Goal: Task Accomplishment & Management: Use online tool/utility

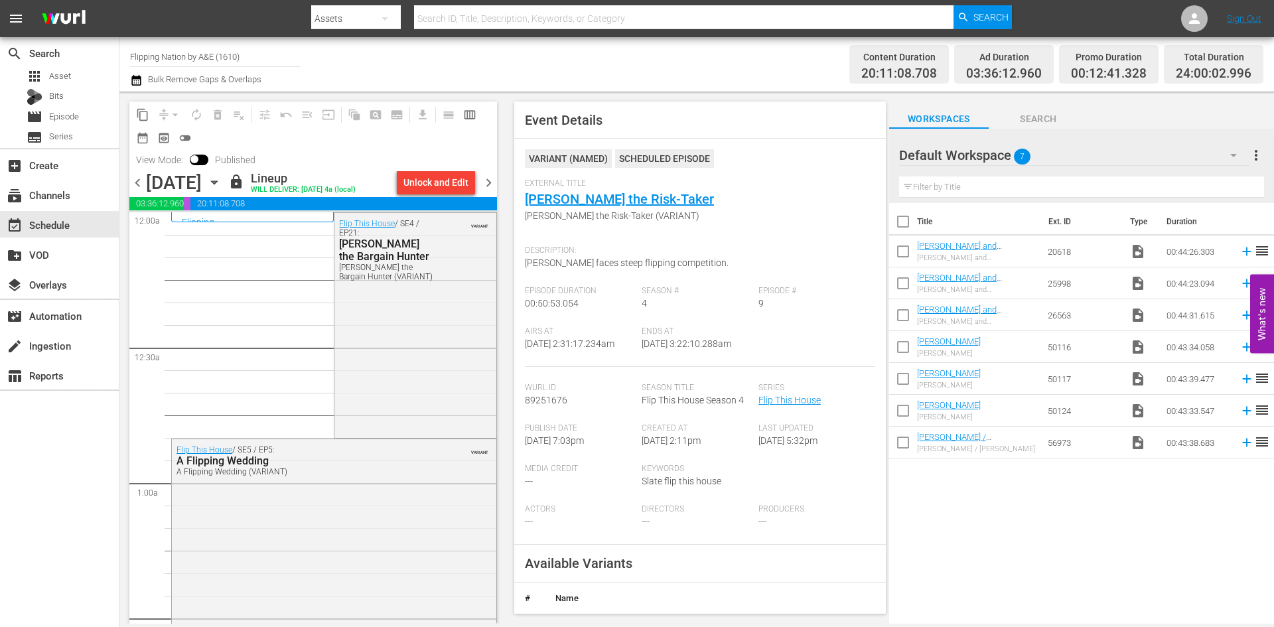
scroll to position [576, 0]
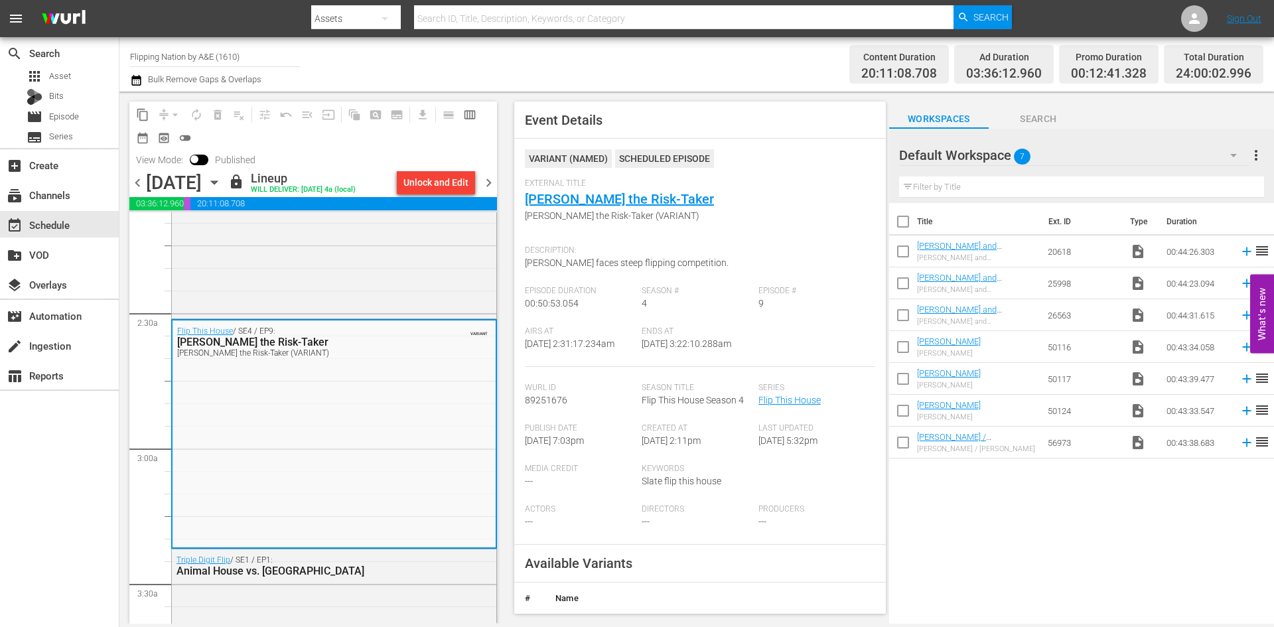
click at [217, 182] on icon "button" at bounding box center [214, 182] width 6 height 3
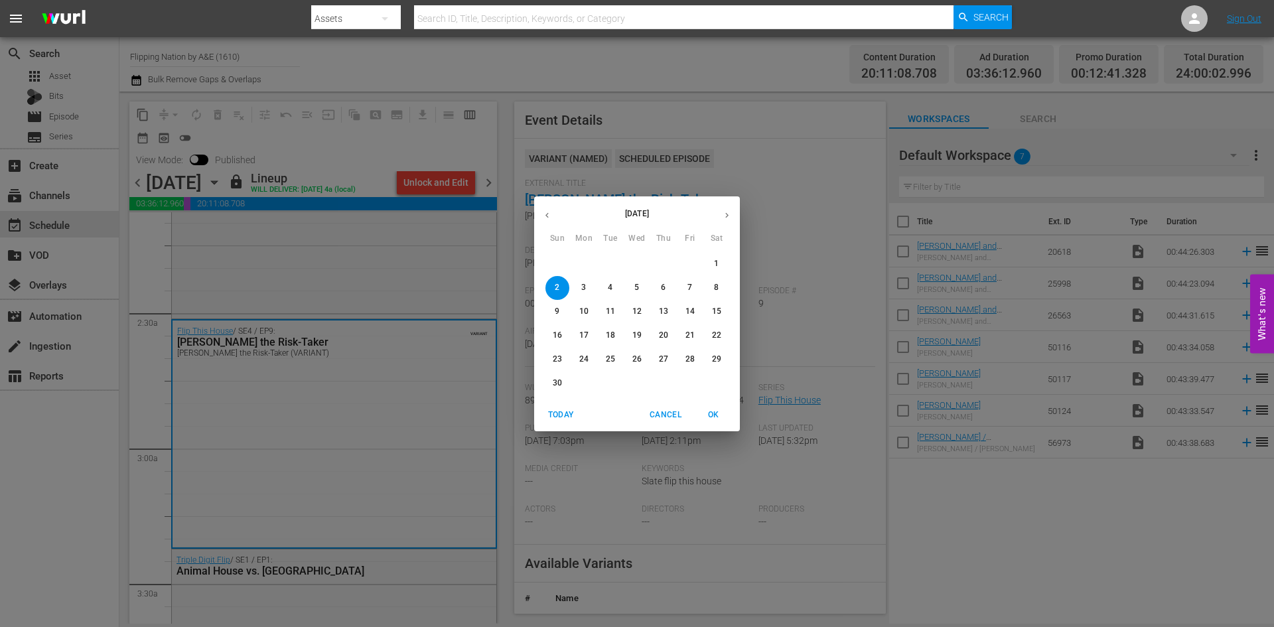
click at [549, 215] on icon "button" at bounding box center [547, 215] width 10 height 10
click at [580, 360] on p "27" at bounding box center [583, 359] width 9 height 11
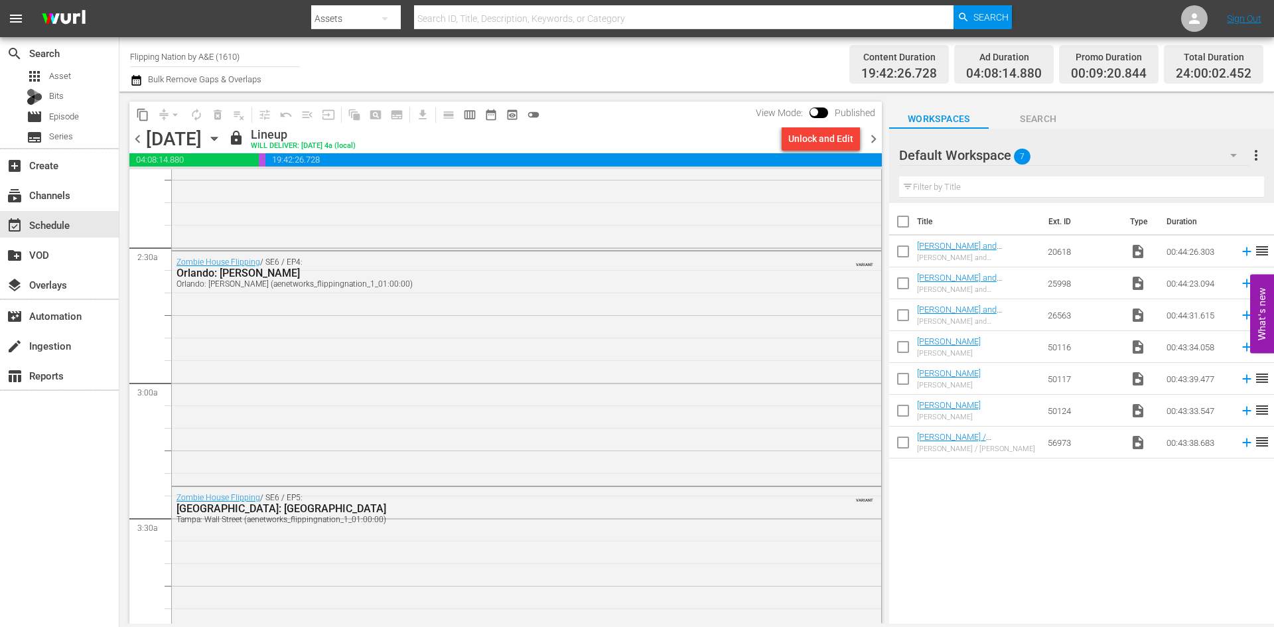
scroll to position [553, 0]
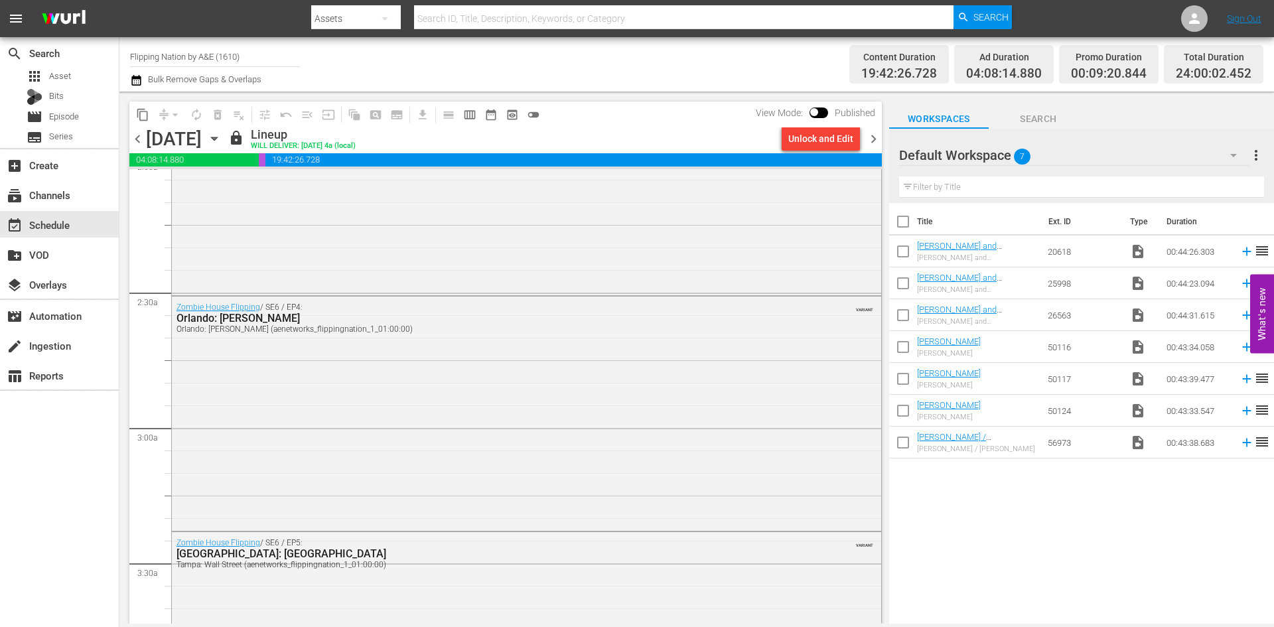
click at [172, 56] on input "Flipping Nation by A&E (1610)" at bounding box center [215, 56] width 170 height 32
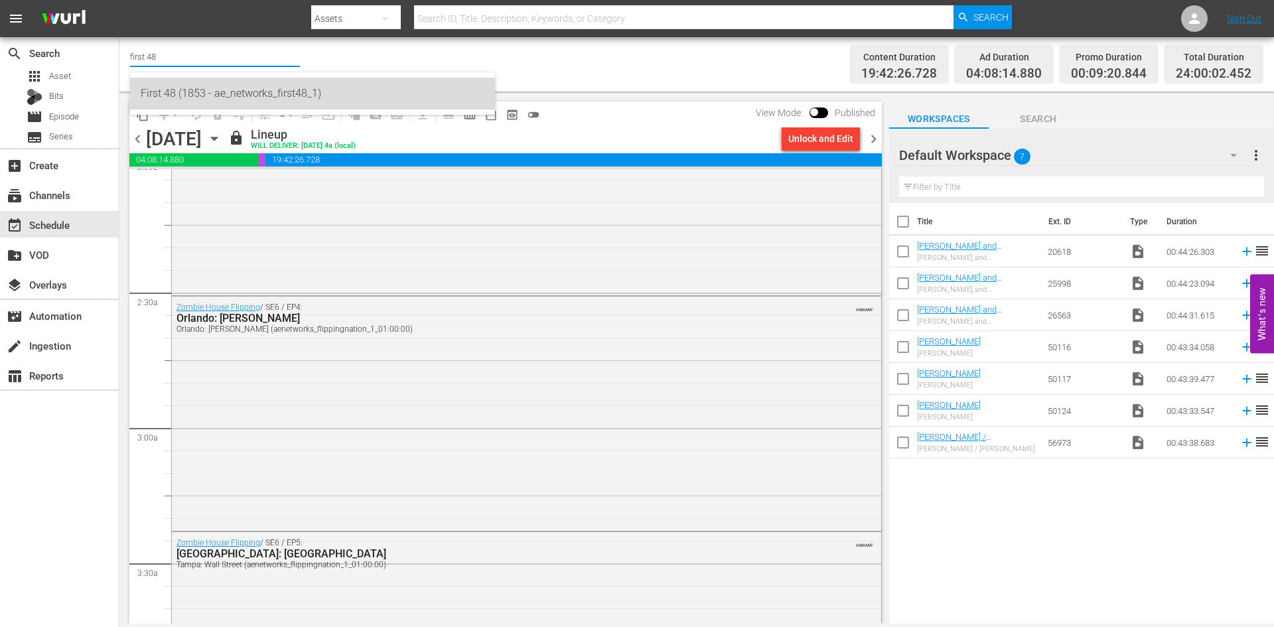
click at [164, 93] on div "First 48 (1853 - ae_networks_first48_1)" at bounding box center [313, 94] width 344 height 32
type input "First 48 (1853 - ae_networks_first48_1)"
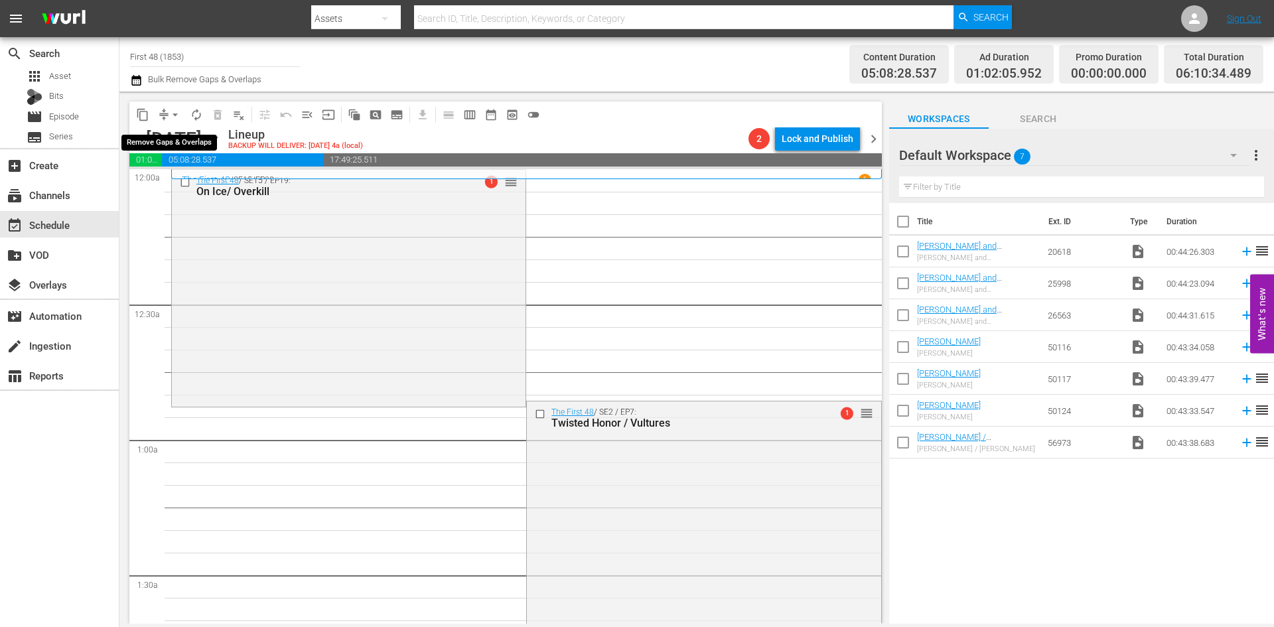
click at [169, 113] on span "arrow_drop_down" at bounding box center [175, 114] width 13 height 13
click at [169, 139] on li "Align to Midnight" at bounding box center [175, 142] width 139 height 22
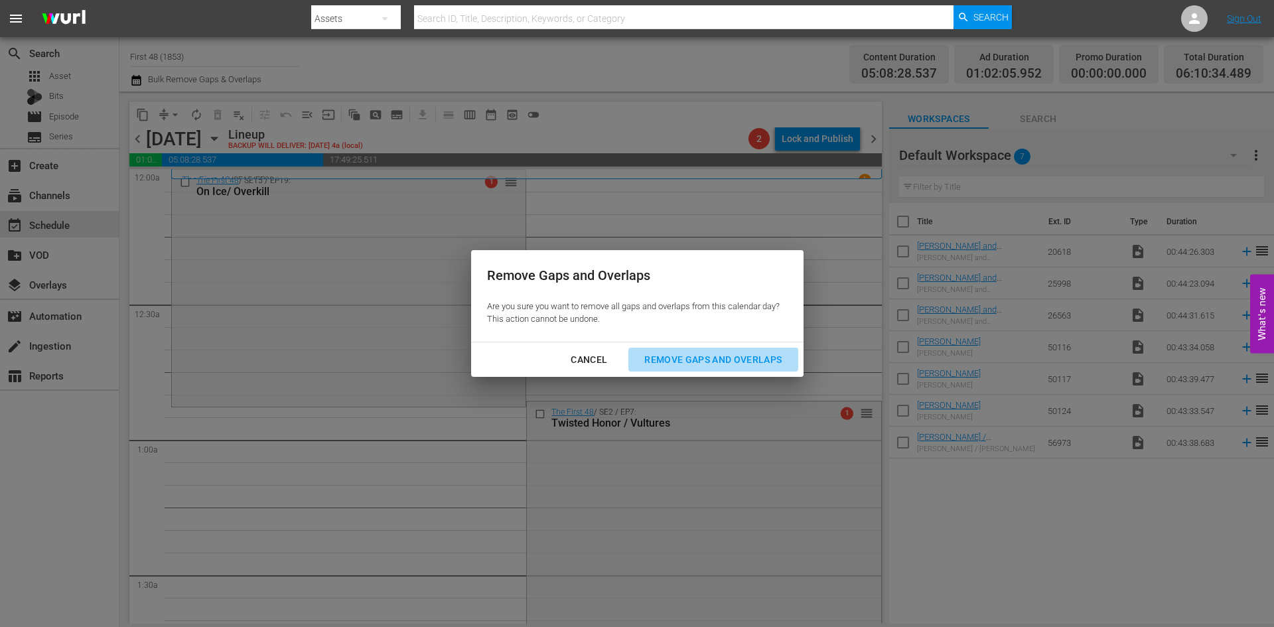
click at [689, 356] on div "Remove Gaps and Overlaps" at bounding box center [713, 360] width 159 height 17
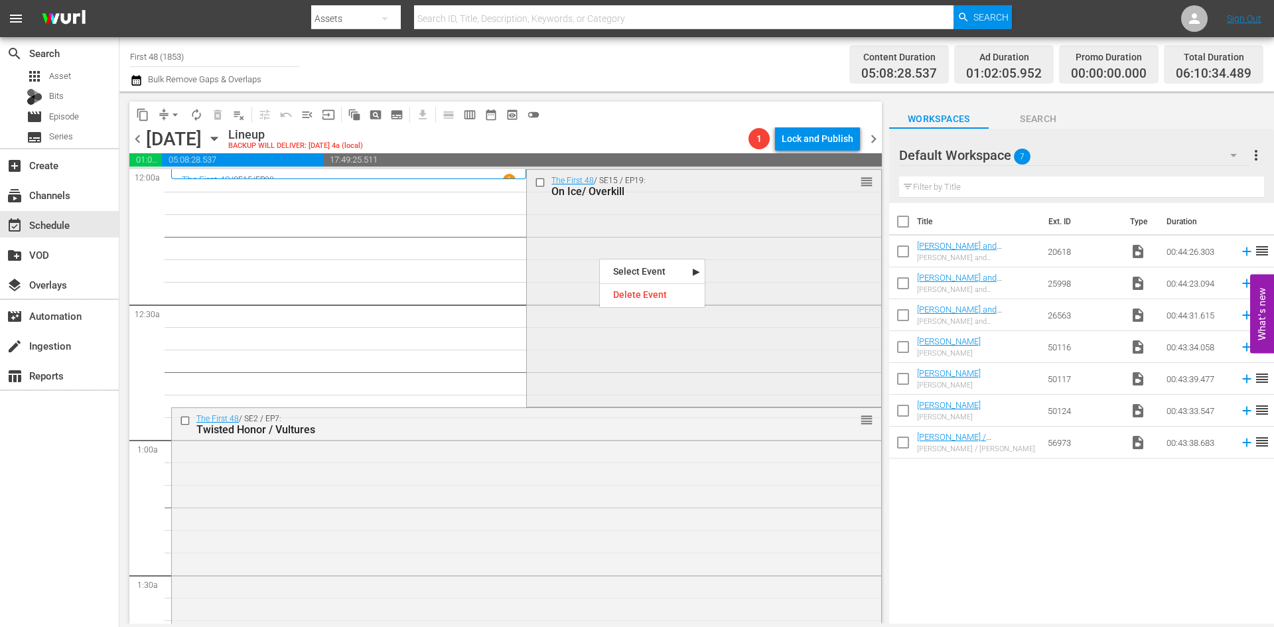
click at [594, 263] on div "The First 48 / SE15 / EP19: On Ice/ Overkill reorder" at bounding box center [704, 287] width 354 height 234
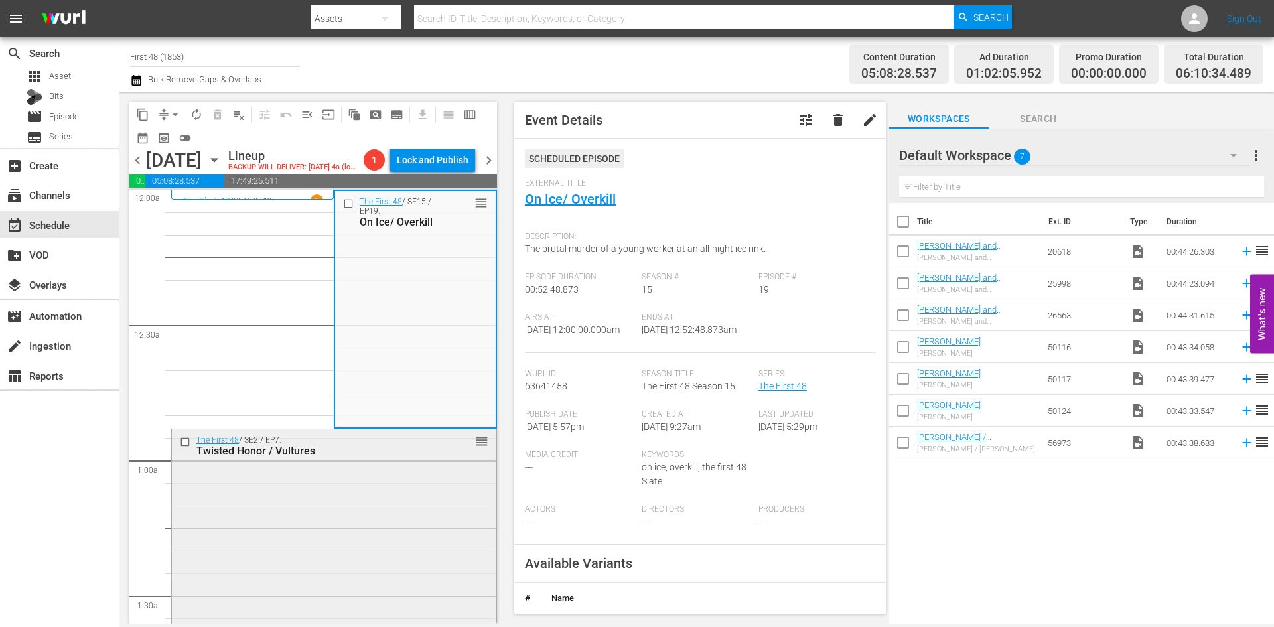
click at [453, 501] on div "The First 48 / SE2 / EP7: Twisted Honor / Vultures reorder" at bounding box center [334, 547] width 324 height 236
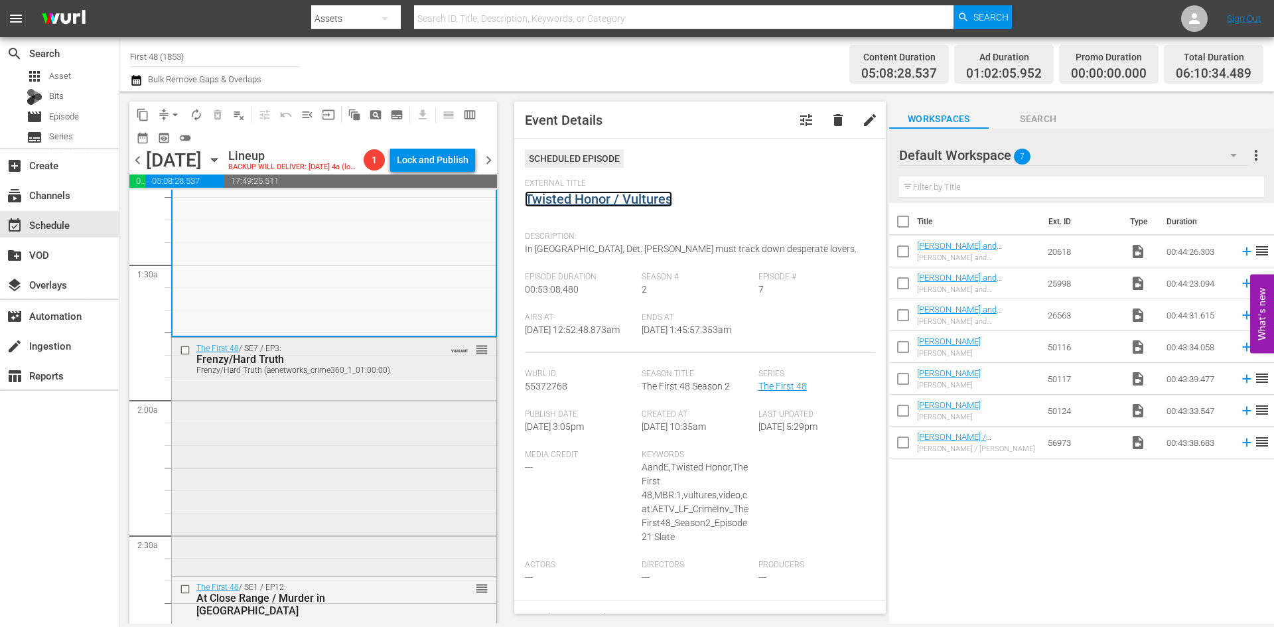
scroll to position [398, 0]
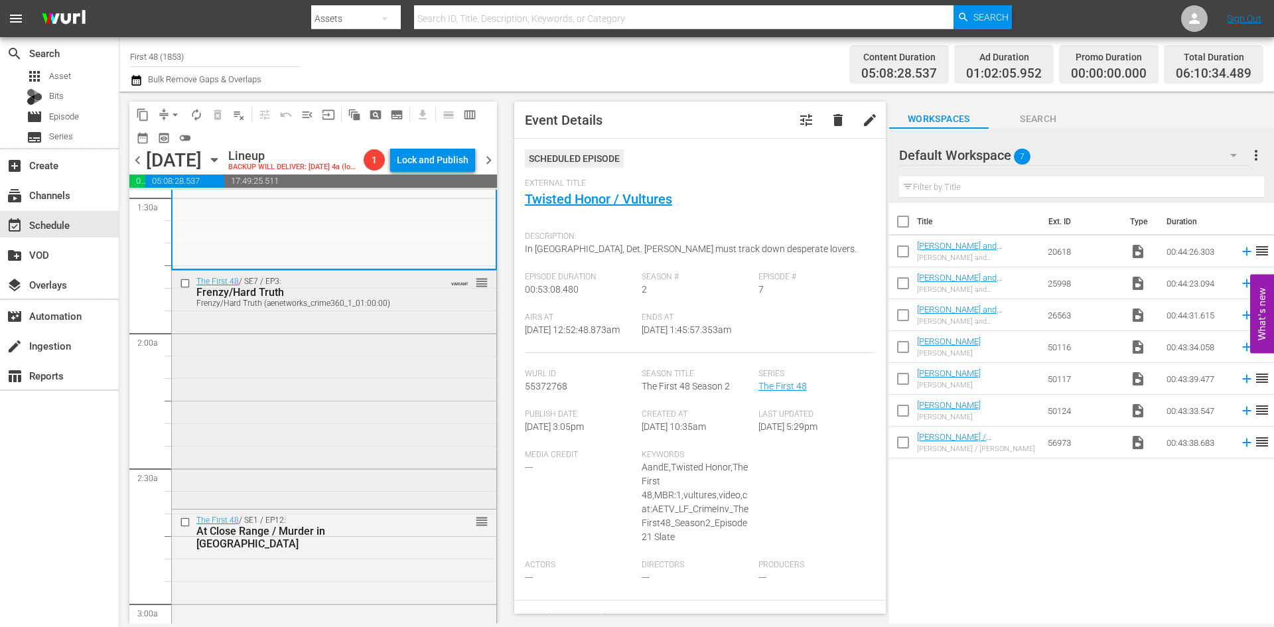
click at [384, 399] on div "The First 48 / SE7 / EP3: Frenzy/Hard Truth Frenzy/Hard Truth (aenetworks_crime…" at bounding box center [334, 389] width 324 height 236
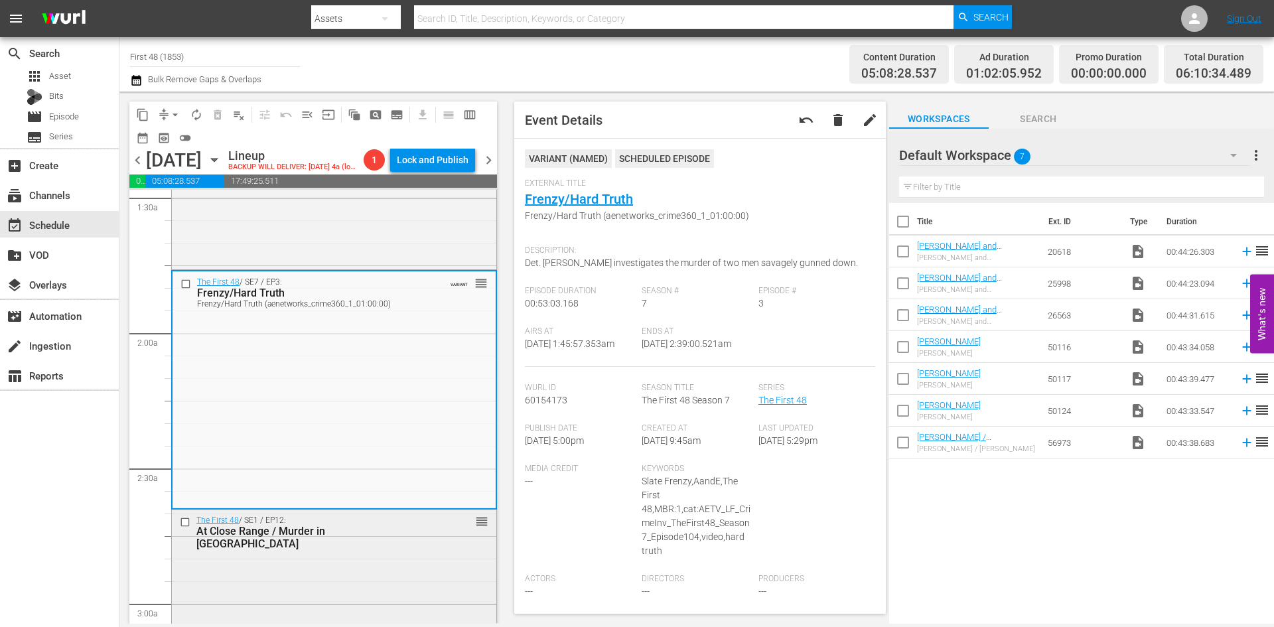
click at [421, 555] on div "The First 48 / SE1 / EP12: At Close Range / Murder in Motor City reorder" at bounding box center [334, 628] width 324 height 236
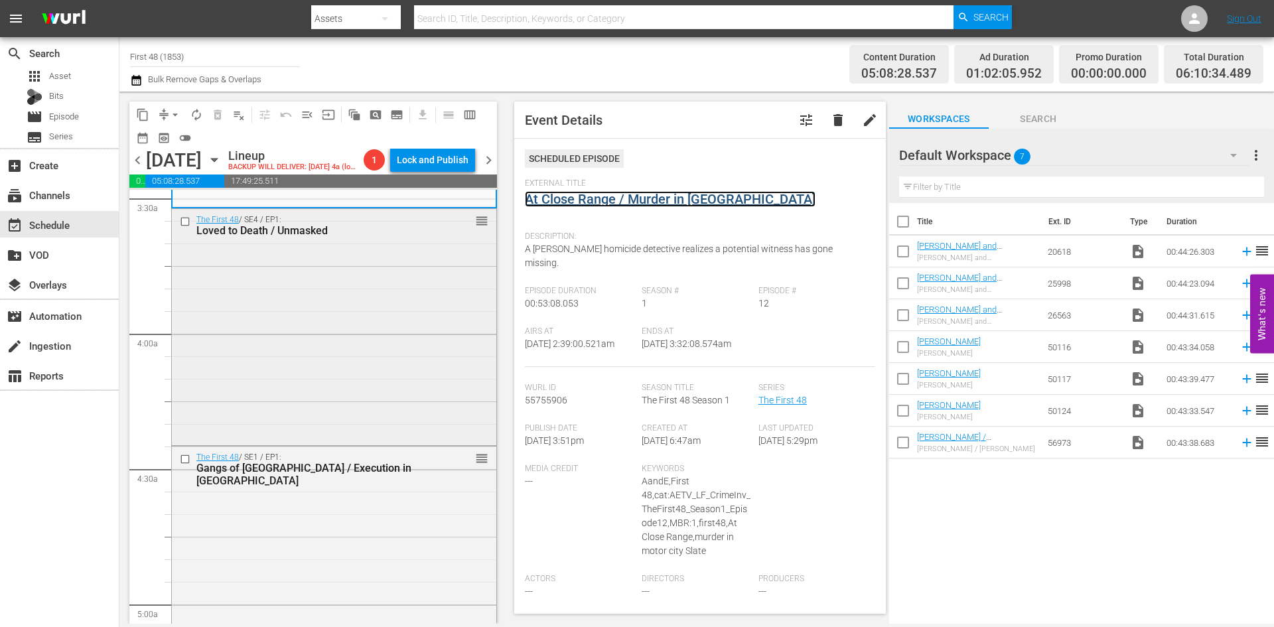
scroll to position [995, 0]
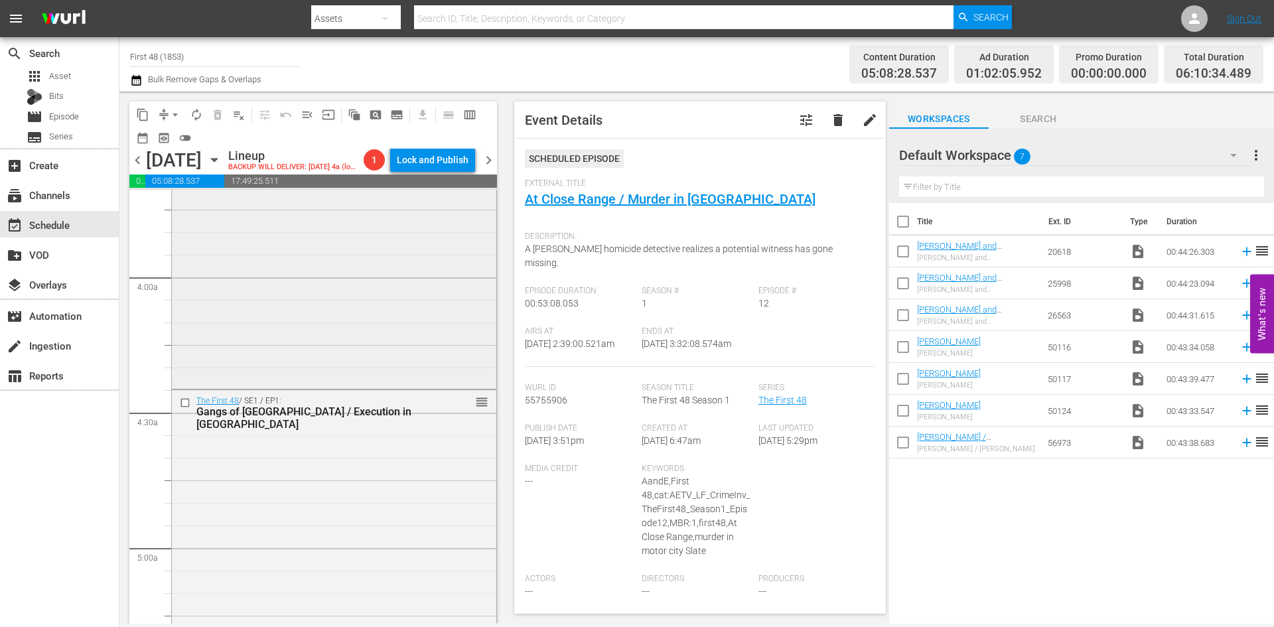
click at [411, 313] on div "The First 48 / SE4 / EP1: Loved to Death / Unmasked reorder" at bounding box center [334, 270] width 324 height 234
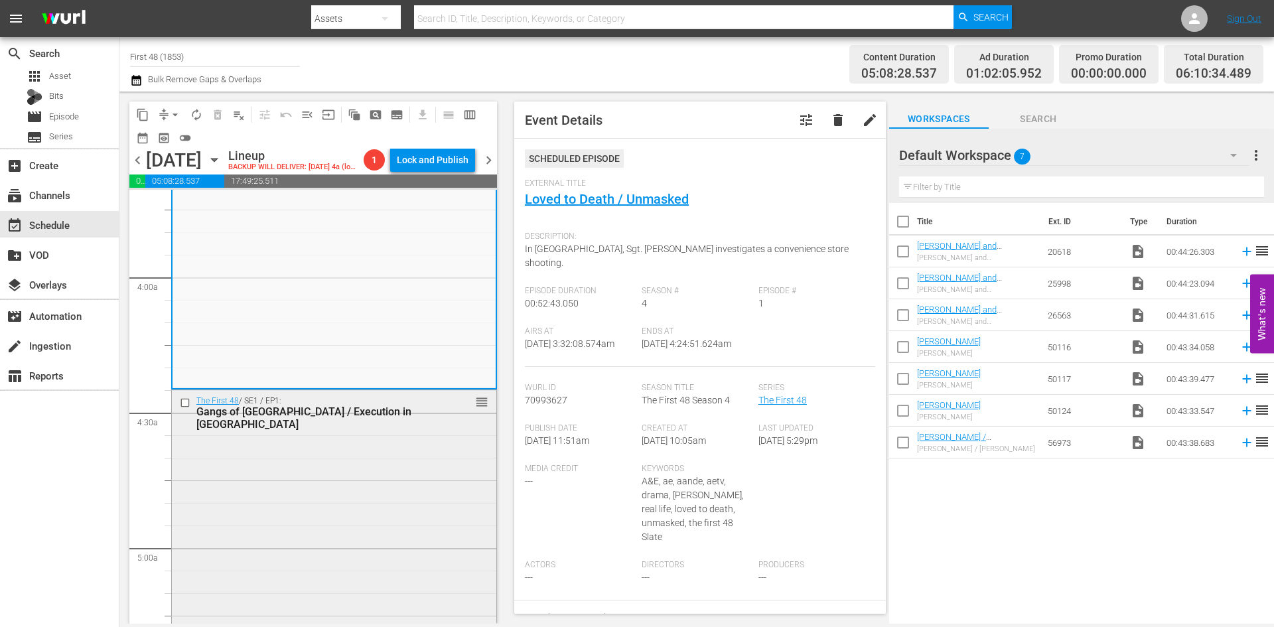
click at [427, 470] on div "The First 48 / SE1 / EP1: Gangs of Little Havana / Execution in Coconut Grove r…" at bounding box center [334, 507] width 324 height 234
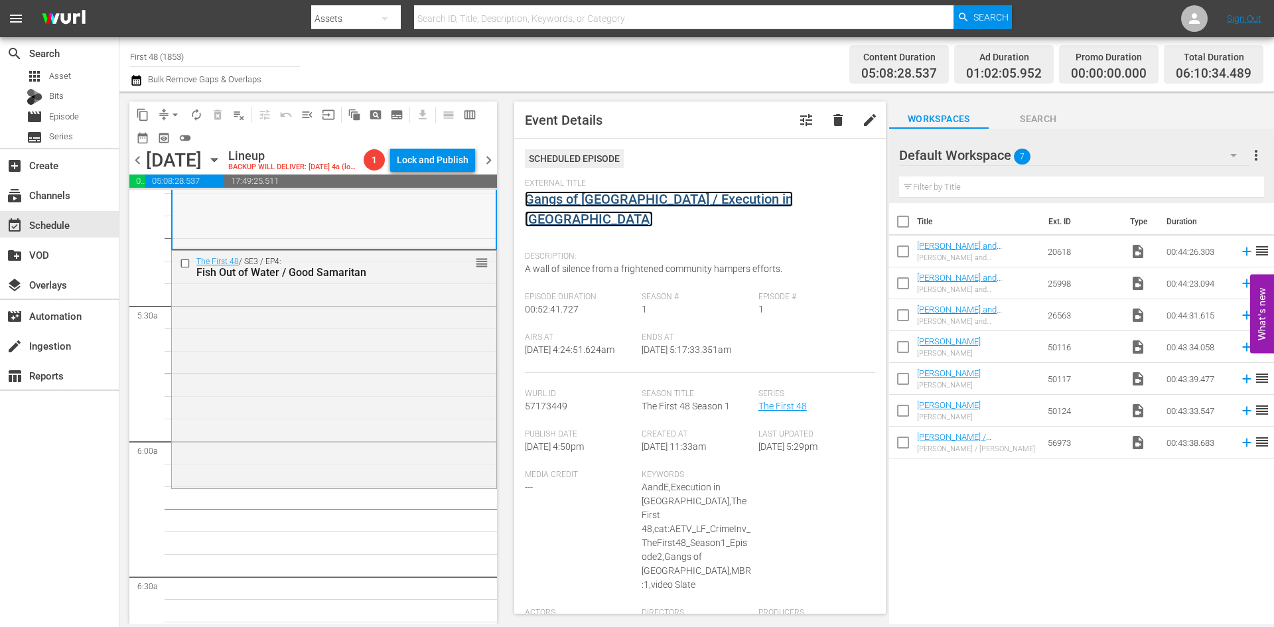
scroll to position [1460, 0]
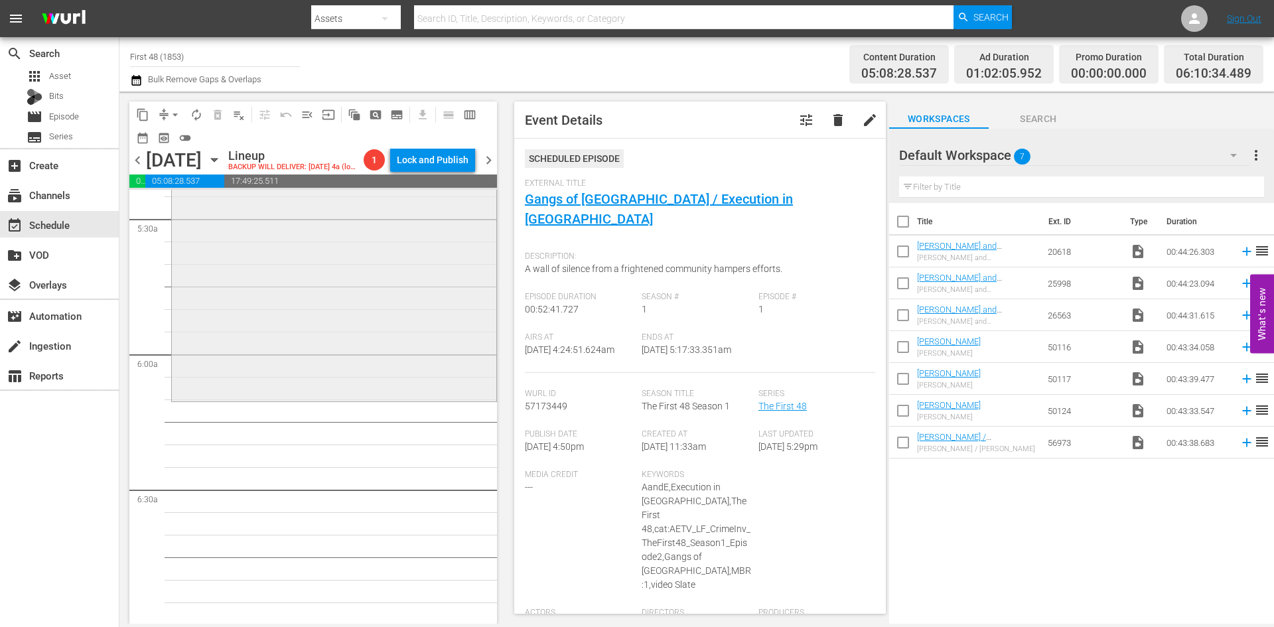
click at [407, 338] on div "The First 48 / SE3 / EP4: Fish Out of Water / Good Samaritan reorder" at bounding box center [334, 282] width 324 height 236
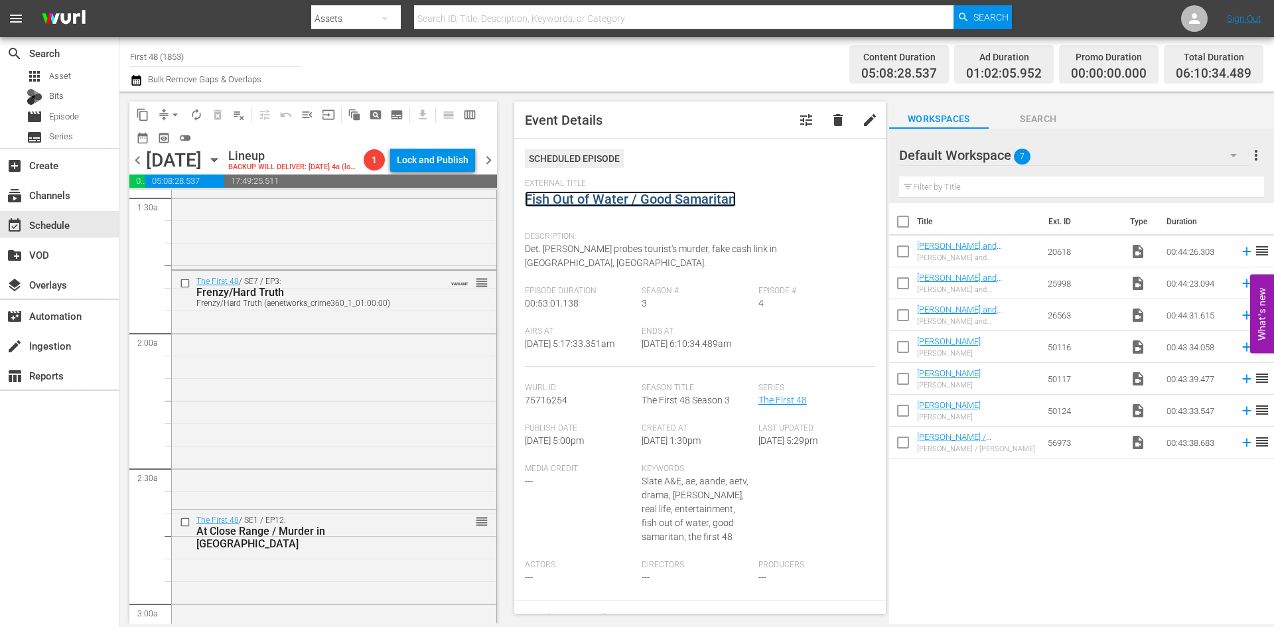
scroll to position [0, 0]
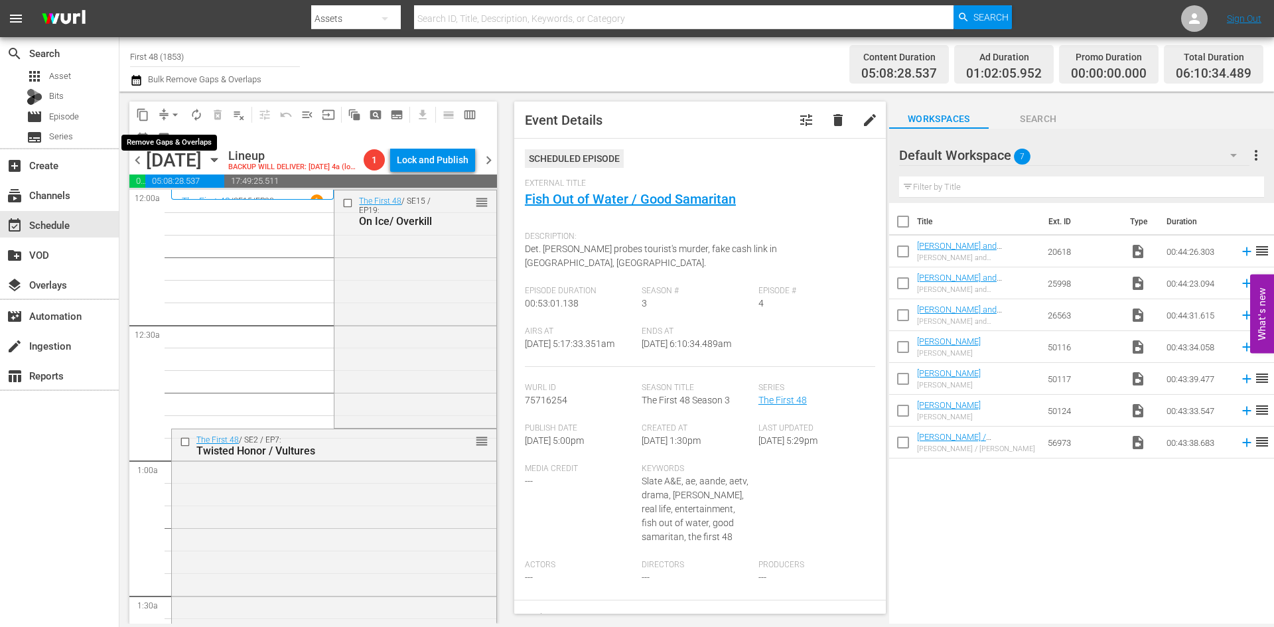
click at [168, 113] on button "arrow_drop_down" at bounding box center [175, 114] width 21 height 21
click at [165, 140] on li "Align to Midnight" at bounding box center [175, 142] width 139 height 22
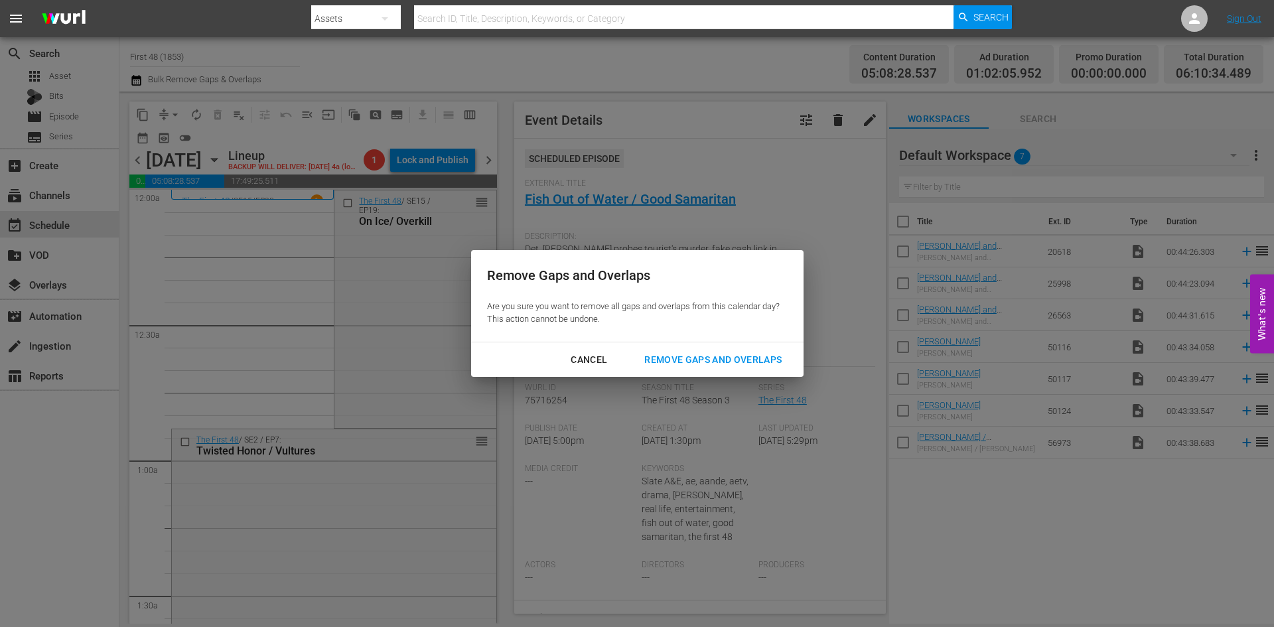
click at [734, 355] on div "Remove Gaps and Overlaps" at bounding box center [713, 360] width 159 height 17
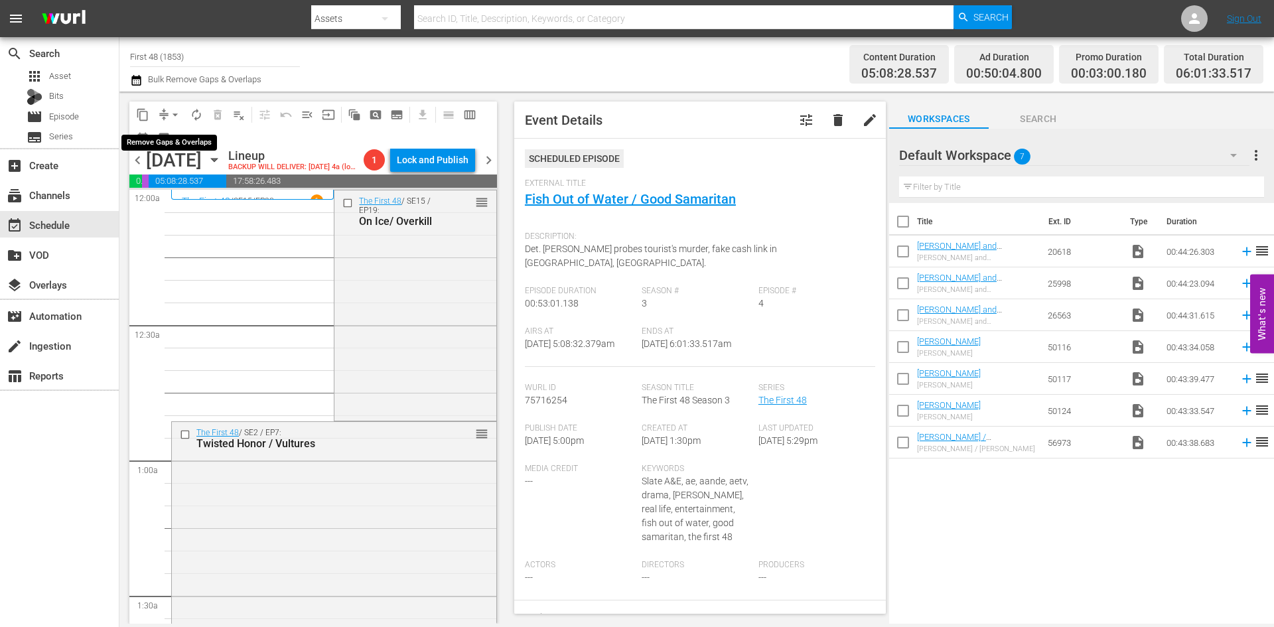
click at [173, 111] on span "arrow_drop_down" at bounding box center [175, 114] width 13 height 13
click at [151, 153] on li "Align to First Episode" at bounding box center [175, 164] width 139 height 22
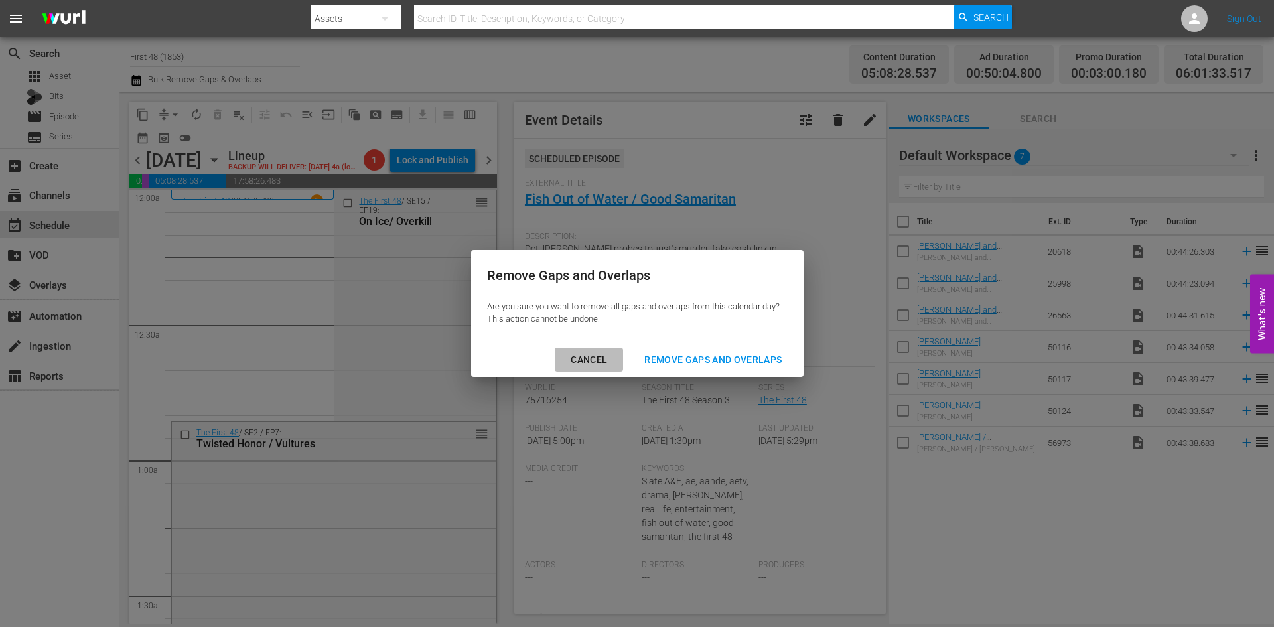
drag, startPoint x: 601, startPoint y: 358, endPoint x: 539, endPoint y: 337, distance: 64.6
click at [599, 358] on div "Cancel" at bounding box center [589, 360] width 58 height 17
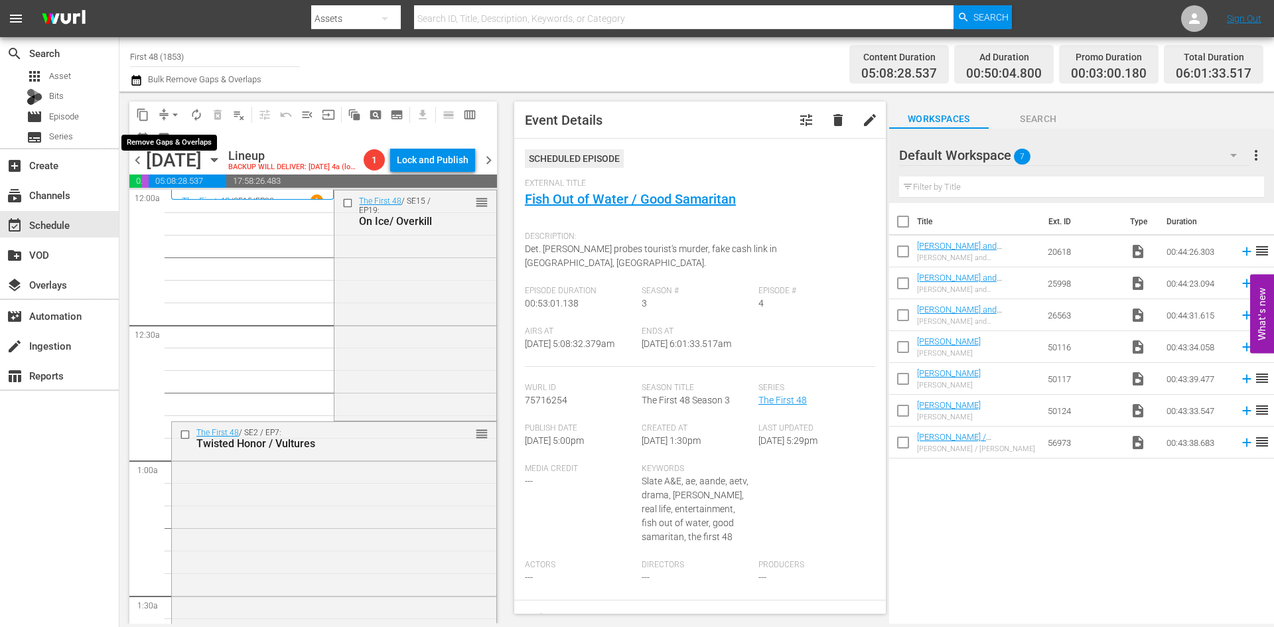
click at [173, 112] on span "arrow_drop_down" at bounding box center [175, 114] width 13 height 13
click at [176, 145] on li "Align to Midnight" at bounding box center [175, 142] width 139 height 22
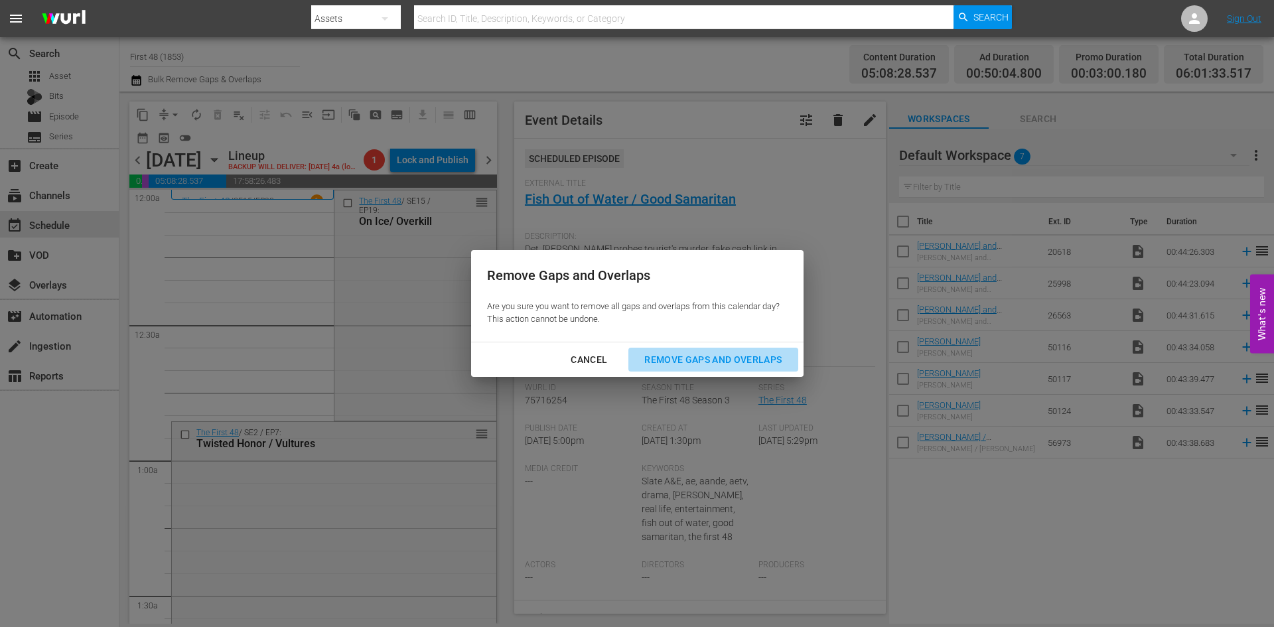
click at [685, 361] on div "Remove Gaps and Overlaps" at bounding box center [713, 360] width 159 height 17
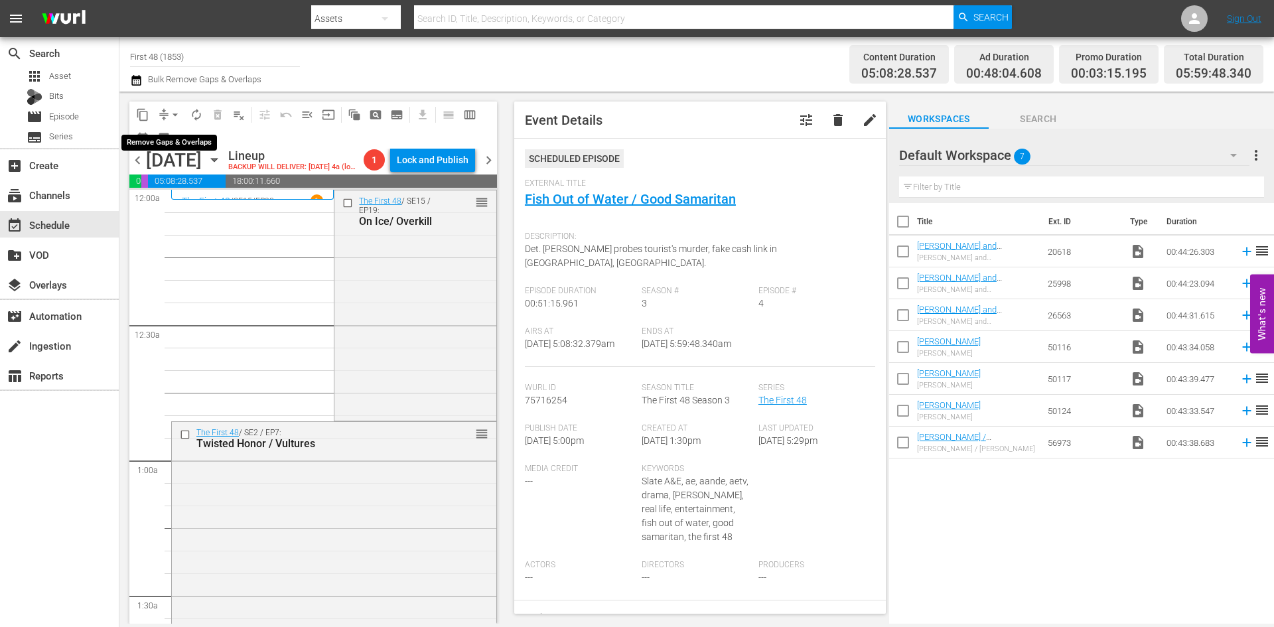
click at [174, 110] on span "arrow_drop_down" at bounding box center [175, 114] width 13 height 13
click at [171, 143] on li "Align to Midnight" at bounding box center [175, 142] width 139 height 22
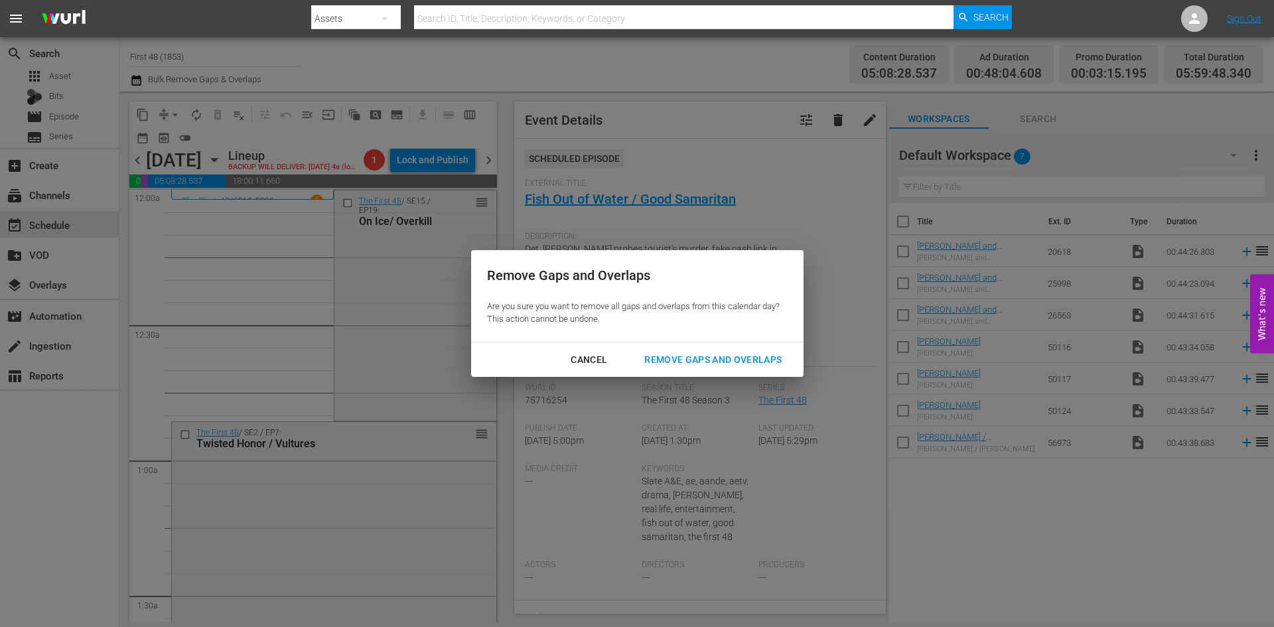
click at [700, 356] on div "Remove Gaps and Overlaps" at bounding box center [713, 360] width 159 height 17
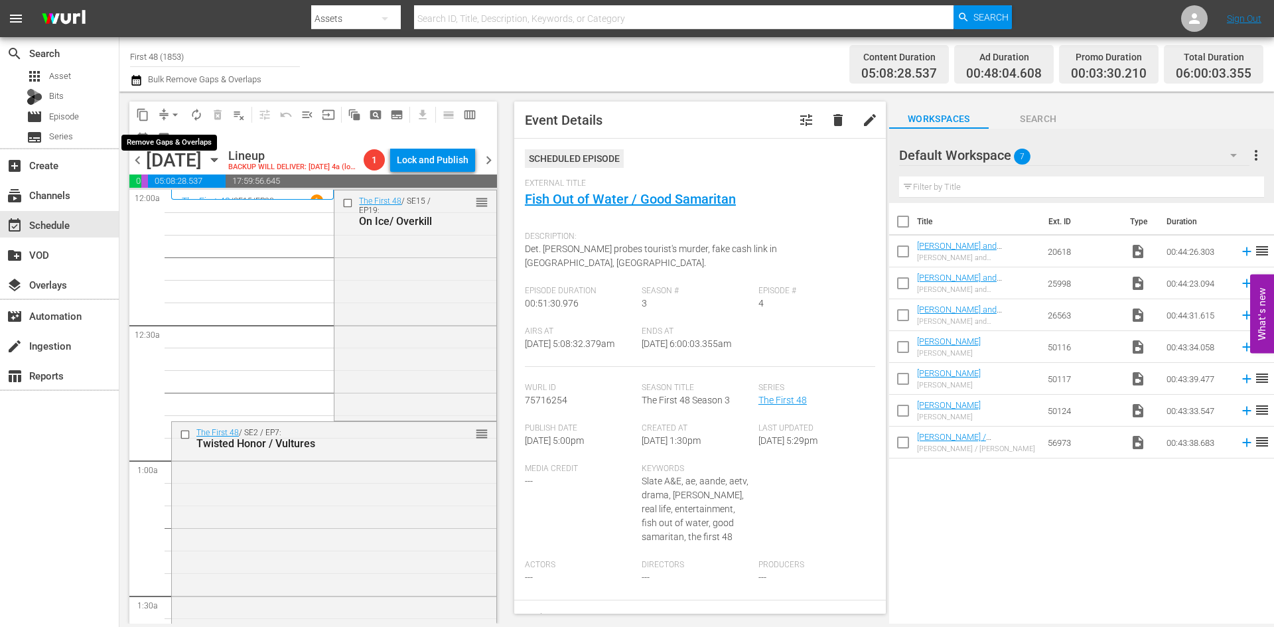
click at [170, 115] on span "arrow_drop_down" at bounding box center [175, 114] width 13 height 13
click at [164, 141] on li "Align to Midnight" at bounding box center [175, 142] width 139 height 22
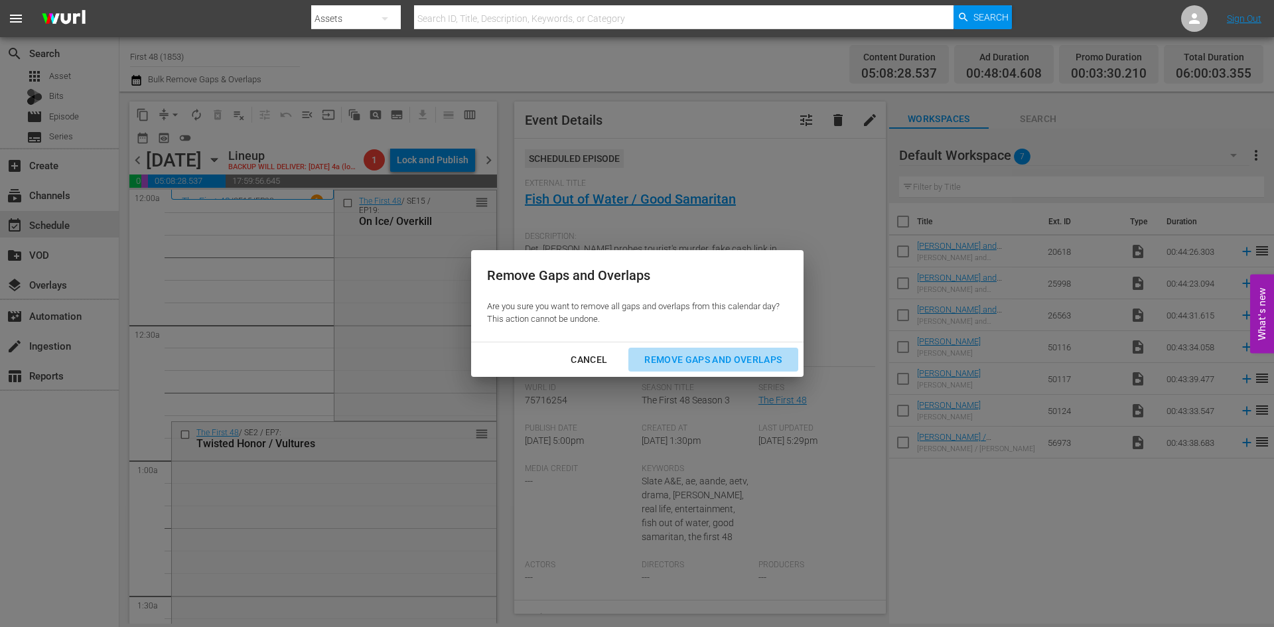
click at [667, 361] on div "Remove Gaps and Overlaps" at bounding box center [713, 360] width 159 height 17
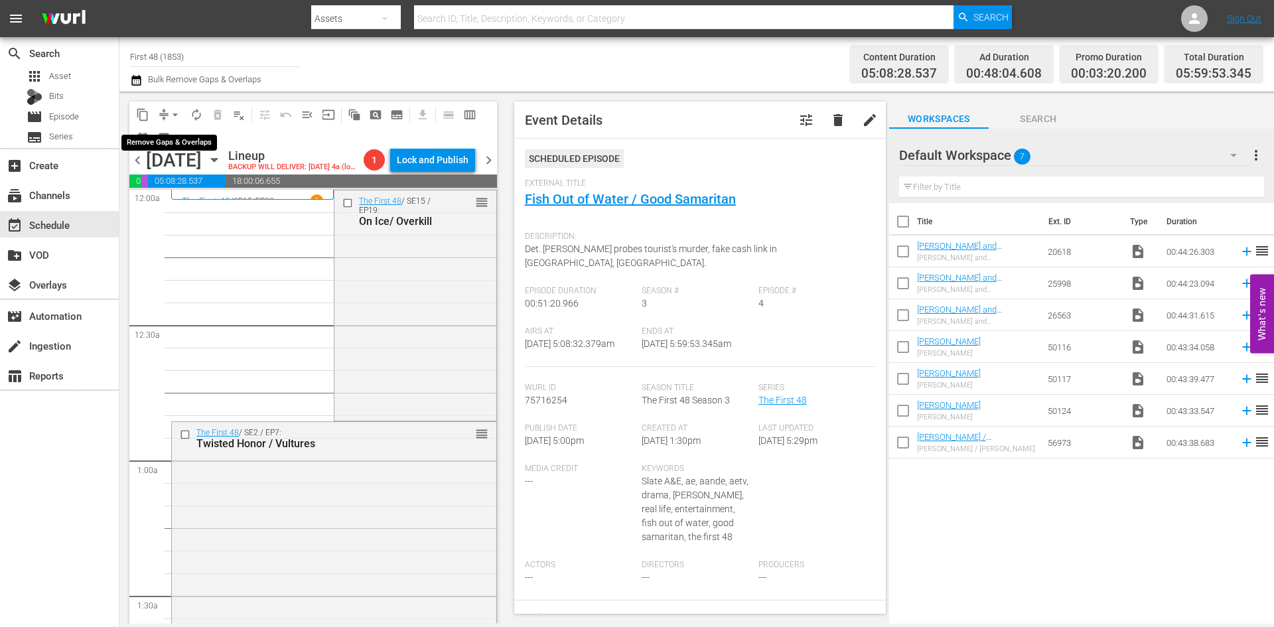
click at [177, 111] on span "arrow_drop_down" at bounding box center [175, 114] width 13 height 13
click at [172, 139] on li "Align to Midnight" at bounding box center [175, 142] width 139 height 22
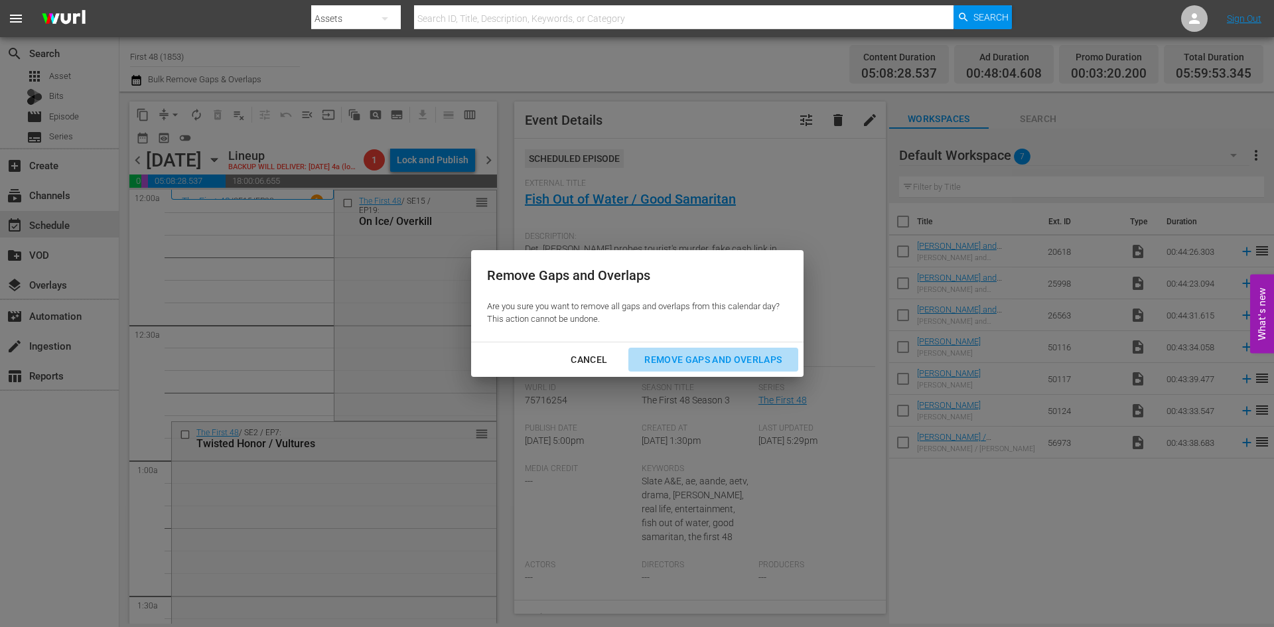
click at [671, 359] on div "Remove Gaps and Overlaps" at bounding box center [713, 360] width 159 height 17
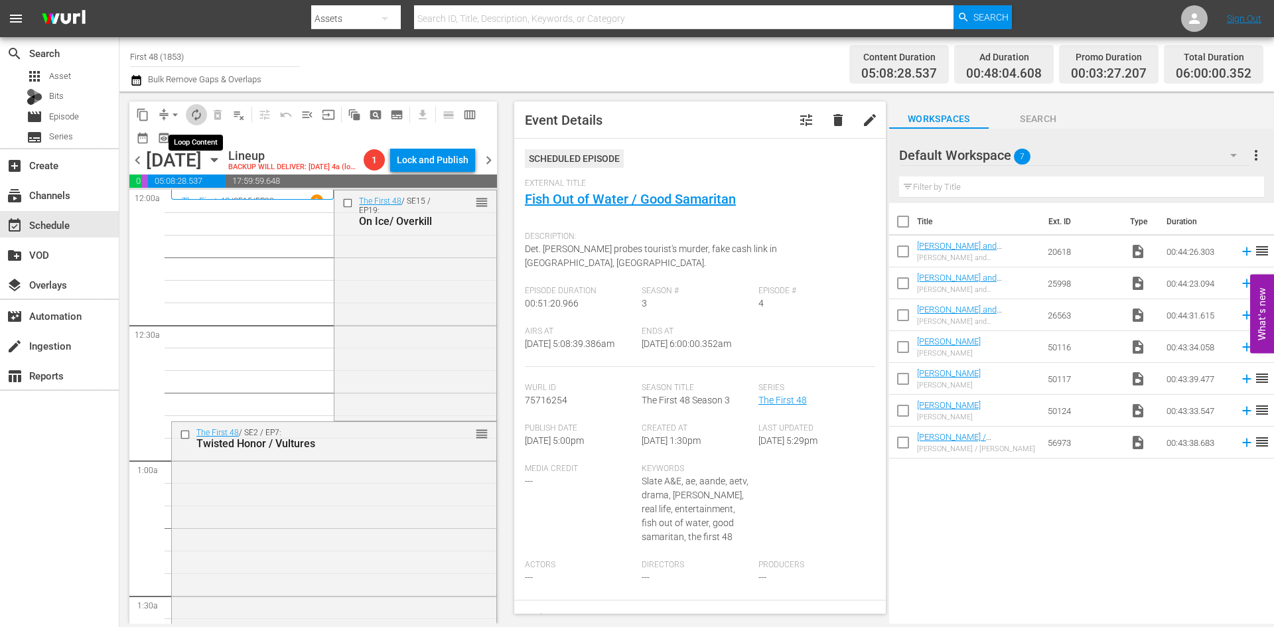
click at [192, 112] on span "autorenew_outlined" at bounding box center [196, 114] width 13 height 13
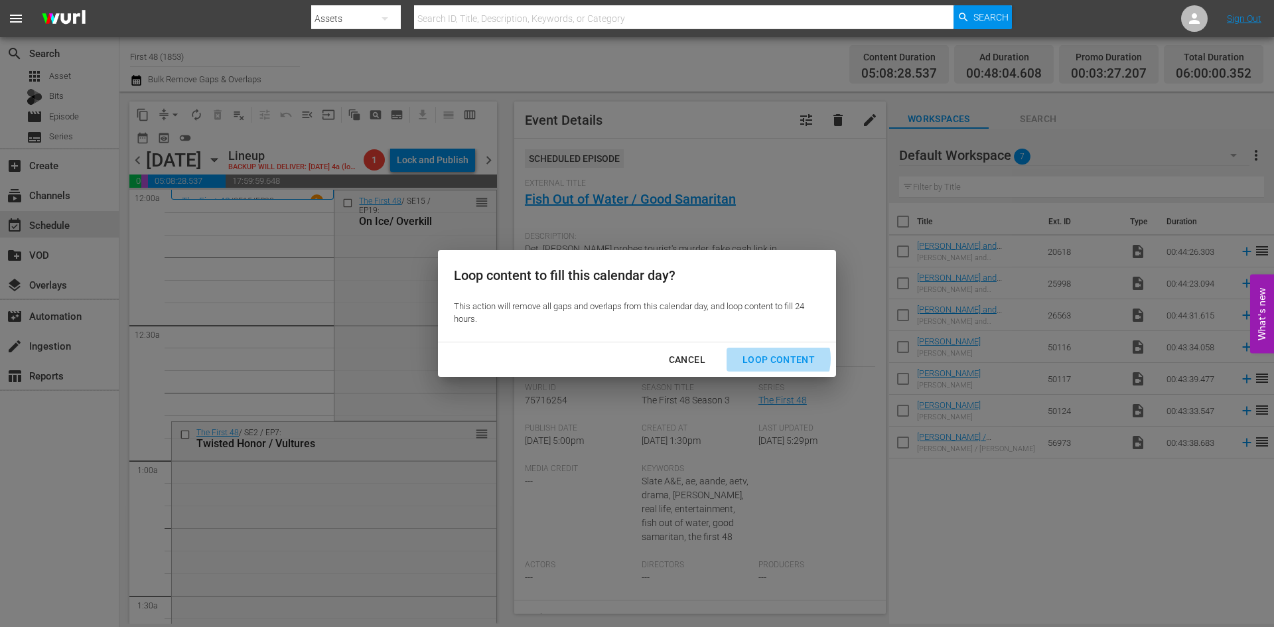
click at [774, 359] on div "Loop Content" at bounding box center [779, 360] width 94 height 17
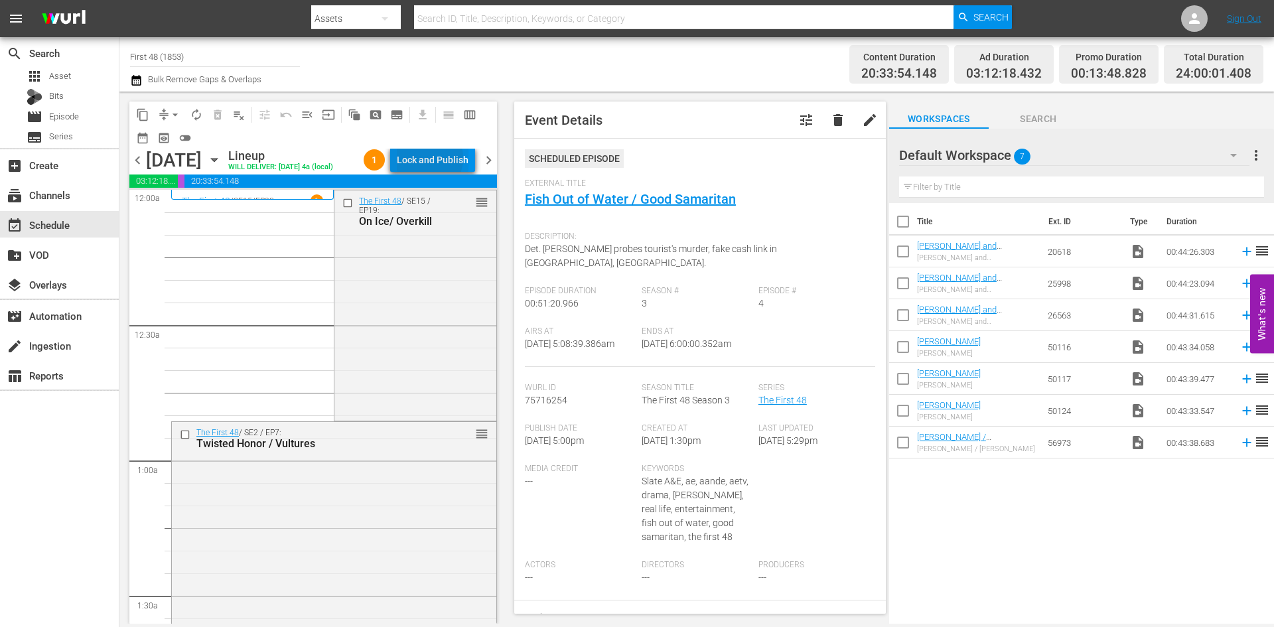
click at [427, 158] on div "Lock and Publish" at bounding box center [433, 160] width 72 height 24
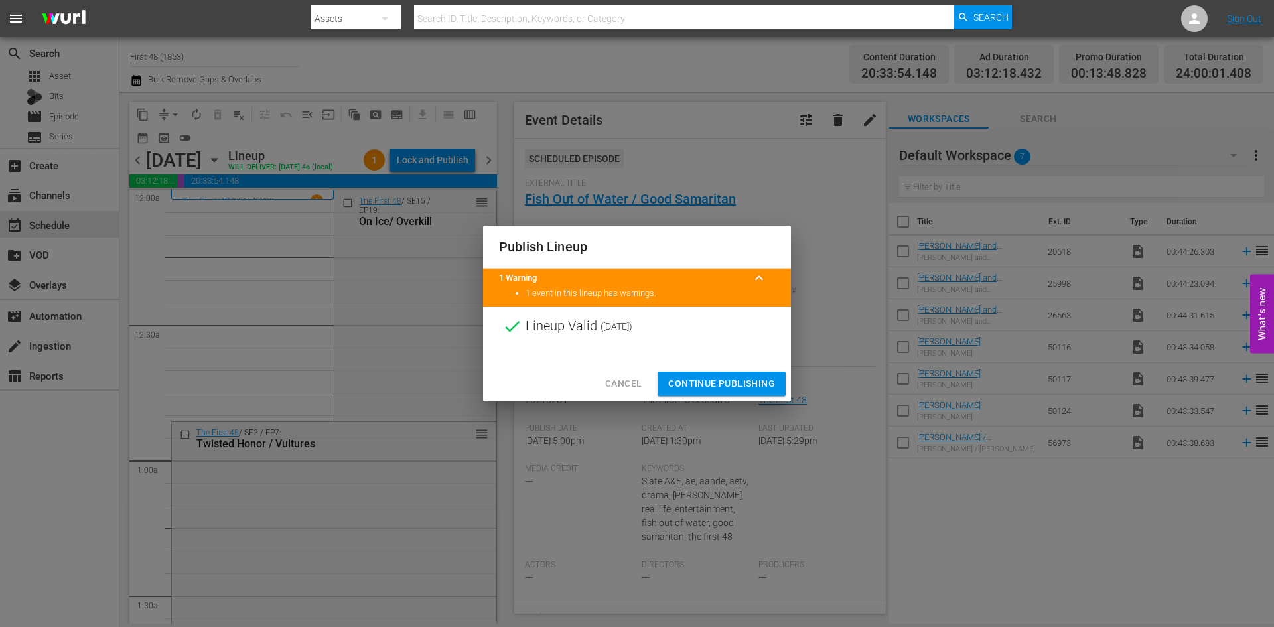
click at [702, 382] on span "Continue Publishing" at bounding box center [721, 384] width 107 height 17
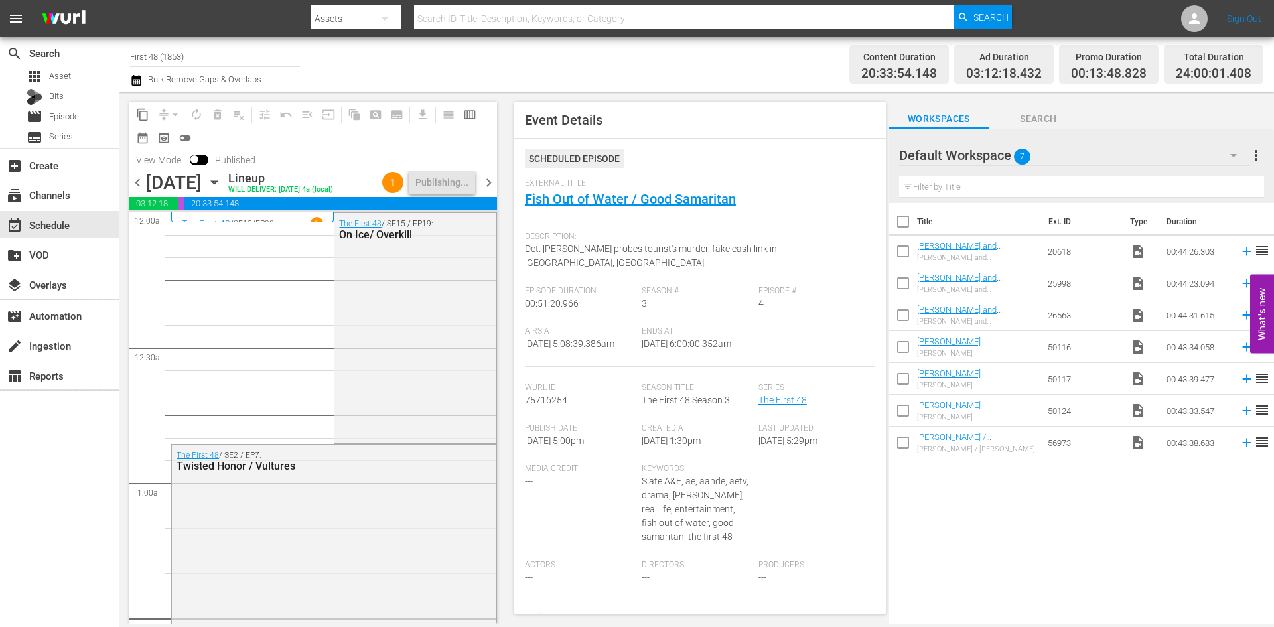
click at [488, 185] on span "chevron_right" at bounding box center [488, 183] width 17 height 17
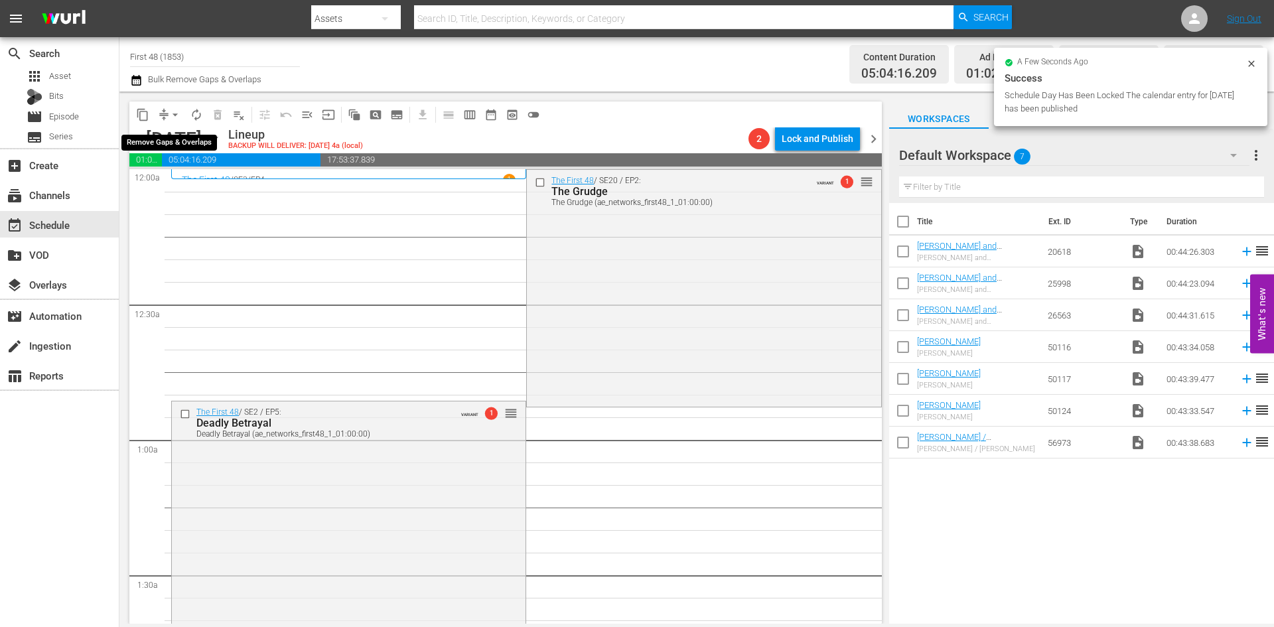
click at [176, 115] on span "arrow_drop_down" at bounding box center [175, 114] width 13 height 13
click at [172, 141] on li "Align to Midnight" at bounding box center [175, 142] width 139 height 22
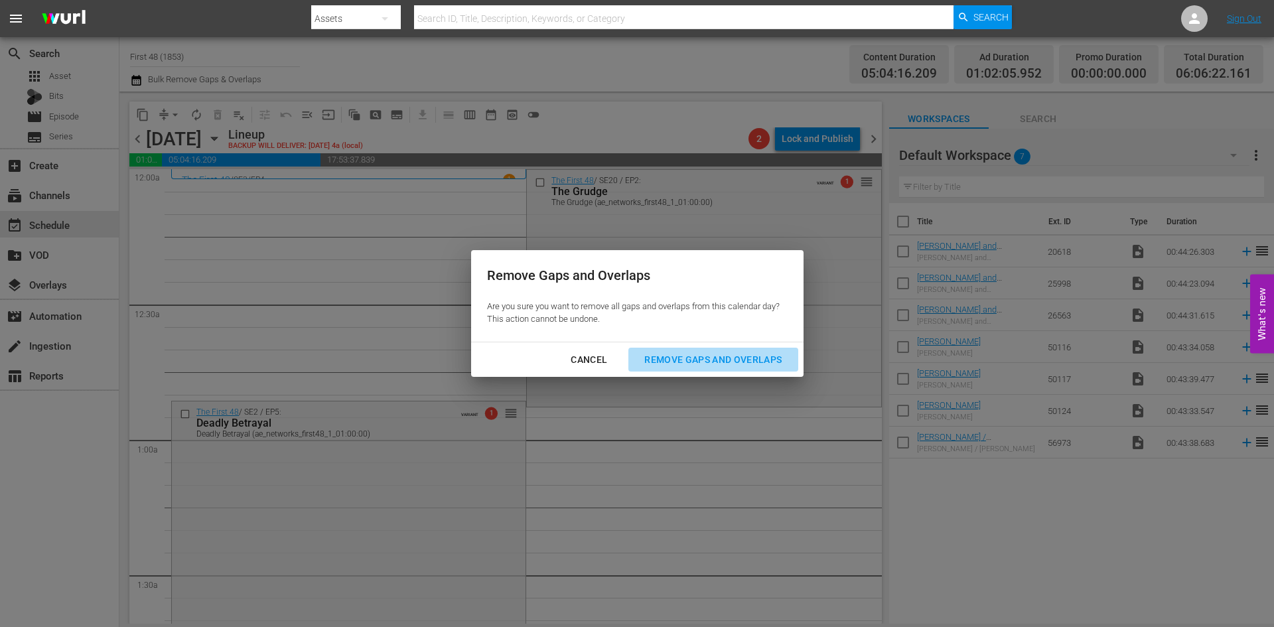
click at [745, 362] on div "Remove Gaps and Overlaps" at bounding box center [713, 360] width 159 height 17
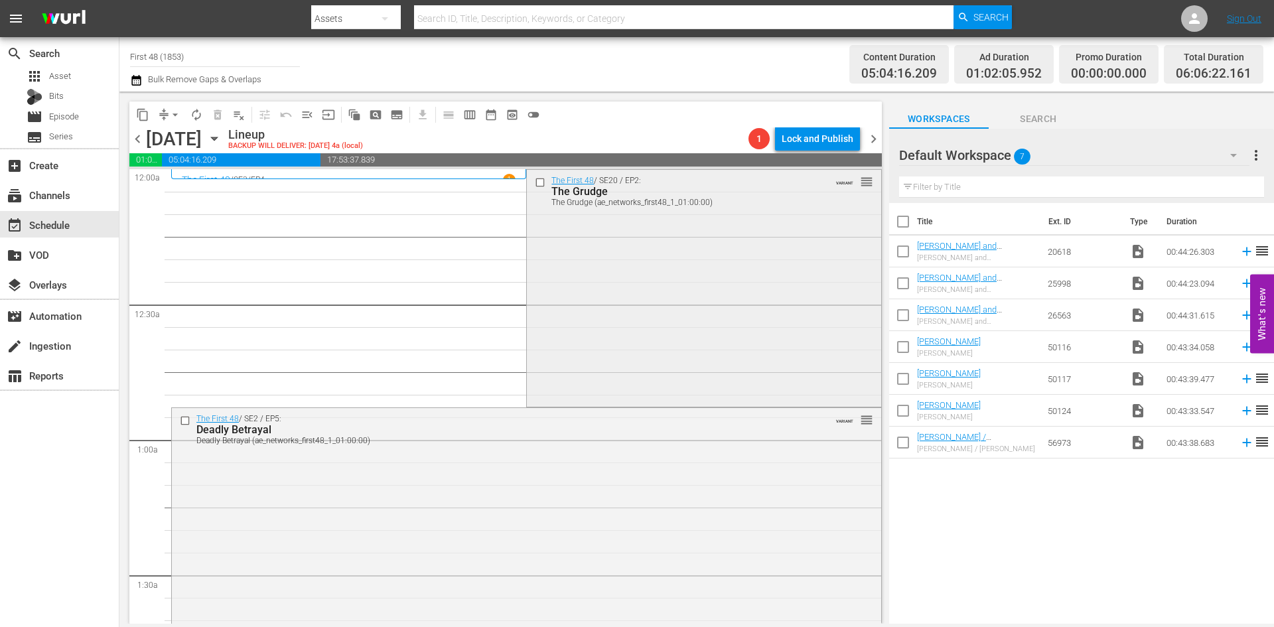
click at [719, 325] on div "The First 48 / SE20 / EP2: The Grudge The Grudge (ae_networks_first48_1_01:00:0…" at bounding box center [704, 287] width 354 height 235
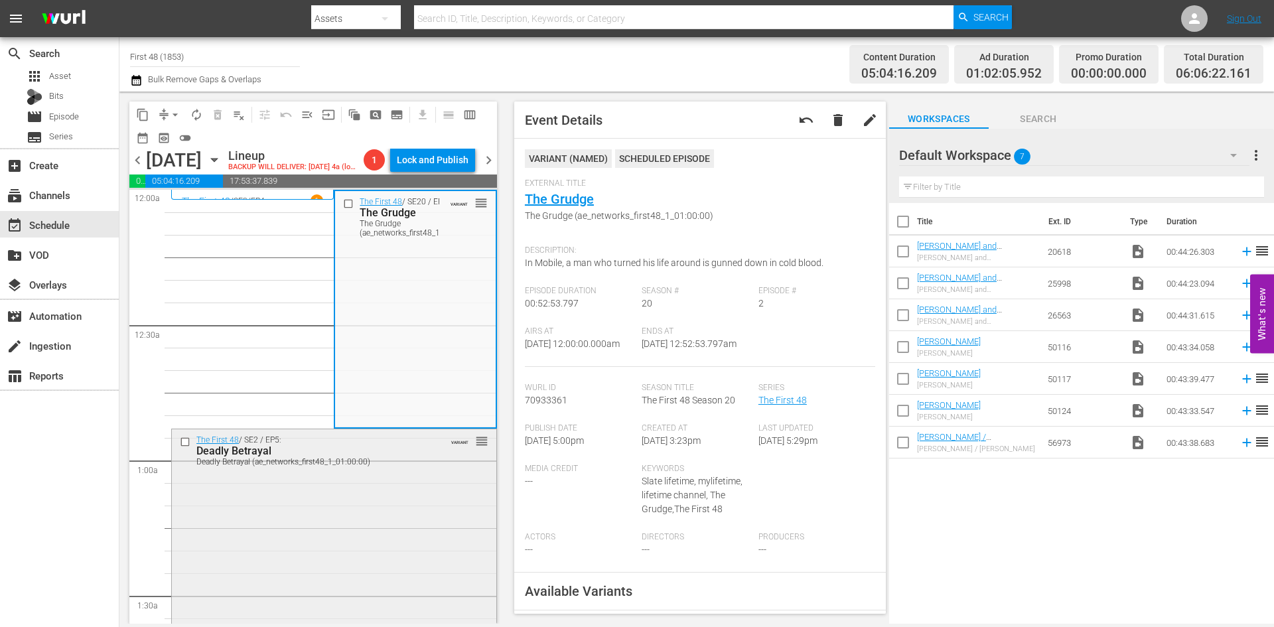
click at [441, 491] on div "The First 48 / SE2 / EP5: Deadly Betrayal Deadly Betrayal (ae_networks_first48_…" at bounding box center [334, 547] width 324 height 236
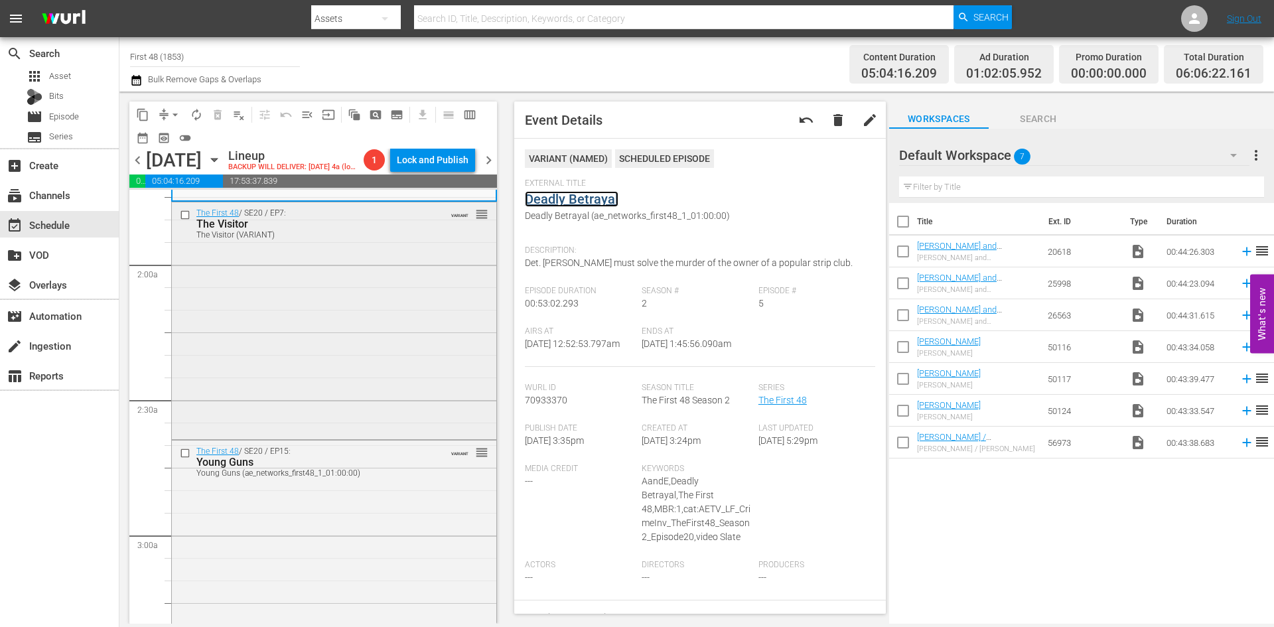
scroll to position [531, 0]
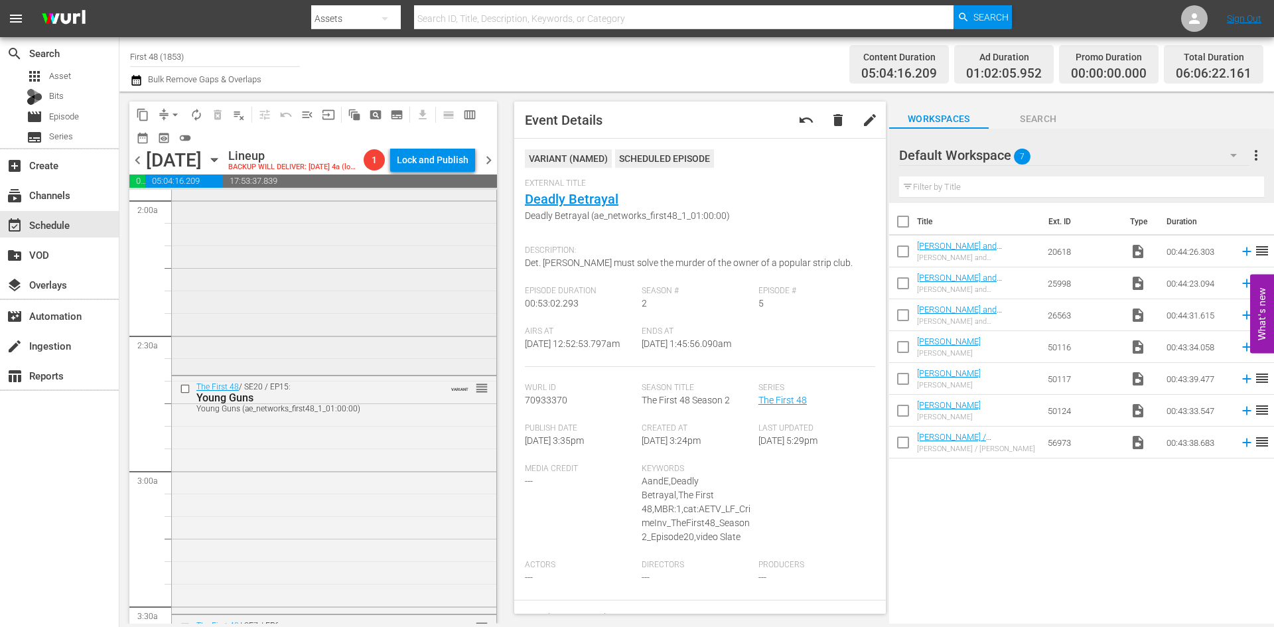
click at [425, 323] on div "The First 48 / SE20 / EP7: The Visitor The Visitor (VARIANT) VARIANT reorder" at bounding box center [334, 255] width 324 height 234
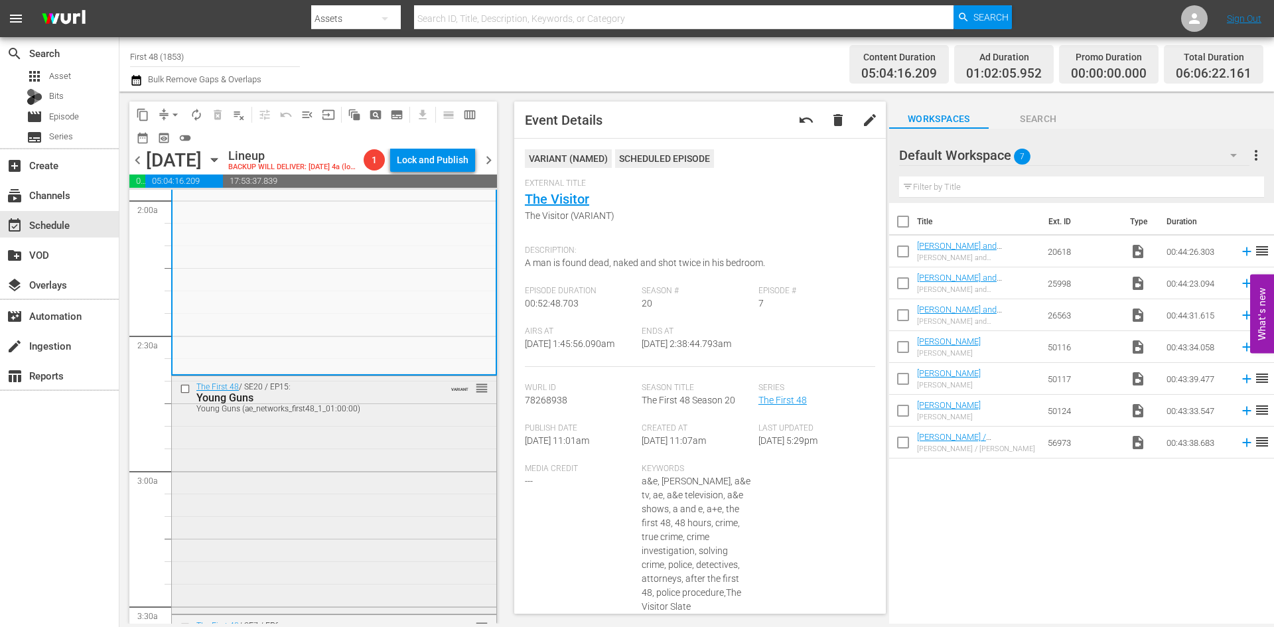
click at [431, 462] on div "The First 48 / SE20 / EP15: Young Guns Young Guns (ae_networks_first48_1_01:00:…" at bounding box center [334, 493] width 324 height 235
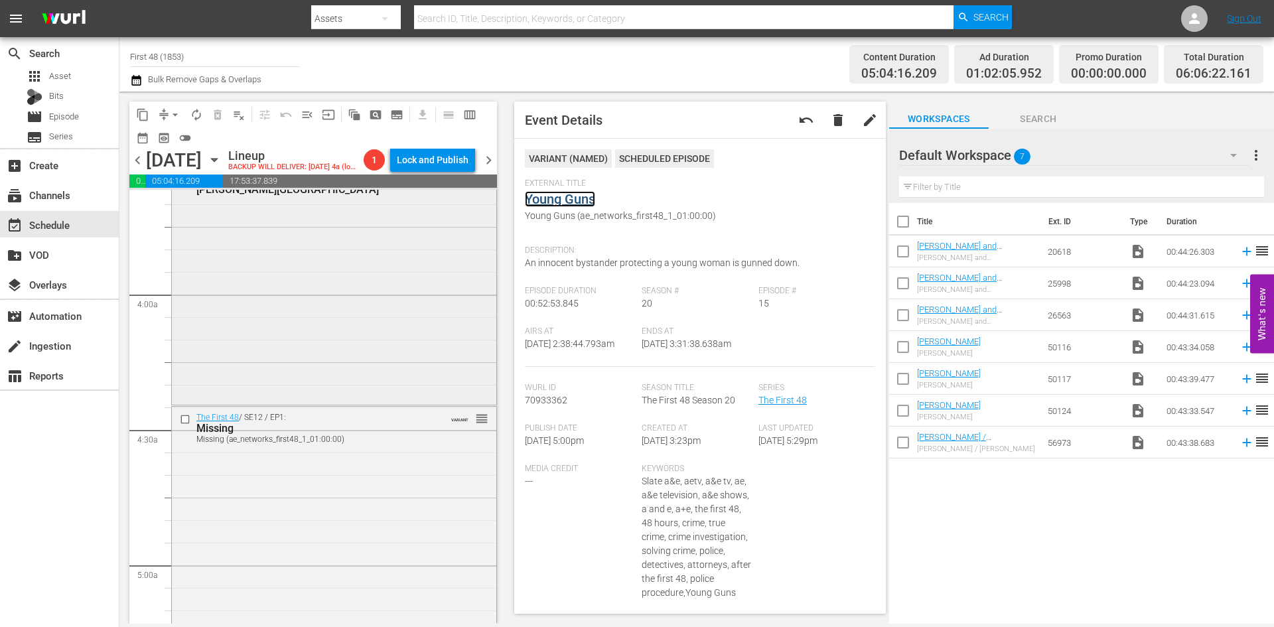
scroll to position [995, 0]
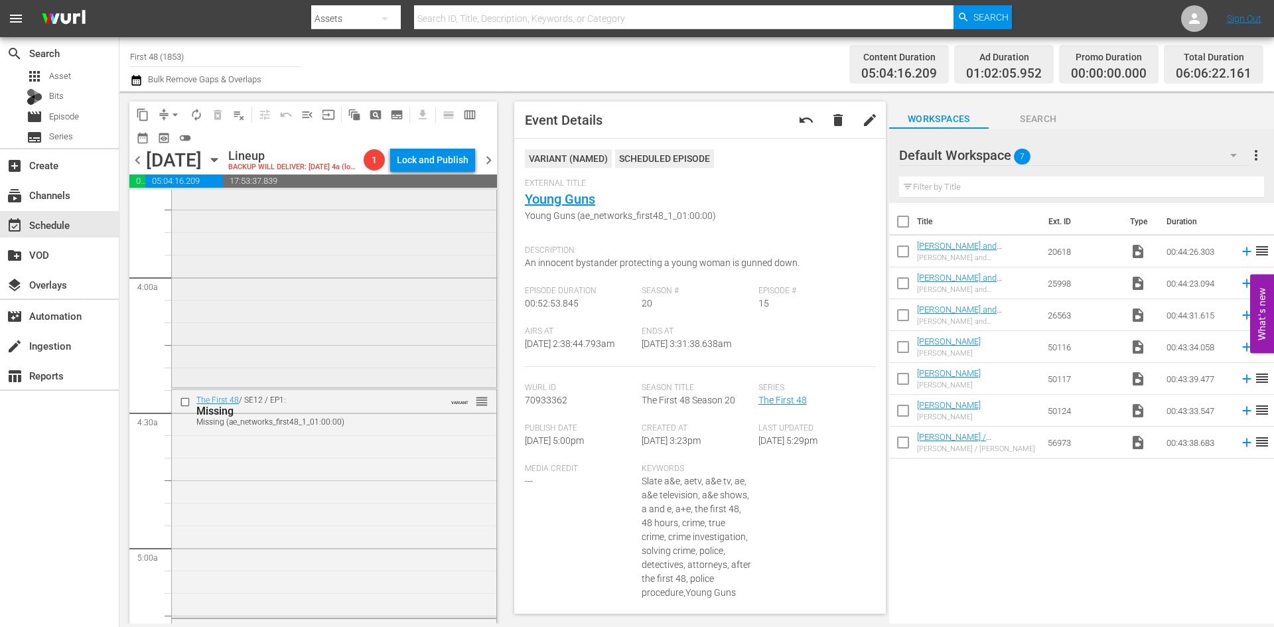
click at [403, 311] on div "The First 48 / SE7 / EP6: Lester Street reorder" at bounding box center [334, 268] width 324 height 235
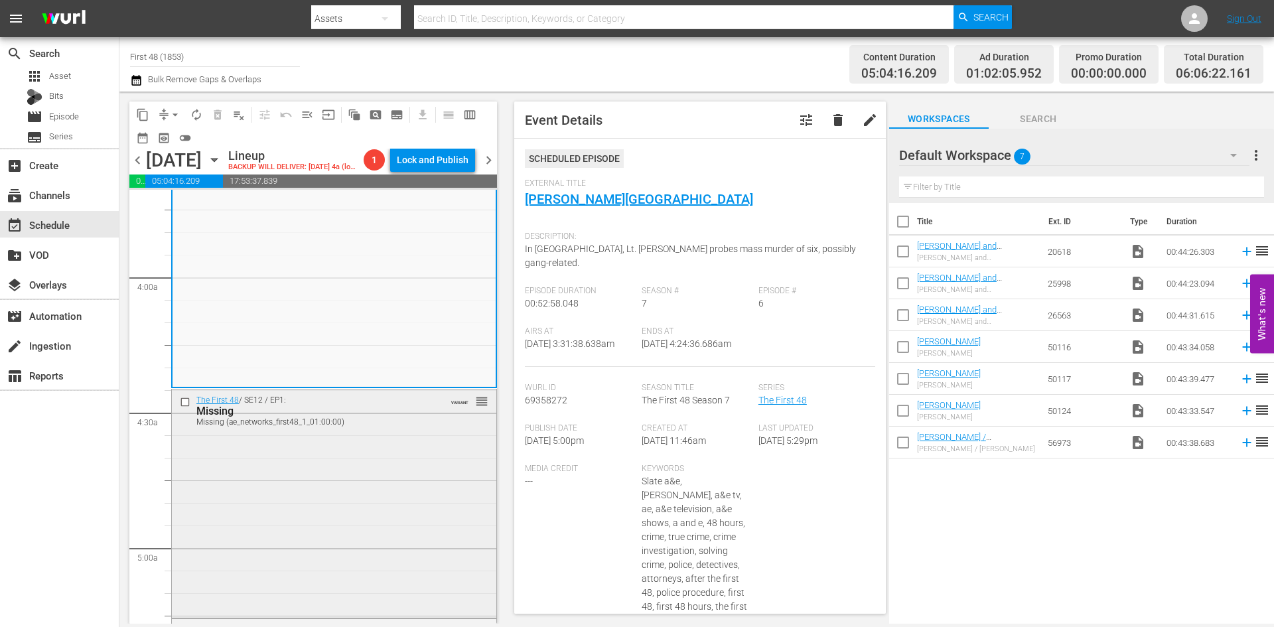
click at [446, 464] on div "The First 48 / SE12 / EP1: Missing Missing (ae_networks_first48_1_01:00:00) VAR…" at bounding box center [334, 502] width 324 height 226
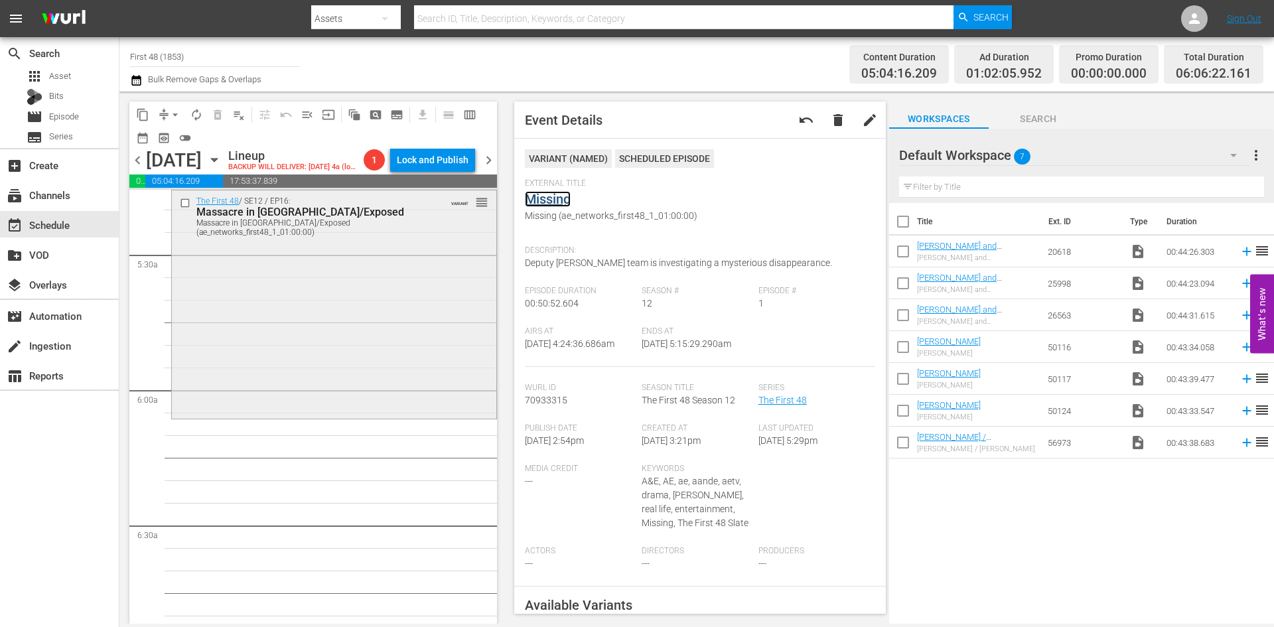
scroll to position [1460, 0]
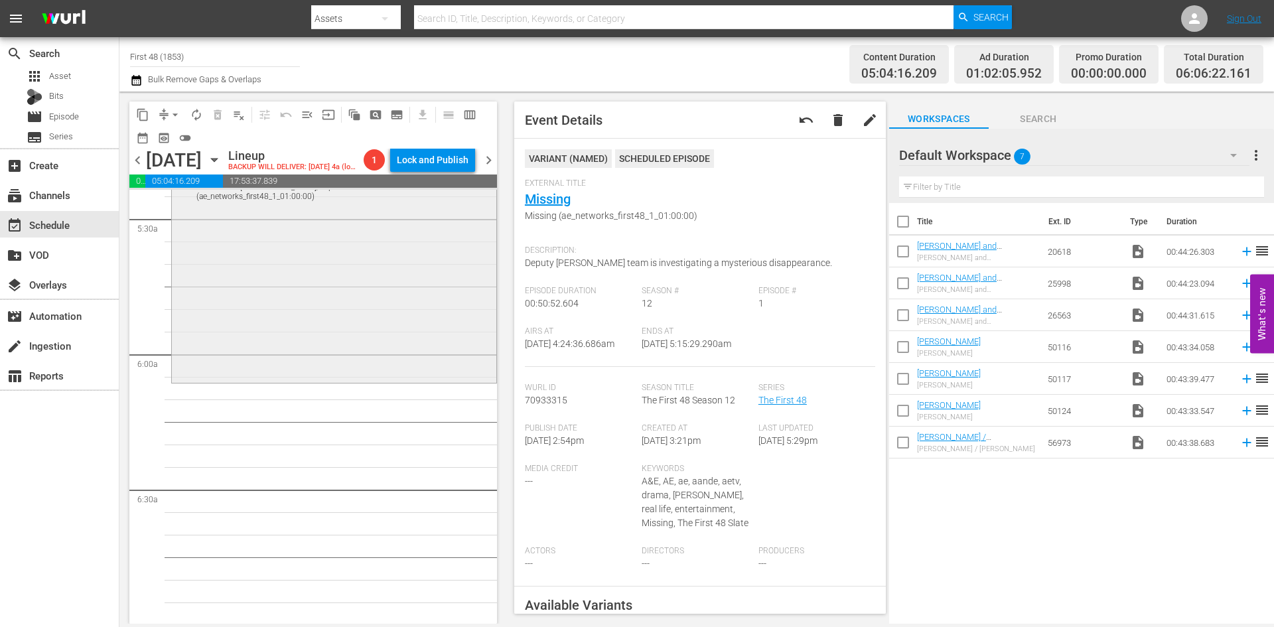
click at [395, 315] on div "The First 48 / SE12 / EP16: Massacre in Little Haiti/Exposed Massacre in Little…" at bounding box center [334, 268] width 324 height 226
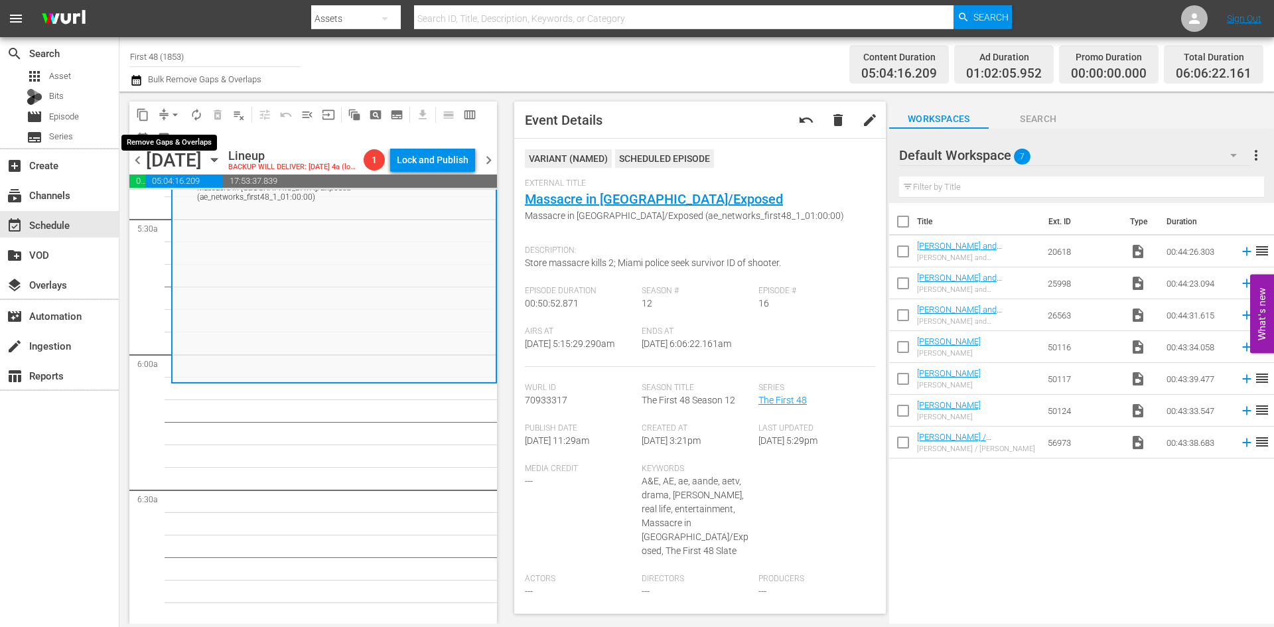
click at [171, 113] on span "arrow_drop_down" at bounding box center [175, 114] width 13 height 13
click at [177, 139] on li "Align to Midnight" at bounding box center [175, 142] width 139 height 22
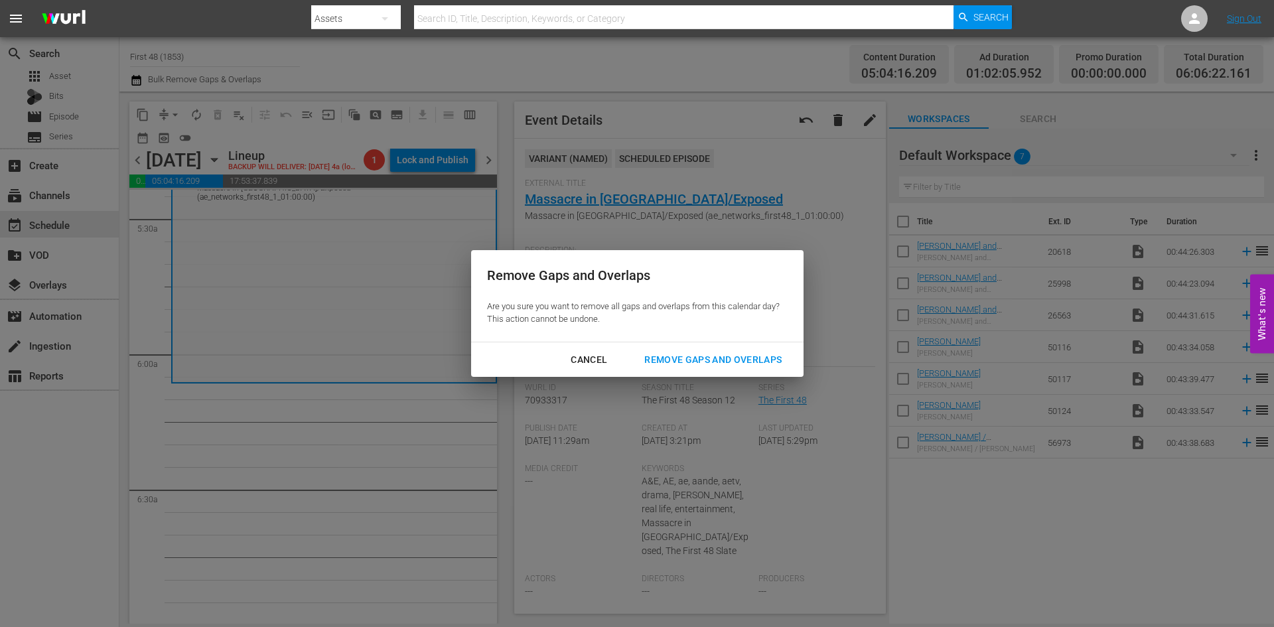
click at [718, 358] on div "Remove Gaps and Overlaps" at bounding box center [713, 360] width 159 height 17
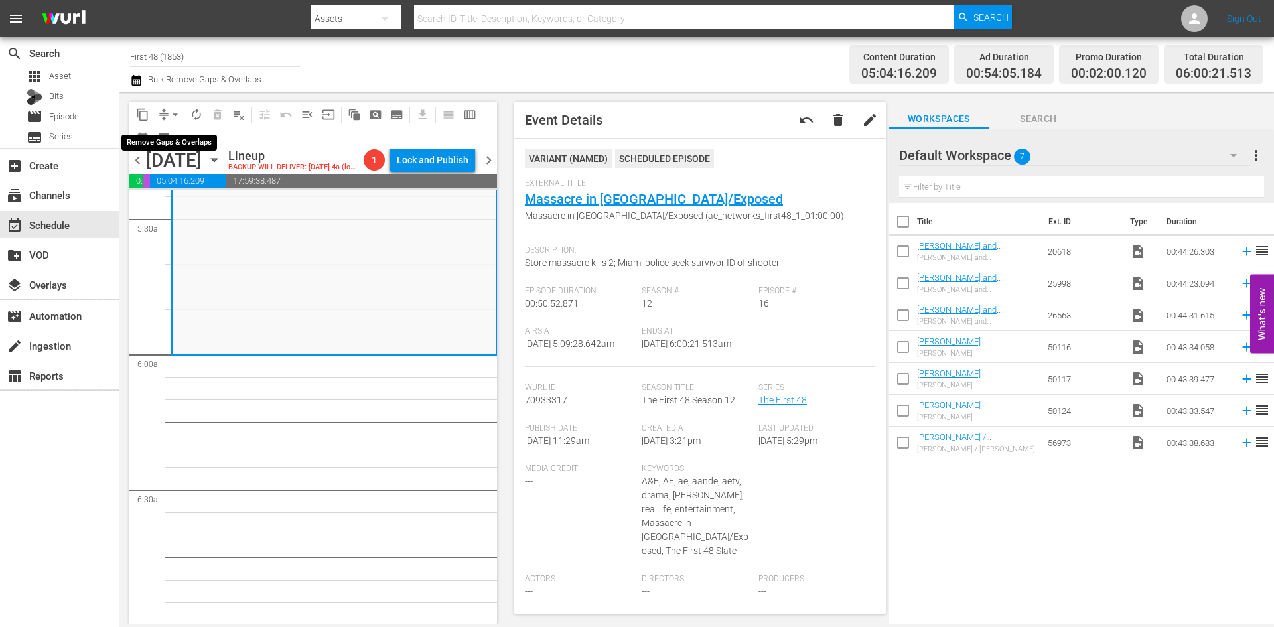
click at [171, 110] on span "arrow_drop_down" at bounding box center [175, 114] width 13 height 13
click at [169, 137] on li "Align to Midnight" at bounding box center [175, 142] width 139 height 22
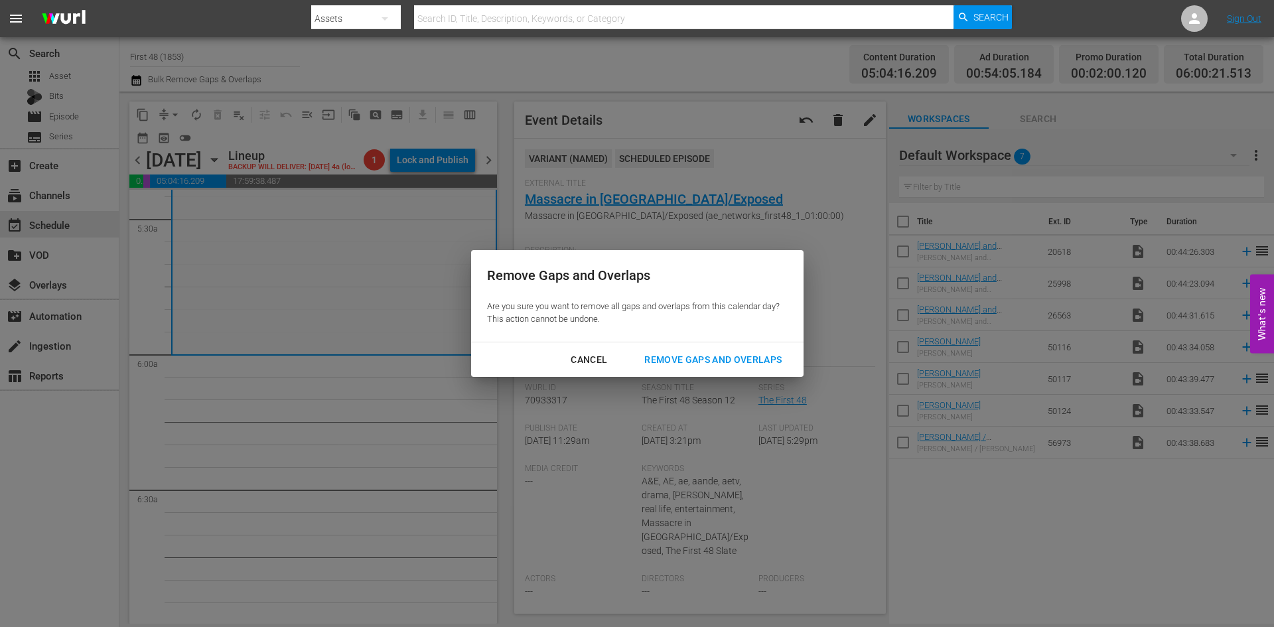
click at [670, 356] on div "Remove Gaps and Overlaps" at bounding box center [713, 360] width 159 height 17
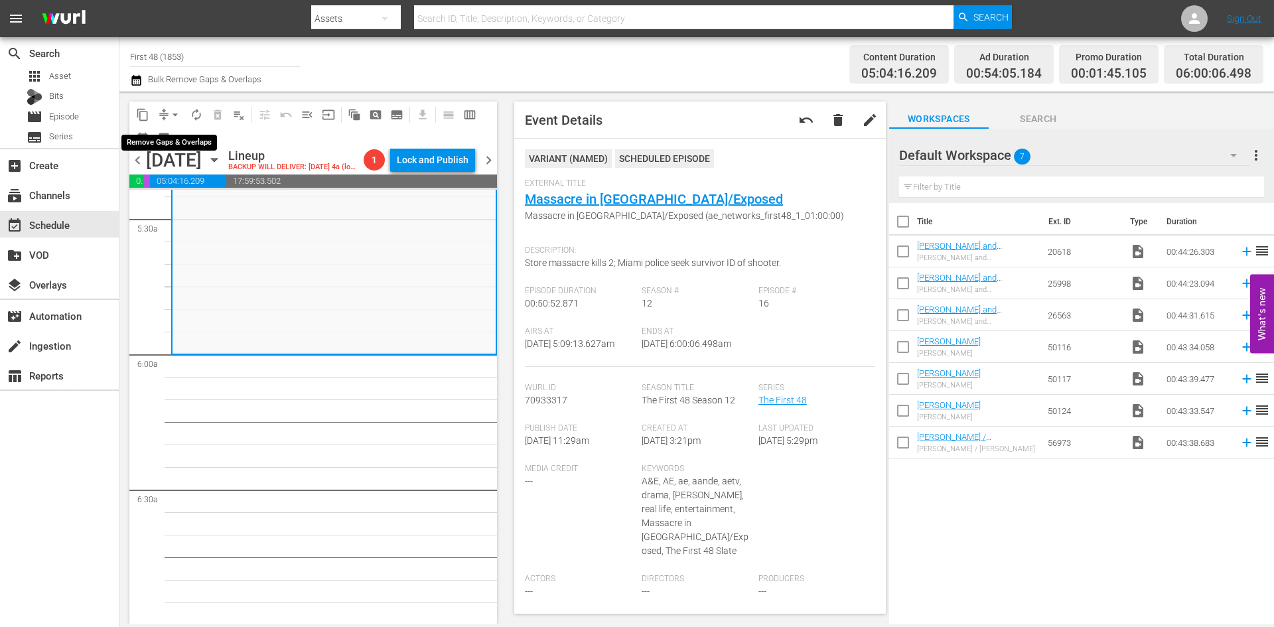
click at [177, 113] on span "arrow_drop_down" at bounding box center [175, 114] width 13 height 13
click at [174, 142] on li "Align to Midnight" at bounding box center [175, 142] width 139 height 22
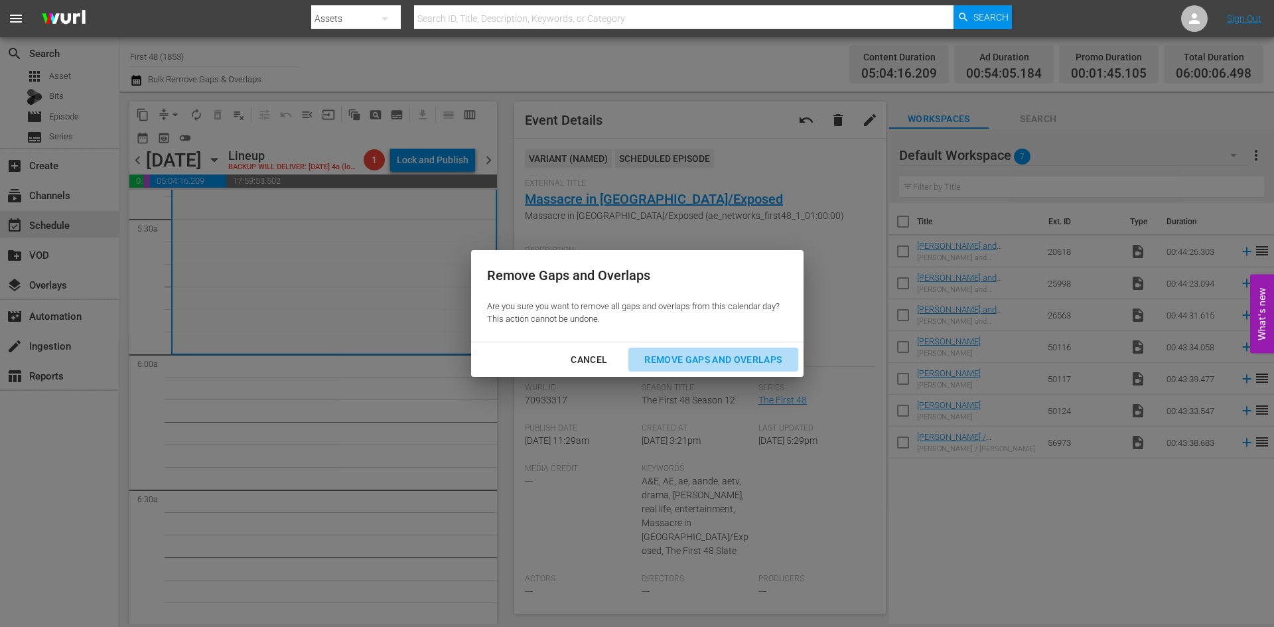
click at [715, 356] on div "Remove Gaps and Overlaps" at bounding box center [713, 360] width 159 height 17
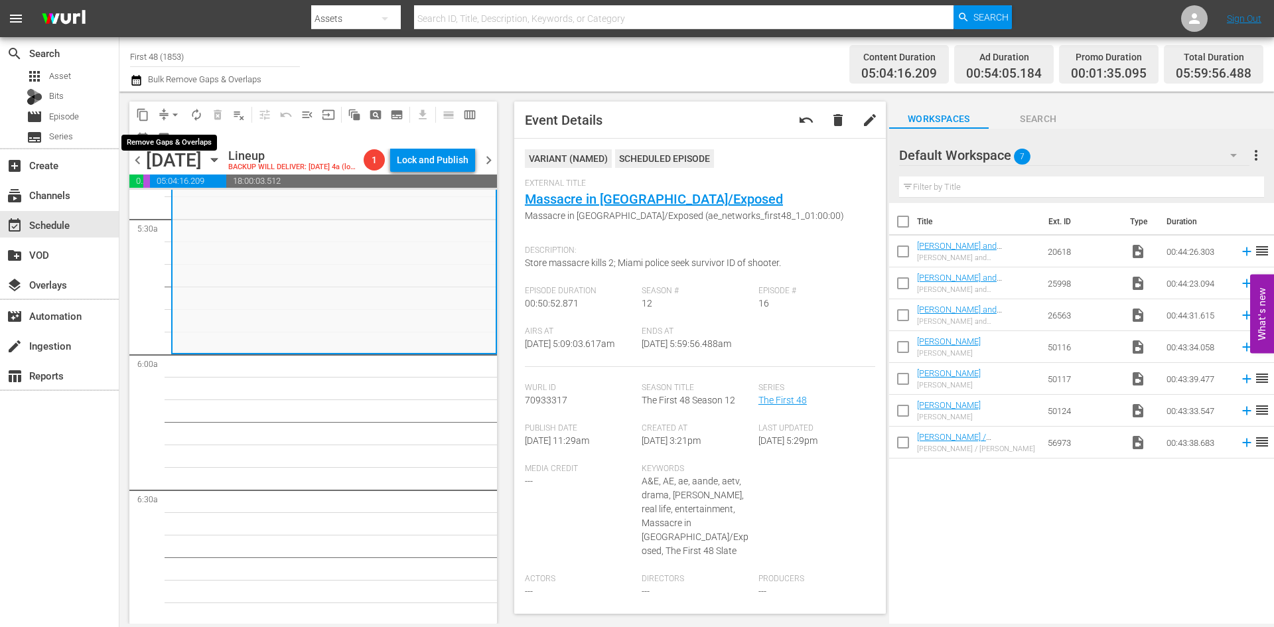
click at [176, 114] on span "arrow_drop_down" at bounding box center [175, 114] width 13 height 13
click at [174, 139] on li "Align to Midnight" at bounding box center [175, 142] width 139 height 22
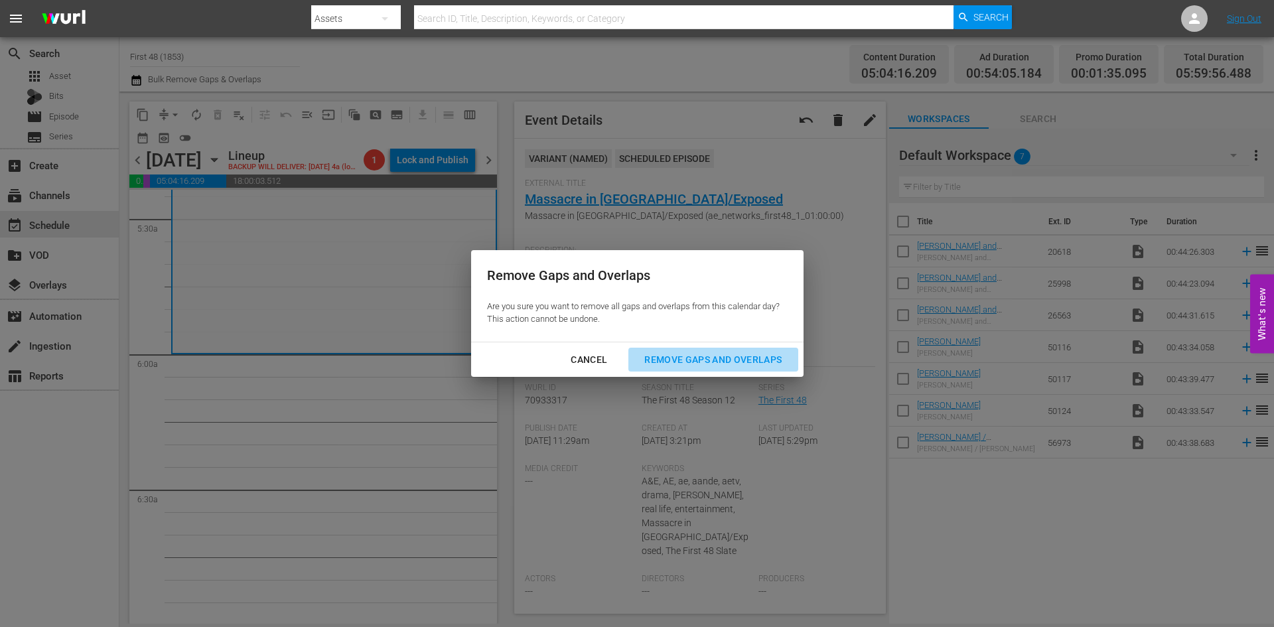
click at [742, 352] on div "Remove Gaps and Overlaps" at bounding box center [713, 360] width 159 height 17
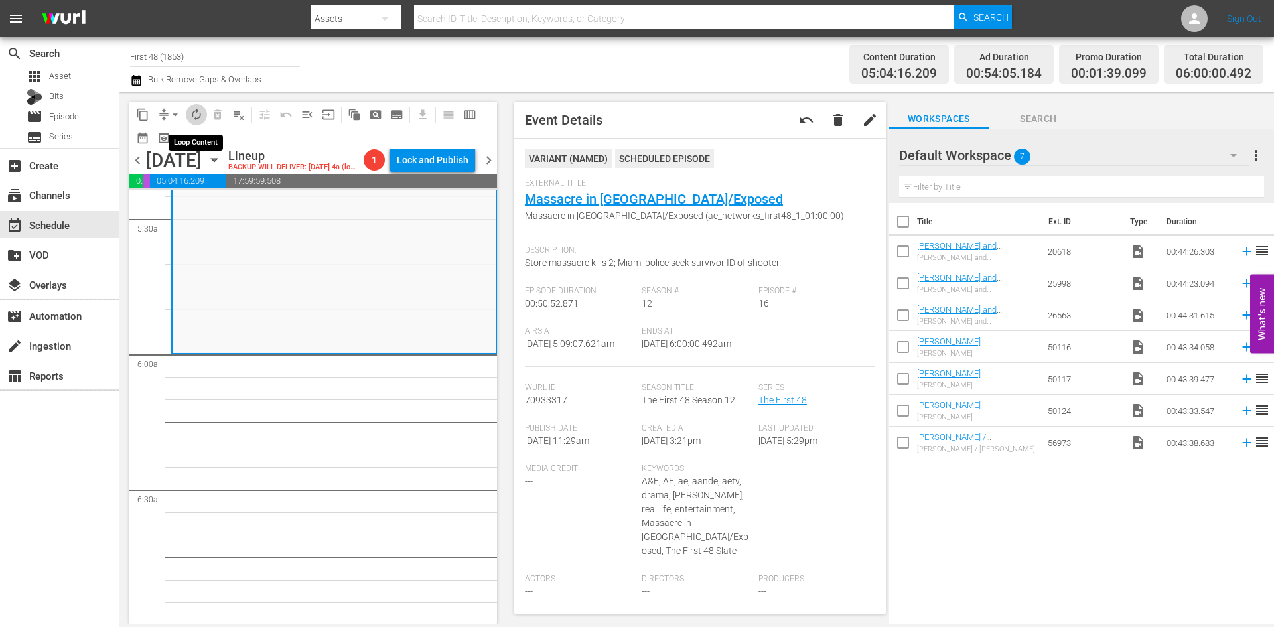
click at [193, 123] on button "autorenew_outlined" at bounding box center [196, 114] width 21 height 21
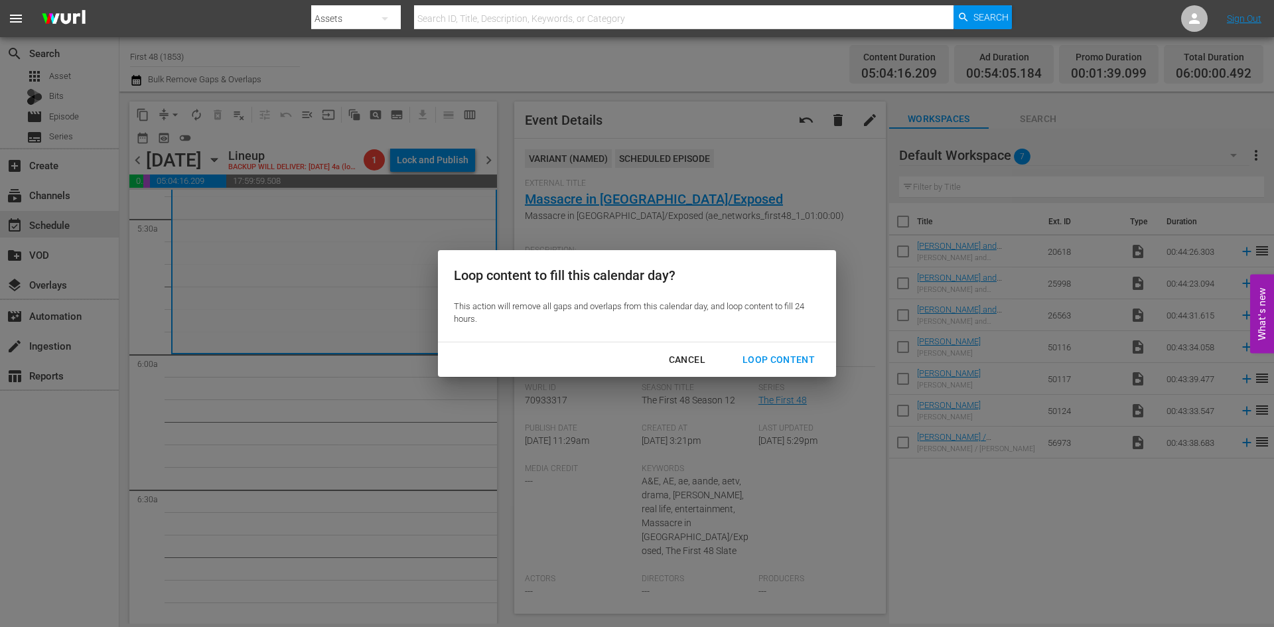
click at [786, 362] on div "Loop Content" at bounding box center [779, 360] width 94 height 17
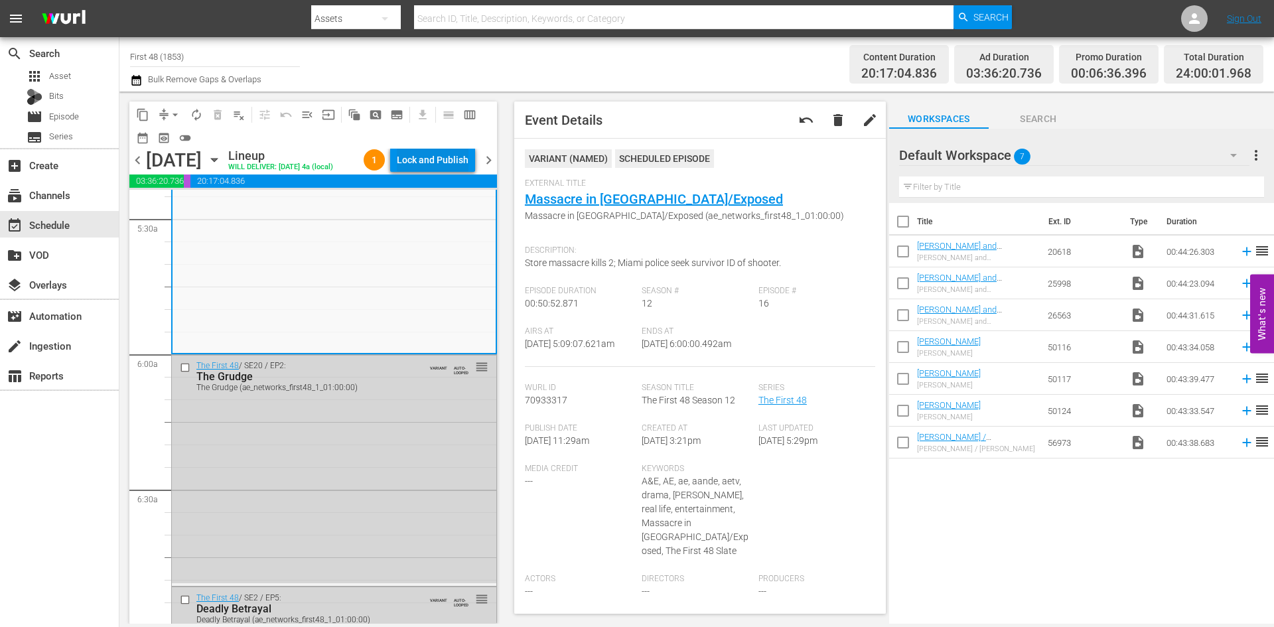
click at [415, 156] on div "Lock and Publish" at bounding box center [433, 160] width 72 height 24
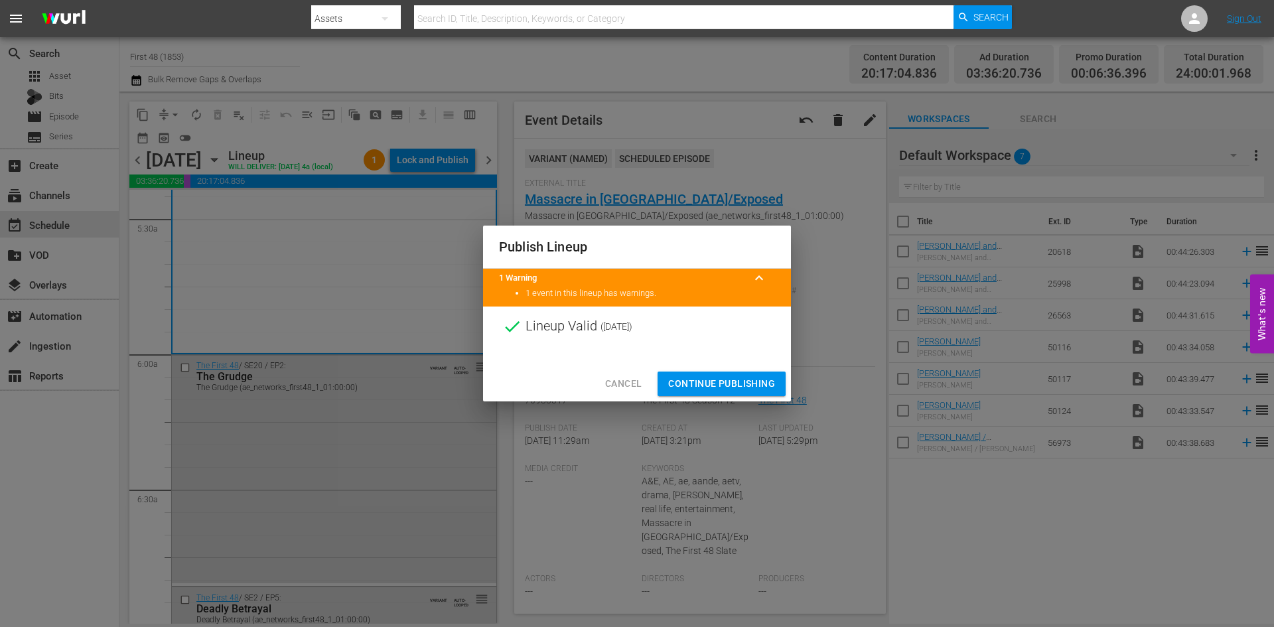
click at [705, 386] on span "Continue Publishing" at bounding box center [721, 384] width 107 height 17
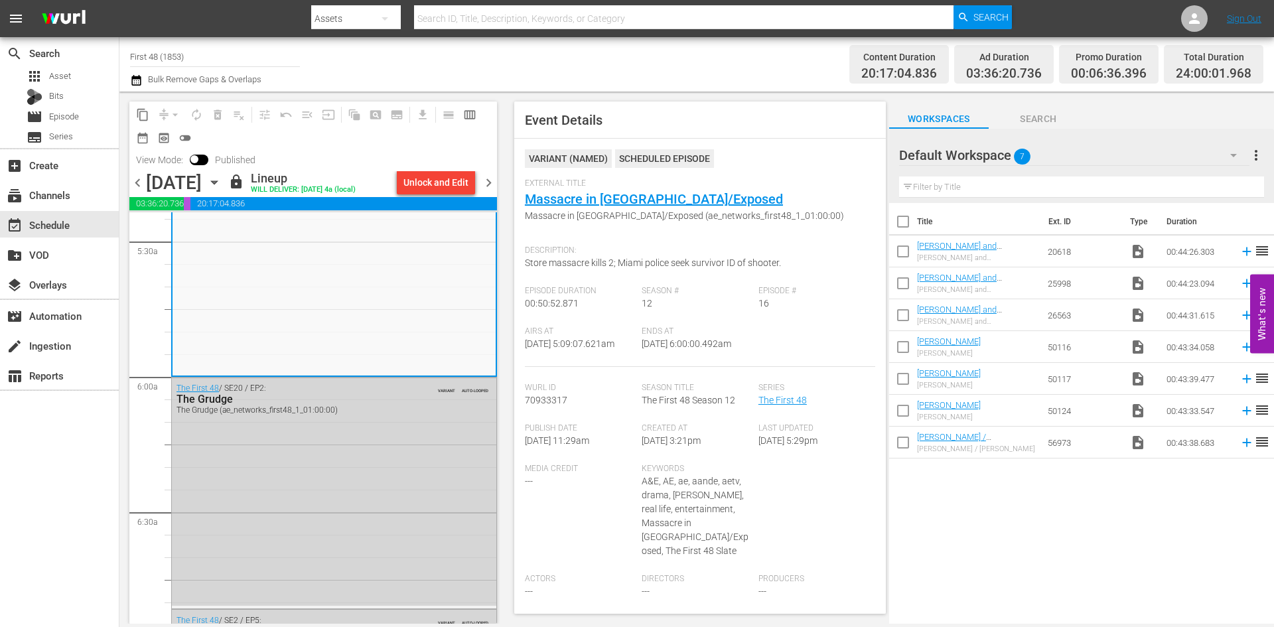
click at [490, 183] on span "chevron_right" at bounding box center [488, 183] width 17 height 17
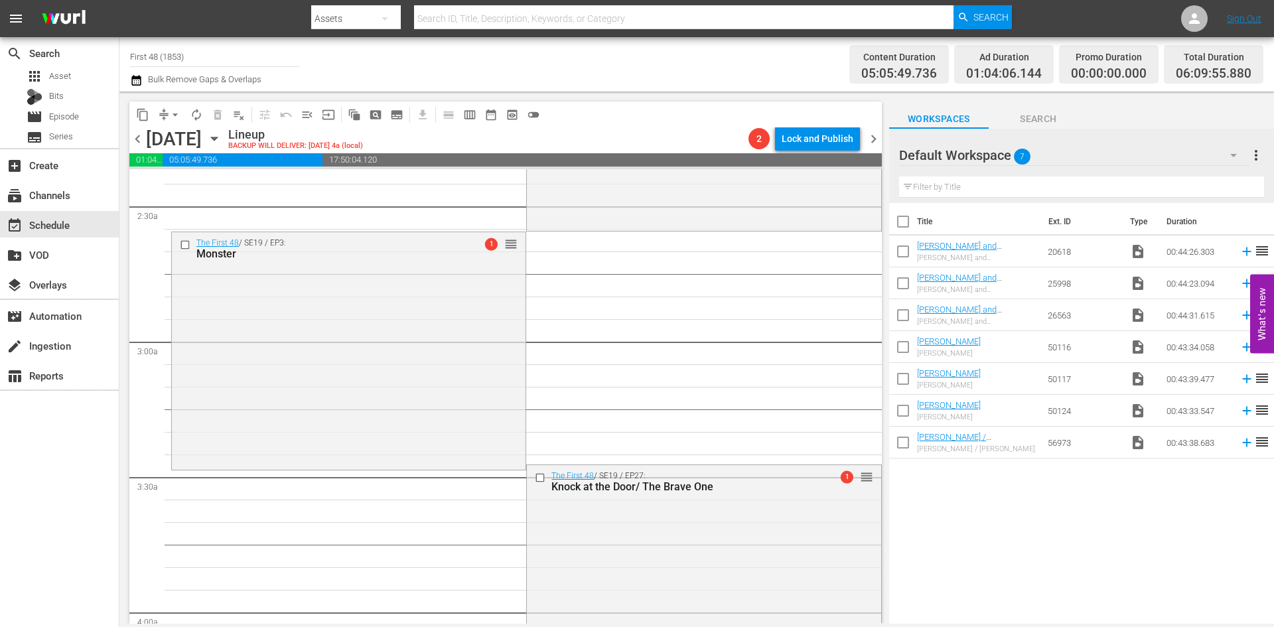
scroll to position [597, 0]
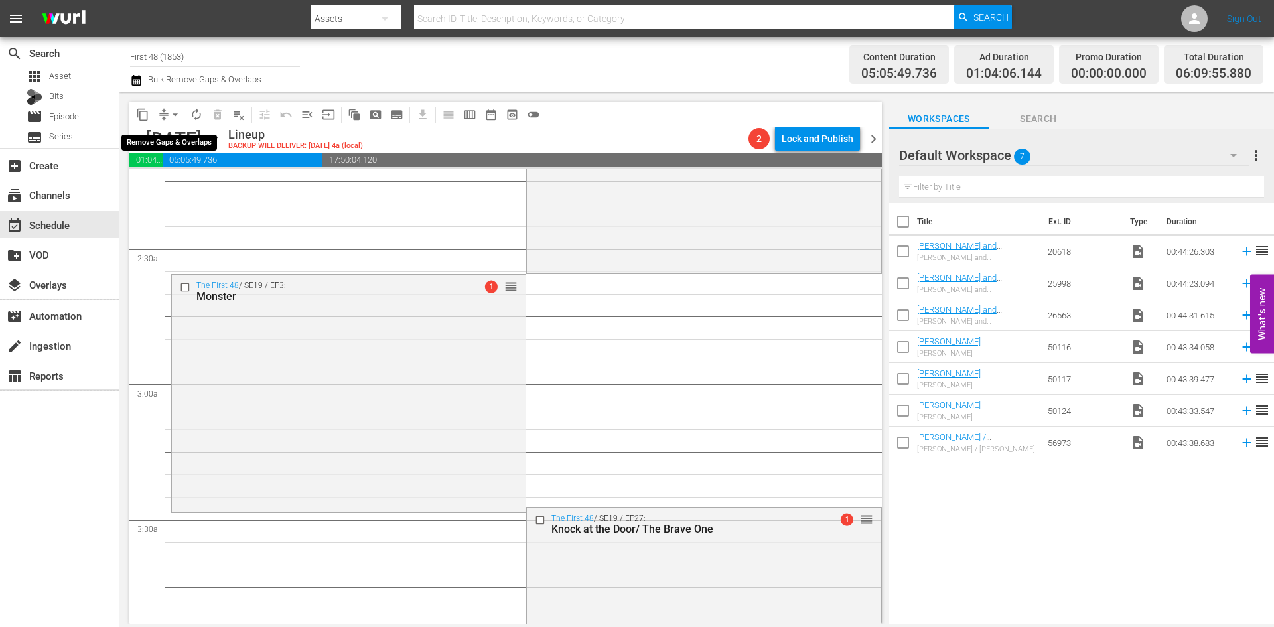
click at [171, 115] on span "arrow_drop_down" at bounding box center [175, 114] width 13 height 13
click at [158, 146] on li "Align to Midnight" at bounding box center [175, 142] width 139 height 22
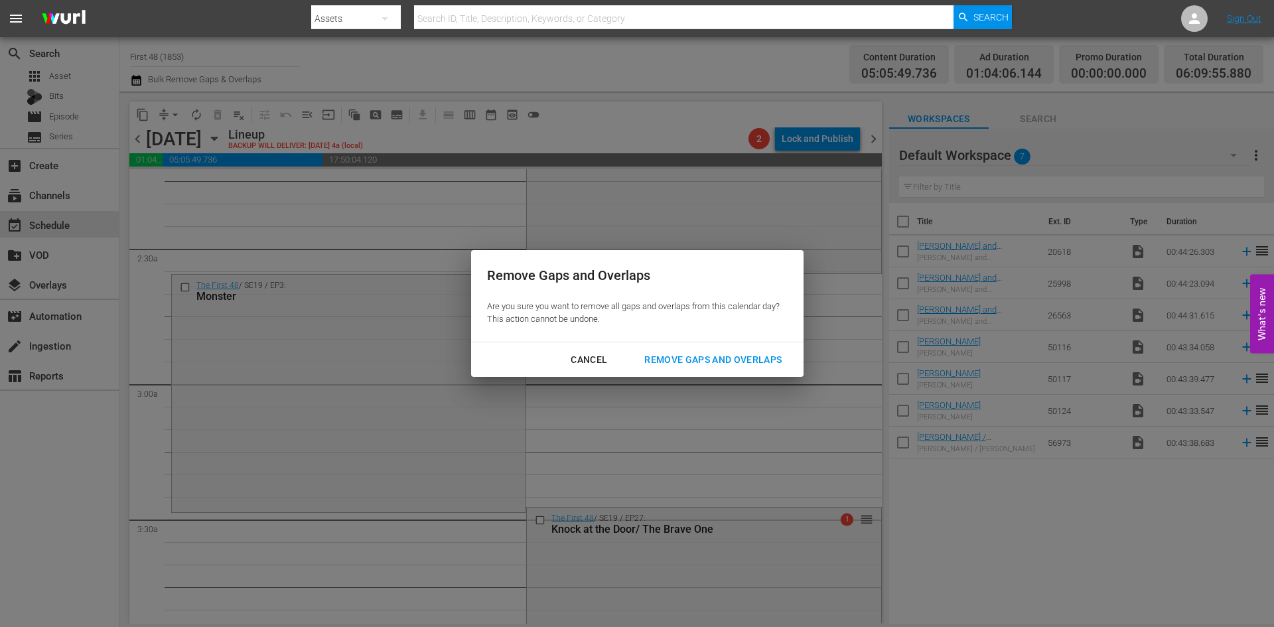
click at [687, 352] on div "Remove Gaps and Overlaps" at bounding box center [713, 360] width 159 height 17
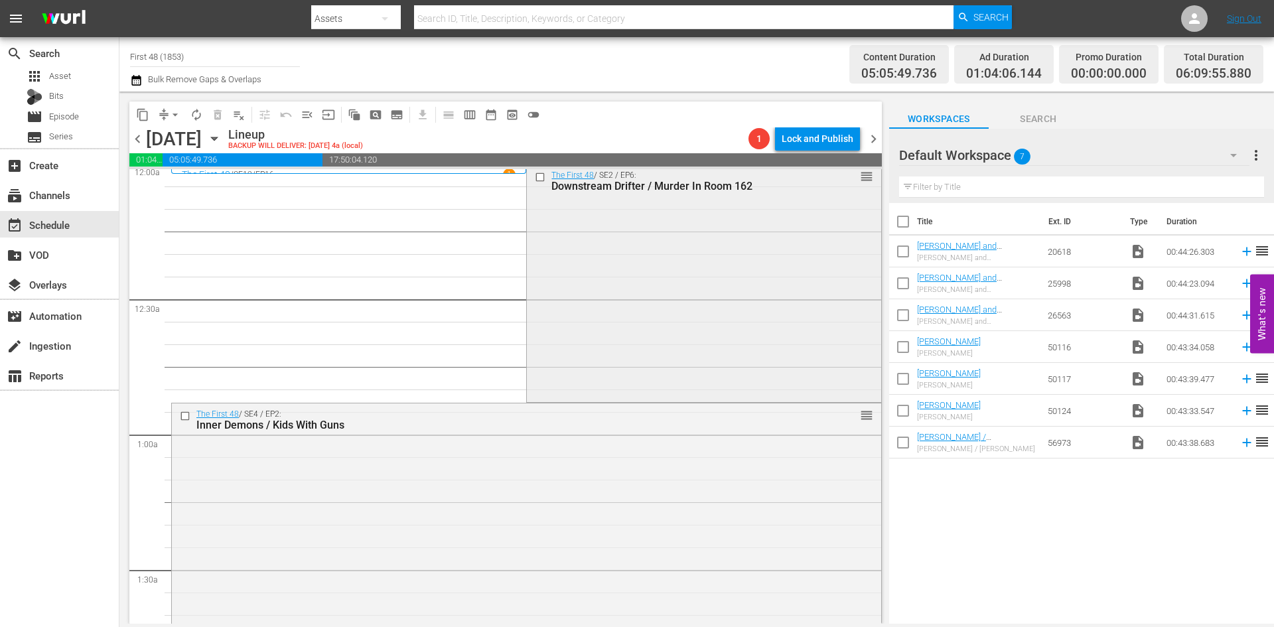
scroll to position [0, 0]
click at [624, 257] on div "The First 48 / SE2 / EP6: Downstream Drifter / Murder In Room 162 reorder" at bounding box center [704, 288] width 354 height 236
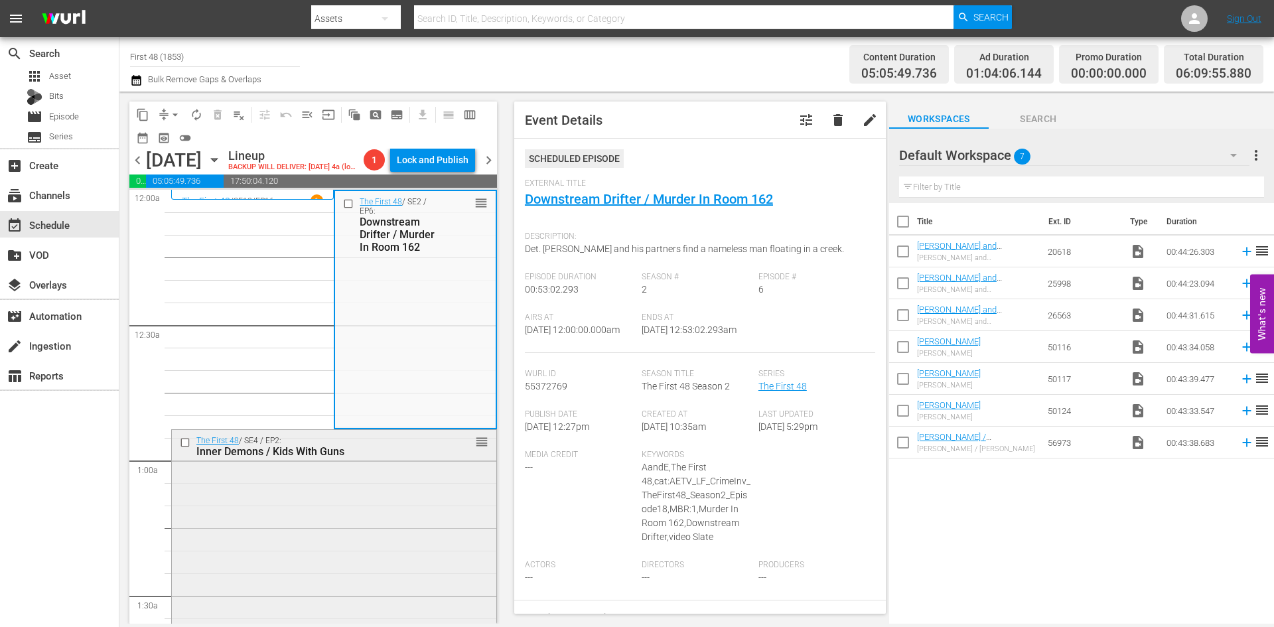
click at [307, 506] on div "The First 48 / SE4 / EP2: Inner Demons / Kids With Guns reorder" at bounding box center [334, 547] width 324 height 234
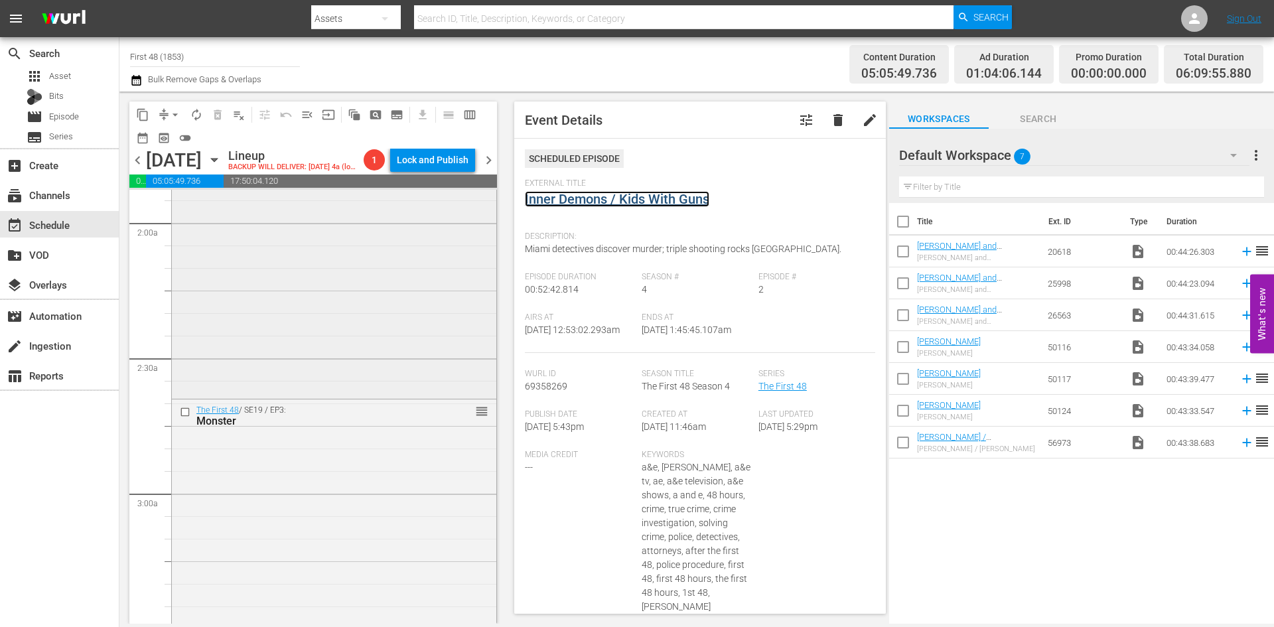
scroll to position [531, 0]
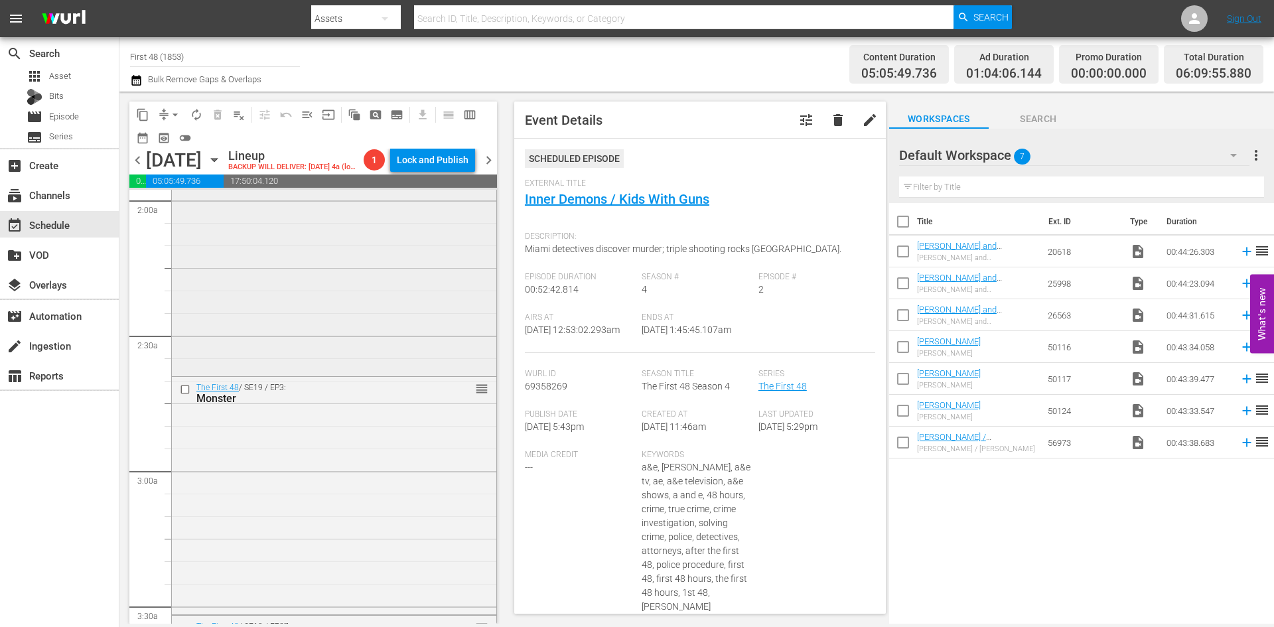
click at [401, 327] on div "The First 48 / SE5 / EP5: Live to Tell / Field of Lies reorder" at bounding box center [334, 255] width 324 height 236
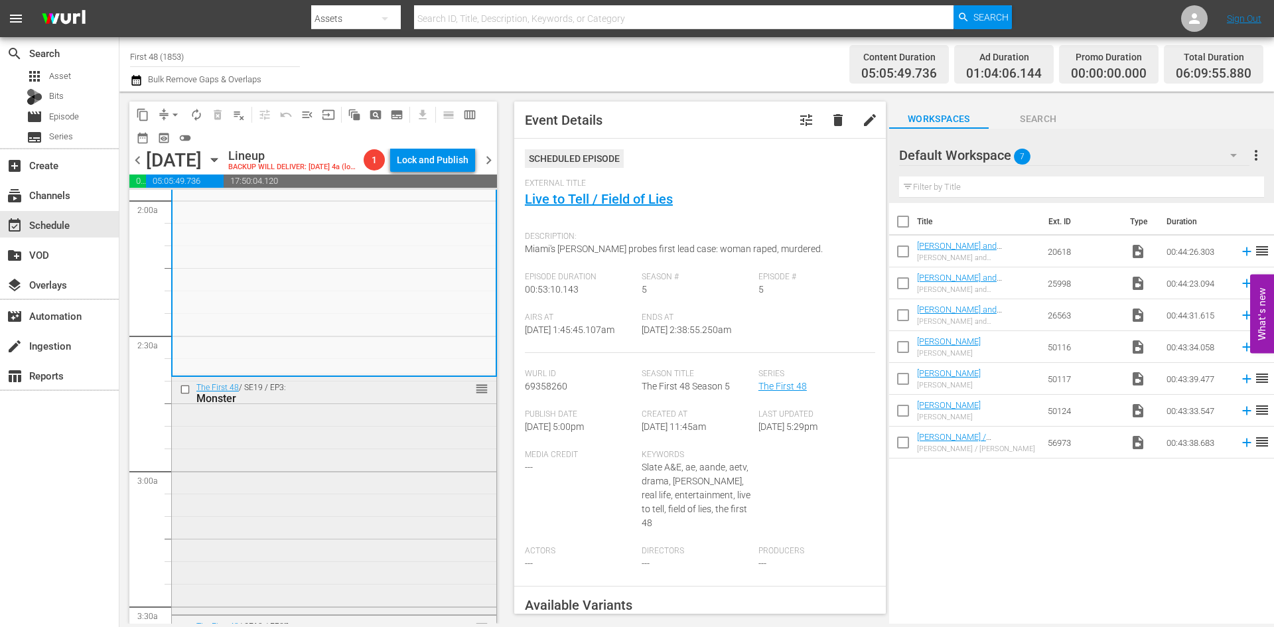
click at [367, 463] on div "The First 48 / SE19 / EP3: Monster reorder" at bounding box center [334, 494] width 324 height 235
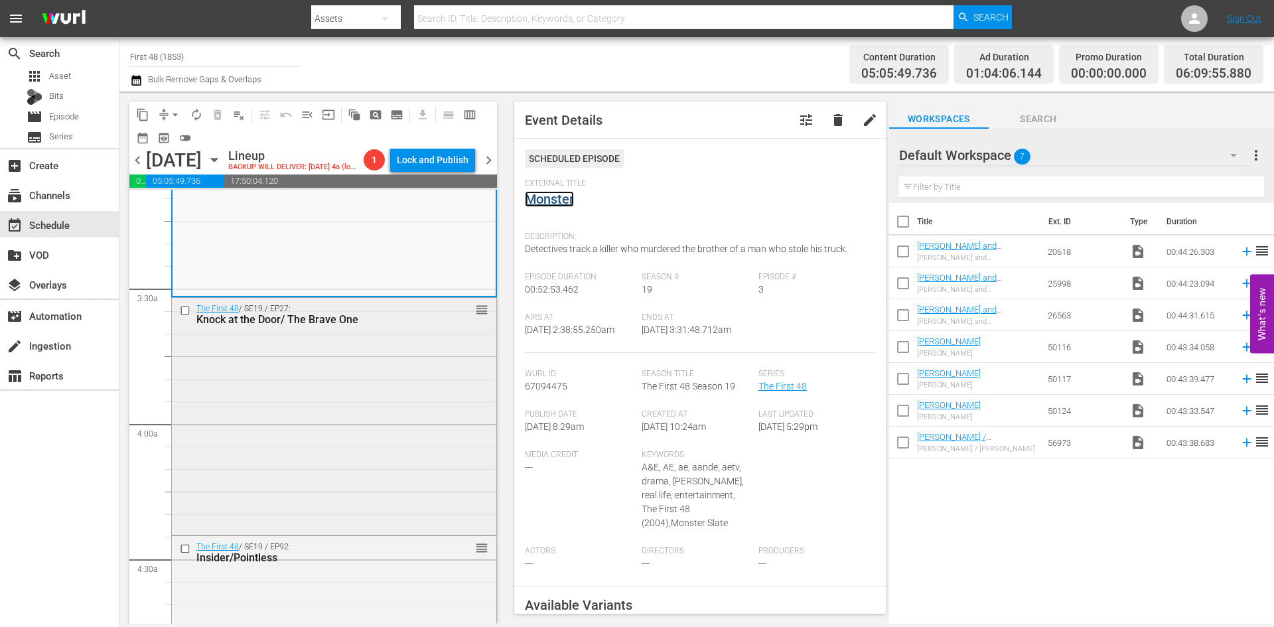
scroll to position [929, 0]
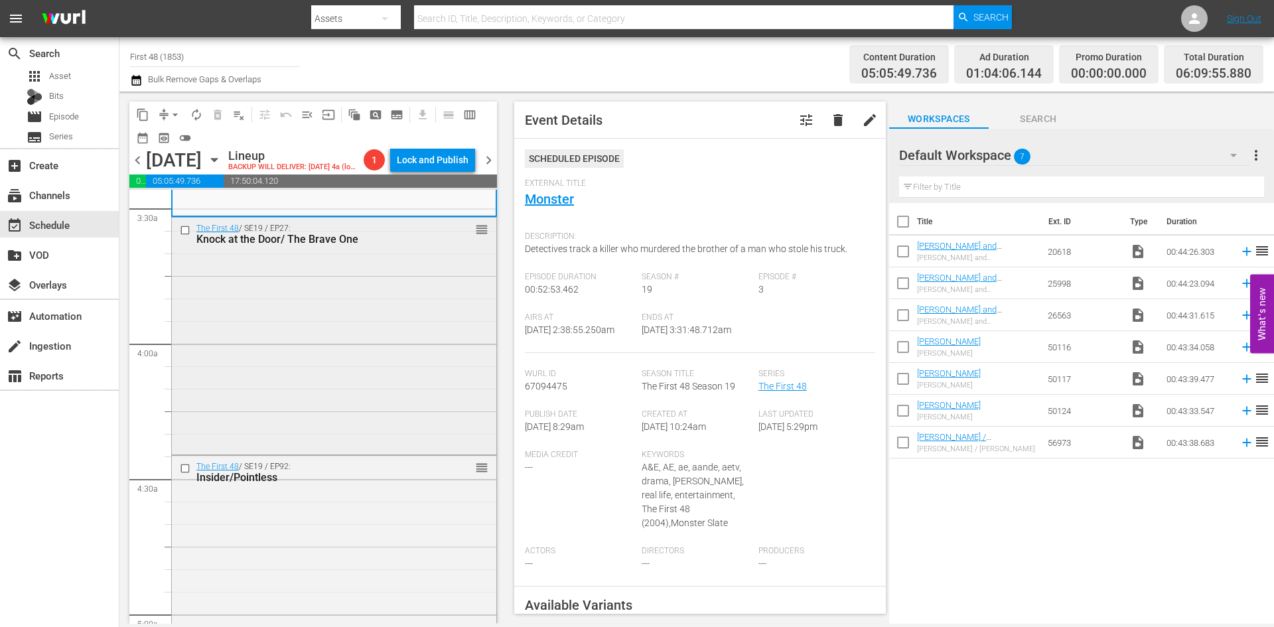
click at [389, 403] on div "The First 48 / SE19 / EP27: Knock at the Door/ The Brave One reorder" at bounding box center [334, 335] width 324 height 235
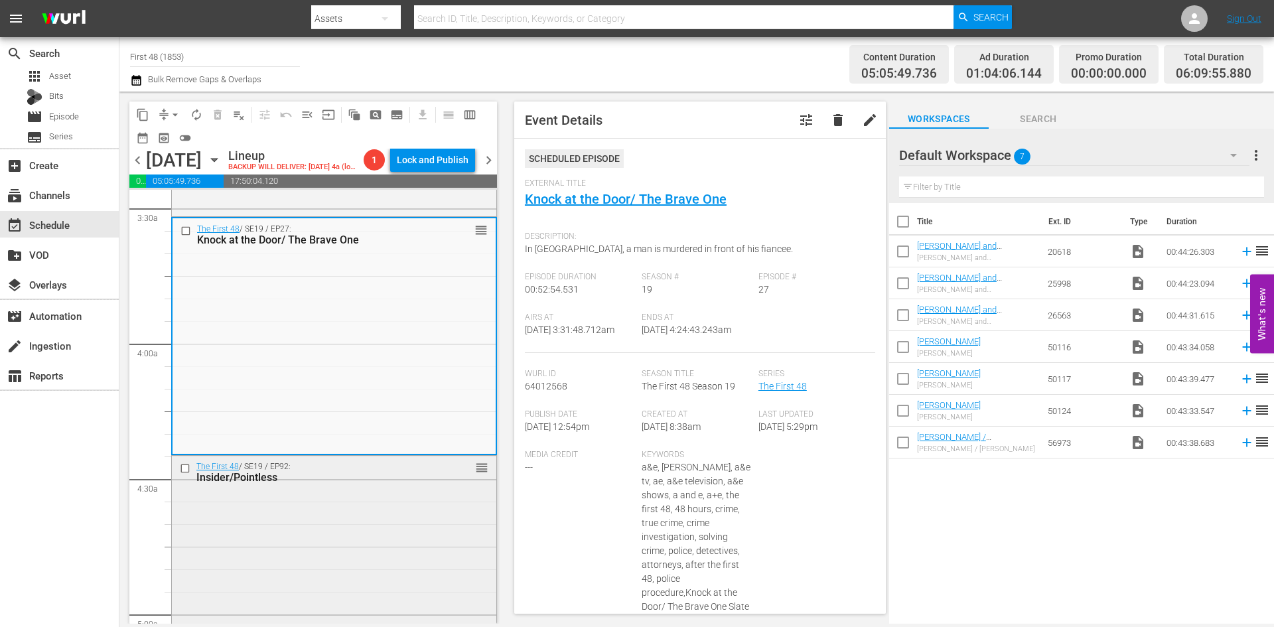
click at [417, 519] on div "The First 48 / SE19 / EP92: Insider/Pointless reorder" at bounding box center [334, 572] width 324 height 232
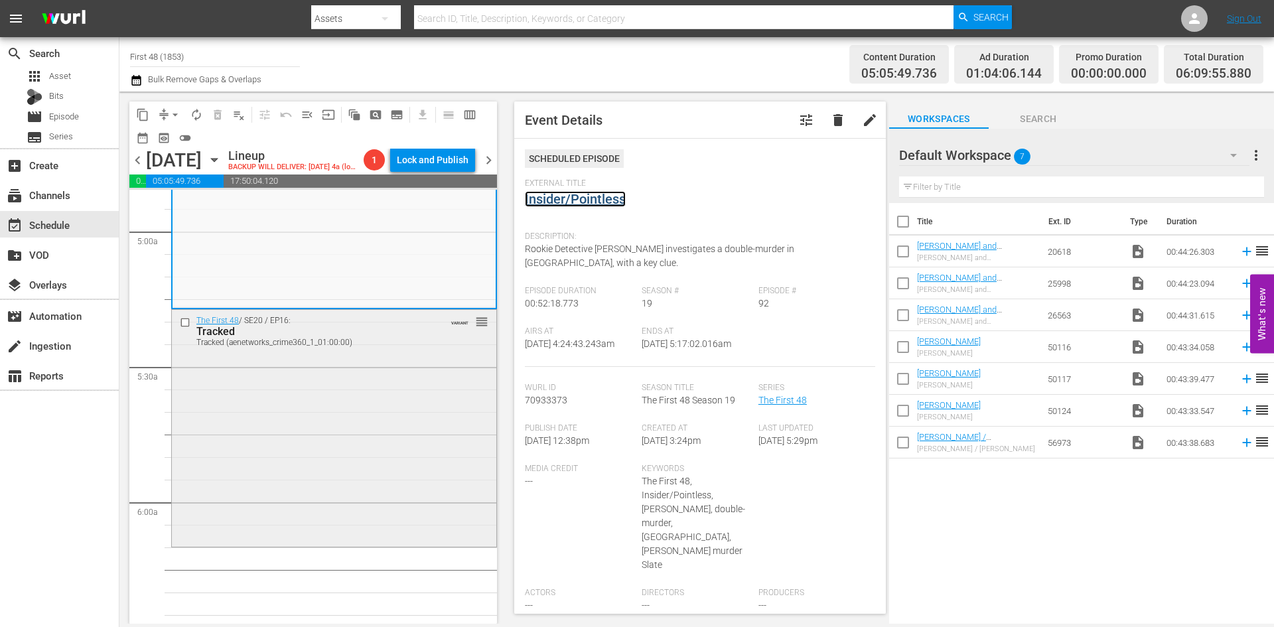
scroll to position [1327, 0]
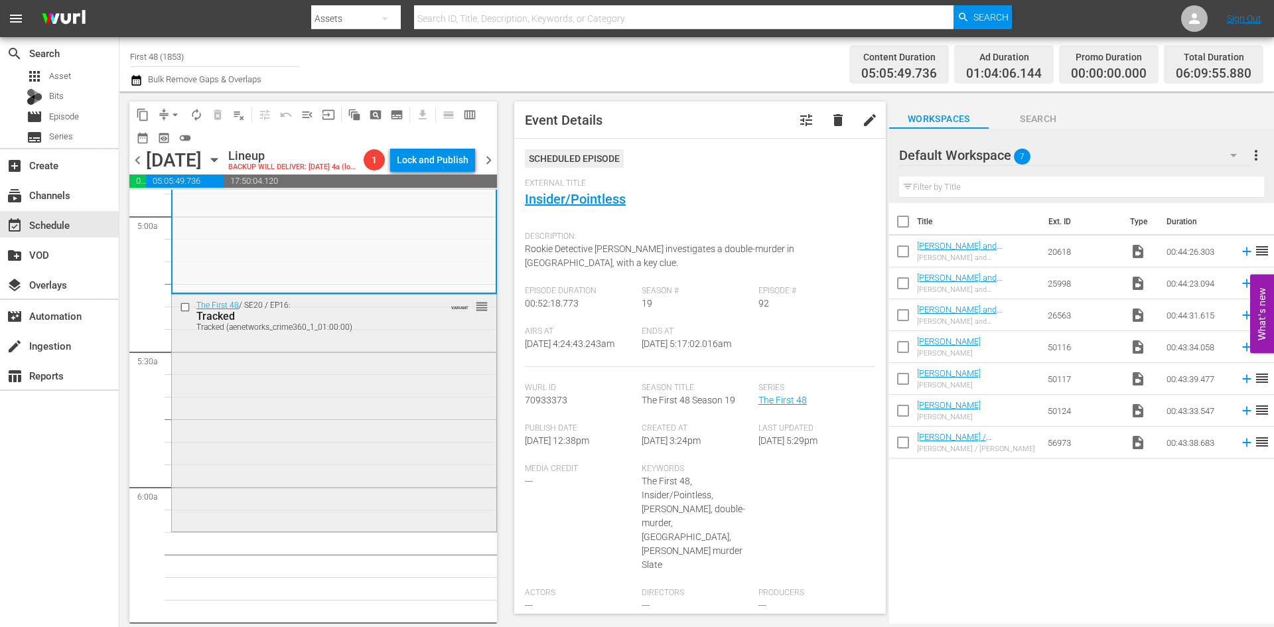
click at [419, 396] on div "The First 48 / SE20 / EP16: Tracked Tracked (aenetworks_crime360_1_01:00:00) VA…" at bounding box center [334, 412] width 324 height 235
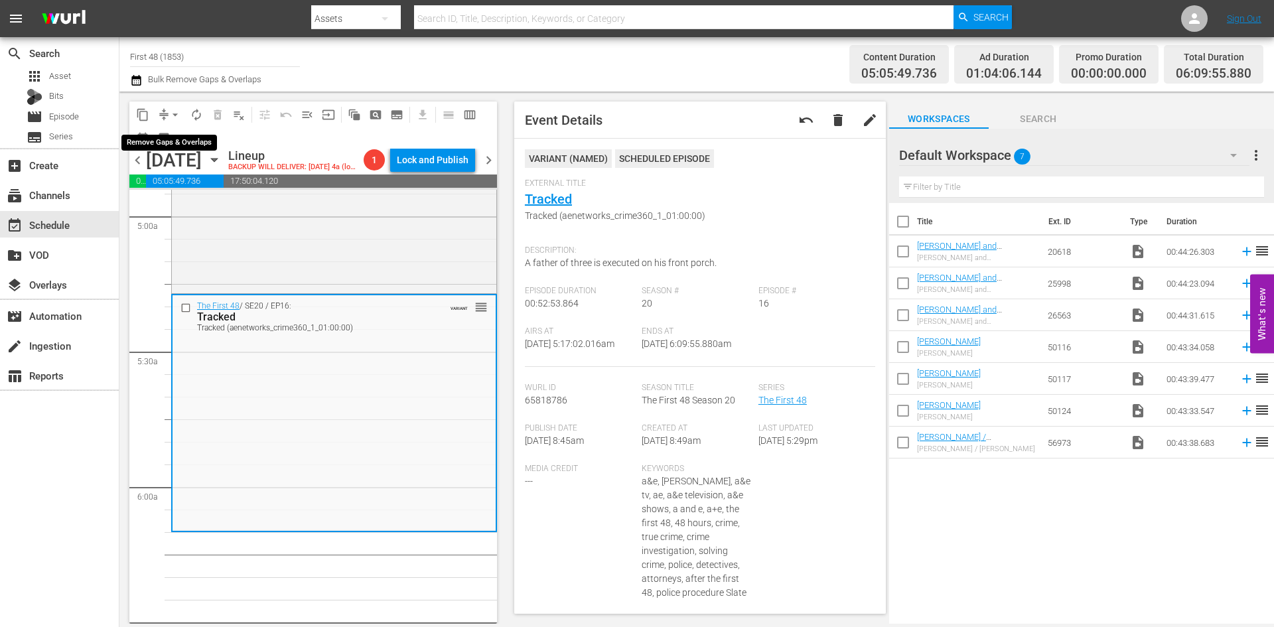
click at [175, 113] on span "arrow_drop_down" at bounding box center [175, 114] width 13 height 13
click at [183, 139] on li "Align to Midnight" at bounding box center [175, 142] width 139 height 22
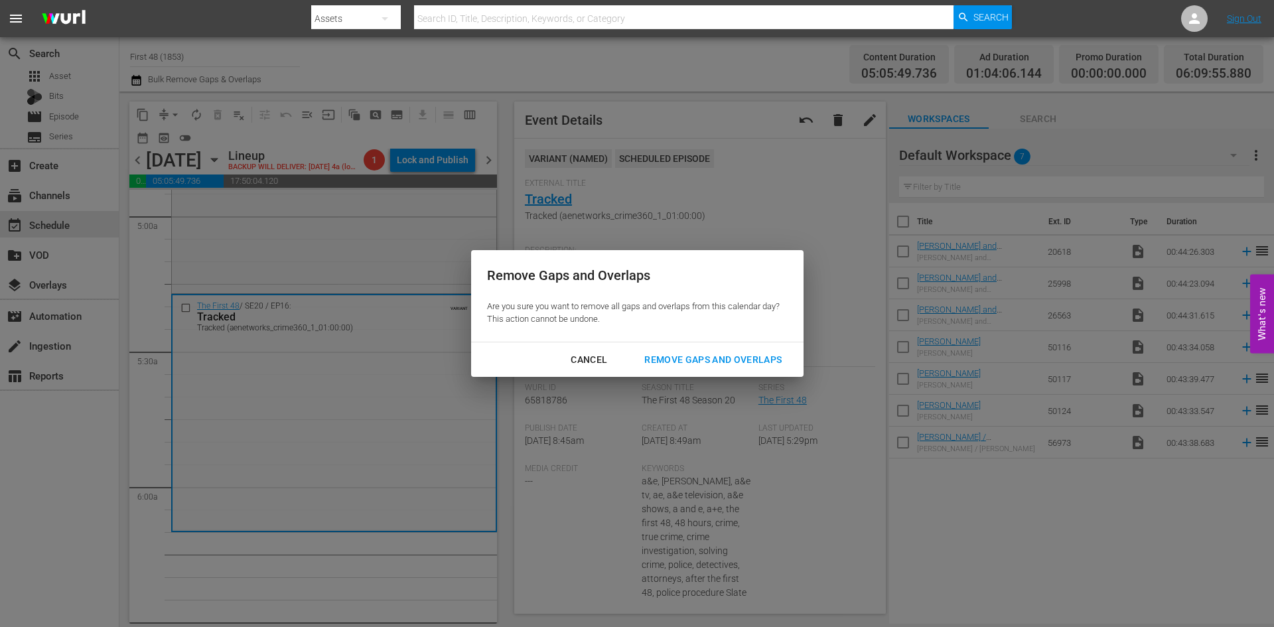
click at [718, 358] on div "Remove Gaps and Overlaps" at bounding box center [713, 360] width 159 height 17
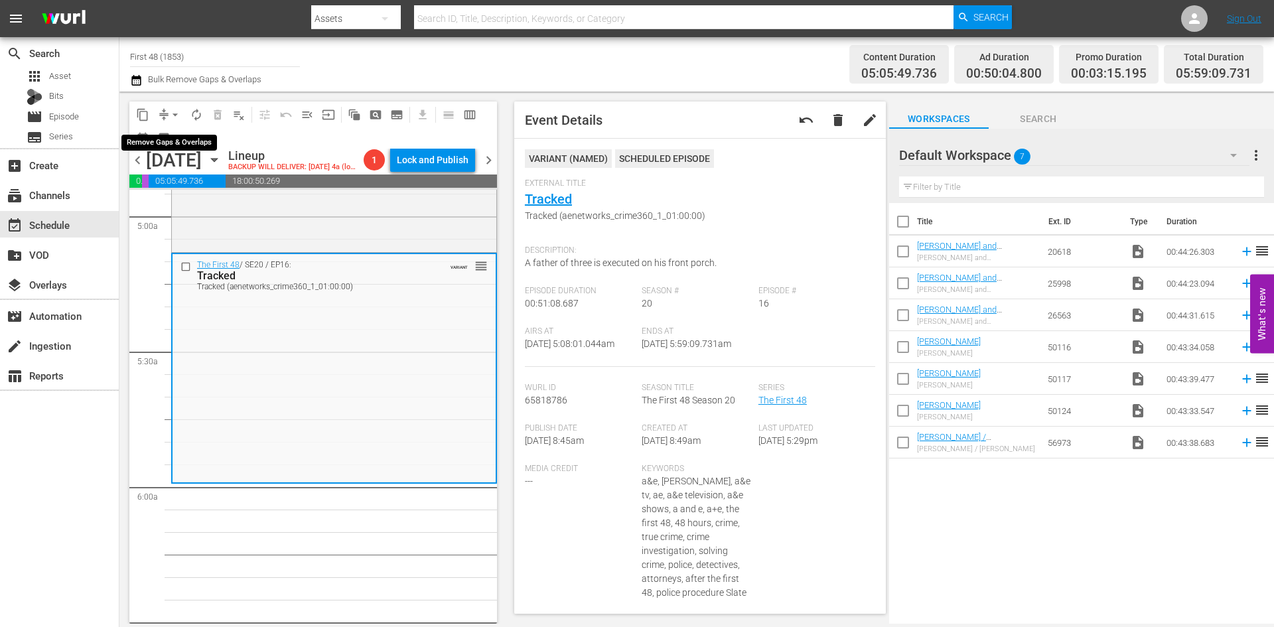
click at [171, 113] on span "arrow_drop_down" at bounding box center [175, 114] width 13 height 13
click at [166, 146] on li "Align to Midnight" at bounding box center [175, 142] width 139 height 22
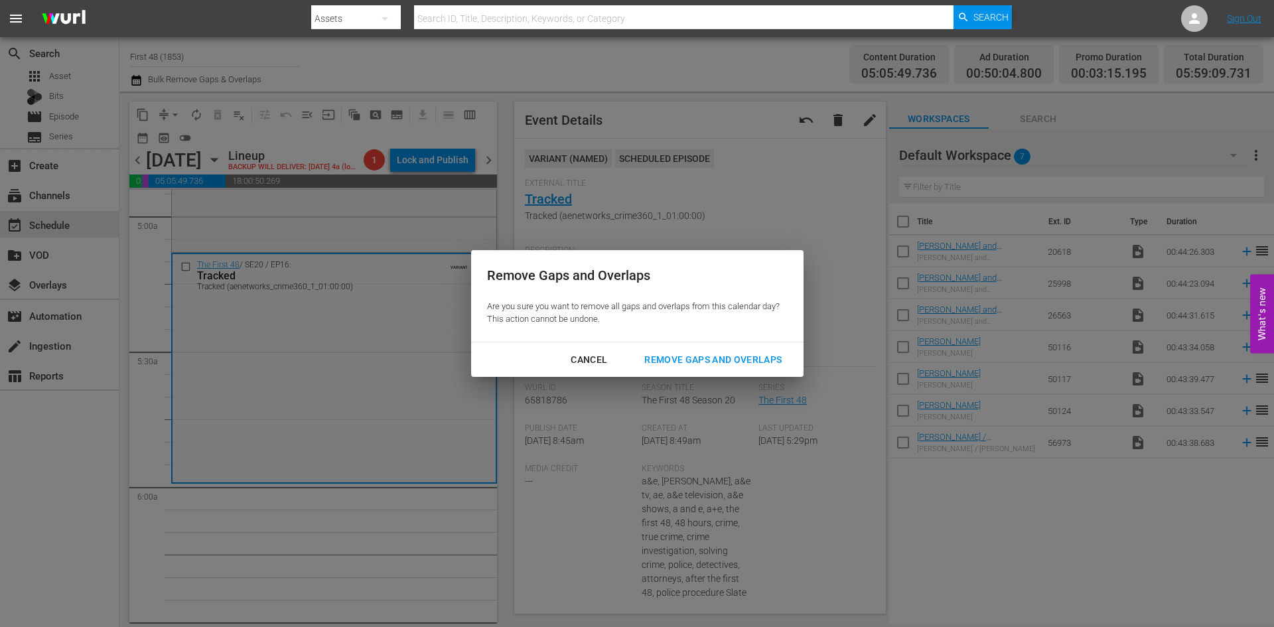
click at [735, 358] on div "Remove Gaps and Overlaps" at bounding box center [713, 360] width 159 height 17
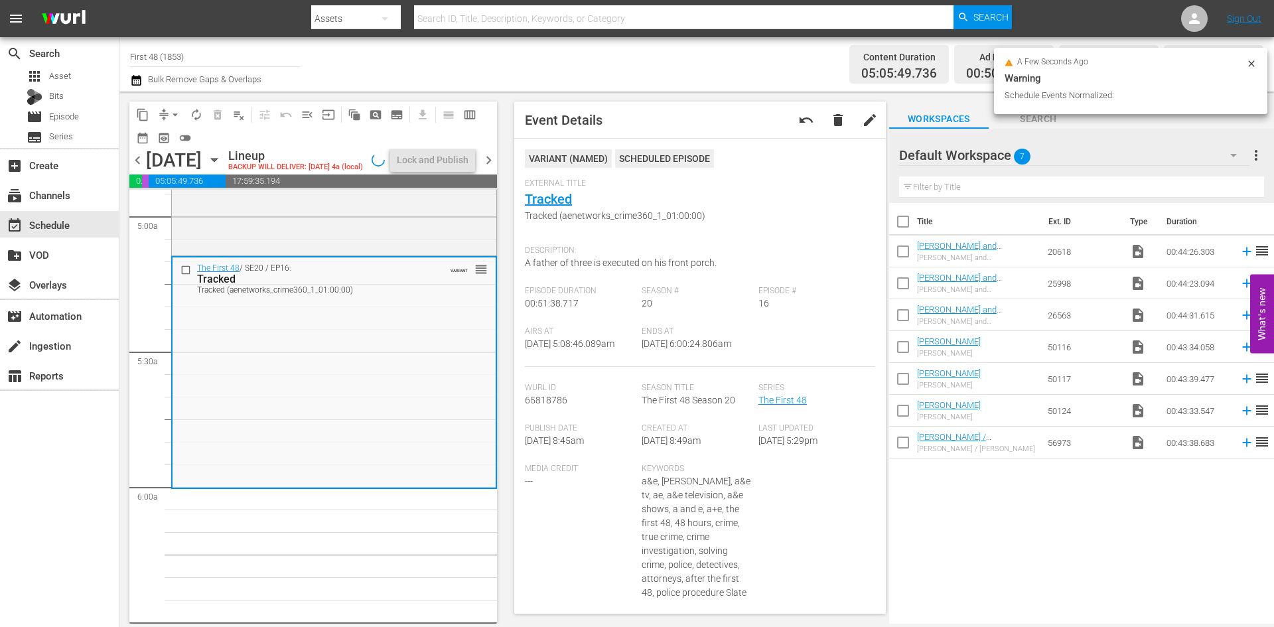
scroll to position [1305, 0]
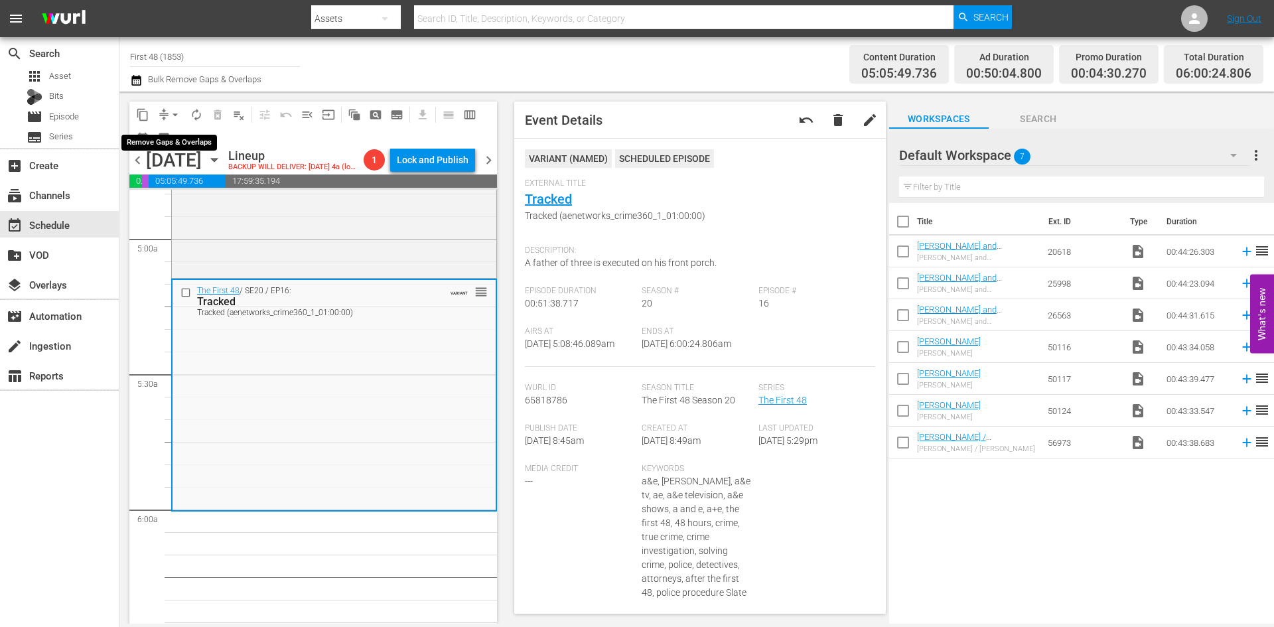
click at [173, 115] on span "arrow_drop_down" at bounding box center [175, 114] width 13 height 13
click at [176, 140] on li "Align to Midnight" at bounding box center [175, 142] width 139 height 22
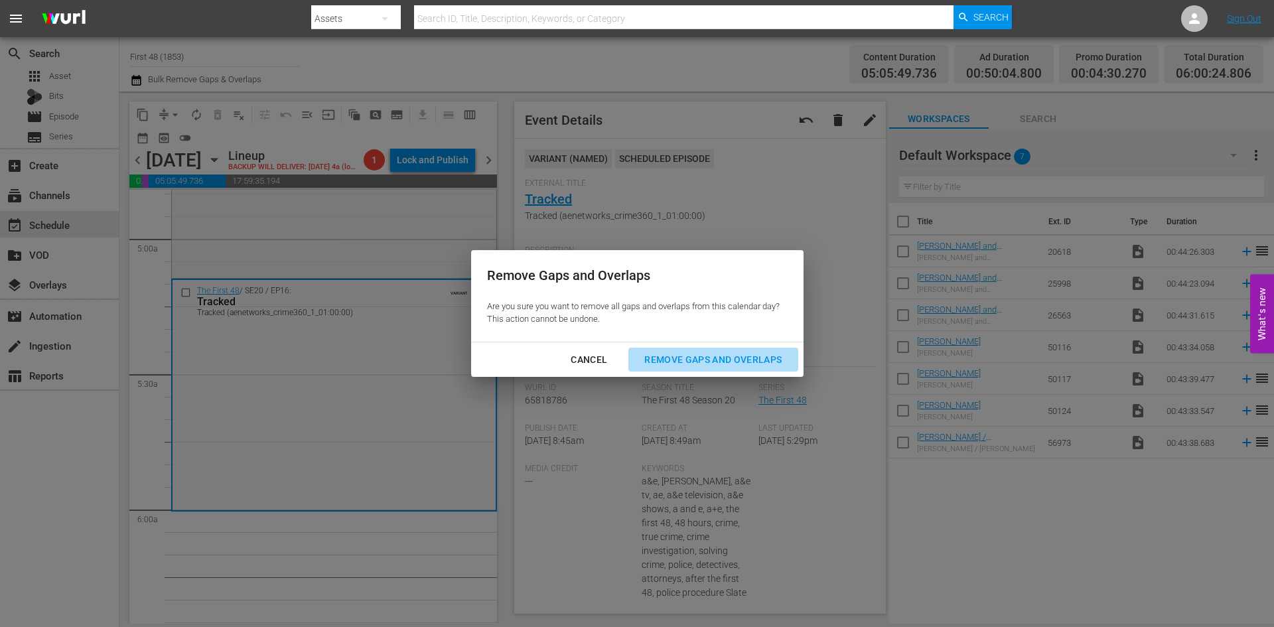
click at [698, 358] on div "Remove Gaps and Overlaps" at bounding box center [713, 360] width 159 height 17
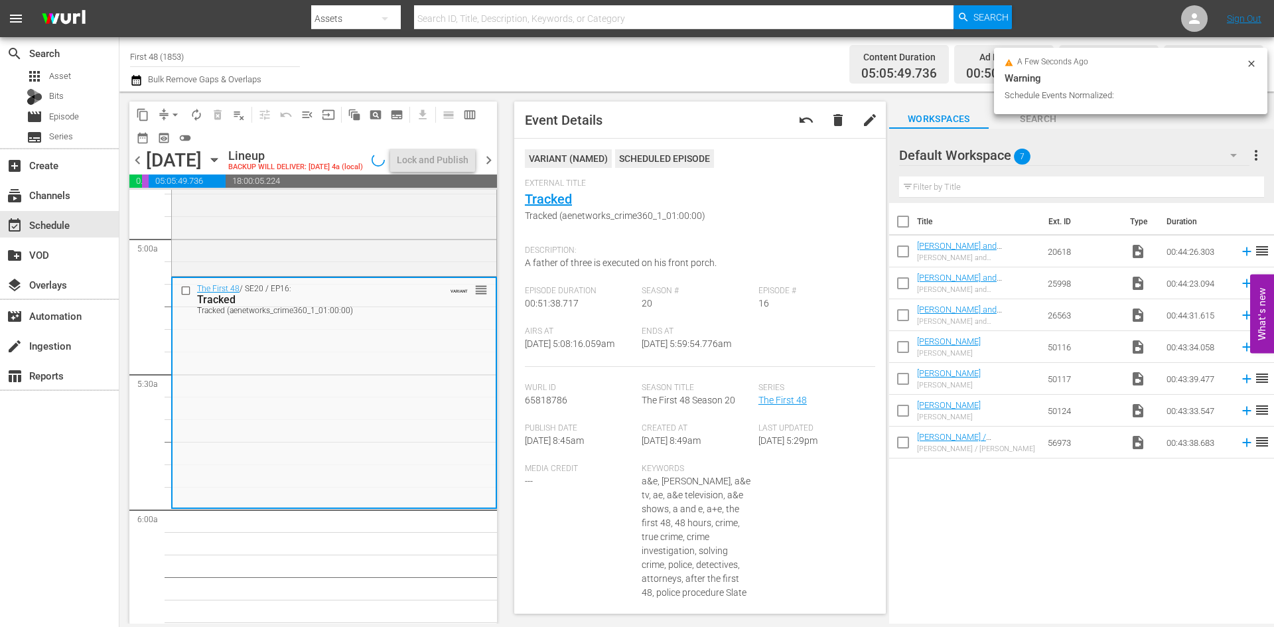
scroll to position [1327, 0]
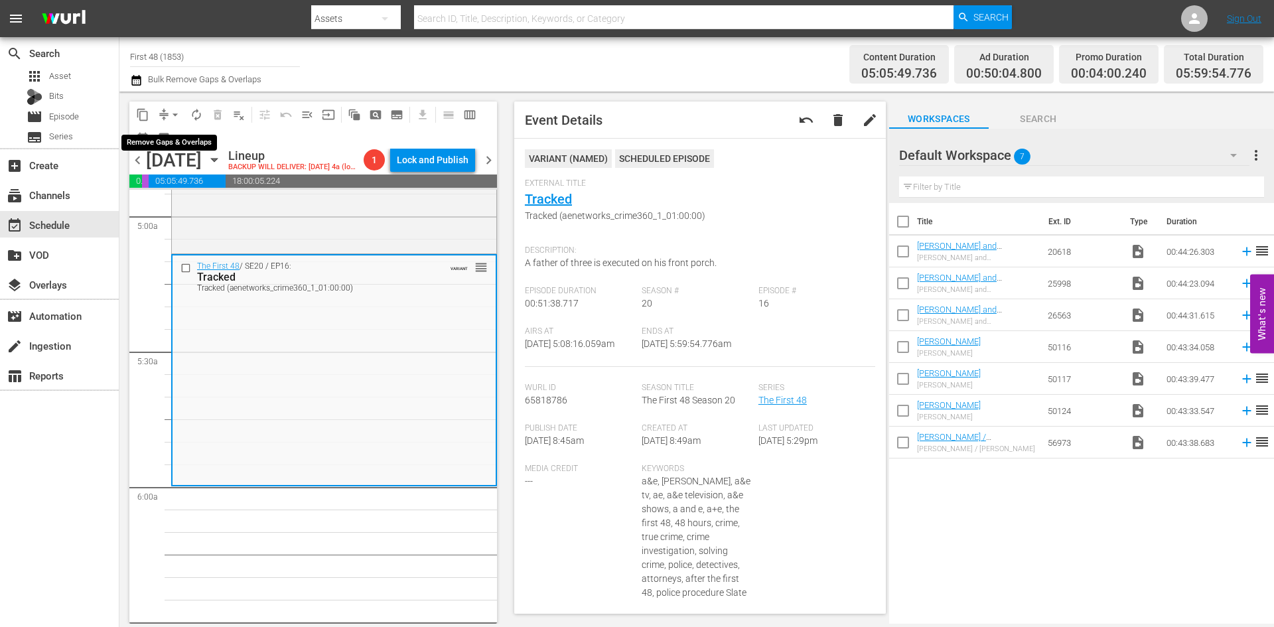
click at [172, 113] on span "arrow_drop_down" at bounding box center [175, 114] width 13 height 13
click at [172, 139] on li "Align to Midnight" at bounding box center [175, 142] width 139 height 22
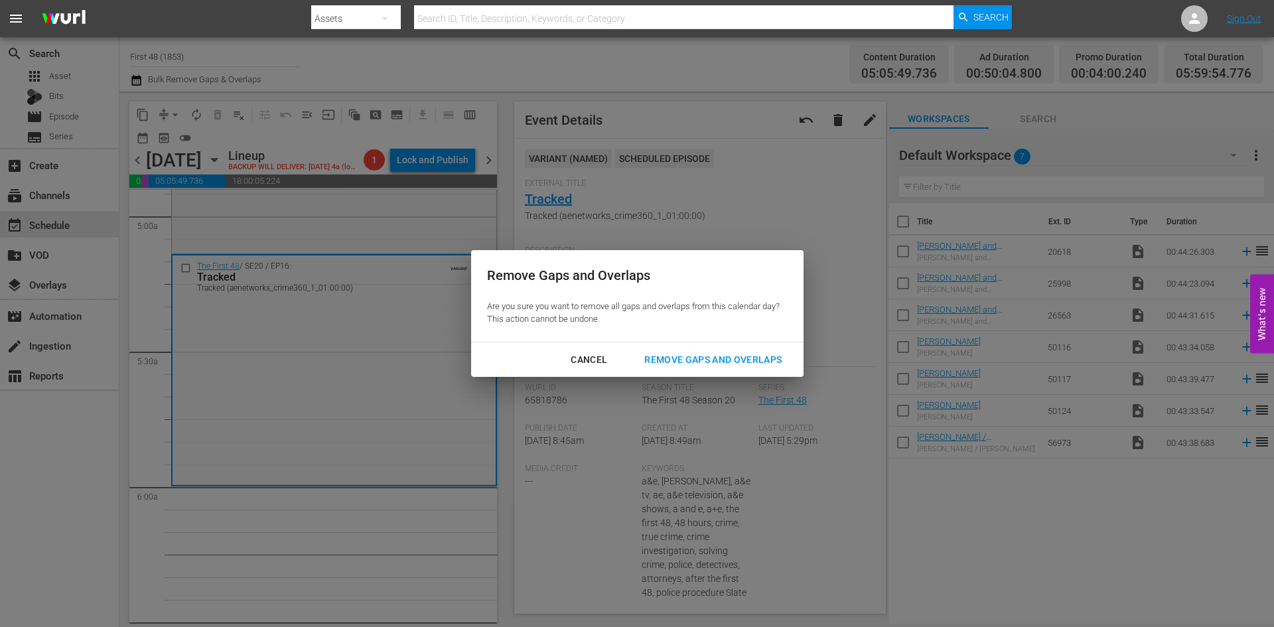
click at [713, 362] on div "Remove Gaps and Overlaps" at bounding box center [713, 360] width 159 height 17
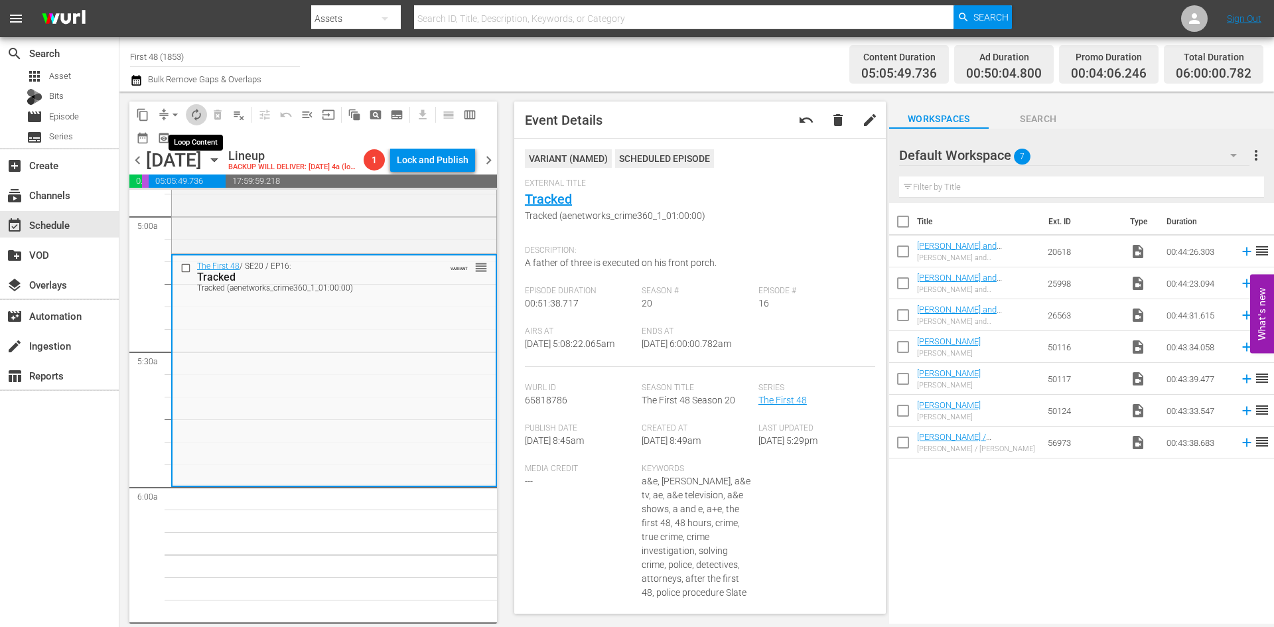
click at [196, 115] on span "autorenew_outlined" at bounding box center [196, 114] width 13 height 13
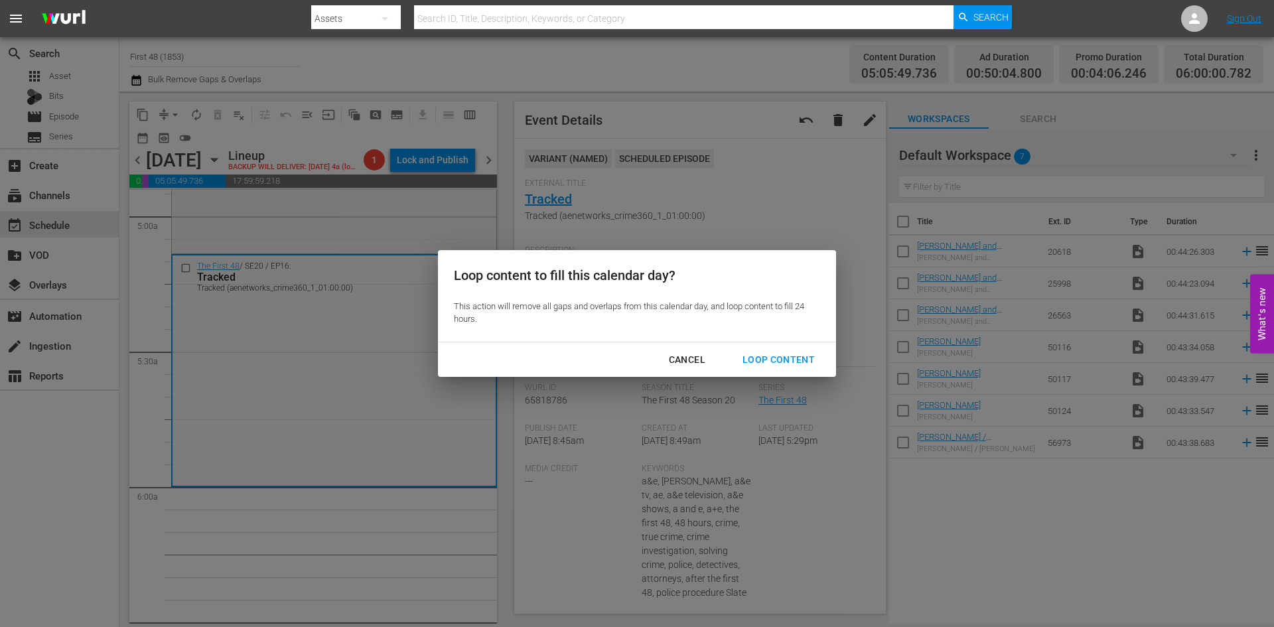
click at [775, 361] on div "Loop Content" at bounding box center [779, 360] width 94 height 17
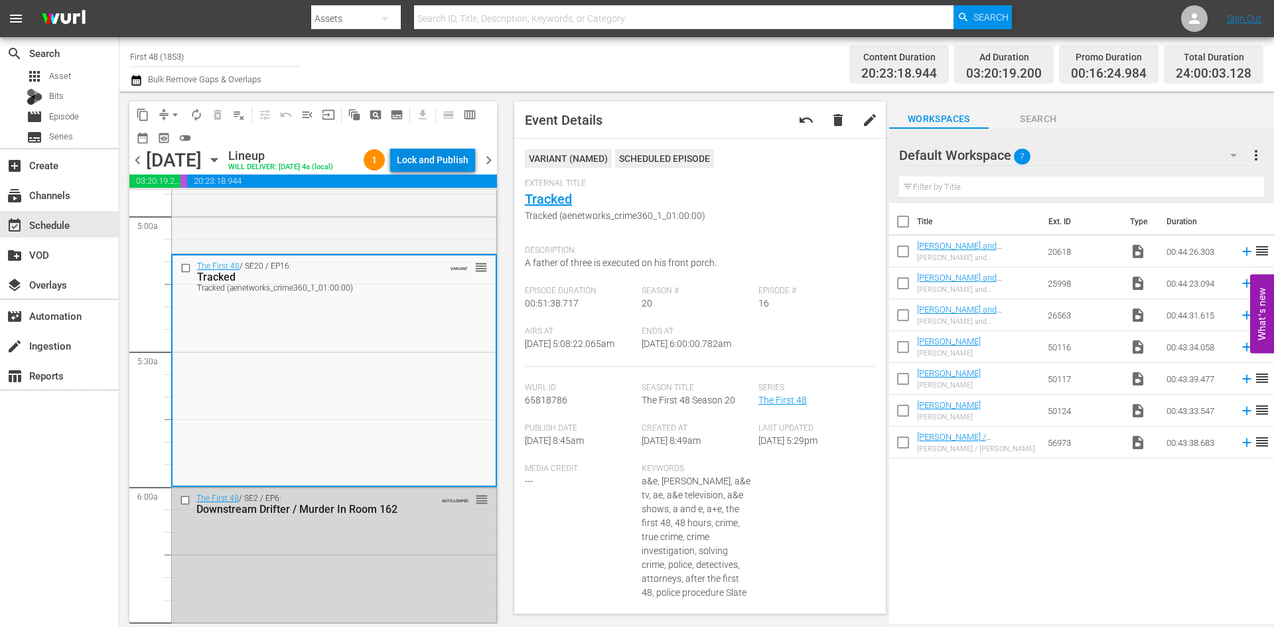
click at [427, 162] on div "Lock and Publish" at bounding box center [433, 160] width 72 height 24
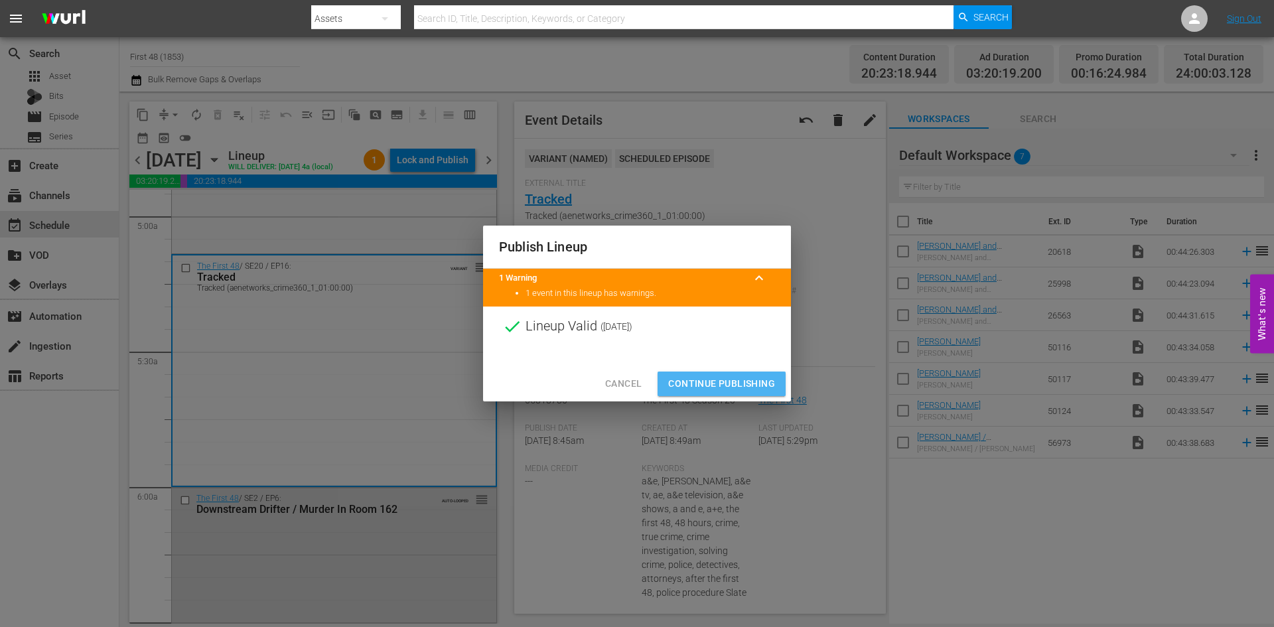
click at [725, 380] on span "Continue Publishing" at bounding box center [721, 384] width 107 height 17
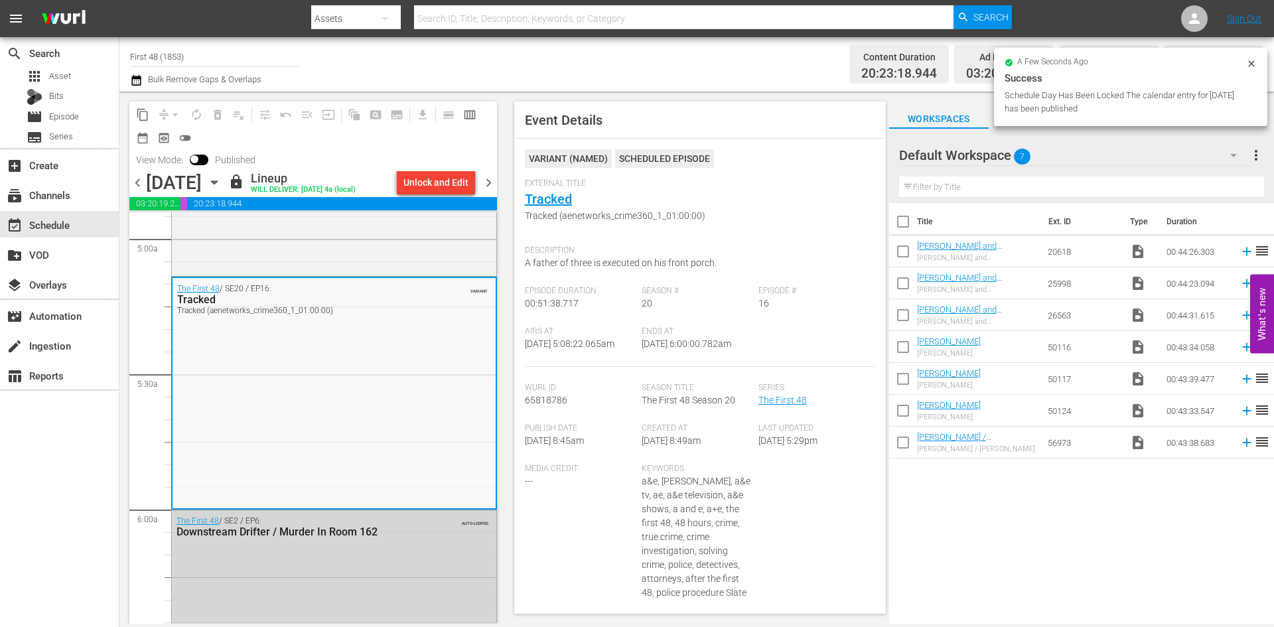
click at [493, 192] on div "chevron_left Wednesday, October 29th October 29th lock Lineup WILL DELIVER: 10/…" at bounding box center [313, 184] width 368 height 26
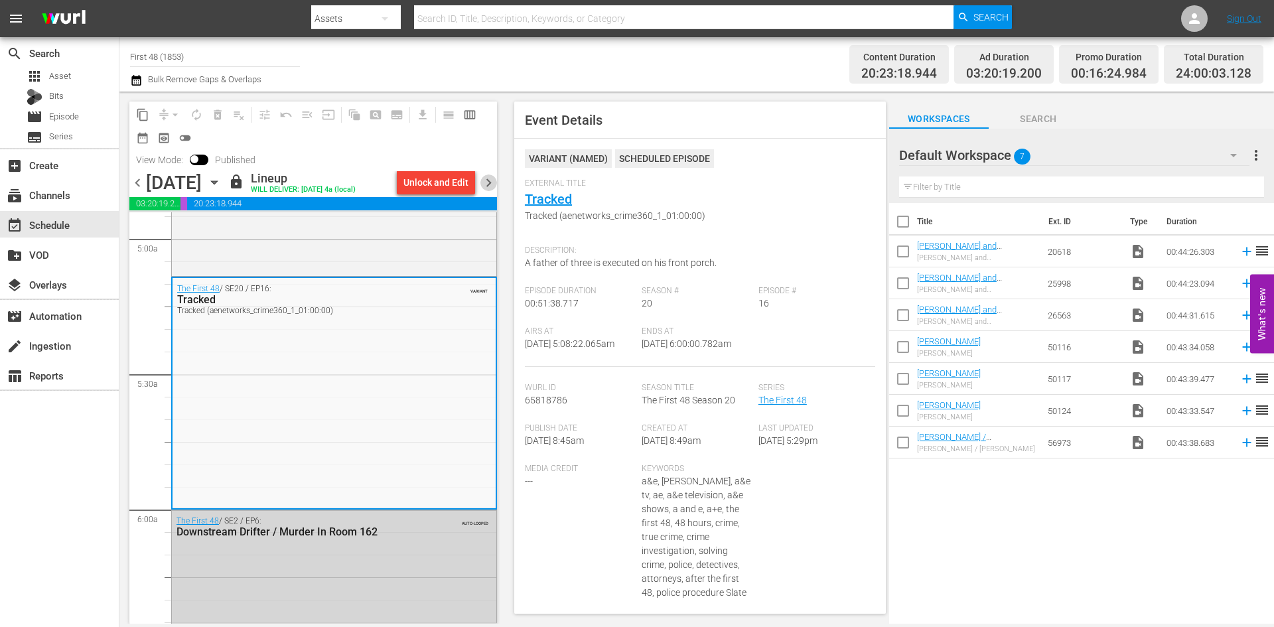
click at [490, 181] on span "chevron_right" at bounding box center [488, 183] width 17 height 17
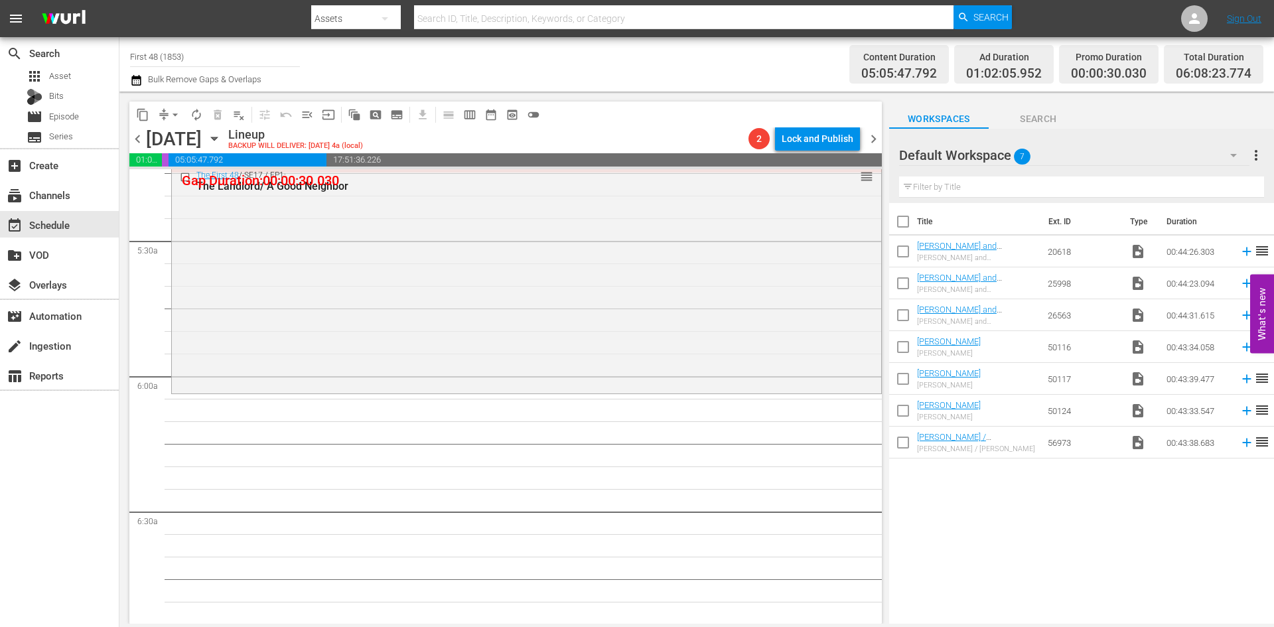
scroll to position [1305, 0]
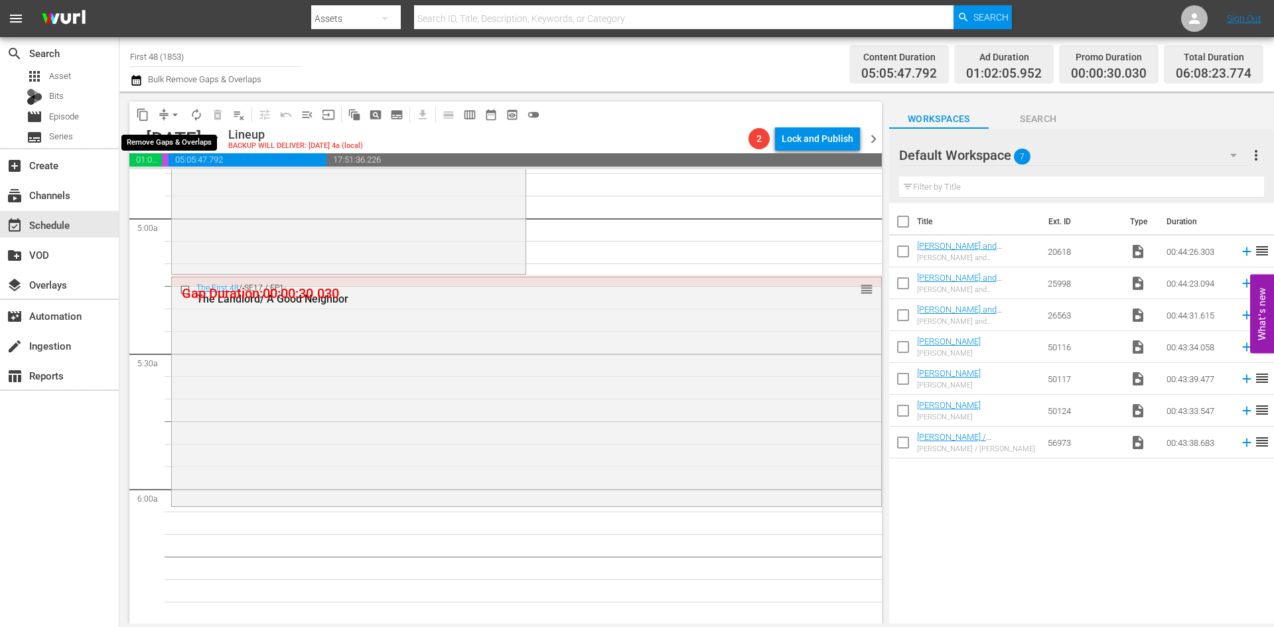
click at [173, 115] on span "arrow_drop_down" at bounding box center [175, 114] width 13 height 13
click at [170, 147] on li "Align to Midnight" at bounding box center [175, 142] width 139 height 22
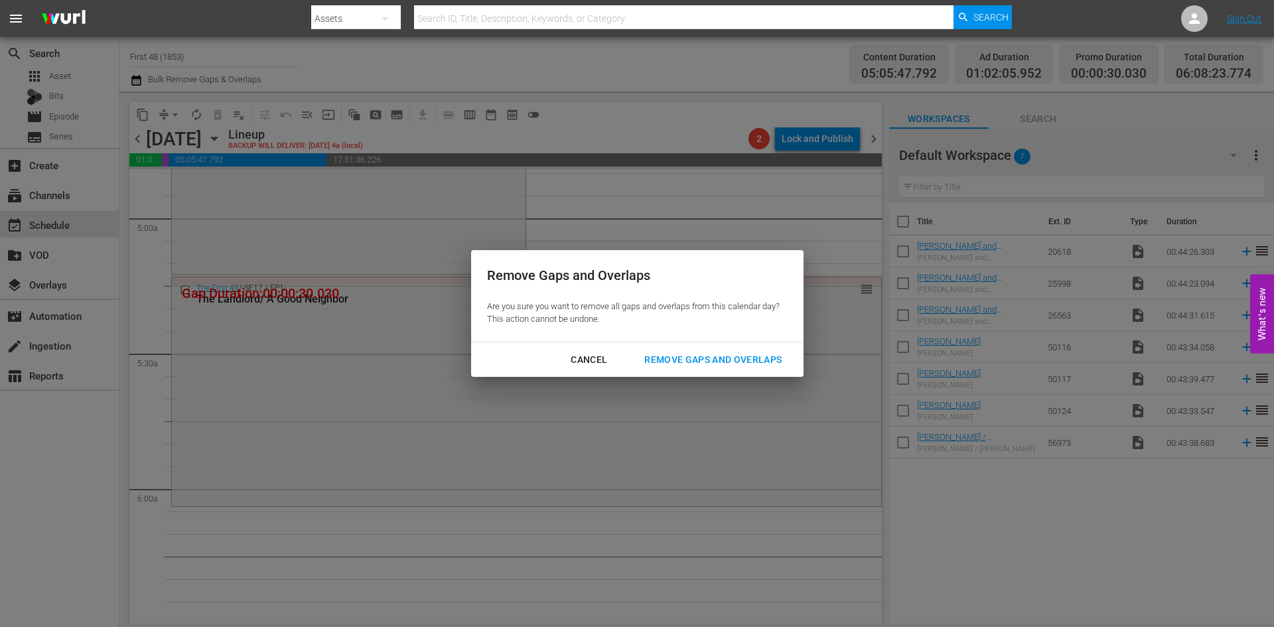
click at [693, 364] on div "Remove Gaps and Overlaps" at bounding box center [713, 360] width 159 height 17
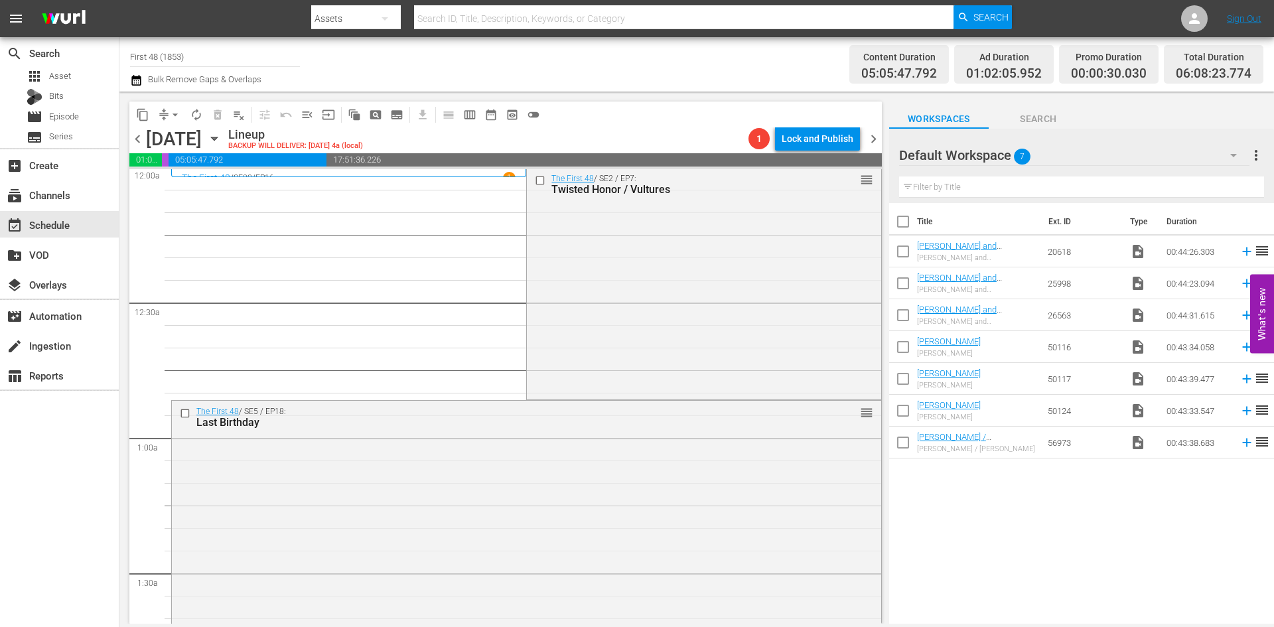
scroll to position [0, 0]
click at [630, 324] on div "The First 48 / SE2 / EP7: Twisted Honor / Vultures reorder" at bounding box center [704, 284] width 354 height 229
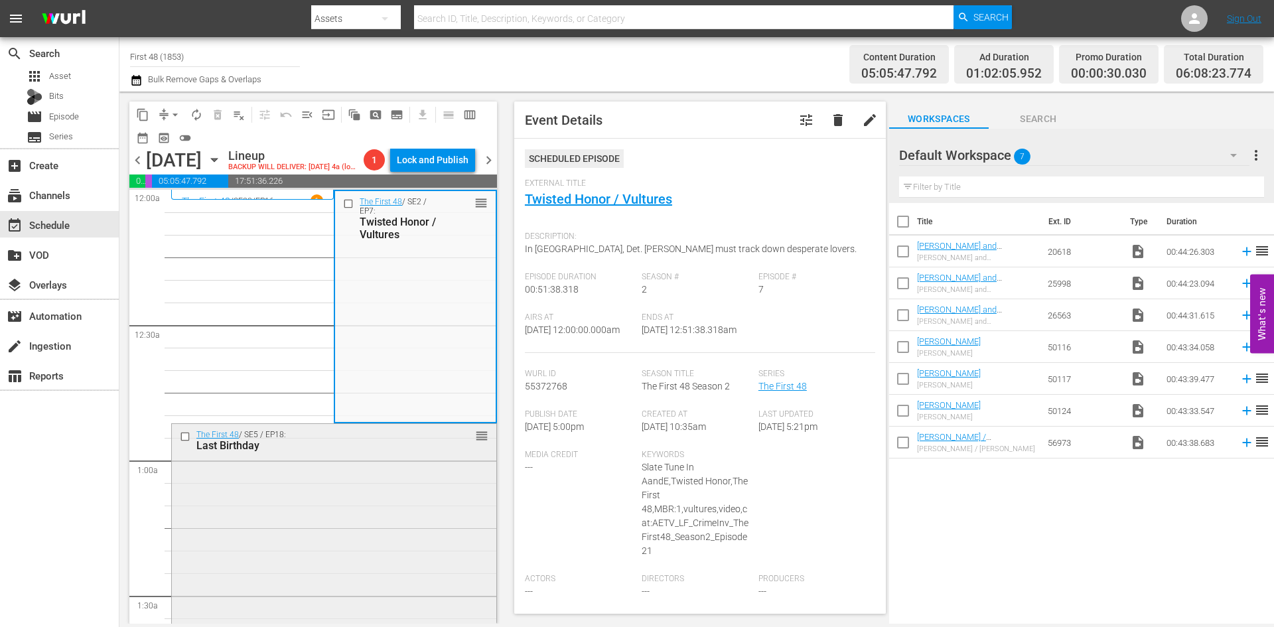
click at [411, 538] on div "The First 48 / SE5 / EP18: Last Birthday reorder" at bounding box center [334, 542] width 324 height 236
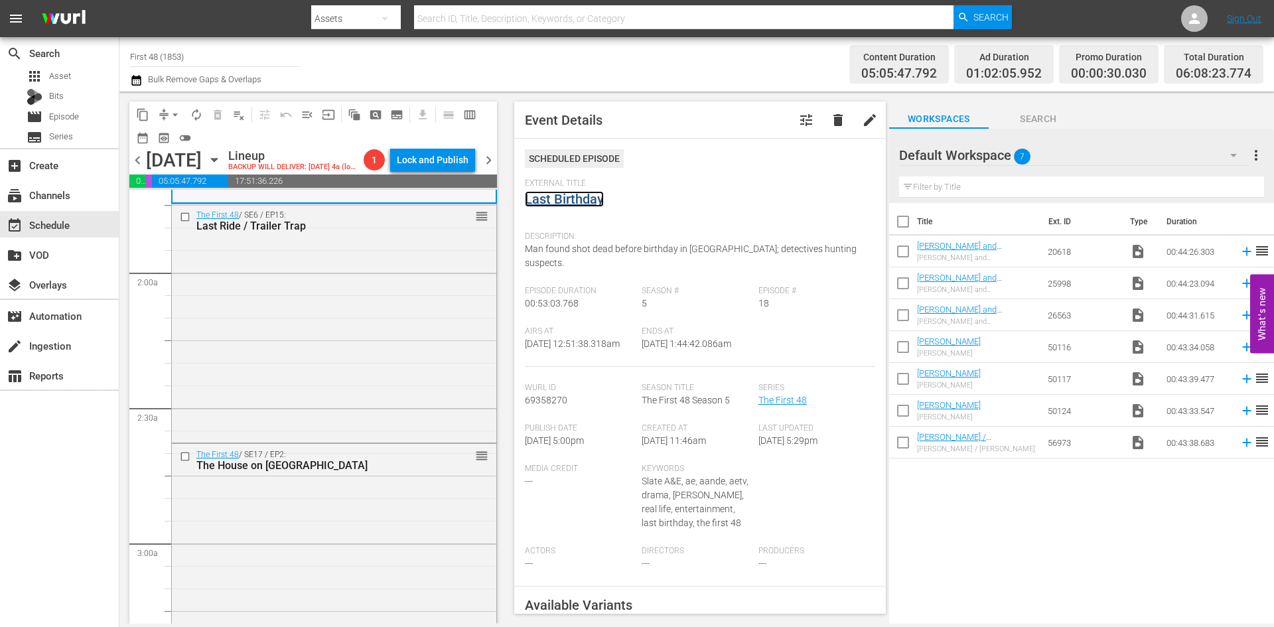
scroll to position [531, 0]
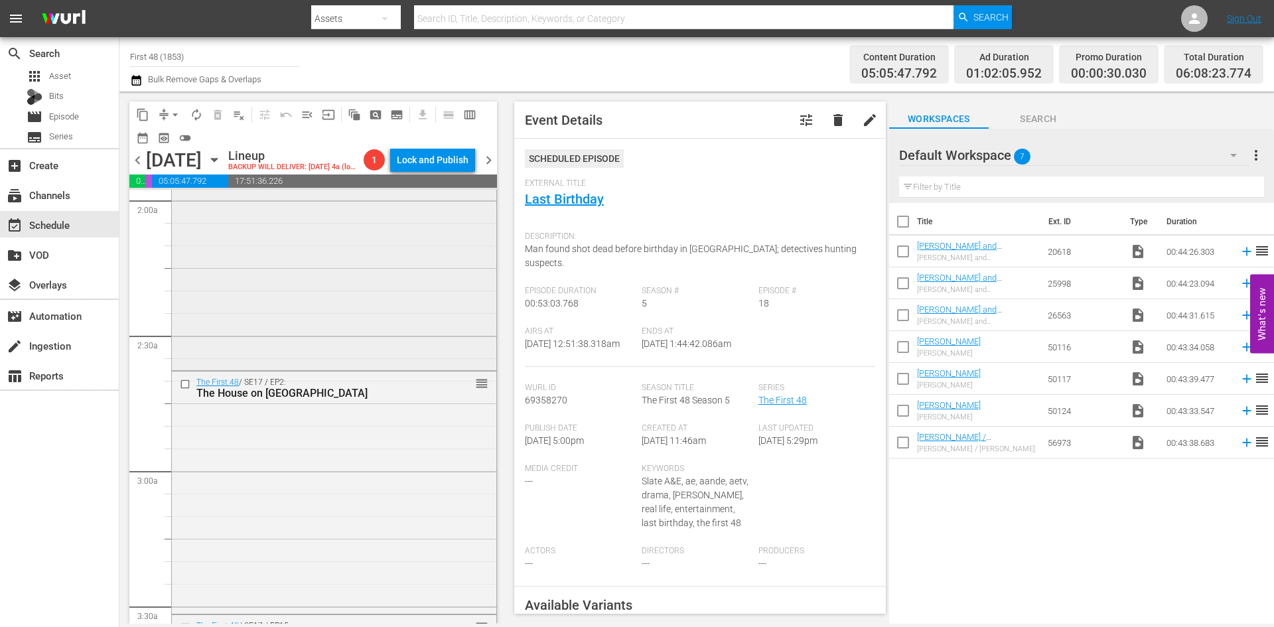
click at [369, 295] on div "The First 48 / SE6 / EP15: Last Ride / Trailer Trap reorder" at bounding box center [334, 250] width 324 height 236
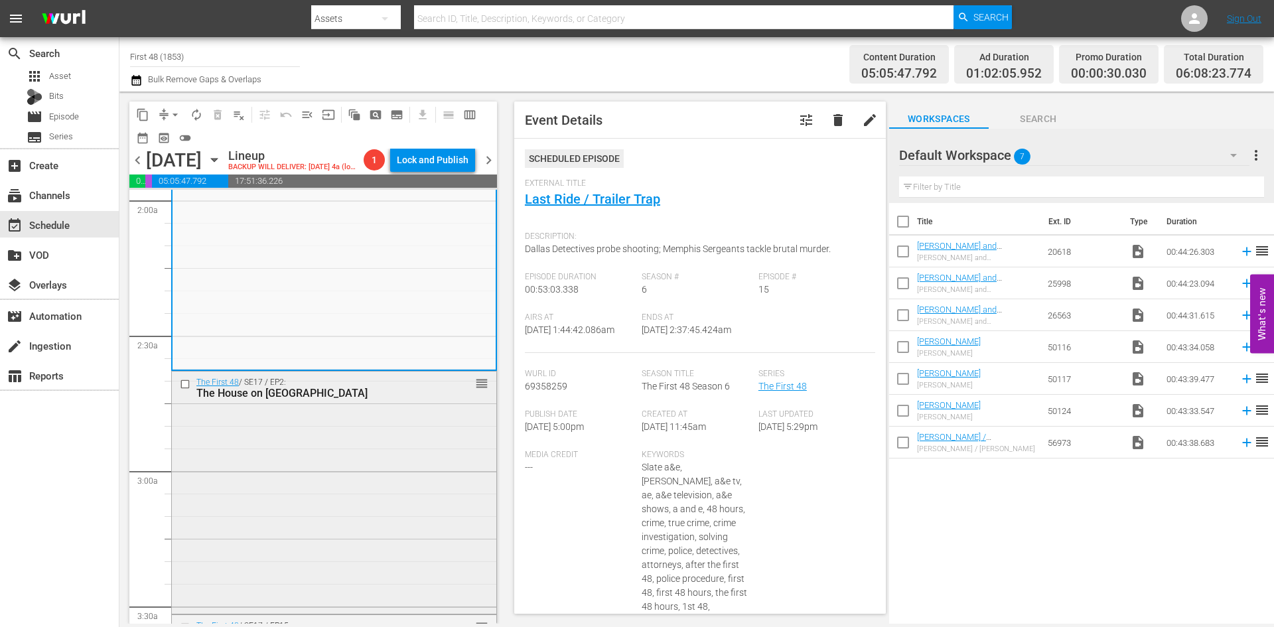
click at [416, 478] on div "The First 48 / SE17 / EP2: The House on Madrona Street reorder" at bounding box center [334, 492] width 324 height 240
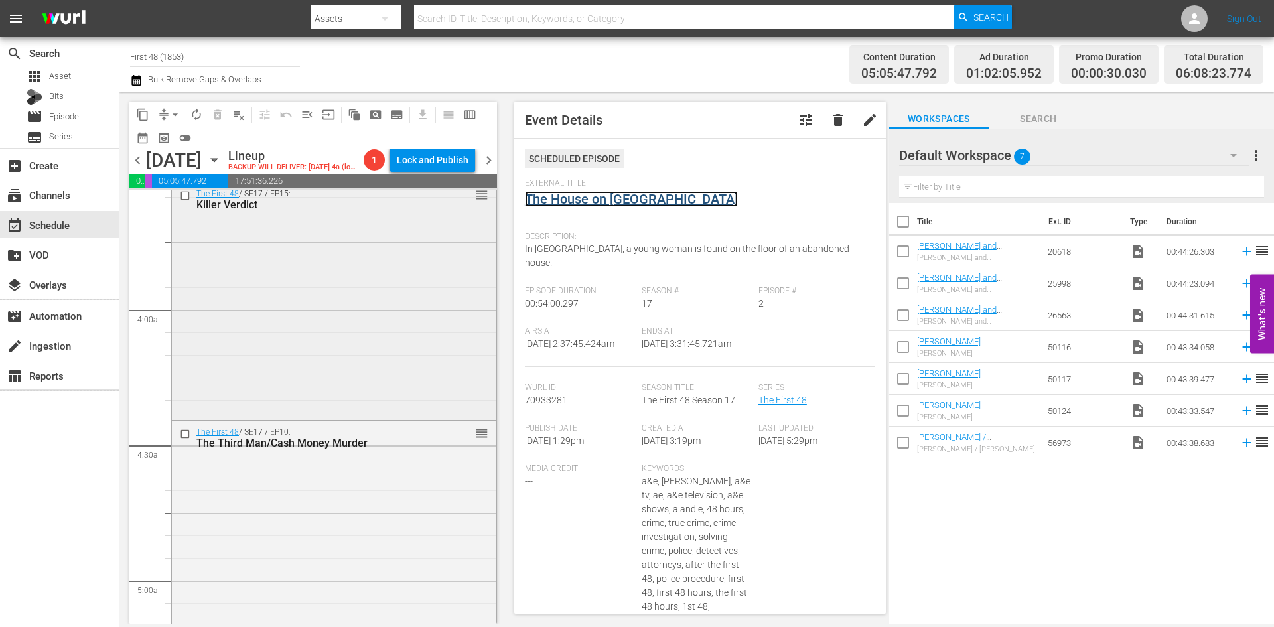
scroll to position [995, 0]
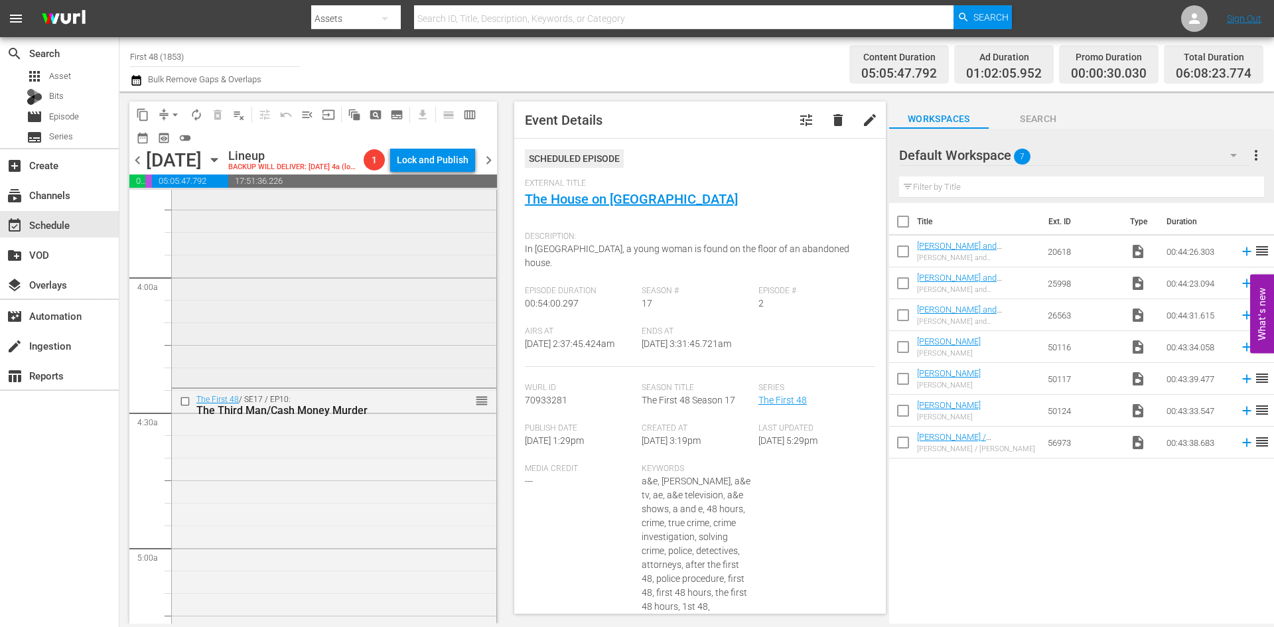
click at [399, 335] on div "The First 48 / SE17 / EP15: Killer Verdict reorder" at bounding box center [334, 268] width 324 height 234
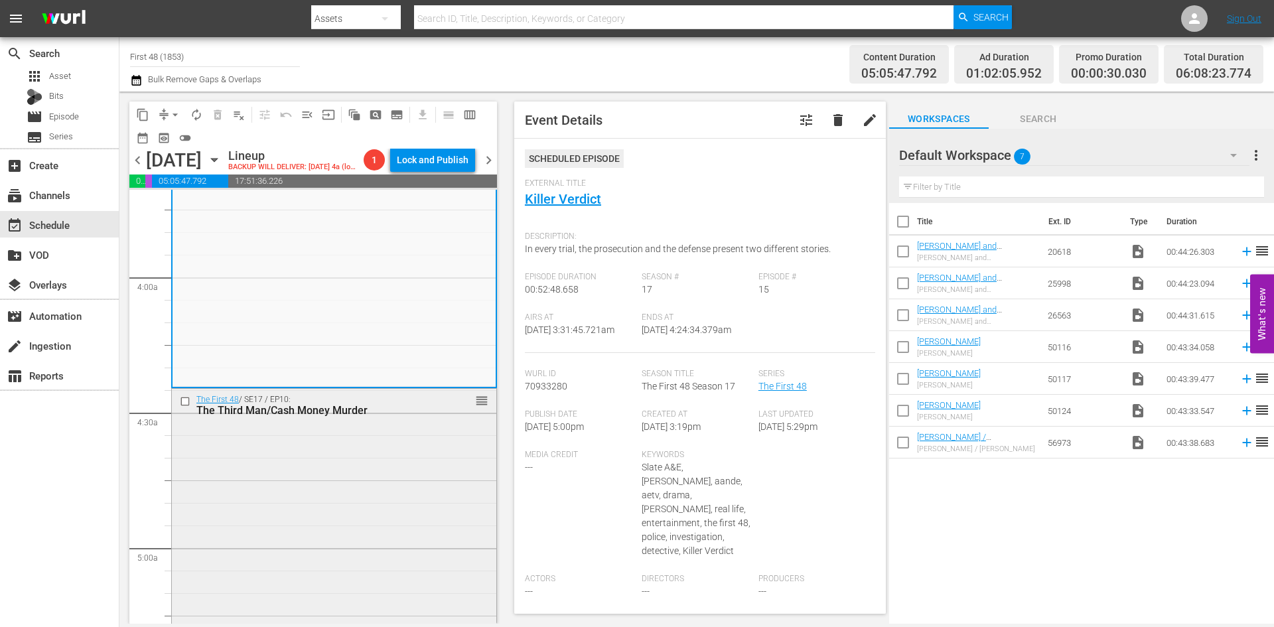
click at [417, 504] on div "The First 48 / SE17 / EP10: The Third Man/Cash Money Murder reorder" at bounding box center [334, 506] width 324 height 235
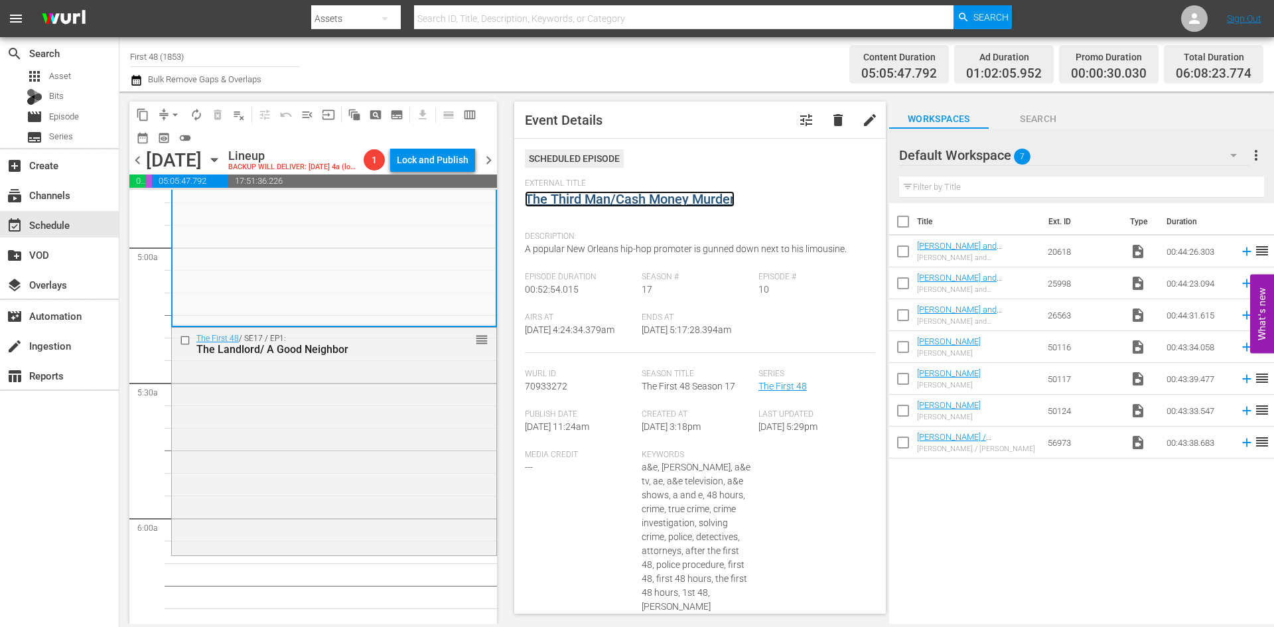
scroll to position [1327, 0]
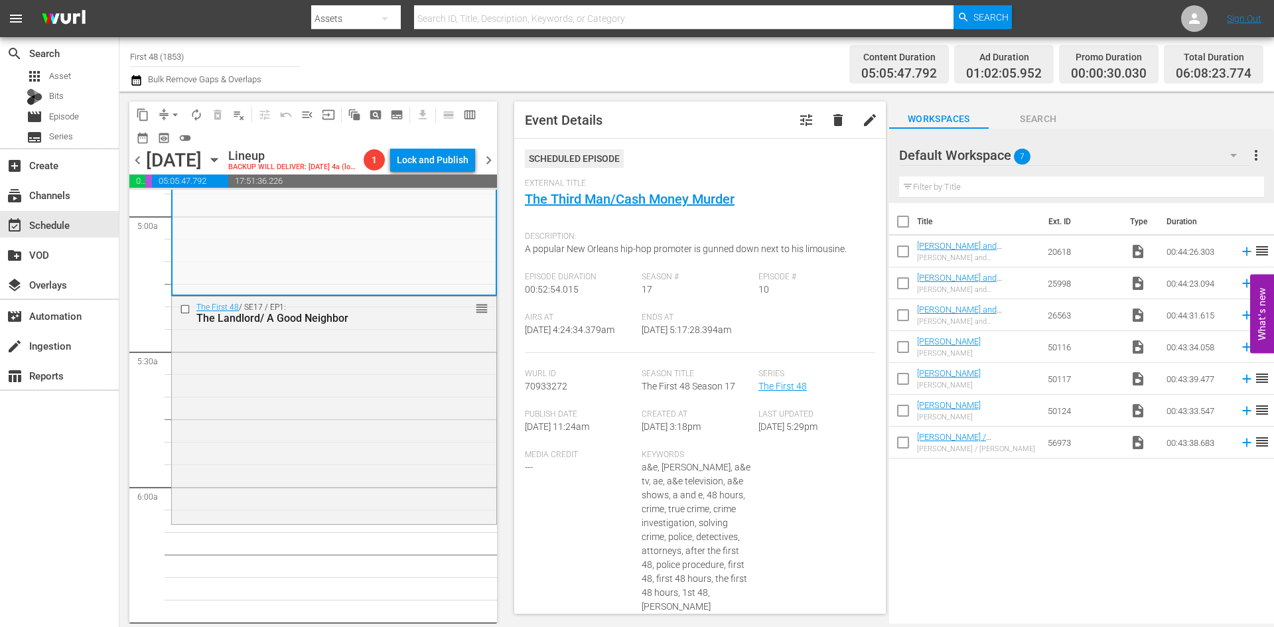
click at [411, 389] on div "The First 48 / SE17 / EP1: The Landlord/ A Good Neighbor reorder" at bounding box center [334, 410] width 324 height 226
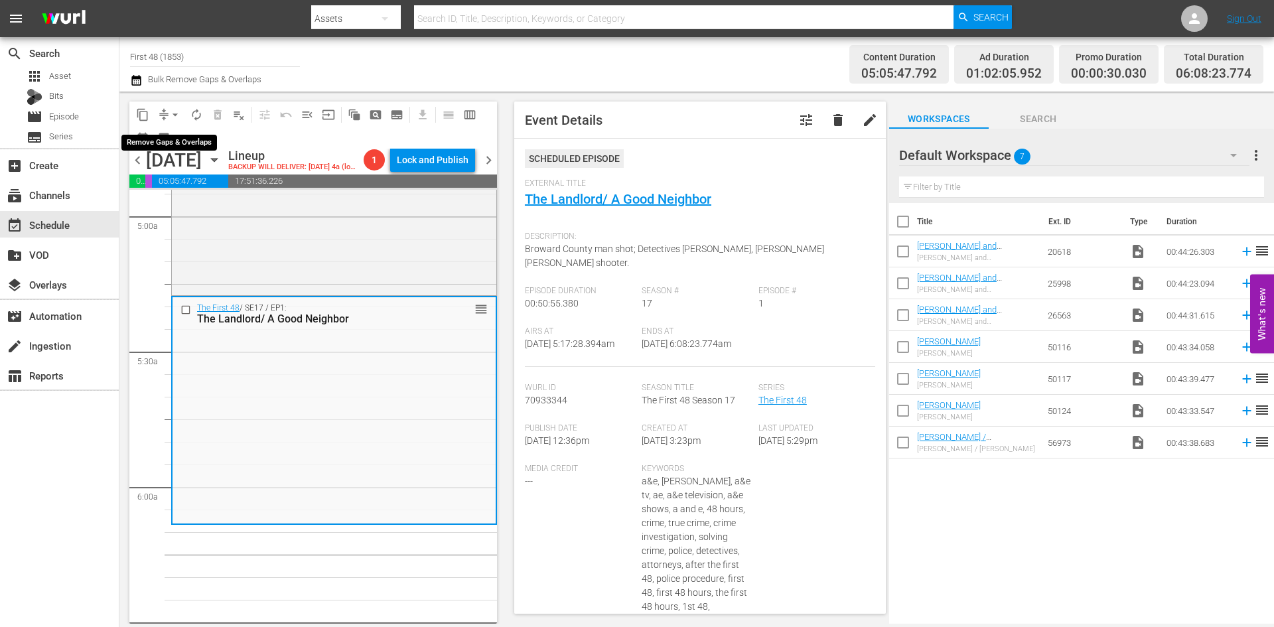
drag, startPoint x: 177, startPoint y: 114, endPoint x: 172, endPoint y: 123, distance: 10.1
click at [176, 115] on span "arrow_drop_down" at bounding box center [175, 114] width 13 height 13
click at [173, 143] on li "Align to Midnight" at bounding box center [175, 142] width 139 height 22
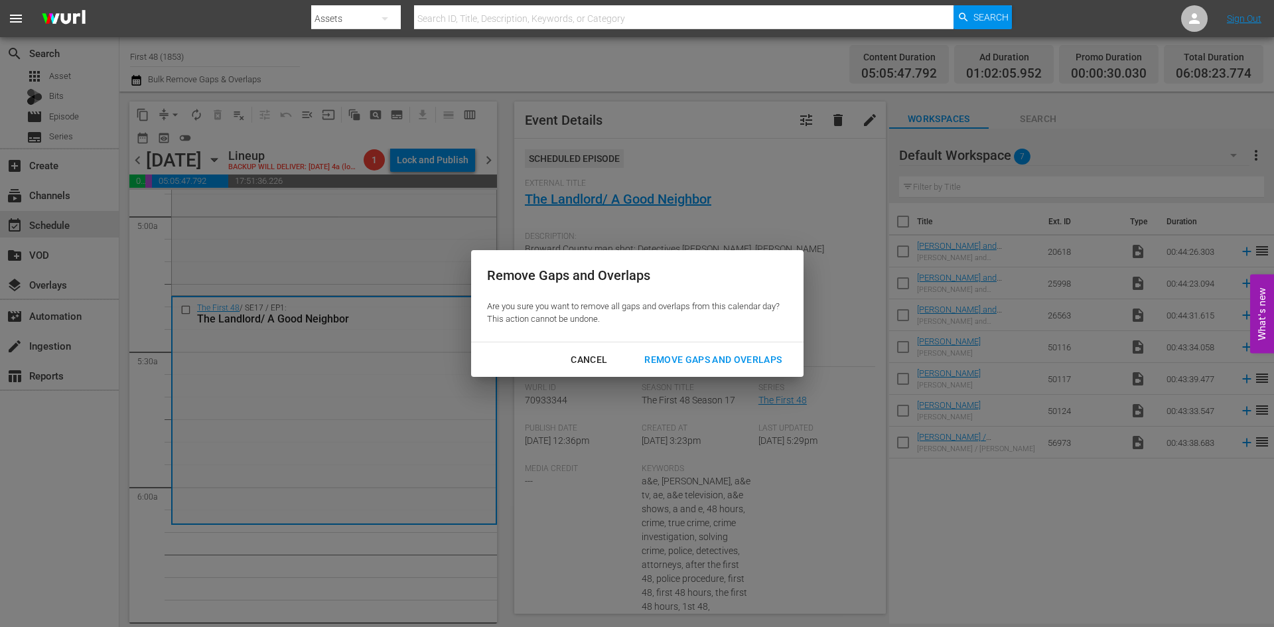
click at [712, 361] on div "Remove Gaps and Overlaps" at bounding box center [713, 360] width 159 height 17
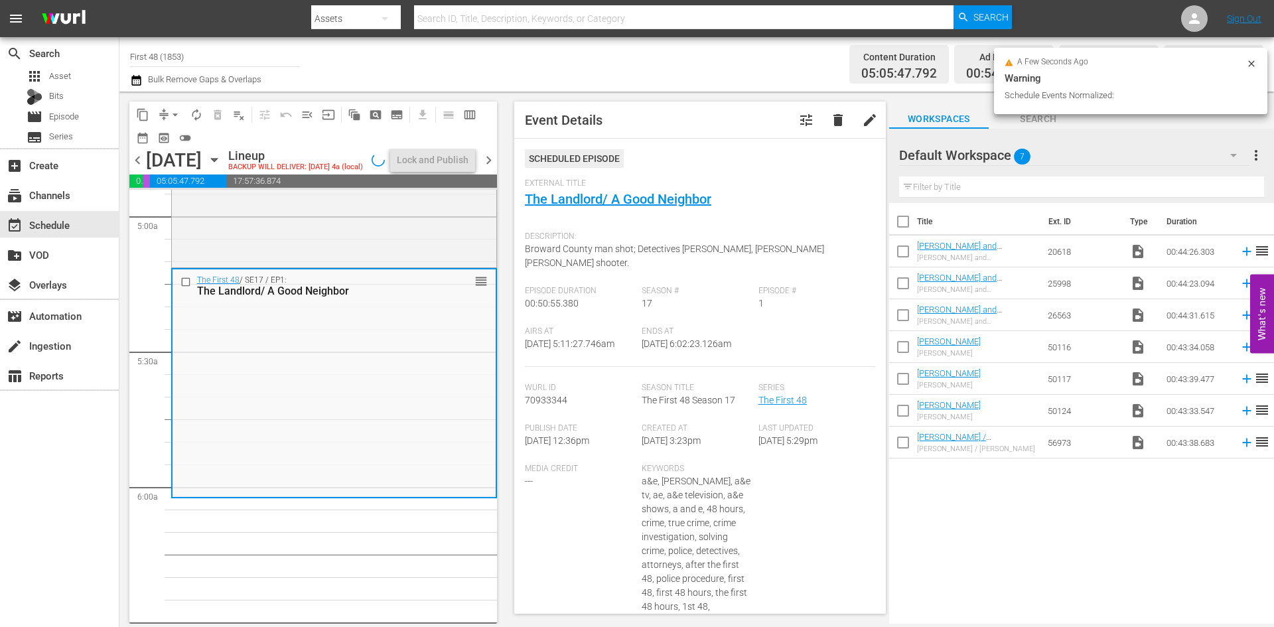
scroll to position [1305, 0]
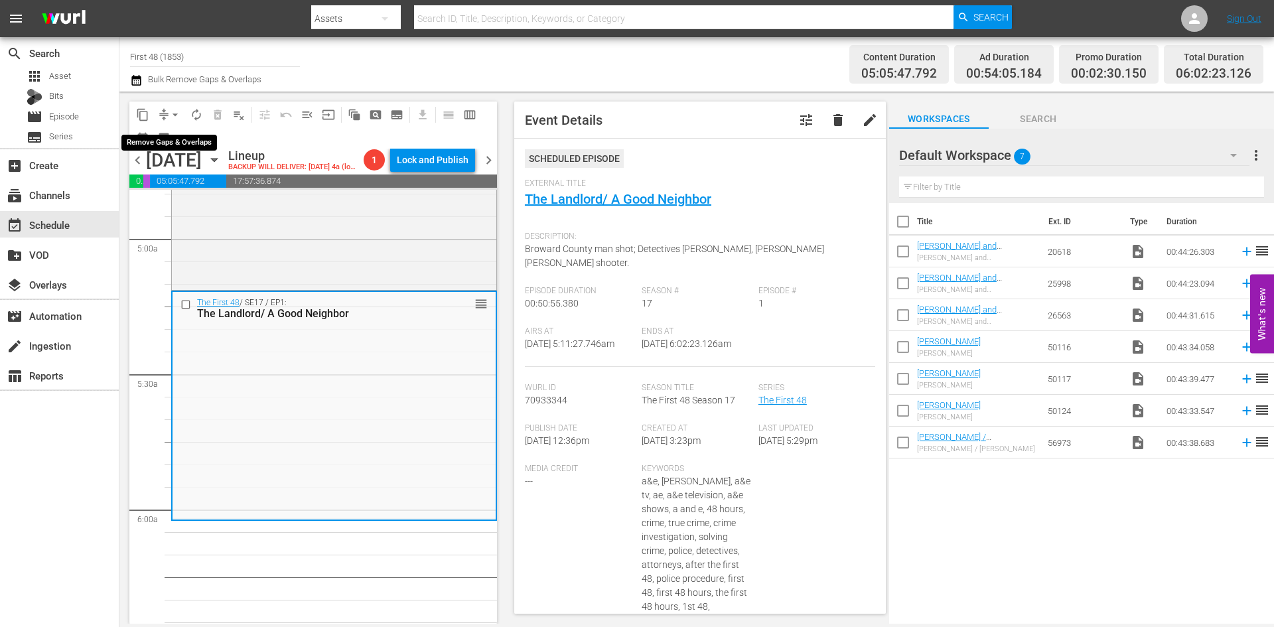
click at [175, 112] on span "arrow_drop_down" at bounding box center [175, 114] width 13 height 13
click at [163, 148] on li "Align to Midnight" at bounding box center [175, 142] width 139 height 22
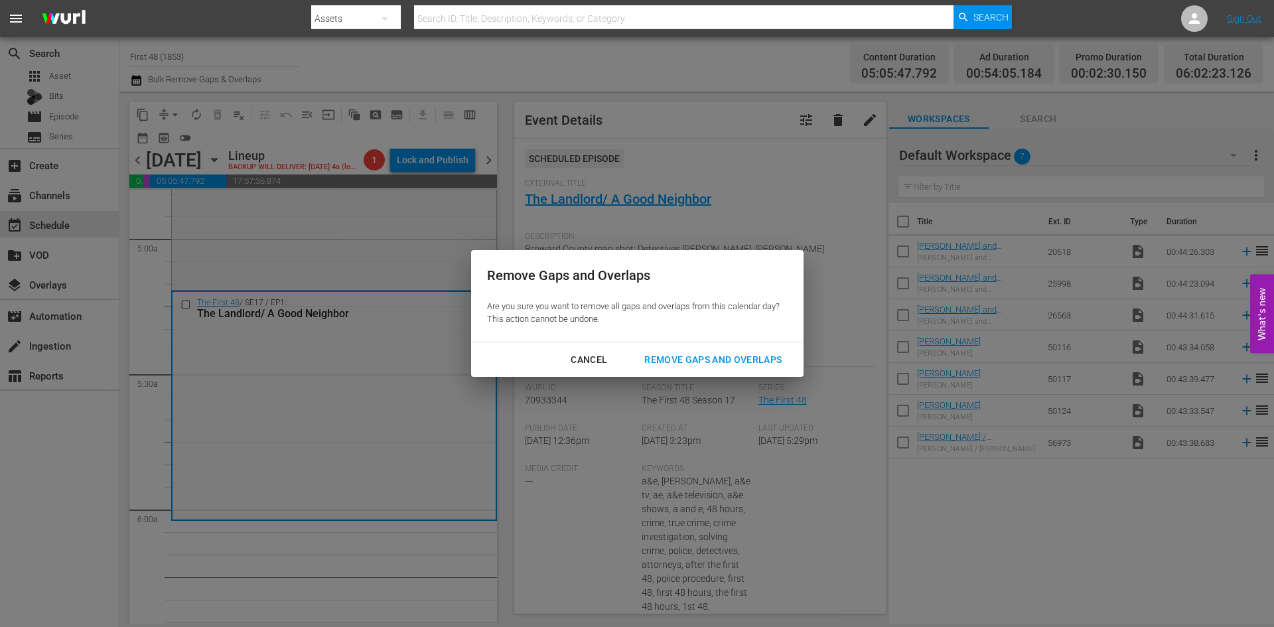
click at [695, 365] on div "Remove Gaps and Overlaps" at bounding box center [713, 360] width 159 height 17
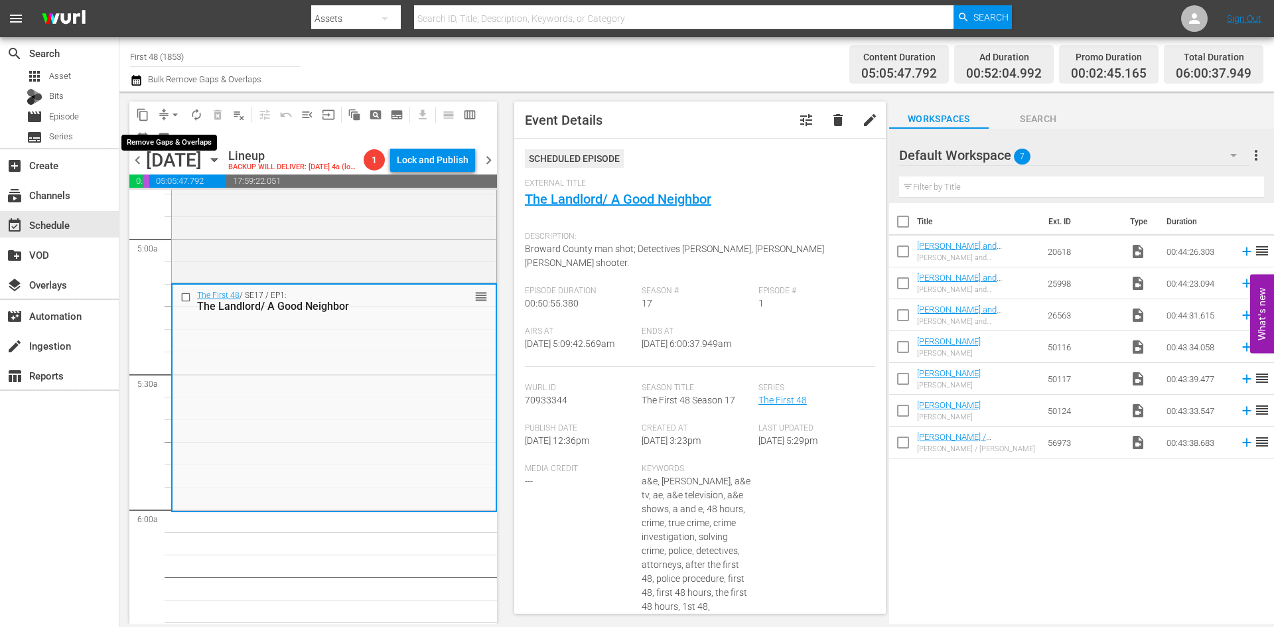
click at [177, 108] on span "arrow_drop_down" at bounding box center [175, 114] width 13 height 13
click at [169, 139] on li "Align to Midnight" at bounding box center [175, 142] width 139 height 22
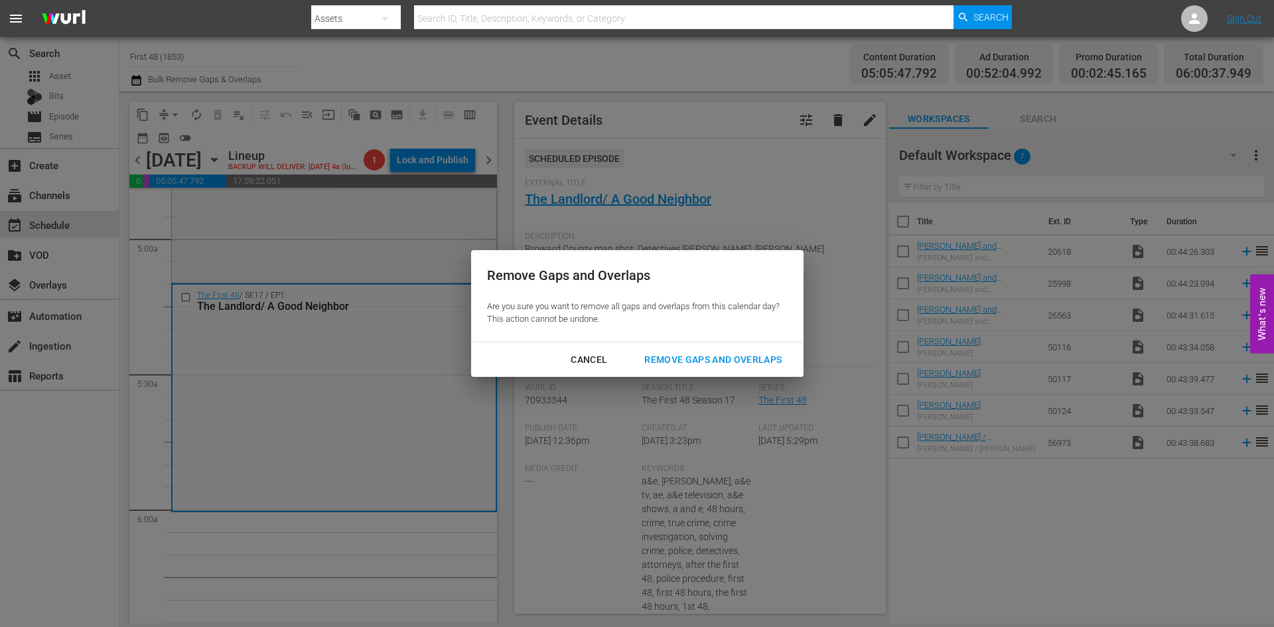
click at [692, 352] on div "Remove Gaps and Overlaps" at bounding box center [713, 360] width 159 height 17
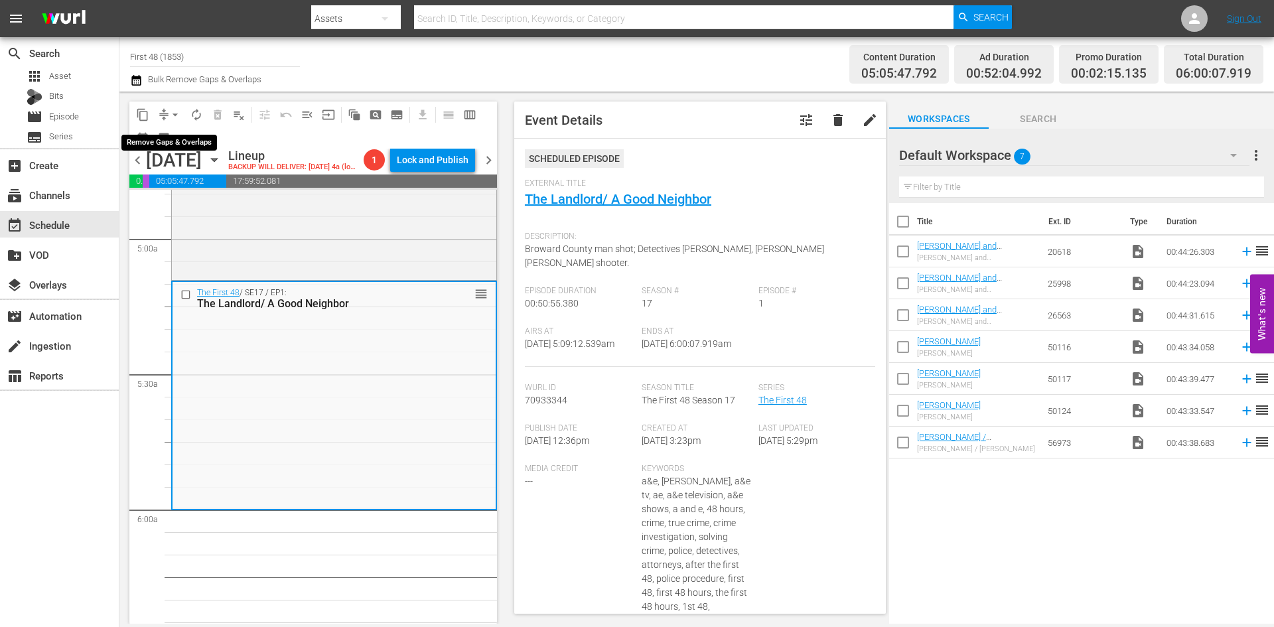
click at [172, 113] on span "arrow_drop_down" at bounding box center [175, 114] width 13 height 13
click at [204, 145] on li "Align to Midnight" at bounding box center [175, 142] width 139 height 22
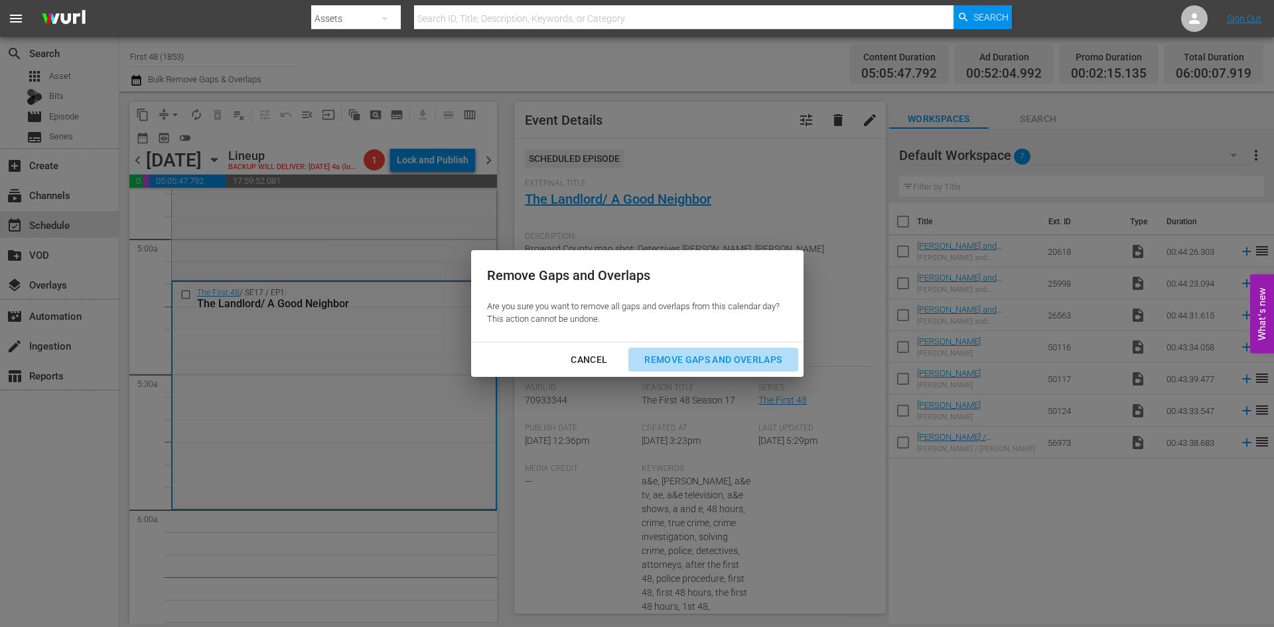
click at [727, 360] on div "Remove Gaps and Overlaps" at bounding box center [713, 360] width 159 height 17
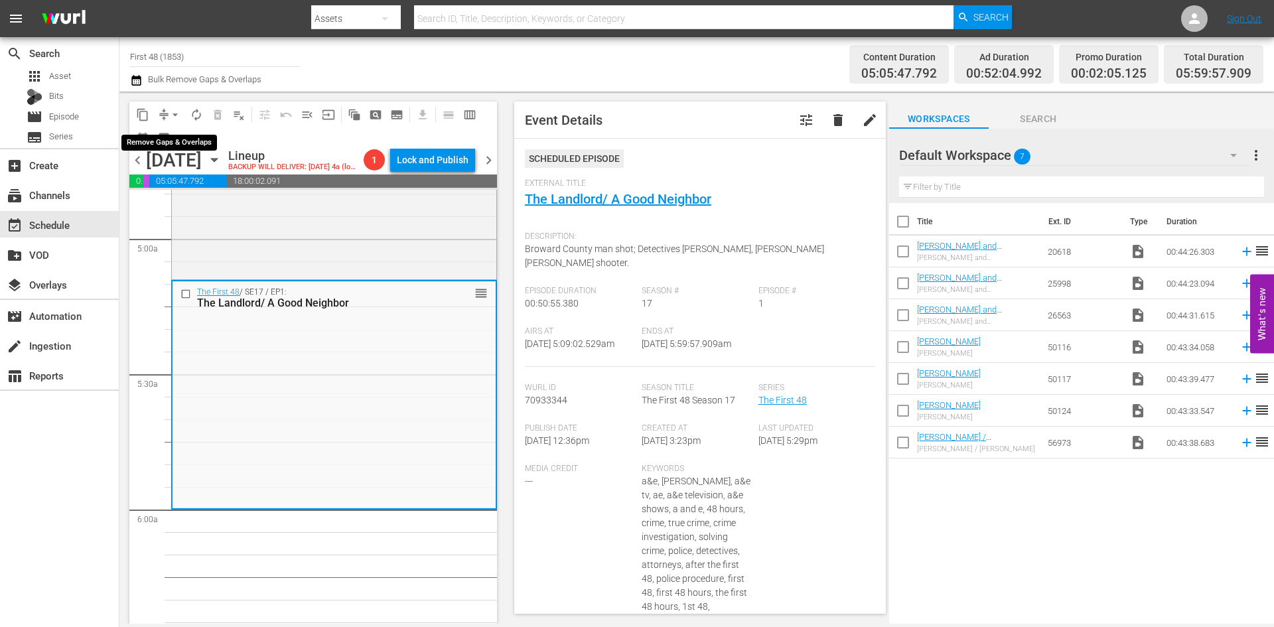
click at [170, 109] on span "arrow_drop_down" at bounding box center [175, 114] width 13 height 13
click at [176, 137] on li "Align to Midnight" at bounding box center [175, 142] width 139 height 22
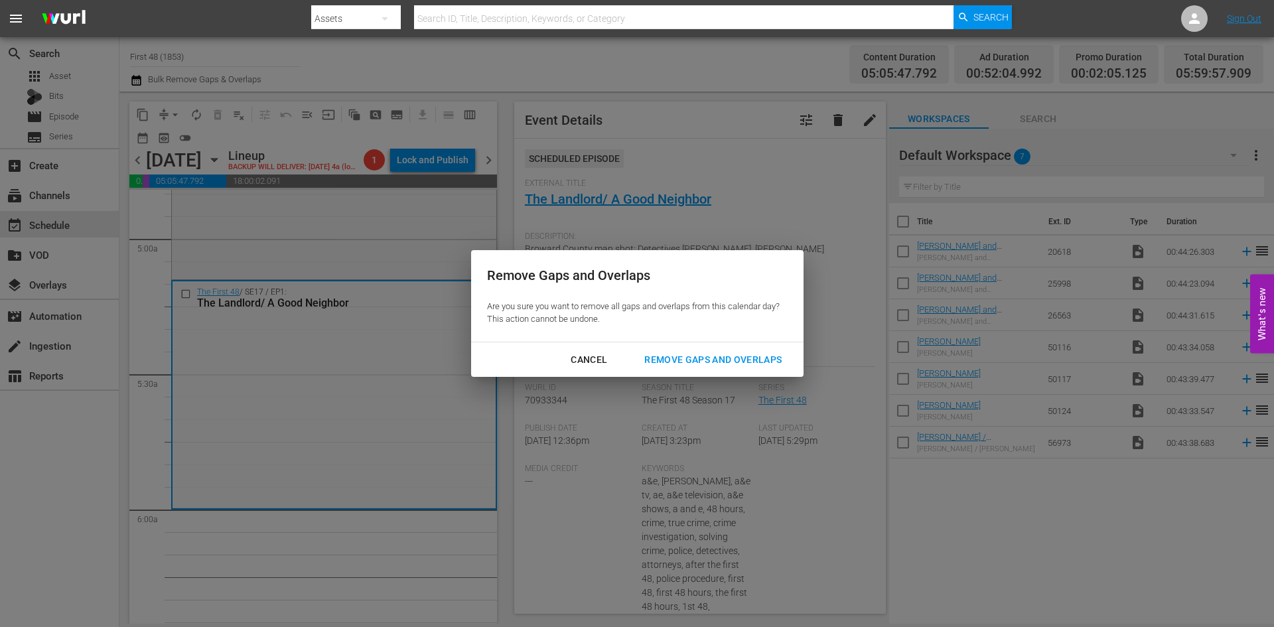
click at [685, 363] on div "Remove Gaps and Overlaps" at bounding box center [713, 360] width 159 height 17
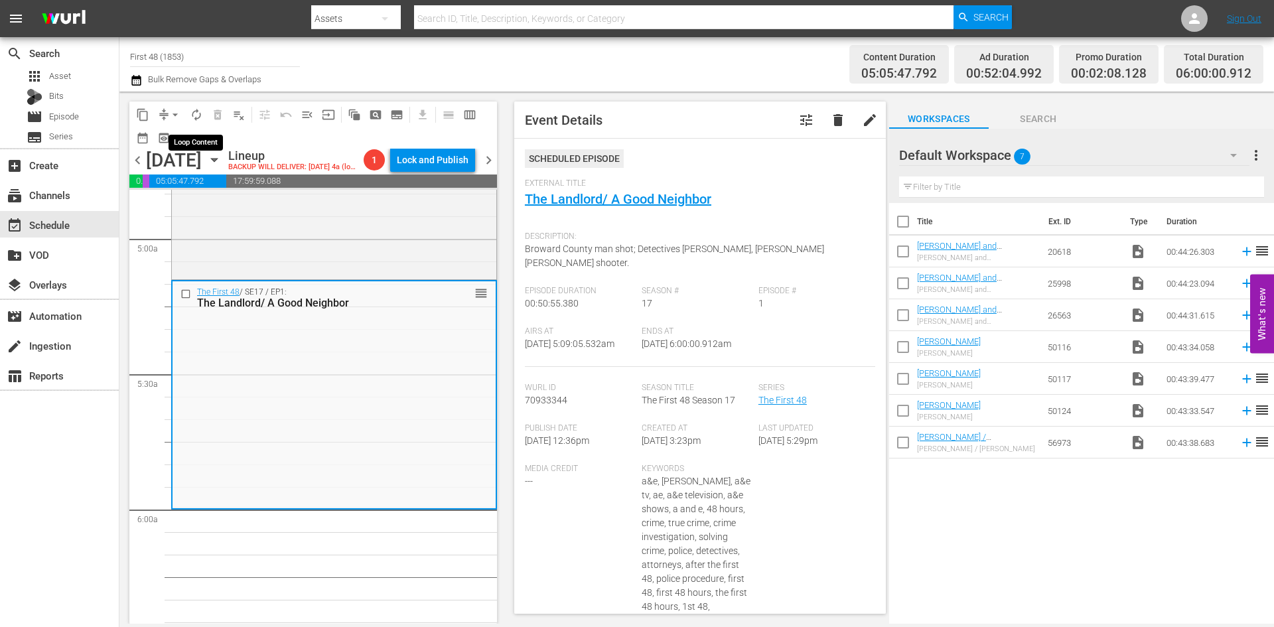
click at [196, 120] on span "autorenew_outlined" at bounding box center [196, 114] width 13 height 13
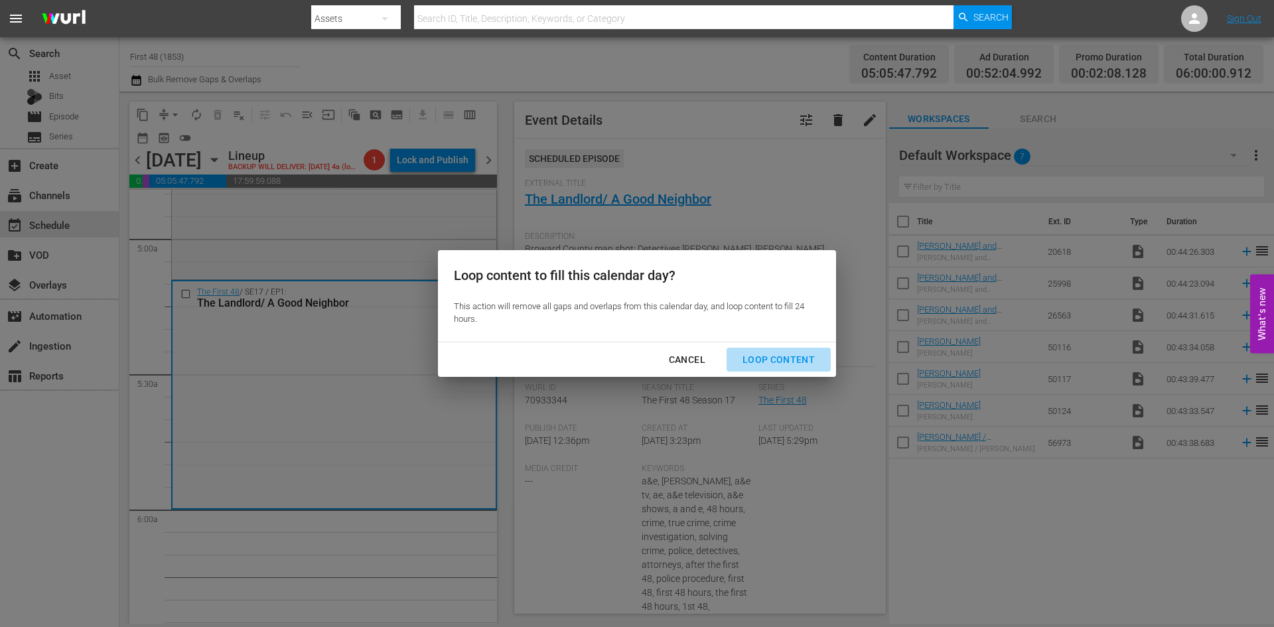
click at [783, 362] on div "Loop Content" at bounding box center [779, 360] width 94 height 17
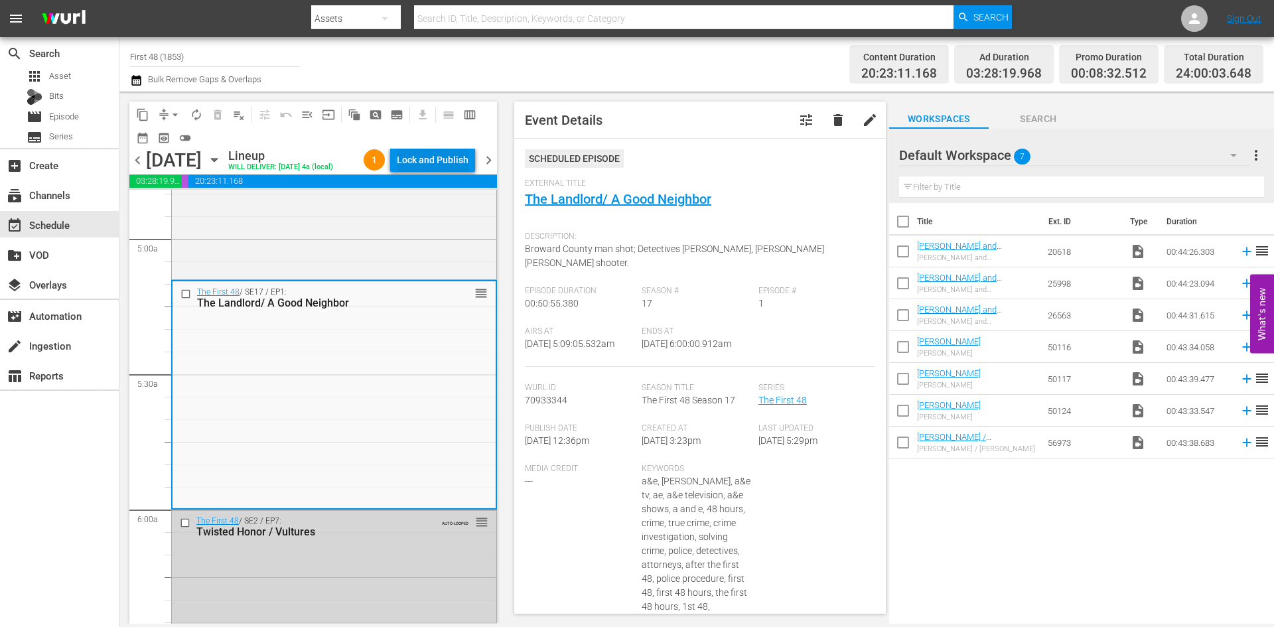
click at [431, 160] on div "Lock and Publish" at bounding box center [433, 160] width 72 height 24
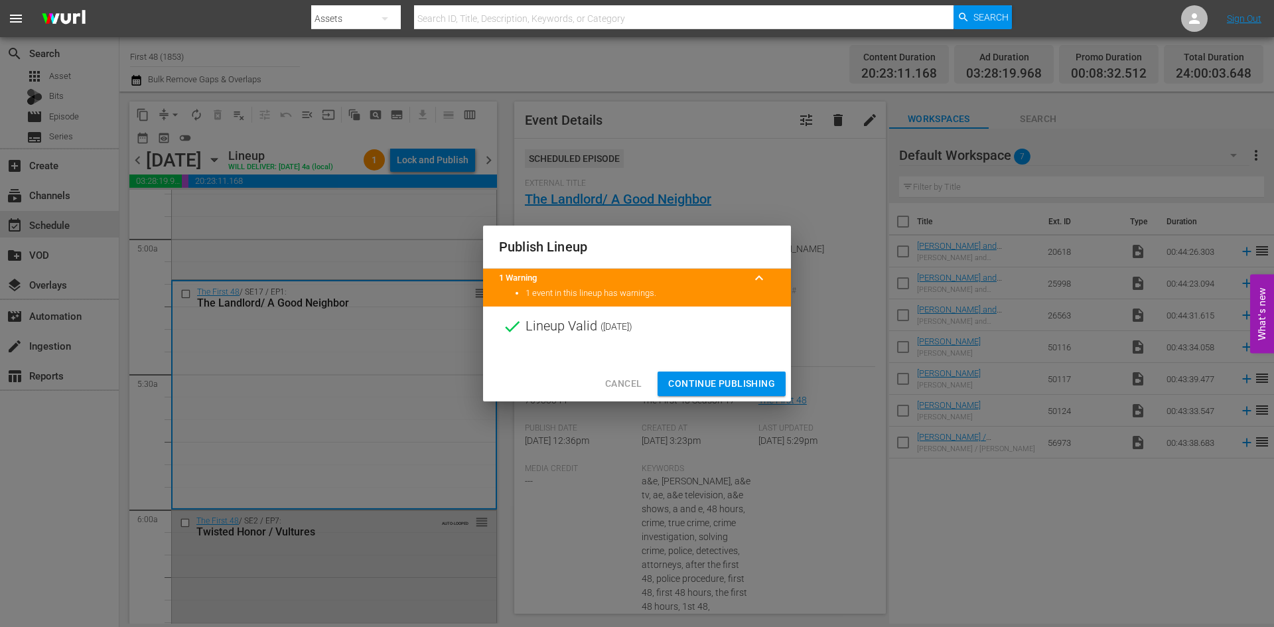
click at [717, 379] on span "Continue Publishing" at bounding box center [721, 384] width 107 height 17
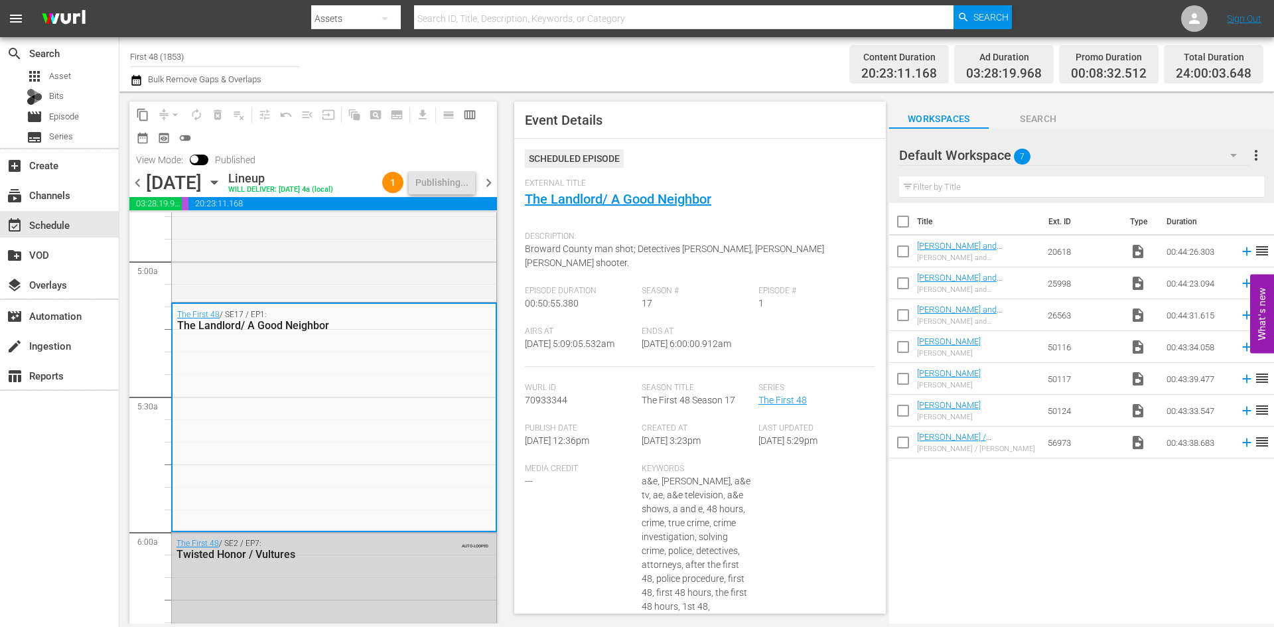
click at [488, 182] on span "chevron_right" at bounding box center [488, 183] width 17 height 17
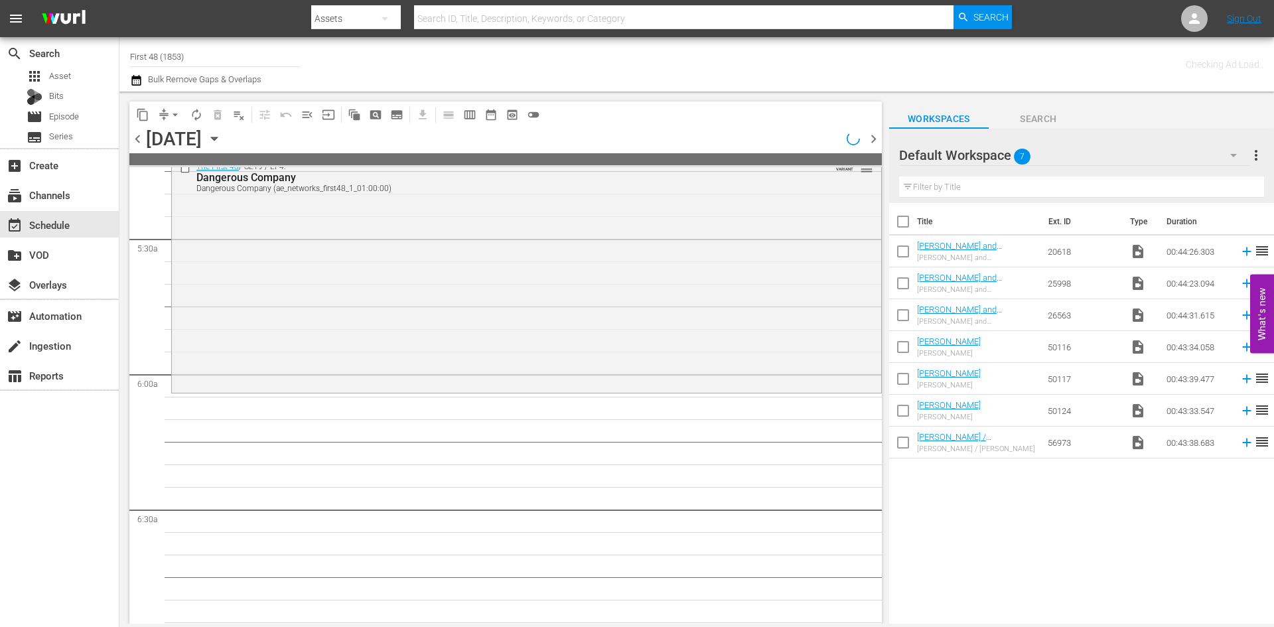
scroll to position [1305, 0]
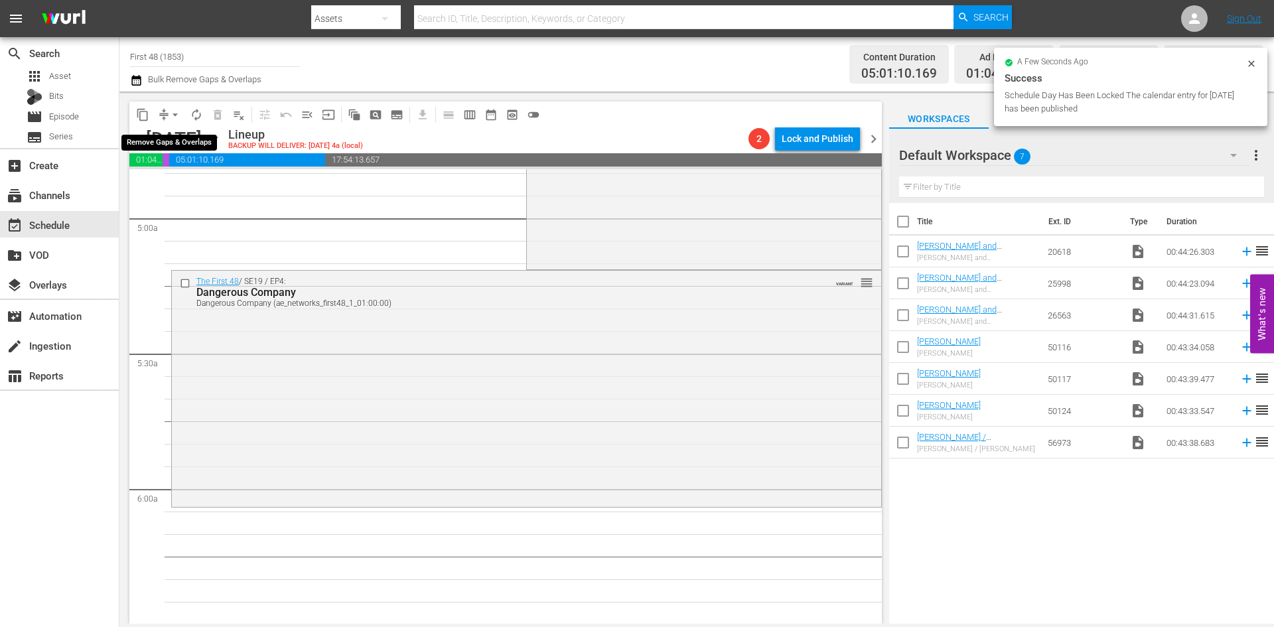
click at [174, 113] on span "arrow_drop_down" at bounding box center [175, 114] width 13 height 13
click at [177, 136] on li "Align to Midnight" at bounding box center [175, 142] width 139 height 22
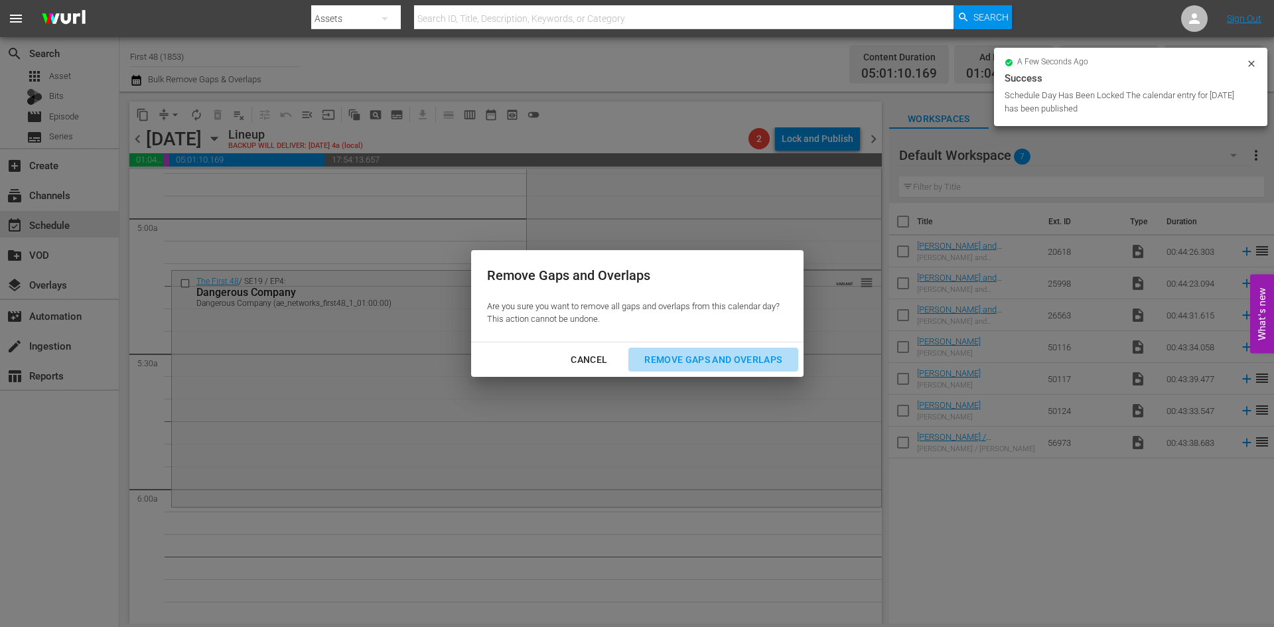
click at [711, 356] on div "Remove Gaps and Overlaps" at bounding box center [713, 360] width 159 height 17
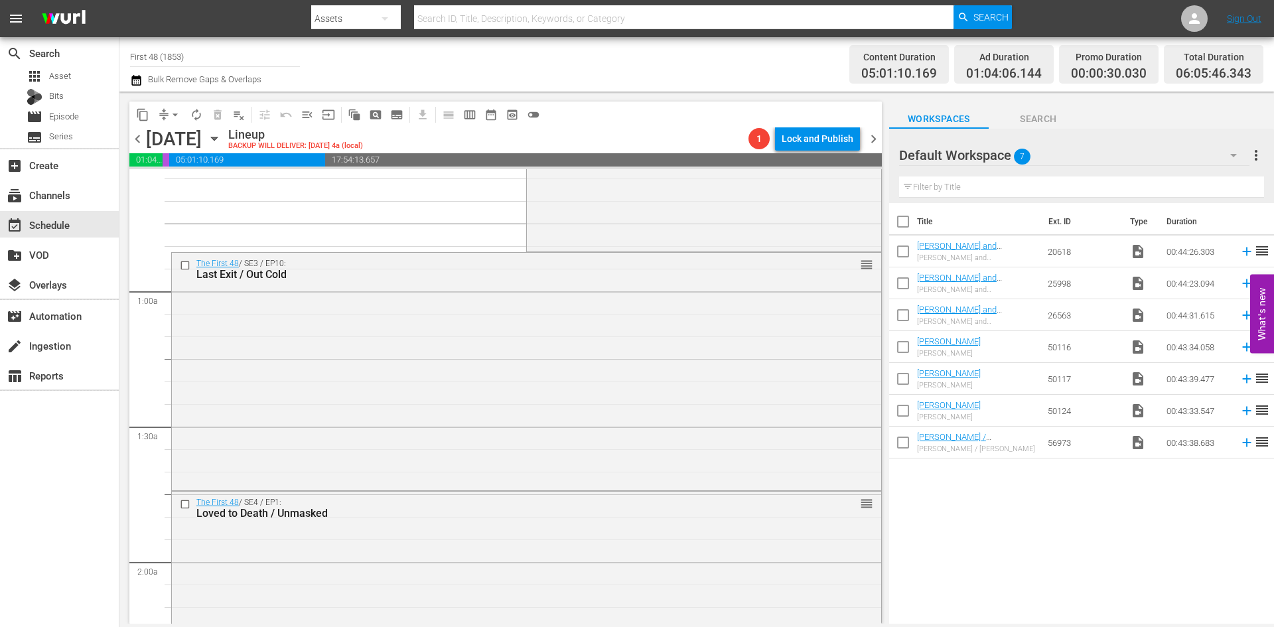
scroll to position [0, 0]
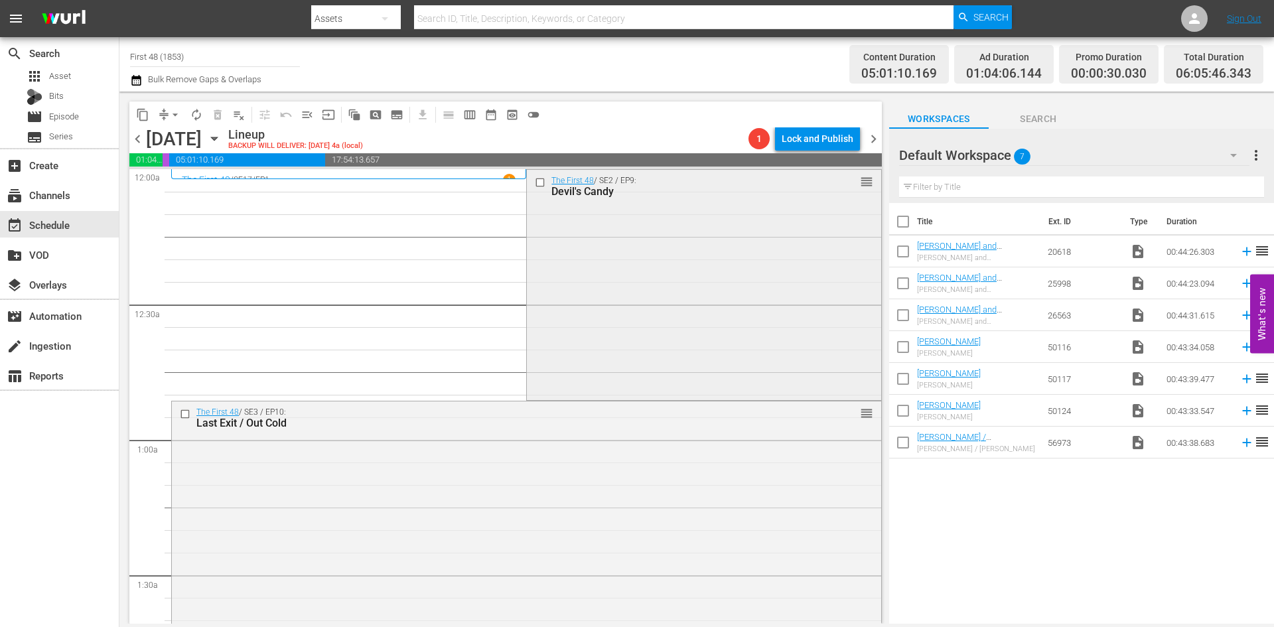
click at [585, 292] on div "The First 48 / SE2 / EP9: Devil's Candy reorder" at bounding box center [704, 284] width 354 height 228
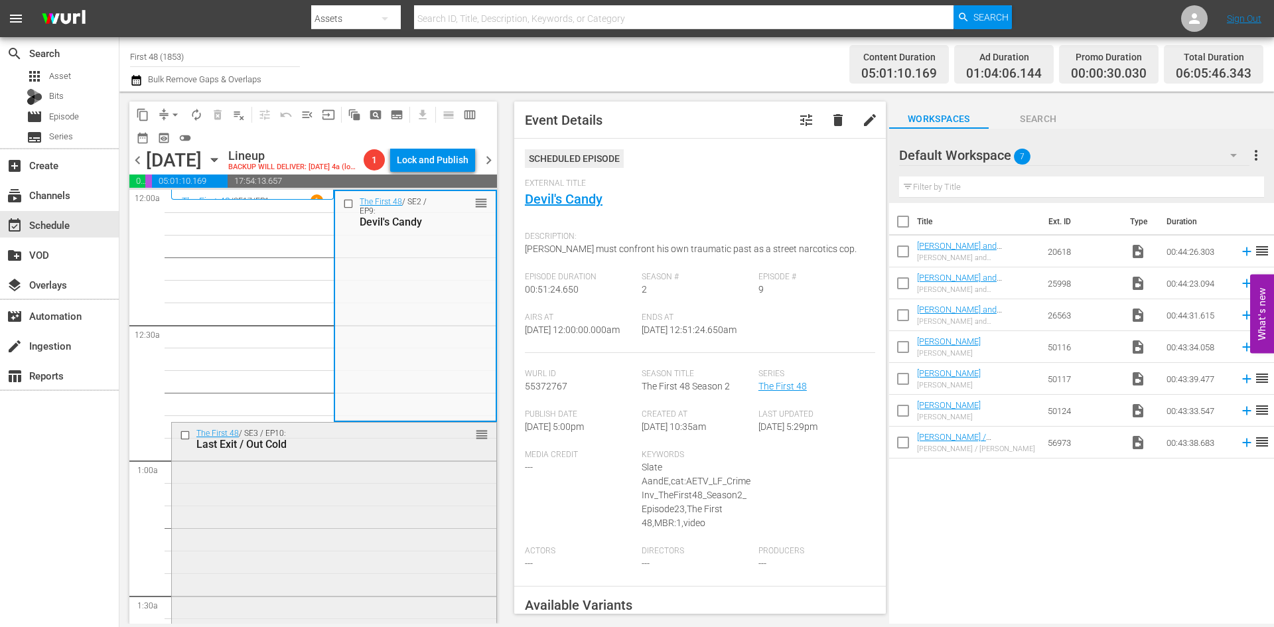
click at [393, 493] on div "The First 48 / SE3 / EP10: Last Exit / Out Cold reorder" at bounding box center [334, 540] width 324 height 235
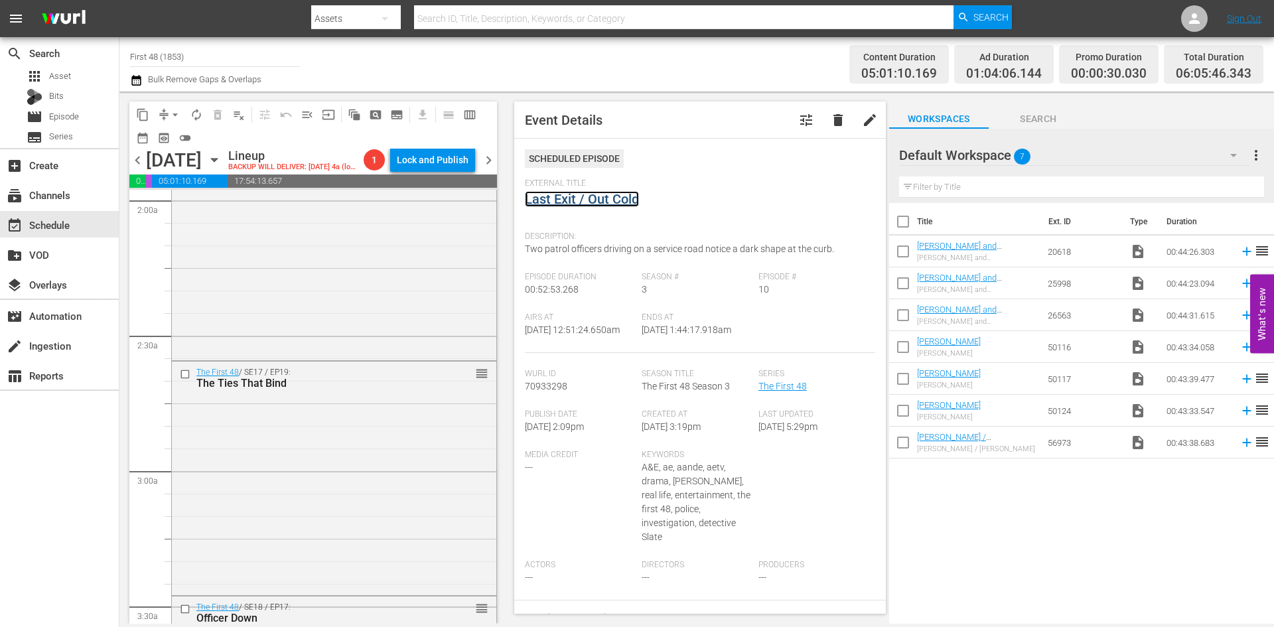
scroll to position [597, 0]
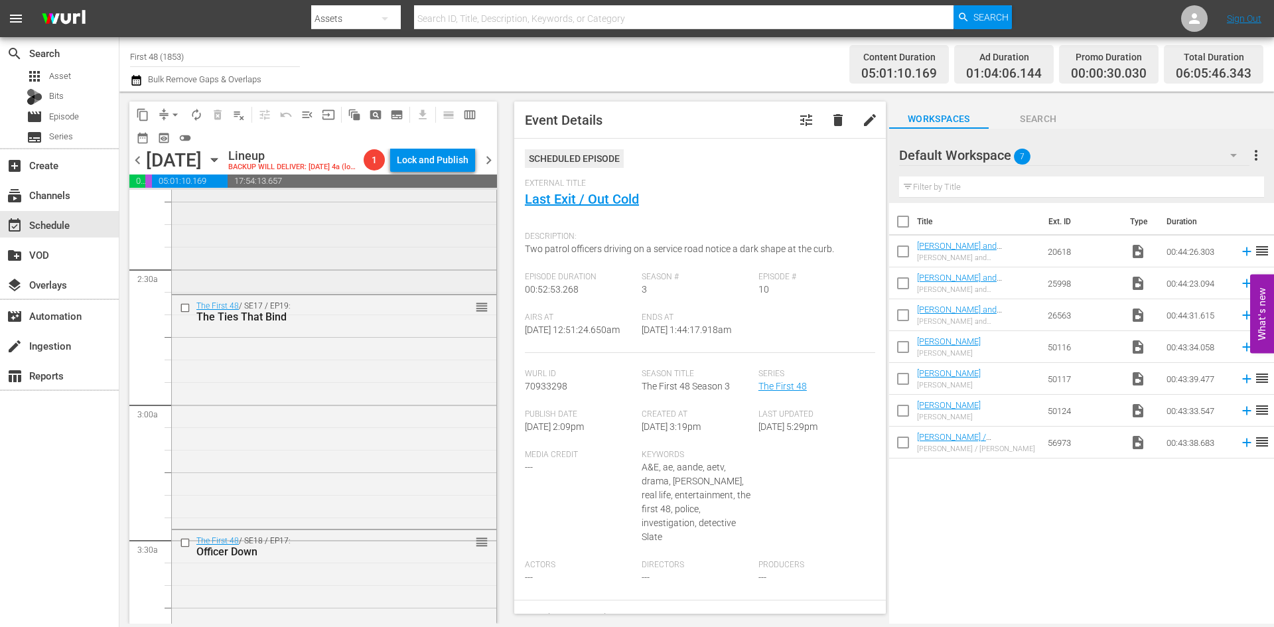
click at [369, 254] on div "The First 48 / SE4 / EP1: Loved to Death / Unmasked reorder" at bounding box center [334, 177] width 324 height 227
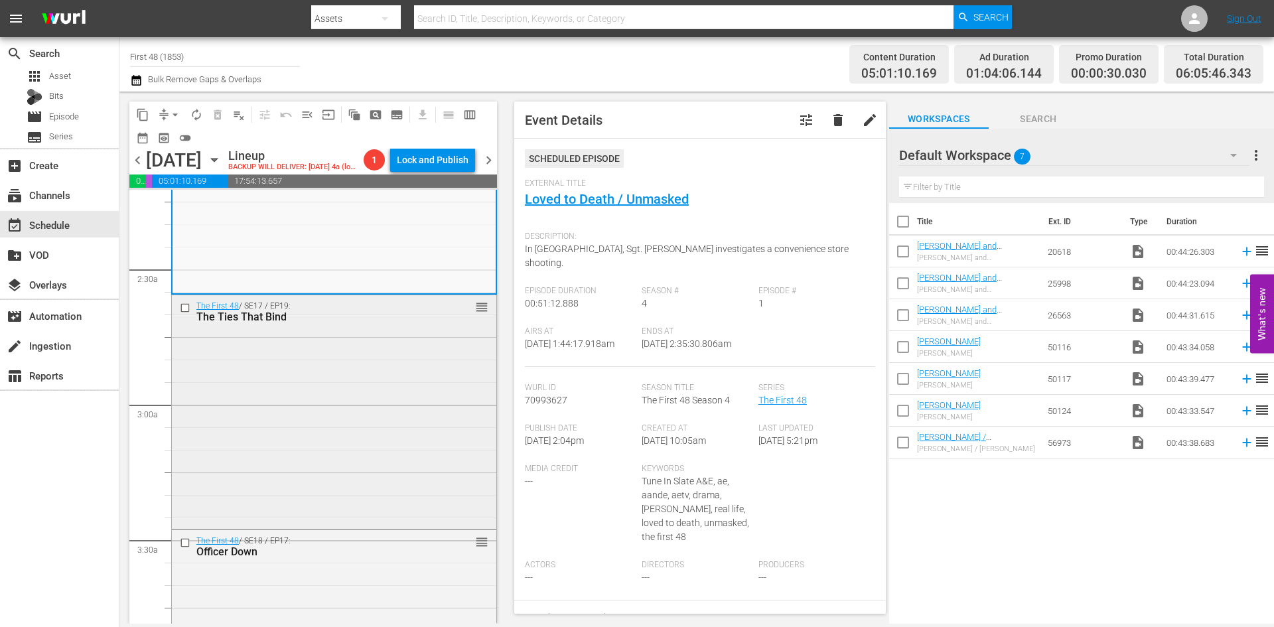
click at [415, 395] on div "The First 48 / SE17 / EP19: The Ties That Bind reorder" at bounding box center [334, 411] width 324 height 232
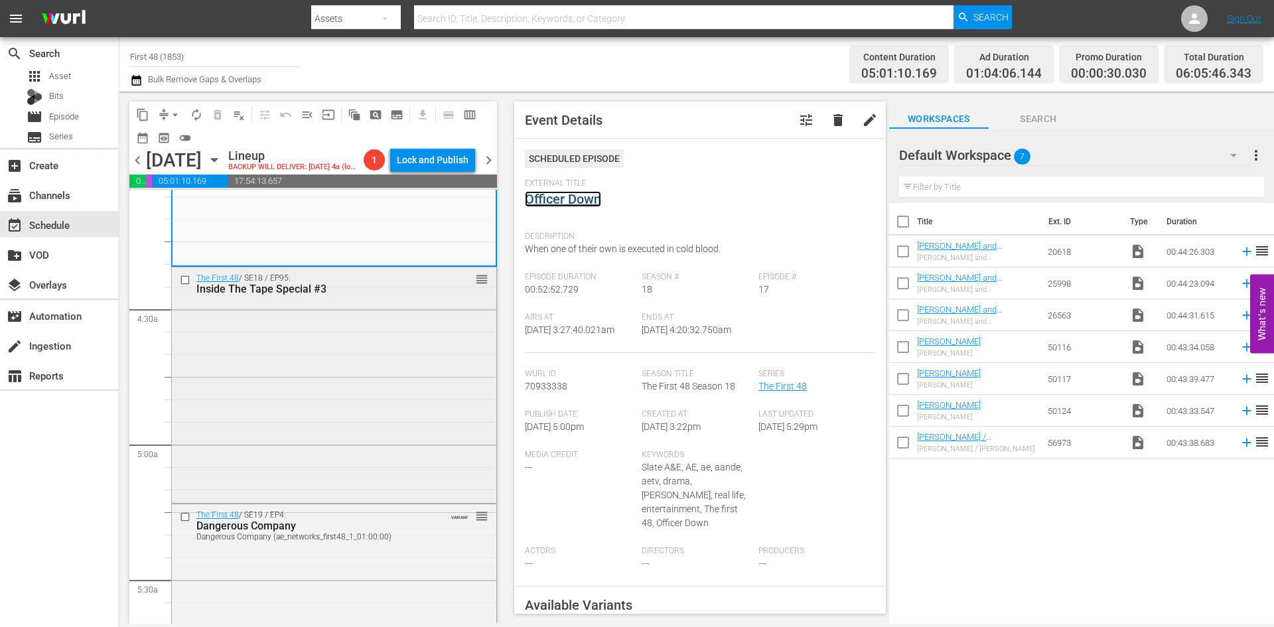
scroll to position [1128, 0]
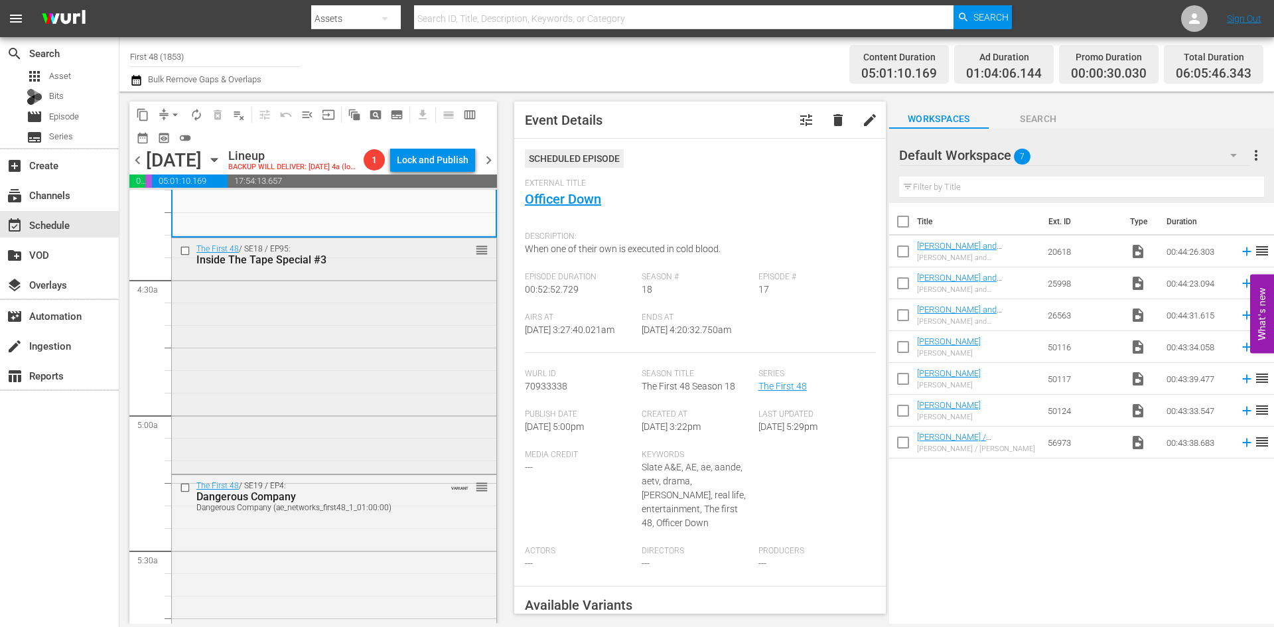
click at [411, 383] on div "The First 48 / SE18 / EP95: Inside The Tape Special #3 reorder" at bounding box center [334, 354] width 324 height 233
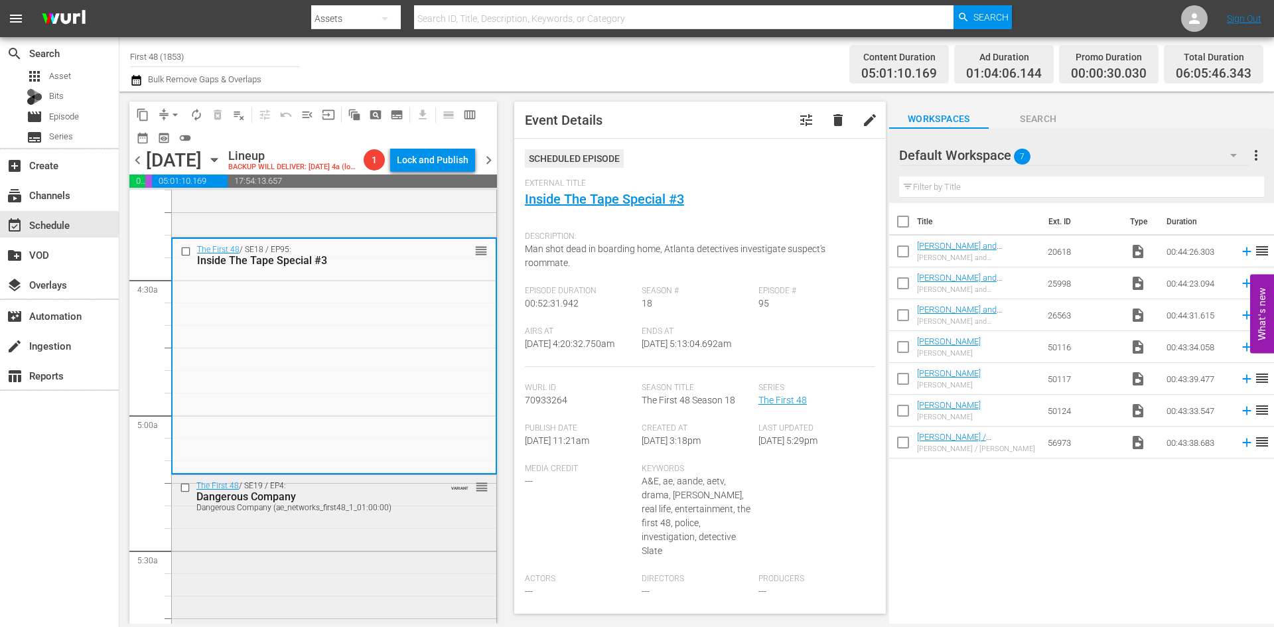
click at [401, 544] on div "The First 48 / SE19 / EP4: Dangerous Company Dangerous Company (ae_networks_fir…" at bounding box center [334, 592] width 324 height 234
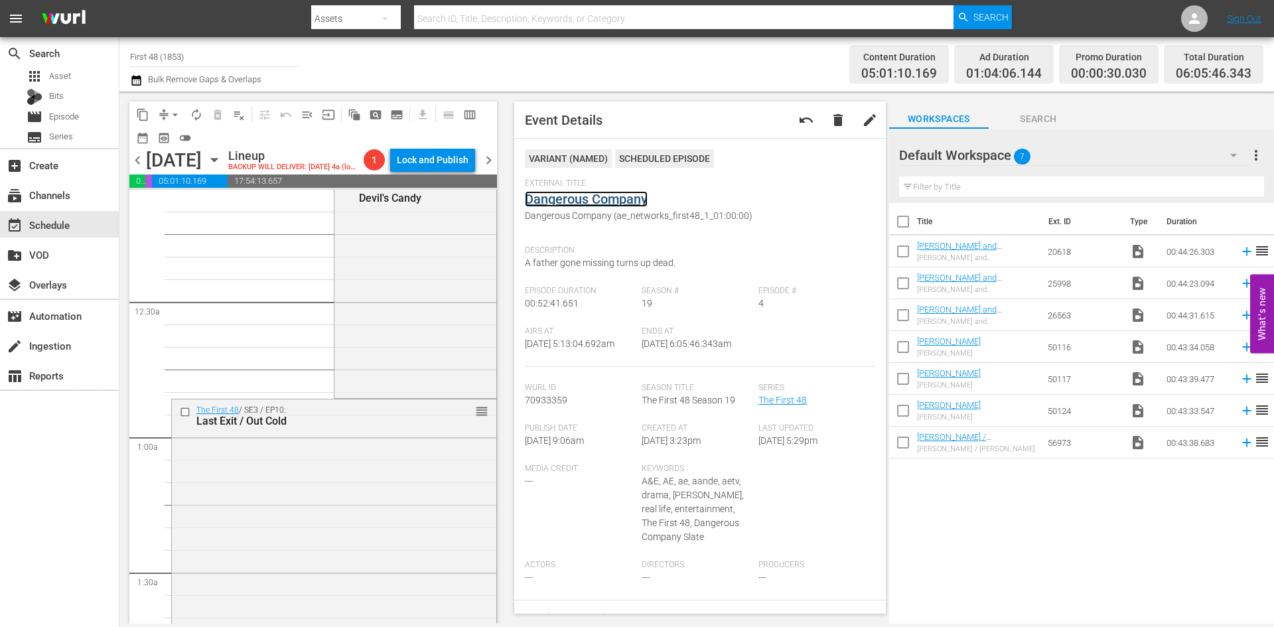
scroll to position [0, 0]
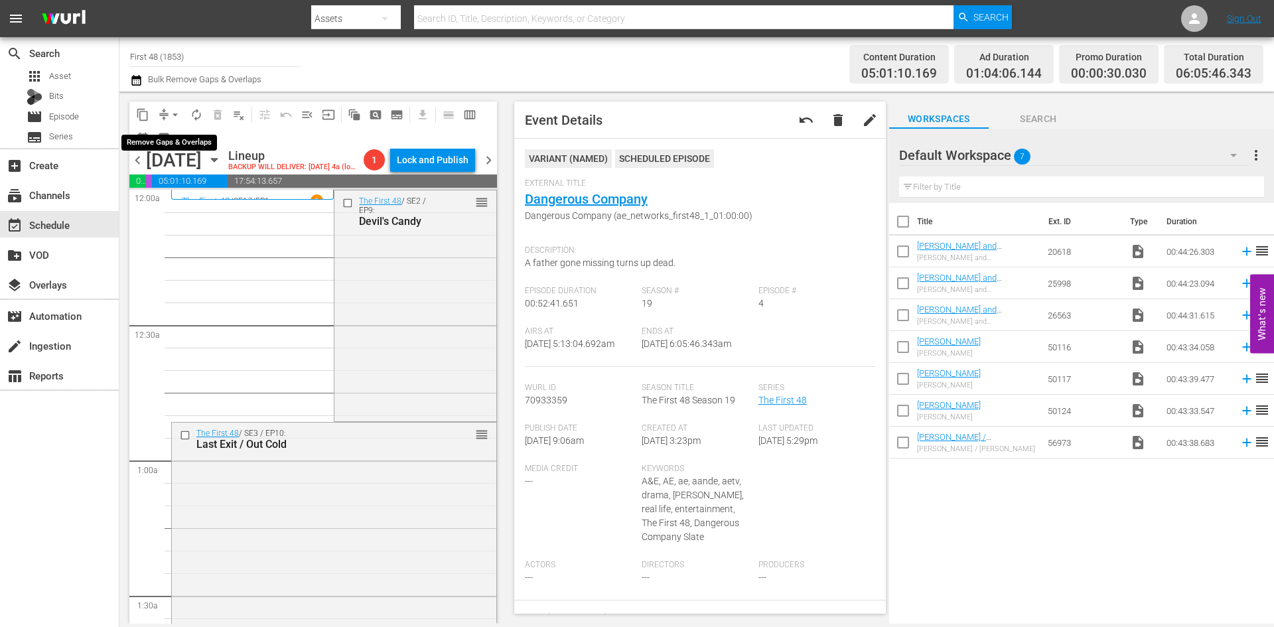
click at [174, 111] on span "arrow_drop_down" at bounding box center [175, 114] width 13 height 13
click at [166, 147] on li "Align to Midnight" at bounding box center [175, 142] width 139 height 22
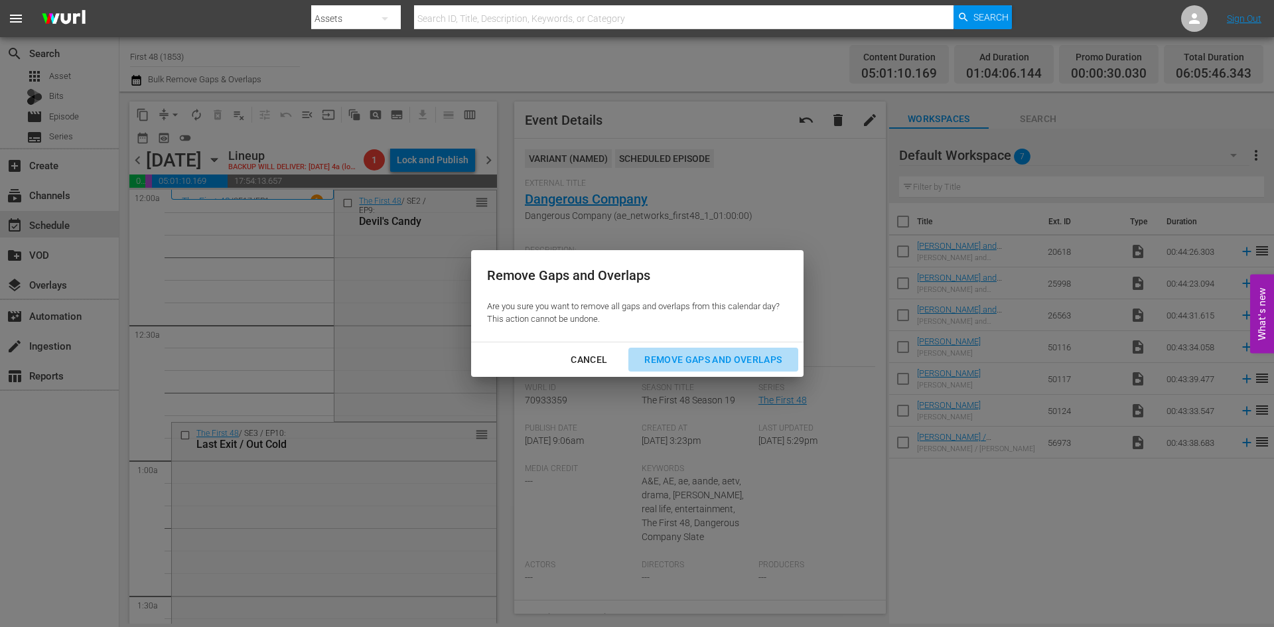
click at [659, 360] on div "Remove Gaps and Overlaps" at bounding box center [713, 360] width 159 height 17
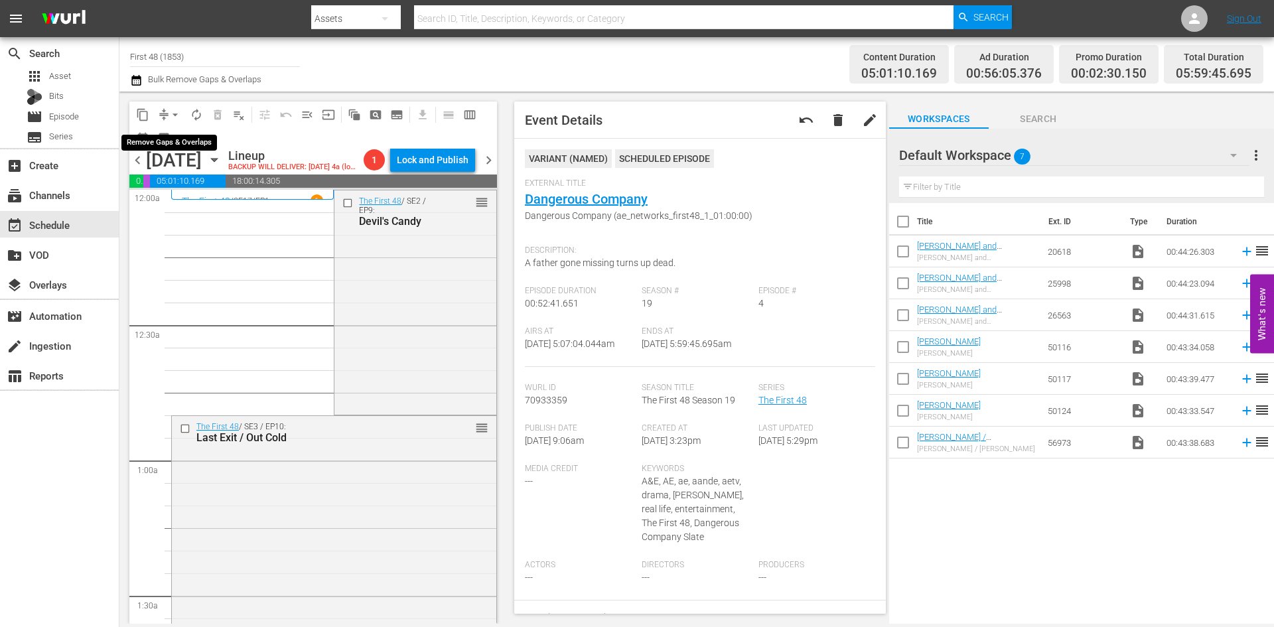
click at [174, 111] on span "arrow_drop_down" at bounding box center [175, 114] width 13 height 13
click at [168, 142] on li "Align to Midnight" at bounding box center [175, 142] width 139 height 22
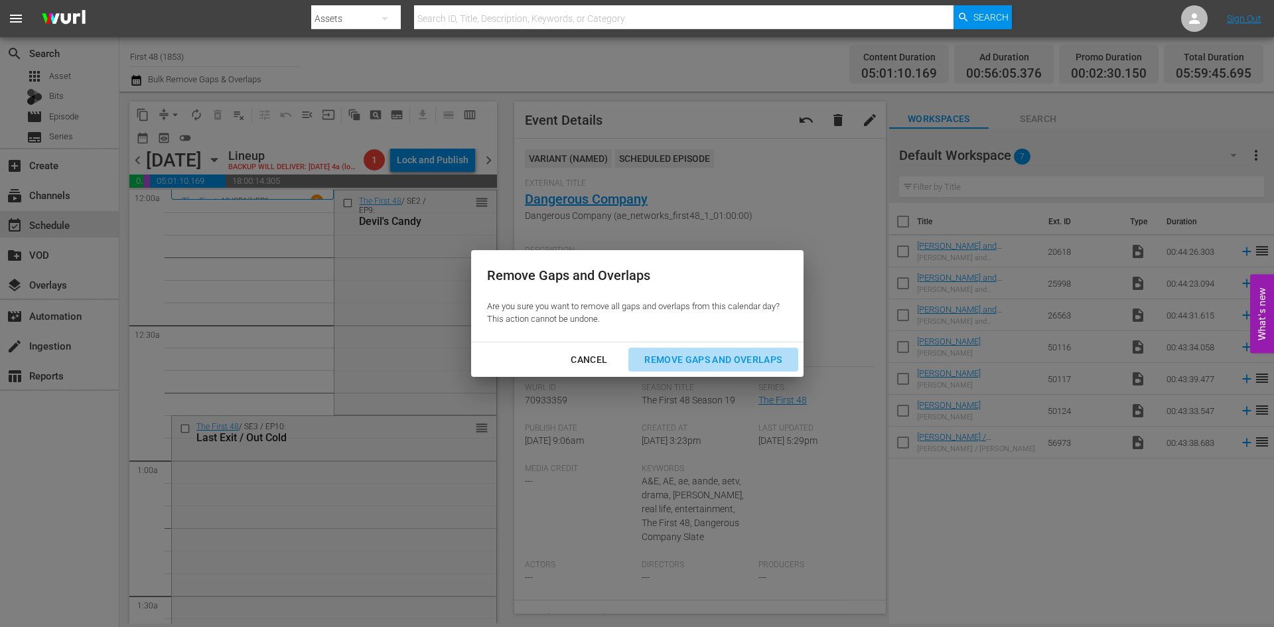
click at [689, 349] on button "Remove Gaps and Overlaps" at bounding box center [712, 360] width 169 height 25
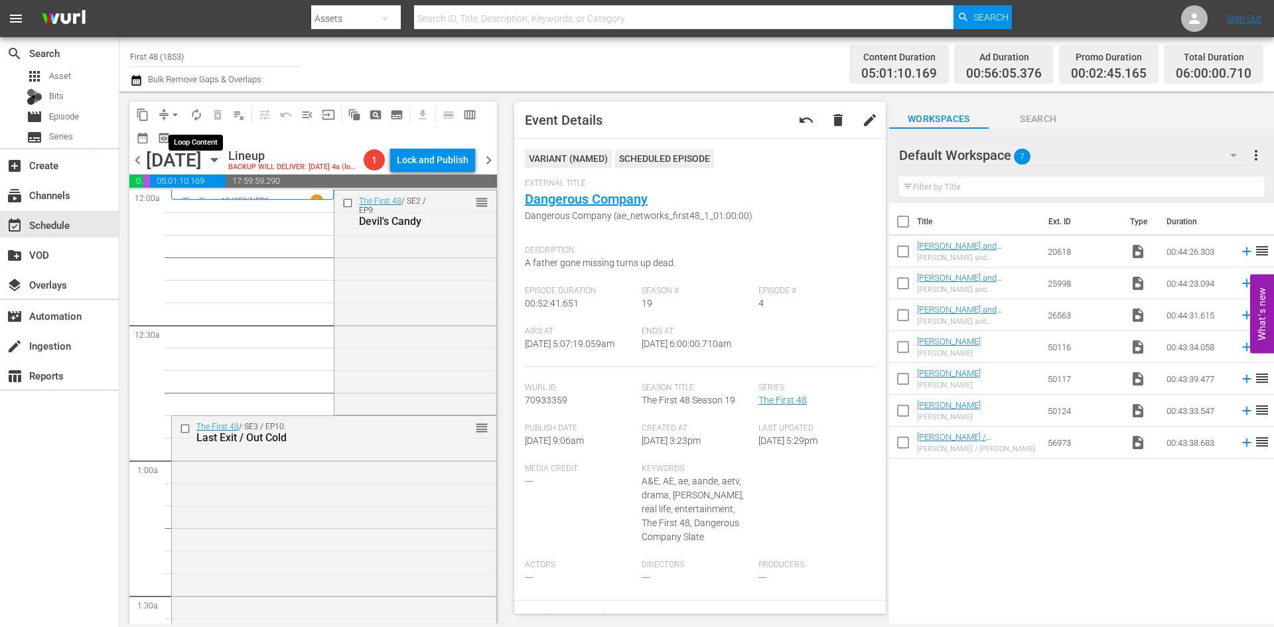
click at [196, 117] on span "autorenew_outlined" at bounding box center [196, 114] width 13 height 13
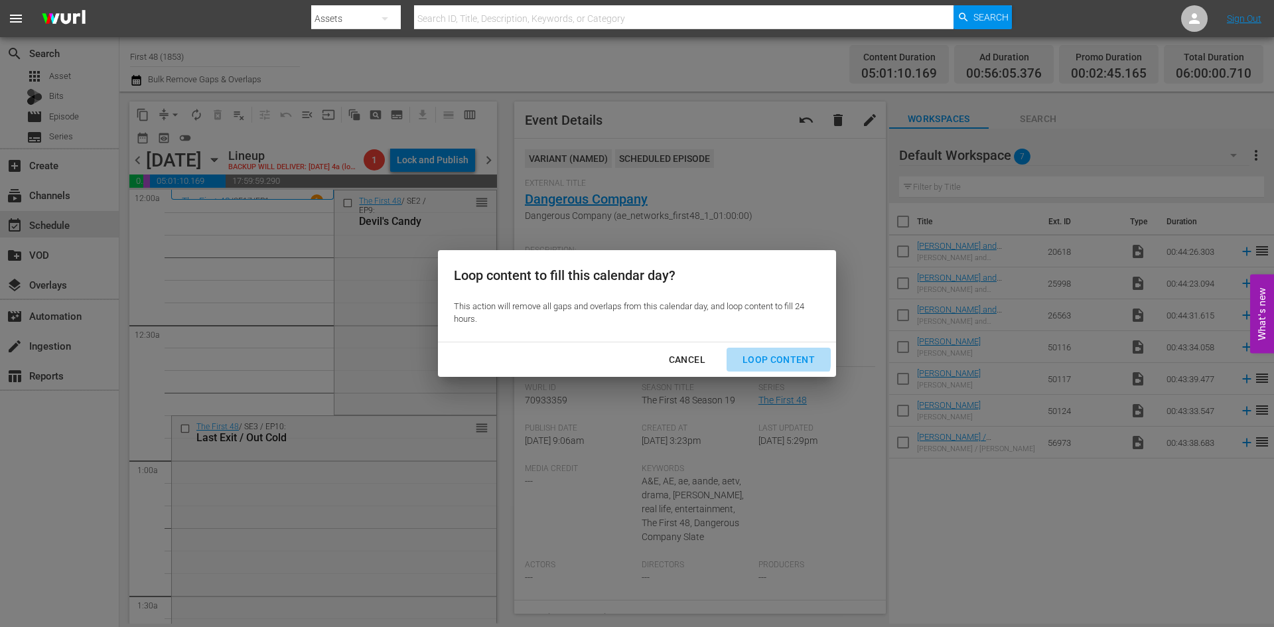
click at [766, 357] on div "Loop Content" at bounding box center [779, 360] width 94 height 17
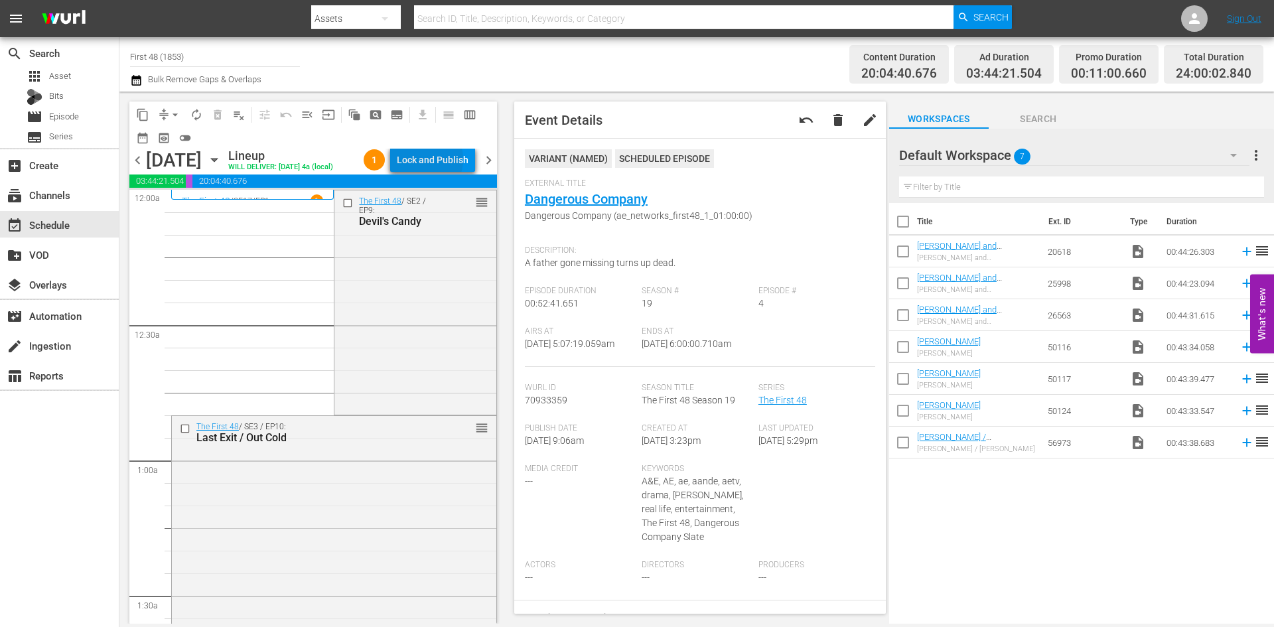
click at [425, 159] on div "Lock and Publish" at bounding box center [433, 160] width 72 height 24
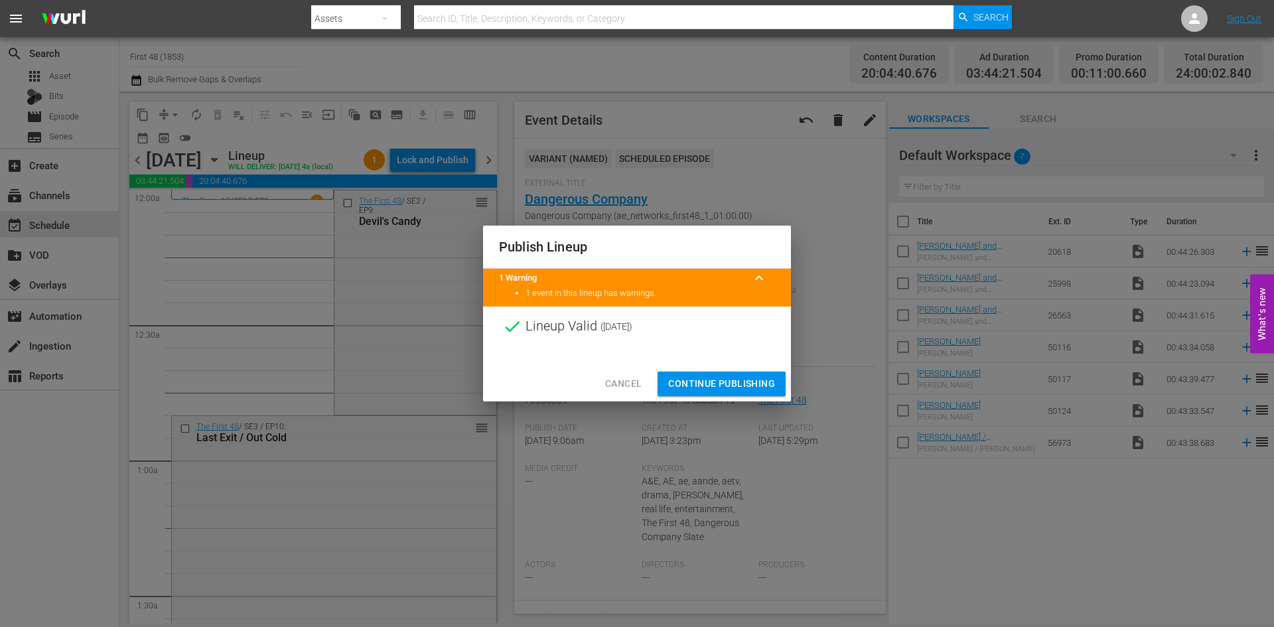
click at [733, 382] on span "Continue Publishing" at bounding box center [721, 384] width 107 height 17
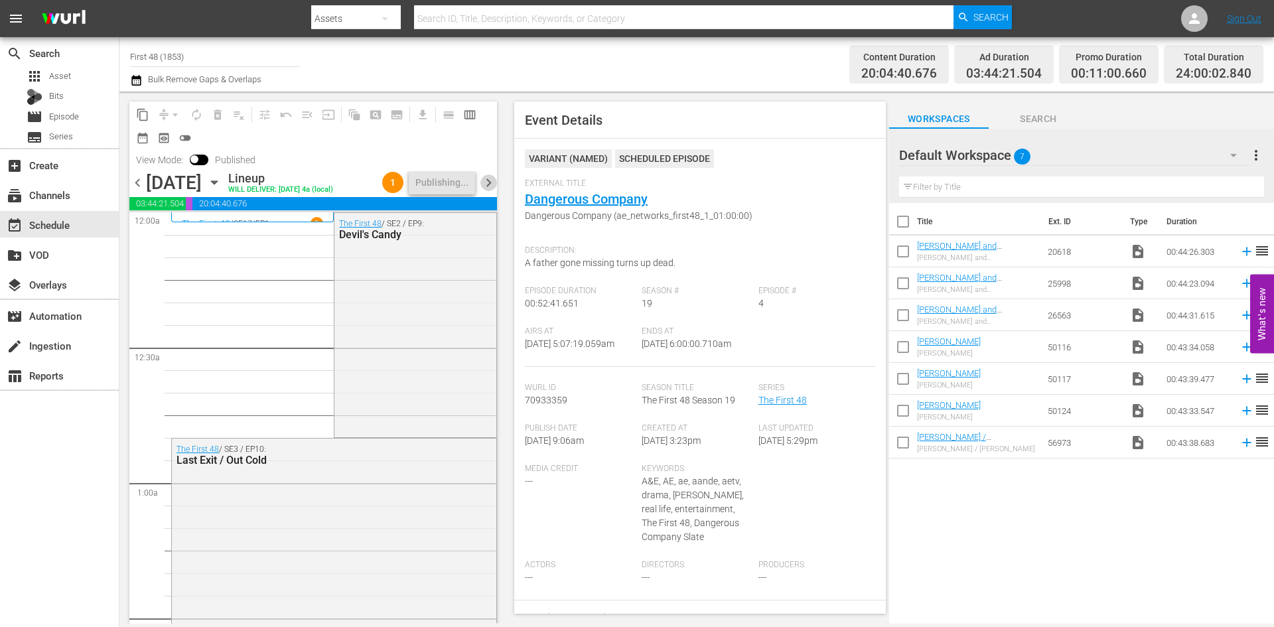
click at [490, 183] on span "chevron_right" at bounding box center [488, 183] width 17 height 17
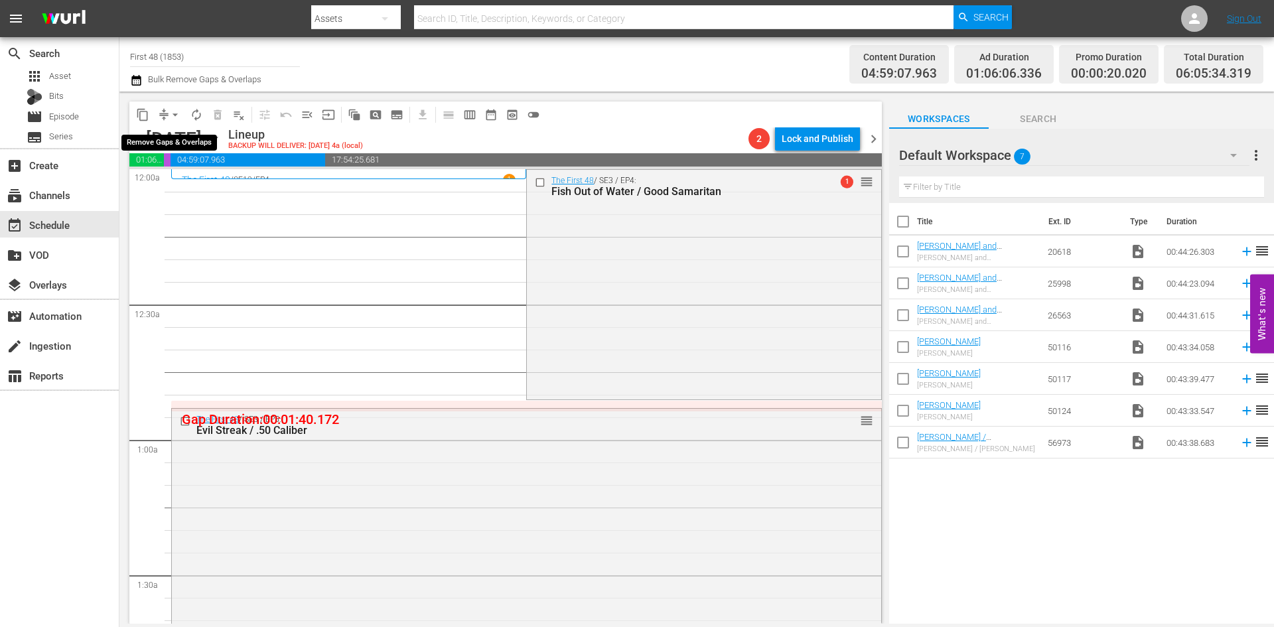
click at [177, 113] on span "arrow_drop_down" at bounding box center [175, 114] width 13 height 13
click at [176, 144] on li "Align to Midnight" at bounding box center [175, 142] width 139 height 22
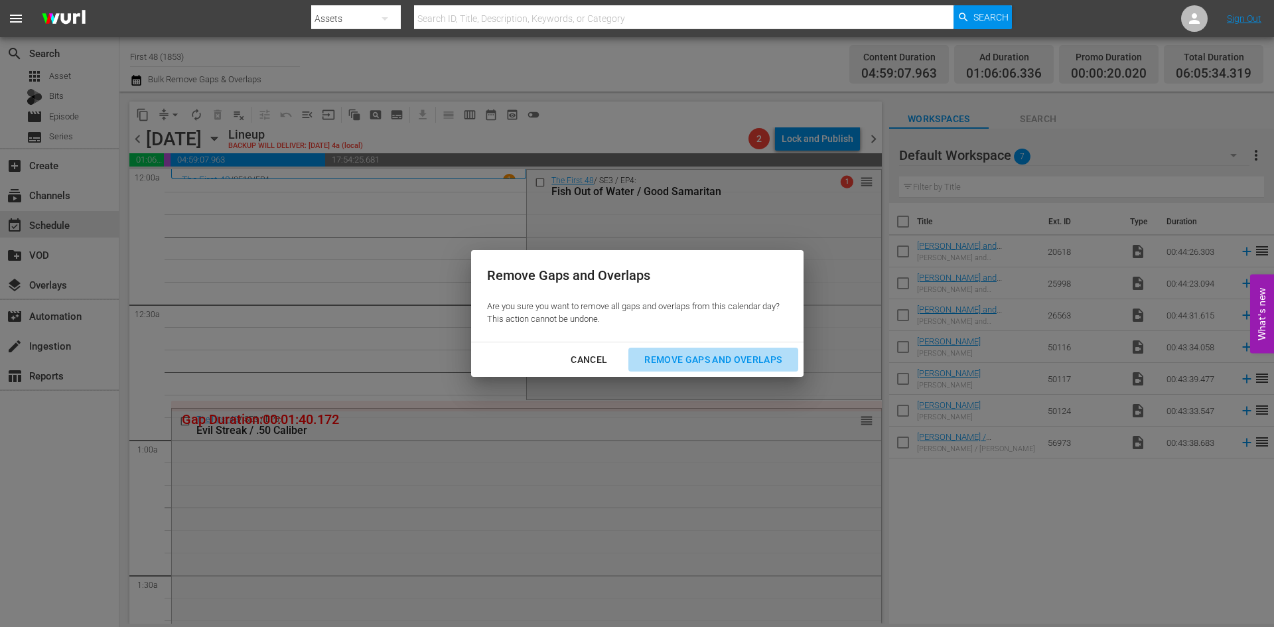
click at [678, 357] on div "Remove Gaps and Overlaps" at bounding box center [713, 360] width 159 height 17
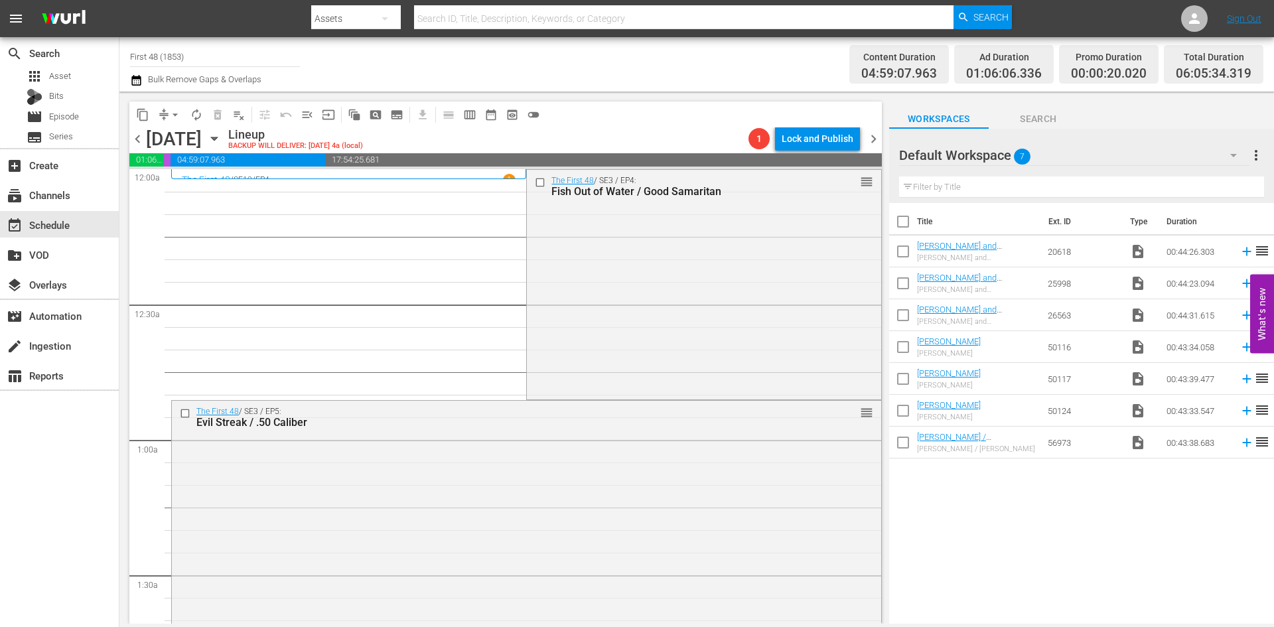
click at [681, 347] on div "The First 48 / SE3 / EP4: Fish Out of Water / Good Samaritan reorder" at bounding box center [704, 284] width 354 height 228
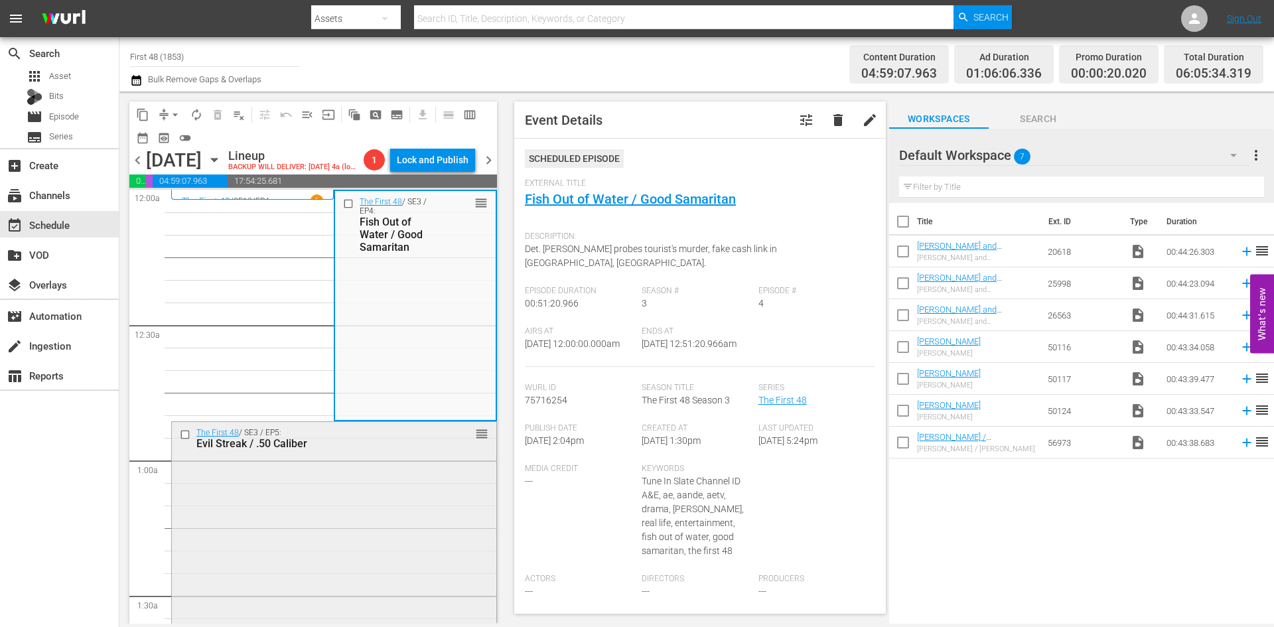
click at [427, 500] on div "The First 48 / SE3 / EP5: Evil Streak / .50 Caliber reorder" at bounding box center [334, 539] width 324 height 234
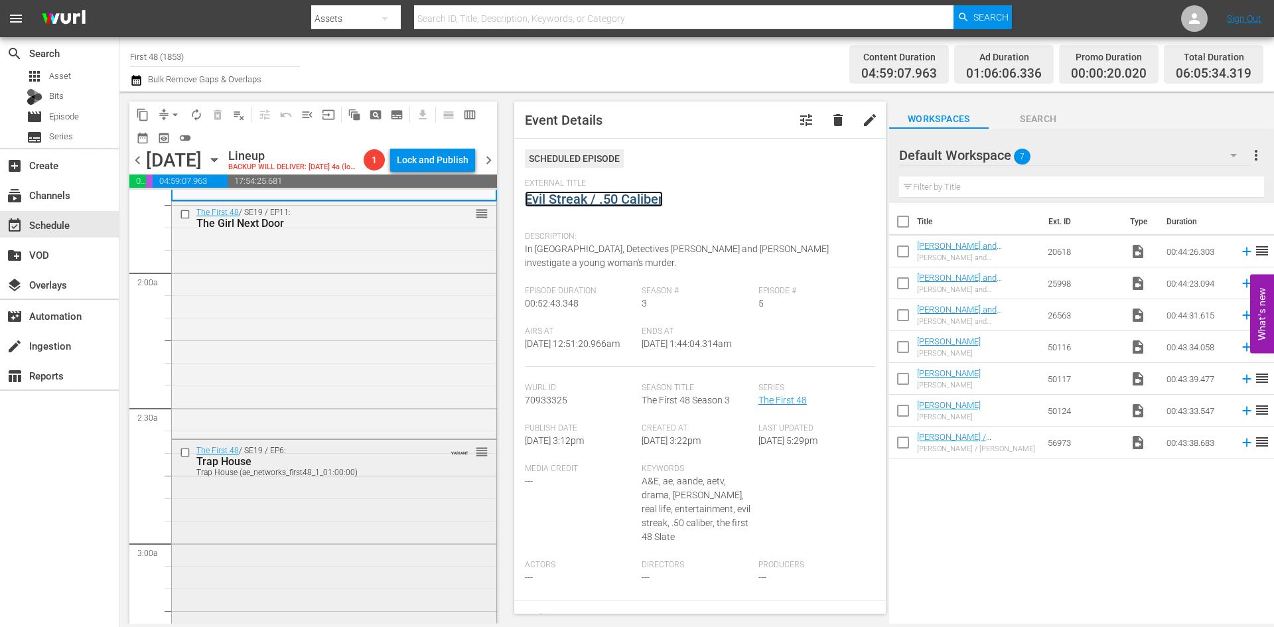
scroll to position [531, 0]
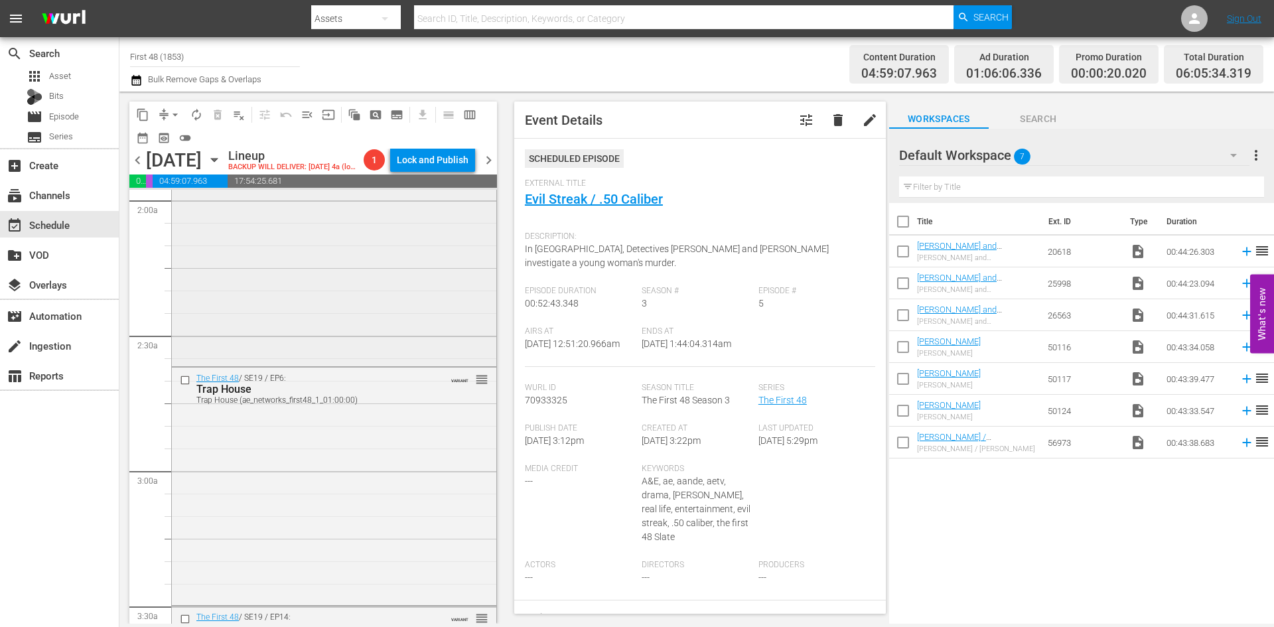
click at [379, 315] on div "The First 48 / SE19 / EP11: The Girl Next Door reorder" at bounding box center [334, 246] width 324 height 234
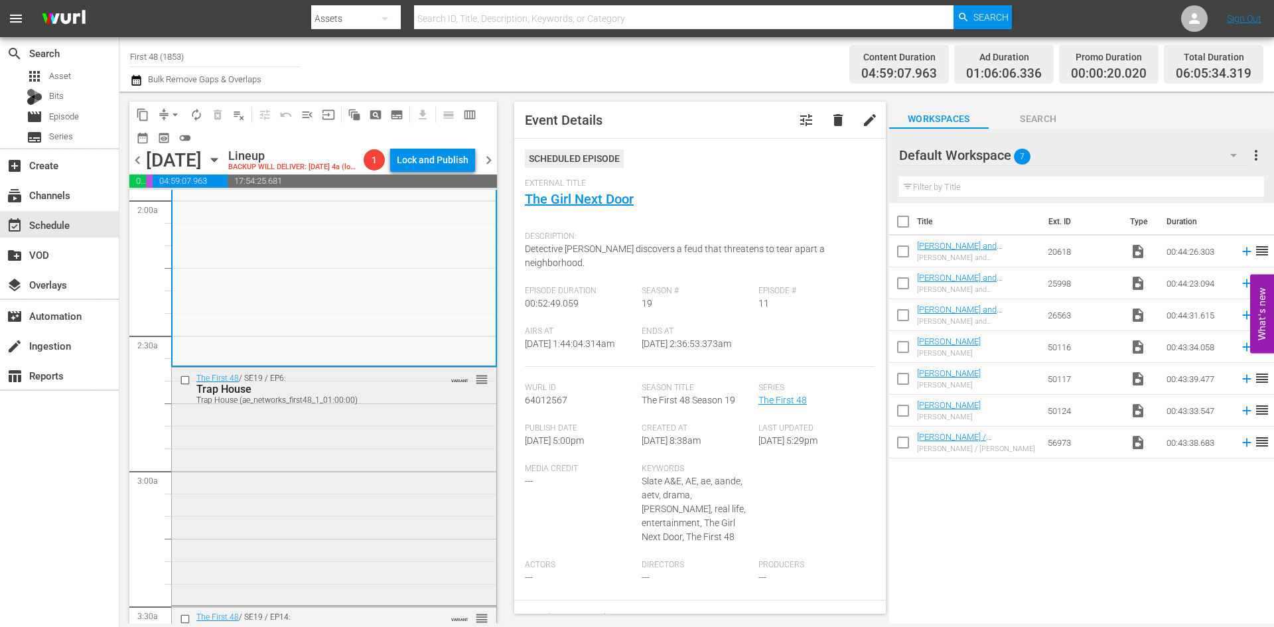
click at [303, 497] on div "The First 48 / SE19 / EP6: Trap House Trap House (ae_networks_first48_1_01:00:0…" at bounding box center [334, 485] width 324 height 235
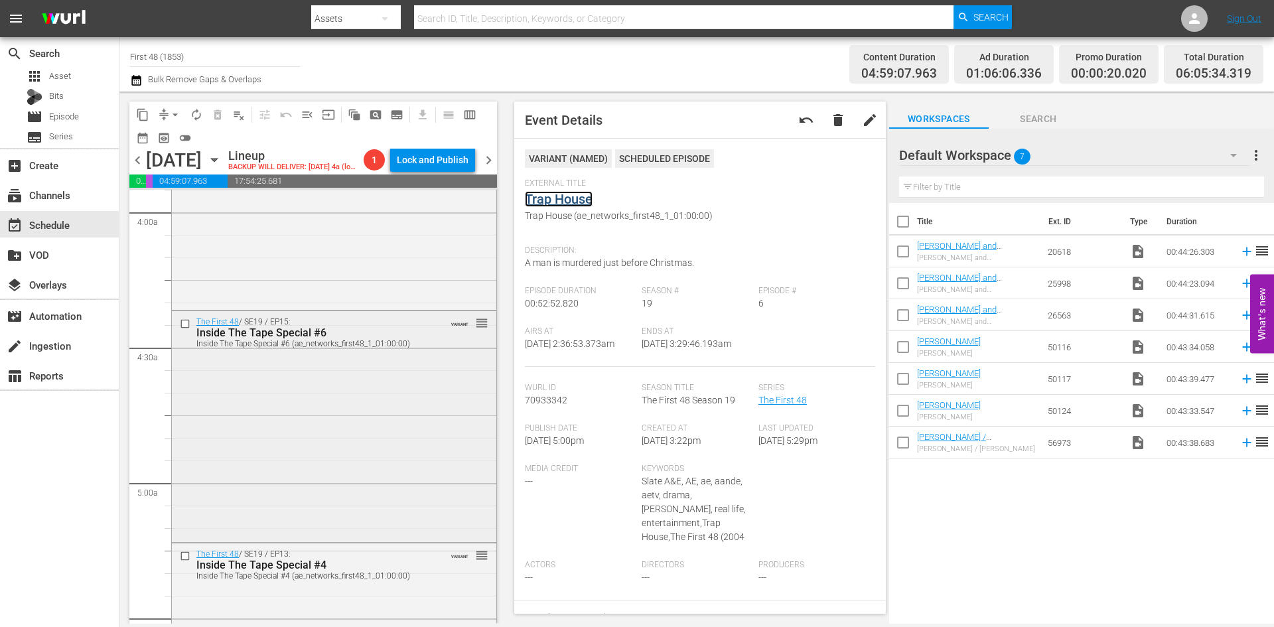
scroll to position [1062, 0]
click at [393, 290] on div "The First 48 / SE19 / EP14: Inside The Tape Special #5 Inside The Tape Special …" at bounding box center [334, 191] width 324 height 230
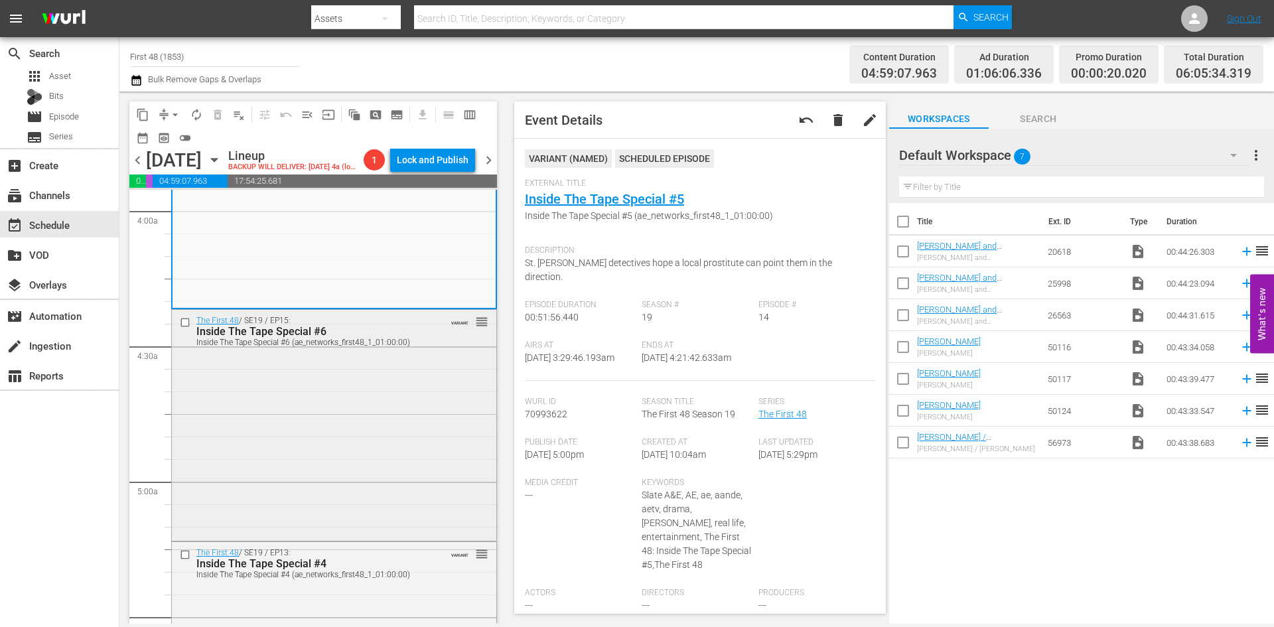
click at [455, 393] on div "The First 48 / SE19 / EP15: Inside The Tape Special #6 Inside The Tape Special …" at bounding box center [334, 424] width 324 height 229
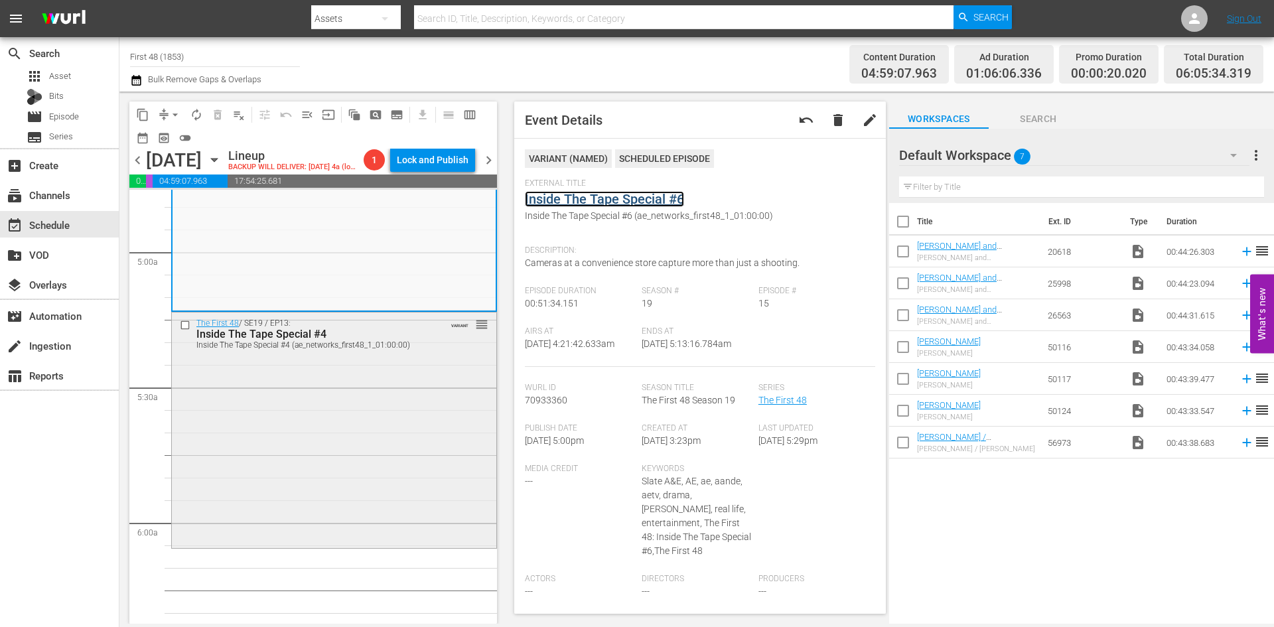
scroll to position [1327, 0]
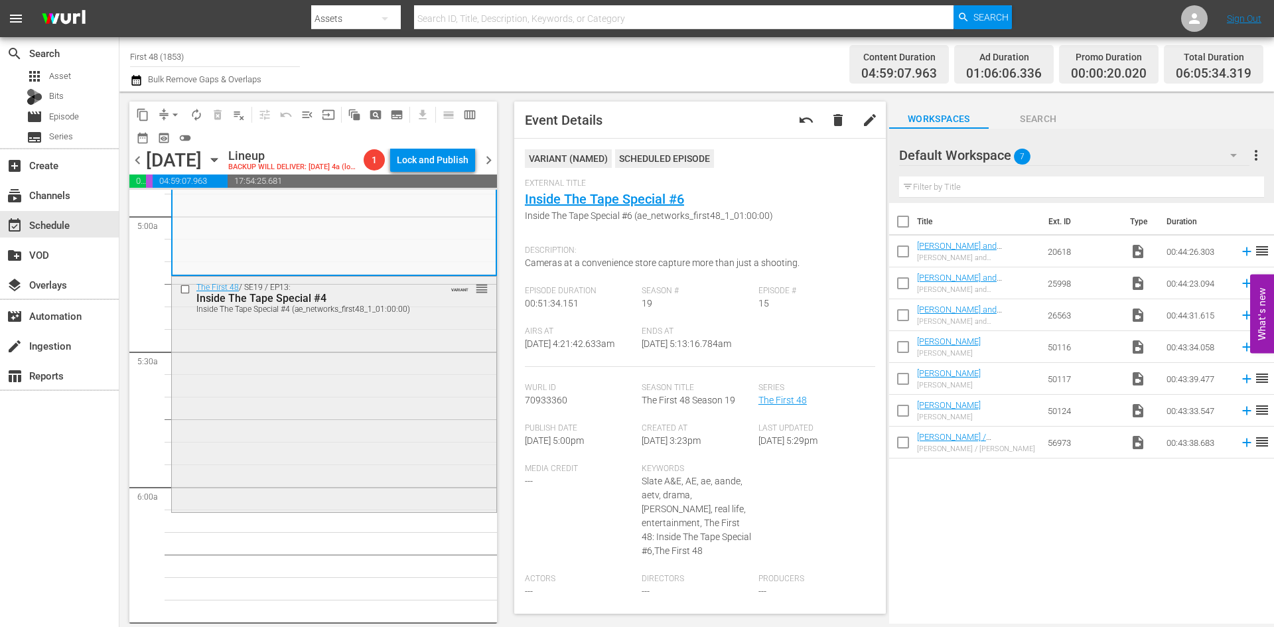
click at [338, 393] on div "The First 48 / SE19 / EP13: Inside The Tape Special #4 Inside The Tape Special …" at bounding box center [334, 393] width 324 height 232
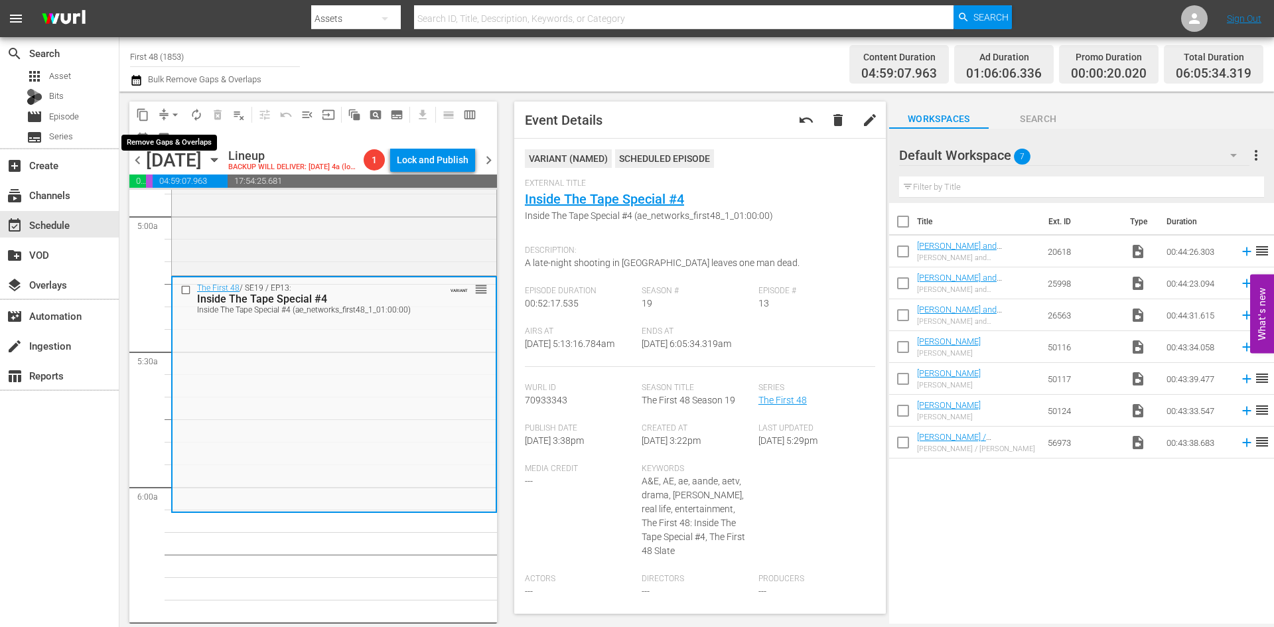
click at [178, 111] on span "arrow_drop_down" at bounding box center [175, 114] width 13 height 13
click at [170, 140] on li "Align to Midnight" at bounding box center [175, 142] width 139 height 22
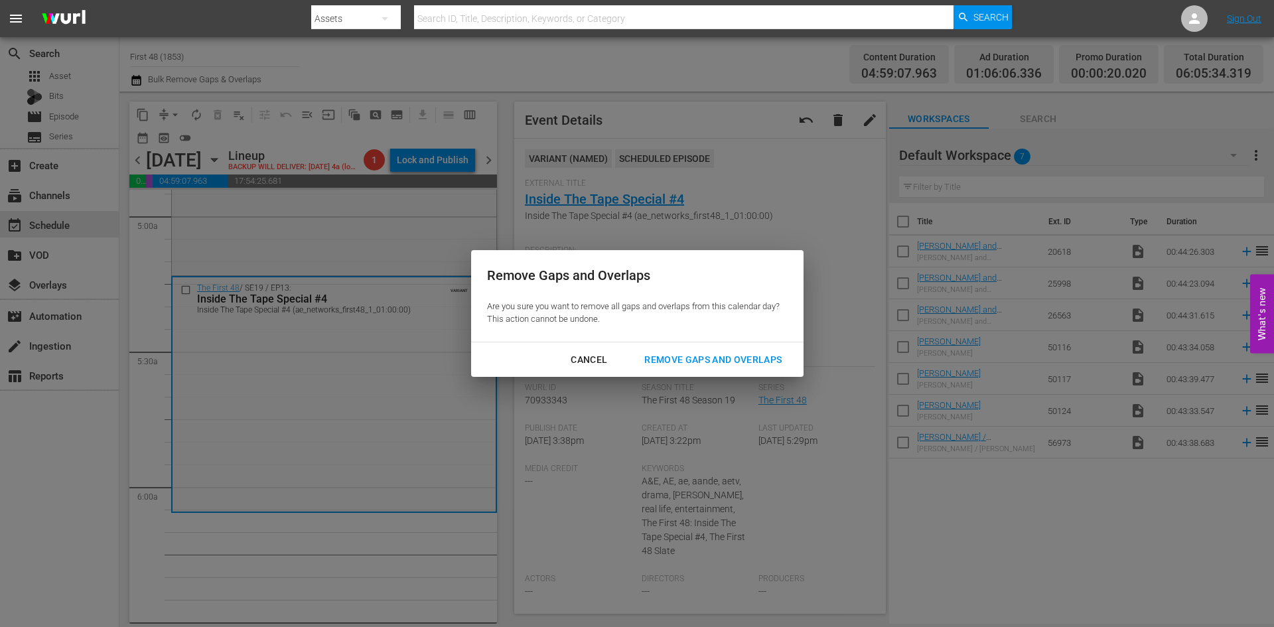
click at [710, 359] on div "Remove Gaps and Overlaps" at bounding box center [713, 360] width 159 height 17
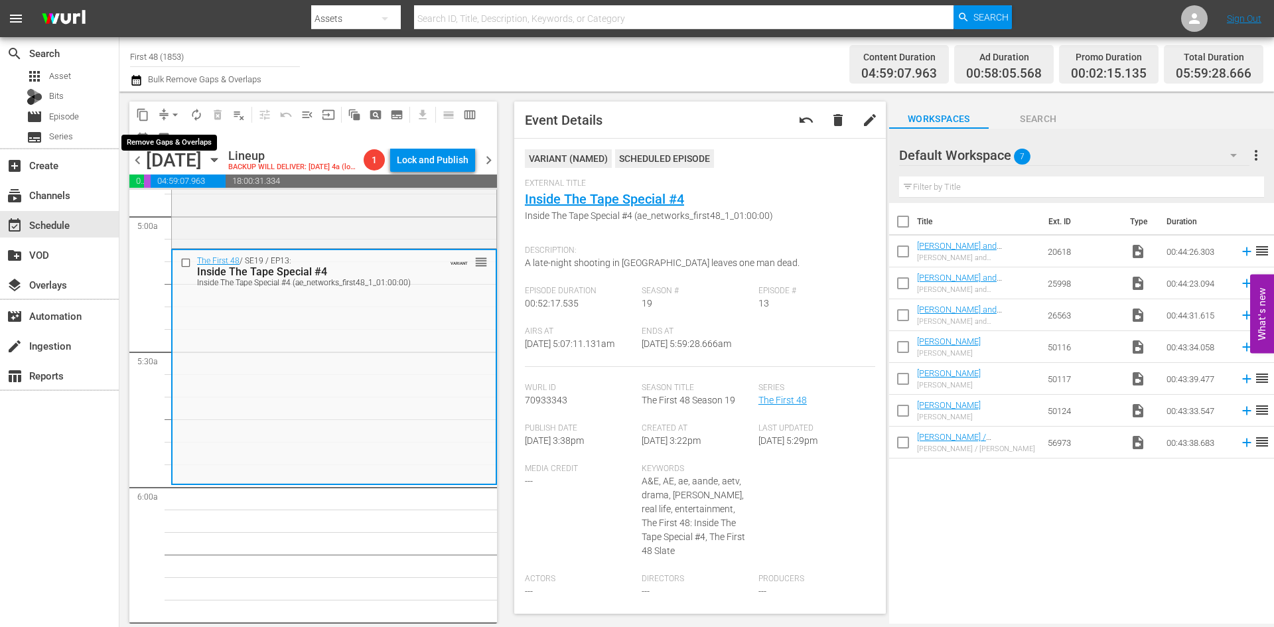
click at [176, 109] on span "arrow_drop_down" at bounding box center [175, 114] width 13 height 13
click at [180, 147] on li "Align to Midnight" at bounding box center [175, 142] width 139 height 22
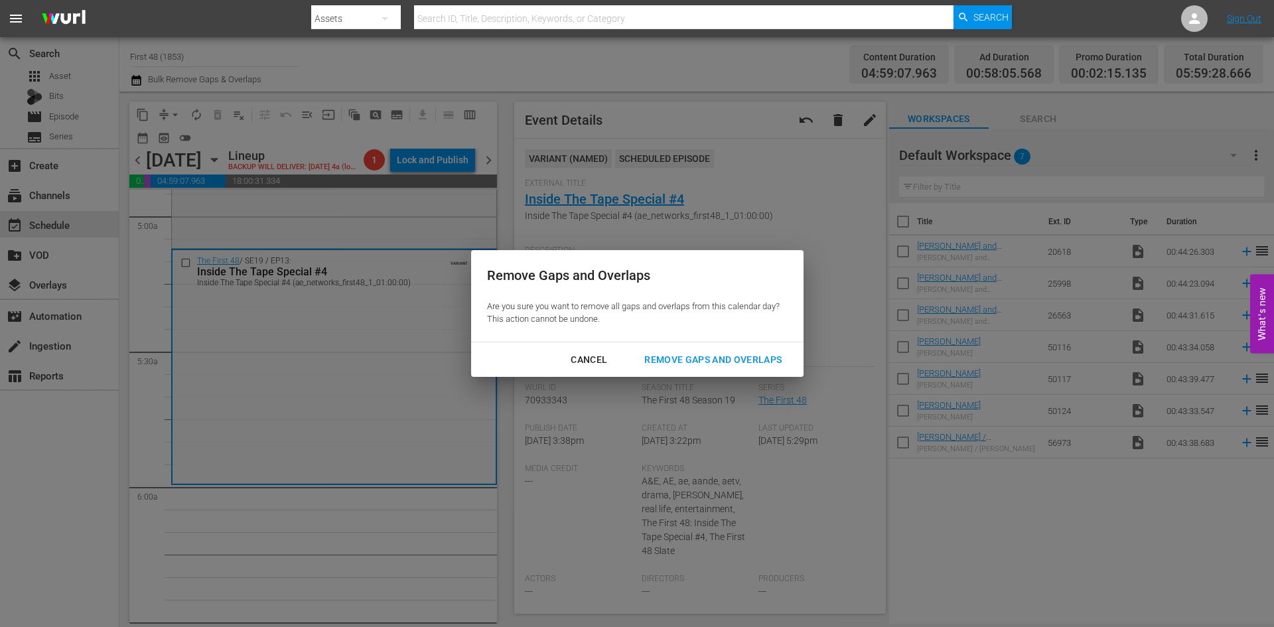
click at [713, 358] on div "Remove Gaps and Overlaps" at bounding box center [713, 360] width 159 height 17
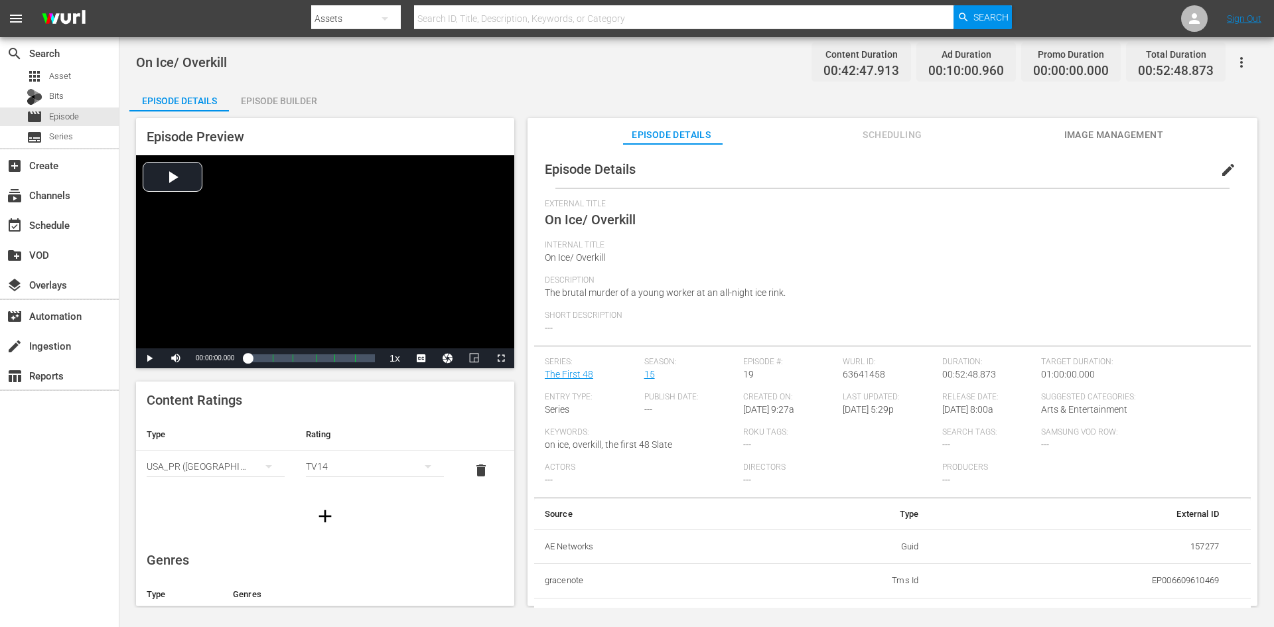
click at [275, 100] on div "Episode Builder" at bounding box center [279, 101] width 100 height 32
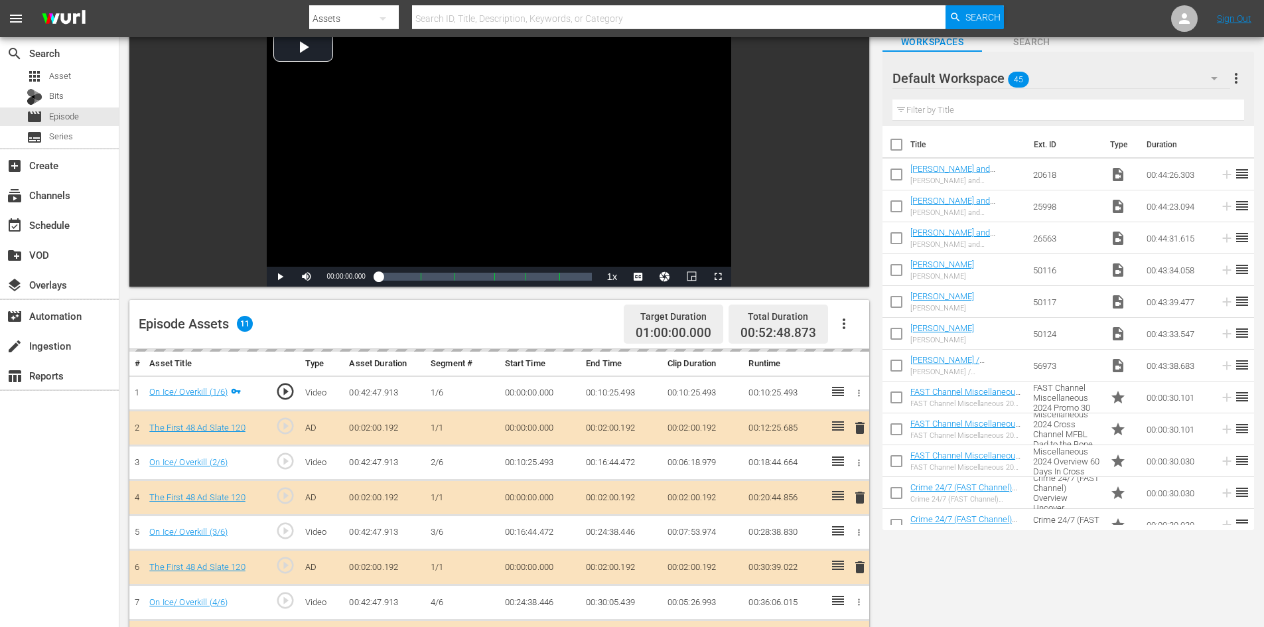
scroll to position [346, 0]
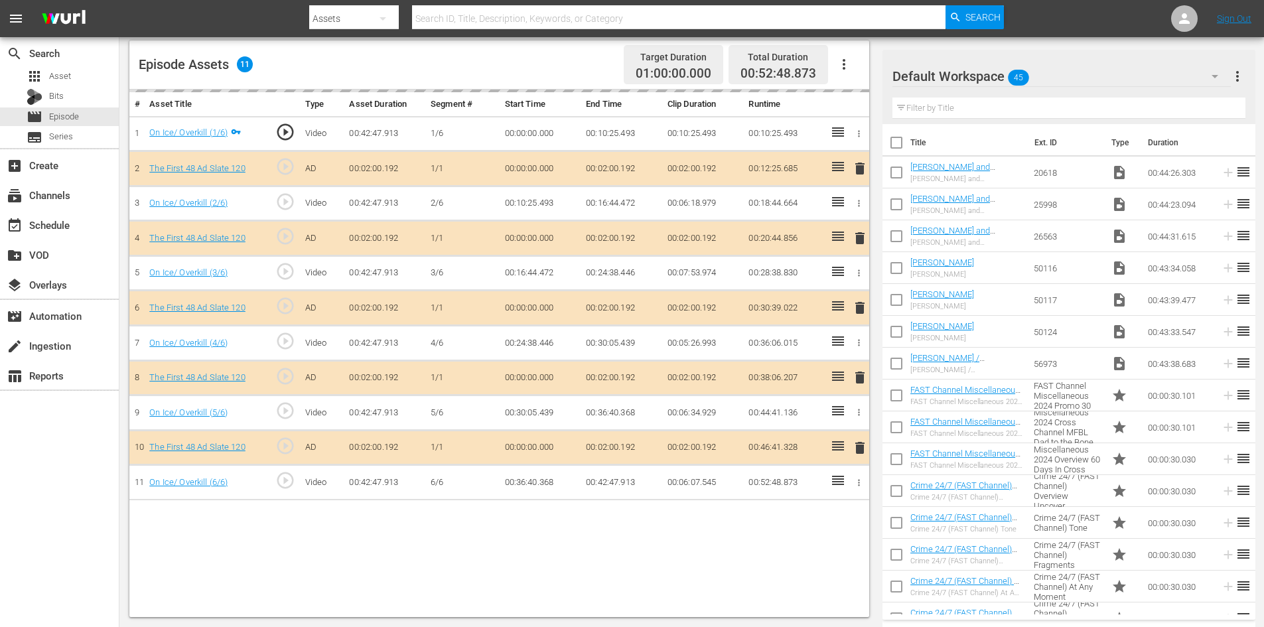
click at [1058, 70] on div "Default Workspace 45" at bounding box center [1061, 76] width 338 height 37
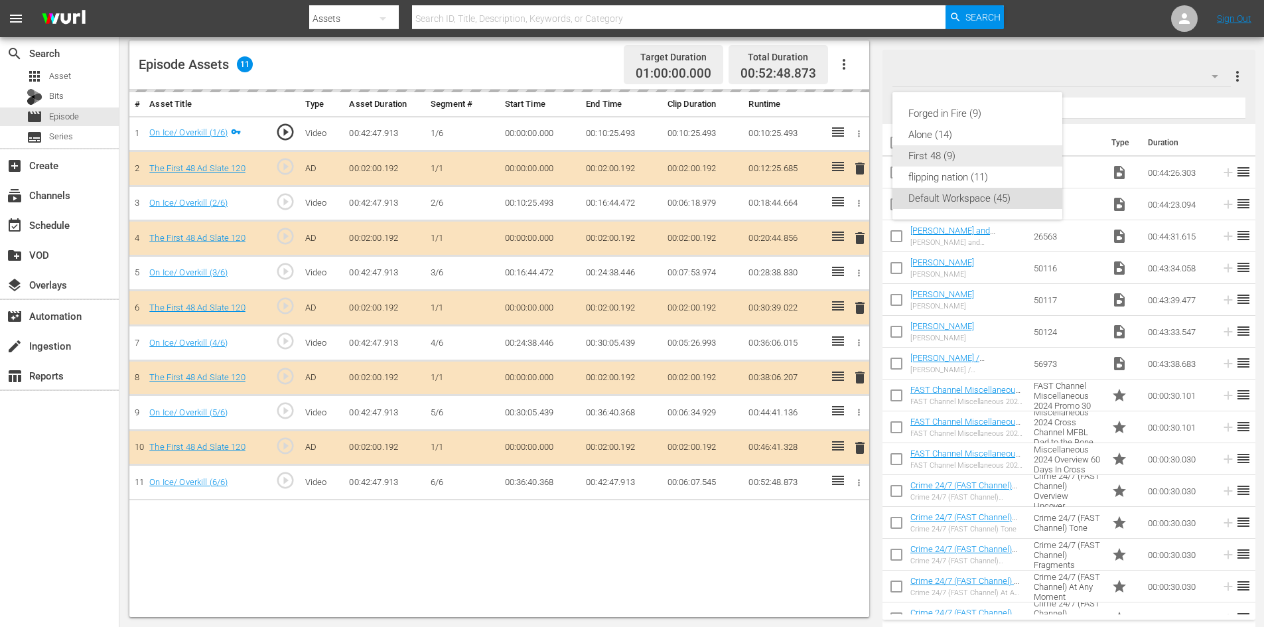
click at [946, 162] on div "First 48 (9)" at bounding box center [977, 155] width 138 height 21
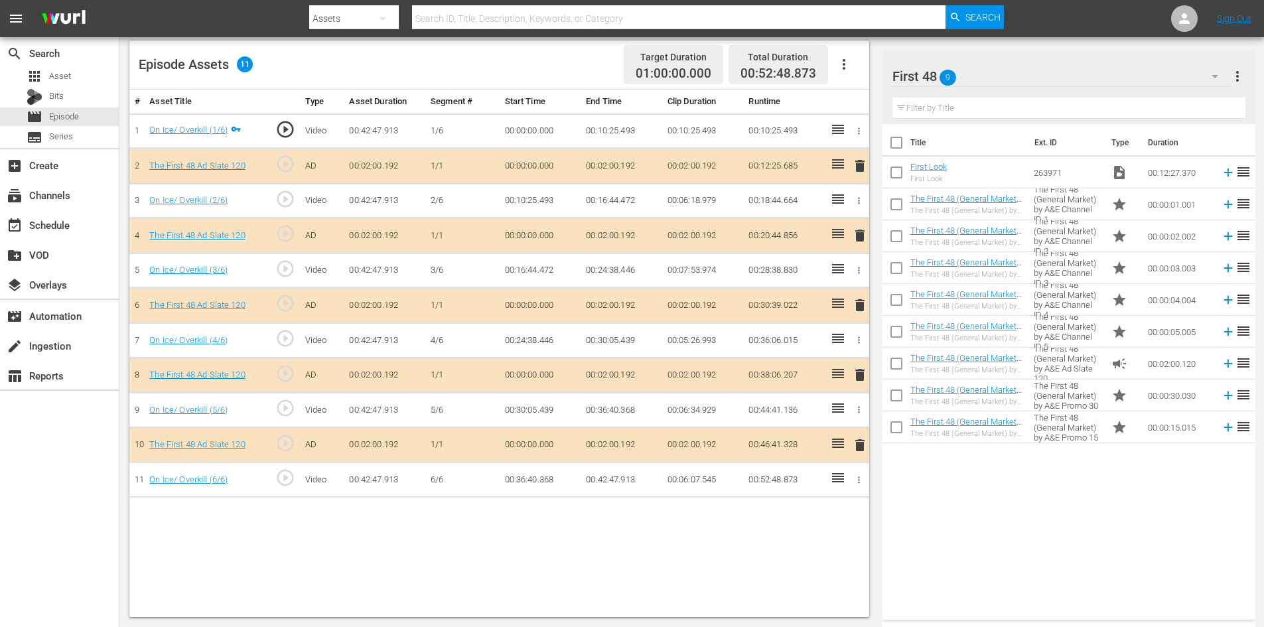
click at [859, 377] on span "delete" at bounding box center [860, 375] width 16 height 16
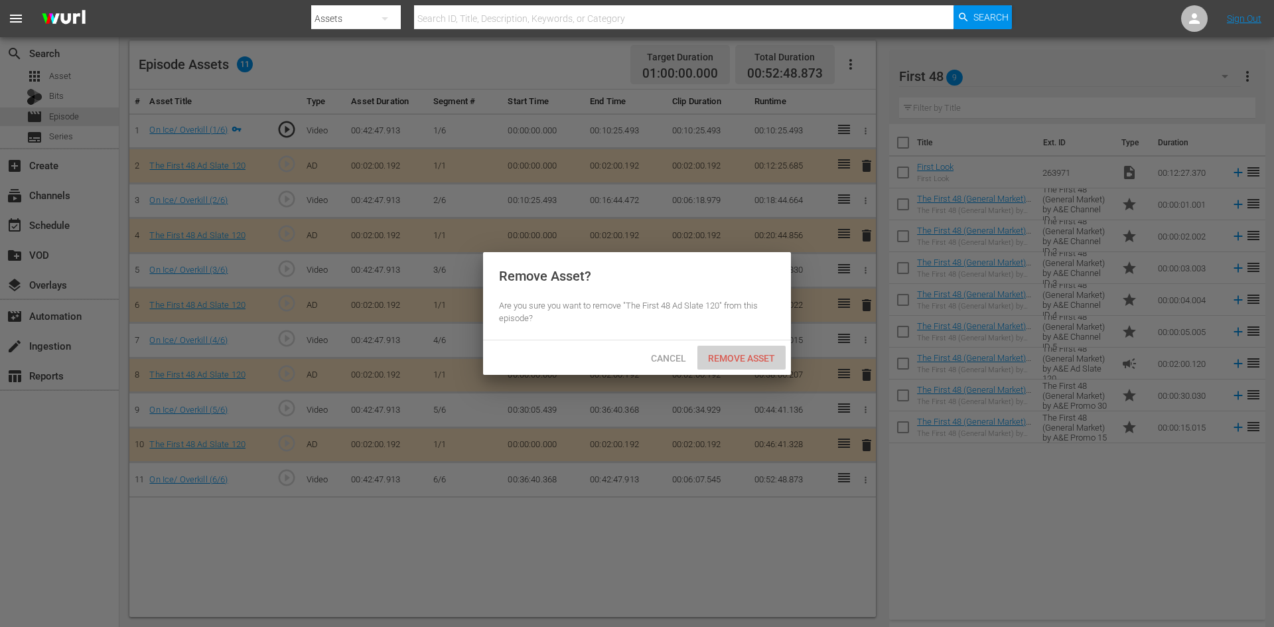
drag, startPoint x: 761, startPoint y: 364, endPoint x: 707, endPoint y: 326, distance: 66.1
click at [759, 363] on div "Remove Asset" at bounding box center [741, 358] width 88 height 25
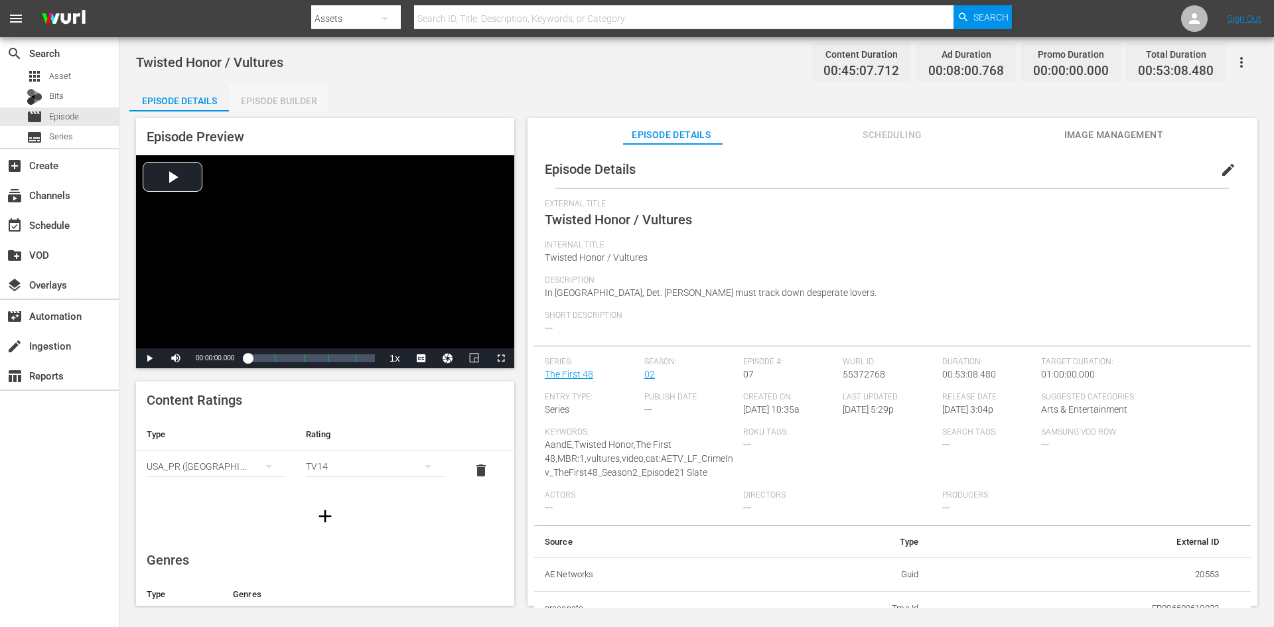
click at [292, 94] on div "Episode Builder" at bounding box center [279, 101] width 100 height 32
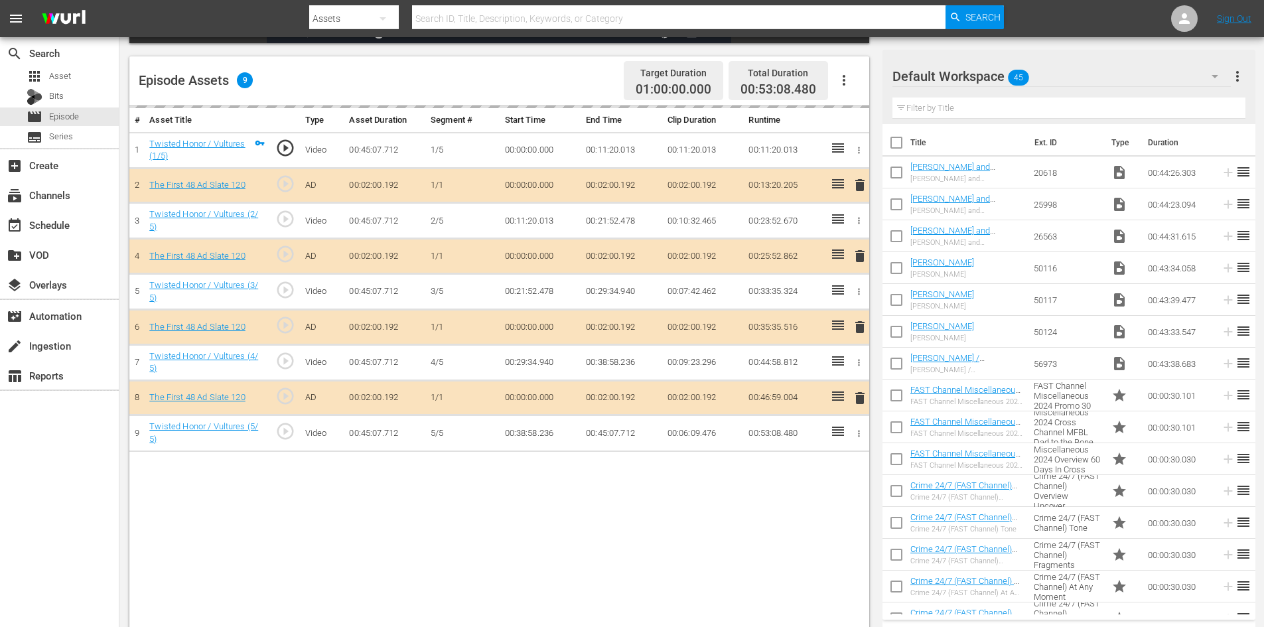
scroll to position [346, 0]
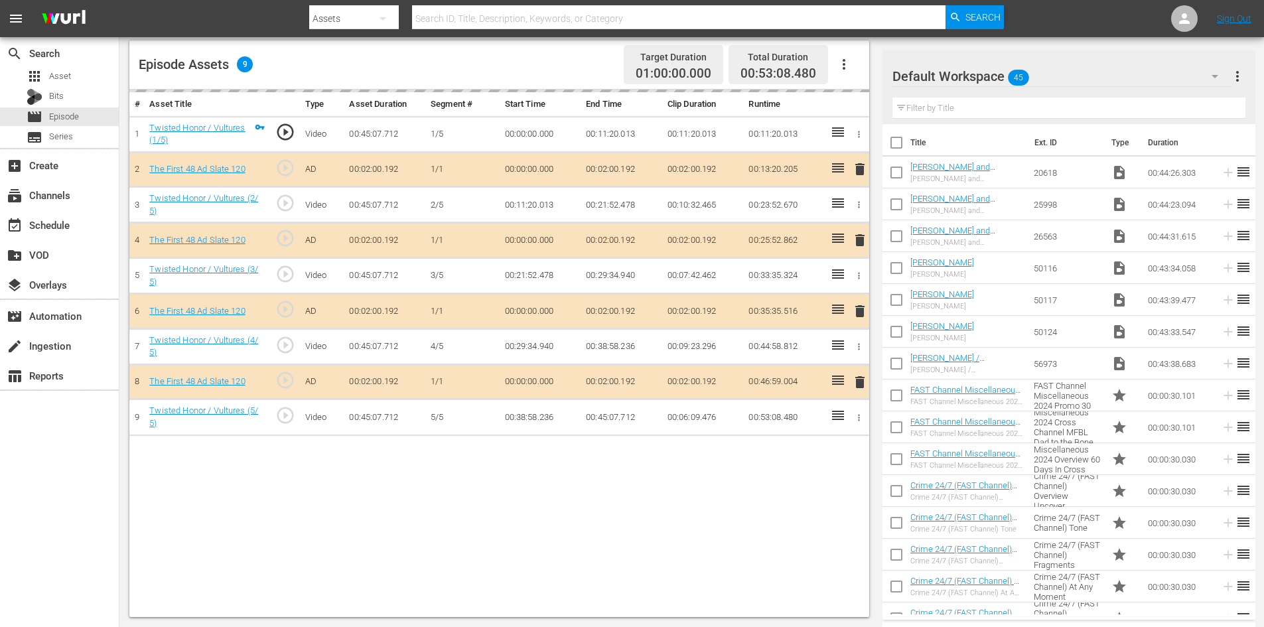
click at [1068, 78] on div "Default Workspace 45" at bounding box center [1061, 76] width 338 height 37
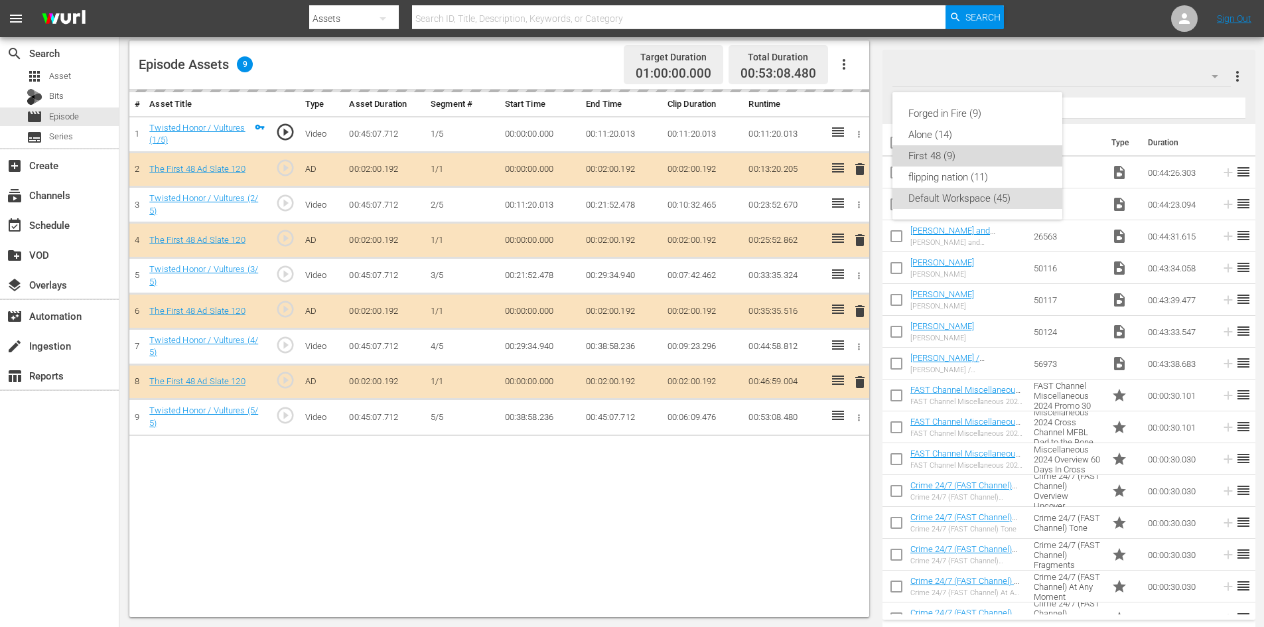
click at [942, 155] on div "First 48 (9)" at bounding box center [977, 155] width 138 height 21
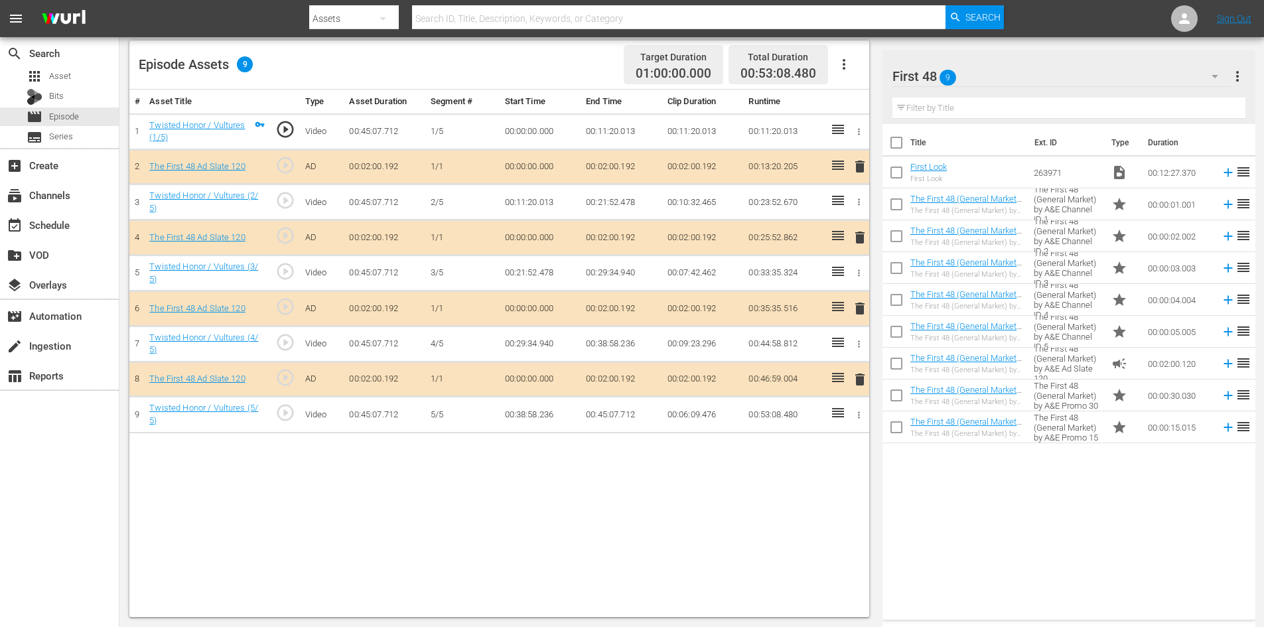
click at [858, 309] on span "delete" at bounding box center [860, 309] width 16 height 16
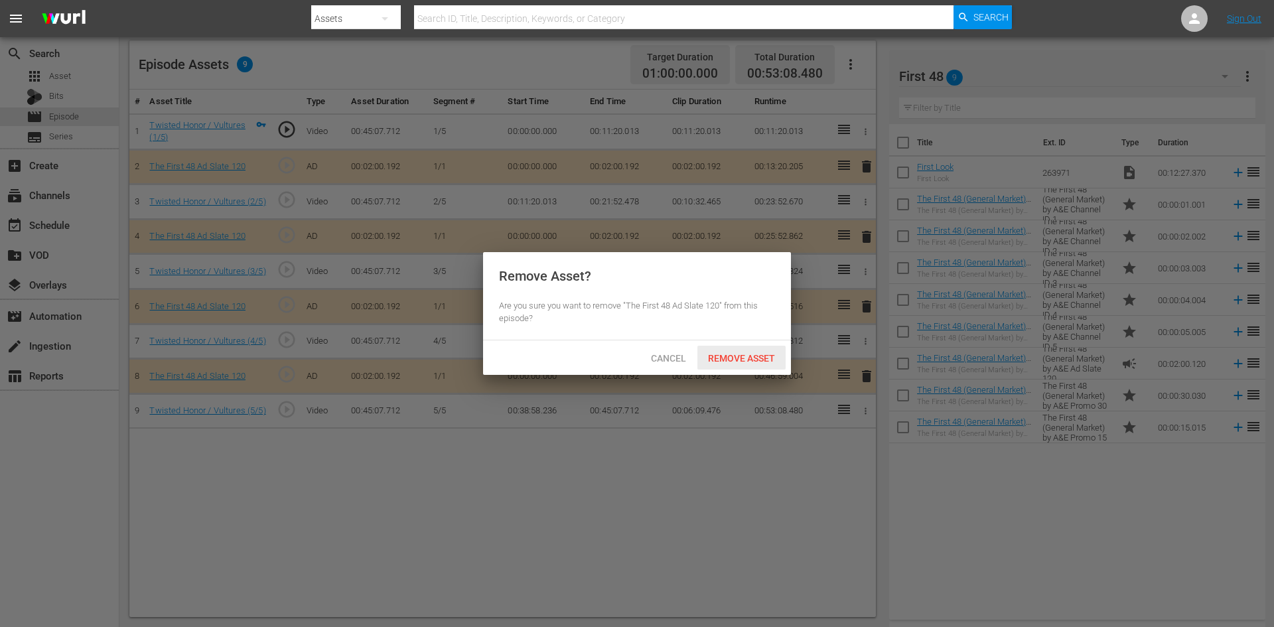
click at [748, 350] on div "Remove Asset" at bounding box center [741, 358] width 88 height 25
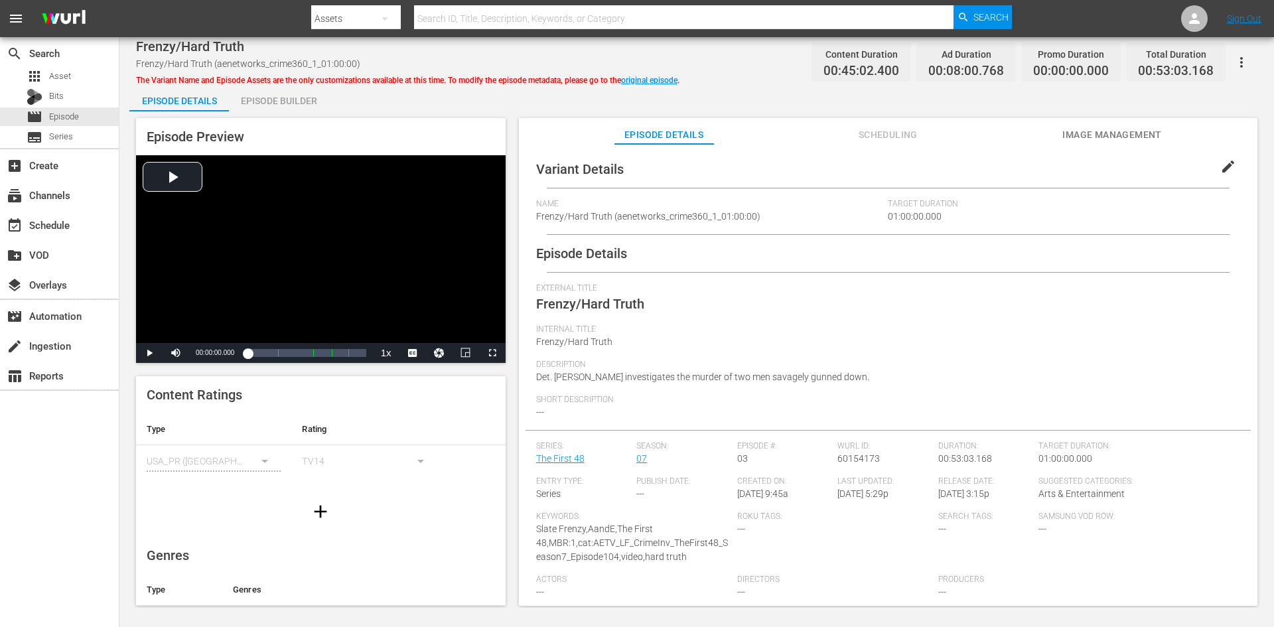
click at [303, 96] on div "Episode Builder" at bounding box center [279, 101] width 100 height 32
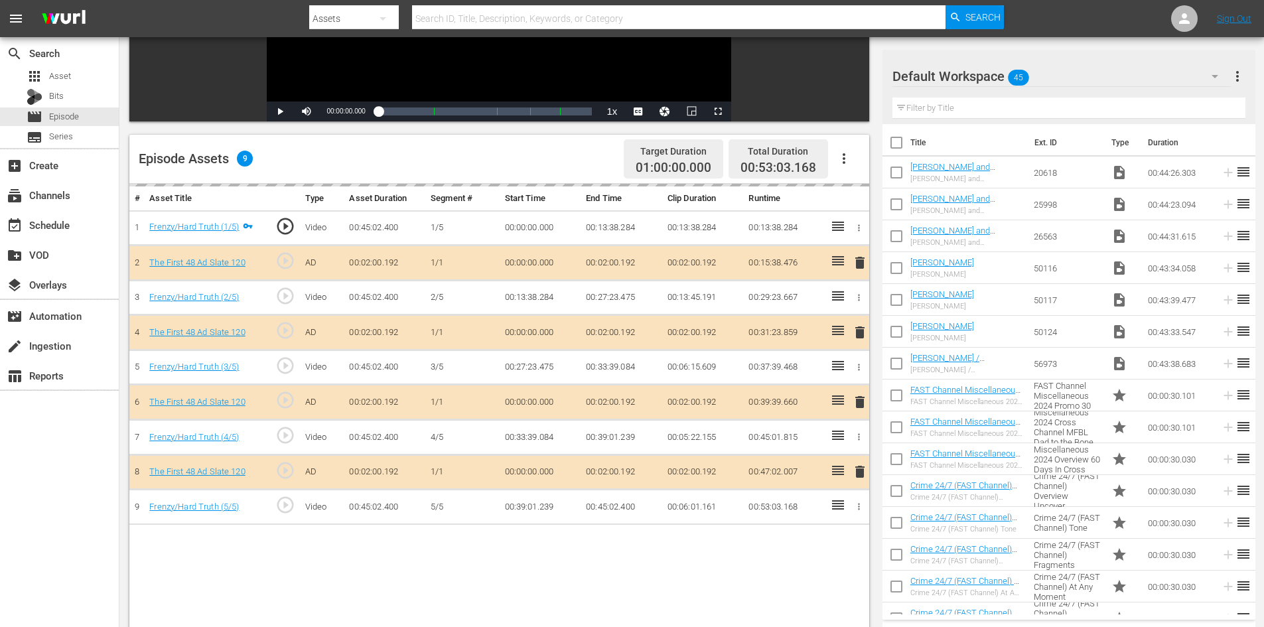
scroll to position [346, 0]
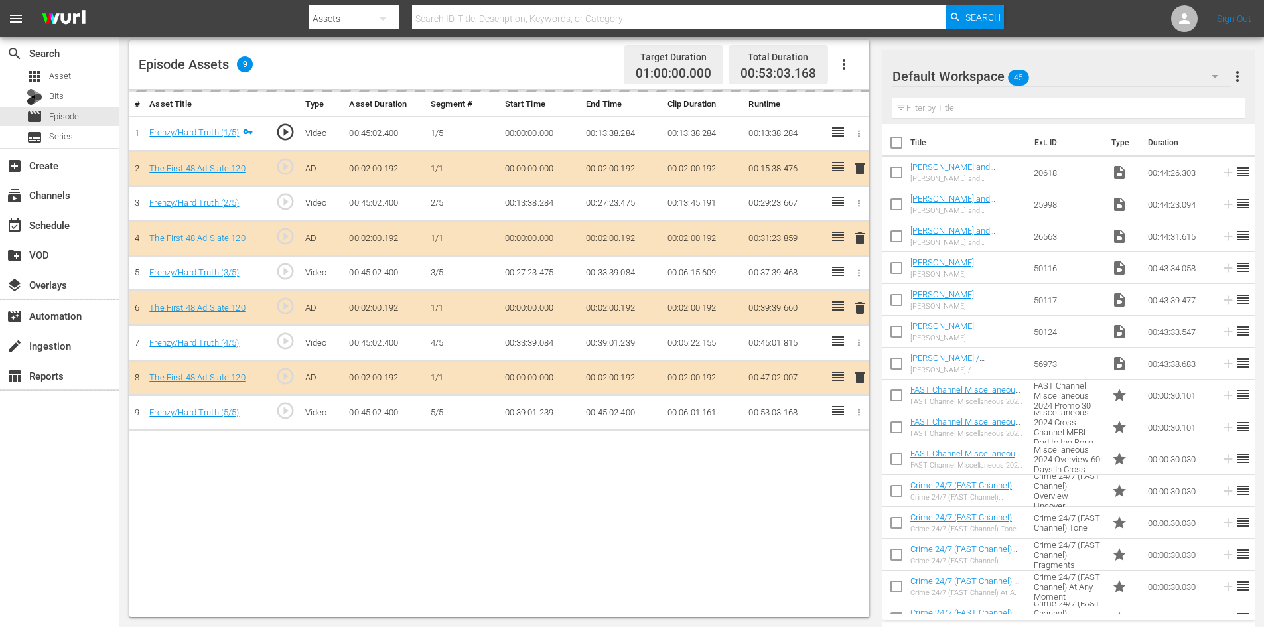
click at [1070, 75] on div "Default Workspace 45" at bounding box center [1061, 76] width 338 height 37
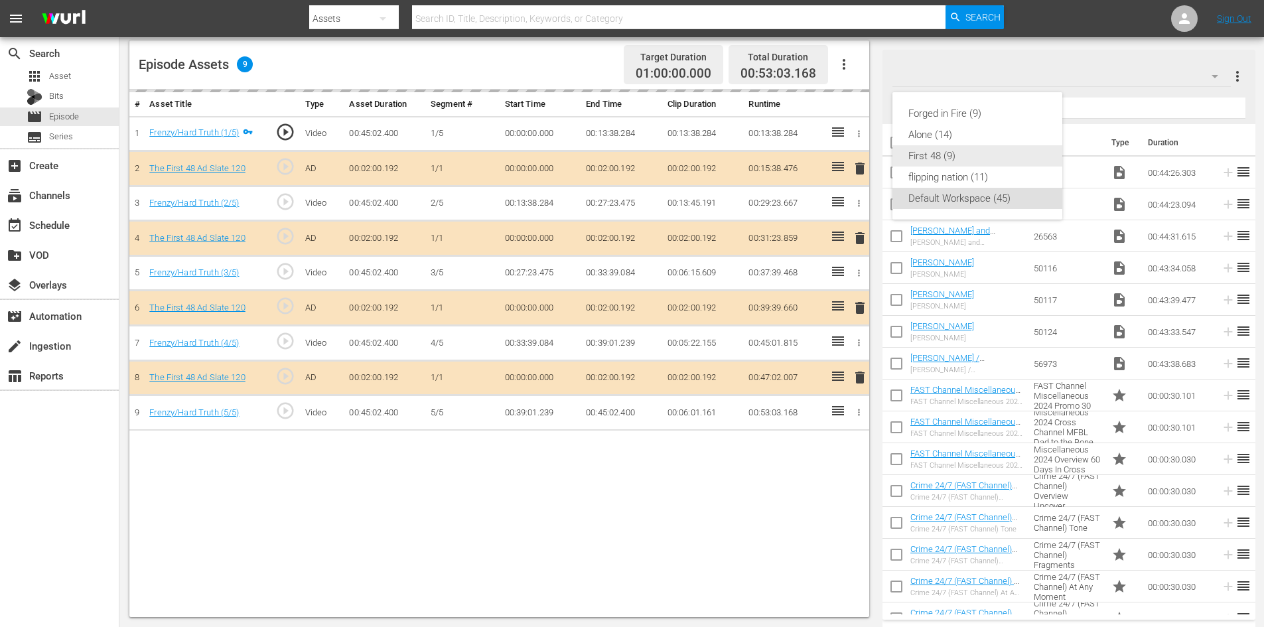
click at [936, 161] on div "First 48 (9)" at bounding box center [977, 155] width 138 height 21
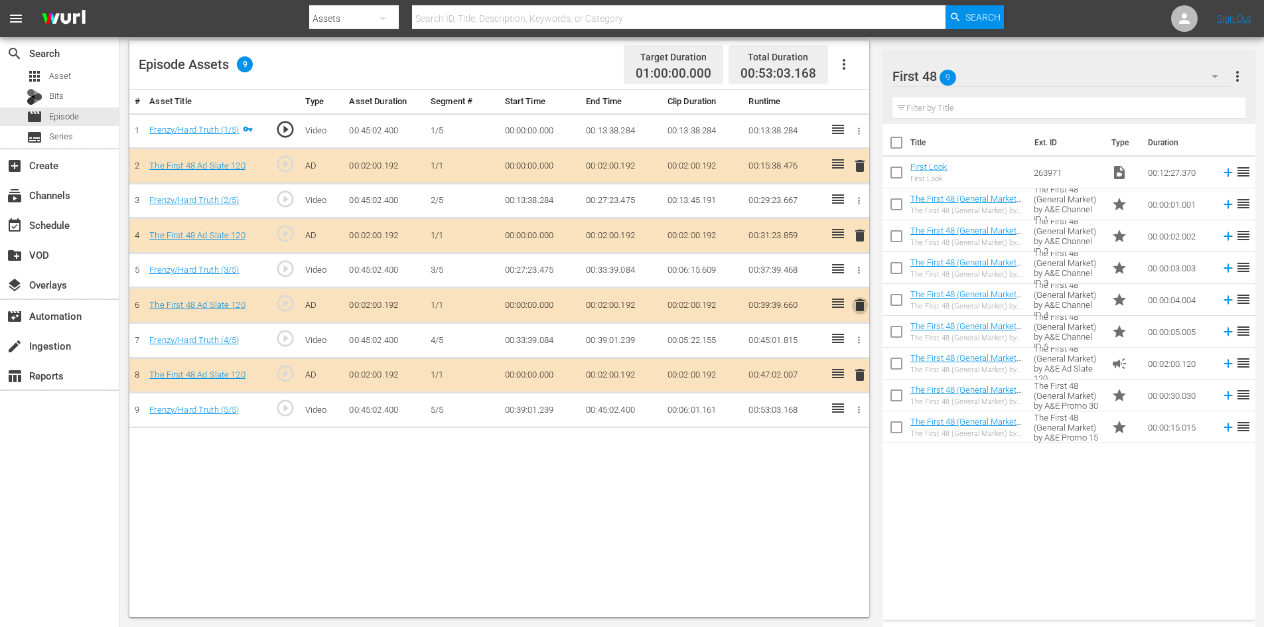
click at [861, 312] on span "delete" at bounding box center [860, 305] width 16 height 16
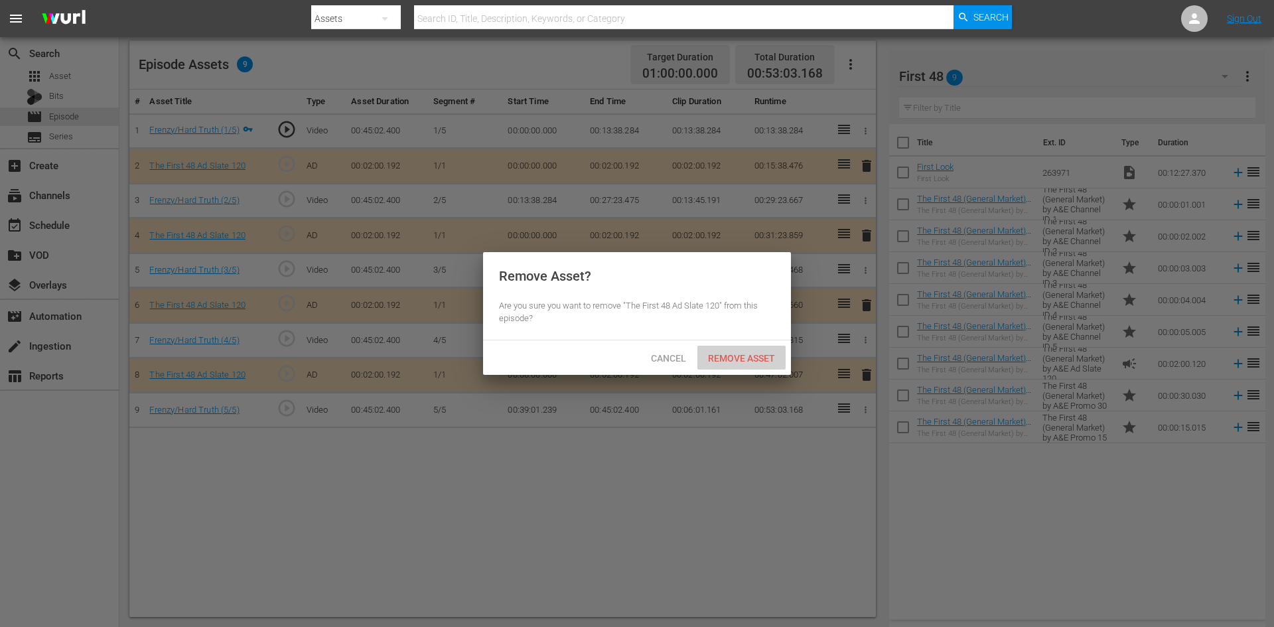
drag, startPoint x: 752, startPoint y: 362, endPoint x: 734, endPoint y: 266, distance: 97.3
click at [752, 361] on span "Remove Asset" at bounding box center [741, 358] width 88 height 11
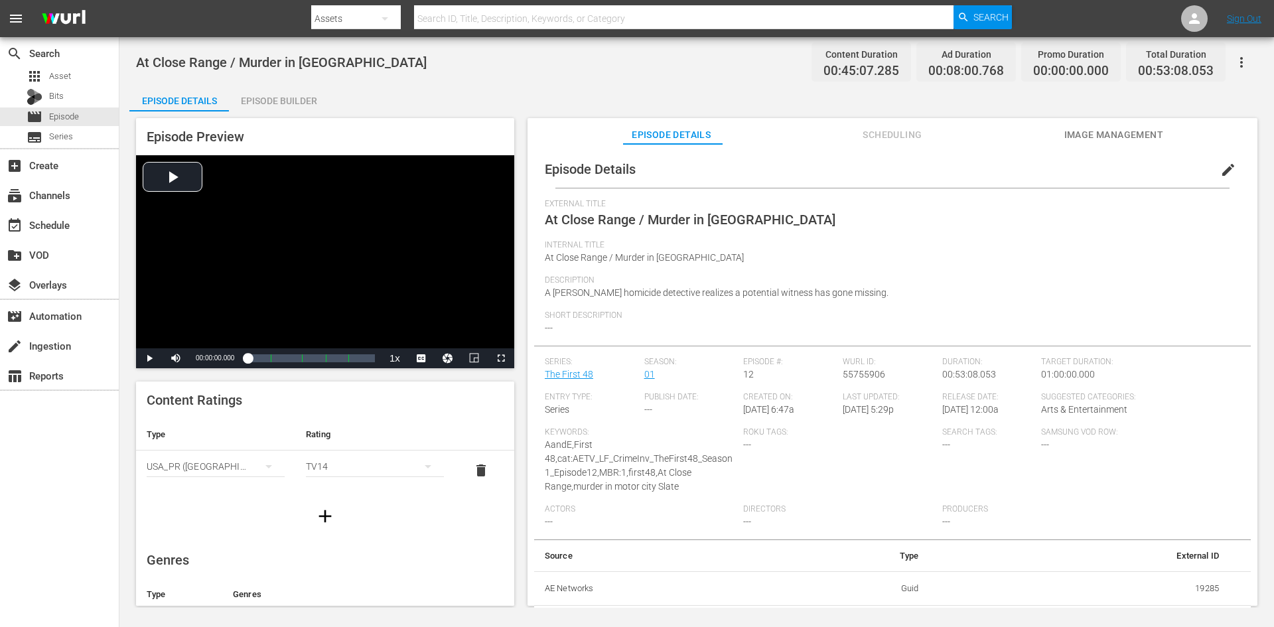
click at [307, 101] on div "Episode Builder" at bounding box center [279, 101] width 100 height 32
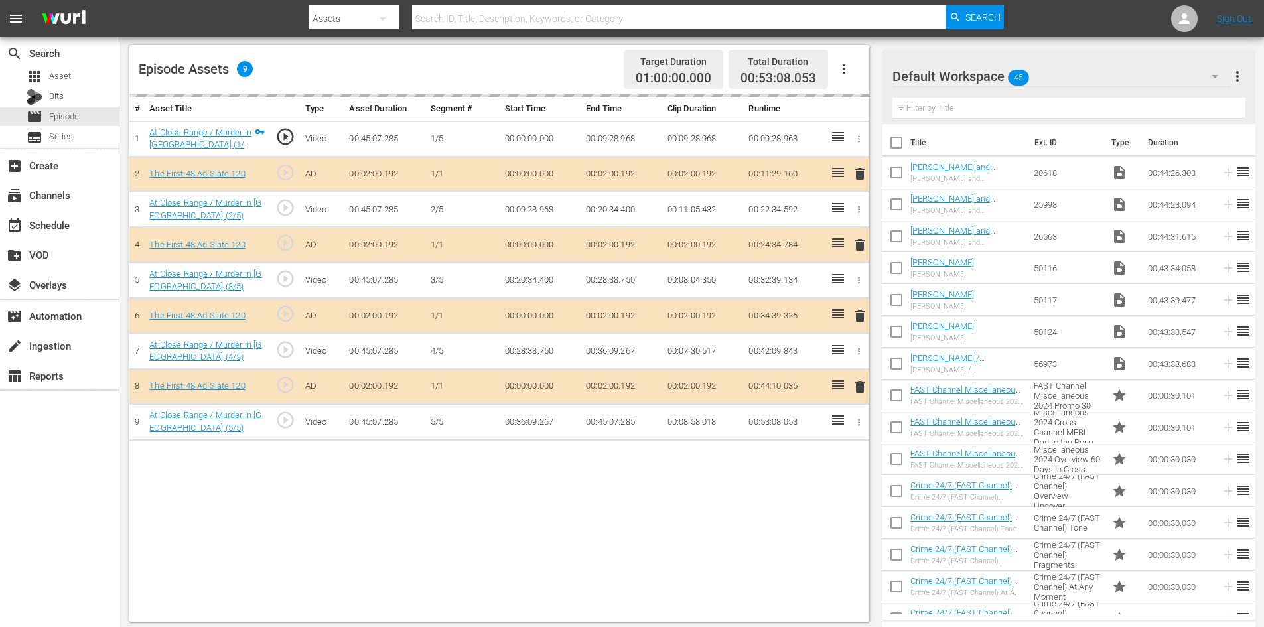
scroll to position [346, 0]
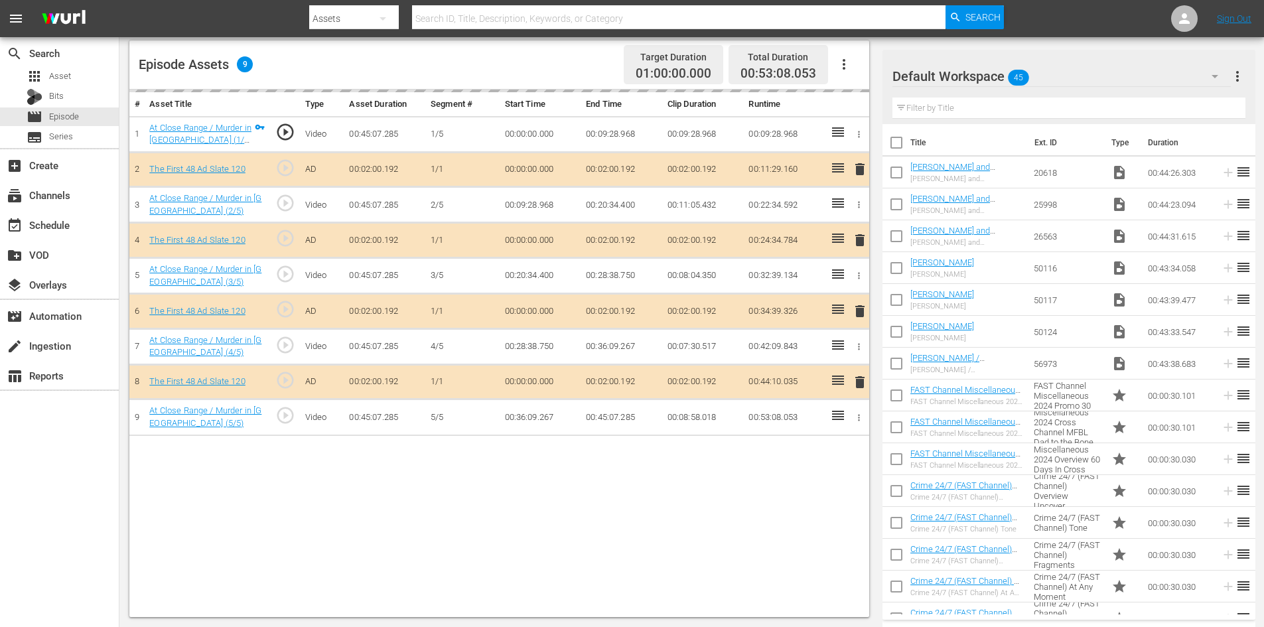
click at [1071, 73] on div "Default Workspace 45" at bounding box center [1061, 76] width 338 height 37
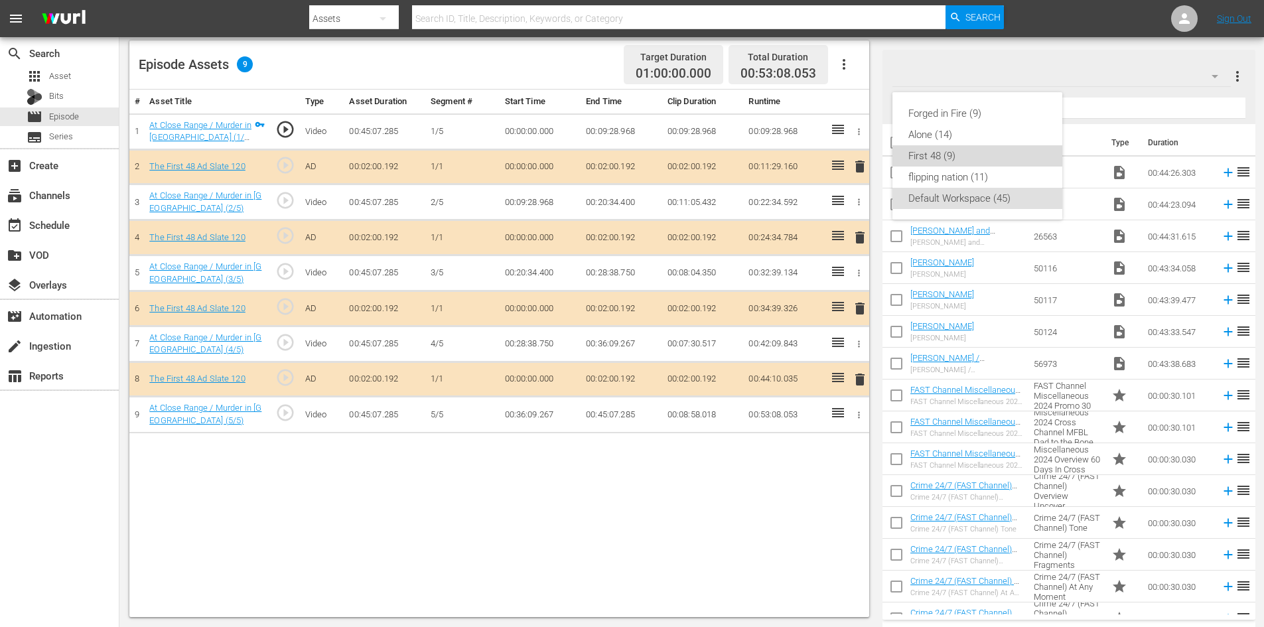
click at [930, 154] on div "First 48 (9)" at bounding box center [977, 155] width 138 height 21
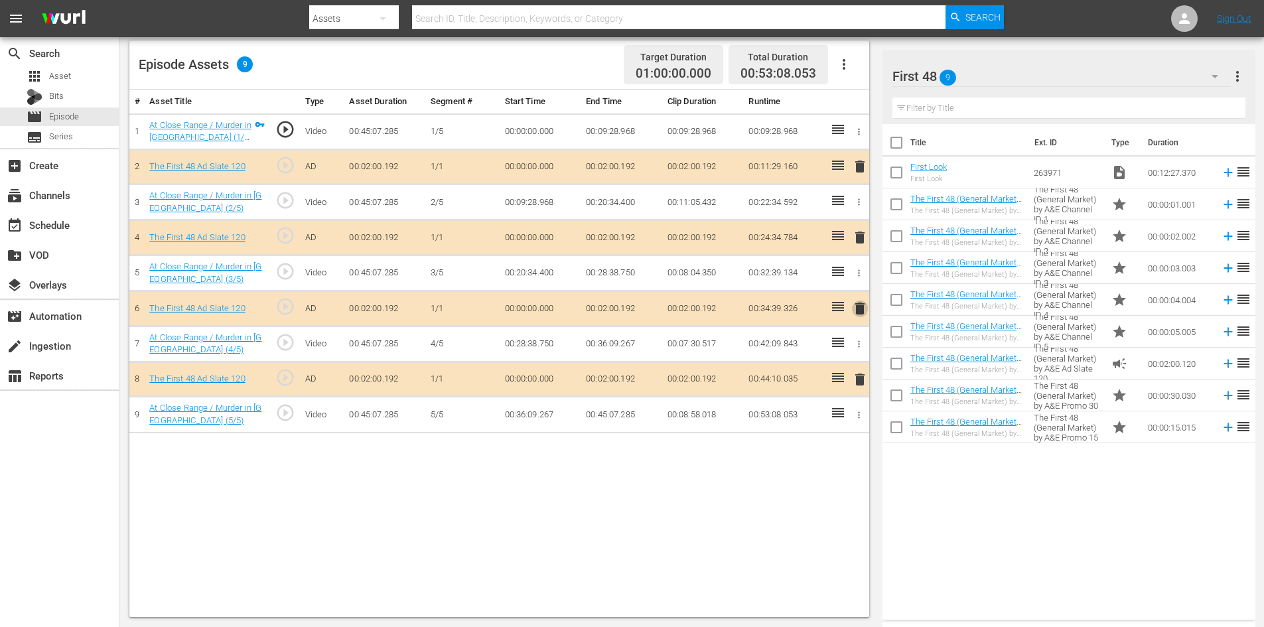
click at [858, 308] on span "delete" at bounding box center [860, 309] width 16 height 16
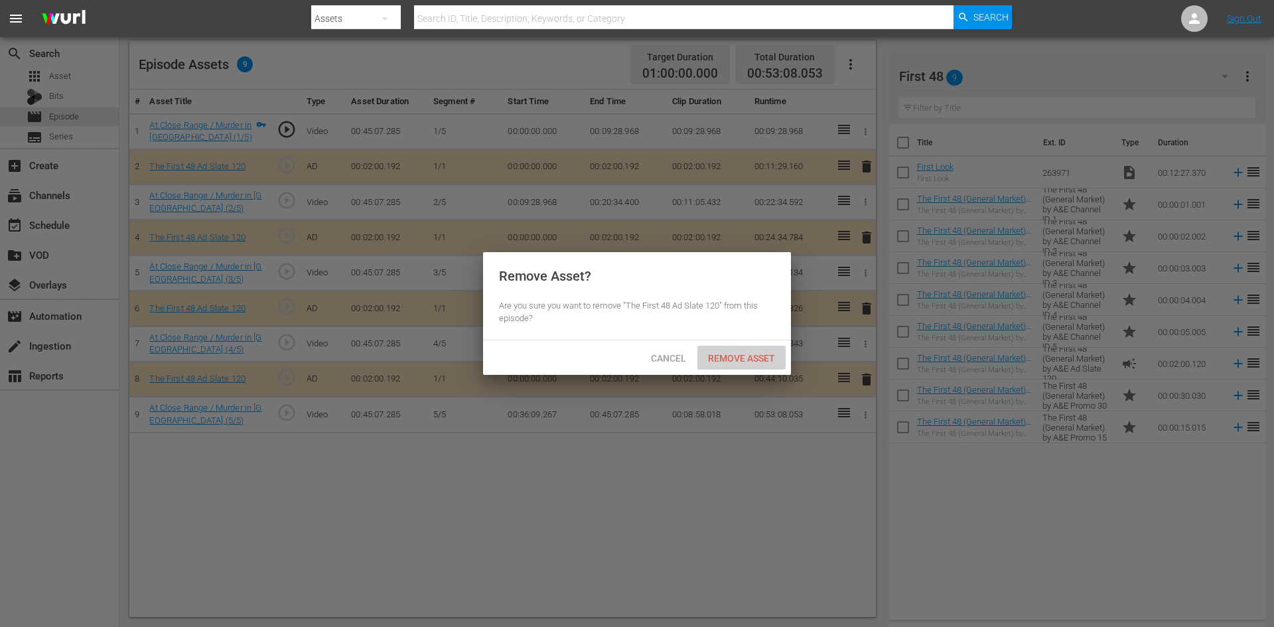
click at [728, 353] on span "Remove Asset" at bounding box center [741, 358] width 88 height 11
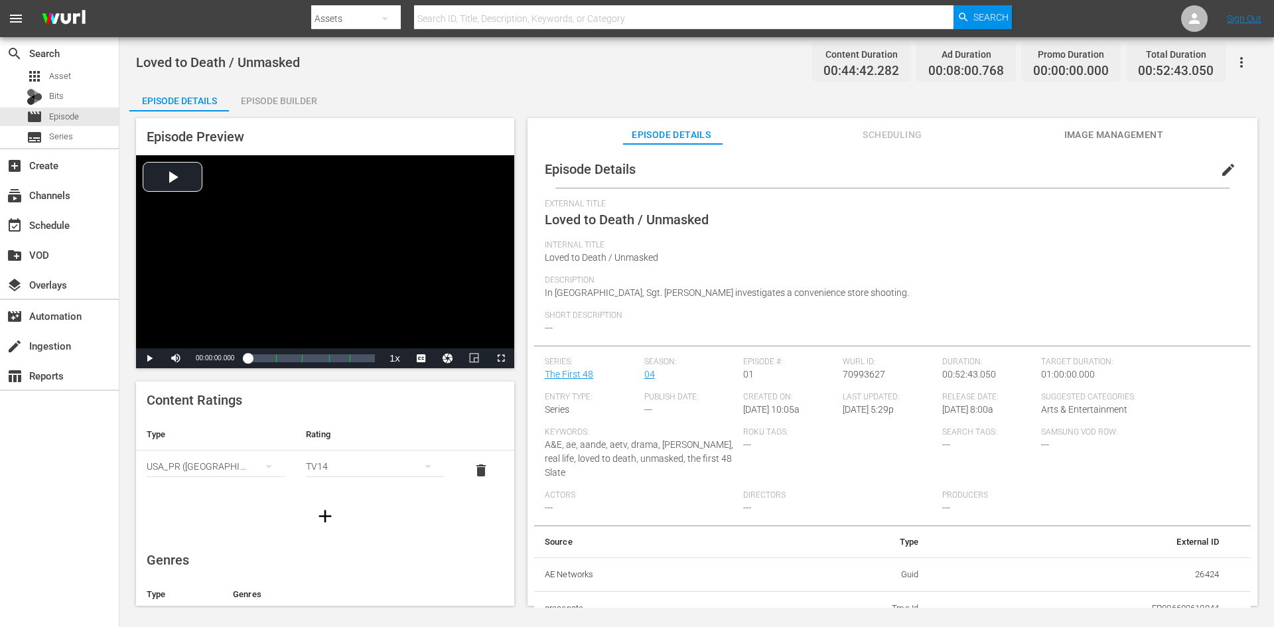
click at [294, 101] on div "Episode Builder" at bounding box center [279, 101] width 100 height 32
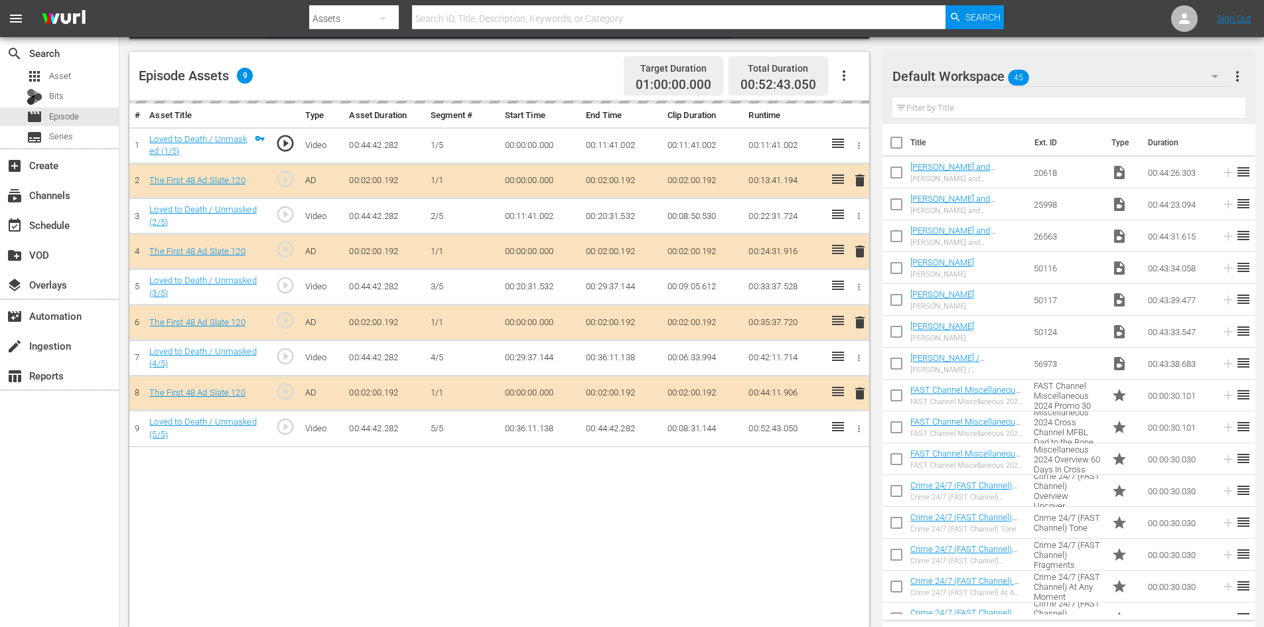
scroll to position [346, 0]
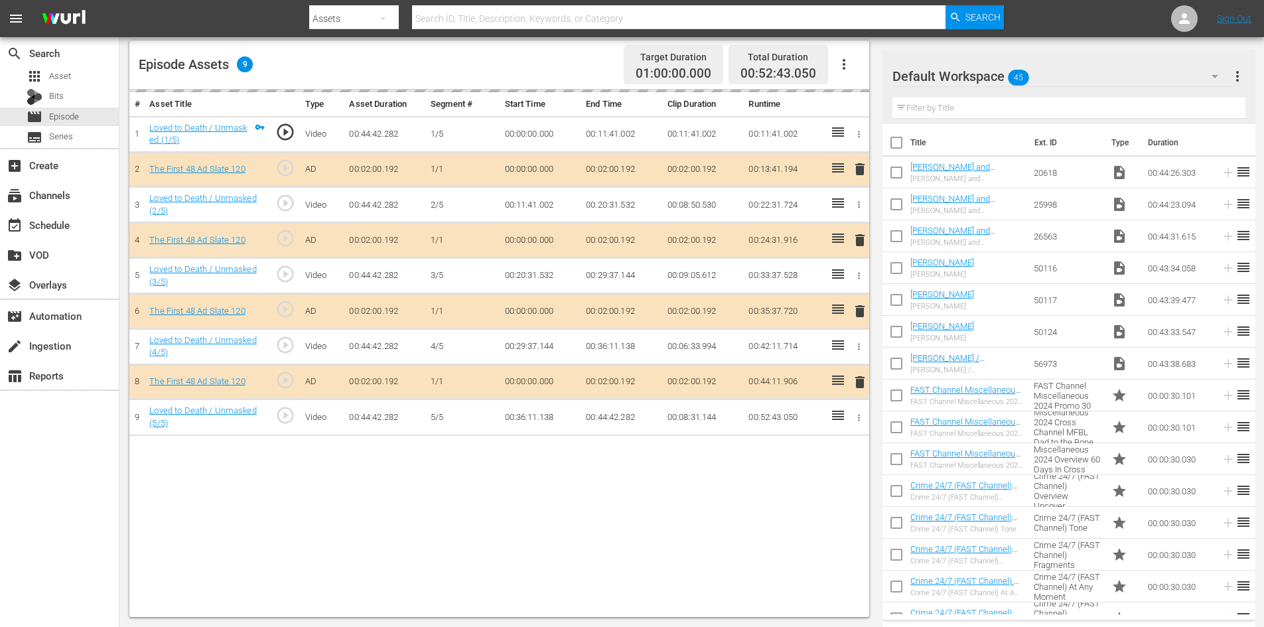
click at [1069, 78] on div "Default Workspace 45" at bounding box center [1061, 76] width 338 height 37
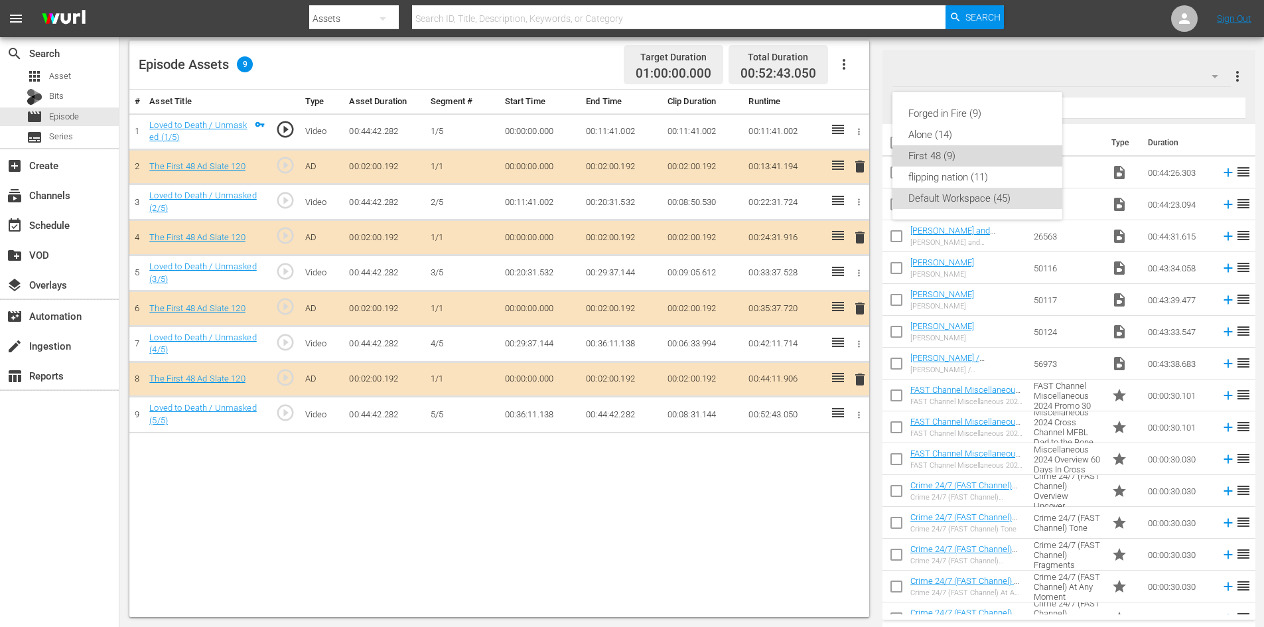
click at [916, 157] on div "First 48 (9)" at bounding box center [977, 155] width 138 height 21
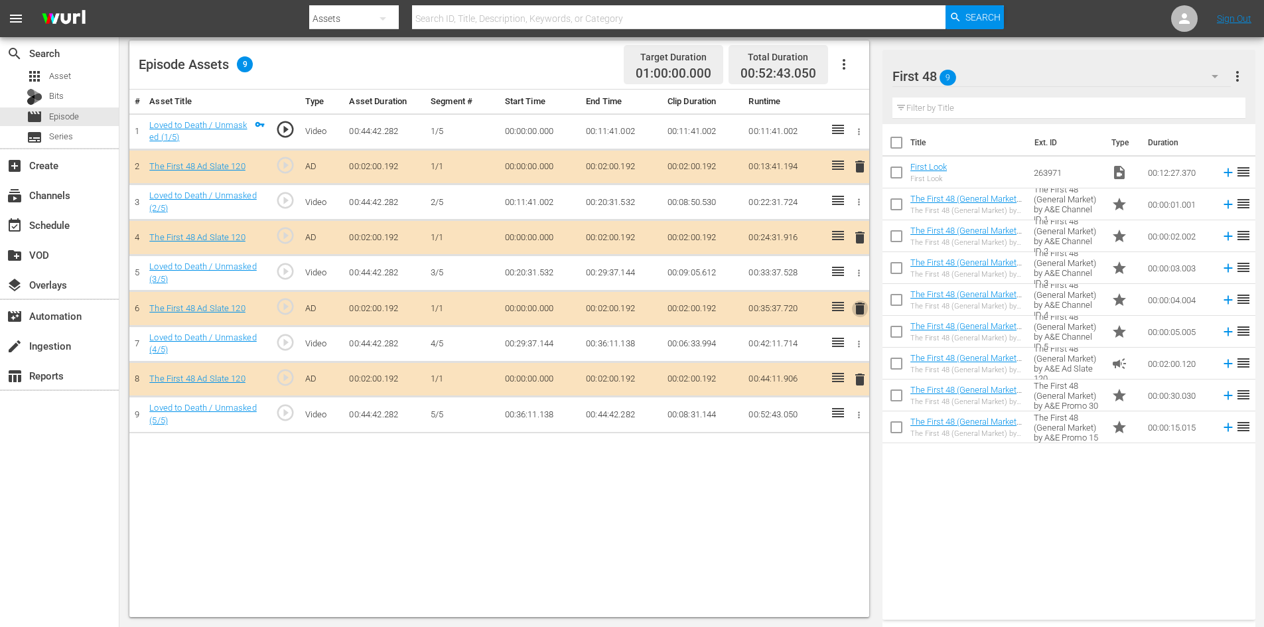
click at [861, 312] on span "delete" at bounding box center [860, 309] width 16 height 16
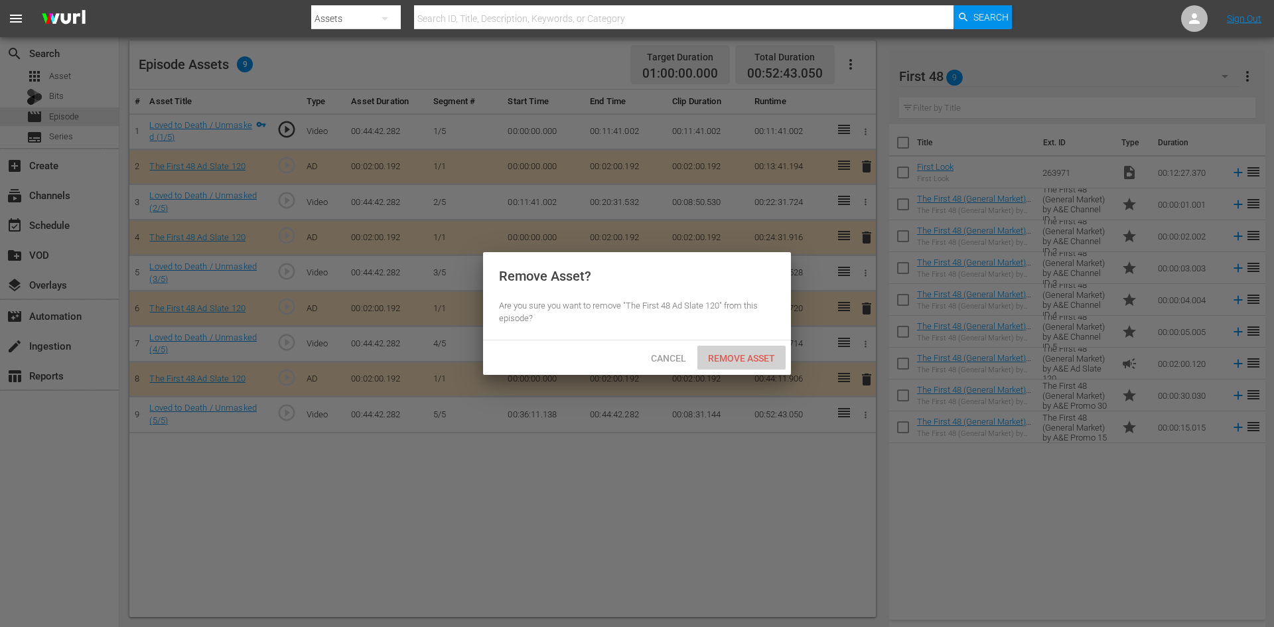
click at [749, 356] on span "Remove Asset" at bounding box center [741, 358] width 88 height 11
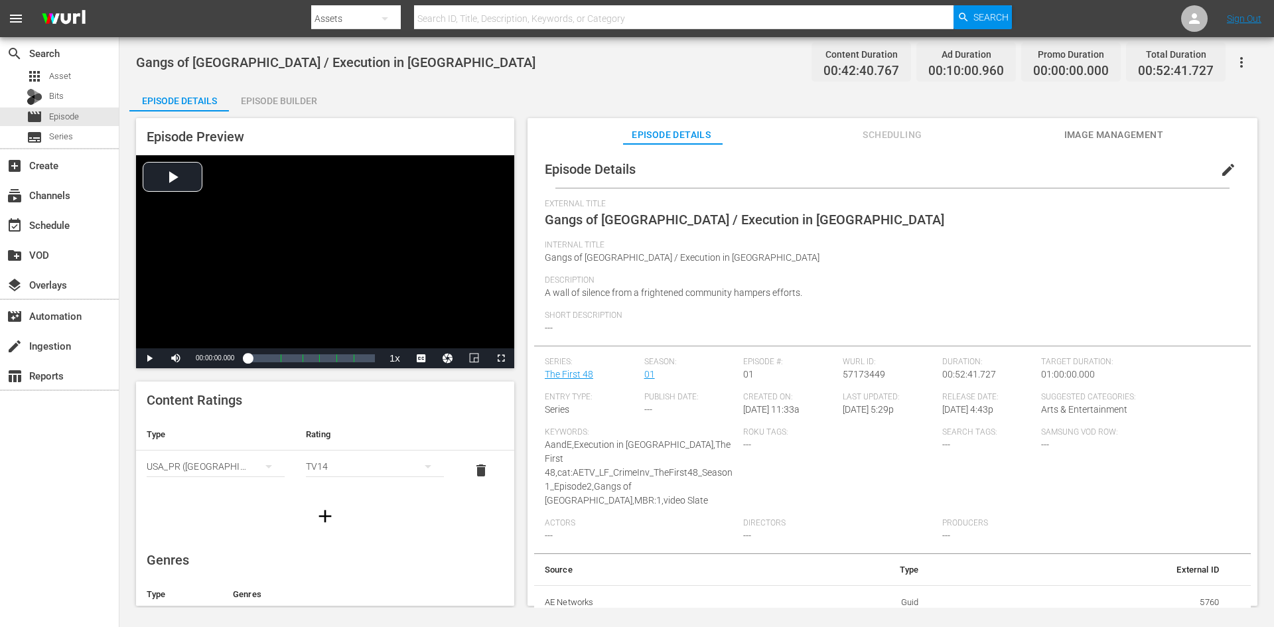
click at [290, 96] on div "Episode Builder" at bounding box center [279, 101] width 100 height 32
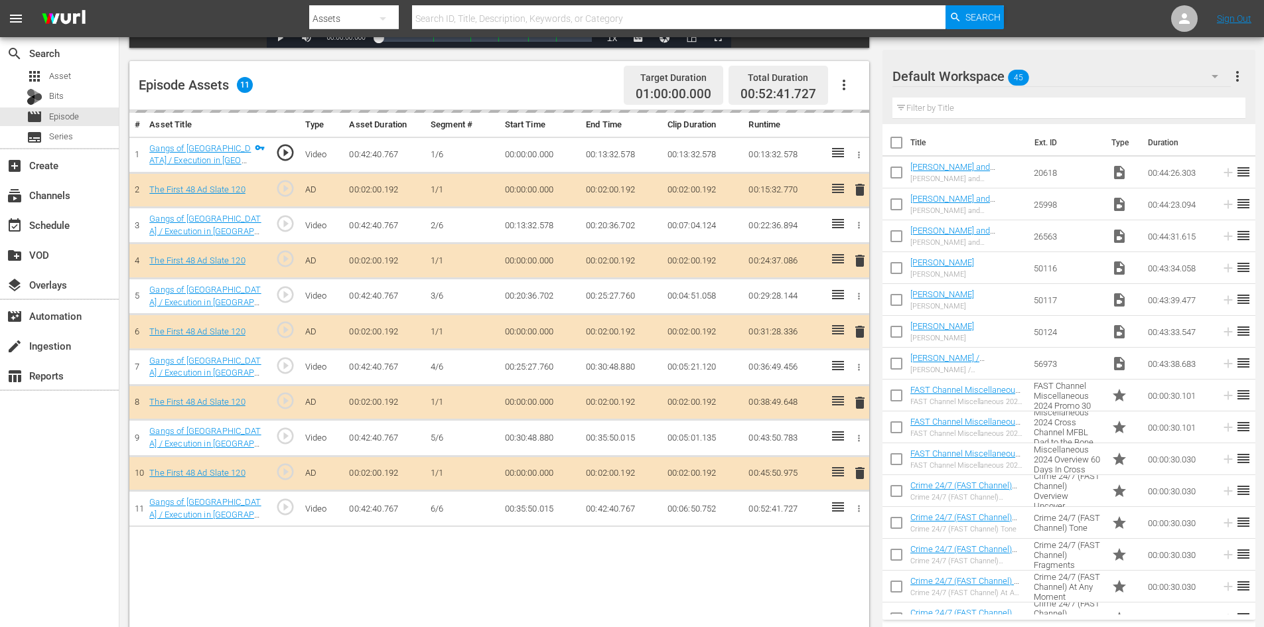
scroll to position [332, 0]
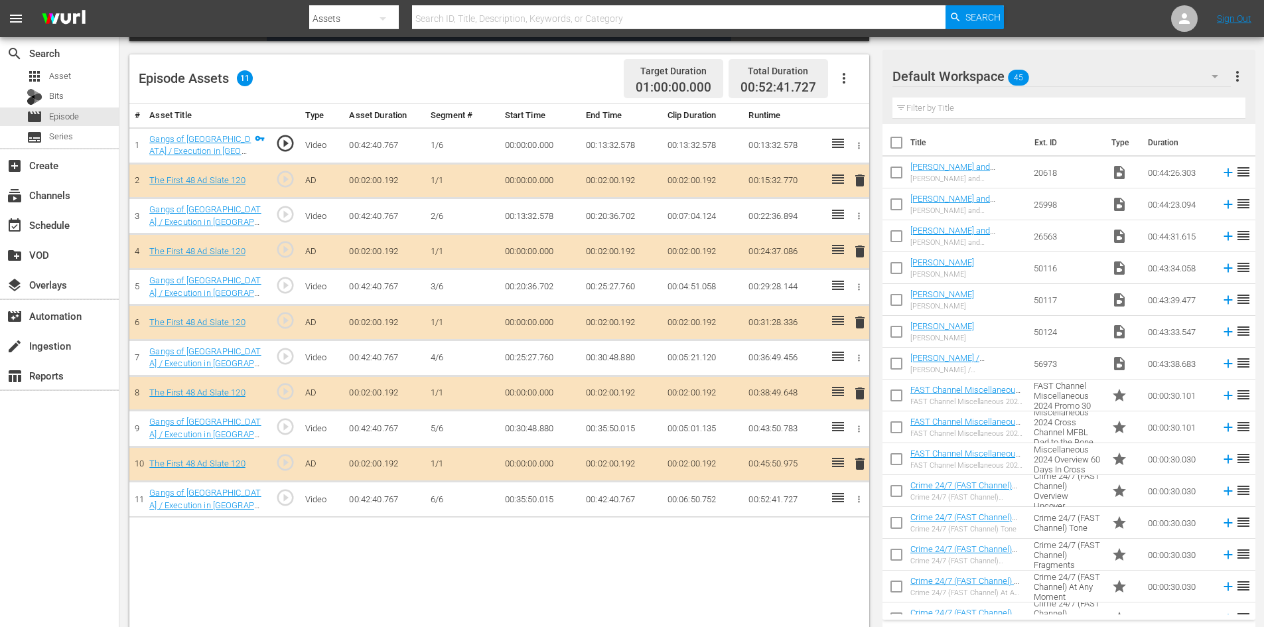
click at [1056, 73] on div "Default Workspace 45" at bounding box center [1061, 76] width 338 height 37
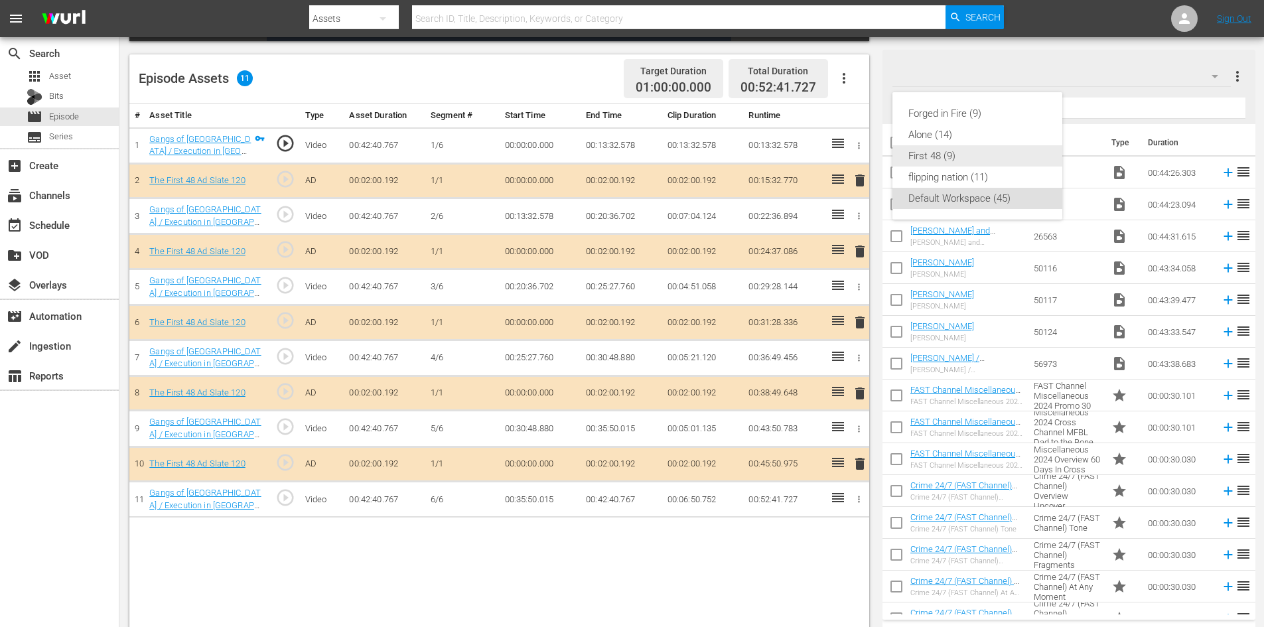
click at [932, 156] on div "First 48 (9)" at bounding box center [977, 155] width 138 height 21
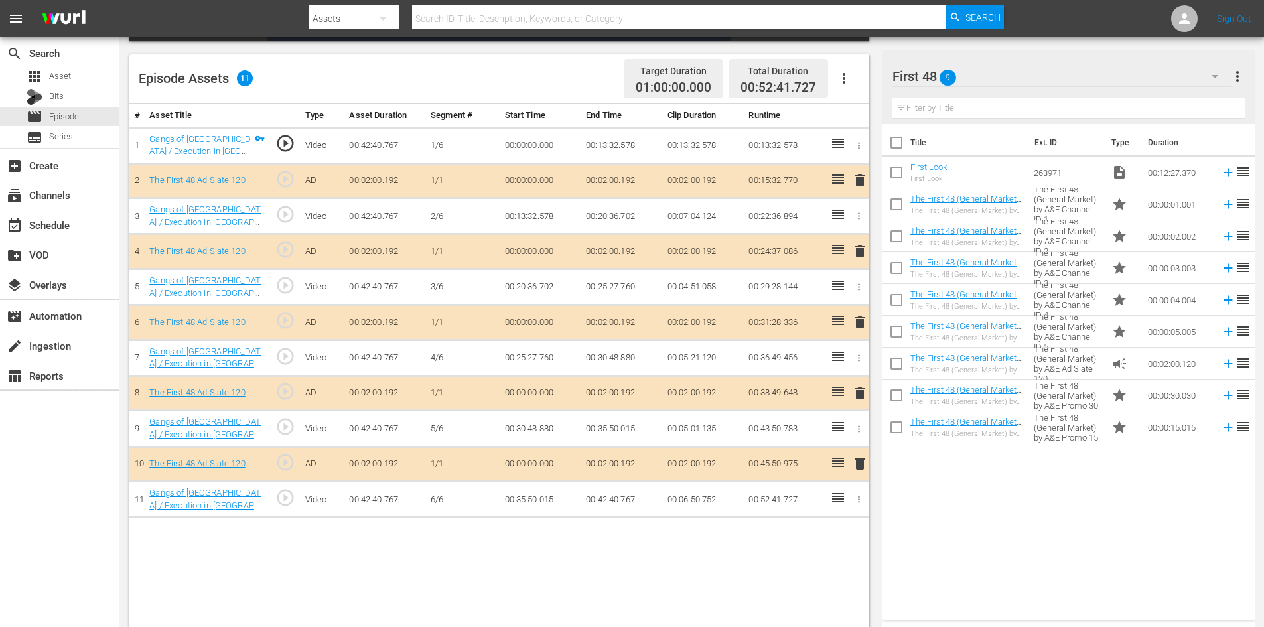
click at [855, 395] on span "delete" at bounding box center [860, 394] width 16 height 16
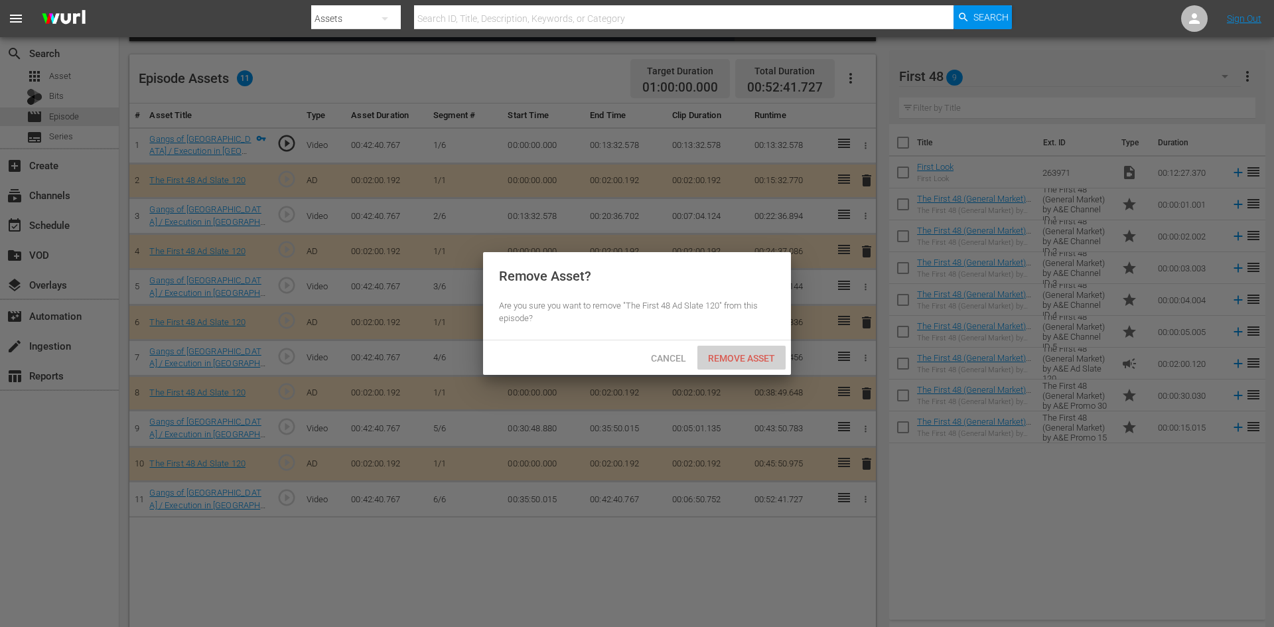
drag, startPoint x: 748, startPoint y: 364, endPoint x: 744, endPoint y: 352, distance: 12.8
click at [748, 363] on div "Remove Asset" at bounding box center [741, 358] width 88 height 25
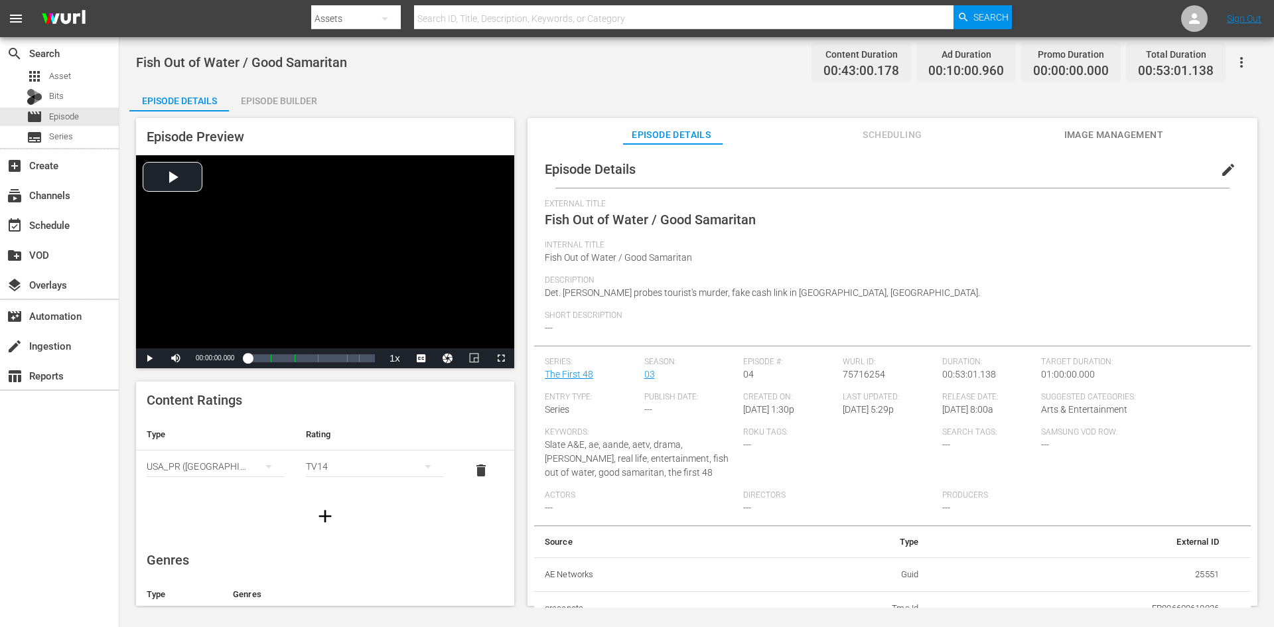
drag, startPoint x: 297, startPoint y: 95, endPoint x: 296, endPoint y: 107, distance: 12.0
click at [297, 97] on div "Episode Builder" at bounding box center [279, 101] width 100 height 32
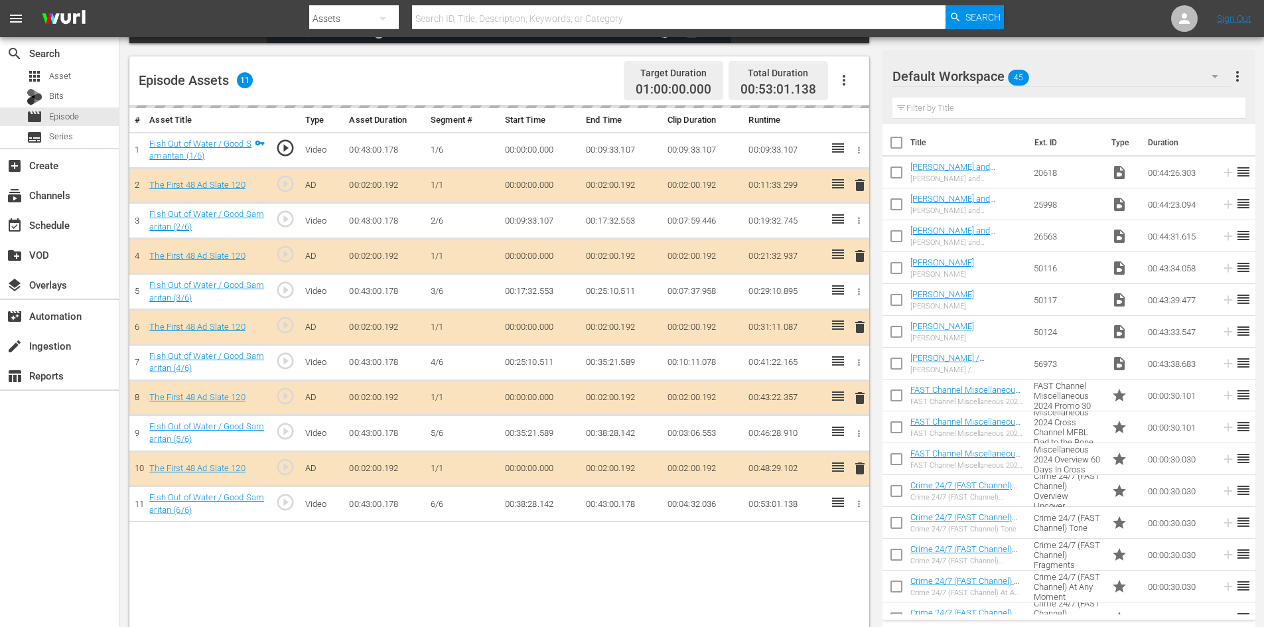
scroll to position [346, 0]
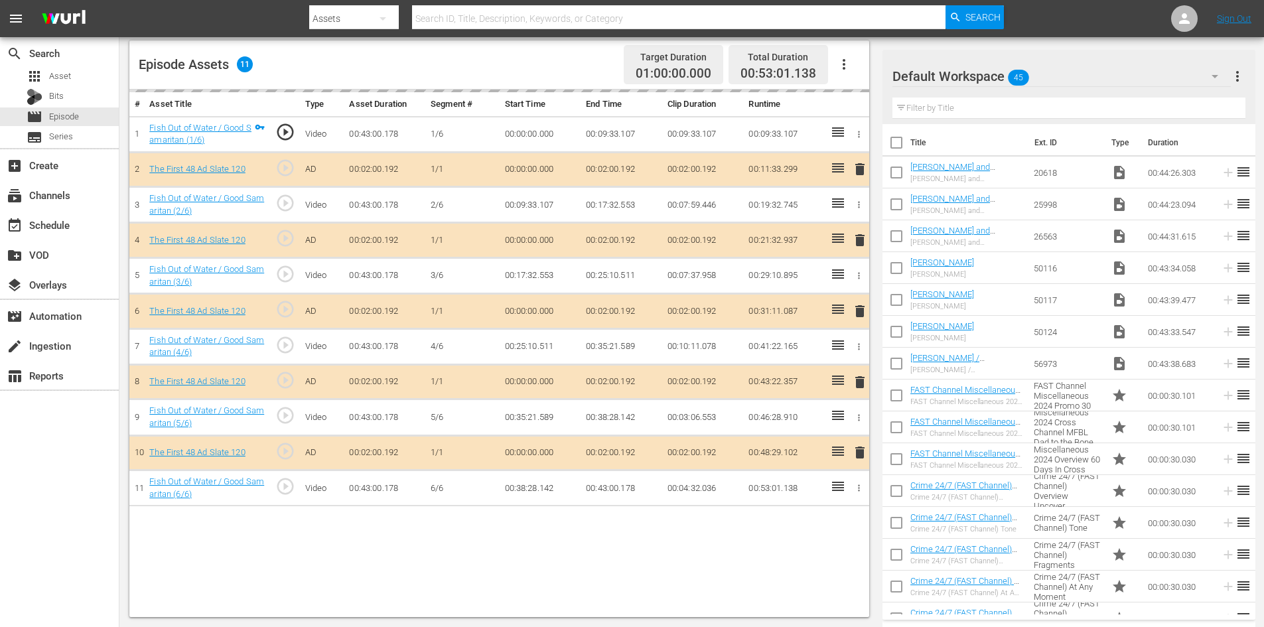
click at [1060, 76] on div "Default Workspace 45" at bounding box center [1061, 76] width 338 height 37
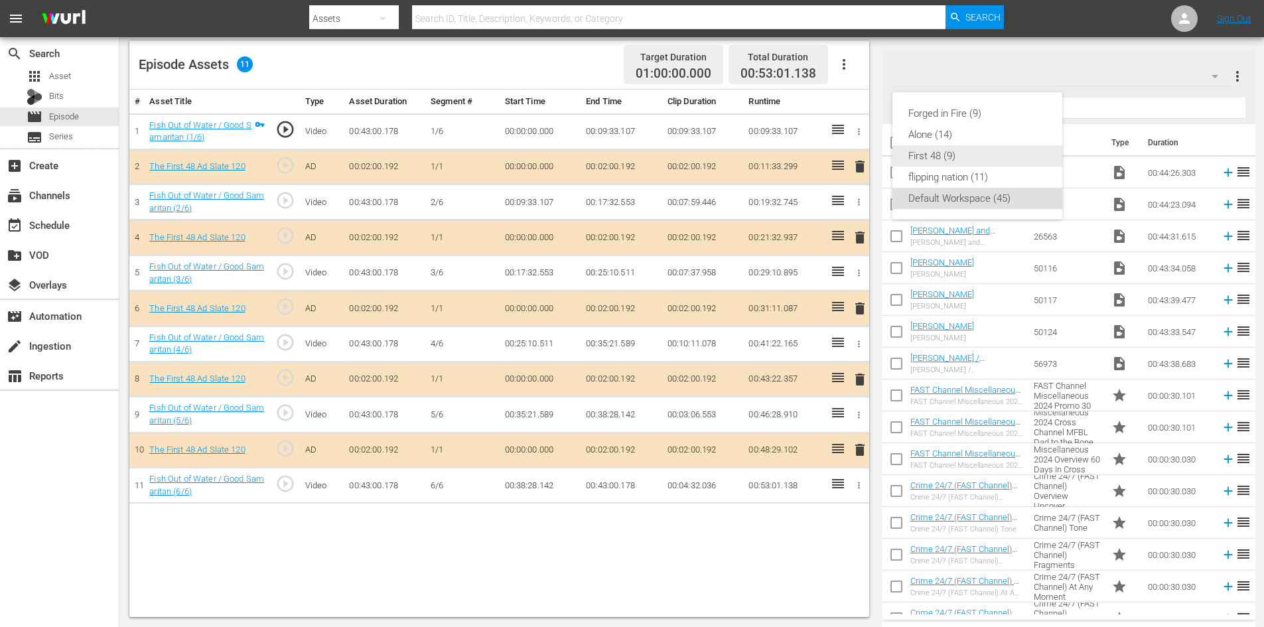
click at [934, 157] on div "First 48 (9)" at bounding box center [977, 155] width 138 height 21
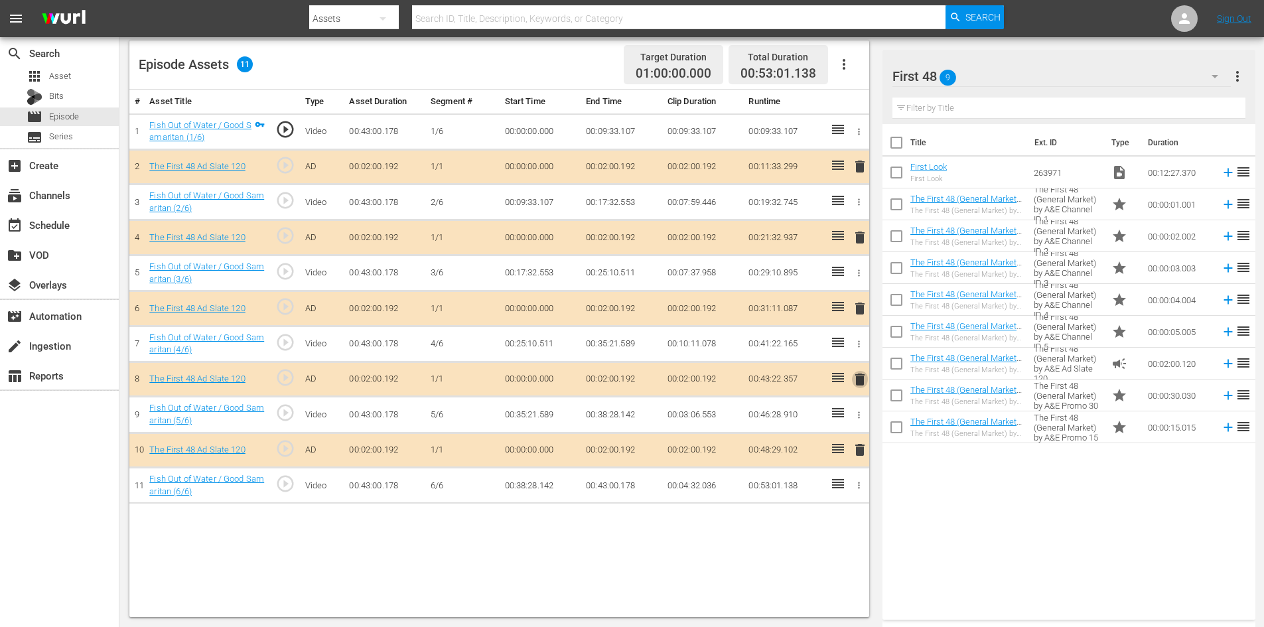
click at [859, 385] on span "delete" at bounding box center [860, 380] width 16 height 16
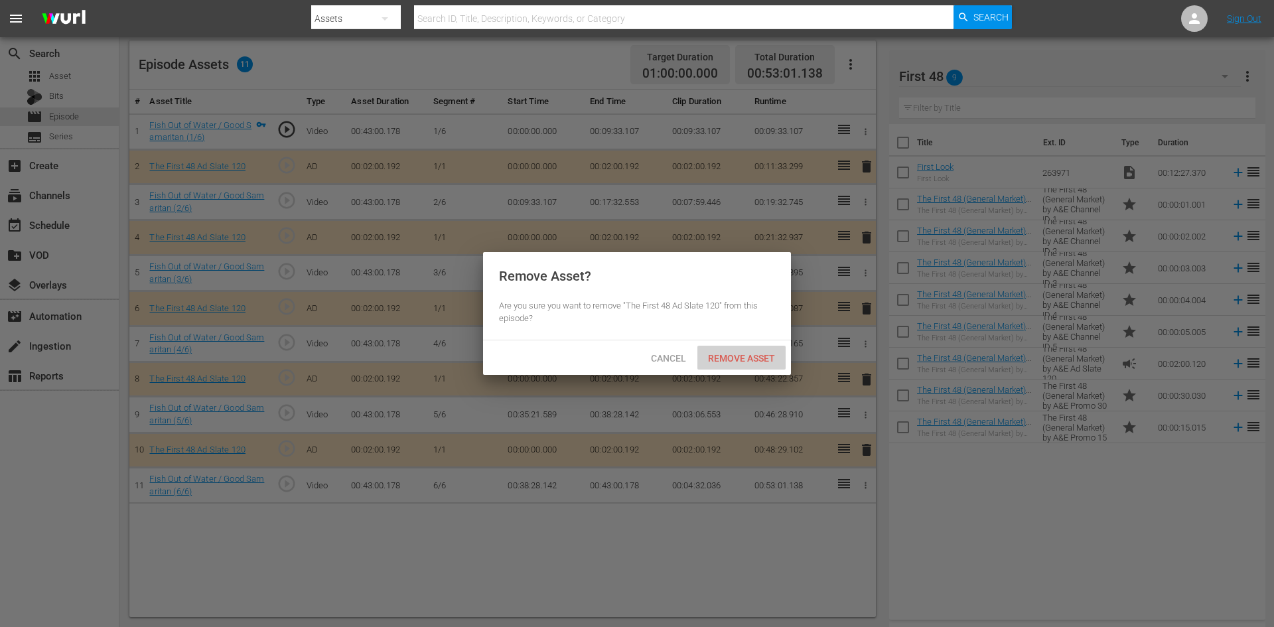
click at [749, 358] on span "Remove Asset" at bounding box center [741, 358] width 88 height 11
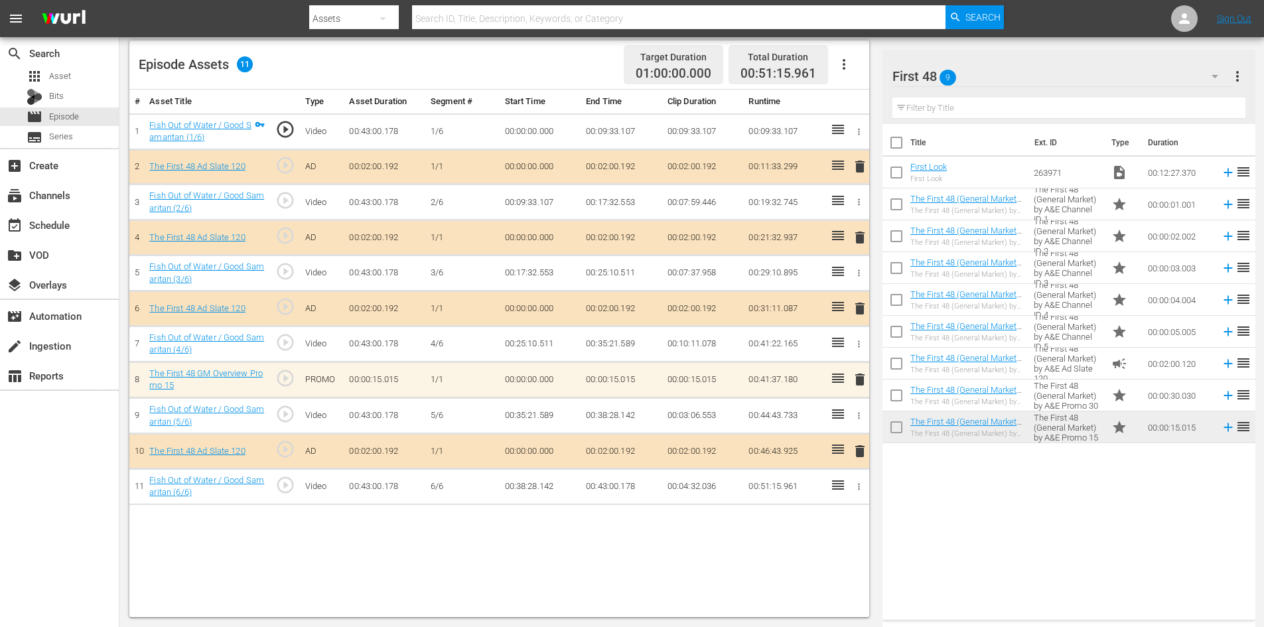
click at [859, 381] on span "delete" at bounding box center [860, 380] width 16 height 16
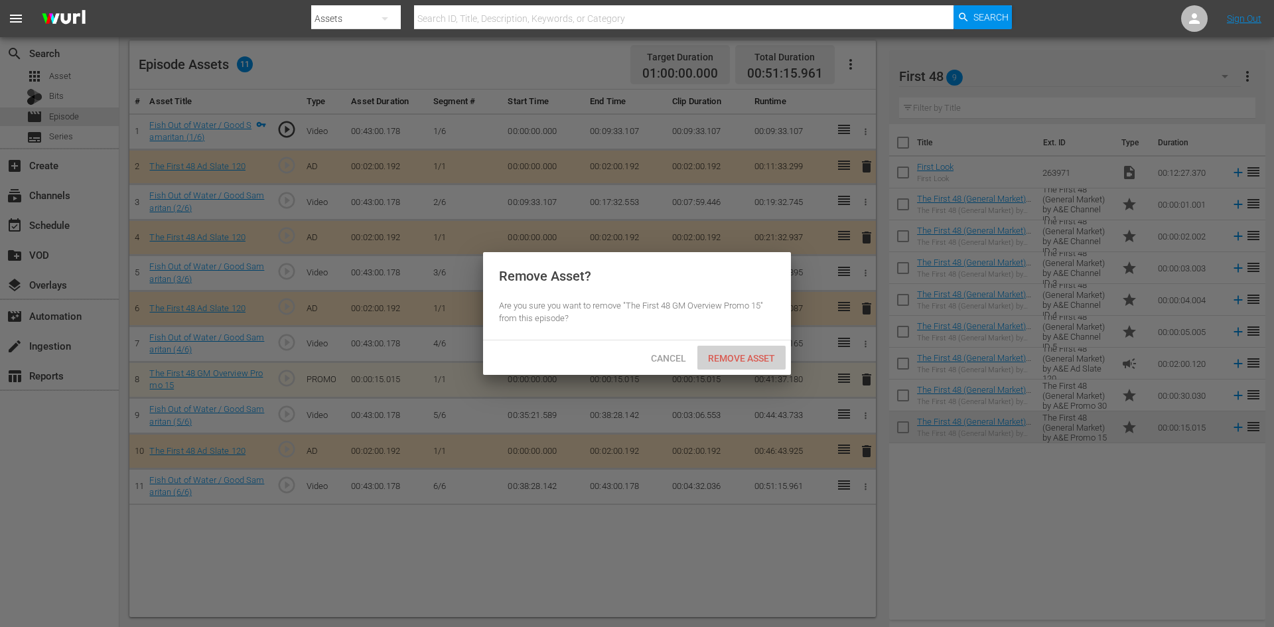
click at [754, 359] on span "Remove Asset" at bounding box center [741, 358] width 88 height 11
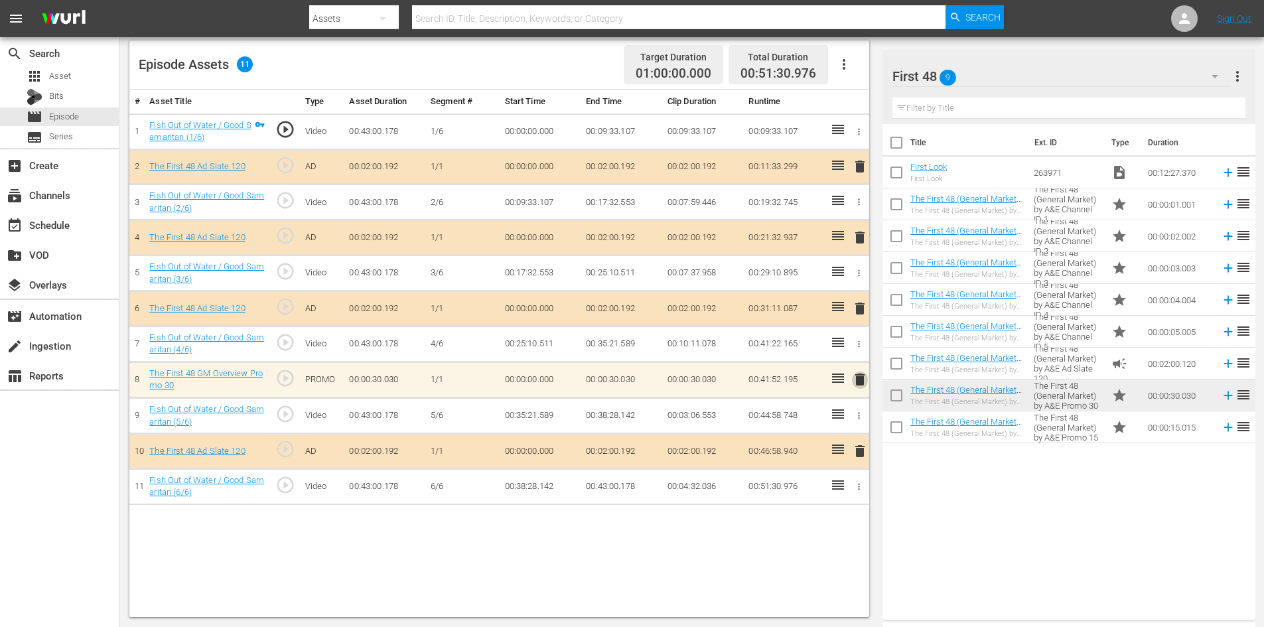
click at [858, 382] on span "delete" at bounding box center [860, 380] width 16 height 16
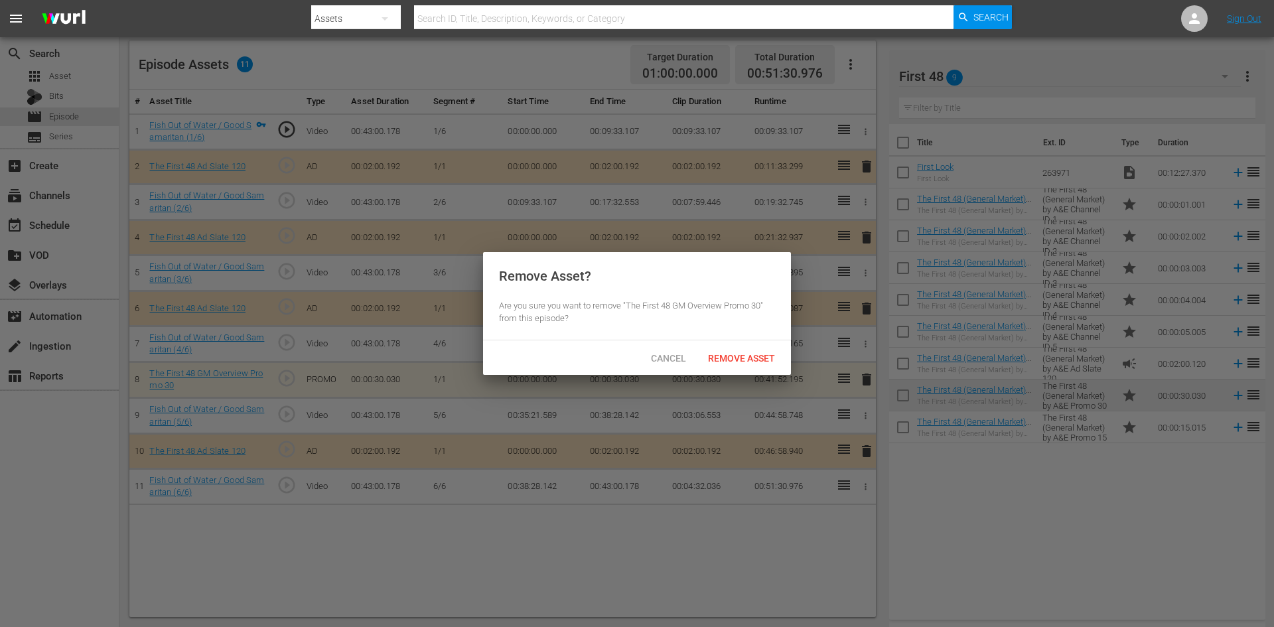
click at [760, 344] on div "Cancel Remove Asset" at bounding box center [637, 357] width 308 height 35
drag, startPoint x: 762, startPoint y: 354, endPoint x: 764, endPoint y: 364, distance: 9.7
click at [762, 355] on span "Remove Asset" at bounding box center [741, 358] width 88 height 11
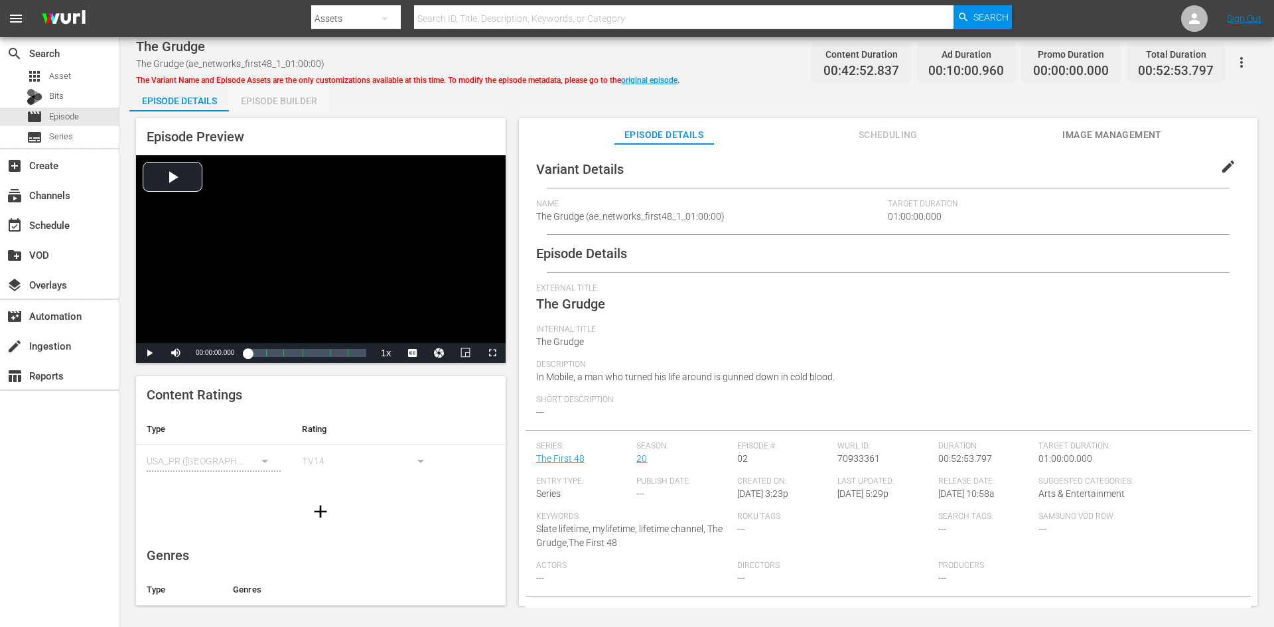
click at [289, 94] on div "Episode Builder" at bounding box center [279, 101] width 100 height 32
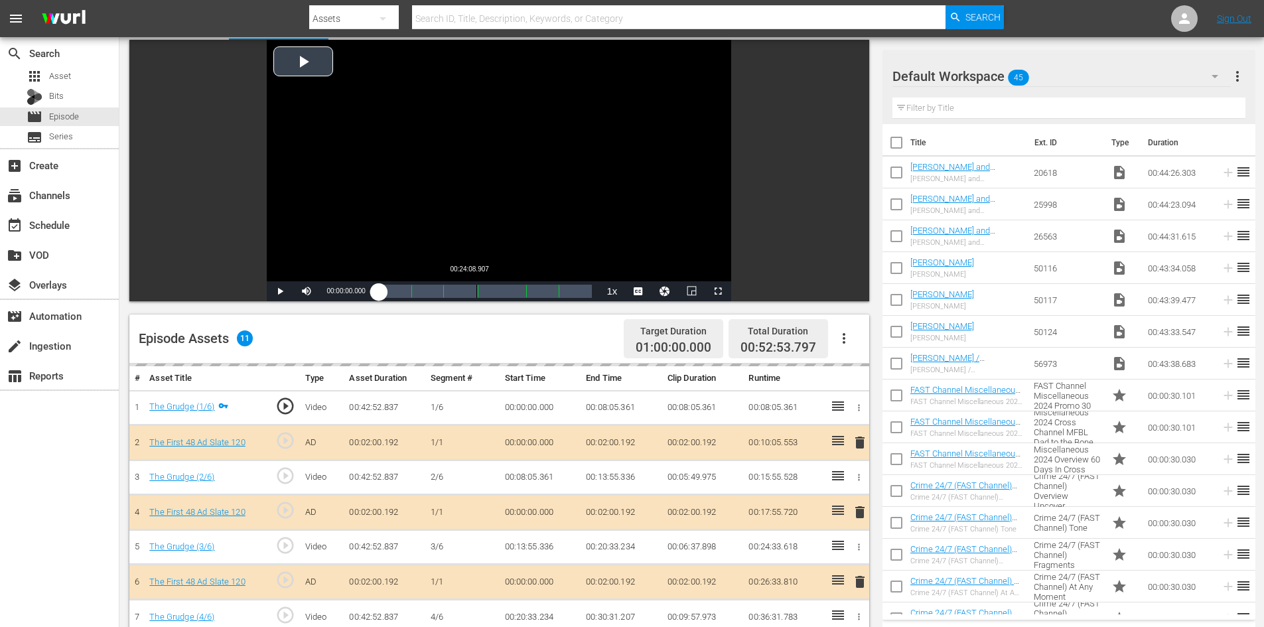
scroll to position [346, 0]
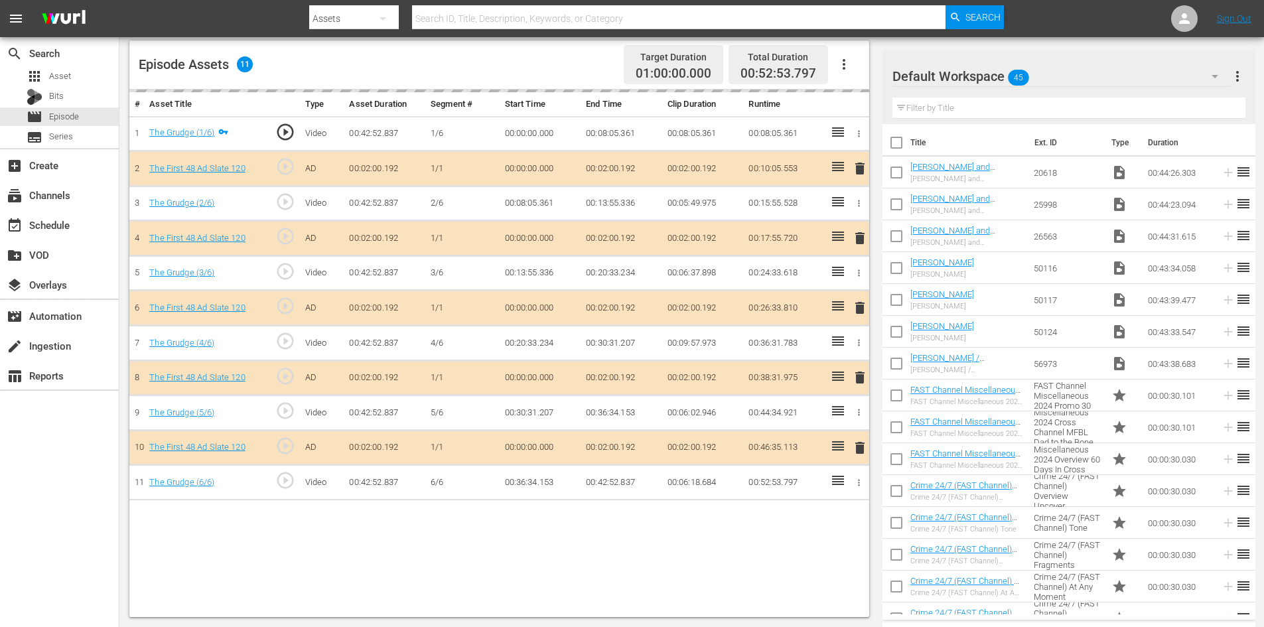
click at [1062, 80] on div "Default Workspace 45" at bounding box center [1061, 76] width 338 height 37
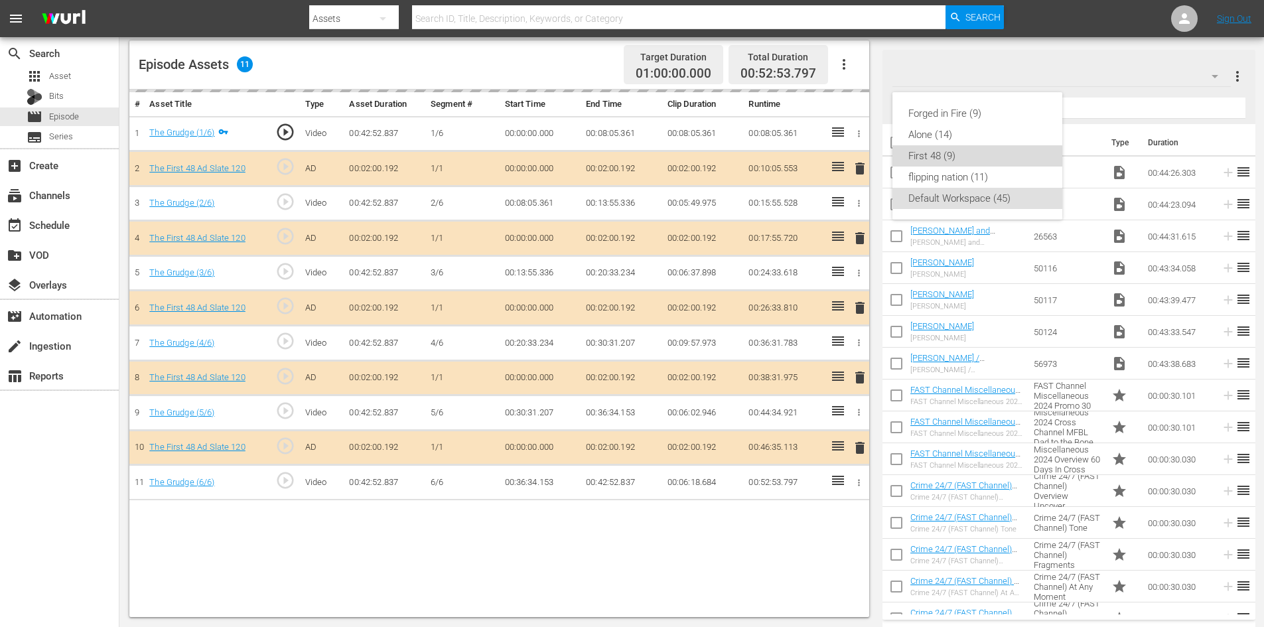
click at [938, 151] on div "First 48 (9)" at bounding box center [977, 155] width 138 height 21
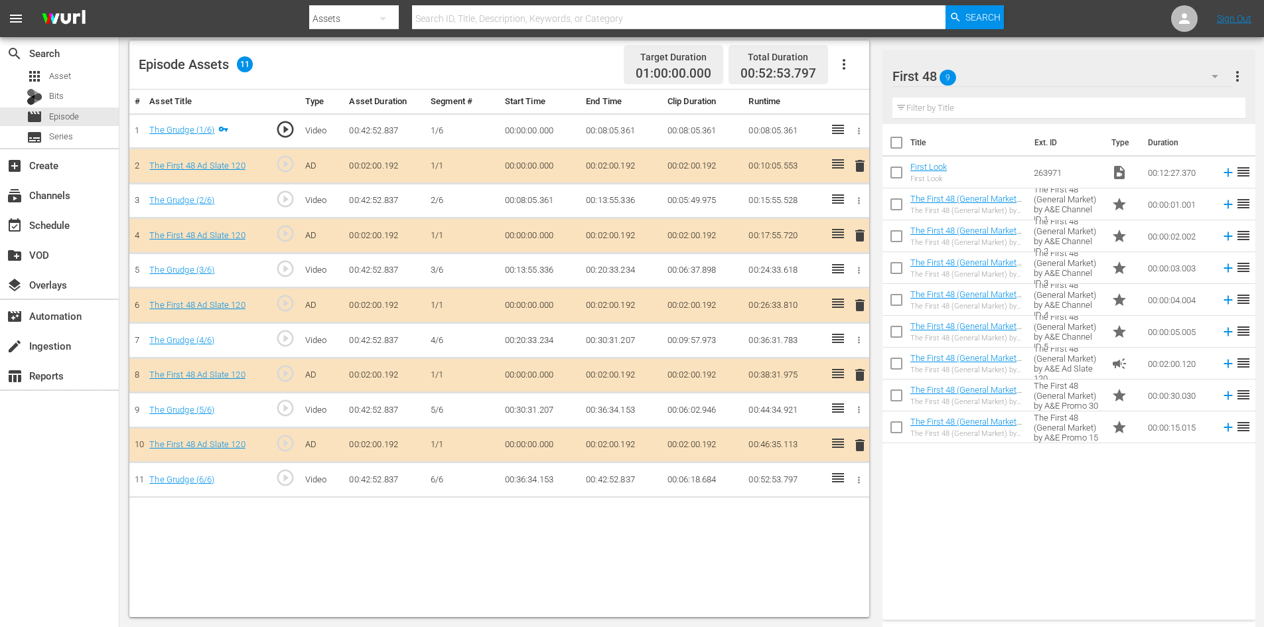
click at [857, 377] on span "delete" at bounding box center [860, 375] width 16 height 16
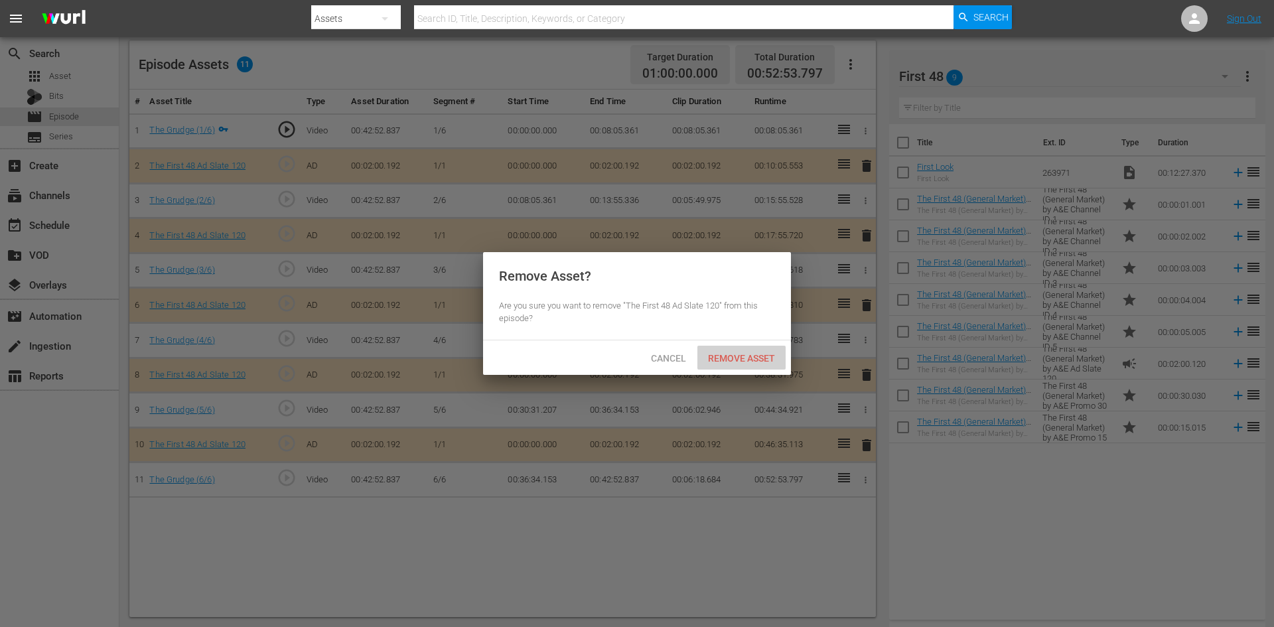
click at [750, 356] on span "Remove Asset" at bounding box center [741, 358] width 88 height 11
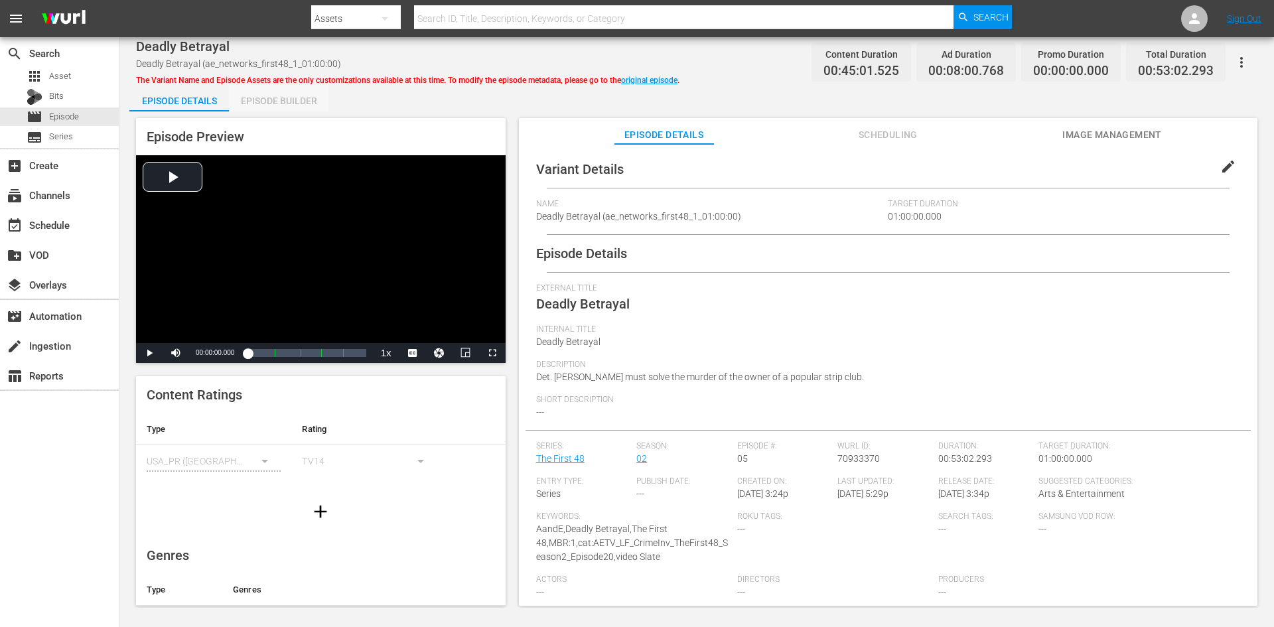
click at [263, 99] on div "Episode Builder" at bounding box center [279, 101] width 100 height 32
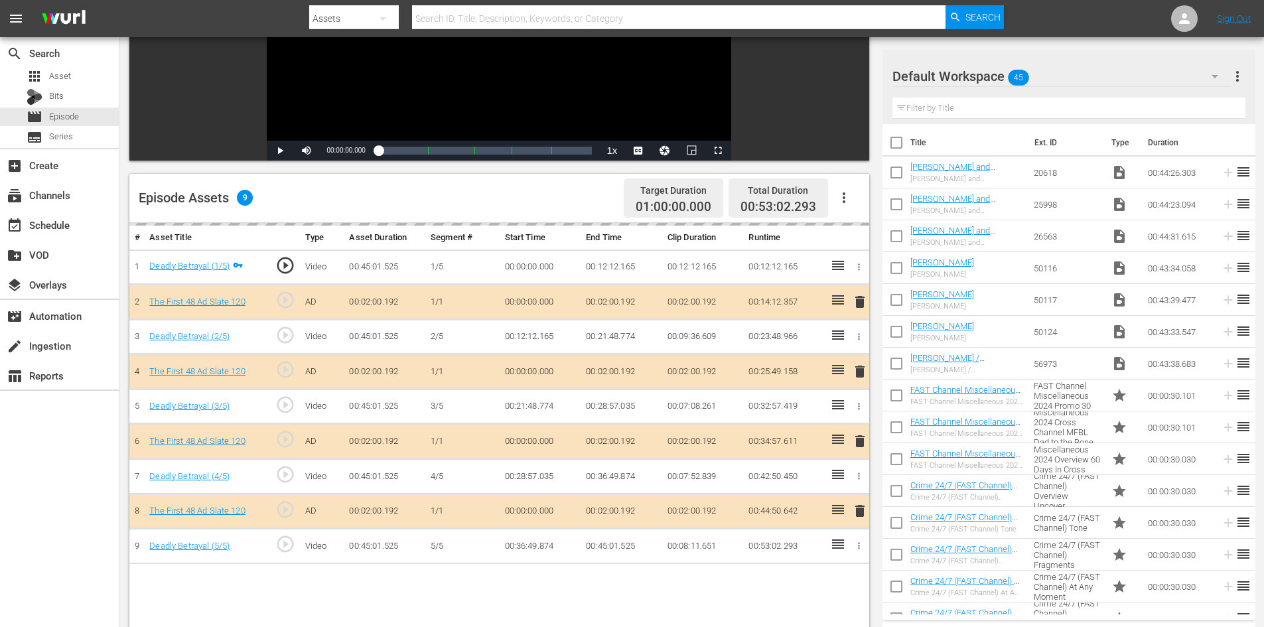
scroll to position [346, 0]
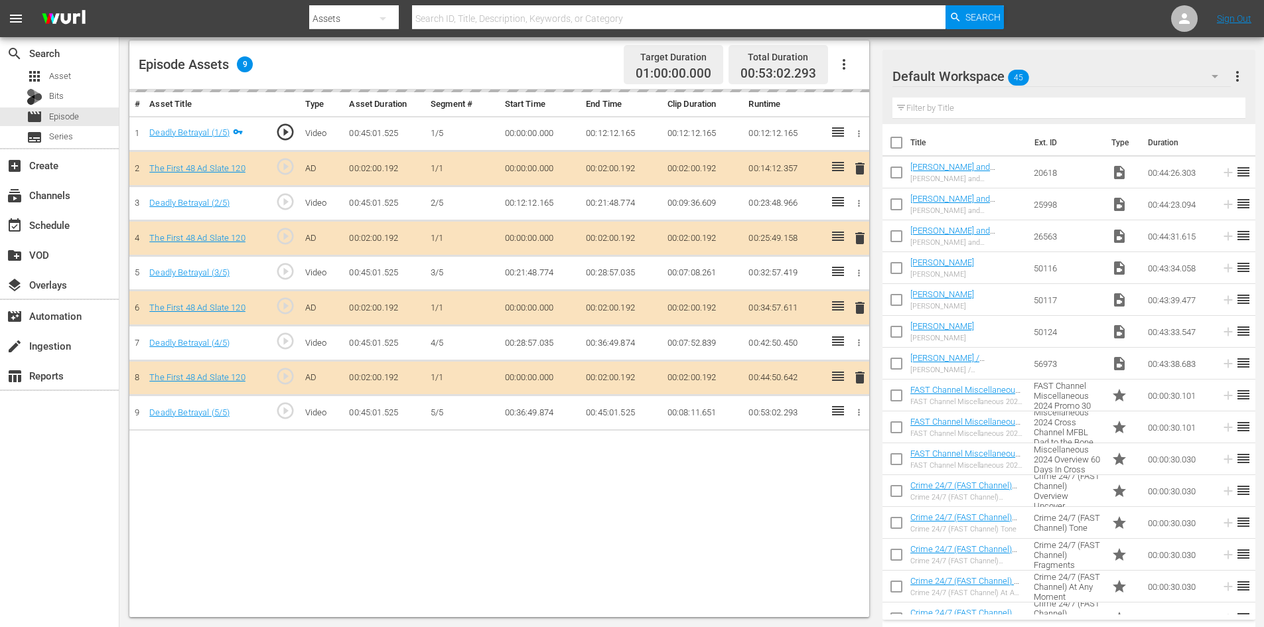
click at [1070, 76] on div "Default Workspace 45" at bounding box center [1061, 76] width 338 height 37
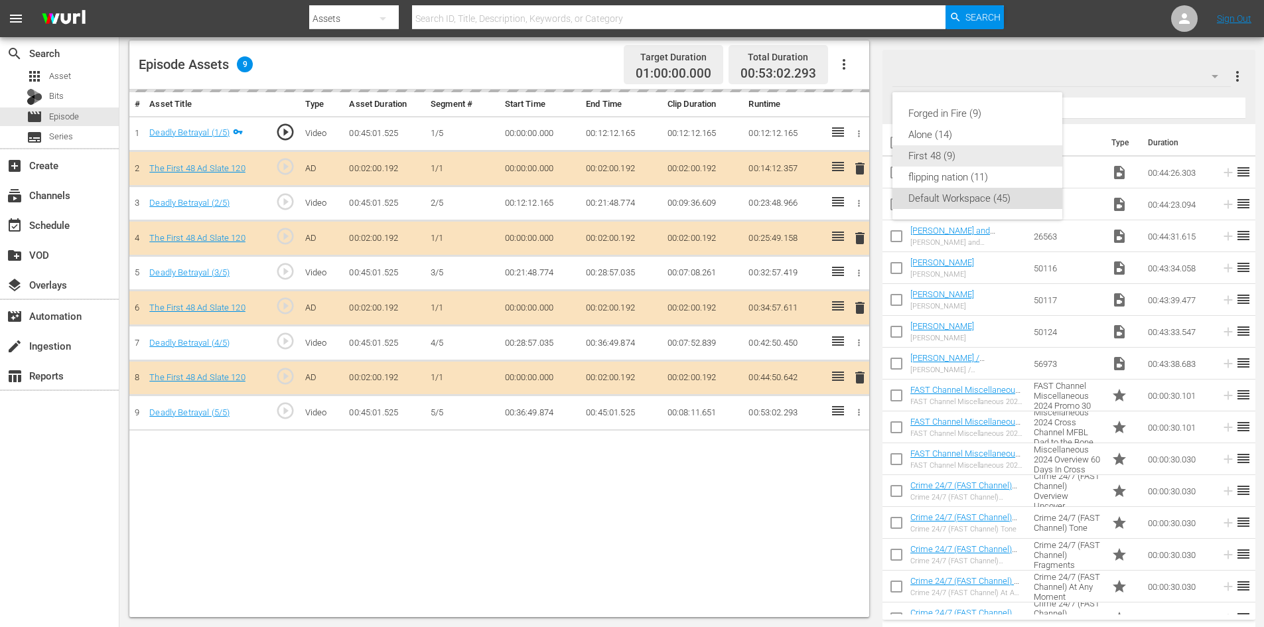
click at [924, 153] on div "First 48 (9)" at bounding box center [977, 155] width 138 height 21
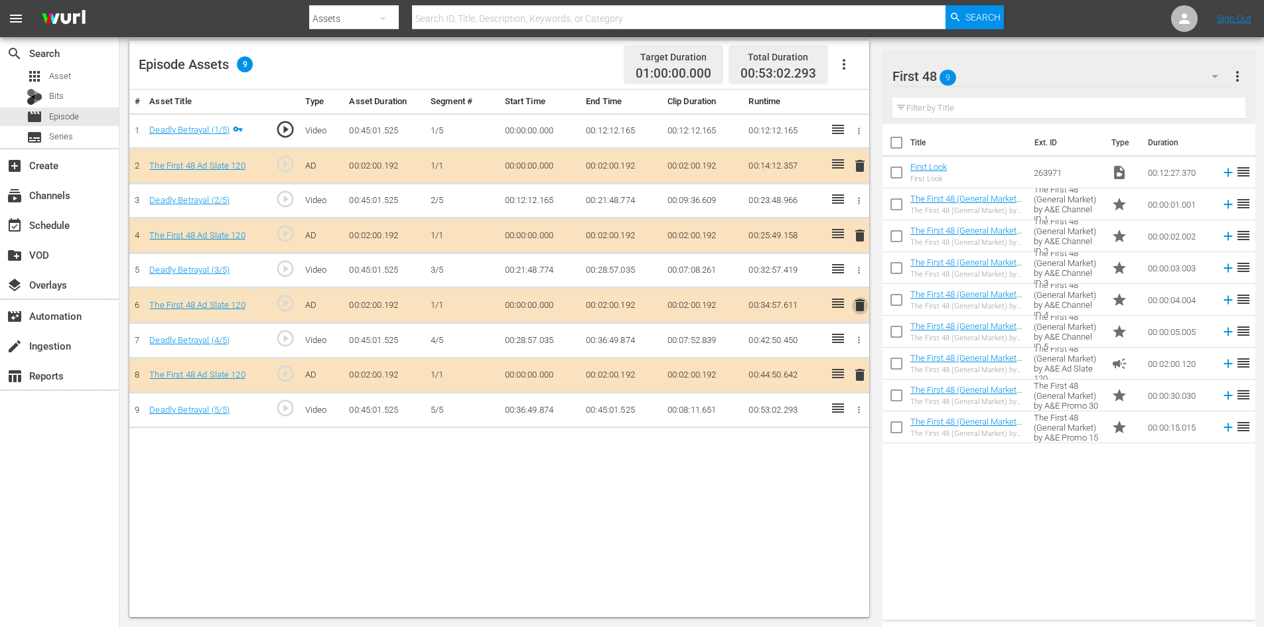
click at [860, 305] on span "delete" at bounding box center [860, 305] width 16 height 16
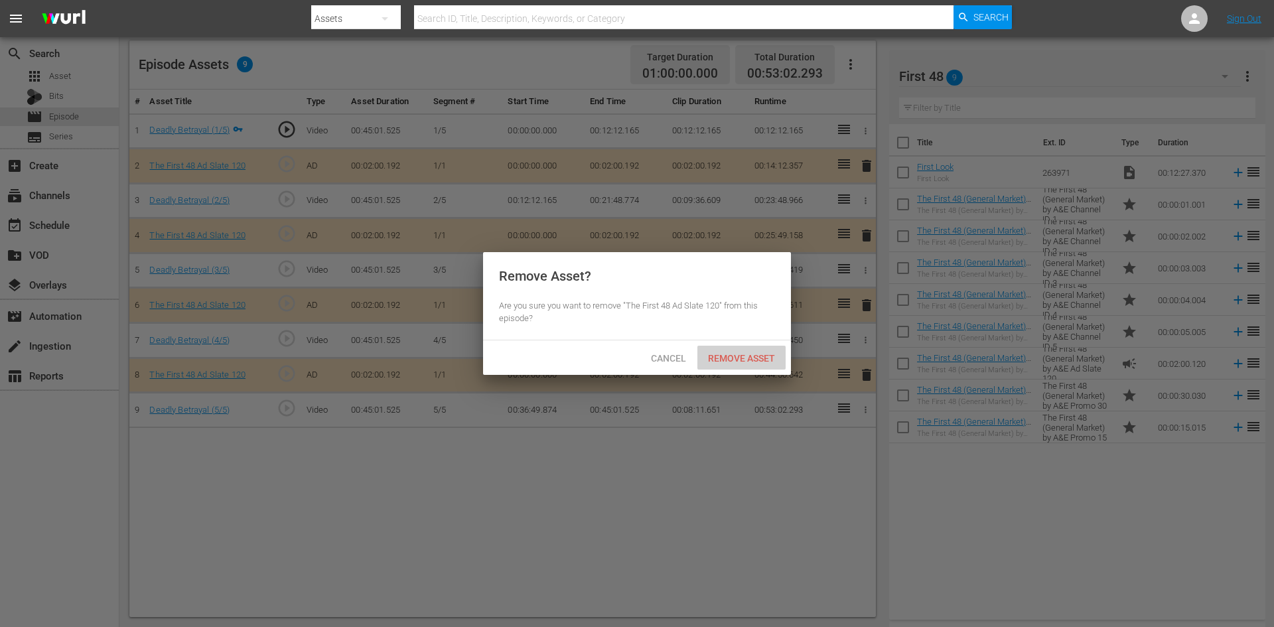
click at [737, 351] on div "Remove Asset" at bounding box center [741, 358] width 88 height 25
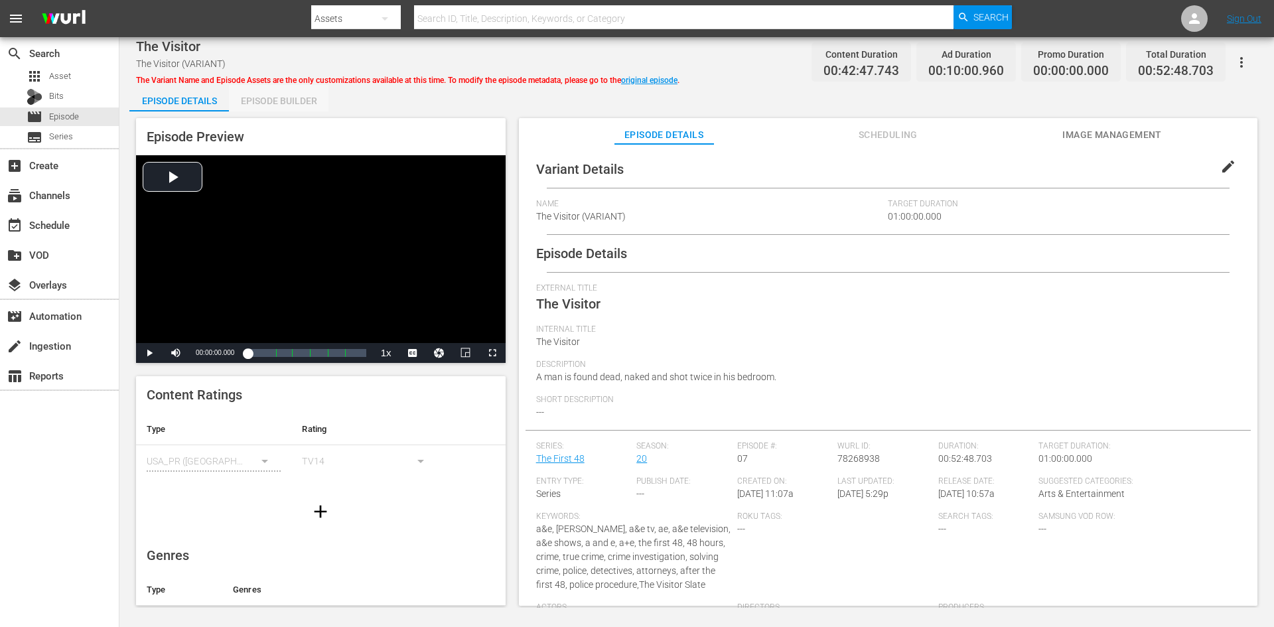
click at [277, 99] on div "Episode Builder" at bounding box center [279, 101] width 100 height 32
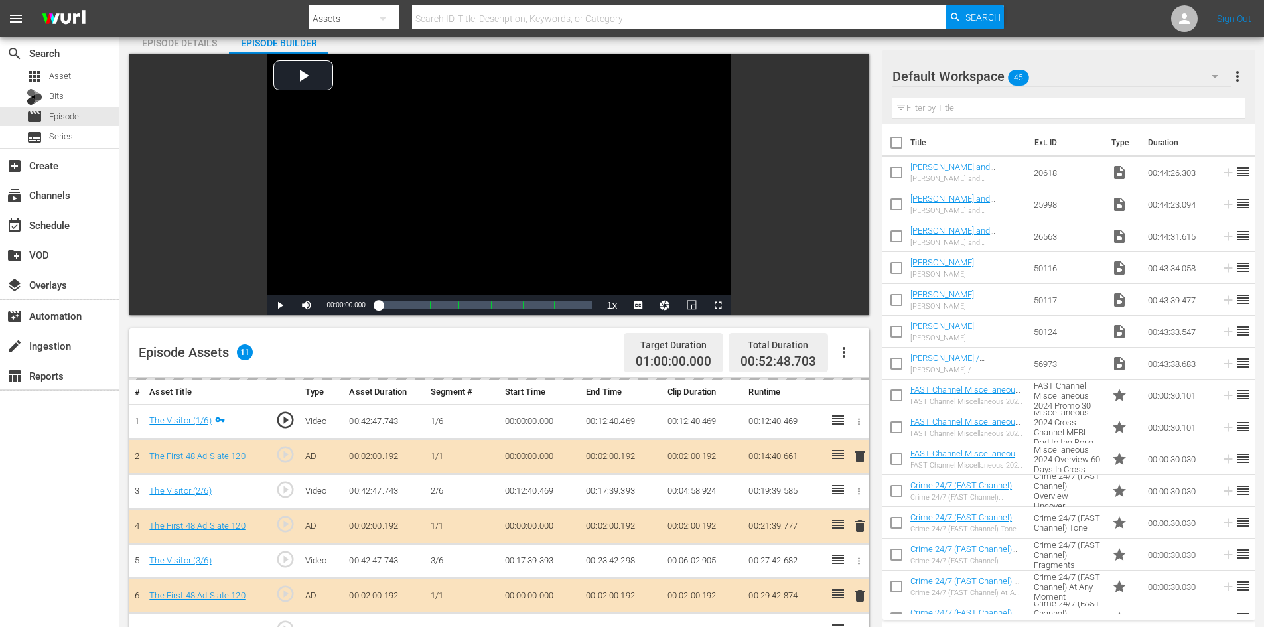
scroll to position [346, 0]
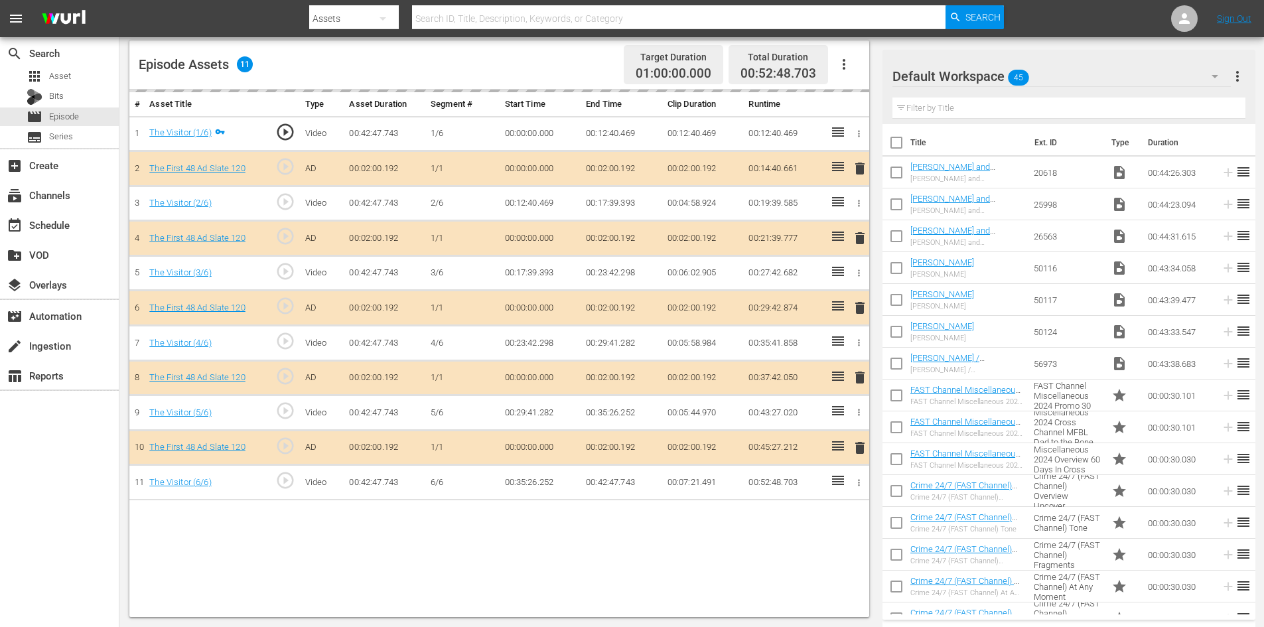
click at [1052, 74] on div "Default Workspace 45" at bounding box center [1061, 76] width 338 height 37
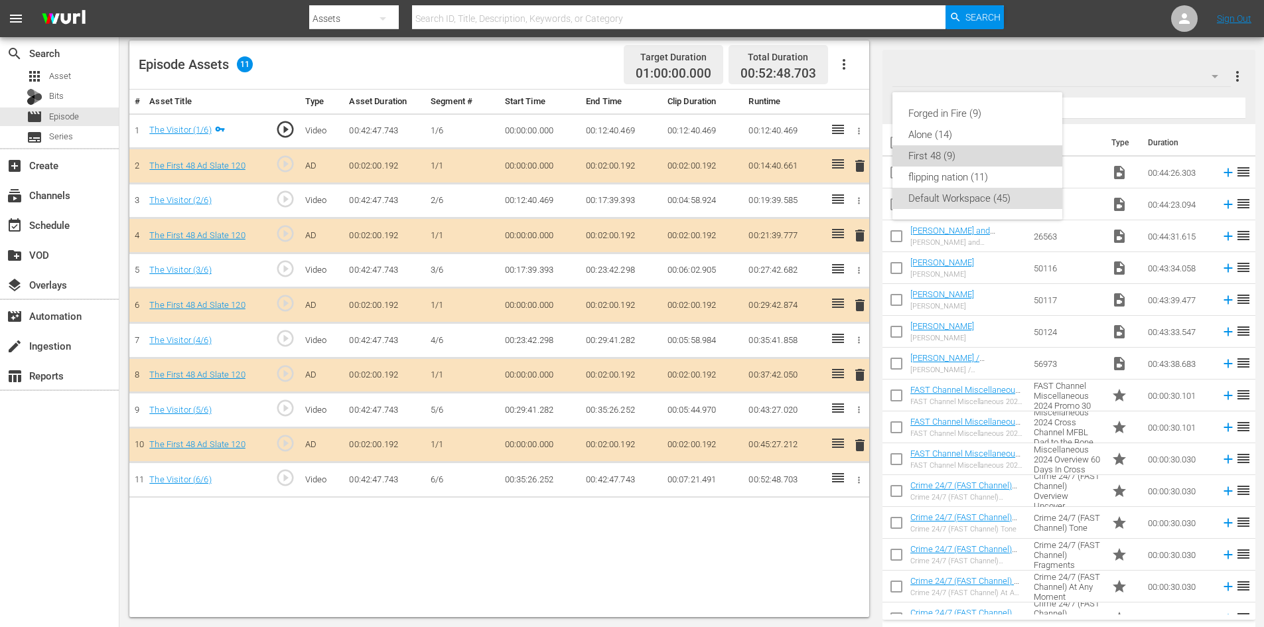
click at [938, 157] on div "First 48 (9)" at bounding box center [977, 155] width 138 height 21
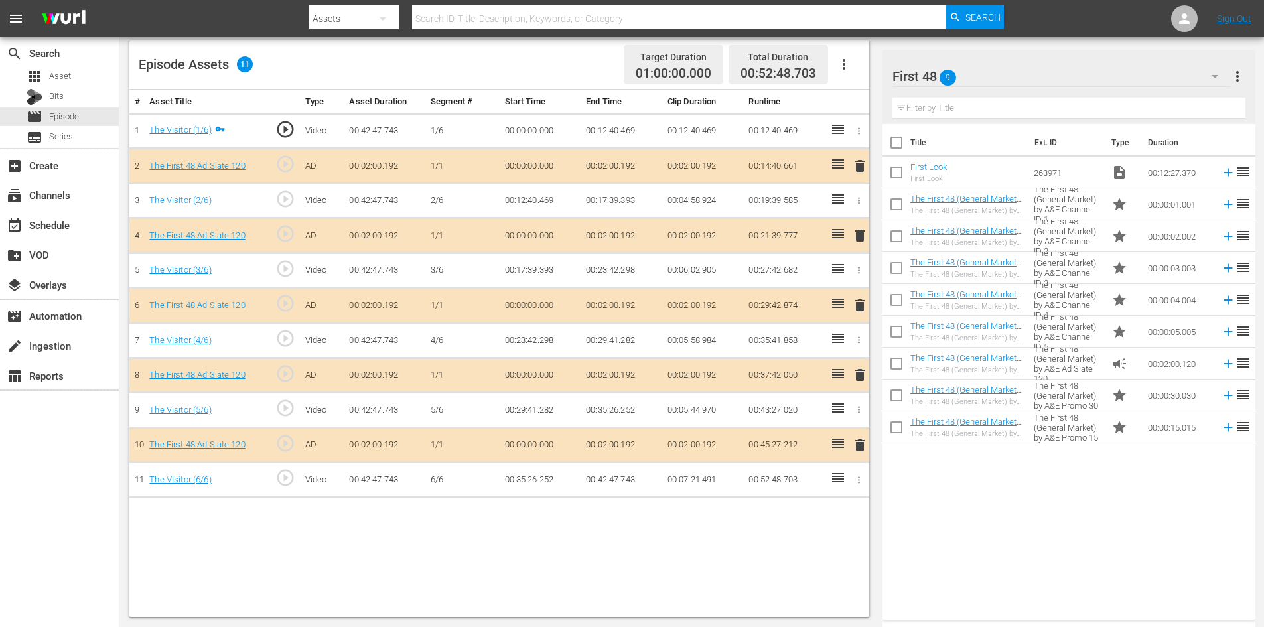
click at [854, 370] on span "delete" at bounding box center [860, 375] width 16 height 16
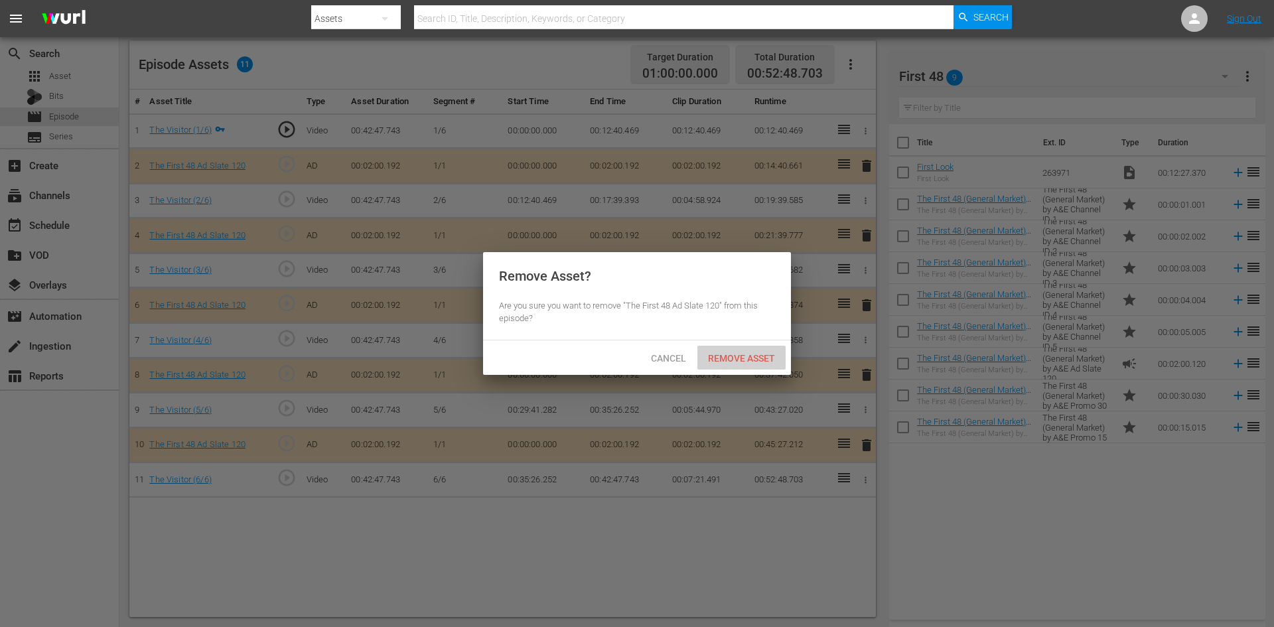
drag, startPoint x: 756, startPoint y: 352, endPoint x: 749, endPoint y: 333, distance: 20.0
click at [756, 351] on div "Remove Asset" at bounding box center [741, 358] width 88 height 25
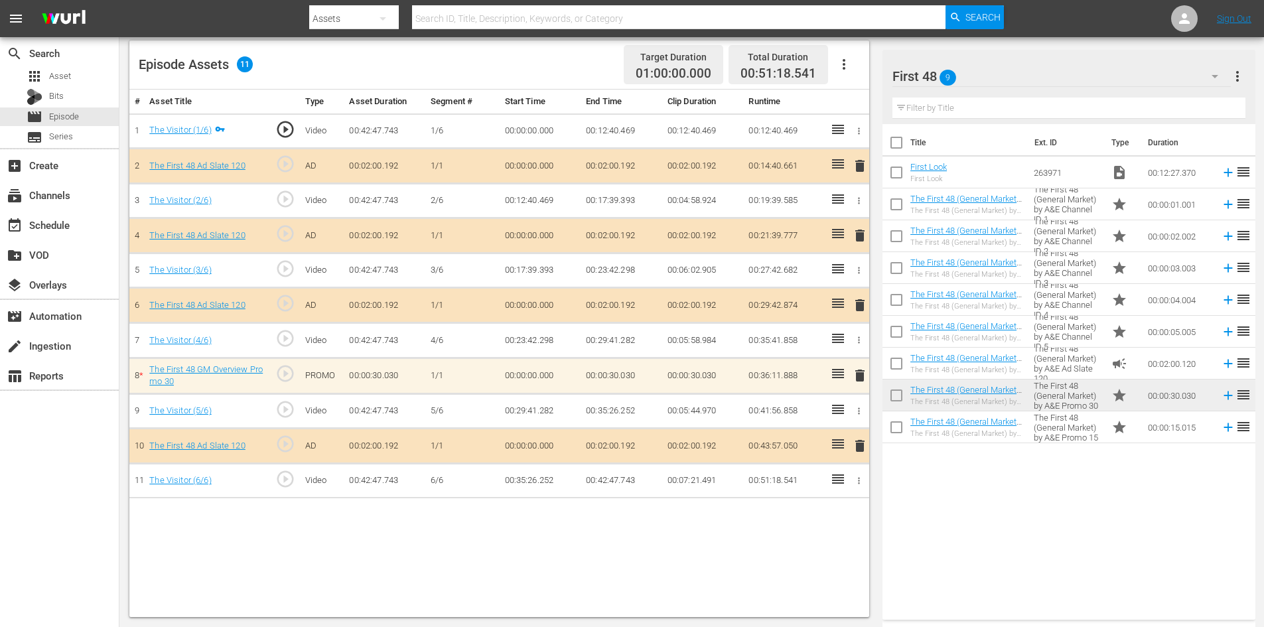
click at [853, 377] on span "delete" at bounding box center [860, 376] width 16 height 16
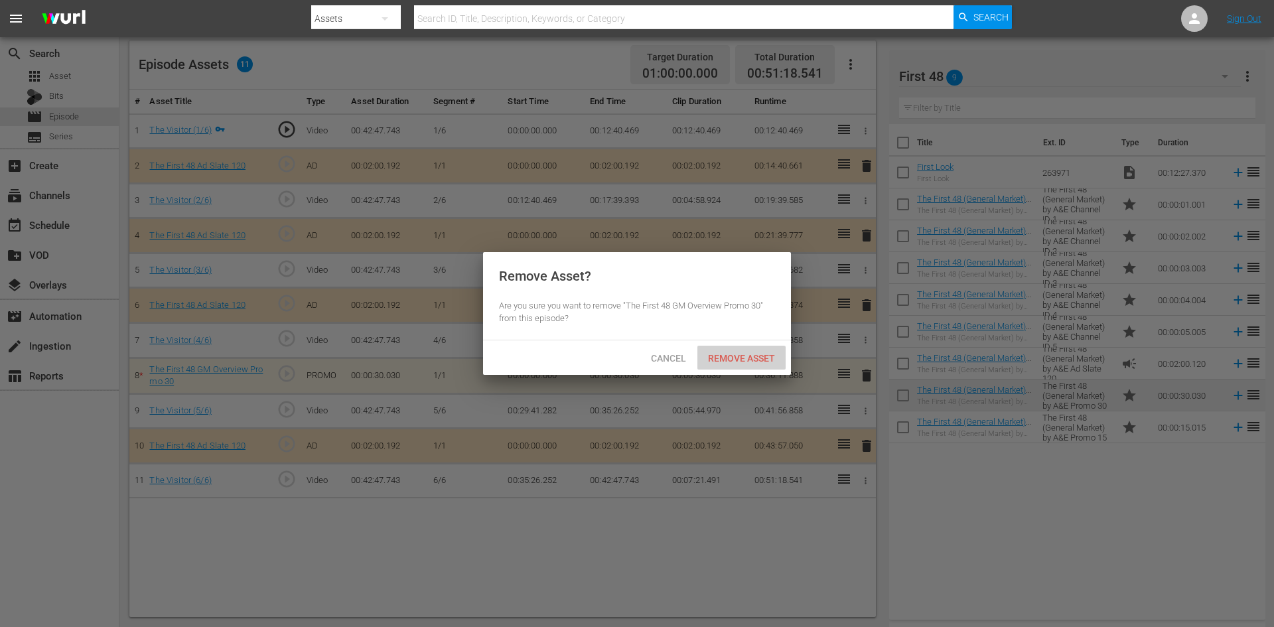
click at [739, 360] on span "Remove Asset" at bounding box center [741, 358] width 88 height 11
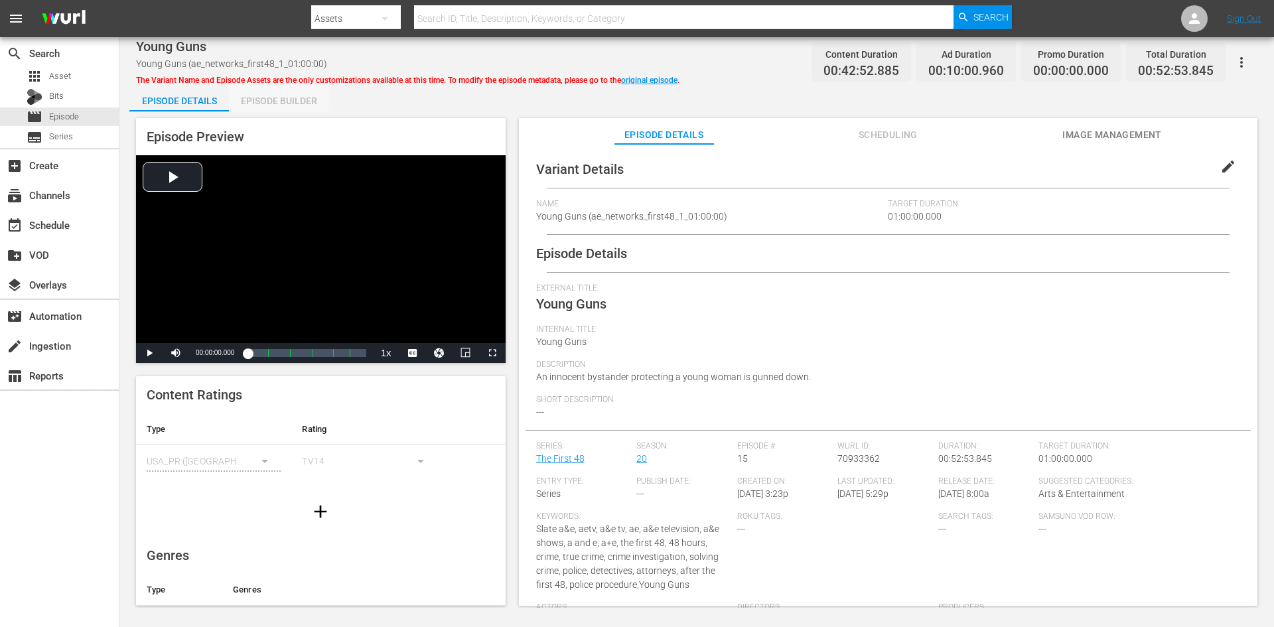
click at [277, 96] on div "Episode Builder" at bounding box center [279, 101] width 100 height 32
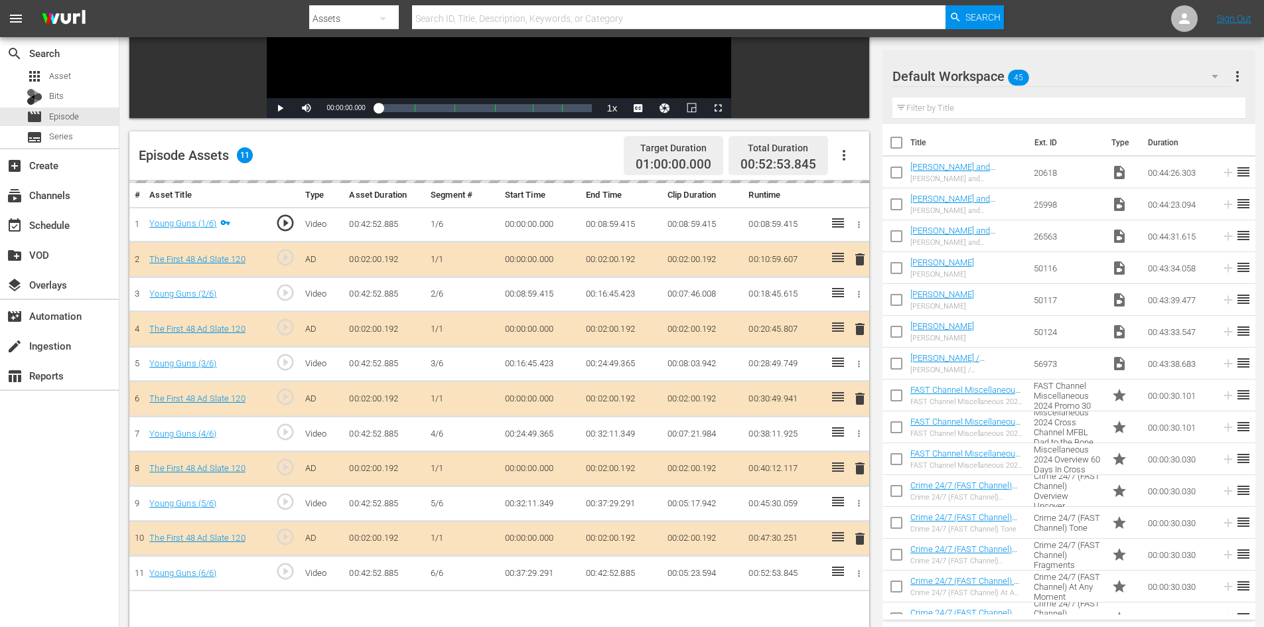
scroll to position [346, 0]
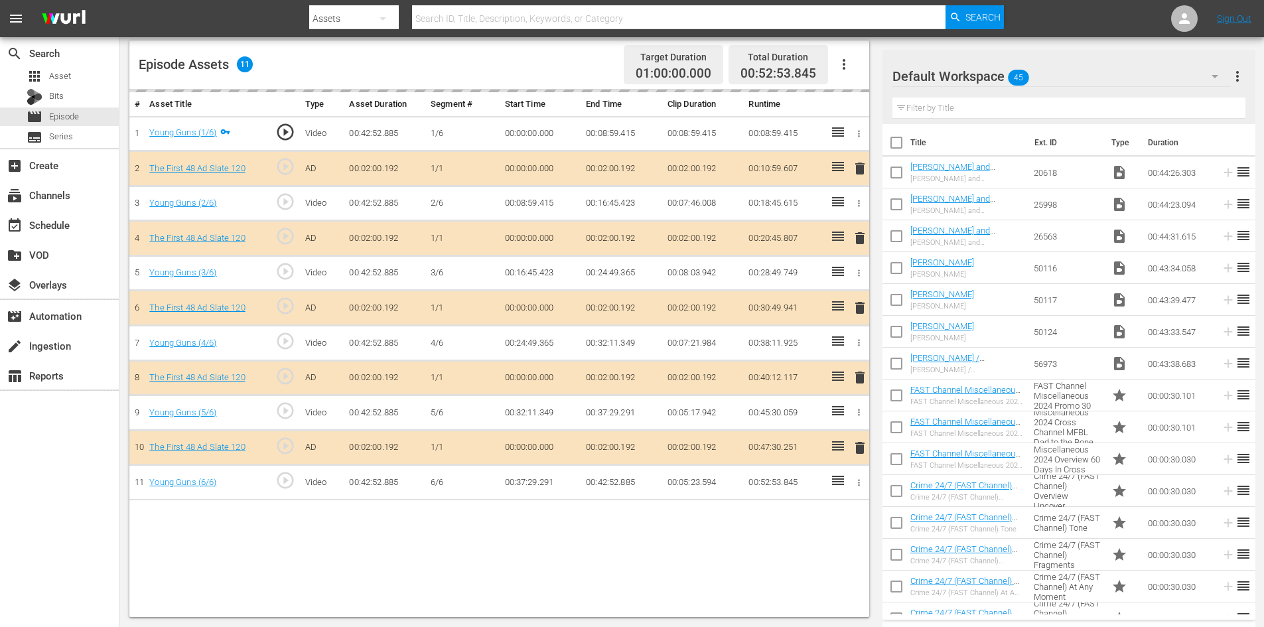
click at [1055, 75] on div "Default Workspace 45" at bounding box center [1061, 76] width 338 height 37
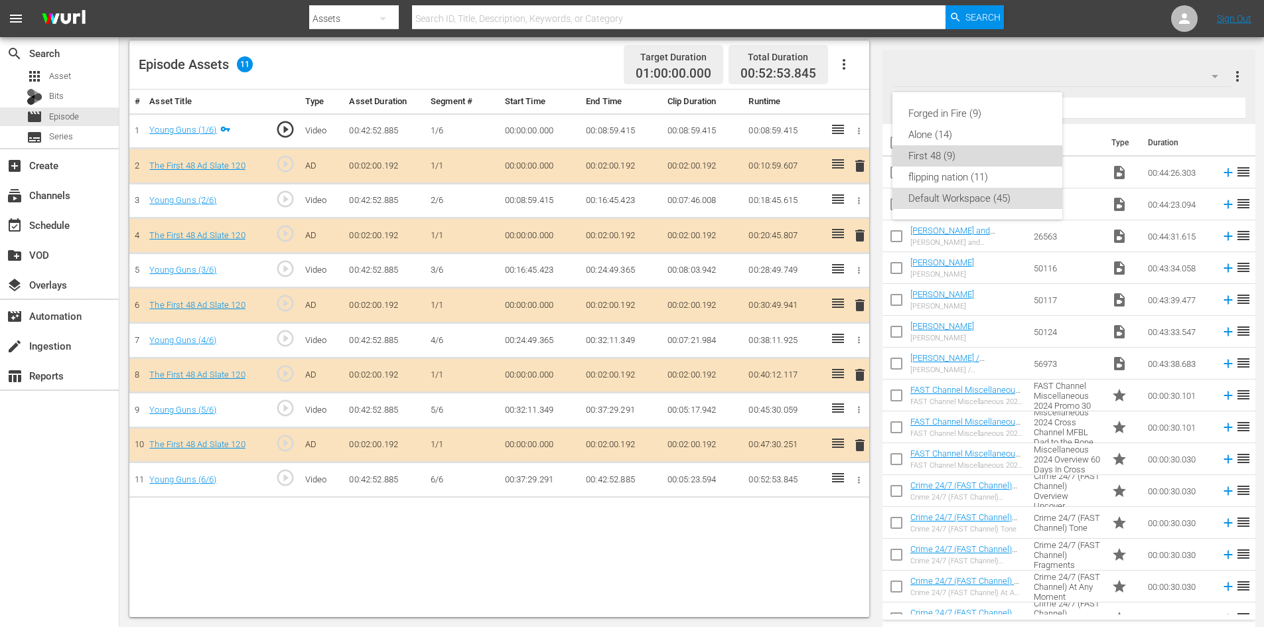
click at [945, 157] on div "First 48 (9)" at bounding box center [977, 155] width 138 height 21
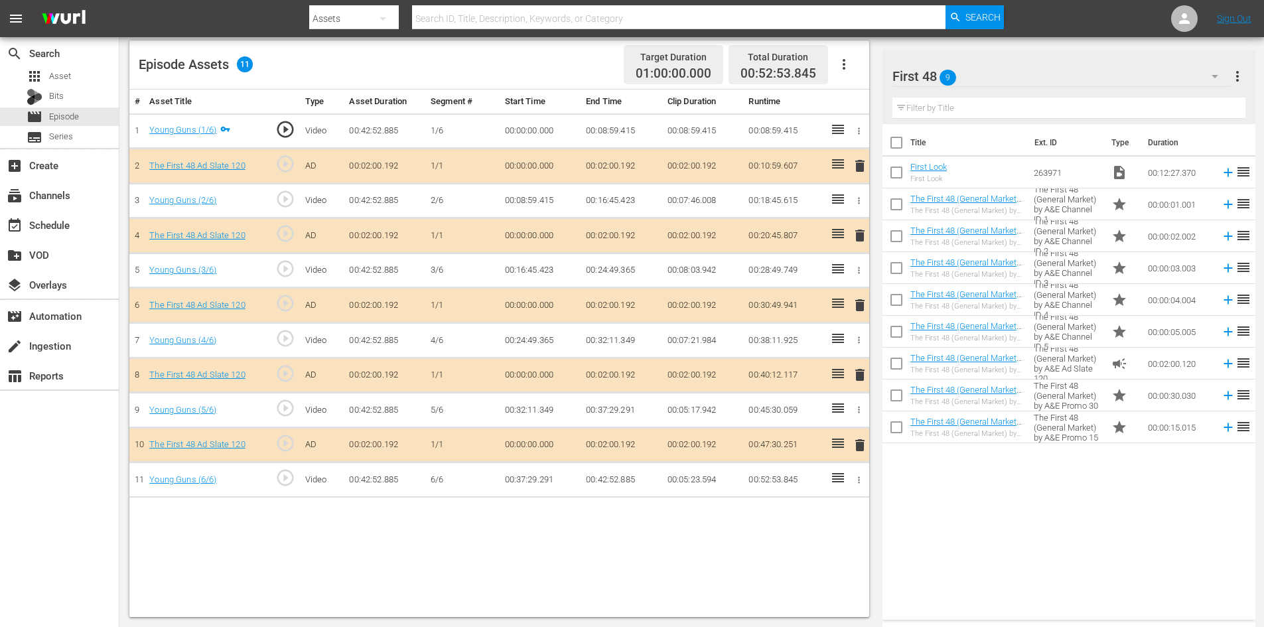
click at [861, 373] on span "delete" at bounding box center [860, 375] width 16 height 16
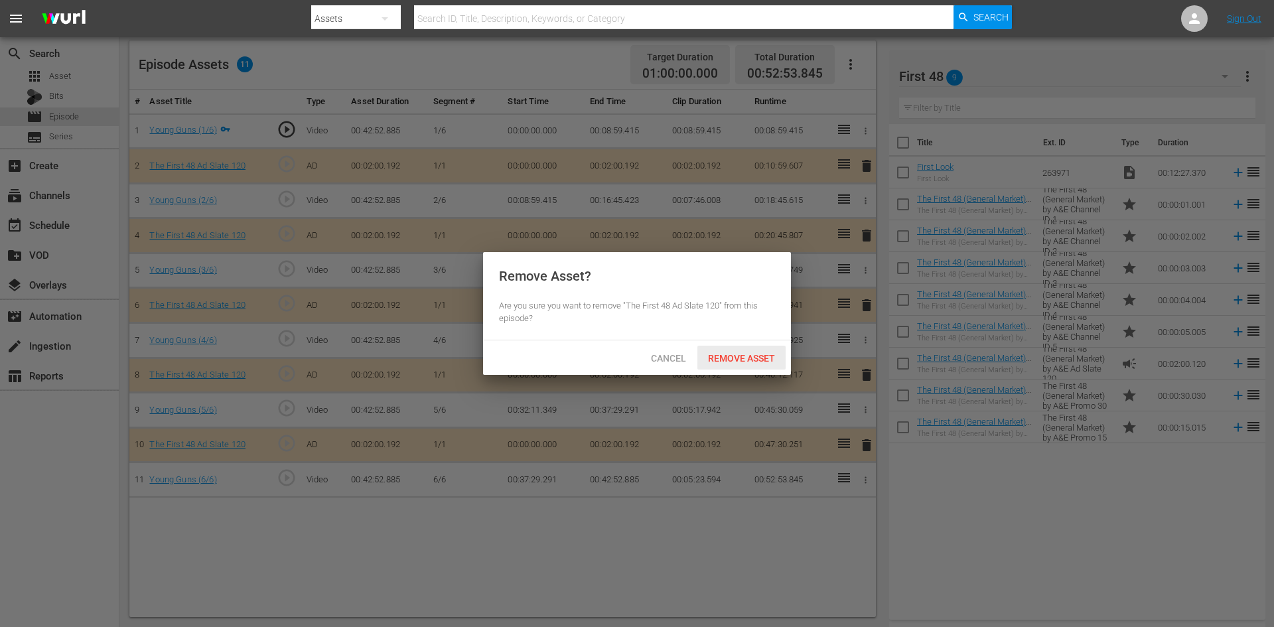
click at [764, 353] on span "Remove Asset" at bounding box center [741, 358] width 88 height 11
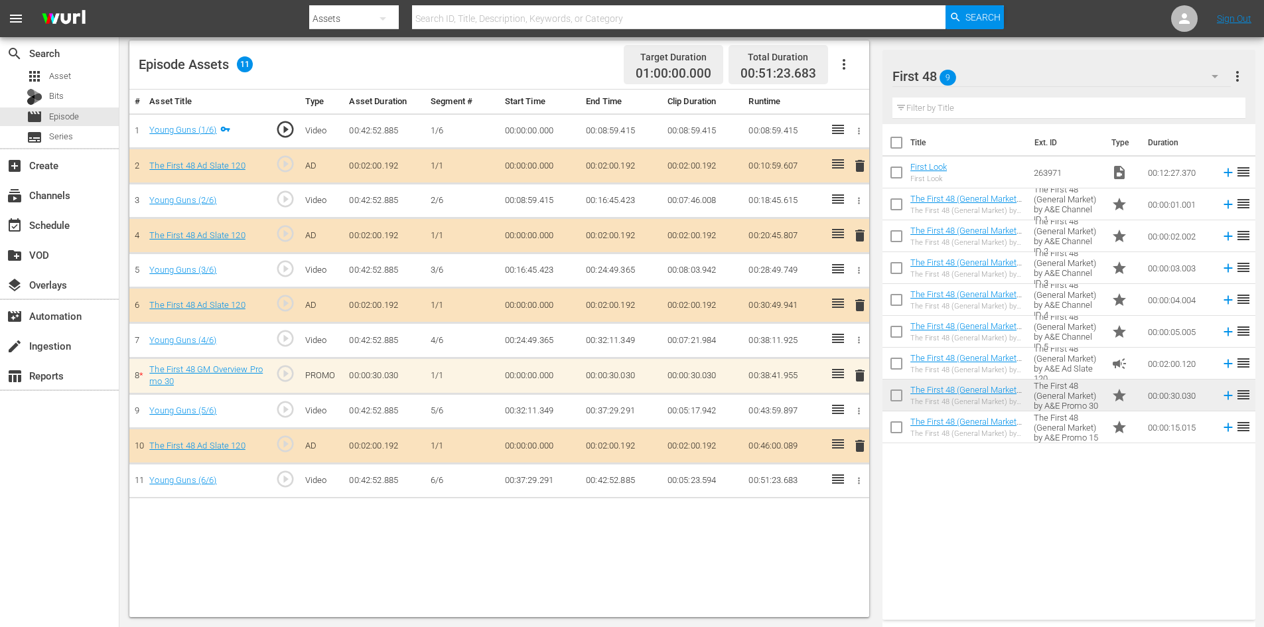
click at [862, 380] on span "delete" at bounding box center [860, 376] width 16 height 16
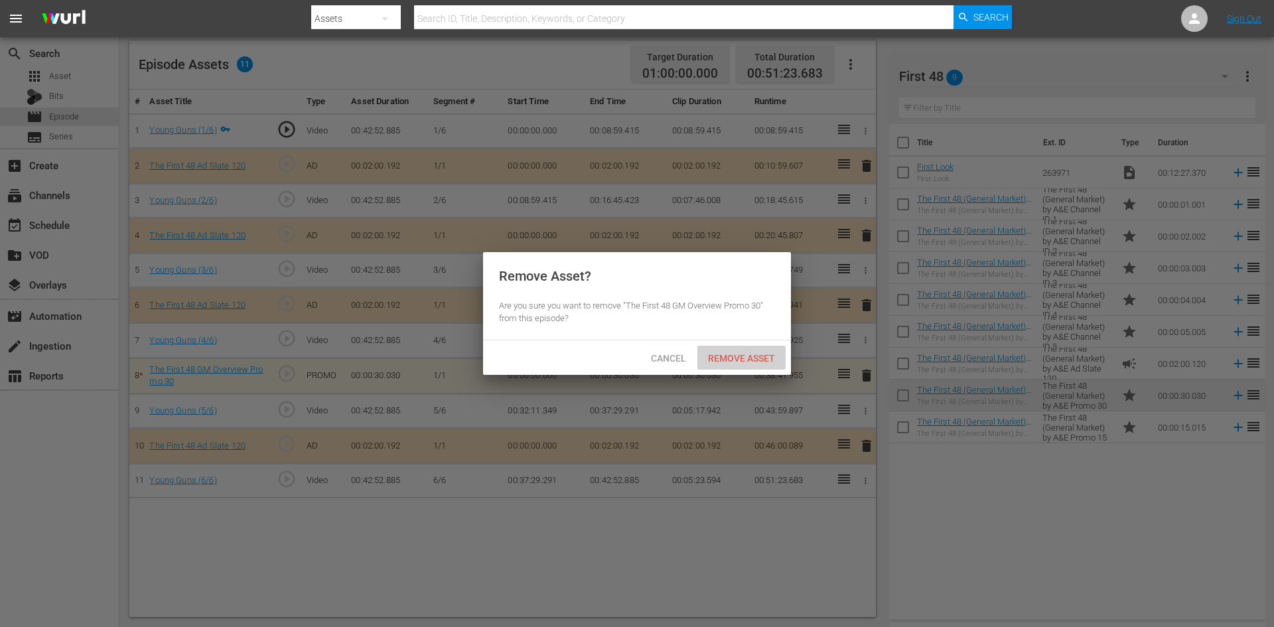
click at [759, 365] on div "Remove Asset" at bounding box center [741, 358] width 88 height 25
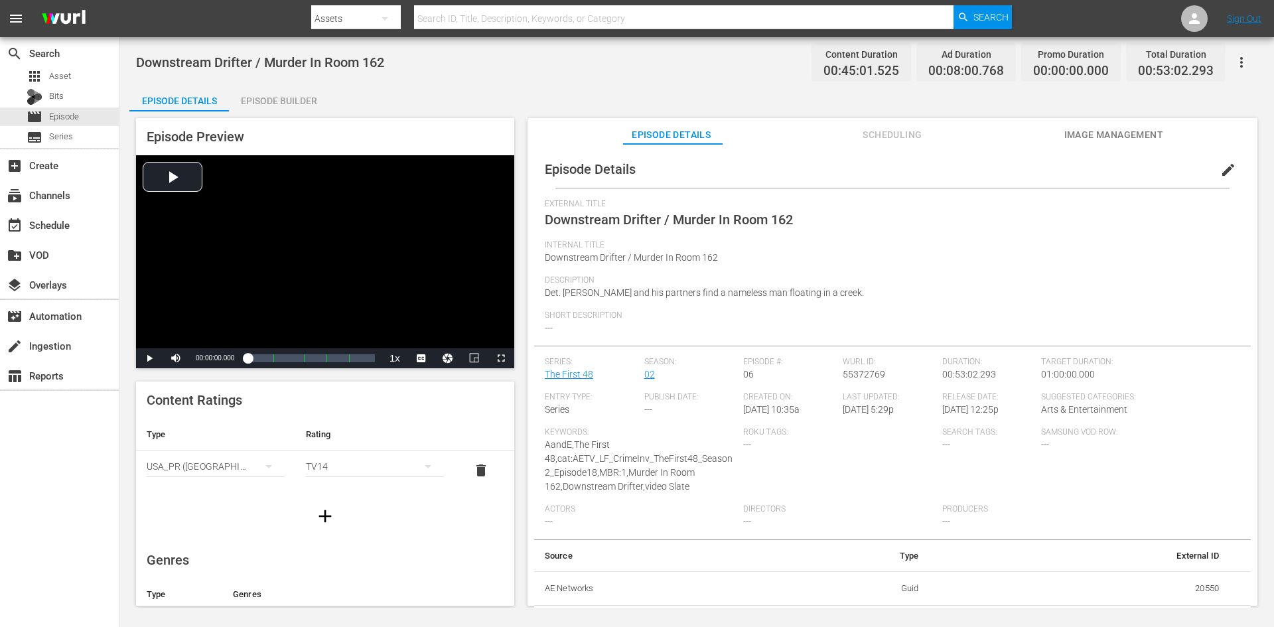
click at [293, 98] on div "Episode Builder" at bounding box center [279, 101] width 100 height 32
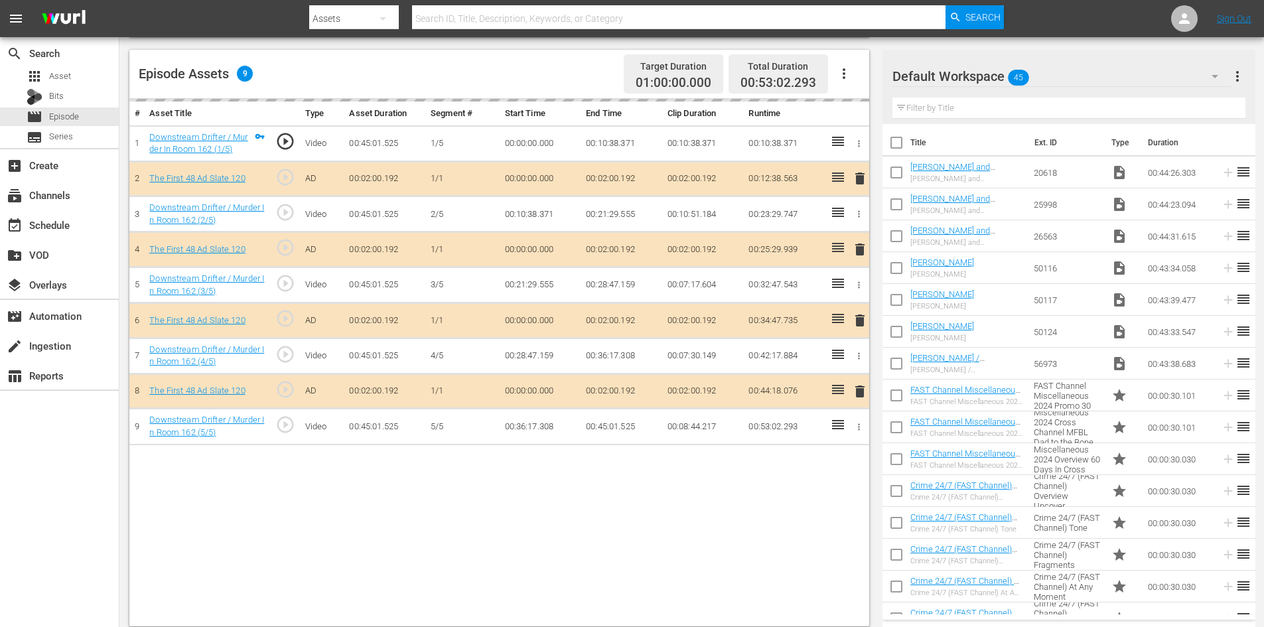
scroll to position [346, 0]
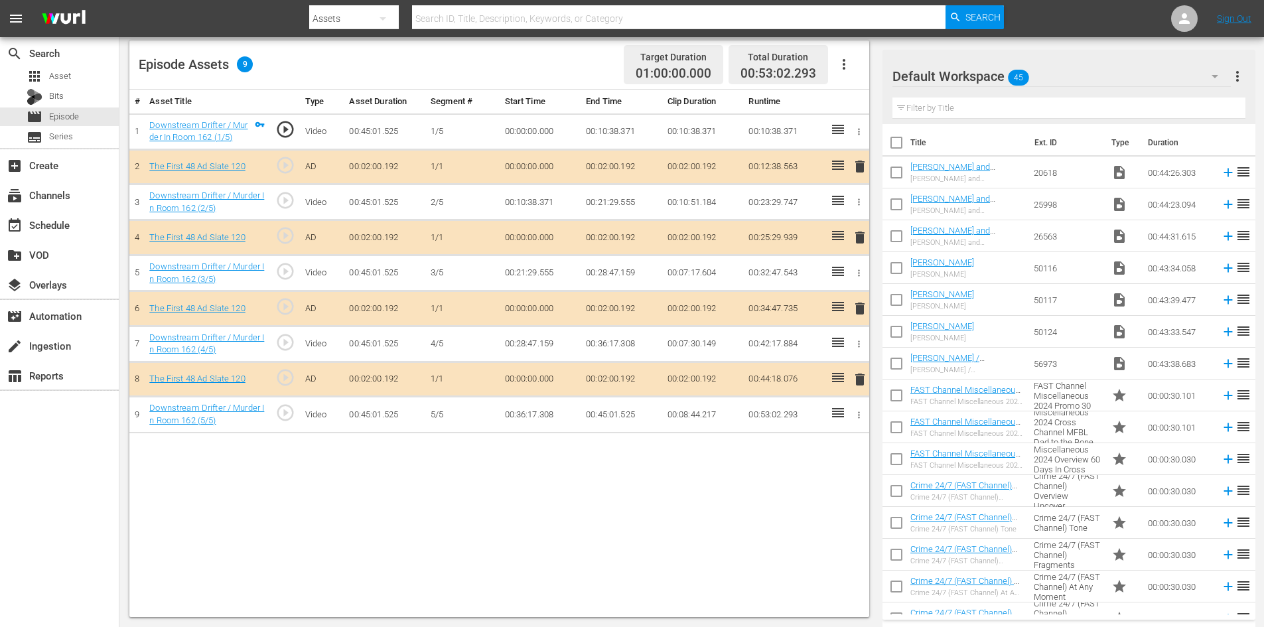
click at [1074, 76] on div "Default Workspace 45" at bounding box center [1061, 76] width 338 height 37
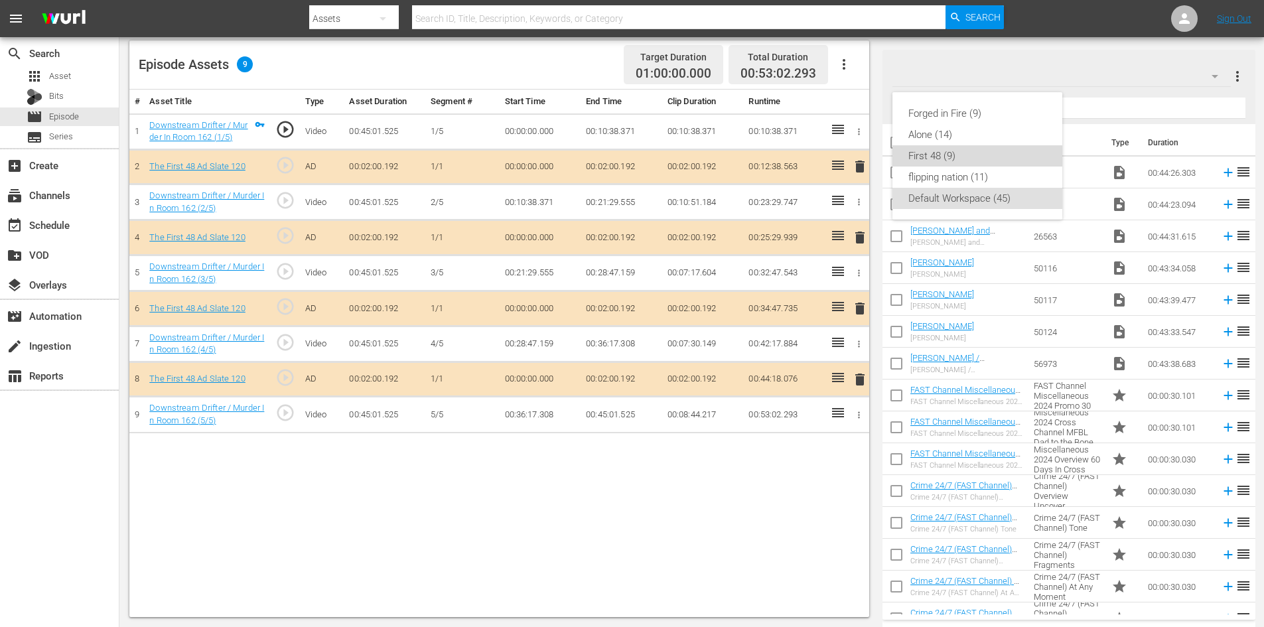
click at [920, 157] on div "First 48 (9)" at bounding box center [977, 155] width 138 height 21
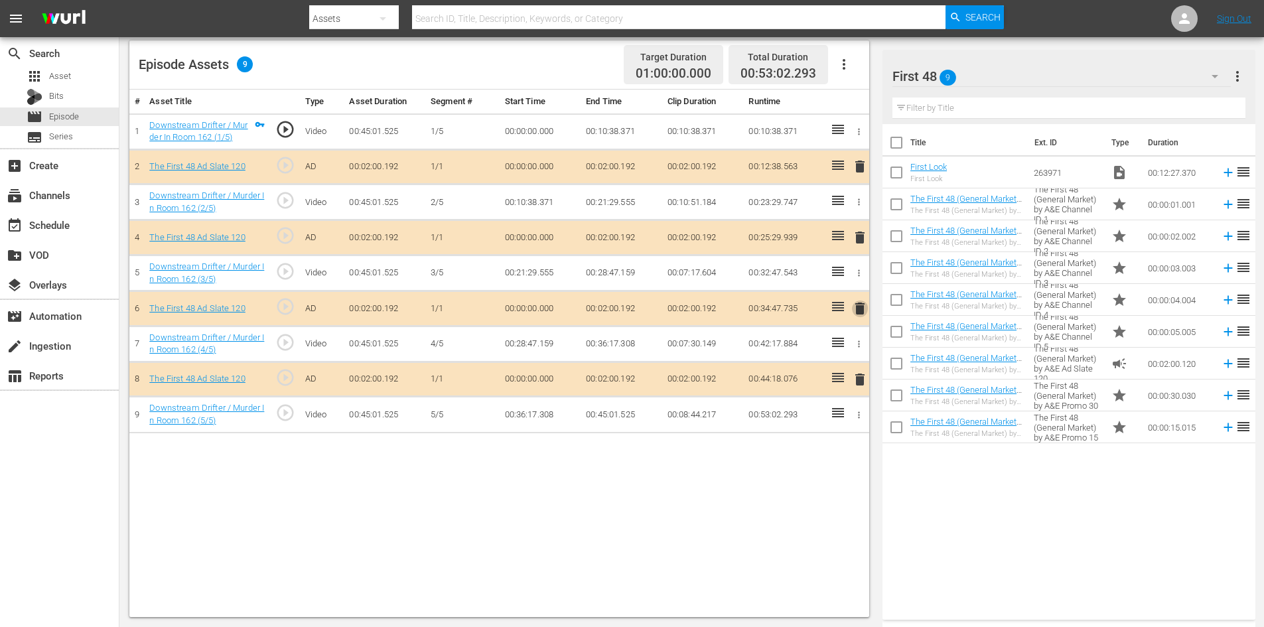
click at [858, 309] on span "delete" at bounding box center [860, 309] width 16 height 16
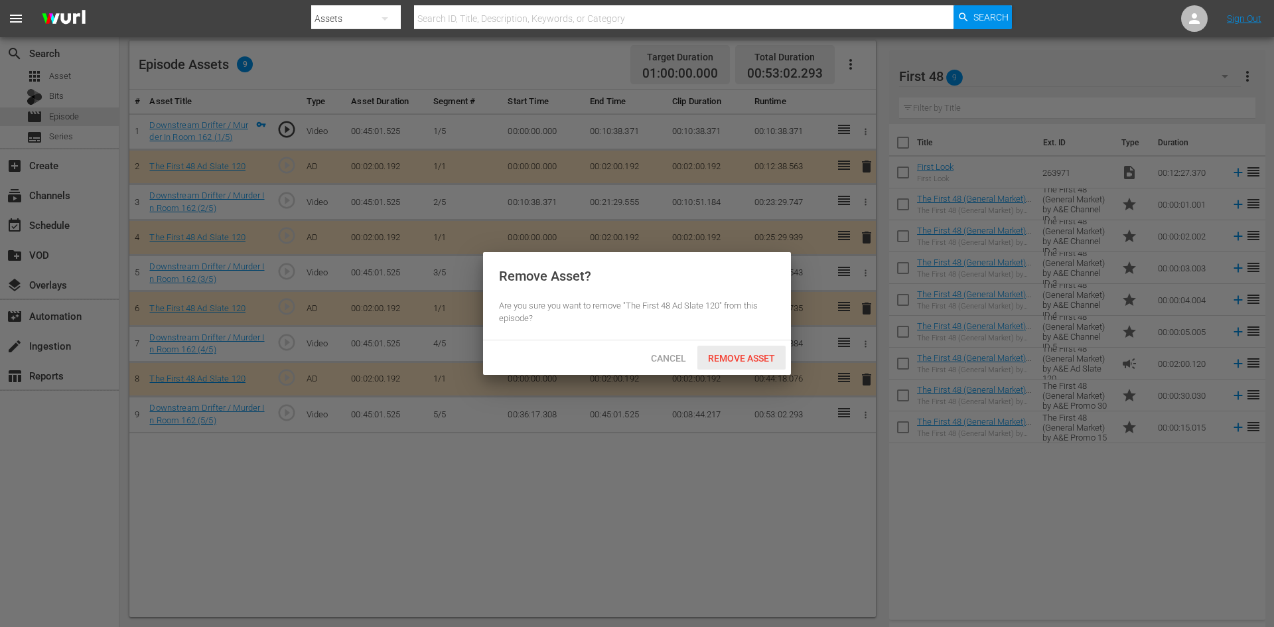
drag, startPoint x: 748, startPoint y: 352, endPoint x: 726, endPoint y: 345, distance: 23.1
click at [746, 353] on span "Remove Asset" at bounding box center [741, 358] width 88 height 11
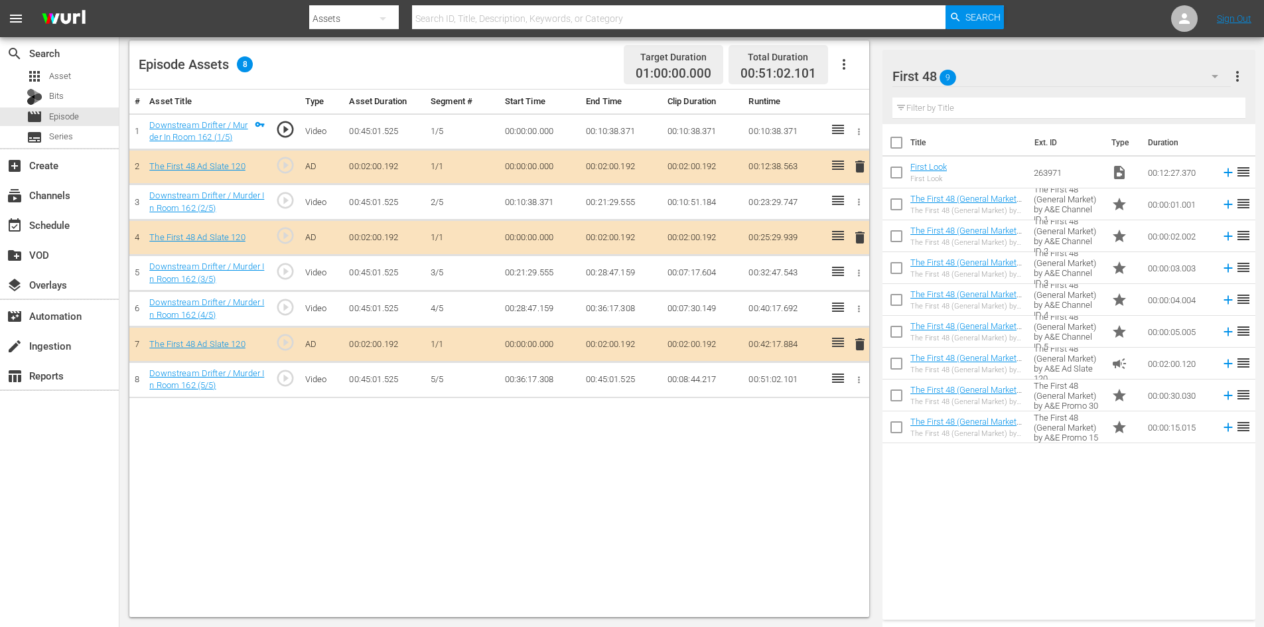
click at [1149, 428] on td "00:00:15.015" at bounding box center [1179, 427] width 73 height 32
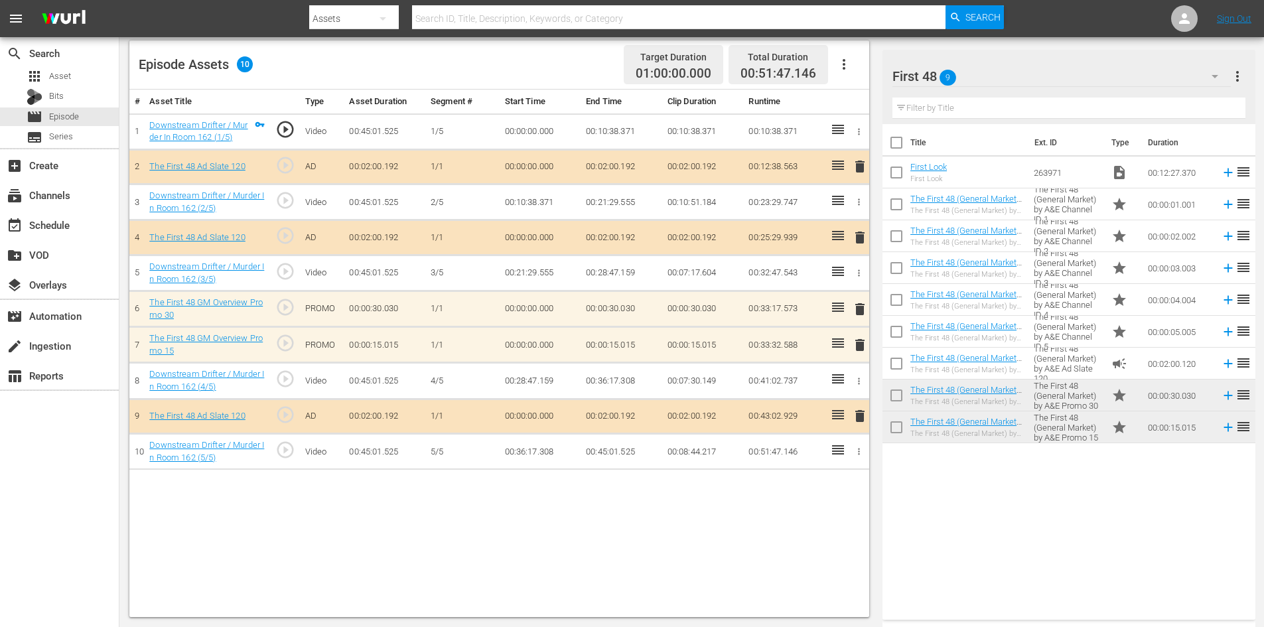
click at [859, 346] on span "delete" at bounding box center [860, 345] width 16 height 16
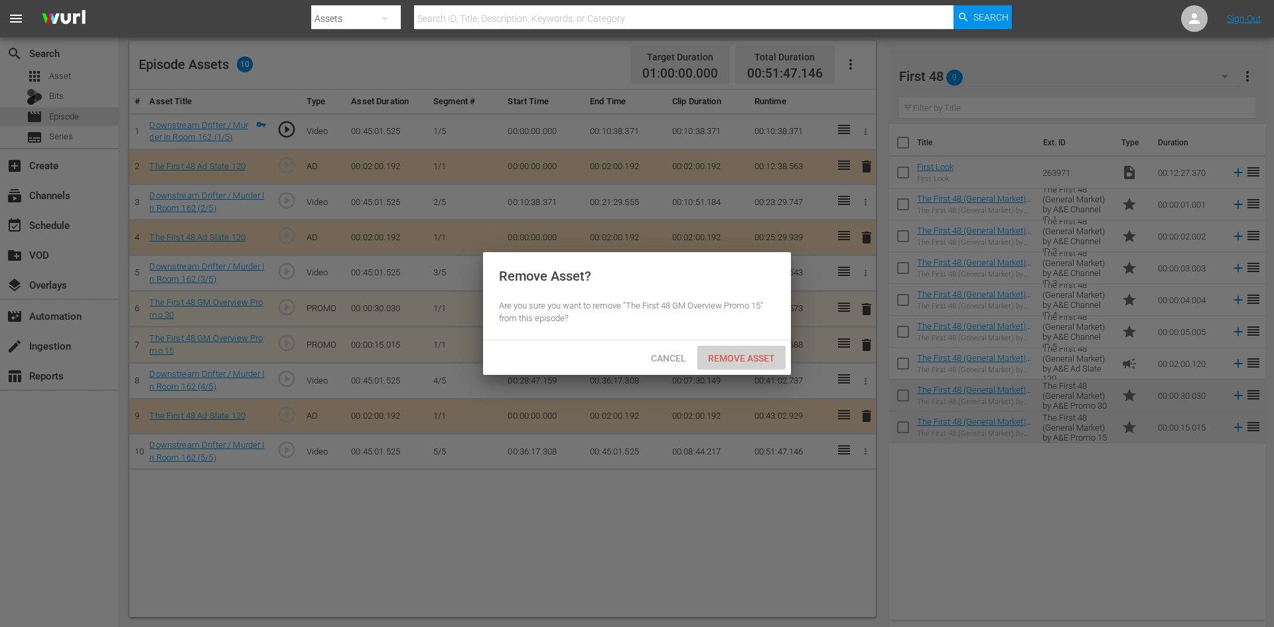
click at [723, 354] on span "Remove Asset" at bounding box center [741, 358] width 88 height 11
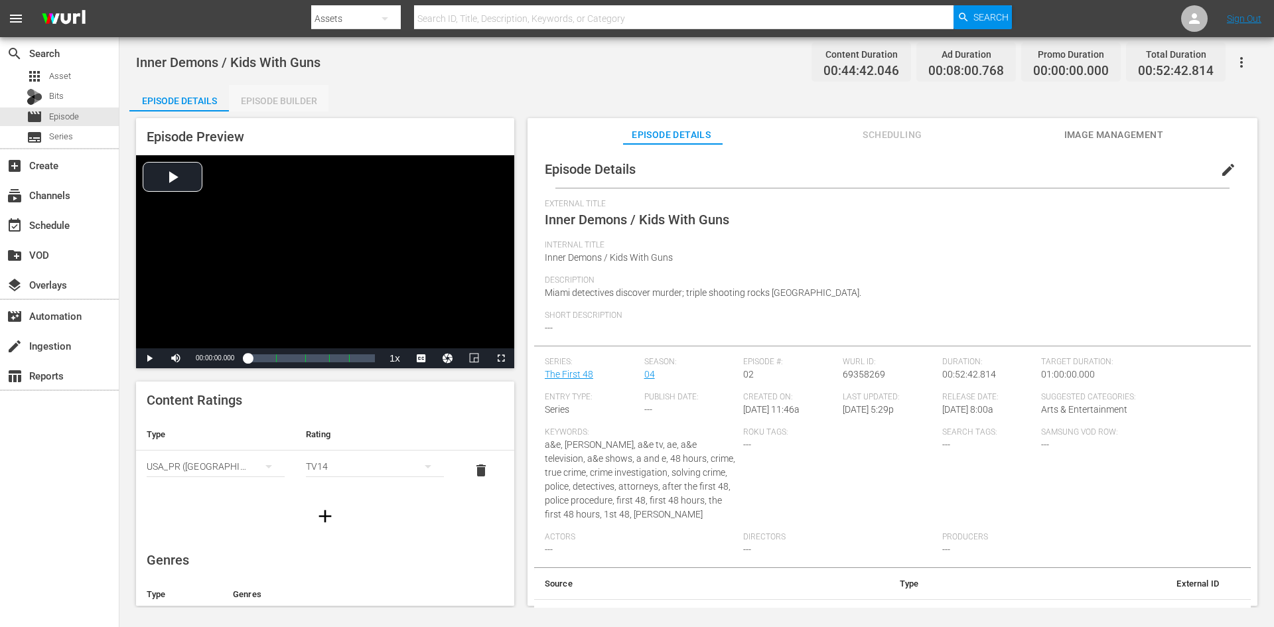
click at [263, 101] on div "Episode Builder" at bounding box center [279, 101] width 100 height 32
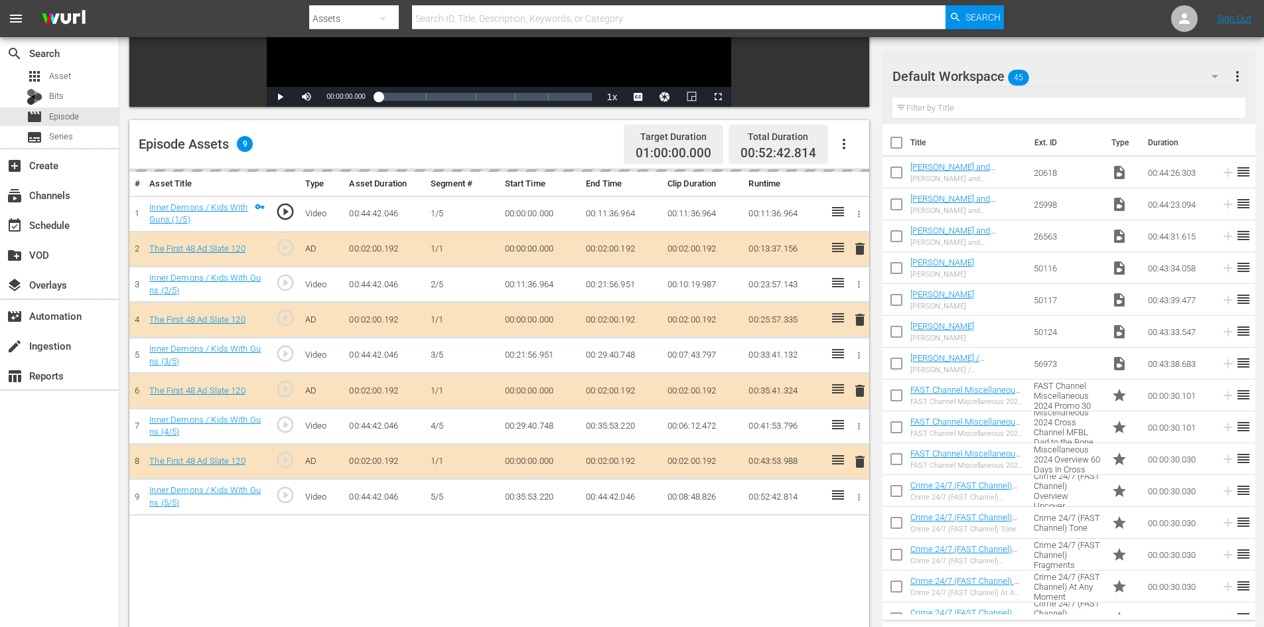
scroll to position [346, 0]
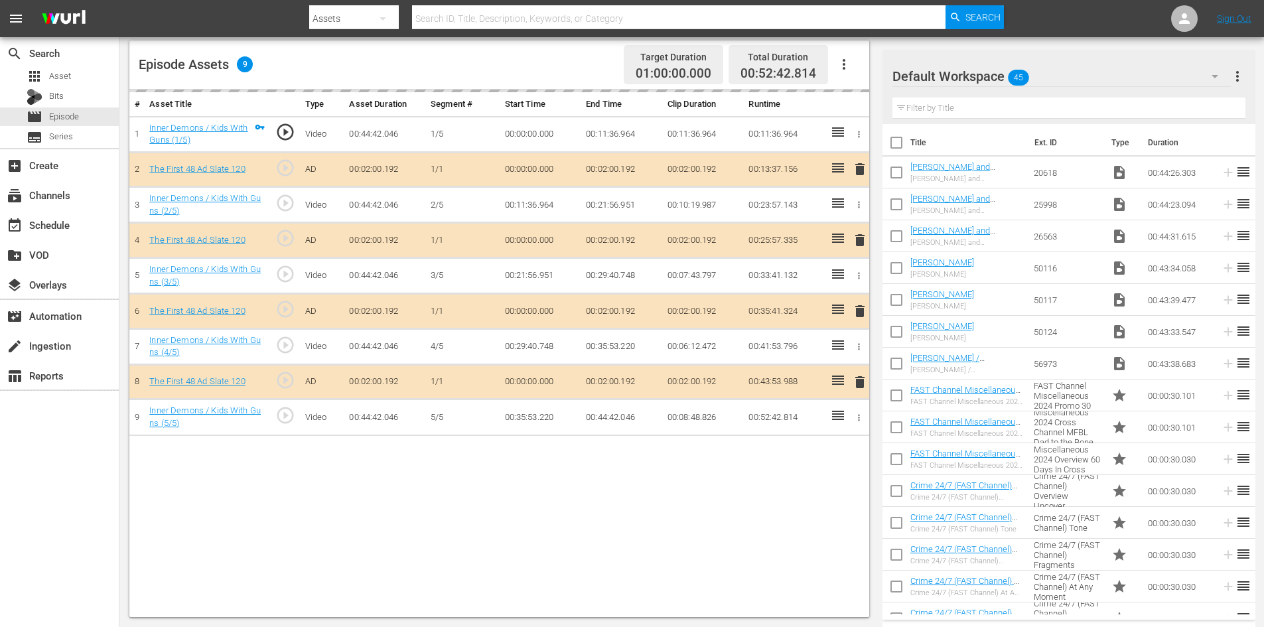
click at [1117, 72] on div "Default Workspace 45" at bounding box center [1061, 76] width 338 height 37
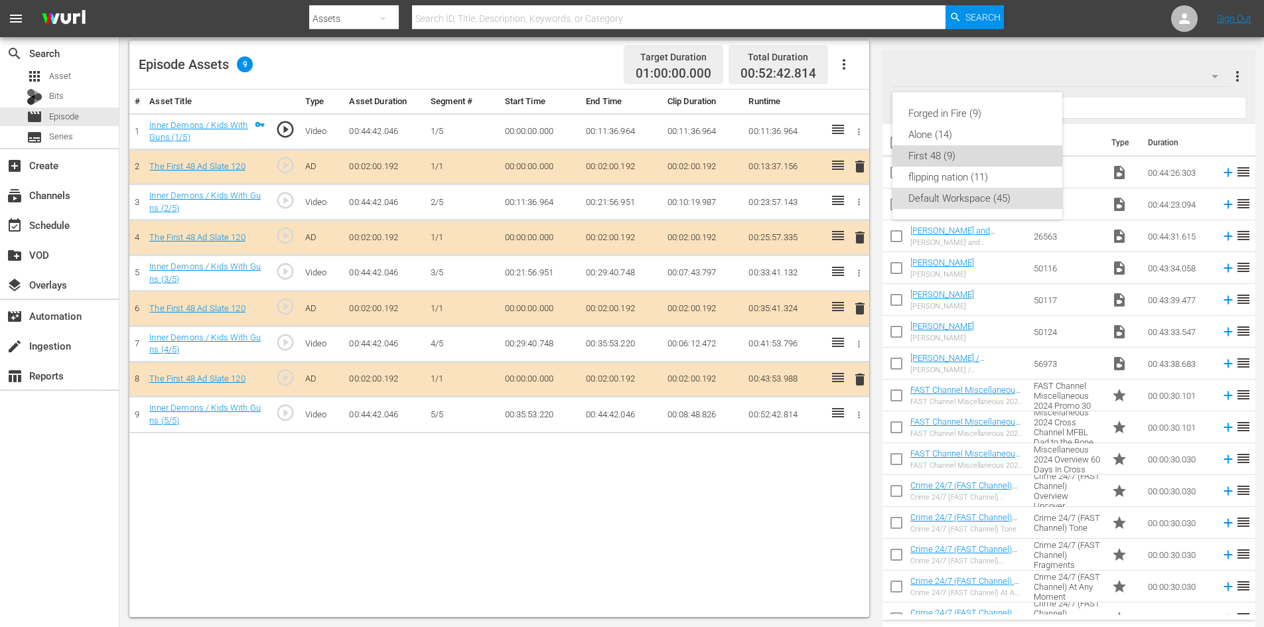
click at [942, 156] on div "First 48 (9)" at bounding box center [977, 155] width 138 height 21
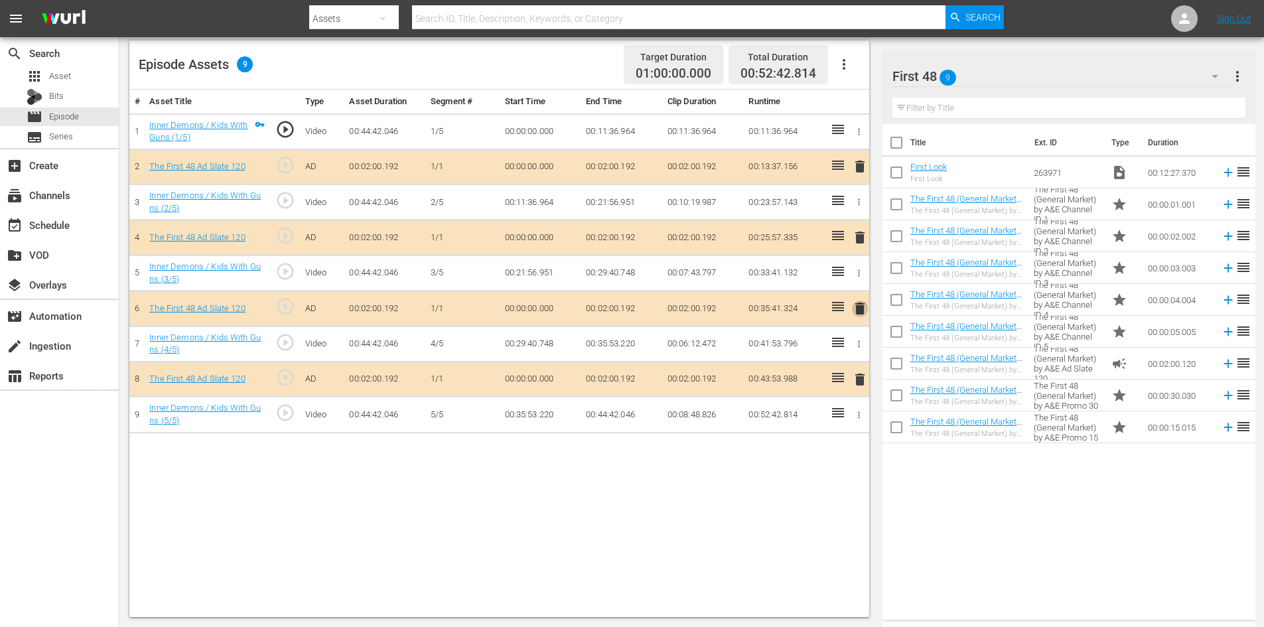
click at [860, 306] on span "delete" at bounding box center [860, 309] width 16 height 16
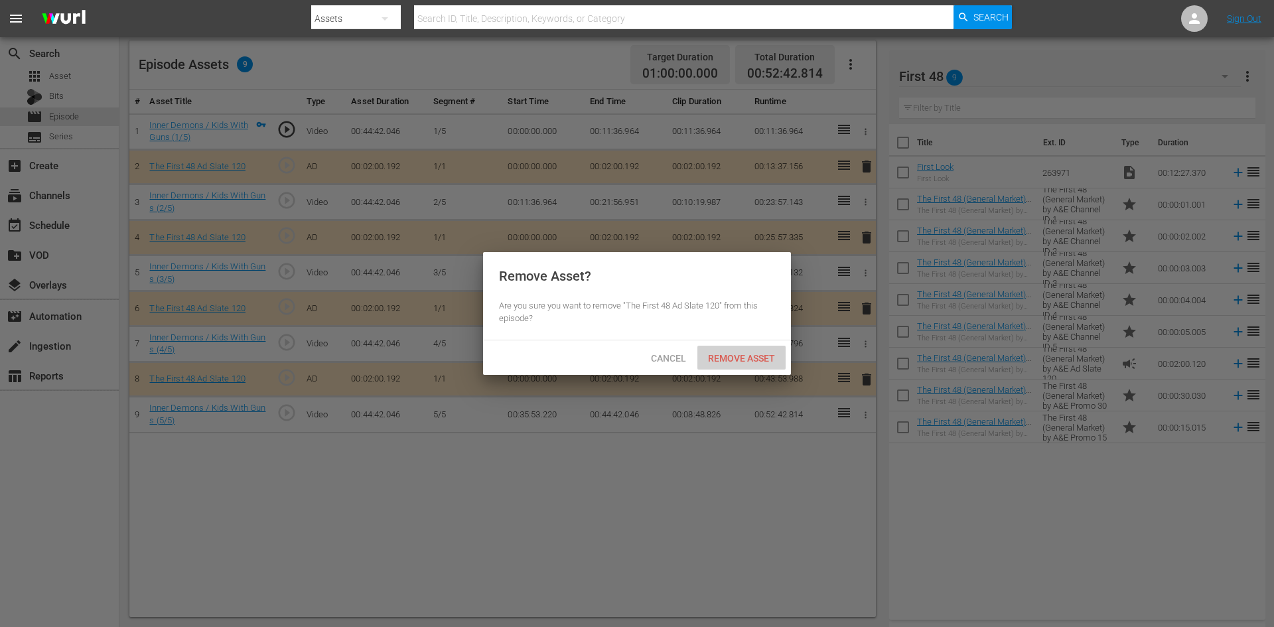
click at [742, 354] on span "Remove Asset" at bounding box center [741, 358] width 88 height 11
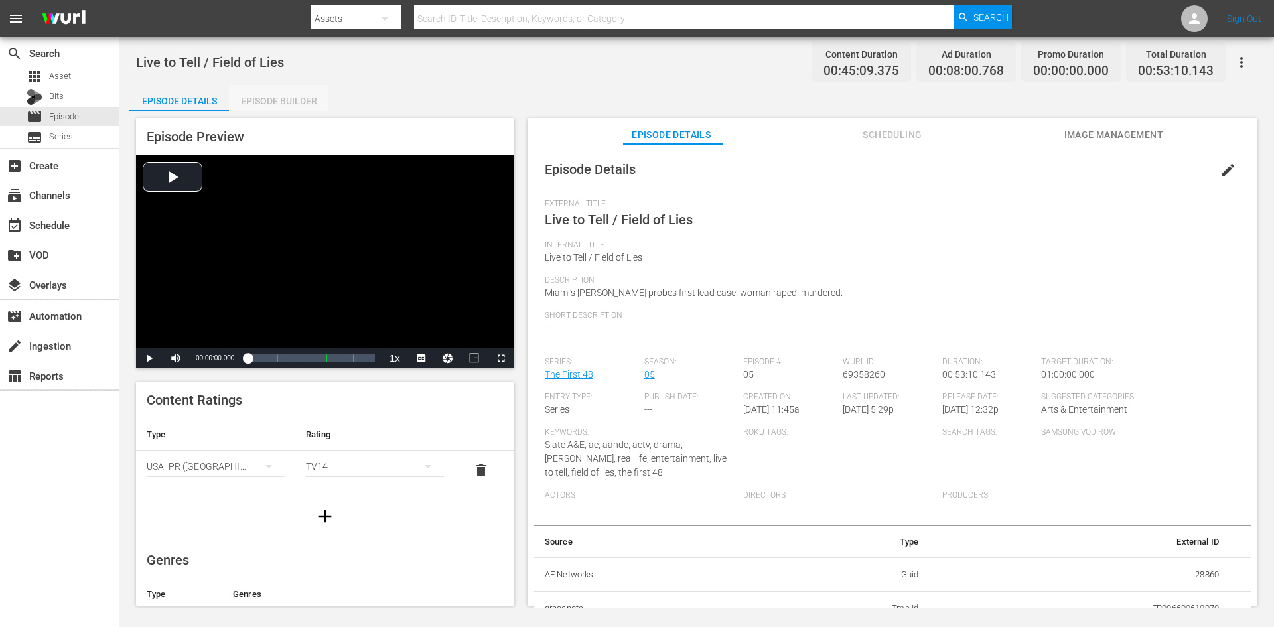
click at [266, 100] on div "Episode Builder" at bounding box center [279, 101] width 100 height 32
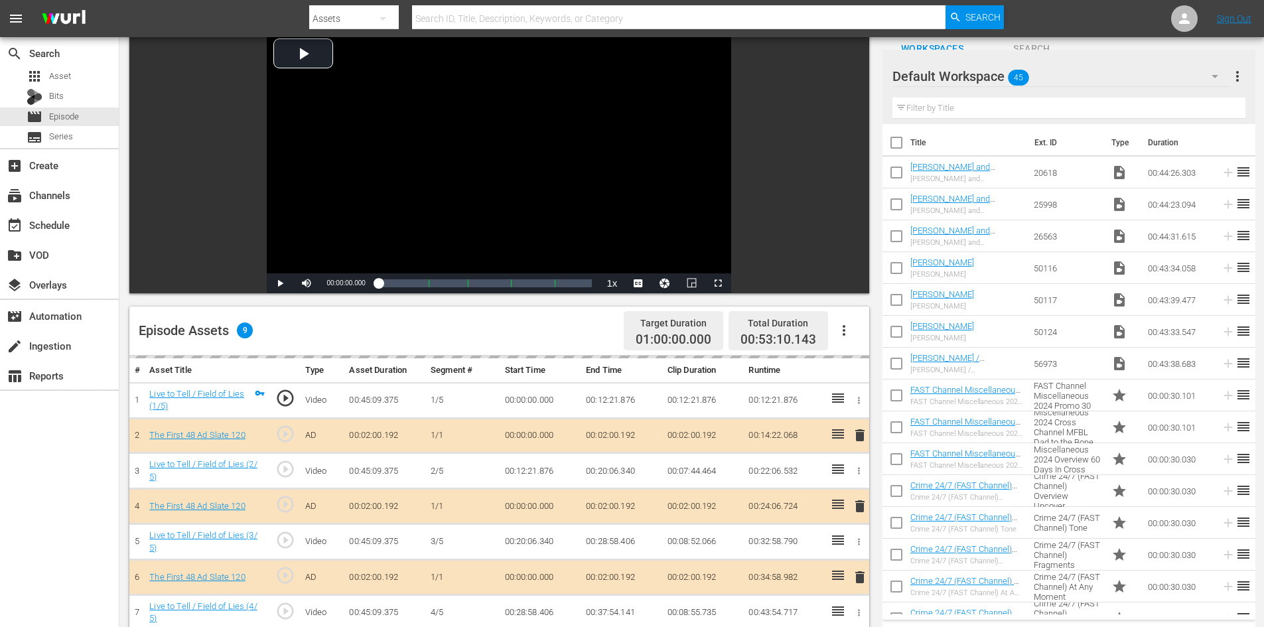
scroll to position [346, 0]
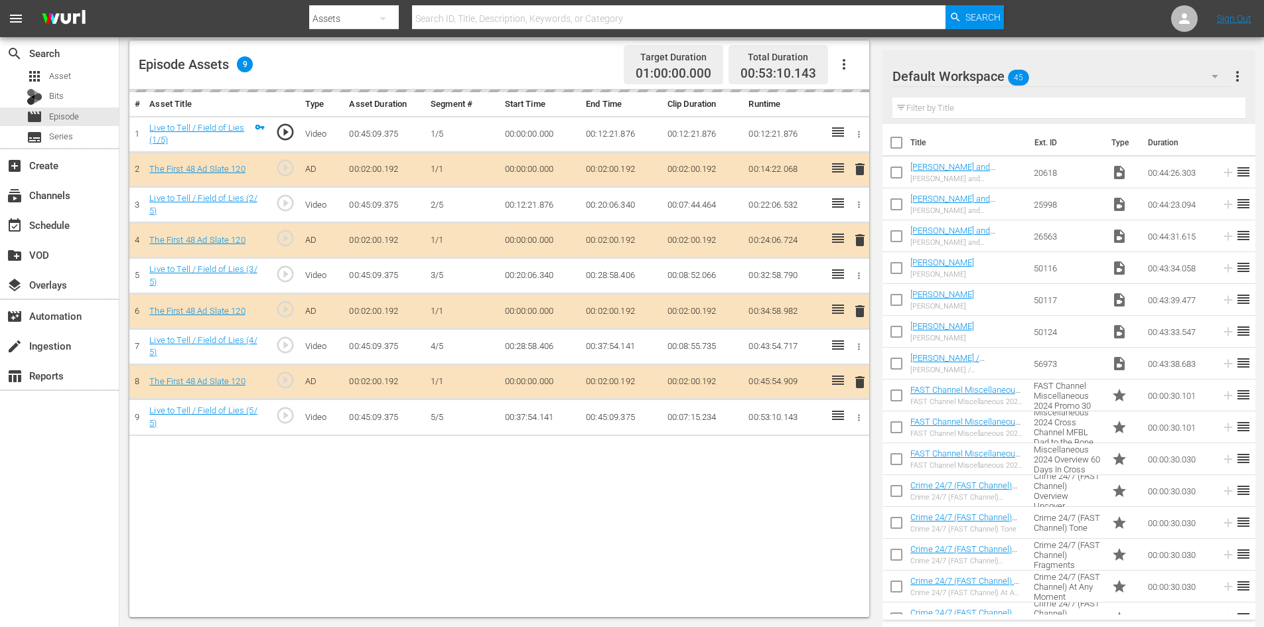
click at [1046, 74] on div "Default Workspace 45" at bounding box center [1061, 76] width 338 height 37
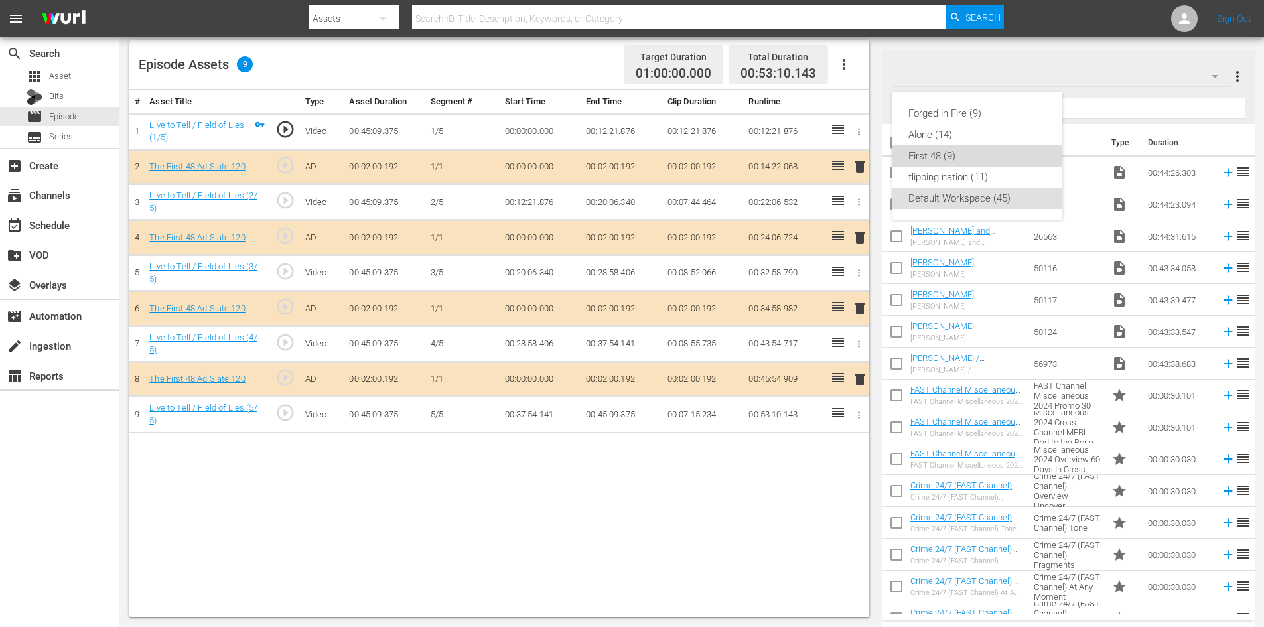
click at [916, 151] on div "First 48 (9)" at bounding box center [977, 155] width 138 height 21
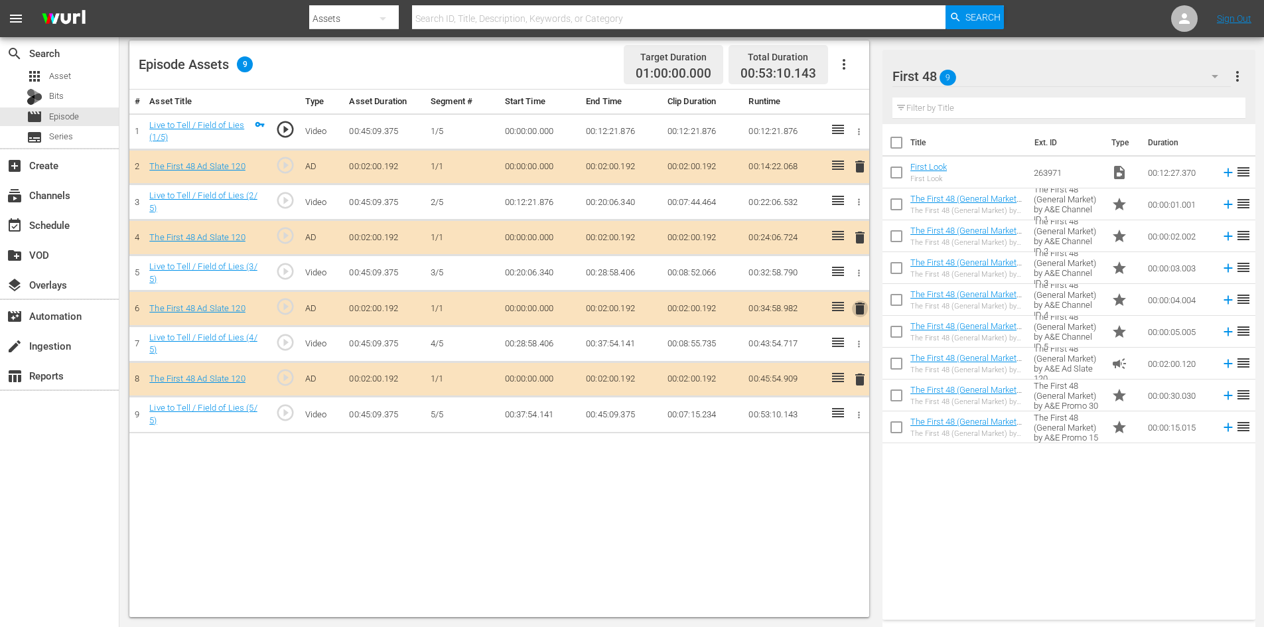
click at [858, 309] on span "delete" at bounding box center [860, 309] width 16 height 16
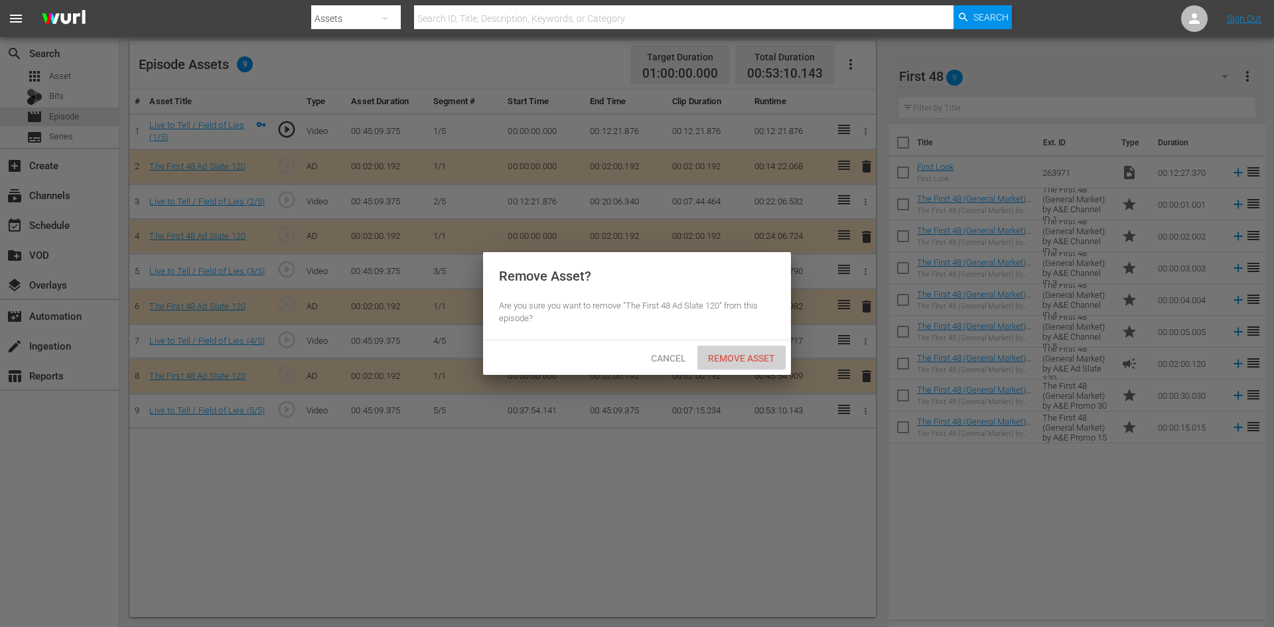
drag, startPoint x: 755, startPoint y: 353, endPoint x: 749, endPoint y: 342, distance: 12.8
click at [755, 353] on span "Remove Asset" at bounding box center [741, 358] width 88 height 11
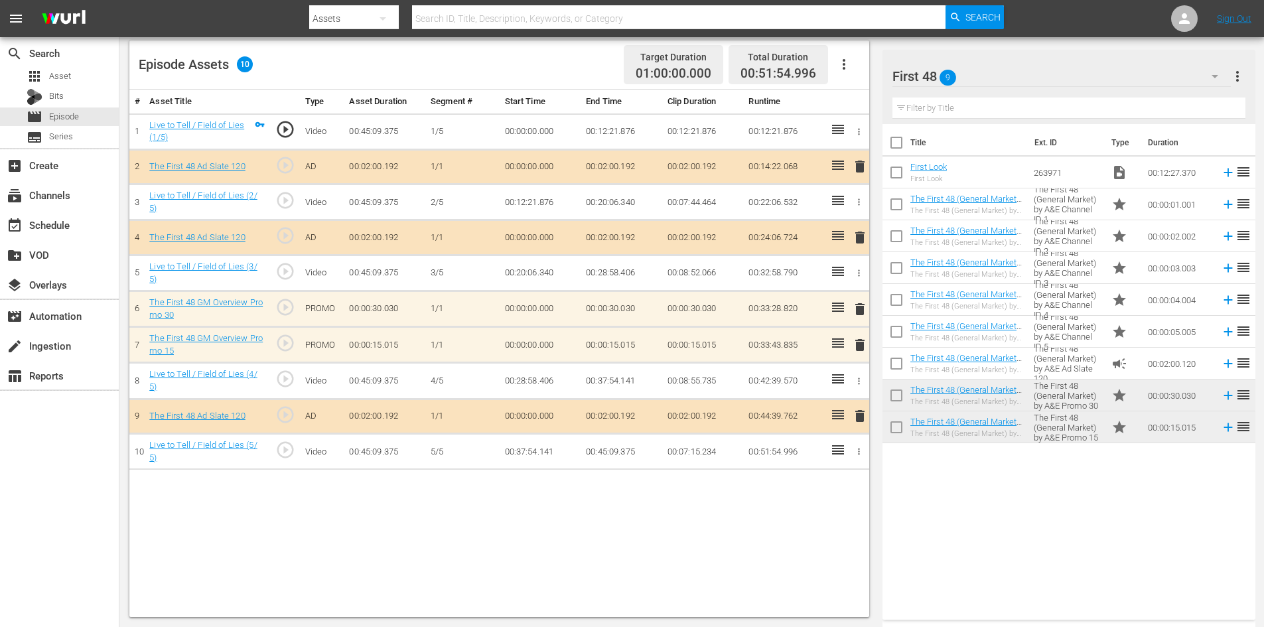
click at [859, 344] on span "delete" at bounding box center [860, 345] width 16 height 16
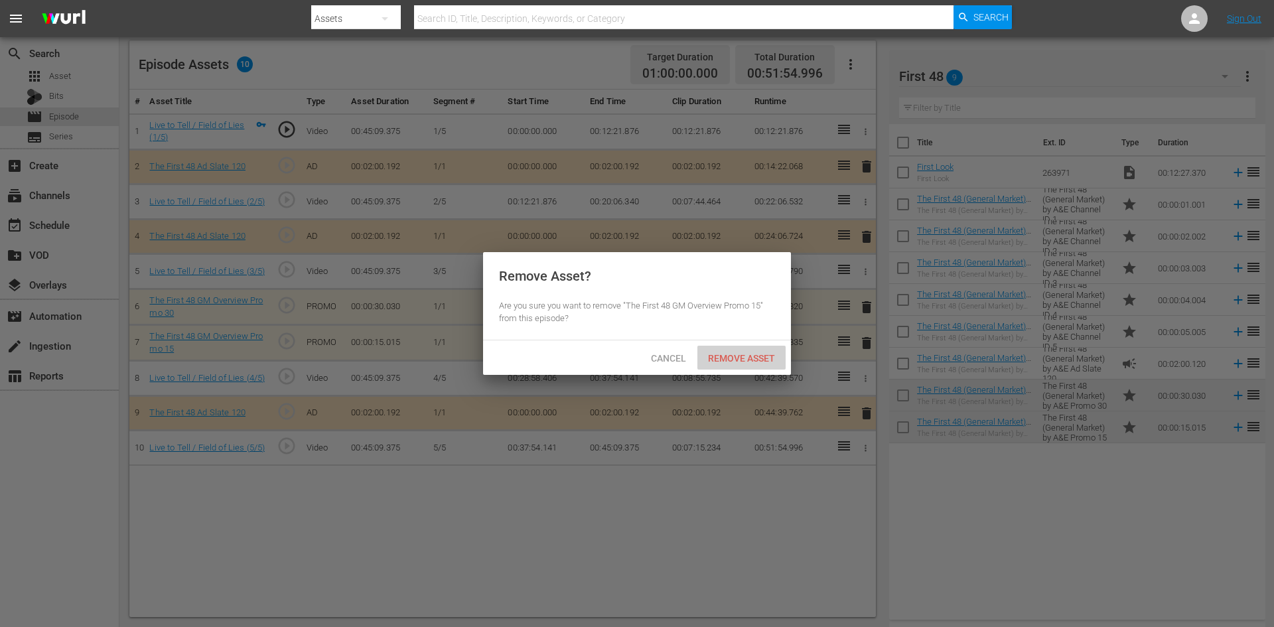
click at [758, 358] on span "Remove Asset" at bounding box center [741, 358] width 88 height 11
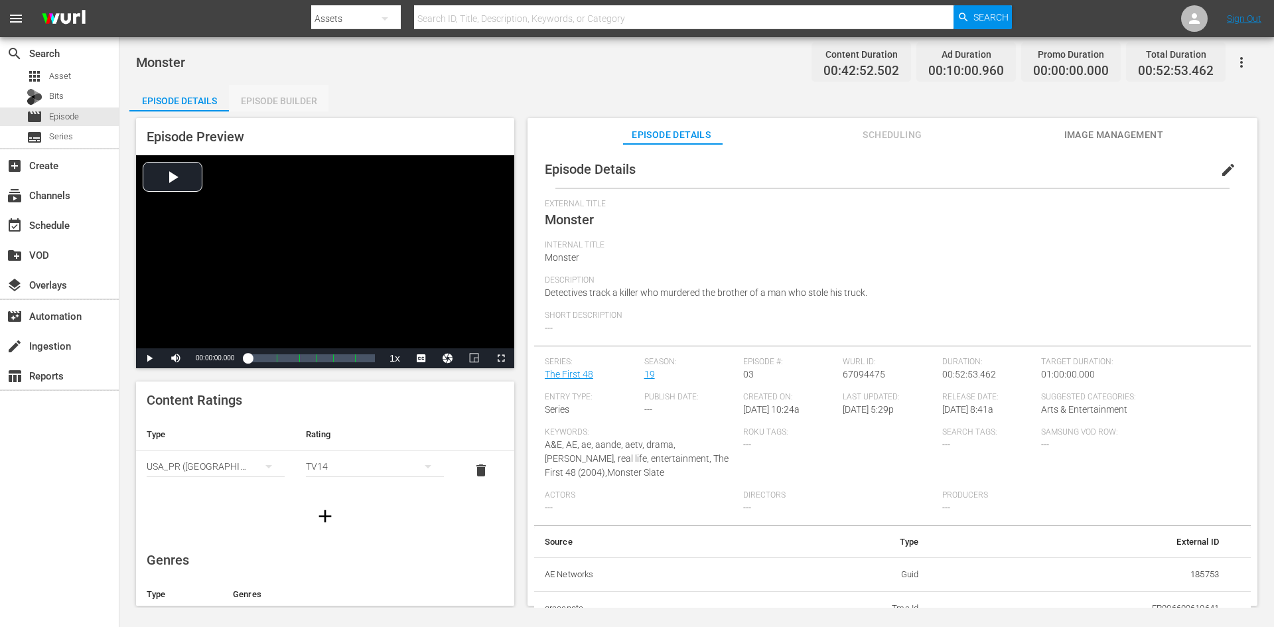
click at [274, 100] on div "Episode Builder" at bounding box center [279, 101] width 100 height 32
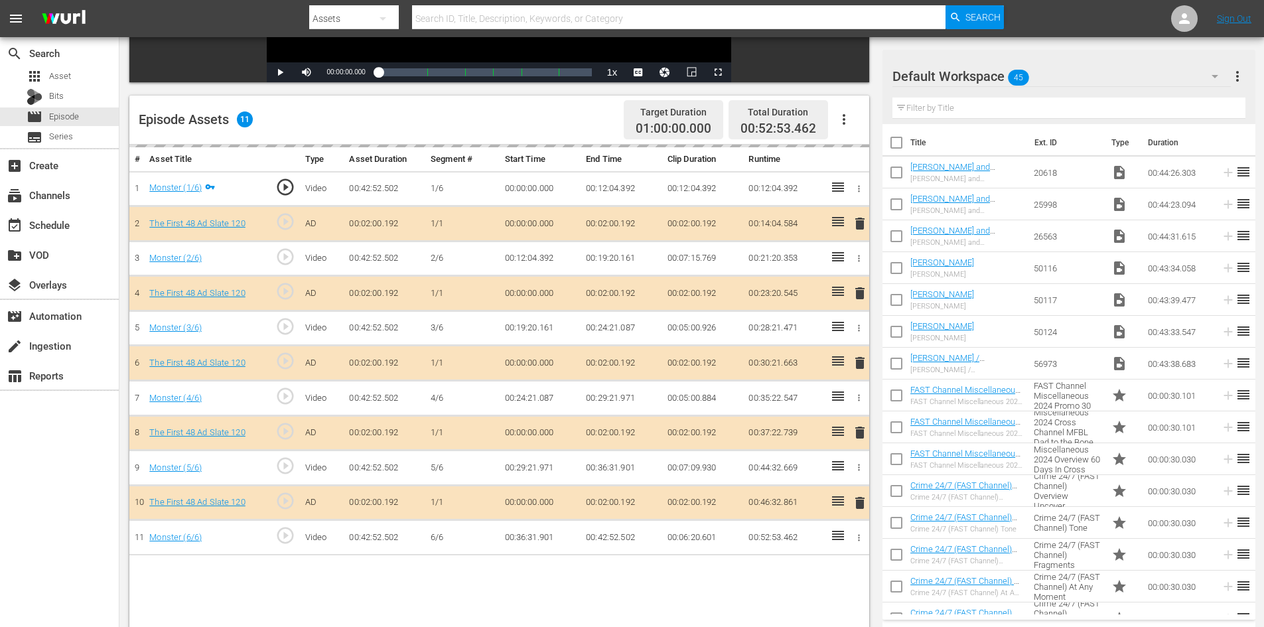
scroll to position [346, 0]
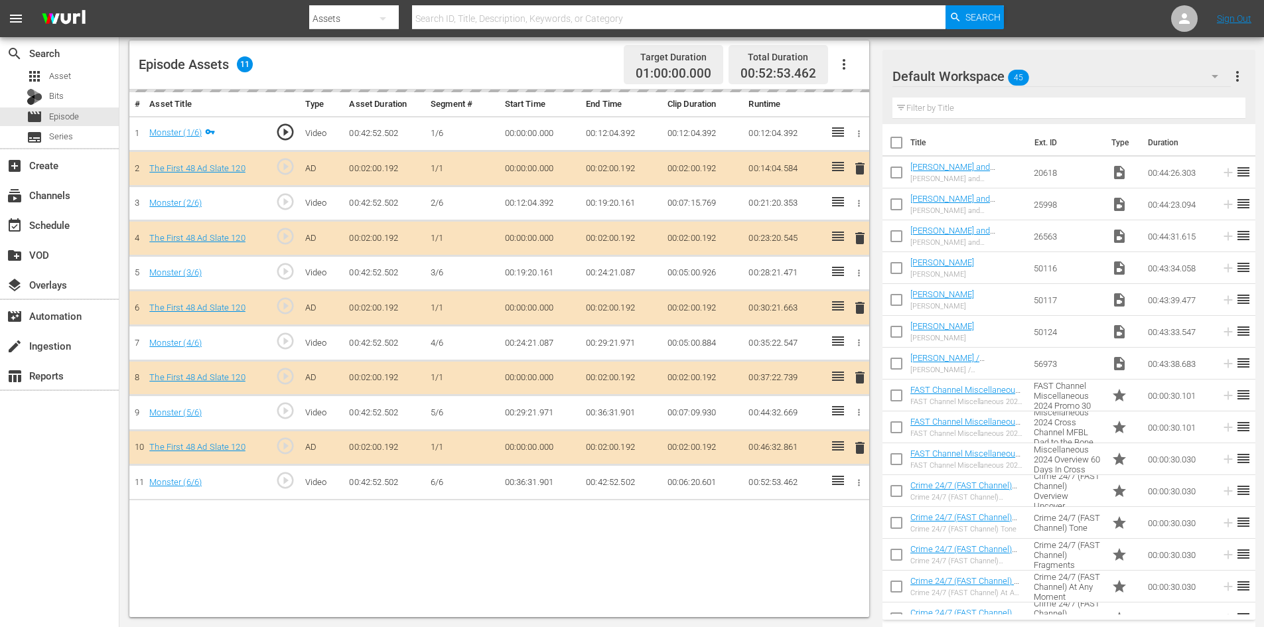
click at [1072, 73] on div "Default Workspace 45" at bounding box center [1061, 76] width 338 height 37
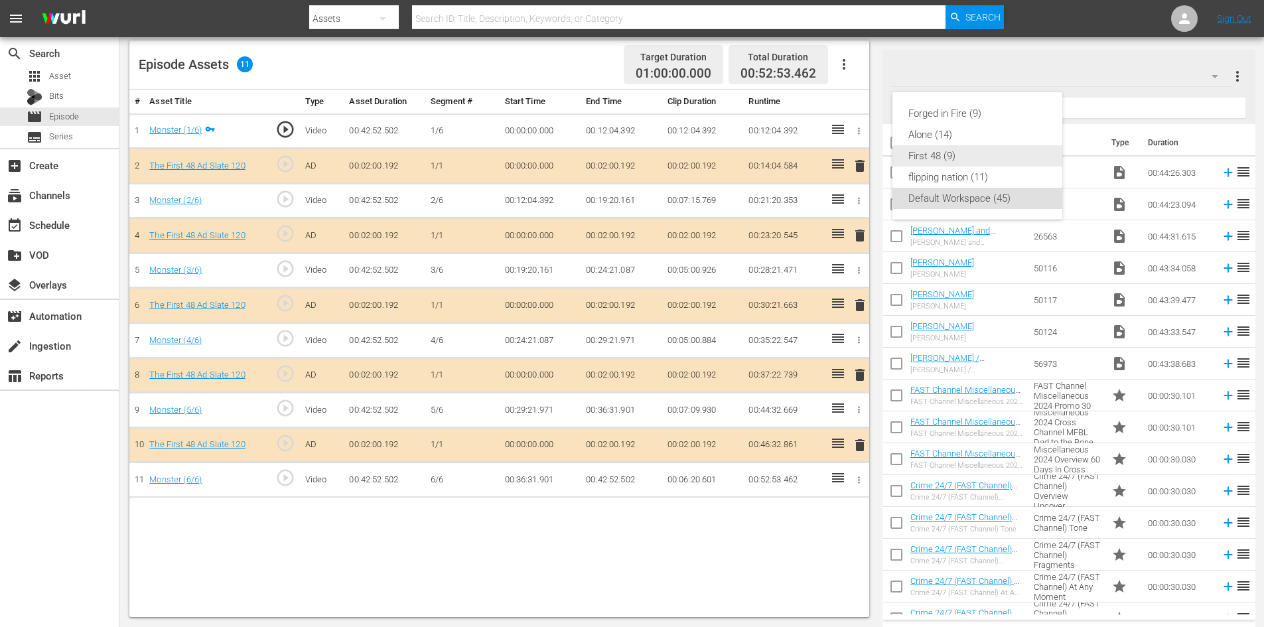
click at [937, 157] on div "First 48 (9)" at bounding box center [977, 155] width 138 height 21
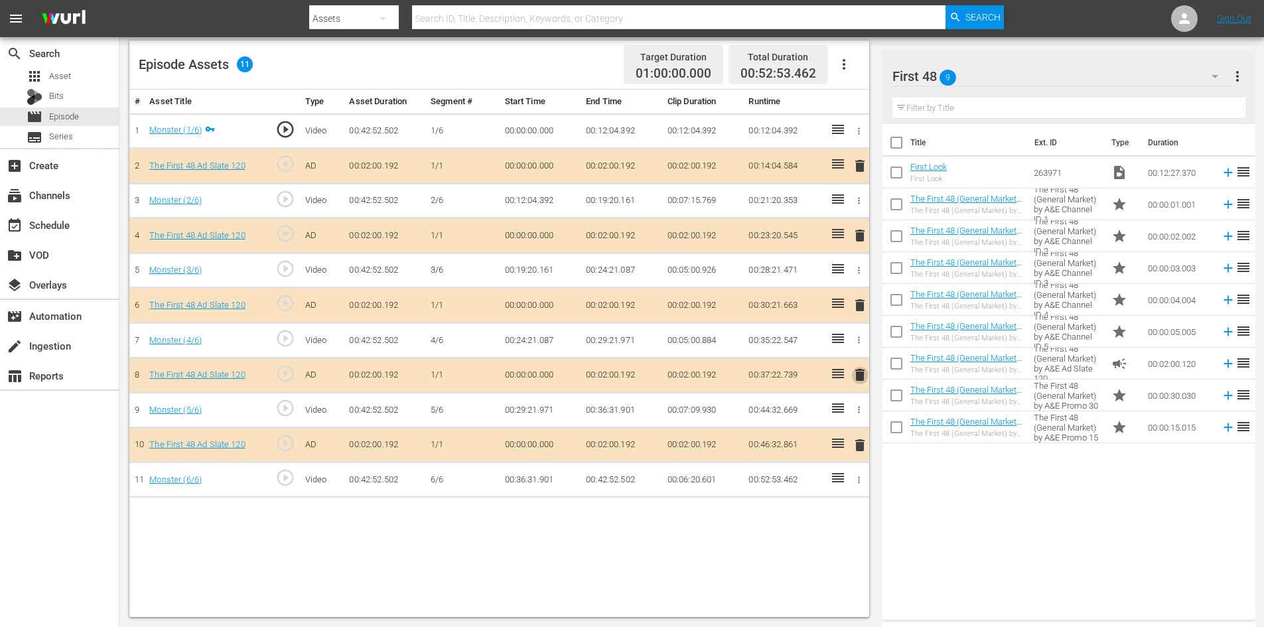
click at [859, 368] on span "delete" at bounding box center [860, 375] width 16 height 16
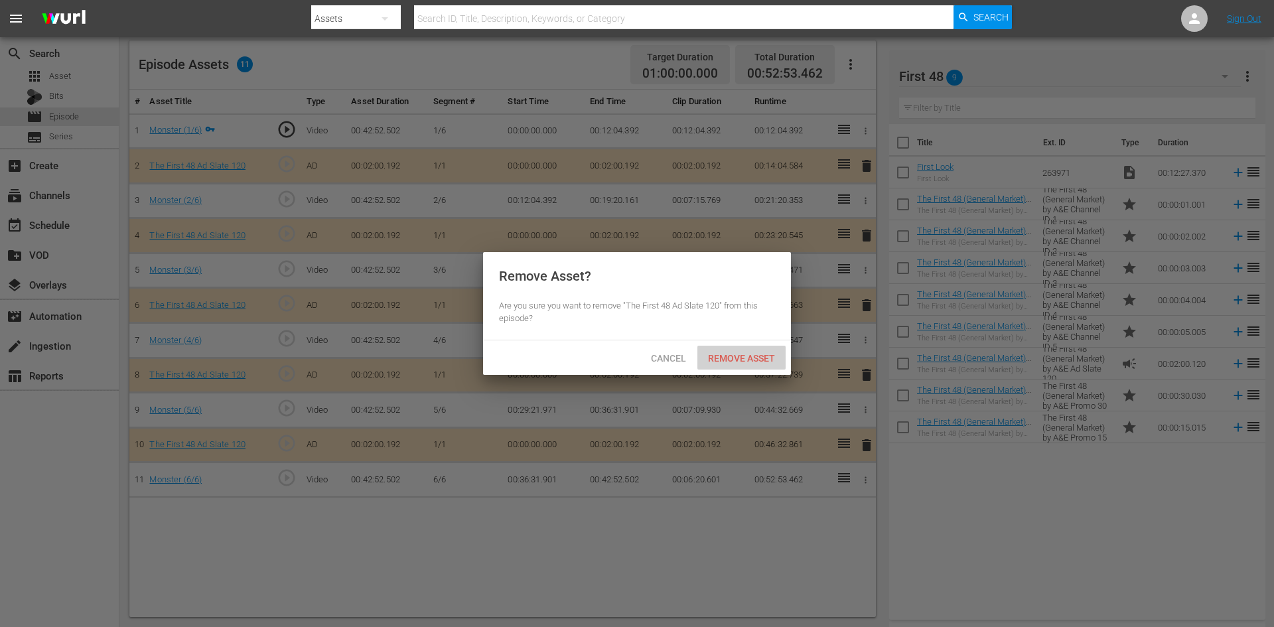
click at [744, 363] on div "Remove Asset" at bounding box center [741, 358] width 88 height 25
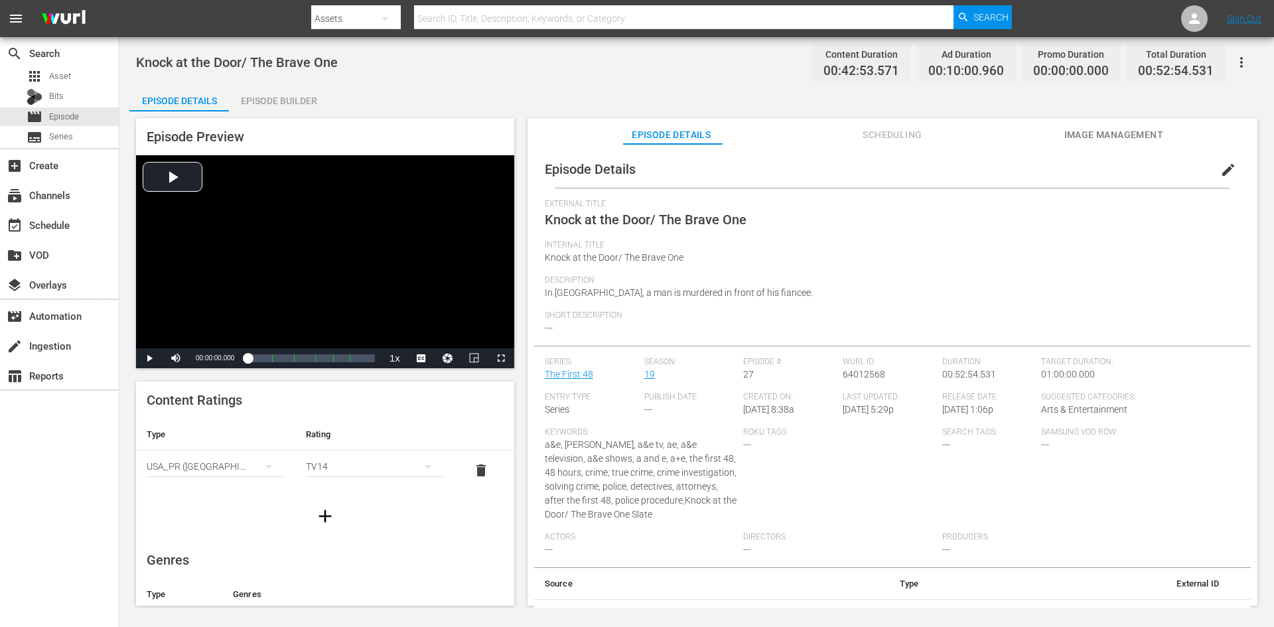
click at [300, 106] on div "Episode Builder" at bounding box center [279, 101] width 100 height 32
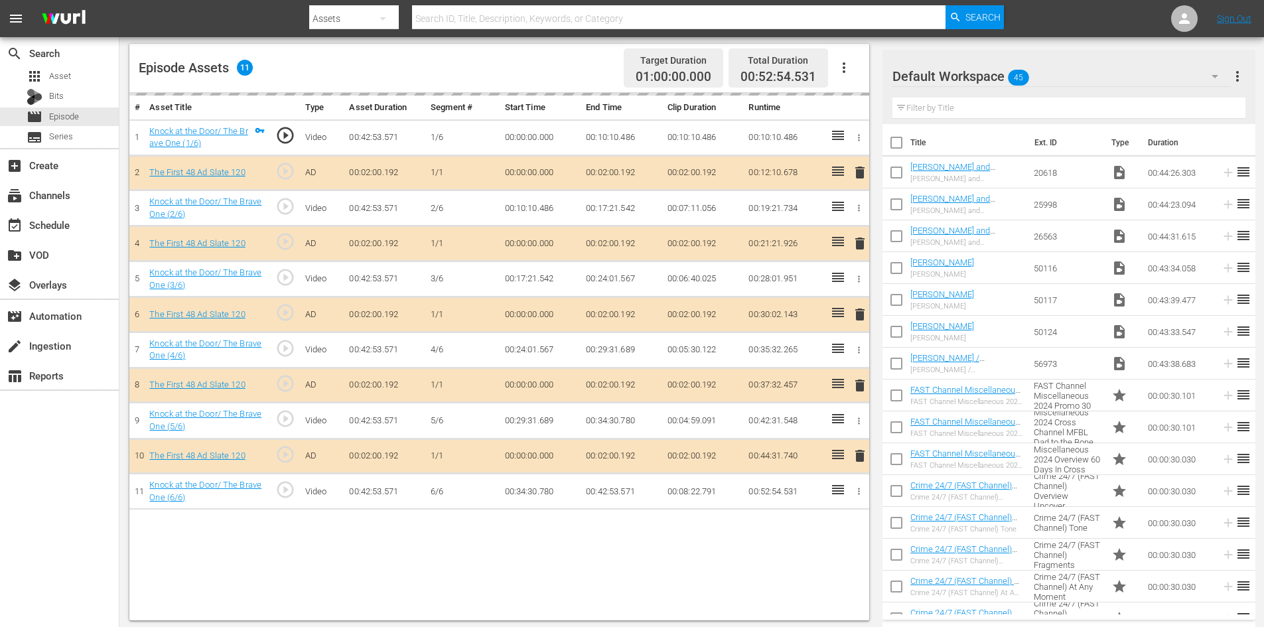
scroll to position [346, 0]
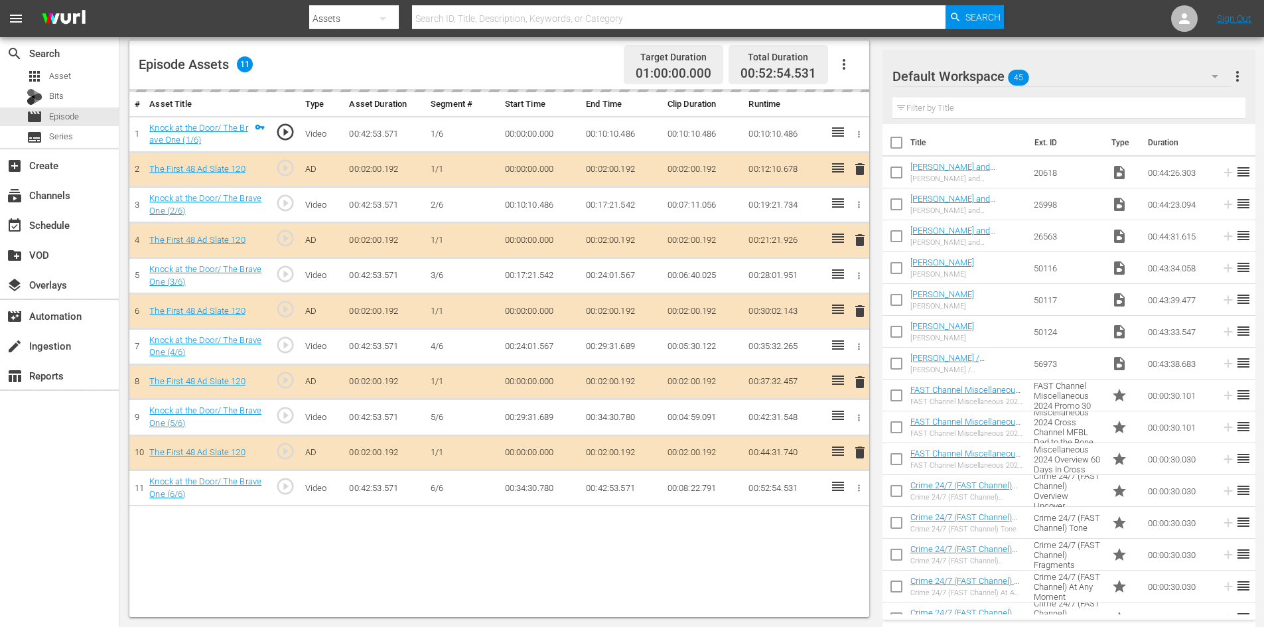
click at [1088, 76] on div "Default Workspace 45" at bounding box center [1061, 76] width 338 height 37
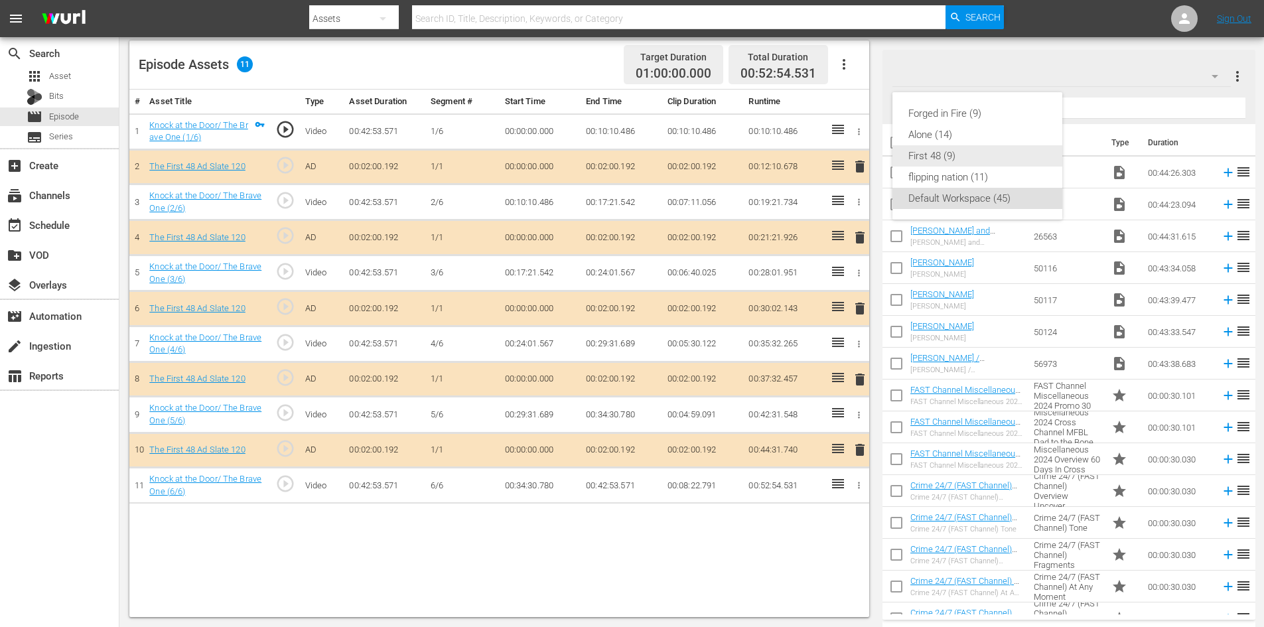
click at [926, 159] on div "First 48 (9)" at bounding box center [977, 155] width 138 height 21
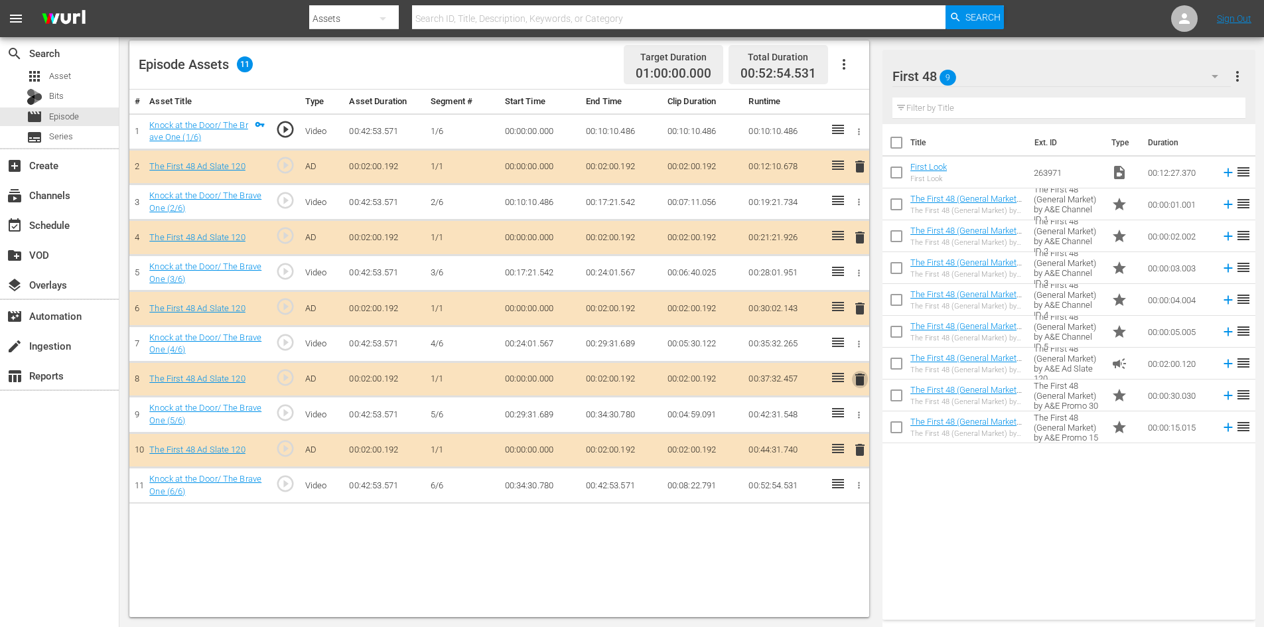
click at [861, 376] on span "delete" at bounding box center [860, 380] width 16 height 16
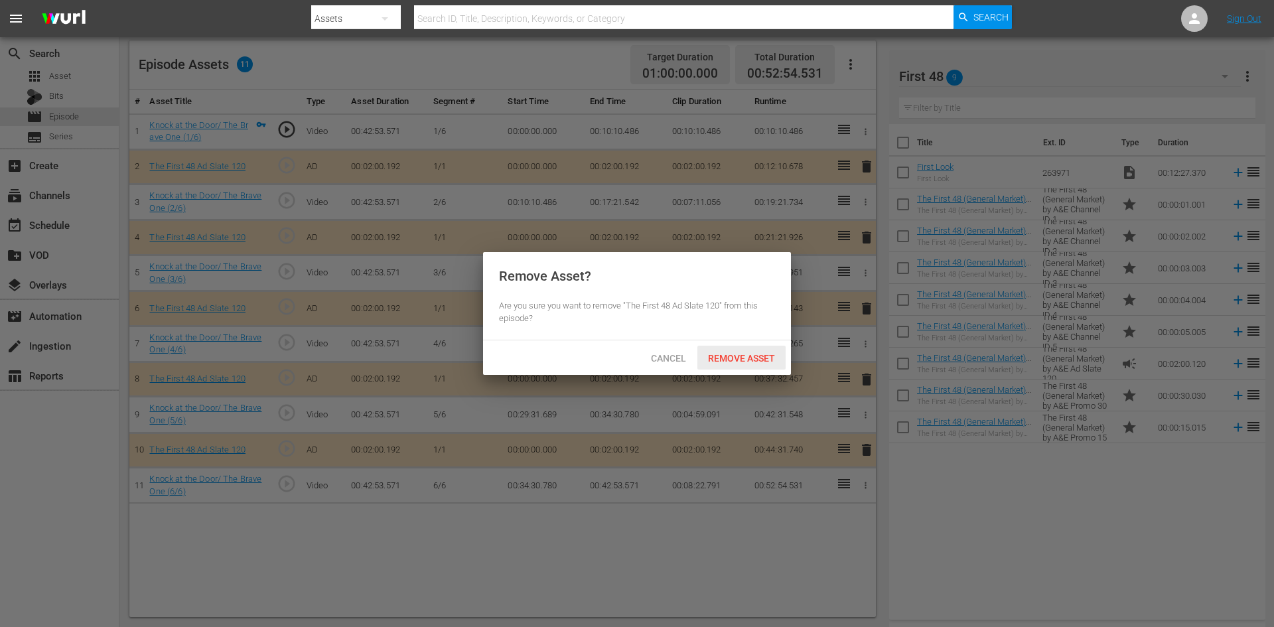
click at [744, 353] on span "Remove Asset" at bounding box center [741, 358] width 88 height 11
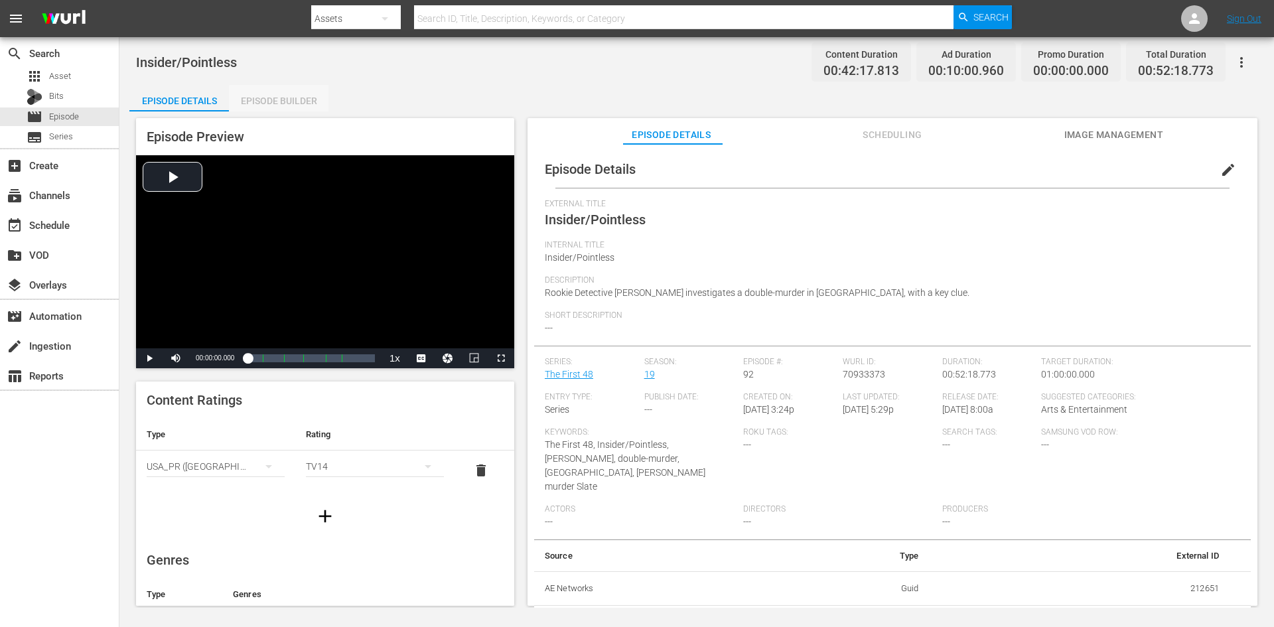
click at [308, 104] on div "Episode Builder" at bounding box center [279, 101] width 100 height 32
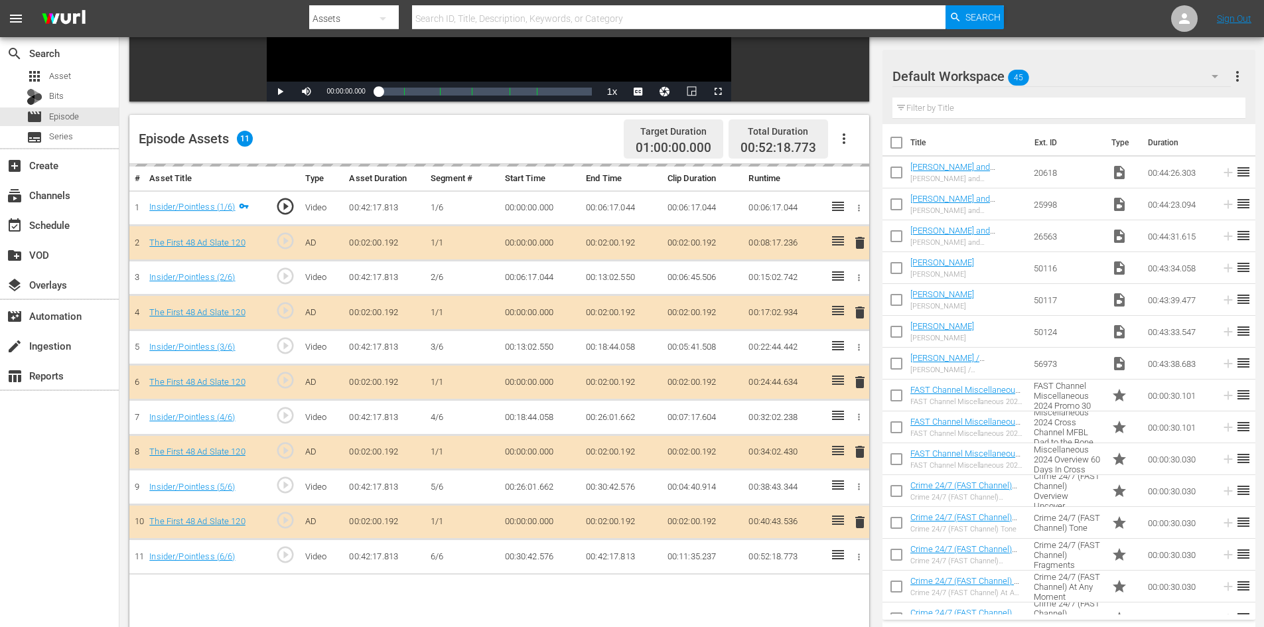
scroll to position [346, 0]
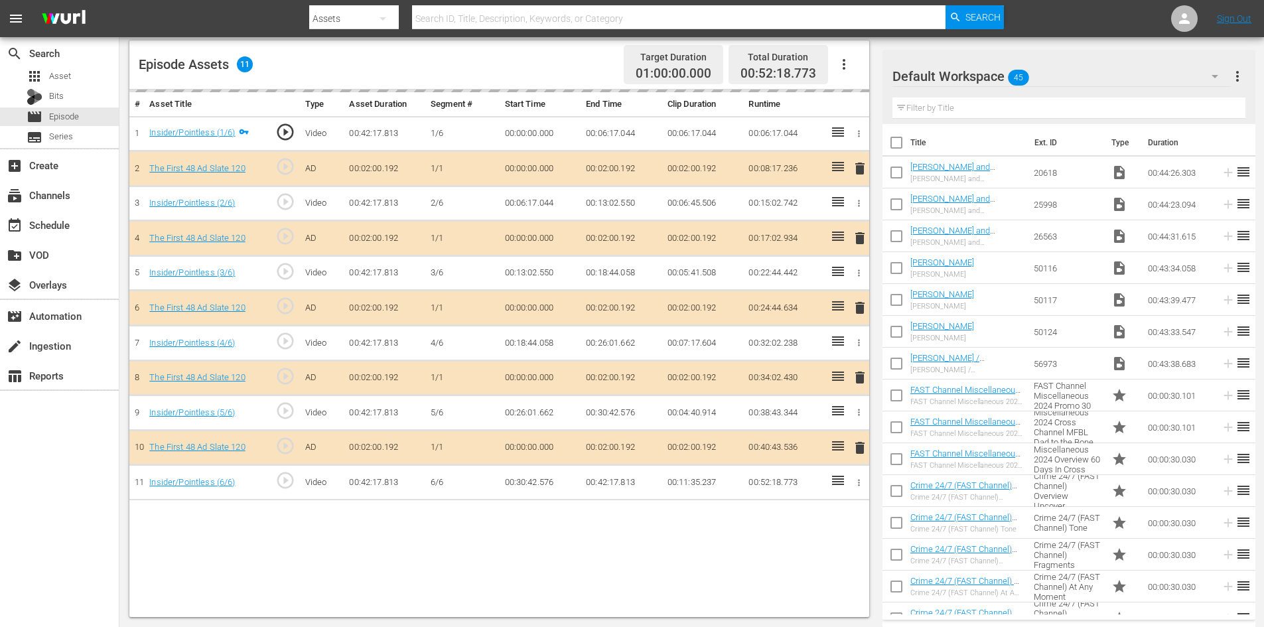
click at [1049, 75] on div "Default Workspace 45" at bounding box center [1061, 76] width 338 height 37
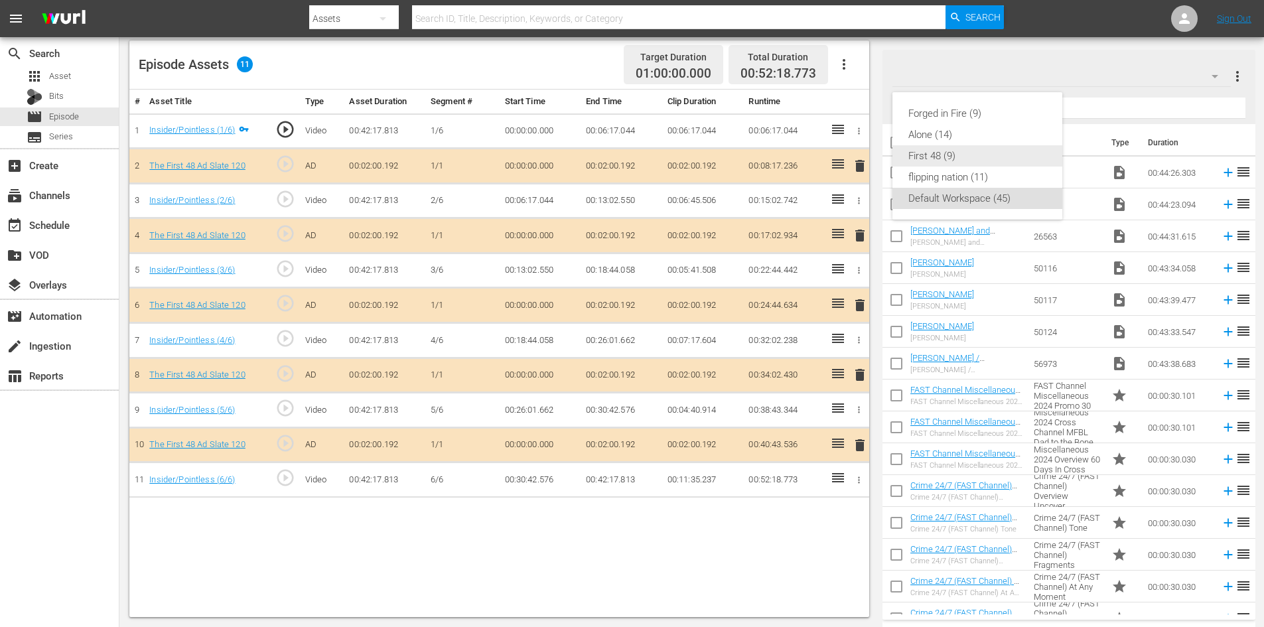
click at [938, 154] on div "First 48 (9)" at bounding box center [977, 155] width 138 height 21
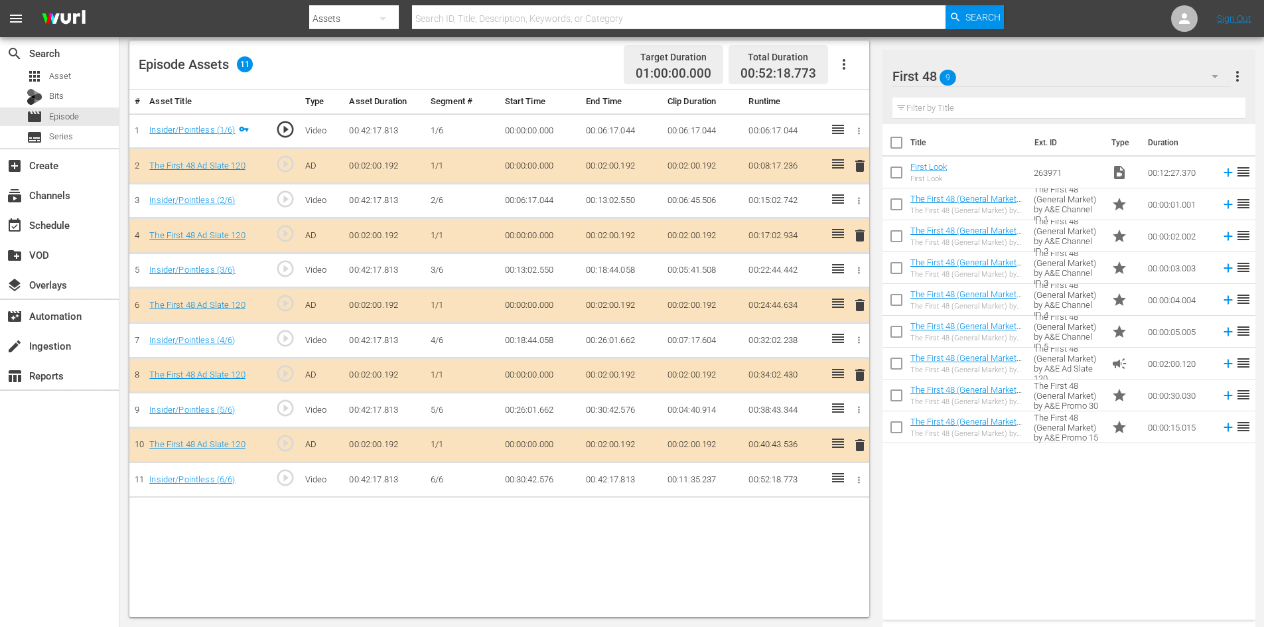
click at [861, 374] on span "delete" at bounding box center [860, 375] width 16 height 16
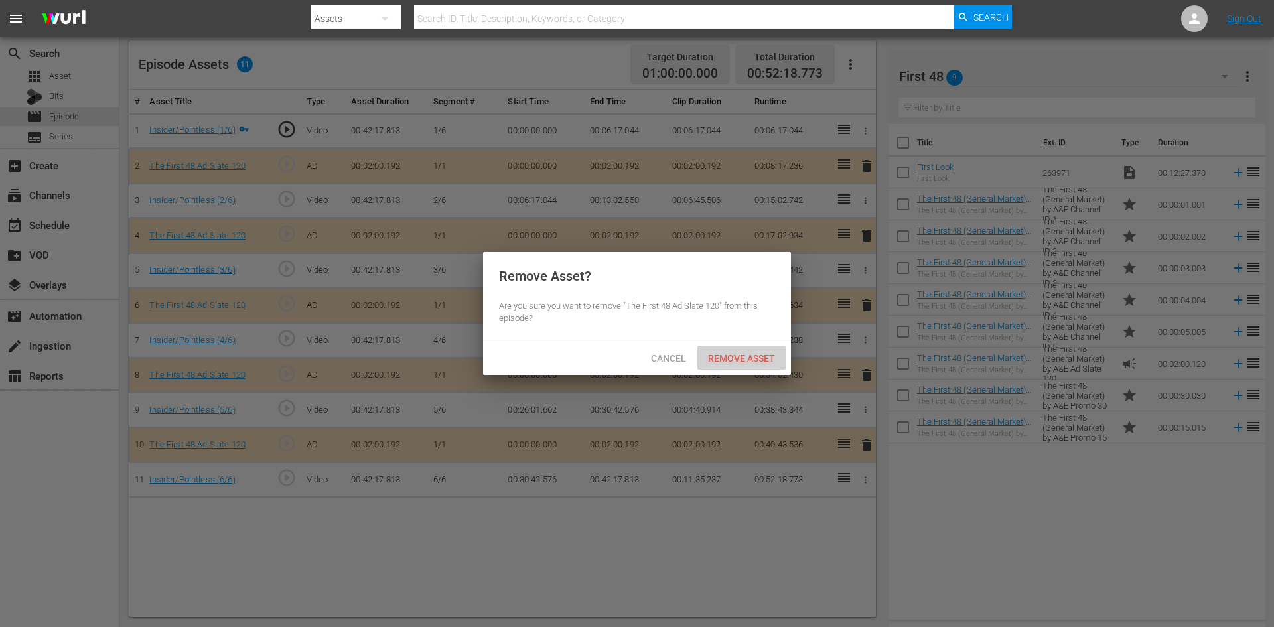
drag, startPoint x: 762, startPoint y: 352, endPoint x: 796, endPoint y: 285, distance: 75.4
click at [762, 353] on span "Remove Asset" at bounding box center [741, 358] width 88 height 11
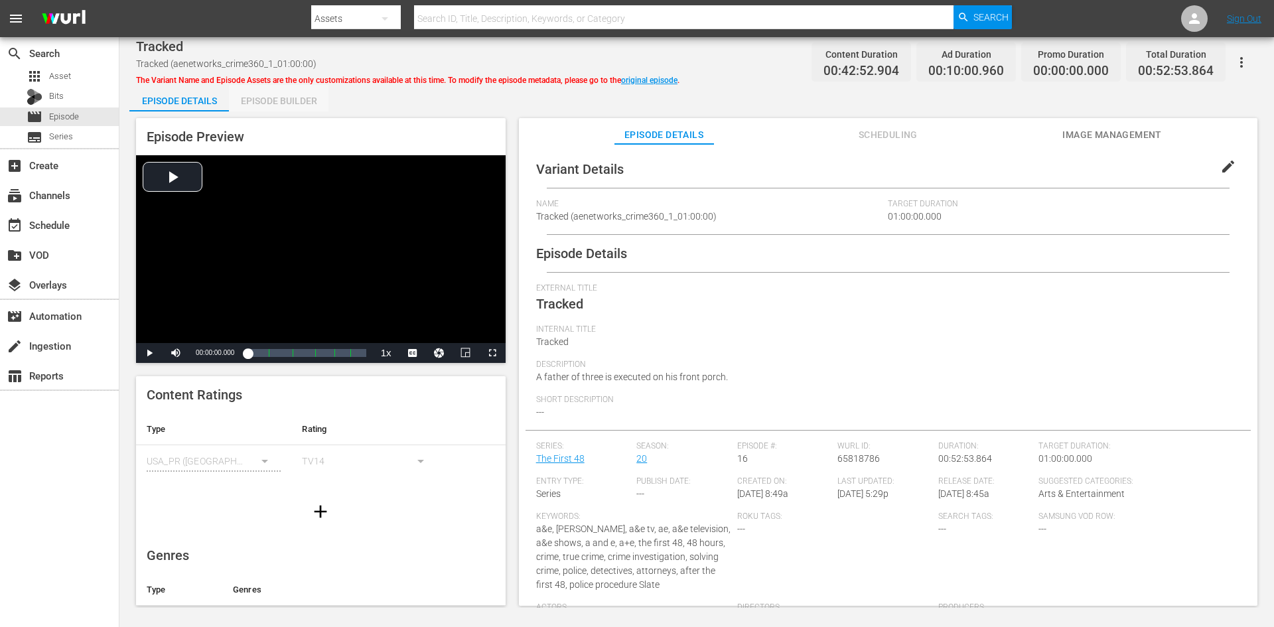
click at [293, 102] on div "Episode Builder" at bounding box center [279, 101] width 100 height 32
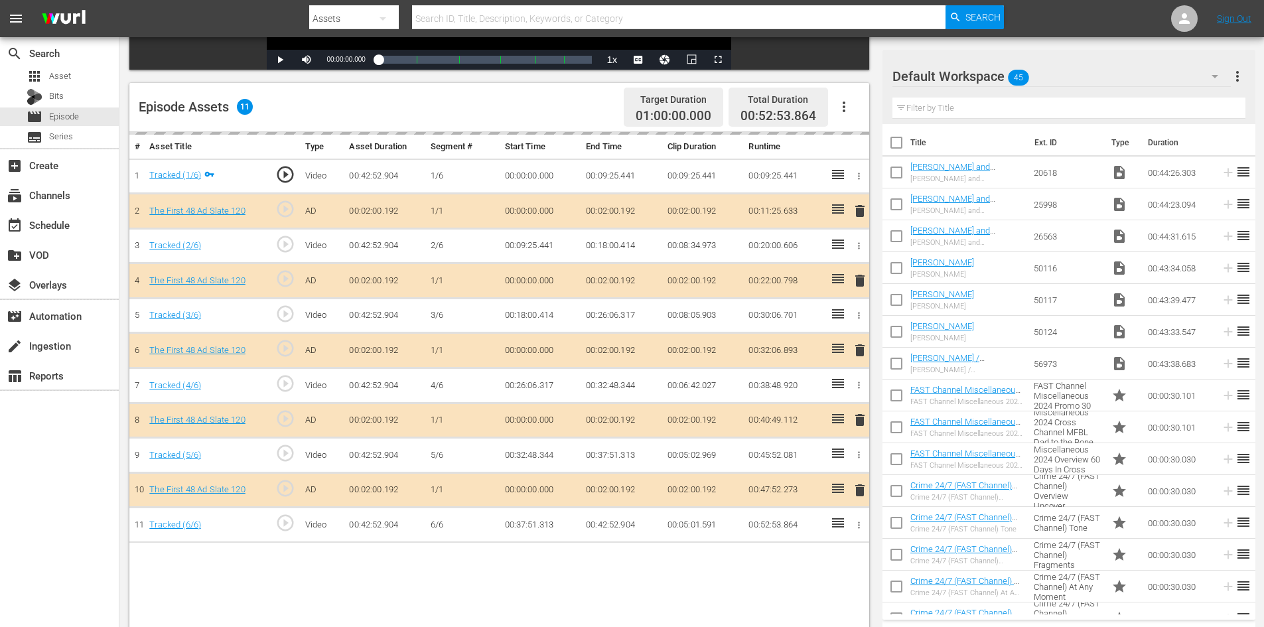
scroll to position [346, 0]
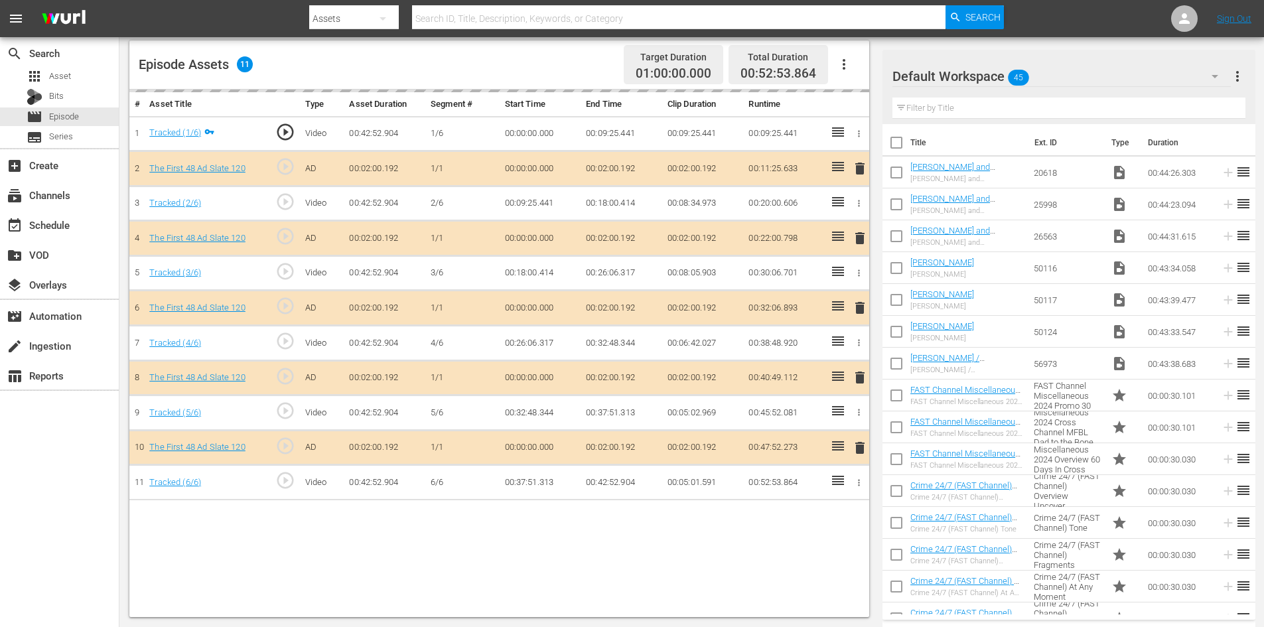
click at [1059, 74] on div "Default Workspace 45" at bounding box center [1061, 76] width 338 height 37
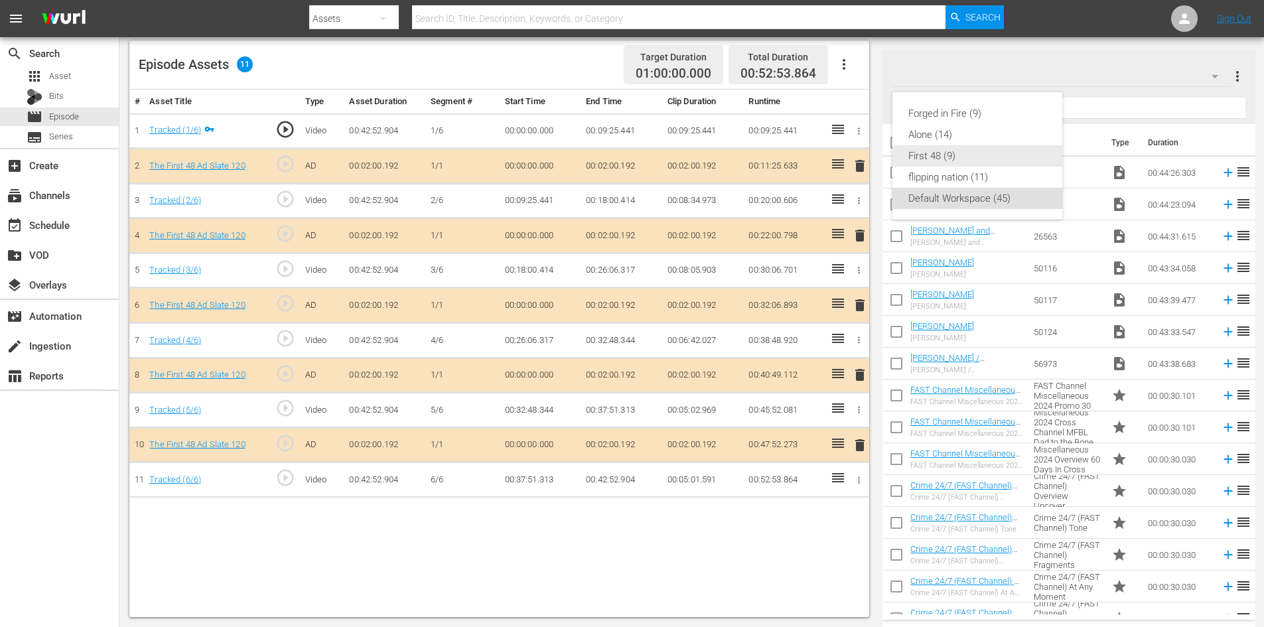
click at [930, 152] on div "First 48 (9)" at bounding box center [977, 155] width 138 height 21
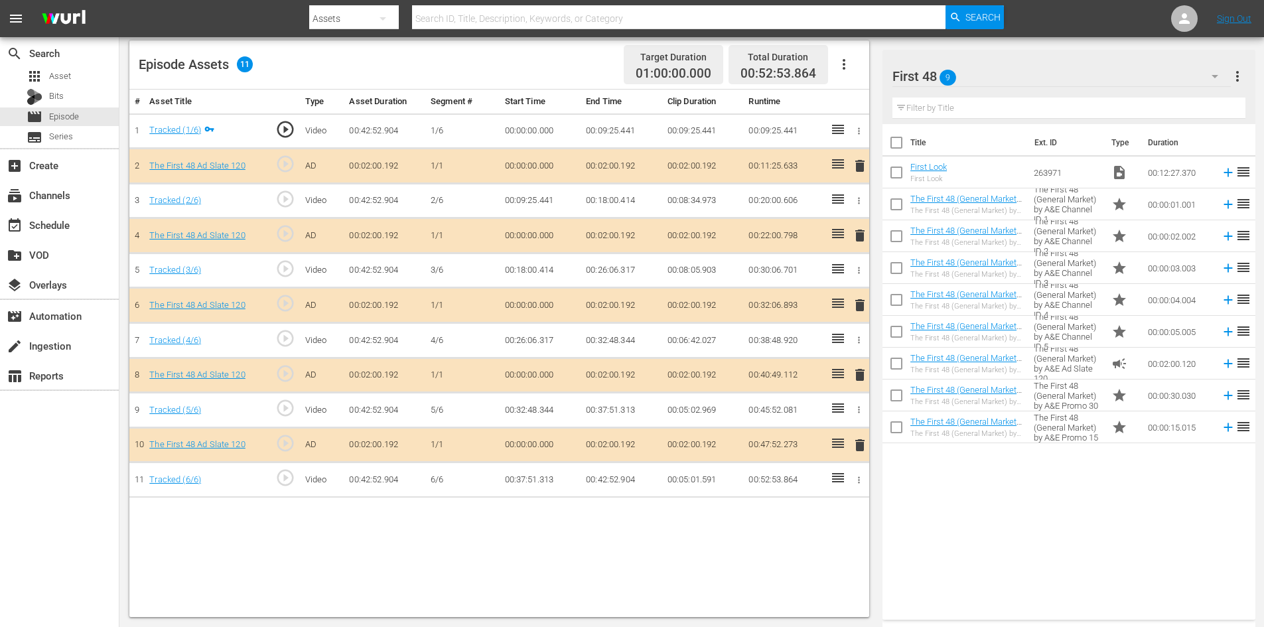
click at [853, 373] on span "delete" at bounding box center [860, 375] width 16 height 16
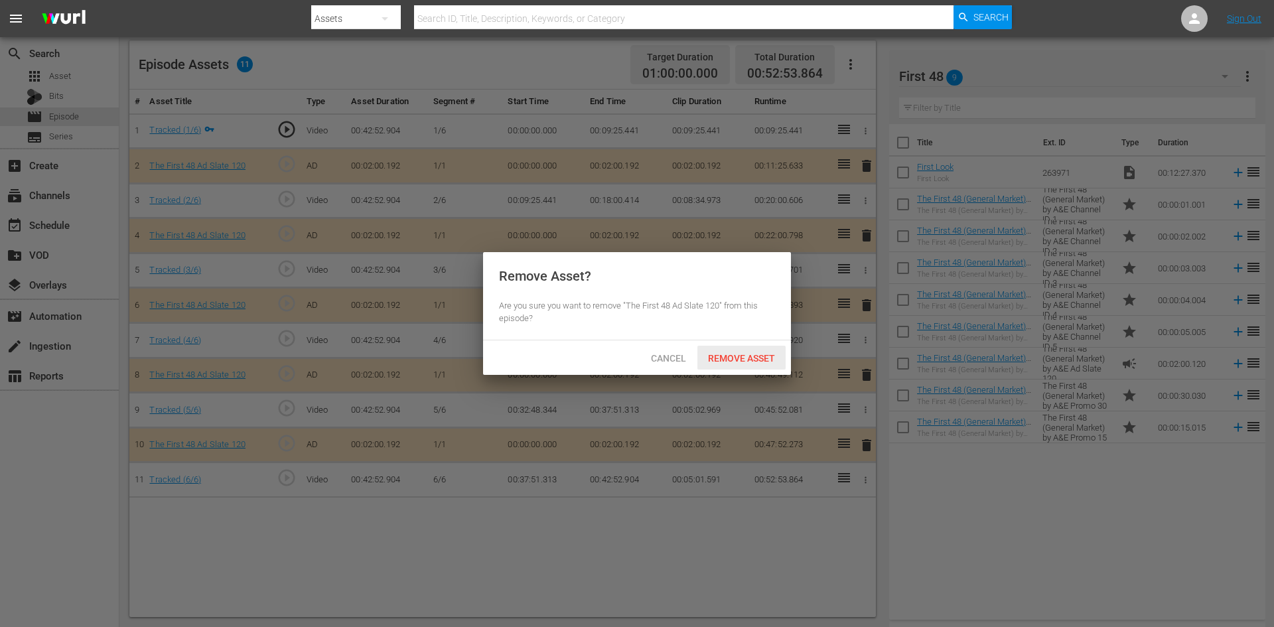
click at [744, 355] on span "Remove Asset" at bounding box center [741, 358] width 88 height 11
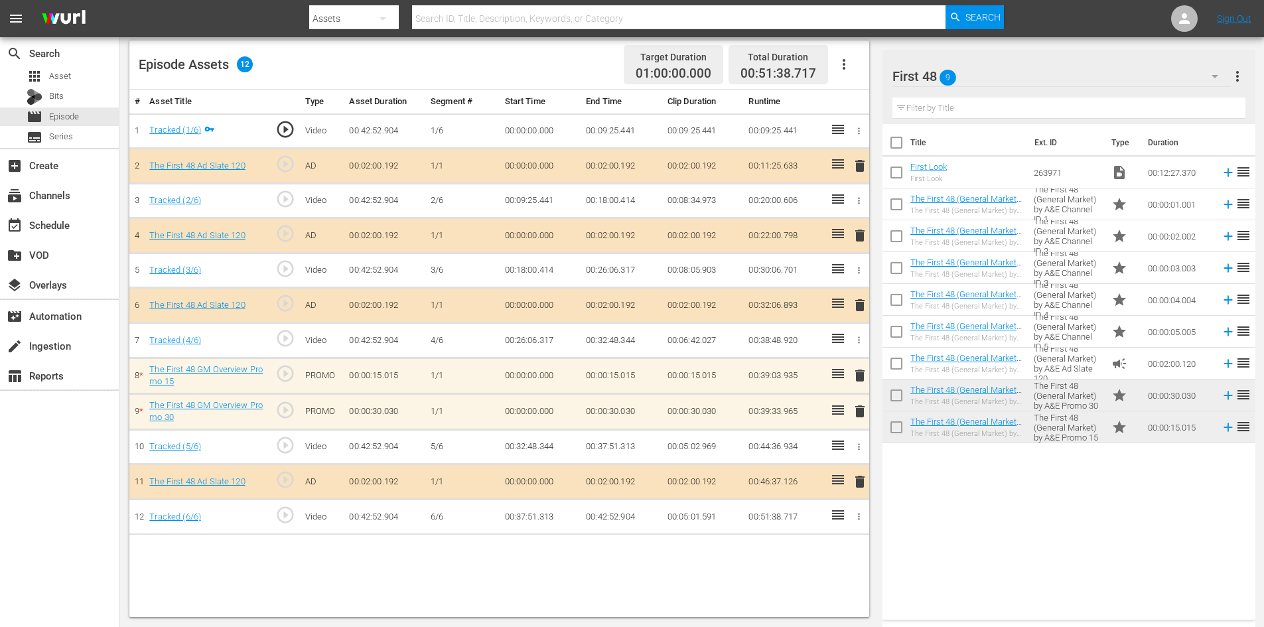
click at [856, 375] on span "delete" at bounding box center [860, 376] width 16 height 16
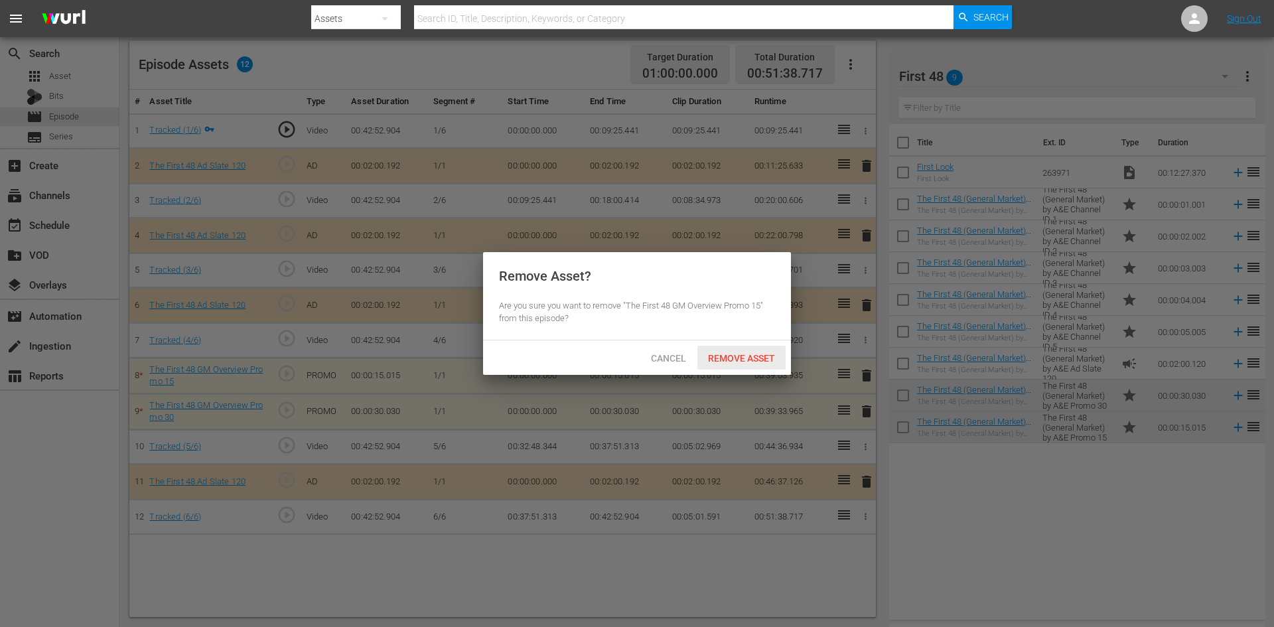
click at [748, 358] on span "Remove Asset" at bounding box center [741, 358] width 88 height 11
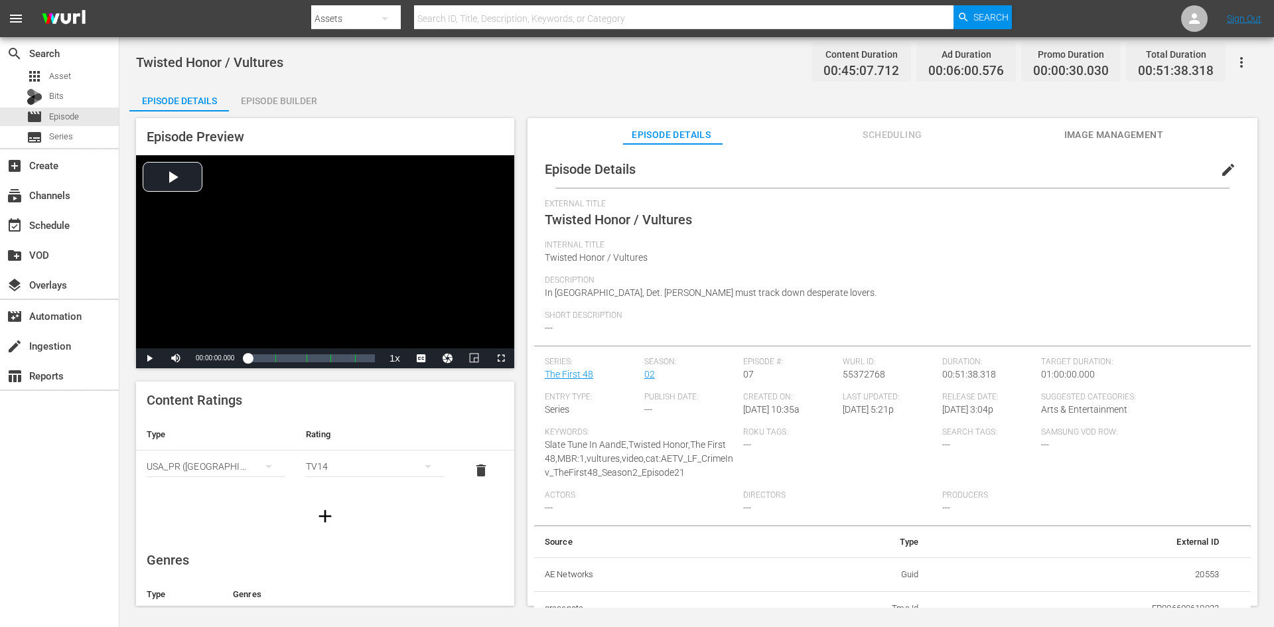
click at [295, 102] on div "Episode Builder" at bounding box center [279, 101] width 100 height 32
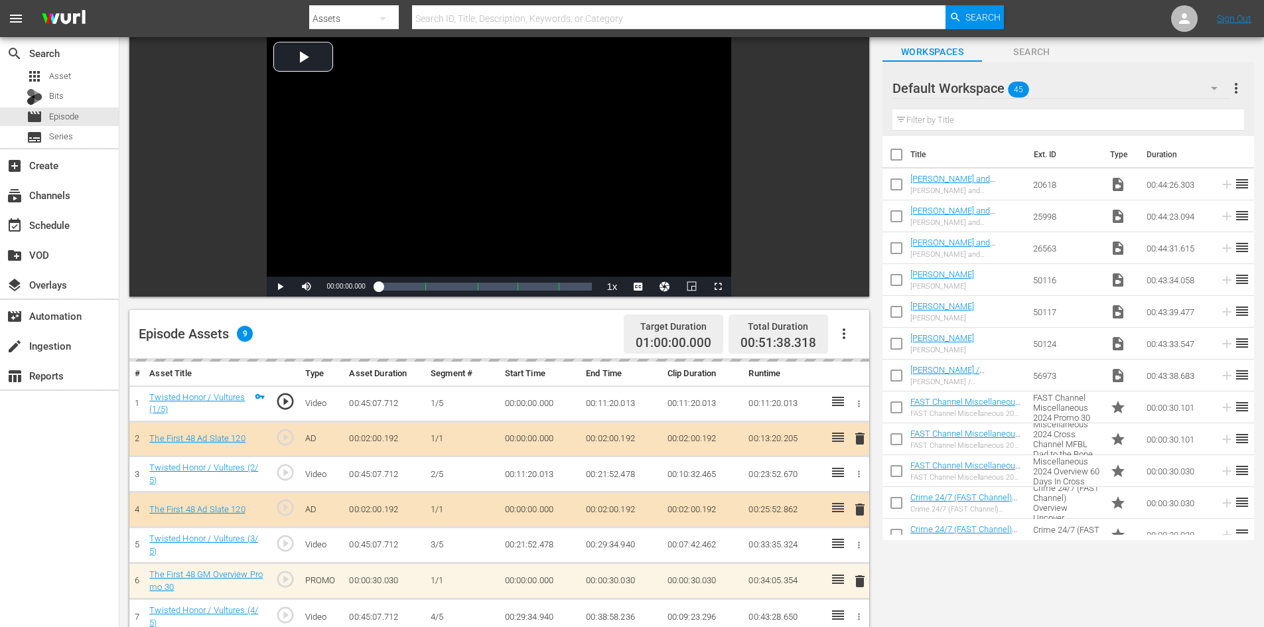
scroll to position [346, 0]
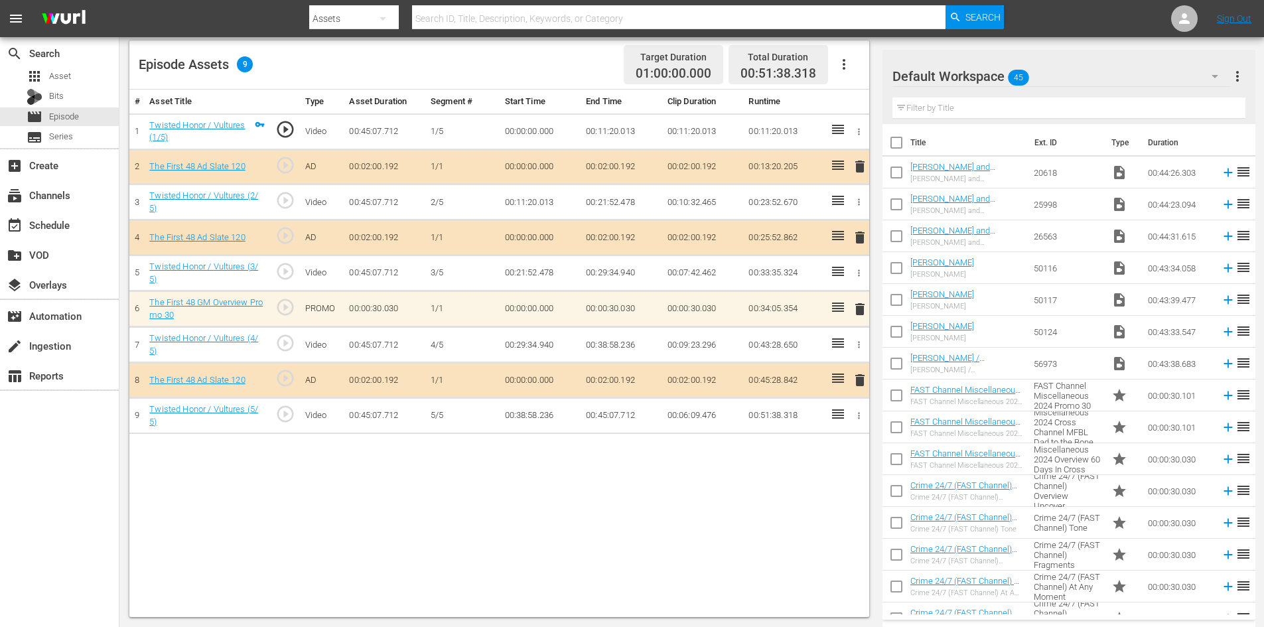
click at [1125, 74] on div "Default Workspace 45" at bounding box center [1061, 76] width 338 height 37
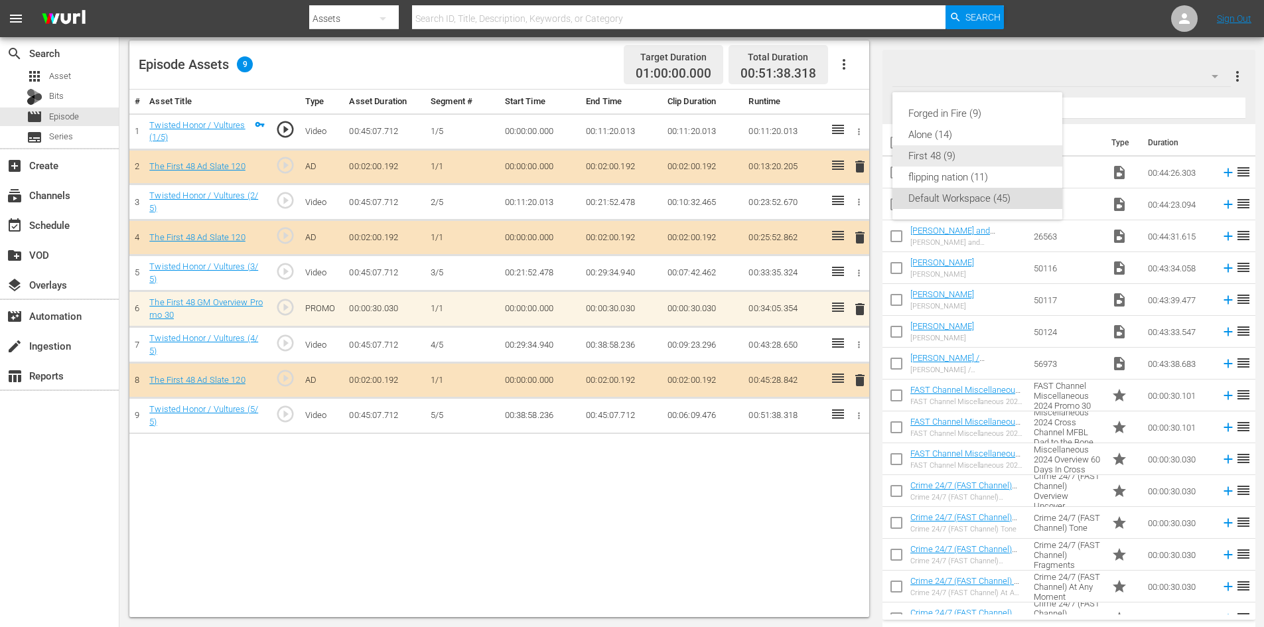
click at [930, 161] on div "First 48 (9)" at bounding box center [977, 155] width 138 height 21
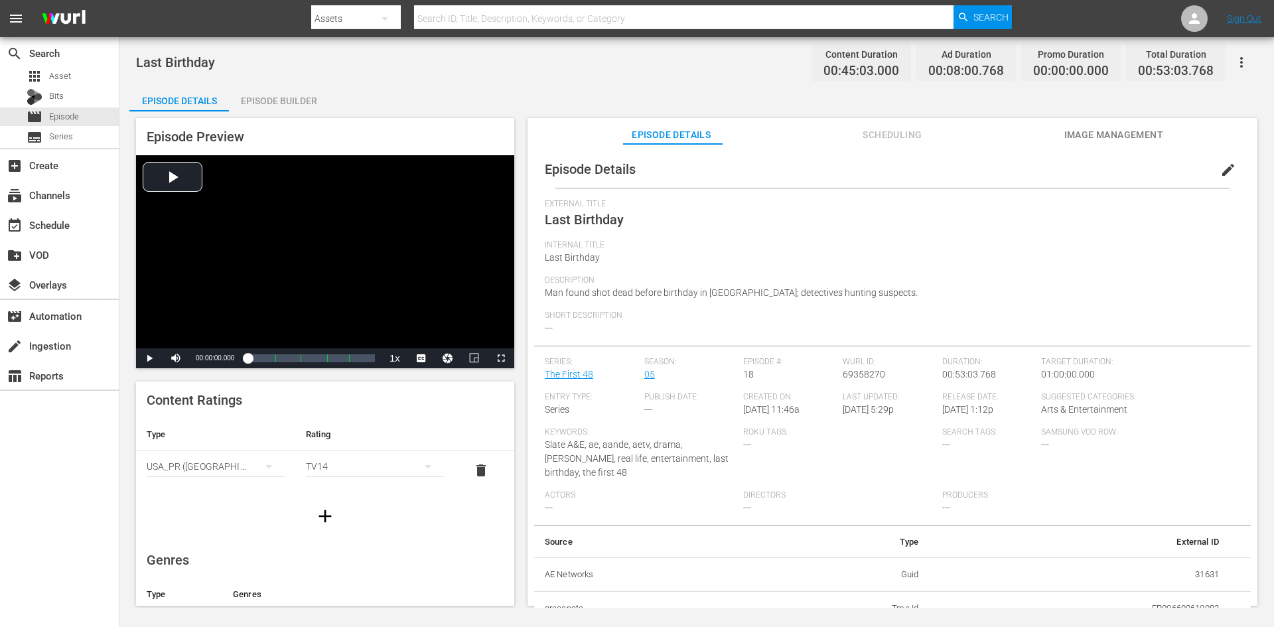
click at [293, 98] on div "Episode Builder" at bounding box center [279, 101] width 100 height 32
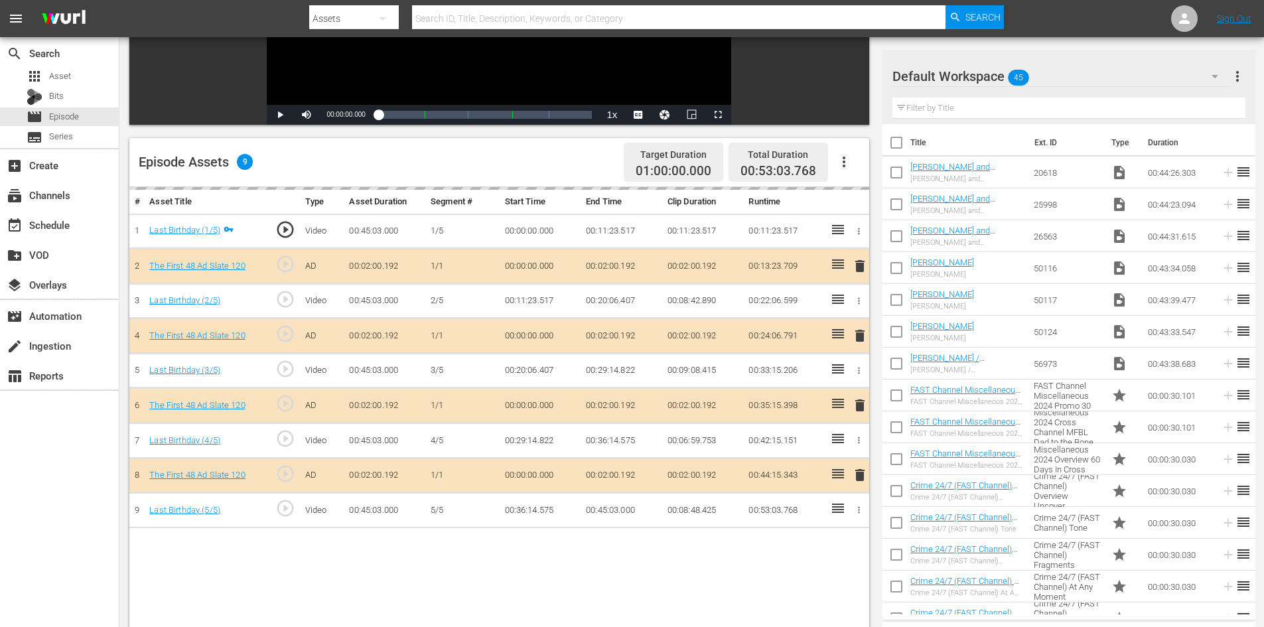
scroll to position [346, 0]
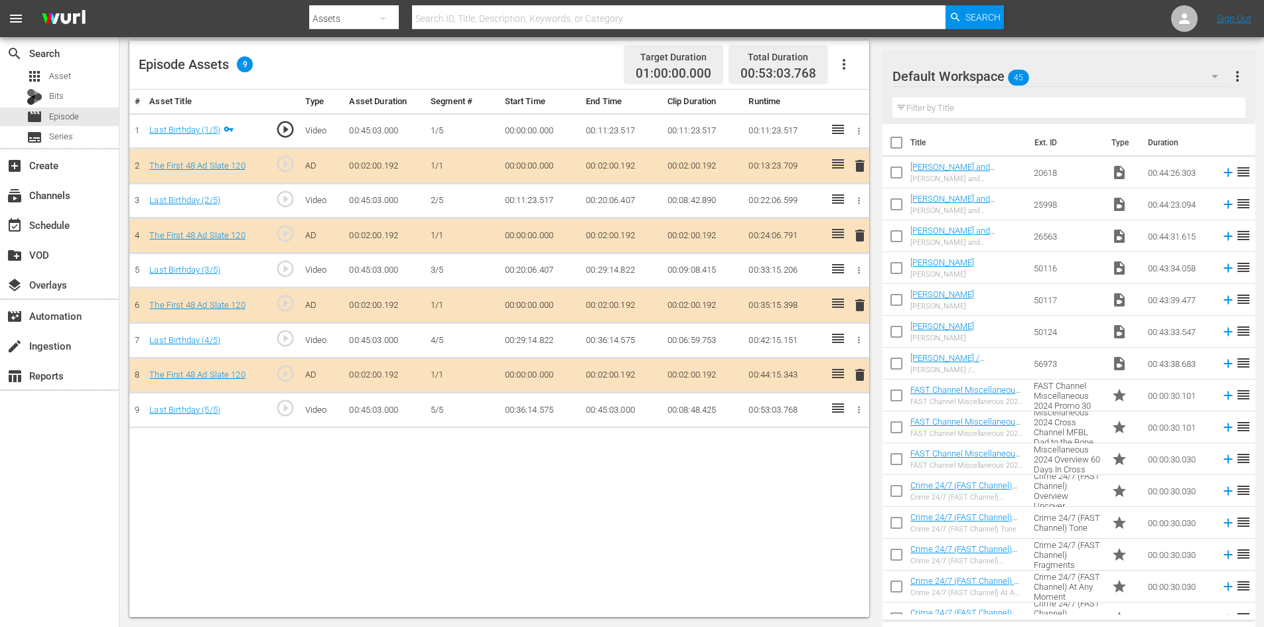
click at [1094, 77] on div "Default Workspace 45" at bounding box center [1061, 76] width 338 height 37
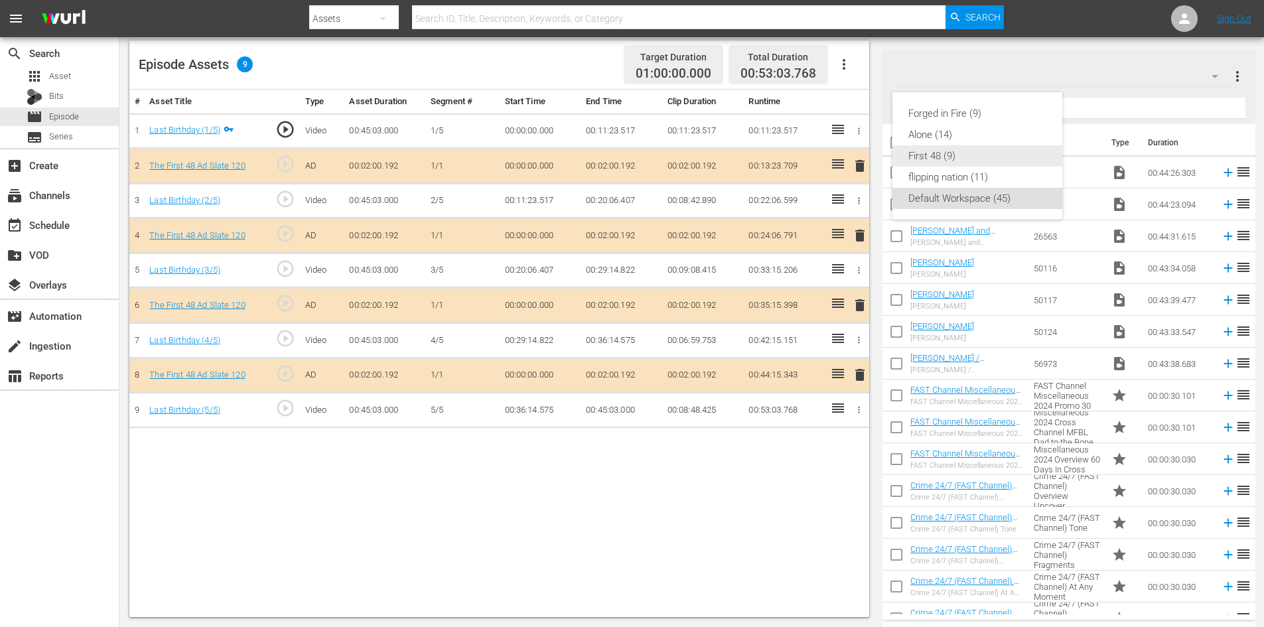
click at [956, 159] on div "First 48 (9)" at bounding box center [977, 155] width 138 height 21
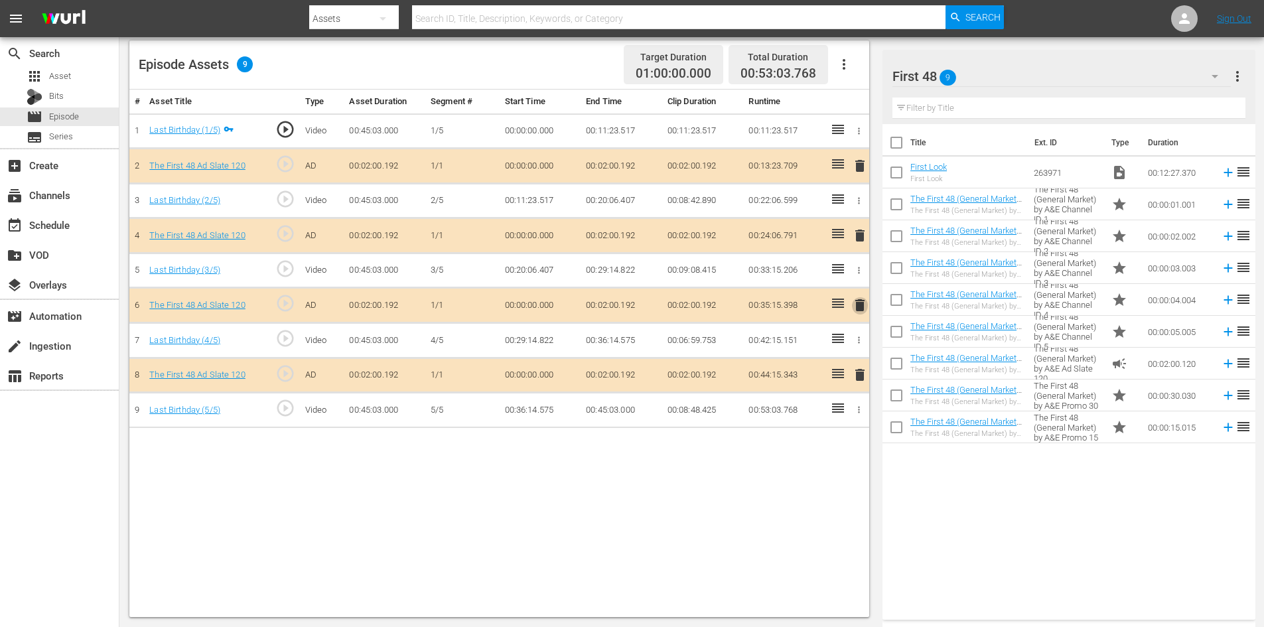
click at [861, 307] on span "delete" at bounding box center [860, 305] width 16 height 16
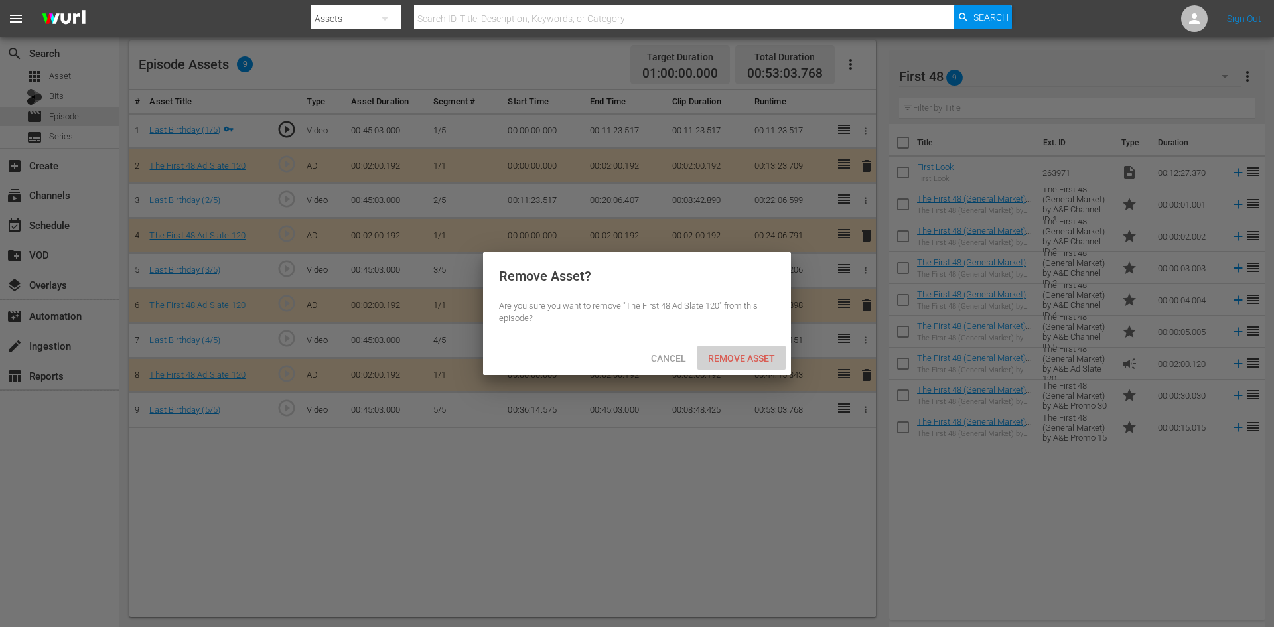
click at [733, 351] on div "Remove Asset" at bounding box center [741, 358] width 88 height 25
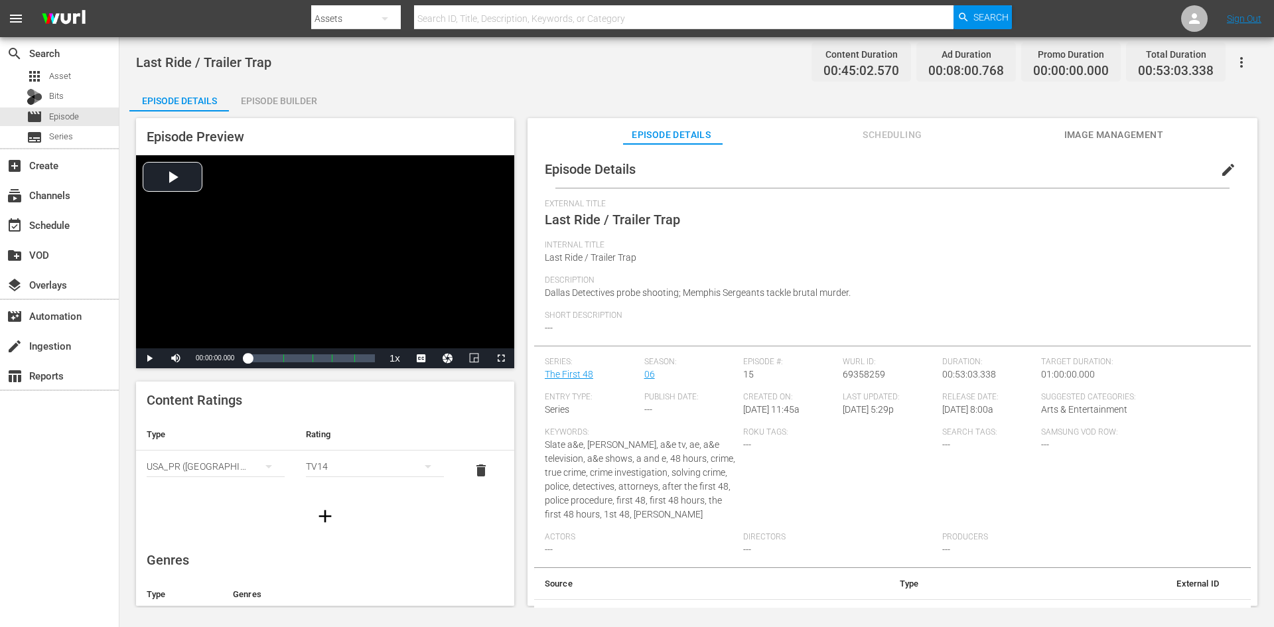
click at [298, 97] on div "Episode Builder" at bounding box center [279, 101] width 100 height 32
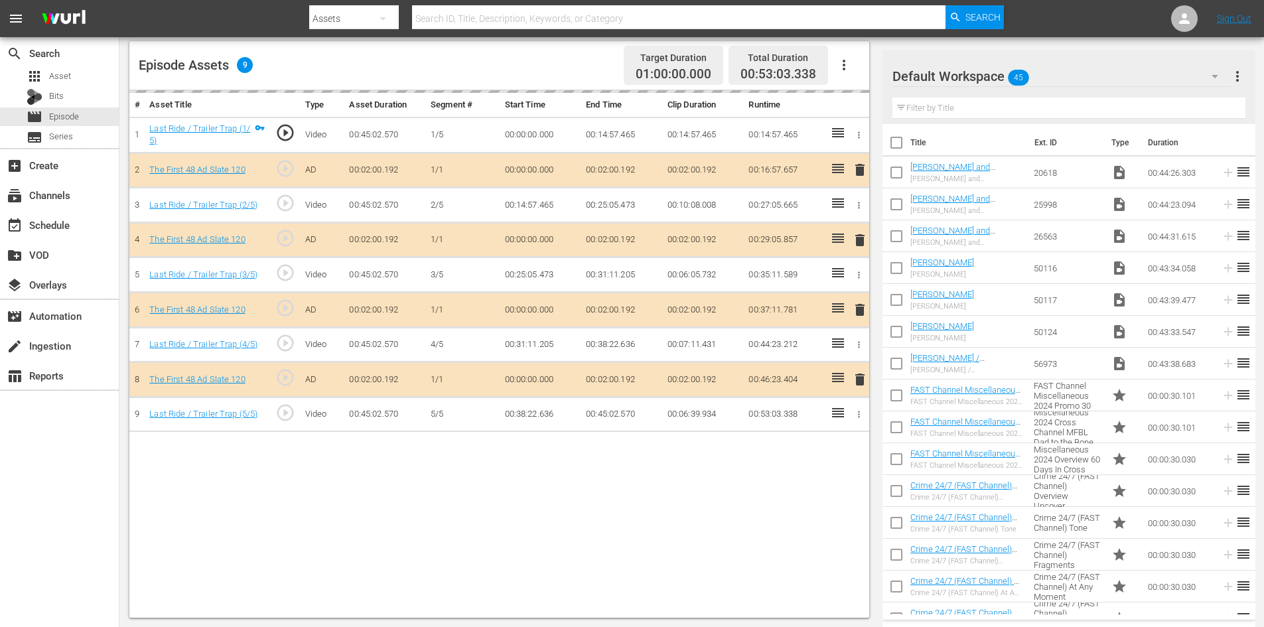
scroll to position [346, 0]
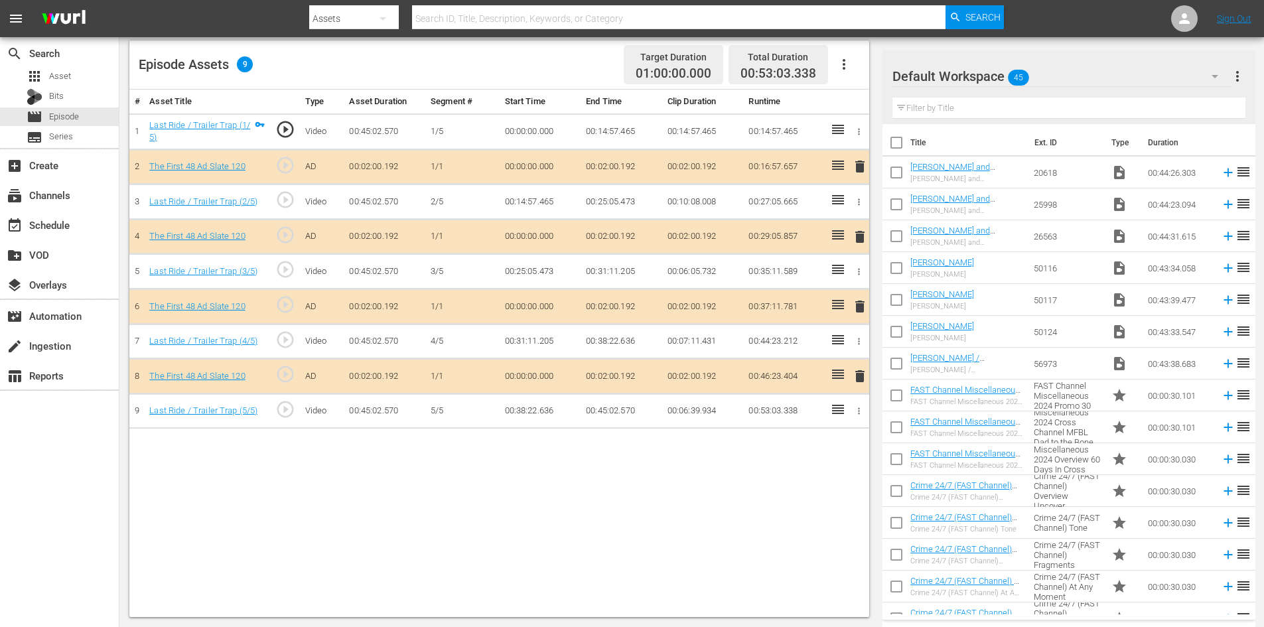
click at [1088, 76] on div "Default Workspace 45" at bounding box center [1061, 76] width 338 height 37
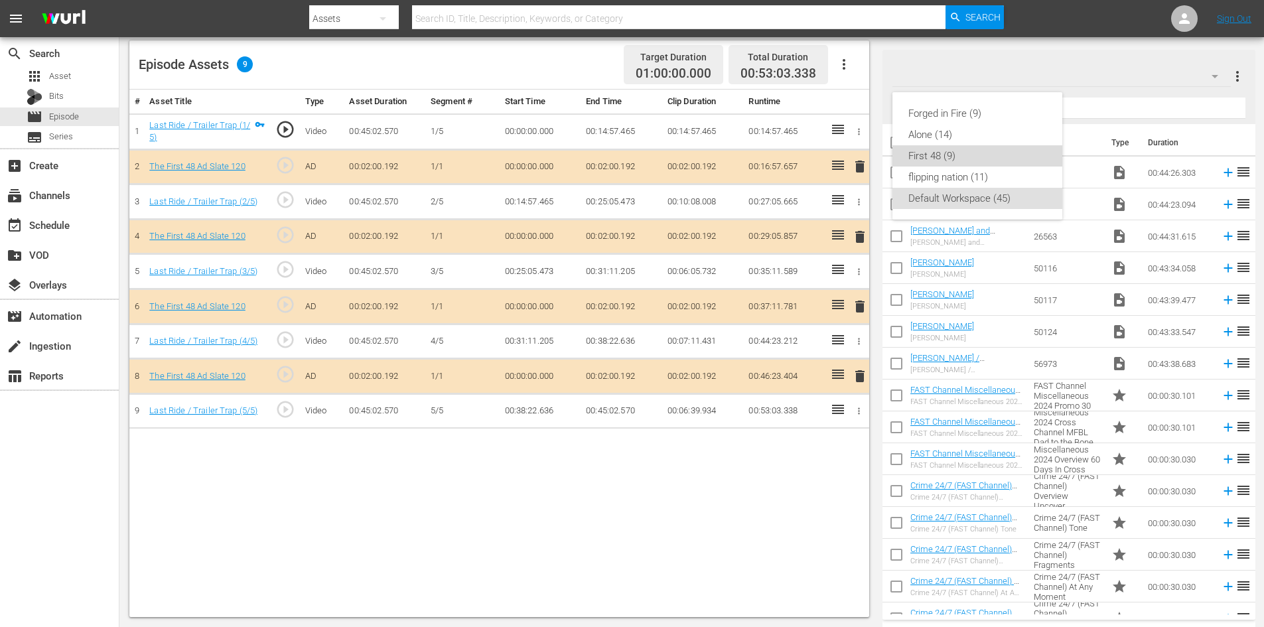
click at [937, 149] on div "First 48 (9)" at bounding box center [977, 155] width 138 height 21
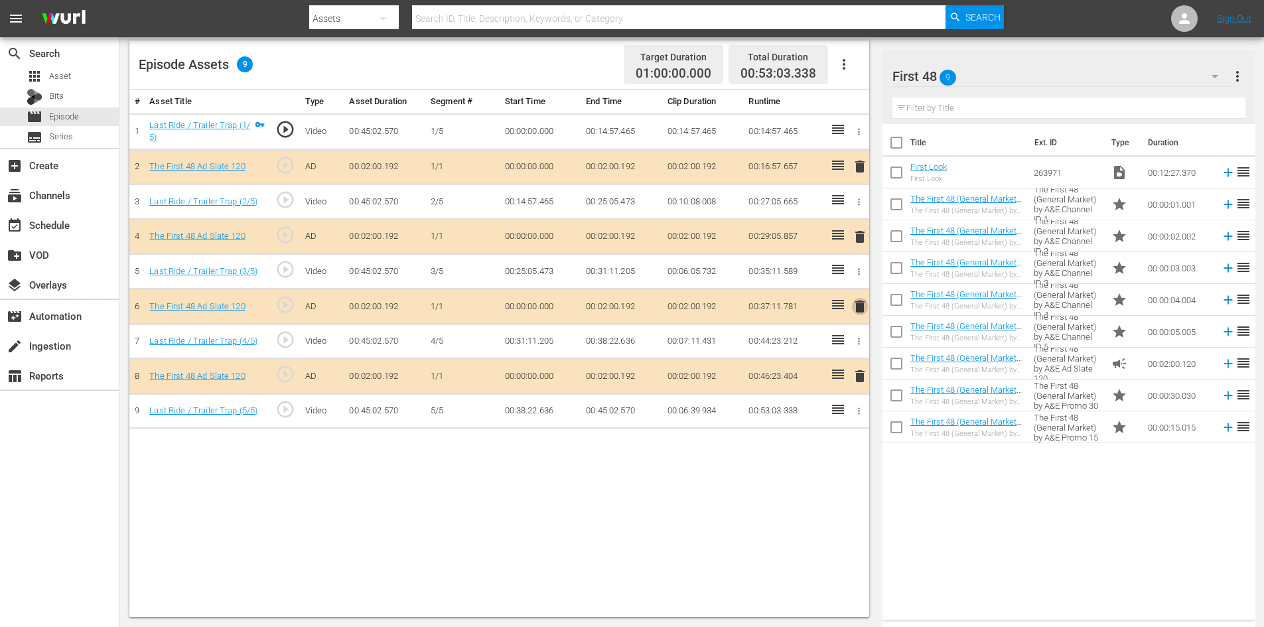
click at [859, 306] on span "delete" at bounding box center [860, 307] width 16 height 16
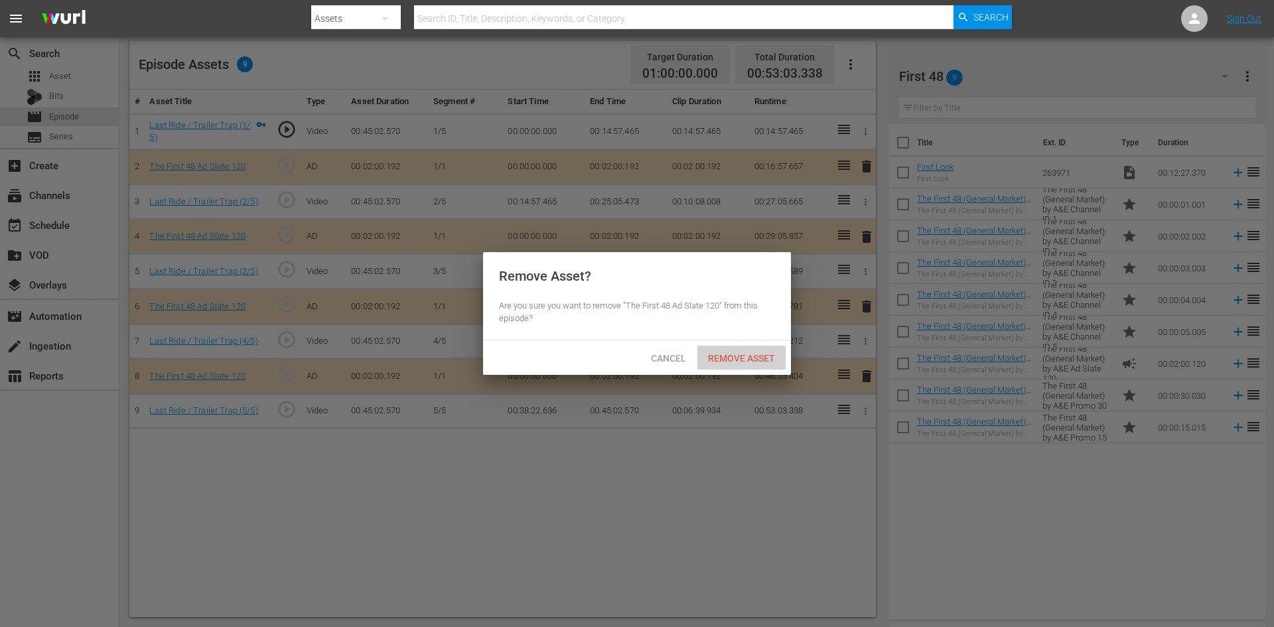
click at [746, 355] on span "Remove Asset" at bounding box center [741, 358] width 88 height 11
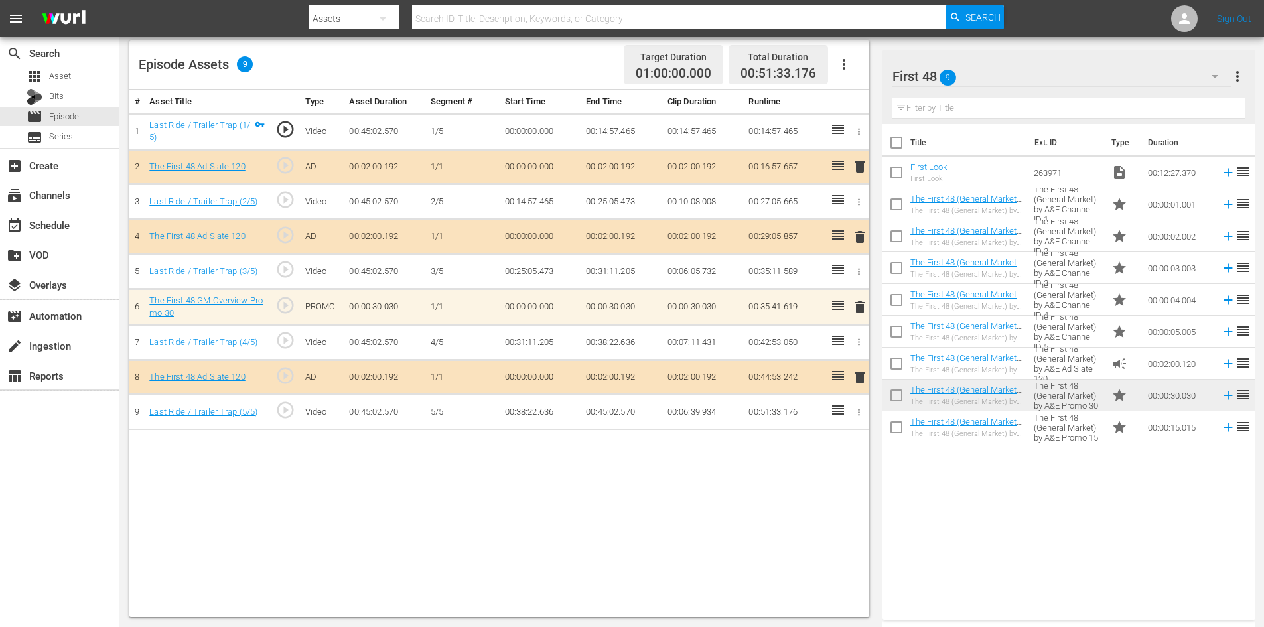
click at [859, 311] on span "delete" at bounding box center [860, 307] width 16 height 16
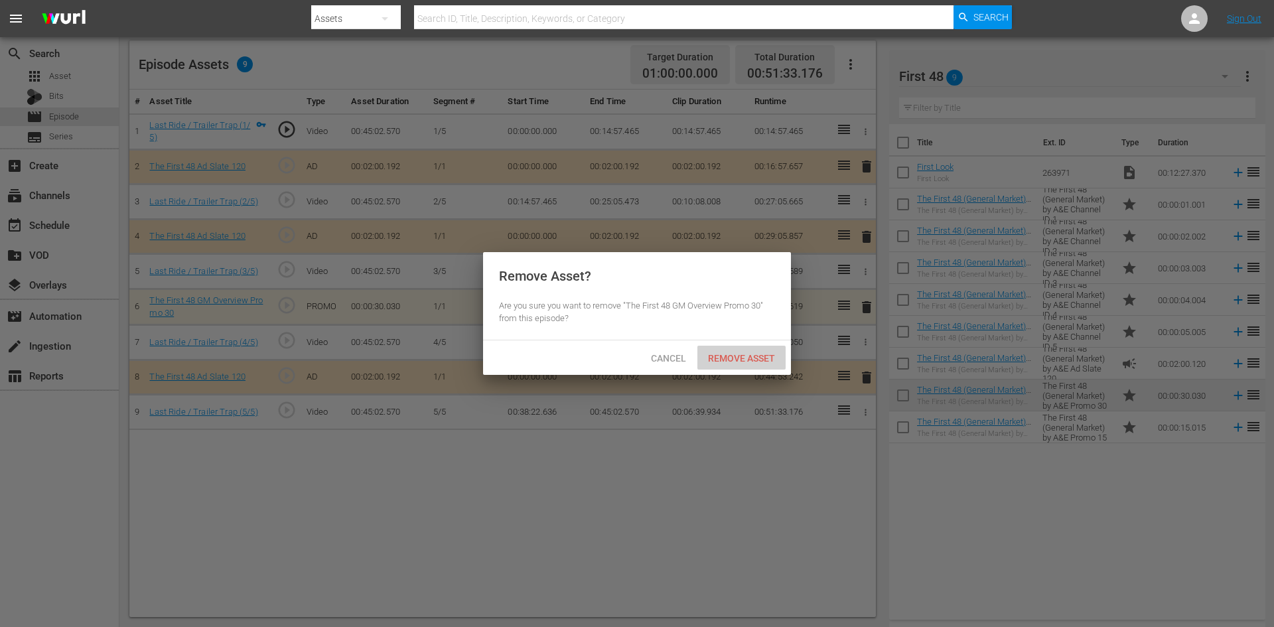
click at [731, 354] on span "Remove Asset" at bounding box center [741, 358] width 88 height 11
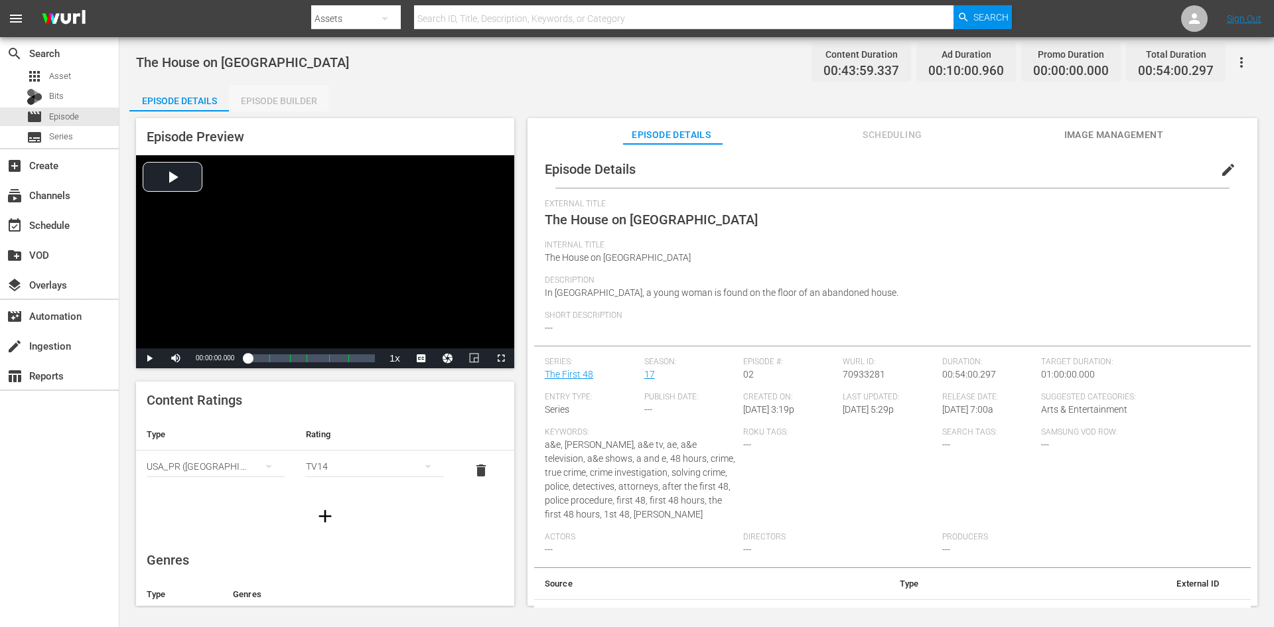
click at [298, 100] on div "Episode Builder" at bounding box center [279, 101] width 100 height 32
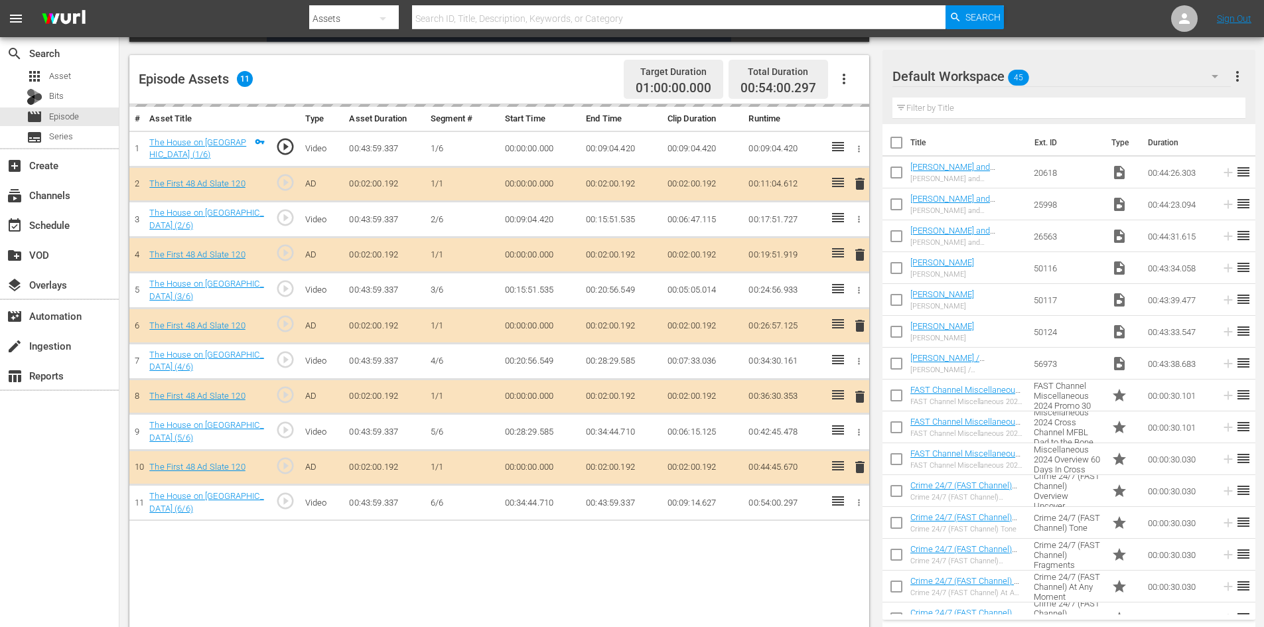
scroll to position [332, 0]
click at [1096, 74] on div "Default Workspace 45" at bounding box center [1061, 76] width 338 height 37
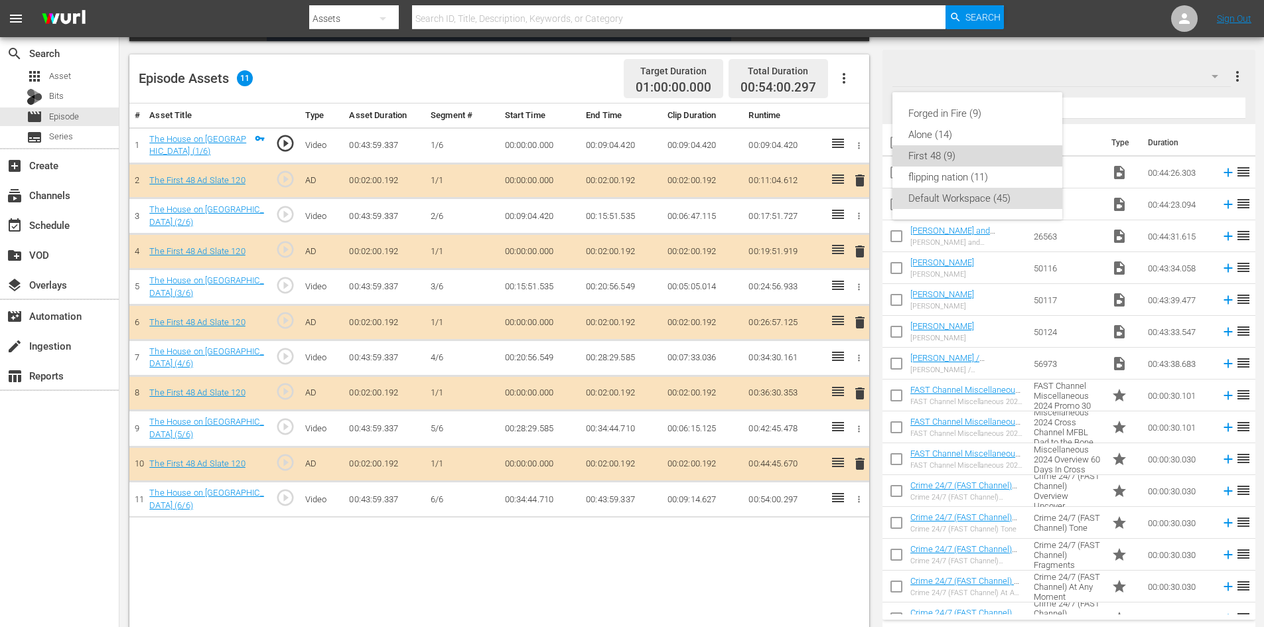
click at [919, 155] on div "First 48 (9)" at bounding box center [977, 155] width 138 height 21
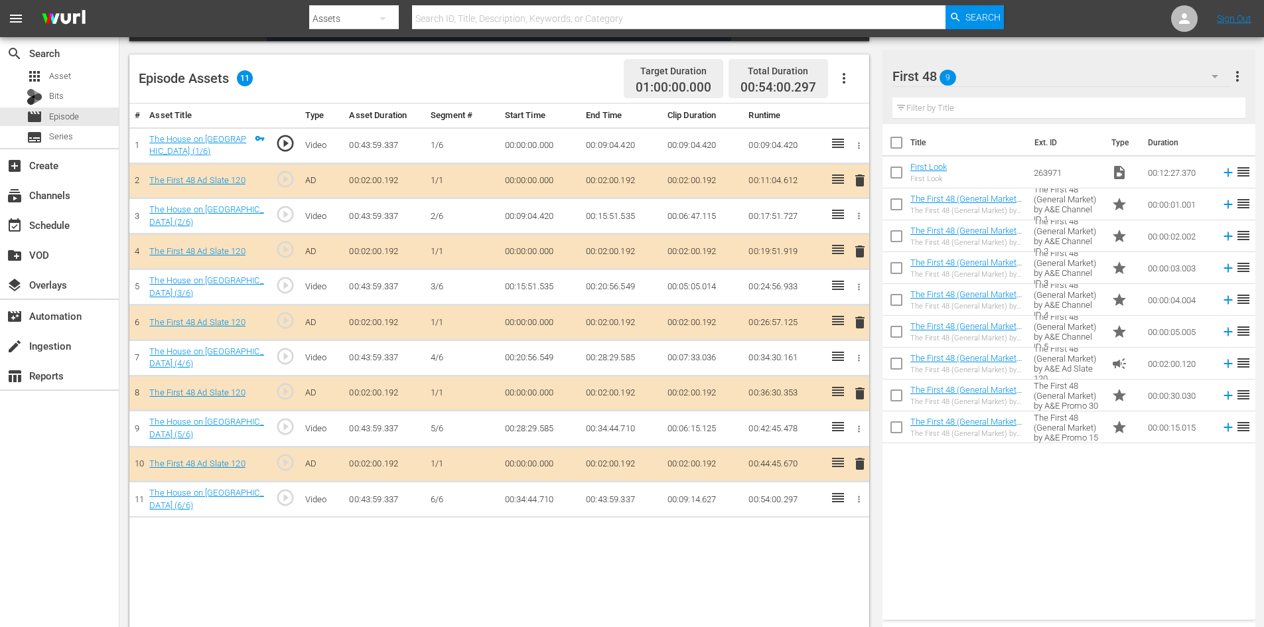
click at [859, 391] on span "delete" at bounding box center [860, 394] width 16 height 16
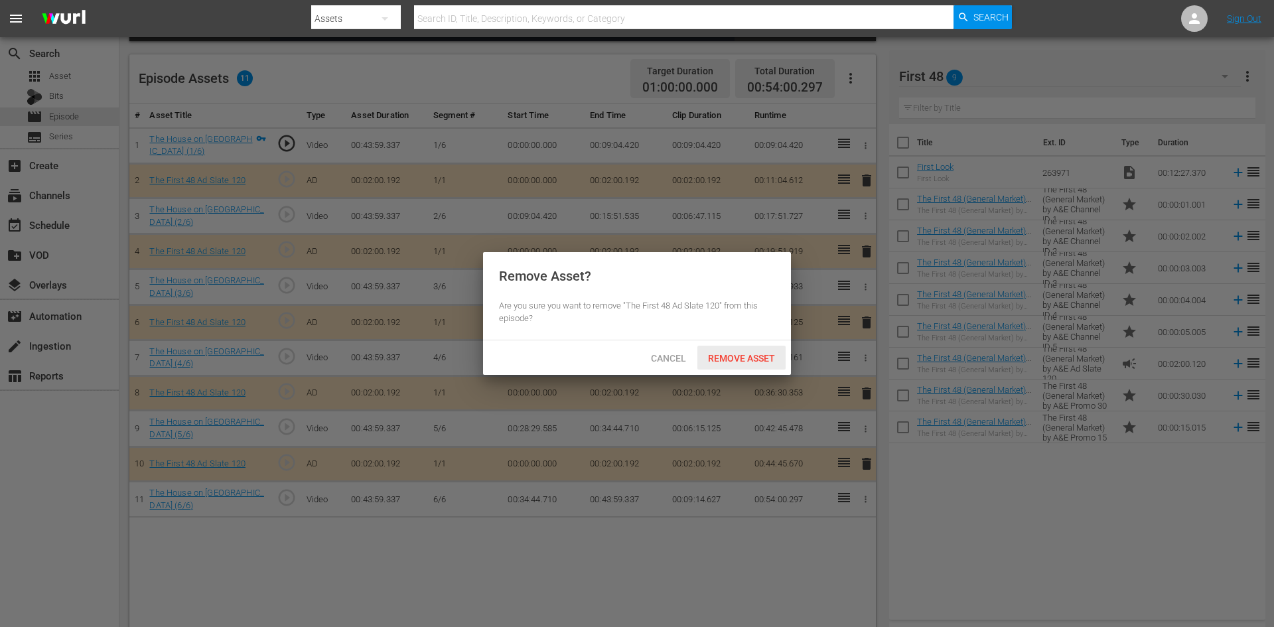
click at [749, 360] on span "Remove Asset" at bounding box center [741, 358] width 88 height 11
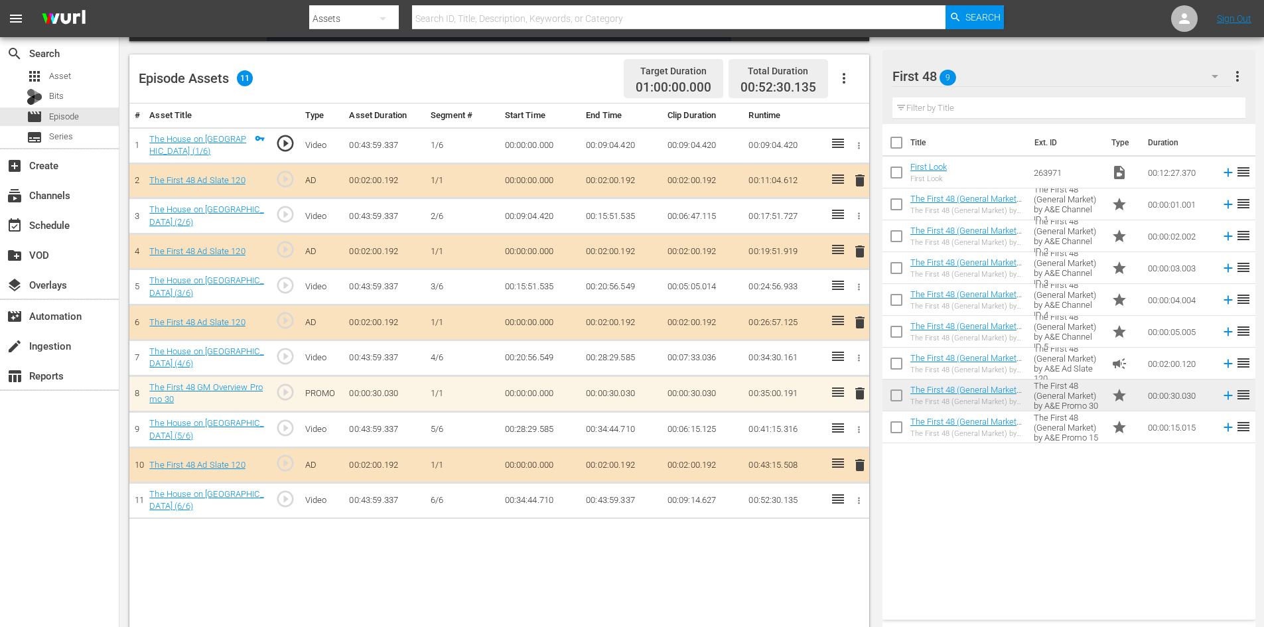
click at [857, 396] on span "delete" at bounding box center [860, 394] width 16 height 16
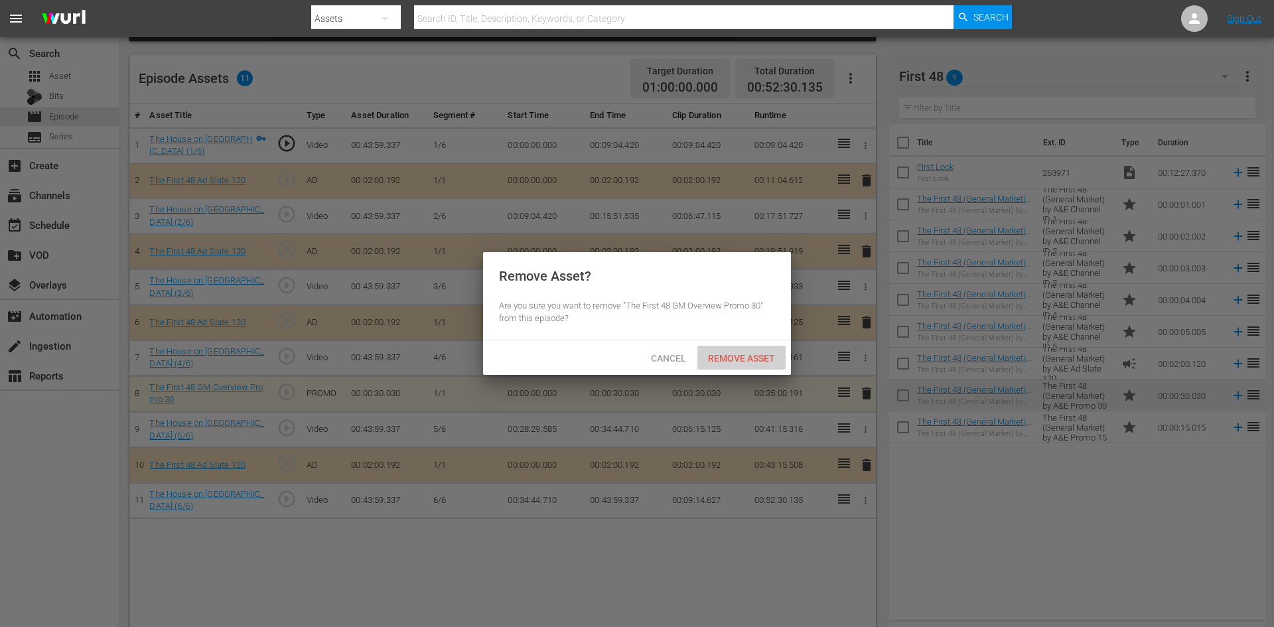
click at [744, 355] on span "Remove Asset" at bounding box center [741, 358] width 88 height 11
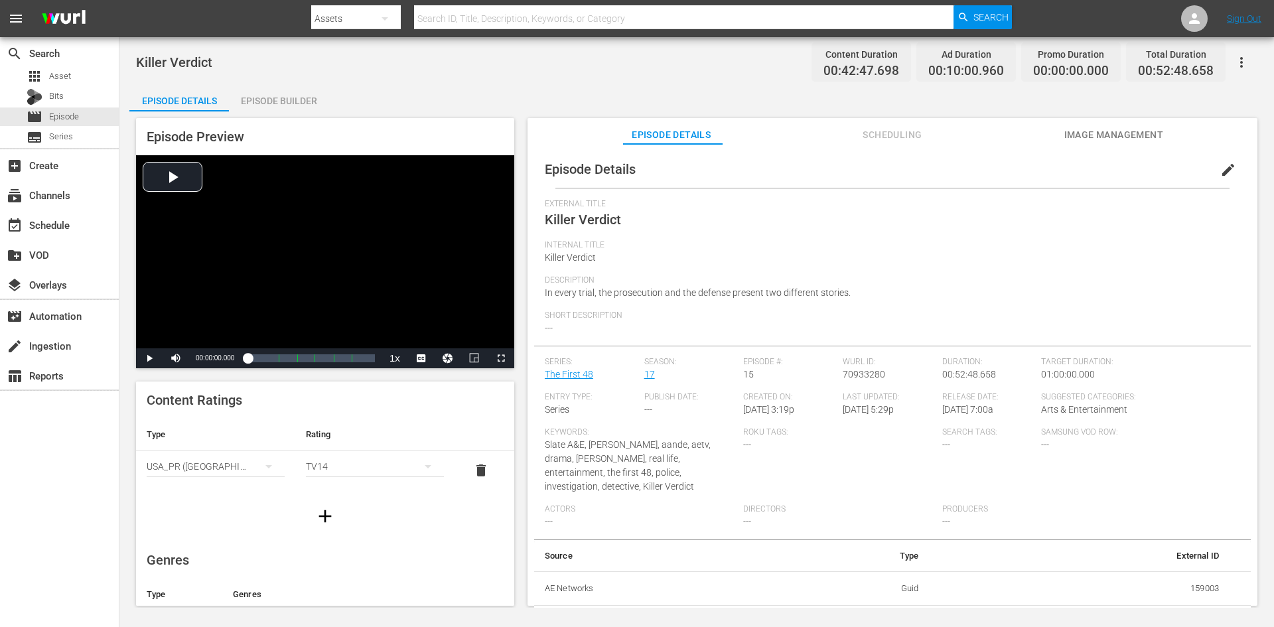
click at [307, 101] on div "Episode Builder" at bounding box center [279, 101] width 100 height 32
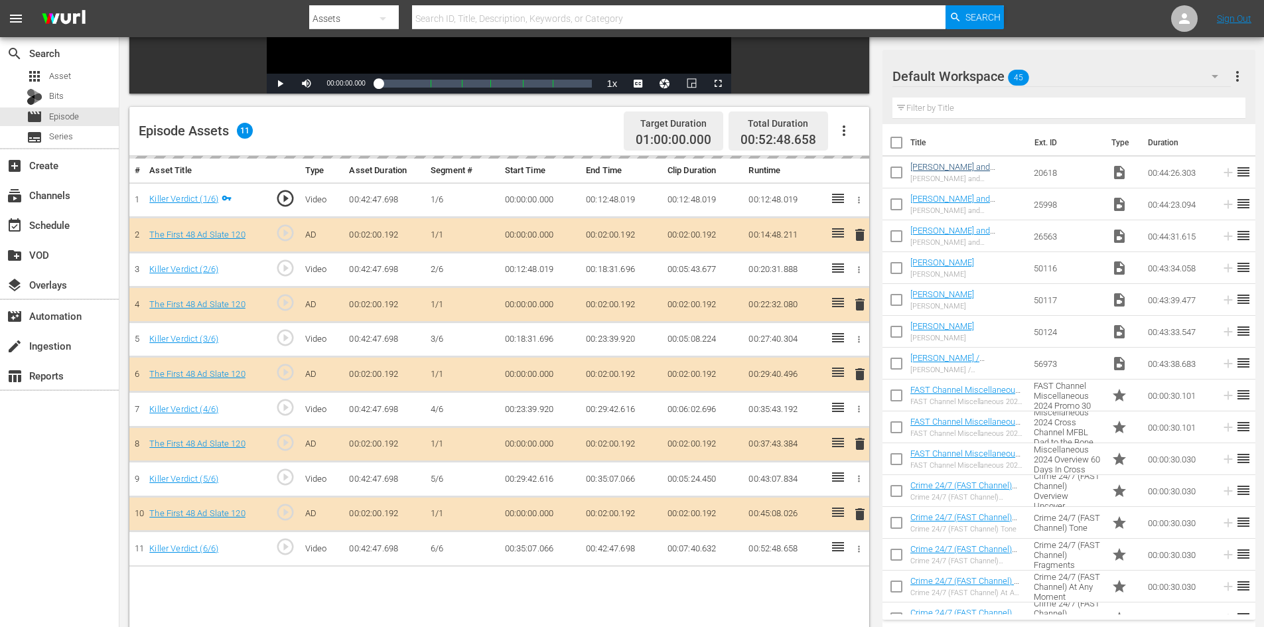
scroll to position [346, 0]
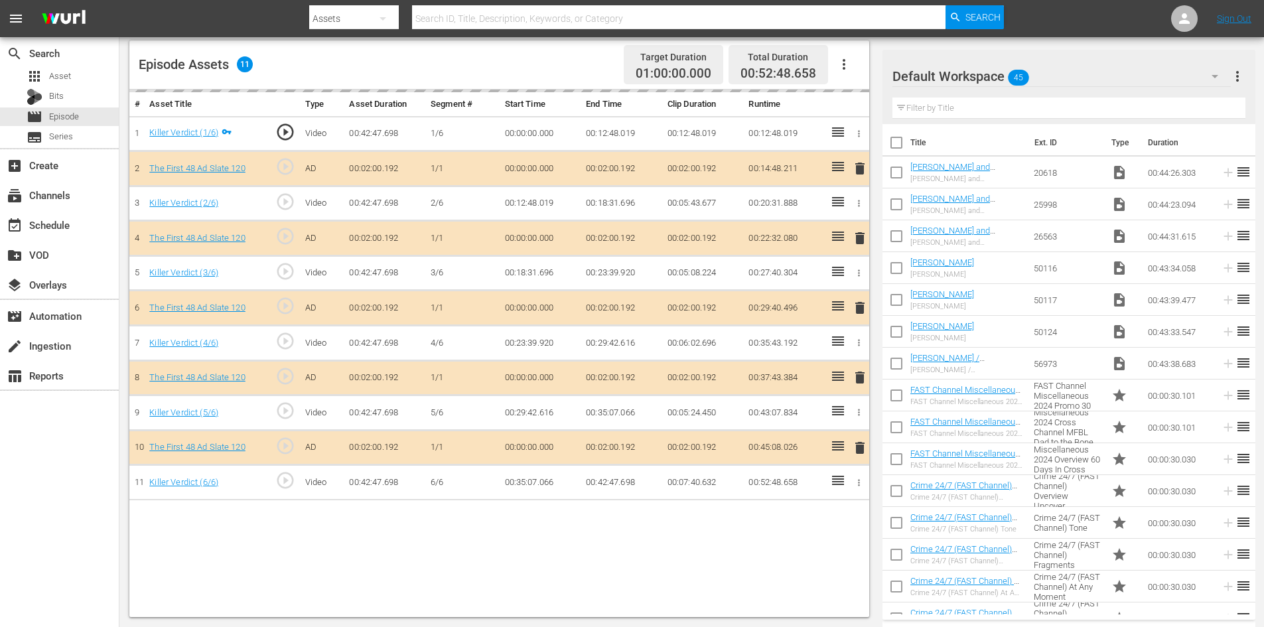
click at [1115, 78] on div "Default Workspace 45" at bounding box center [1061, 76] width 338 height 37
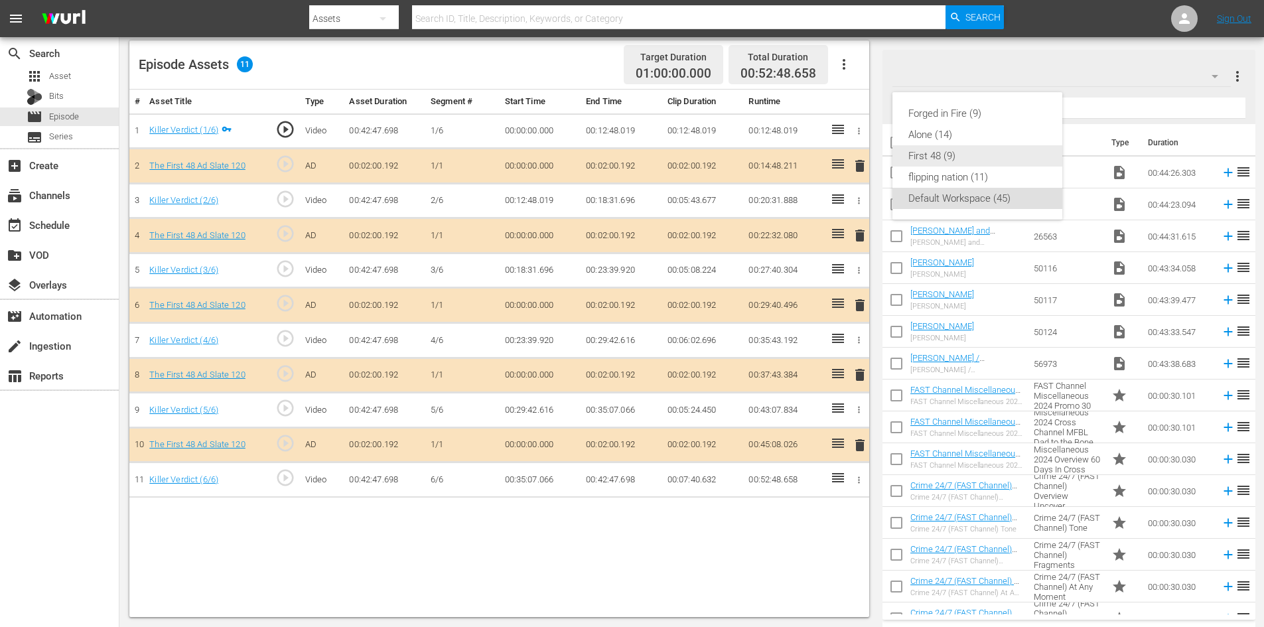
click at [935, 159] on div "First 48 (9)" at bounding box center [977, 155] width 138 height 21
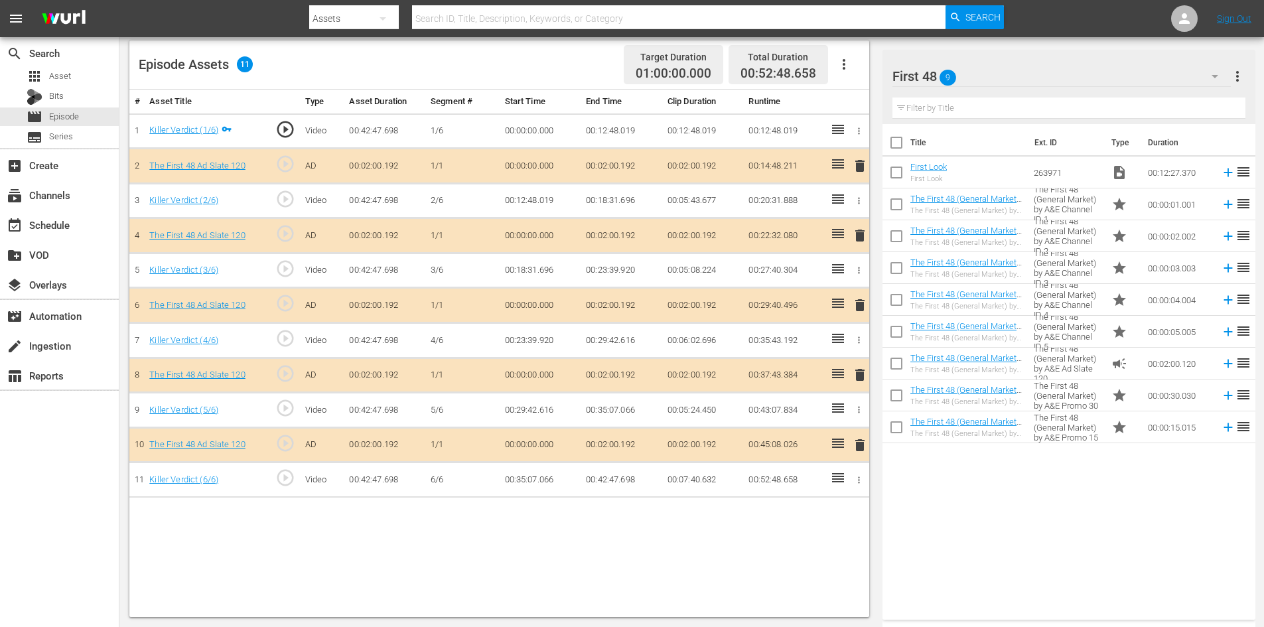
click at [858, 377] on span "delete" at bounding box center [860, 375] width 16 height 16
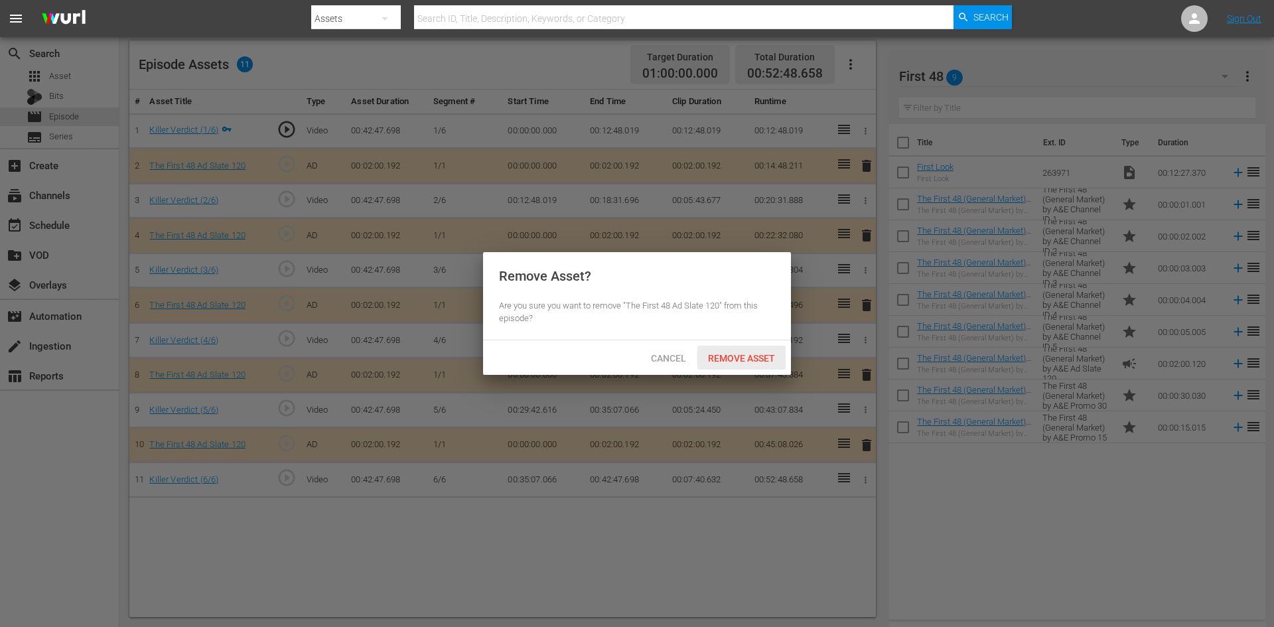
drag, startPoint x: 750, startPoint y: 362, endPoint x: 762, endPoint y: 338, distance: 25.8
click at [750, 362] on span "Remove Asset" at bounding box center [741, 358] width 88 height 11
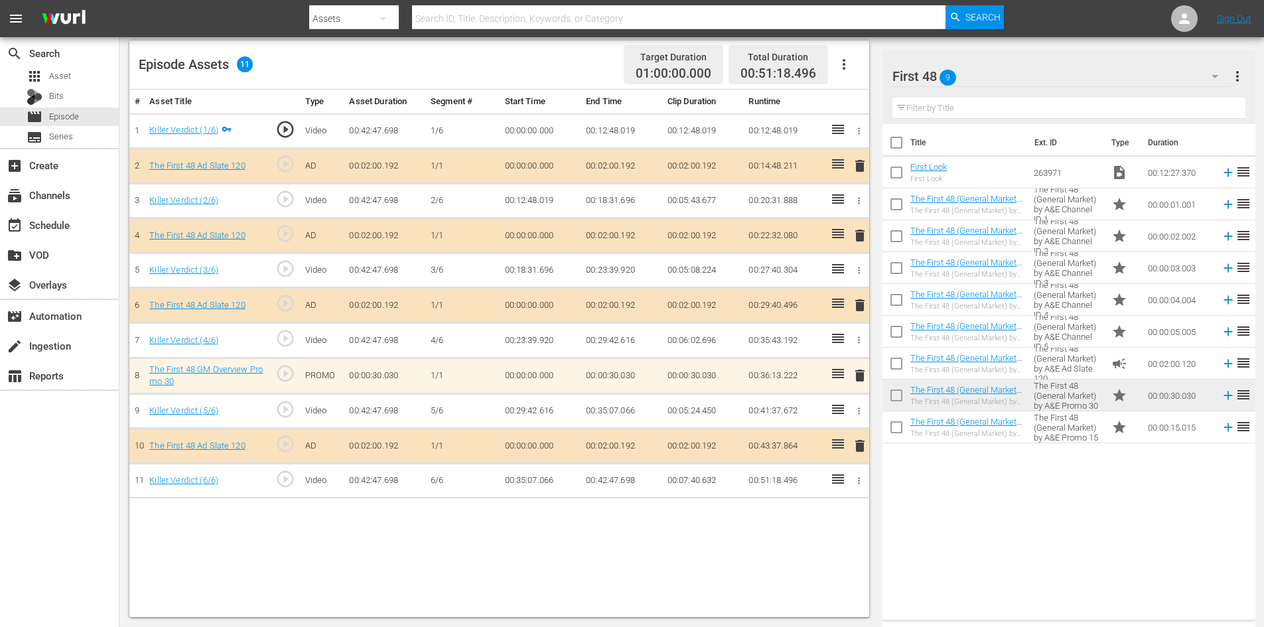
click at [859, 378] on span "delete" at bounding box center [860, 376] width 16 height 16
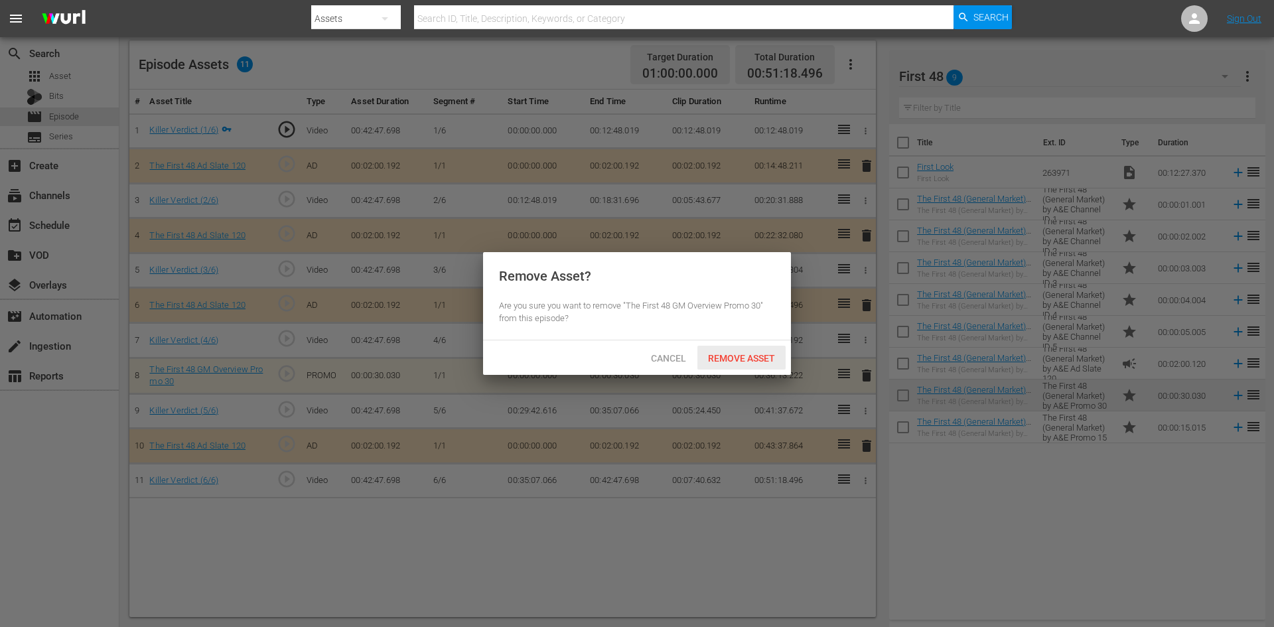
drag, startPoint x: 746, startPoint y: 357, endPoint x: 825, endPoint y: 369, distance: 79.2
click at [747, 356] on span "Remove Asset" at bounding box center [741, 358] width 88 height 11
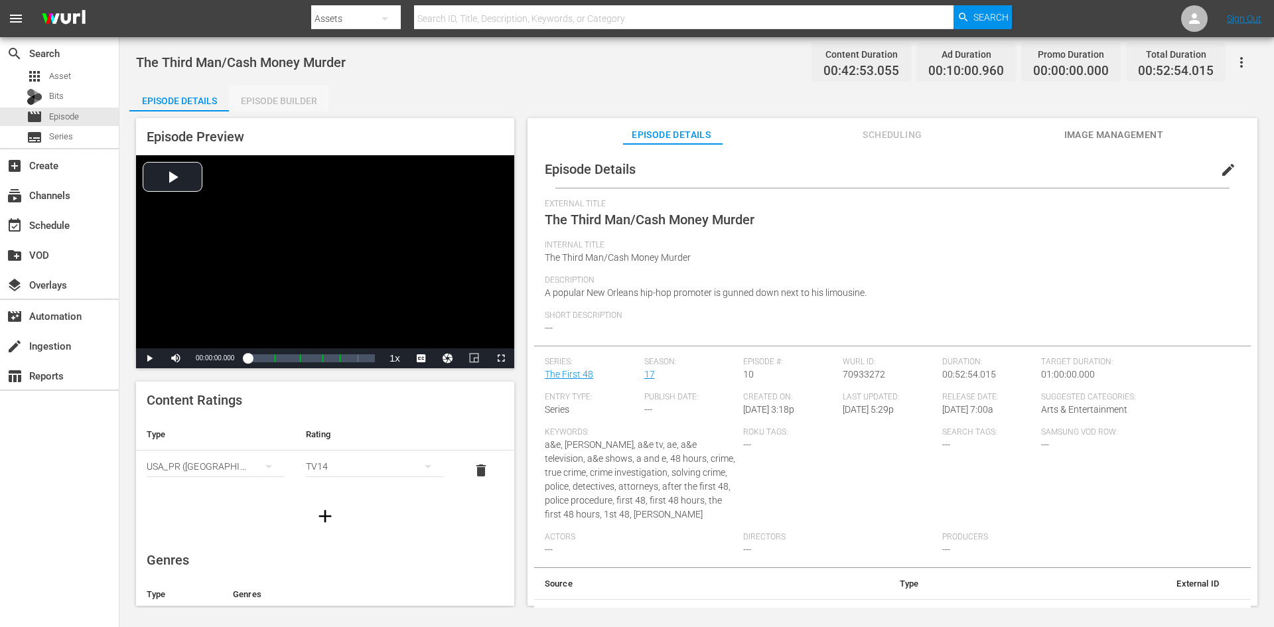
click at [307, 104] on div "Episode Builder" at bounding box center [279, 101] width 100 height 32
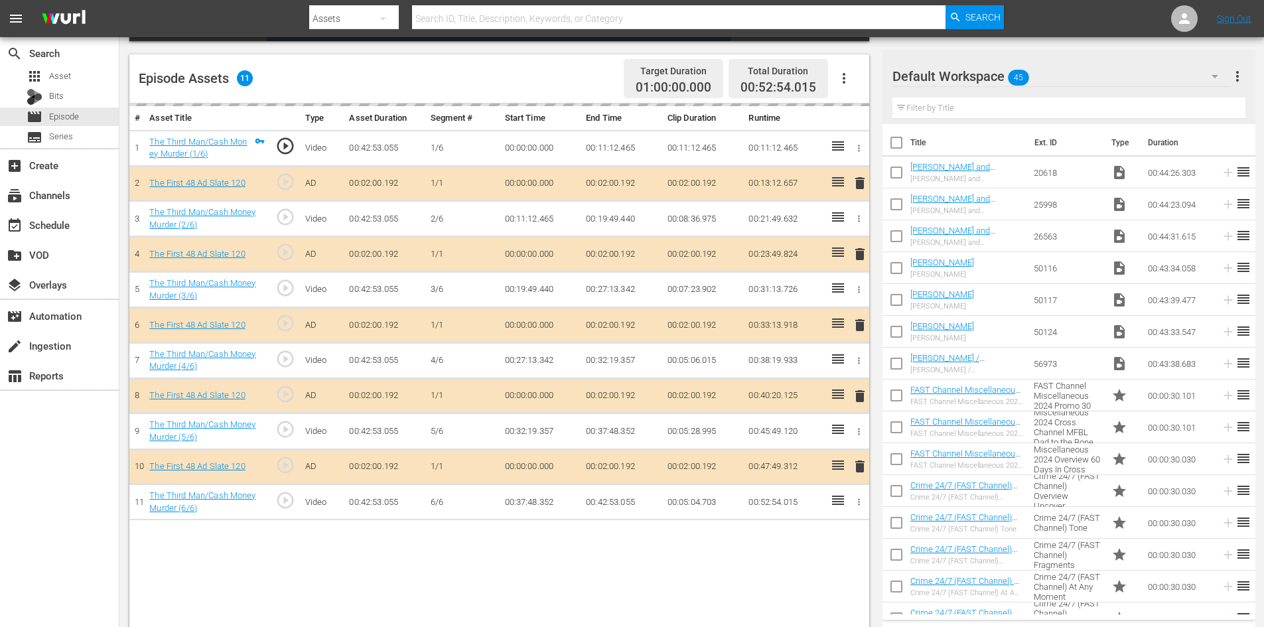
scroll to position [346, 0]
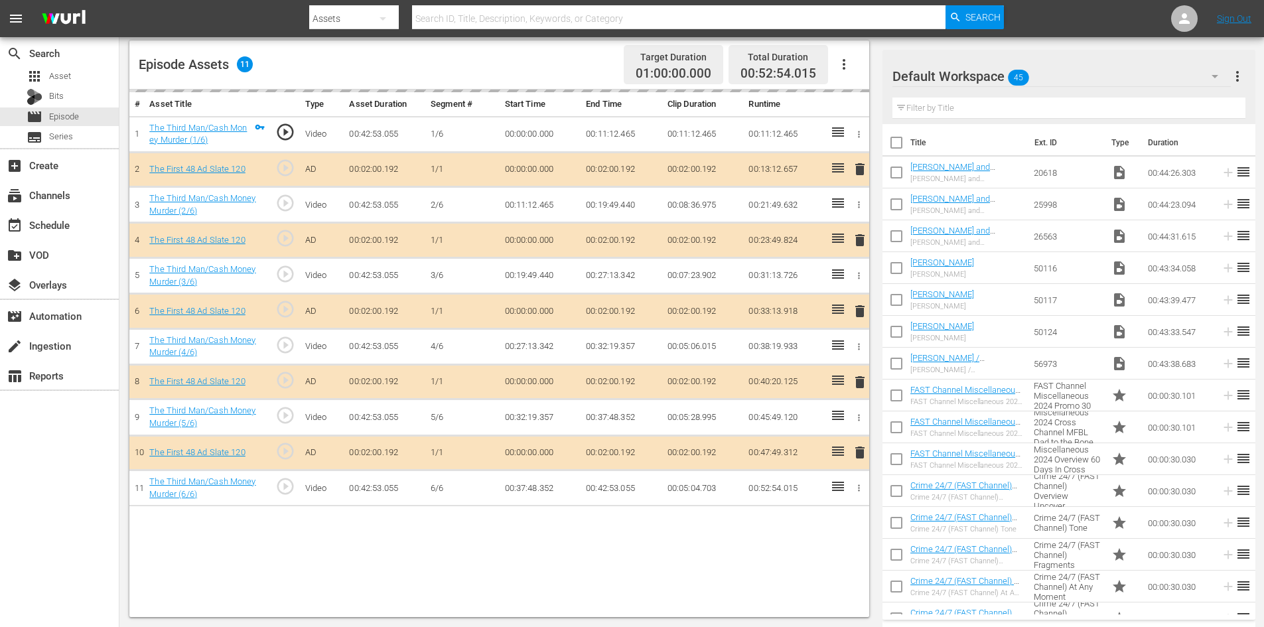
click at [1116, 76] on div "Default Workspace 45" at bounding box center [1061, 76] width 338 height 37
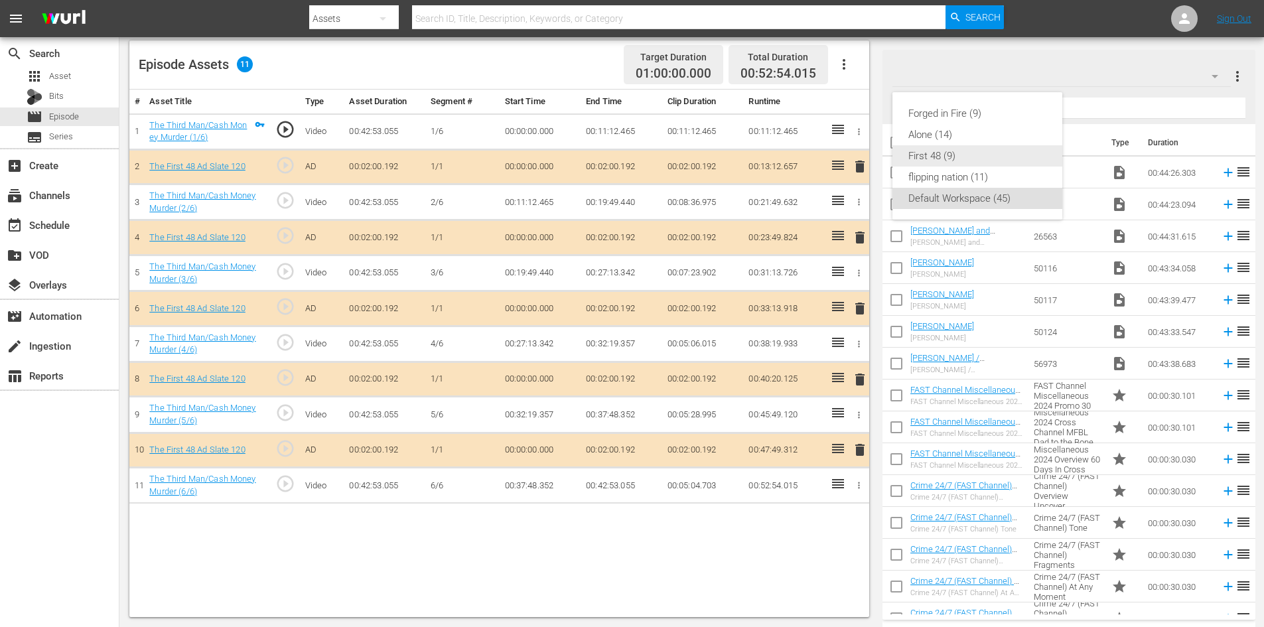
click at [932, 155] on div "First 48 (9)" at bounding box center [977, 155] width 138 height 21
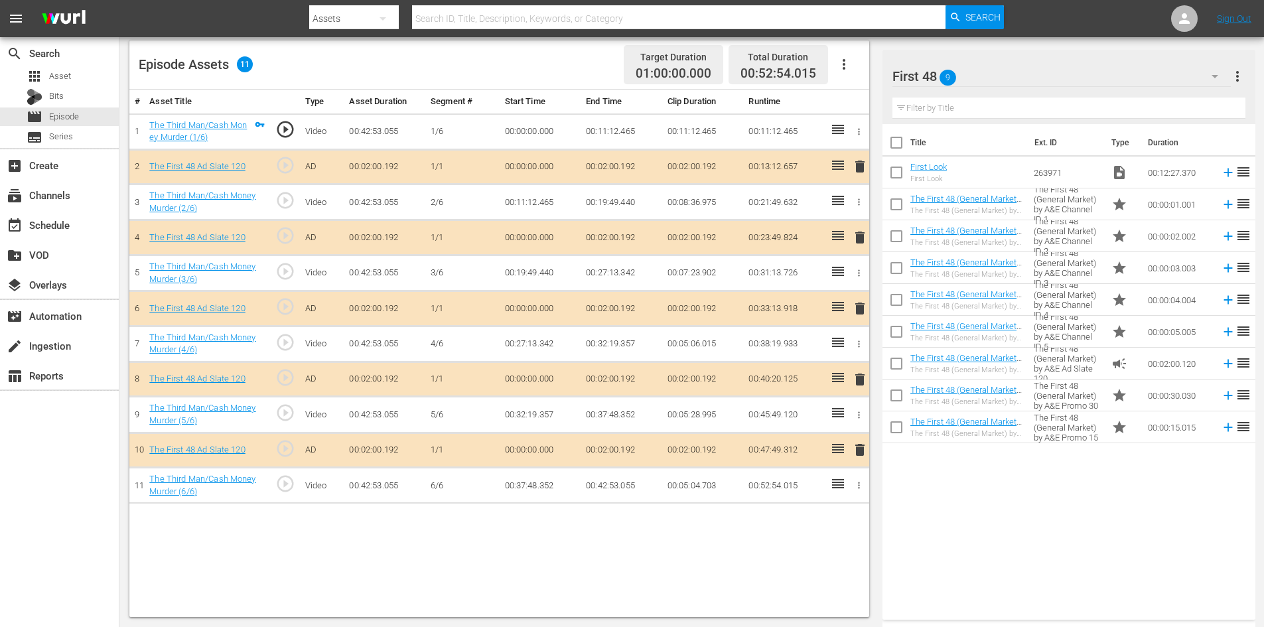
click at [860, 379] on span "delete" at bounding box center [860, 380] width 16 height 16
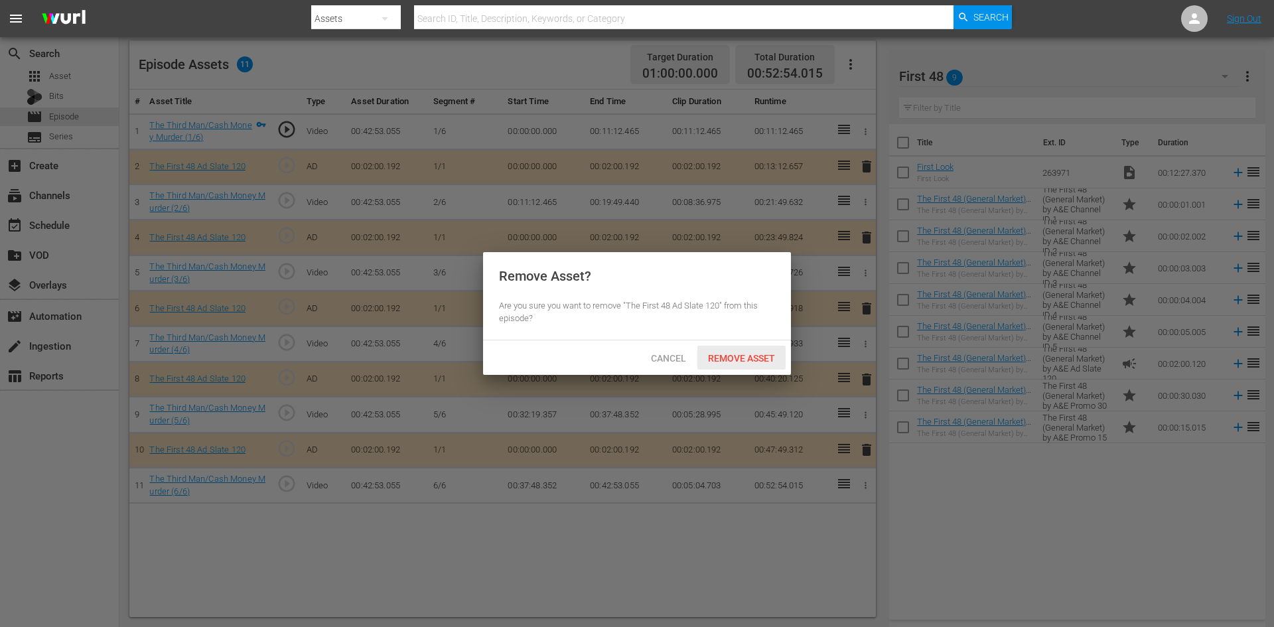
click at [750, 355] on span "Remove Asset" at bounding box center [741, 358] width 88 height 11
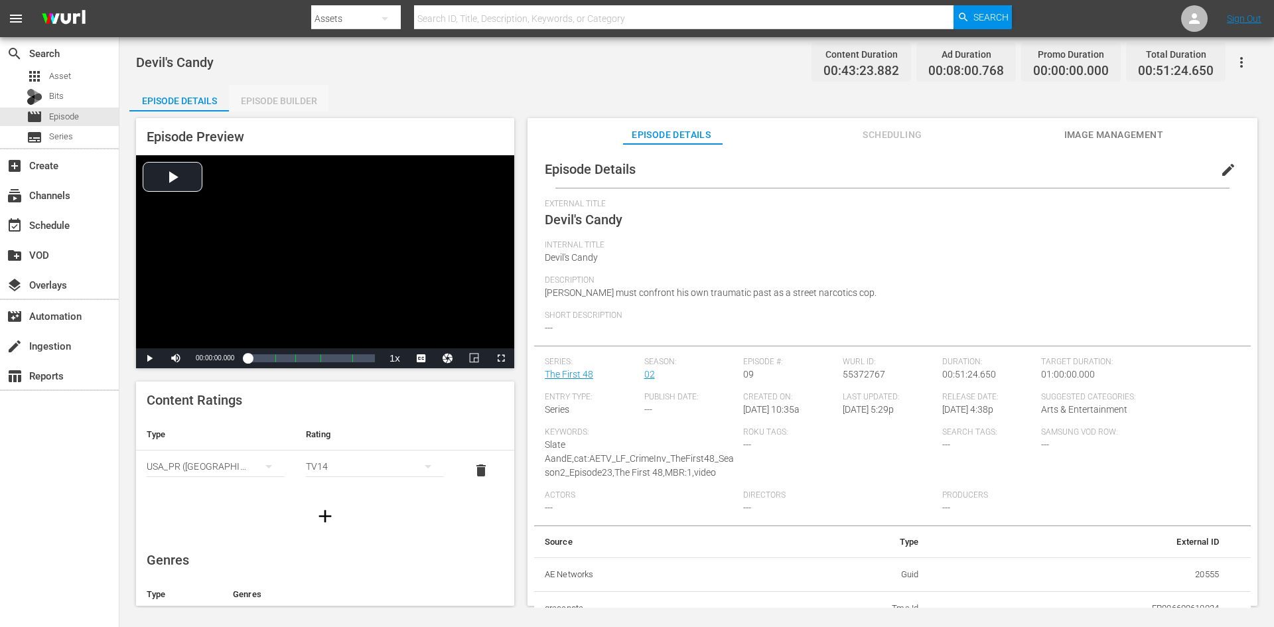
click at [307, 104] on div "Episode Builder" at bounding box center [279, 101] width 100 height 32
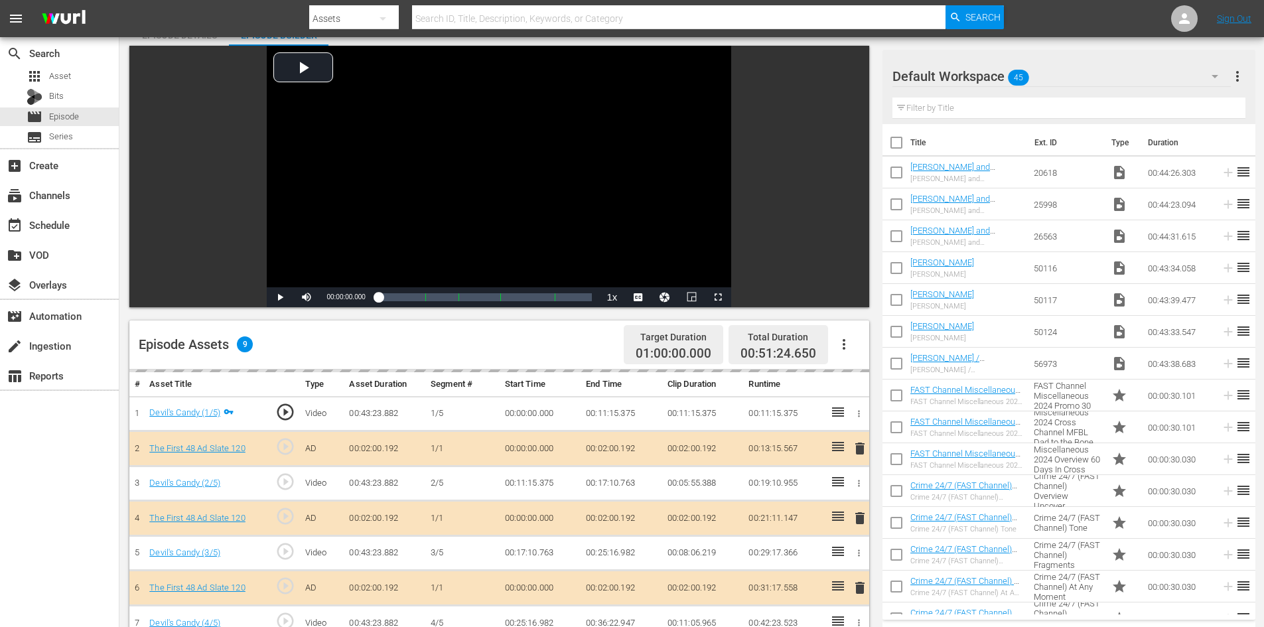
scroll to position [346, 0]
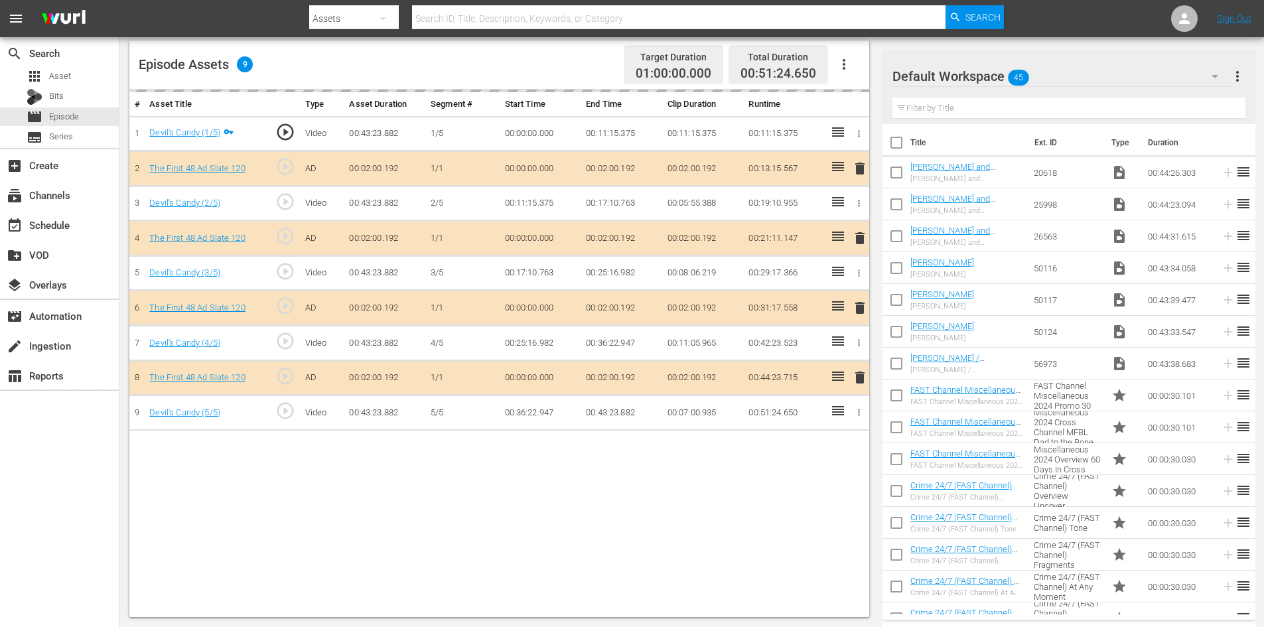
click at [1069, 71] on div "Default Workspace 45" at bounding box center [1061, 76] width 338 height 37
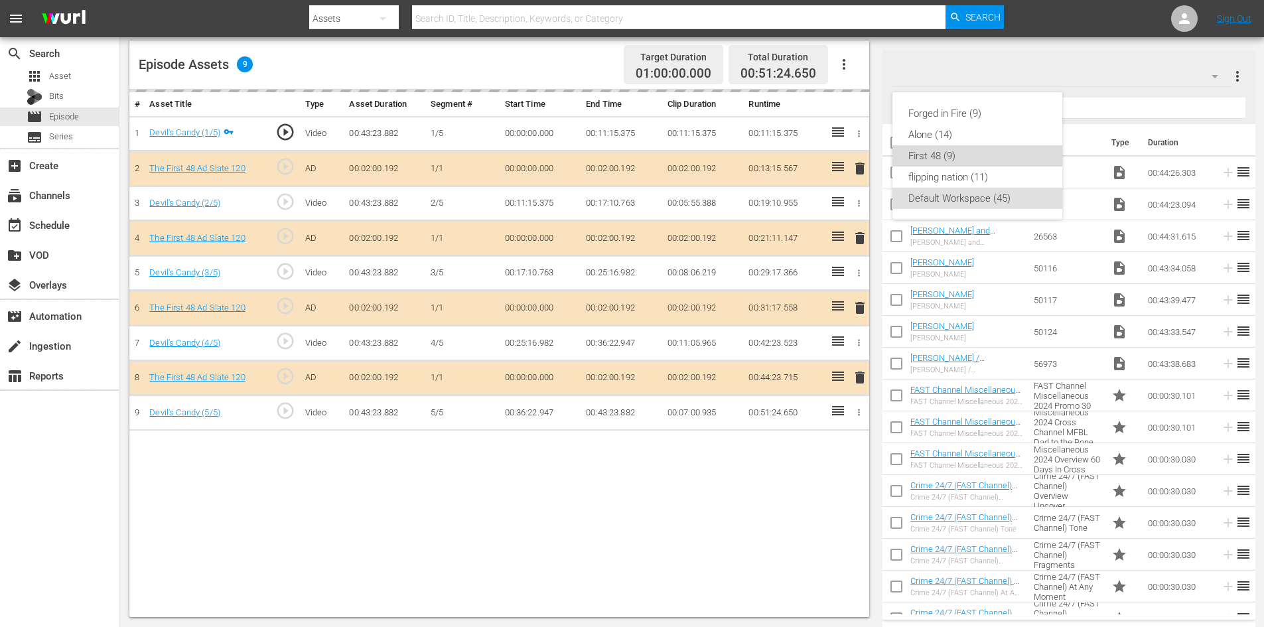
click at [953, 159] on div "First 48 (9)" at bounding box center [977, 155] width 138 height 21
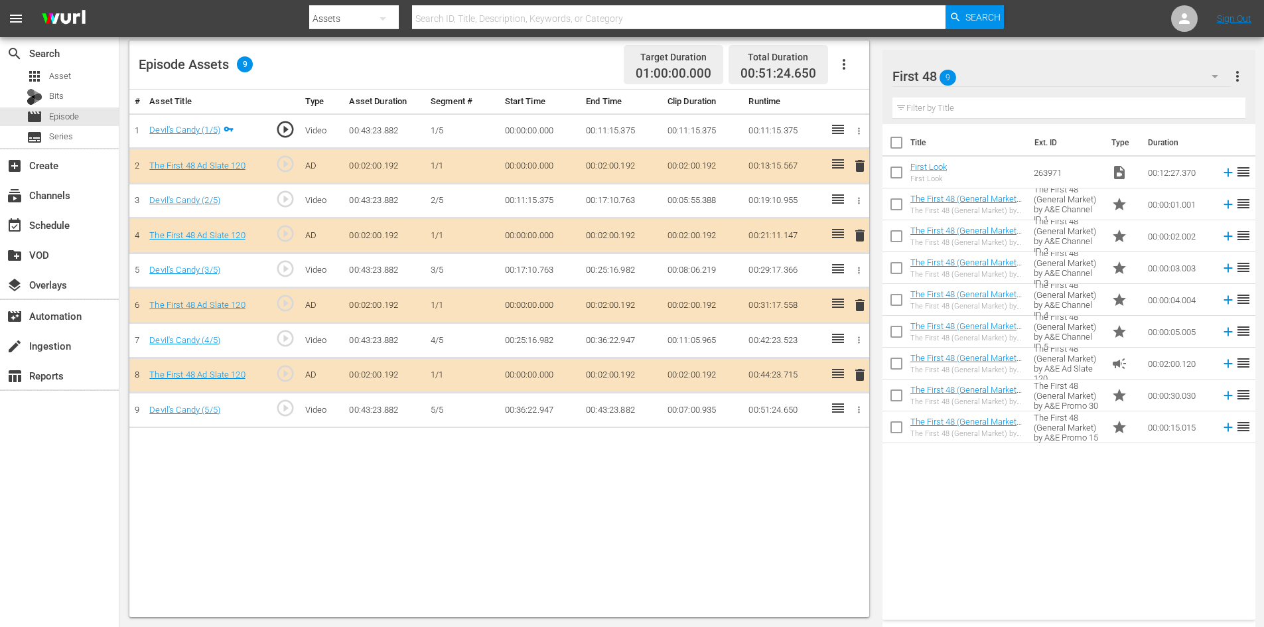
click at [857, 305] on span "delete" at bounding box center [860, 305] width 16 height 16
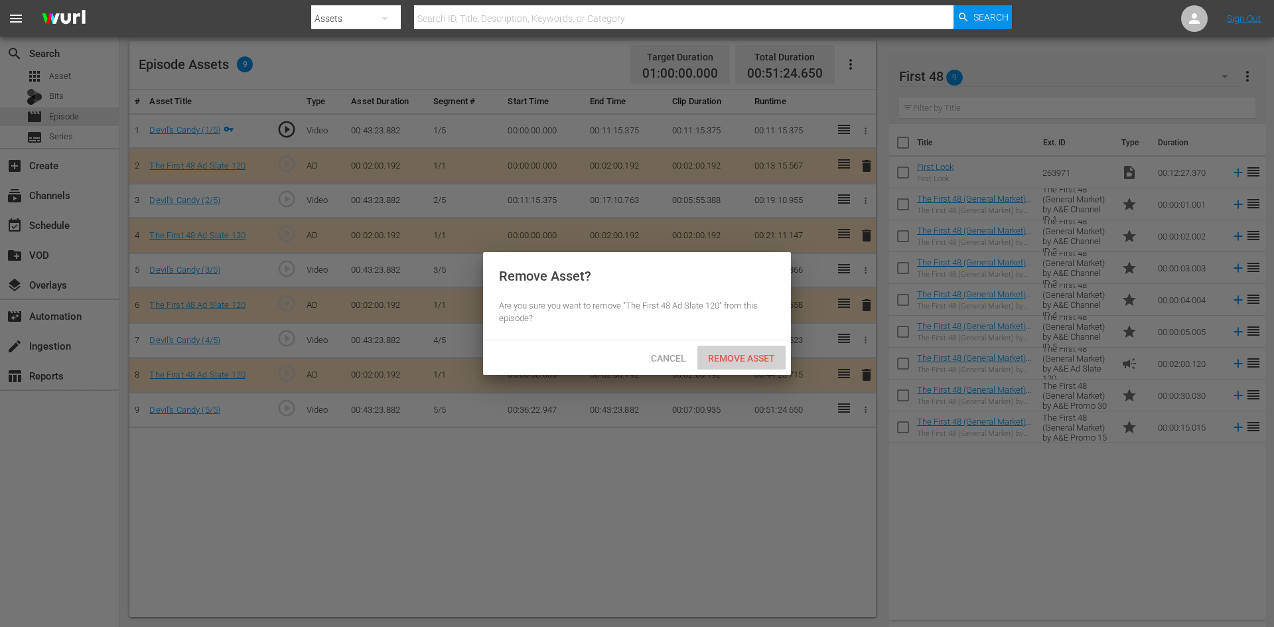
click at [728, 353] on span "Remove Asset" at bounding box center [741, 358] width 88 height 11
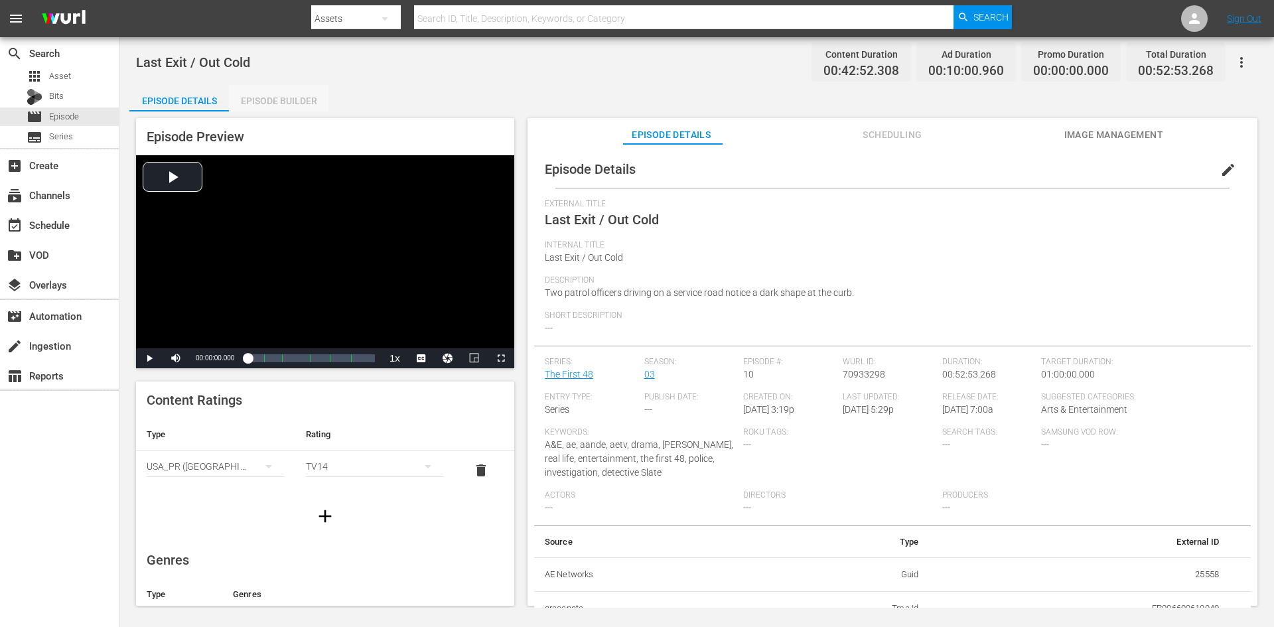
click at [275, 104] on div "Episode Builder" at bounding box center [279, 101] width 100 height 32
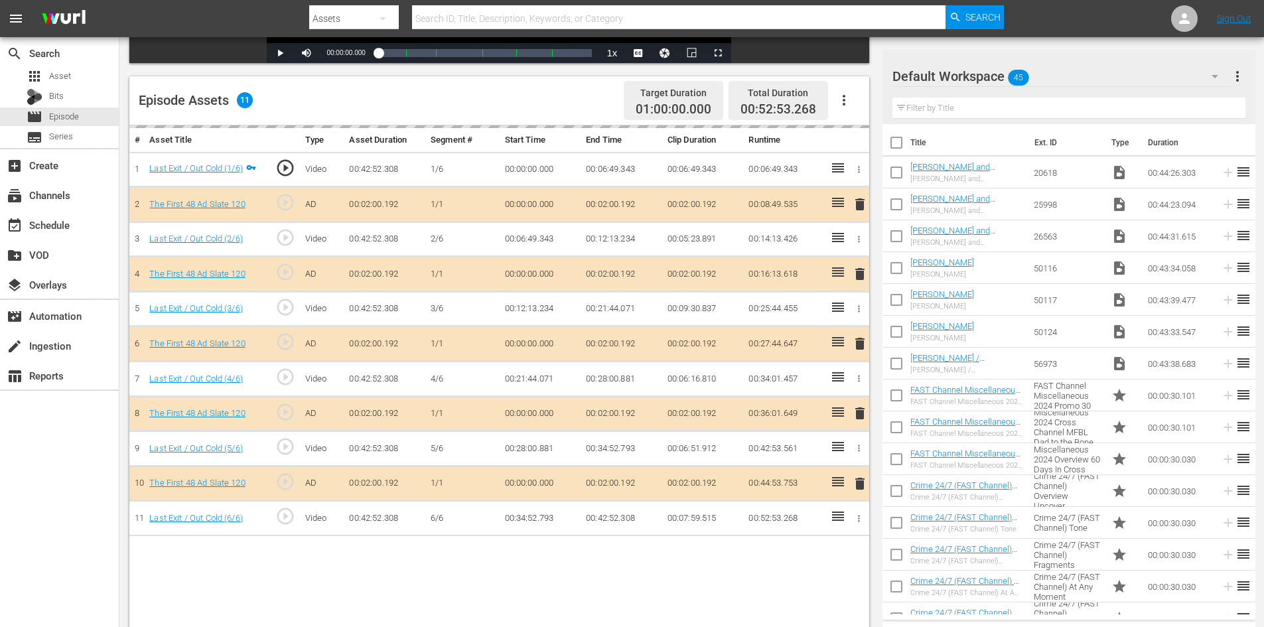
scroll to position [346, 0]
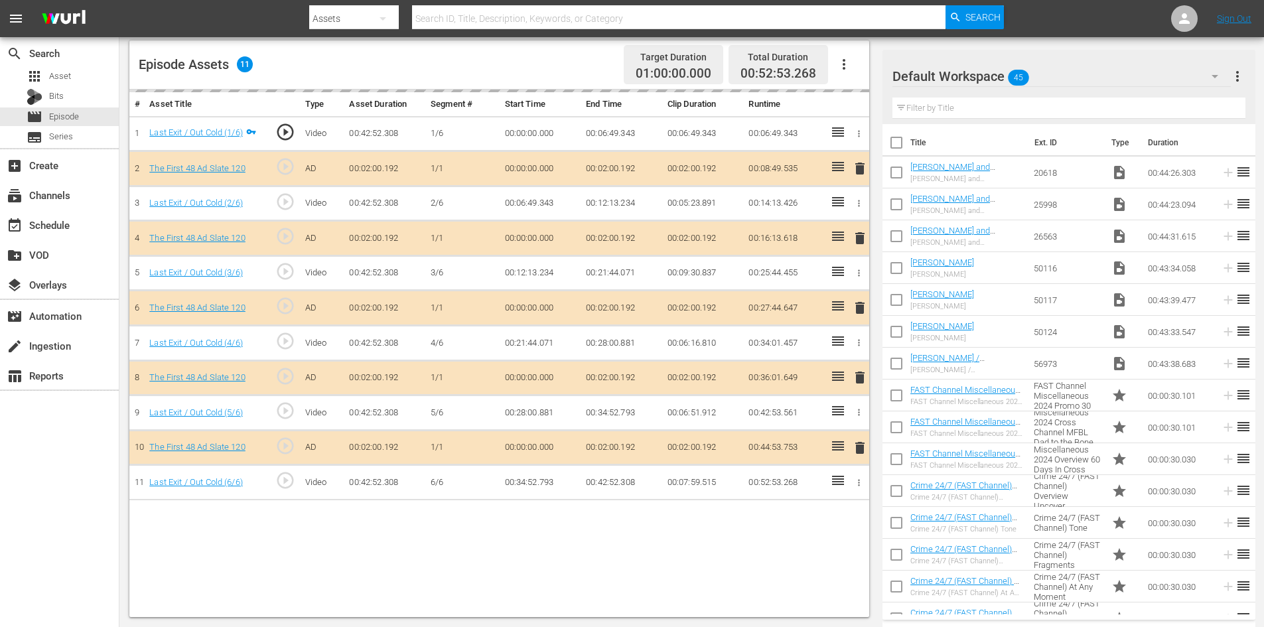
click at [1065, 77] on div "Default Workspace 45" at bounding box center [1061, 76] width 338 height 37
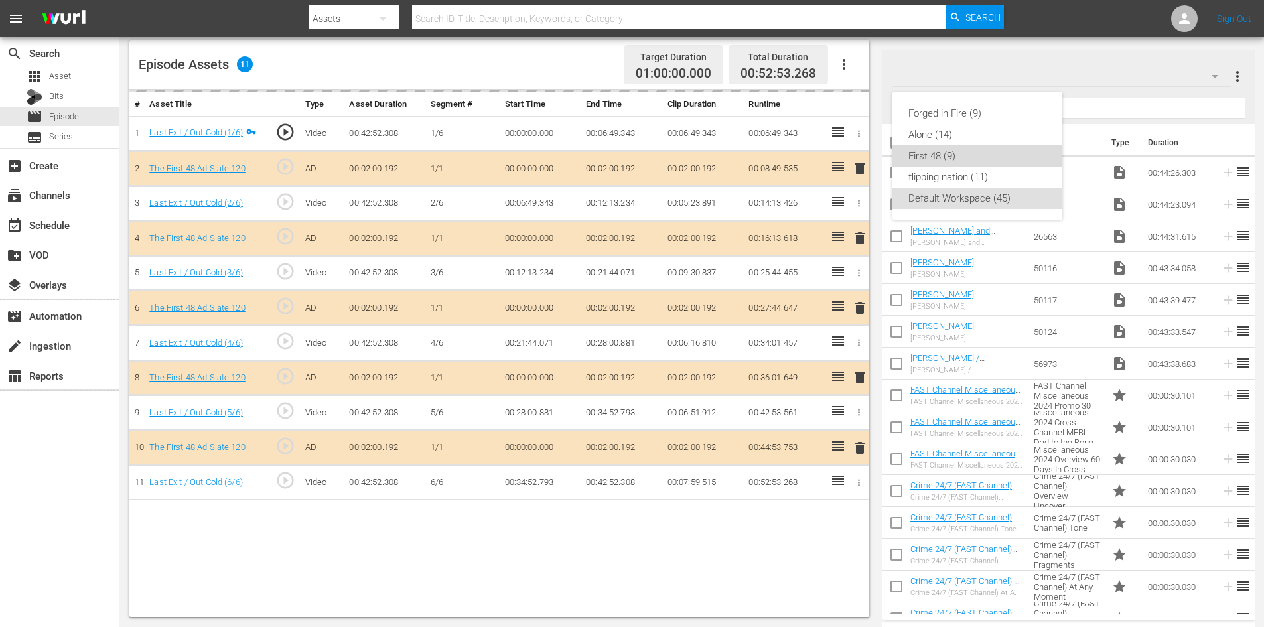
click at [925, 155] on div "First 48 (9)" at bounding box center [977, 155] width 138 height 21
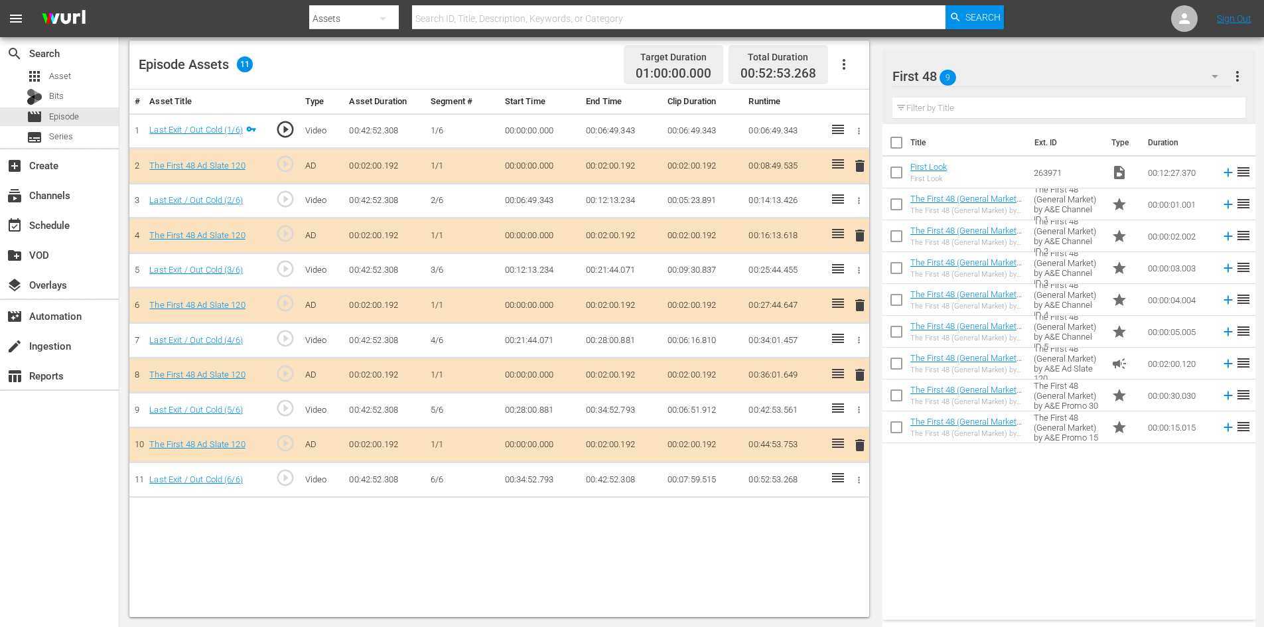
click at [858, 374] on span "delete" at bounding box center [860, 375] width 16 height 16
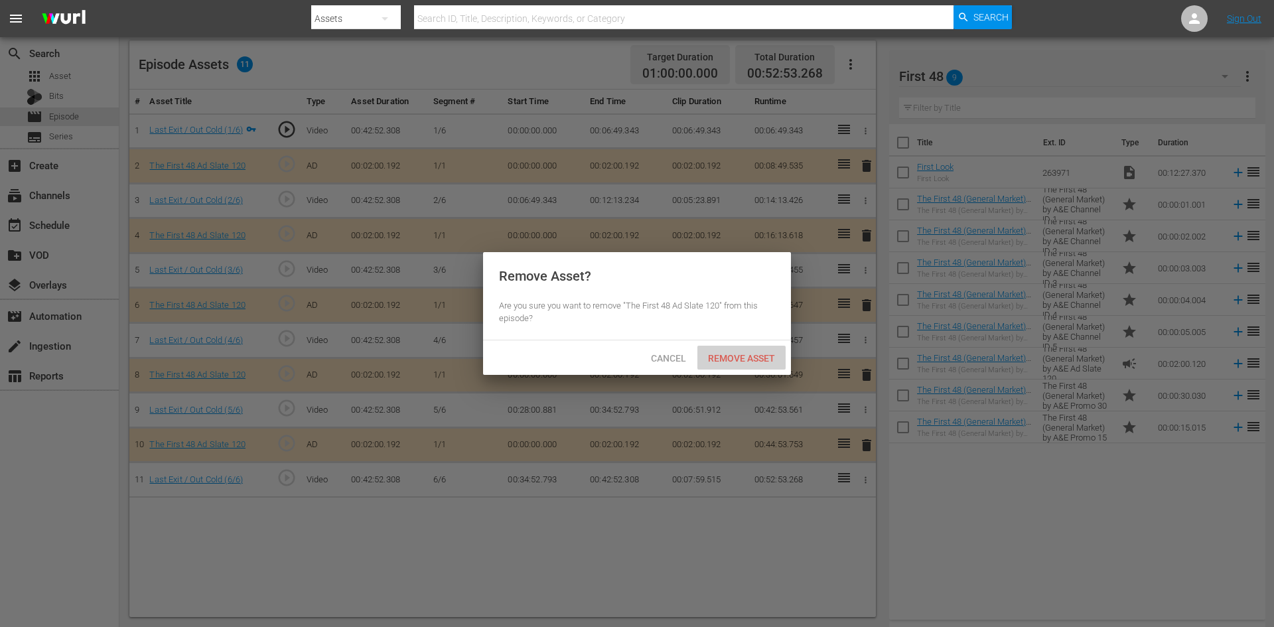
click at [735, 353] on span "Remove Asset" at bounding box center [741, 358] width 88 height 11
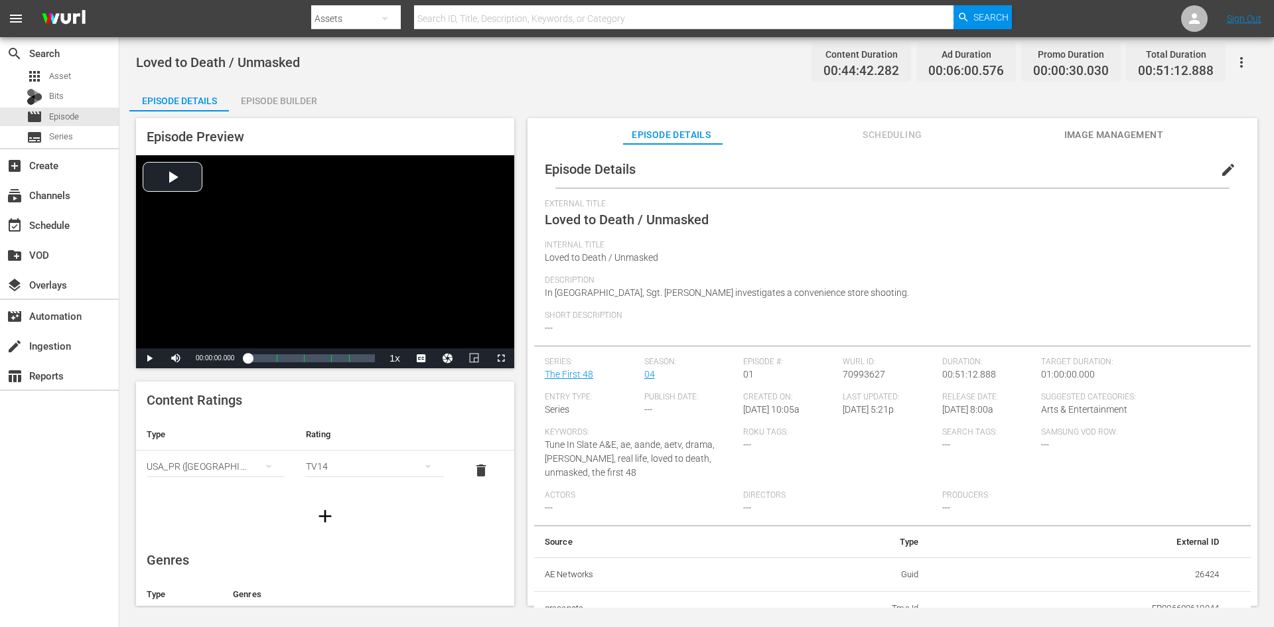
click at [252, 100] on div "Episode Builder" at bounding box center [279, 101] width 100 height 32
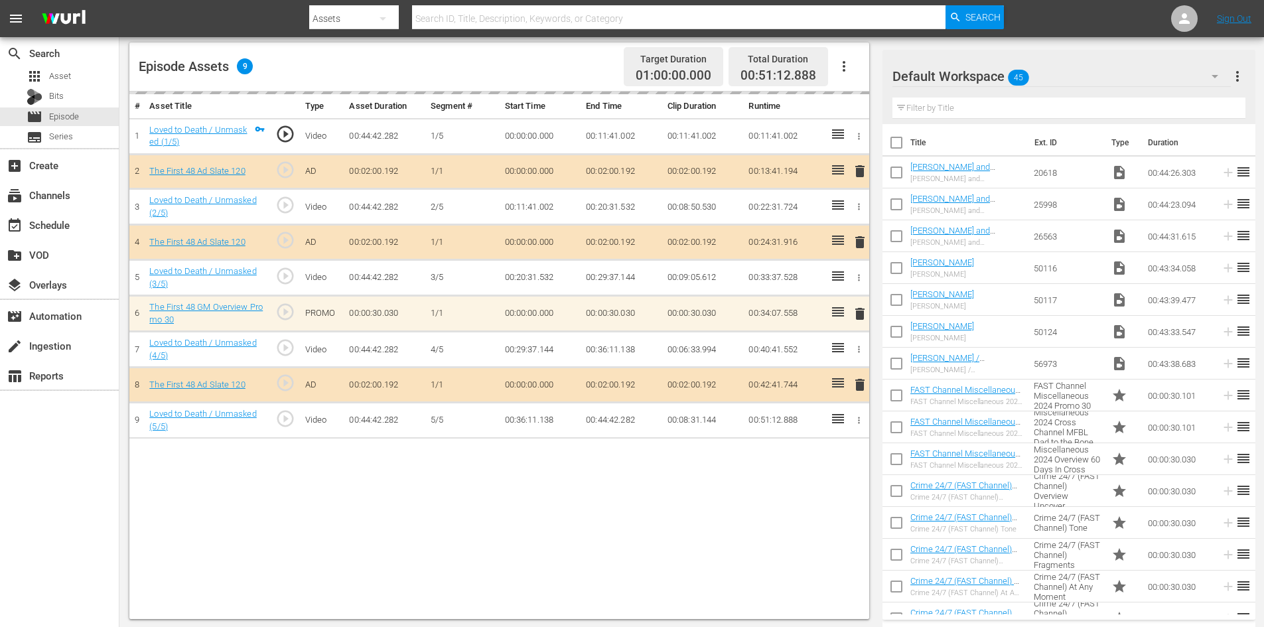
scroll to position [346, 0]
click at [1069, 78] on div "Default Workspace 45" at bounding box center [1061, 76] width 338 height 37
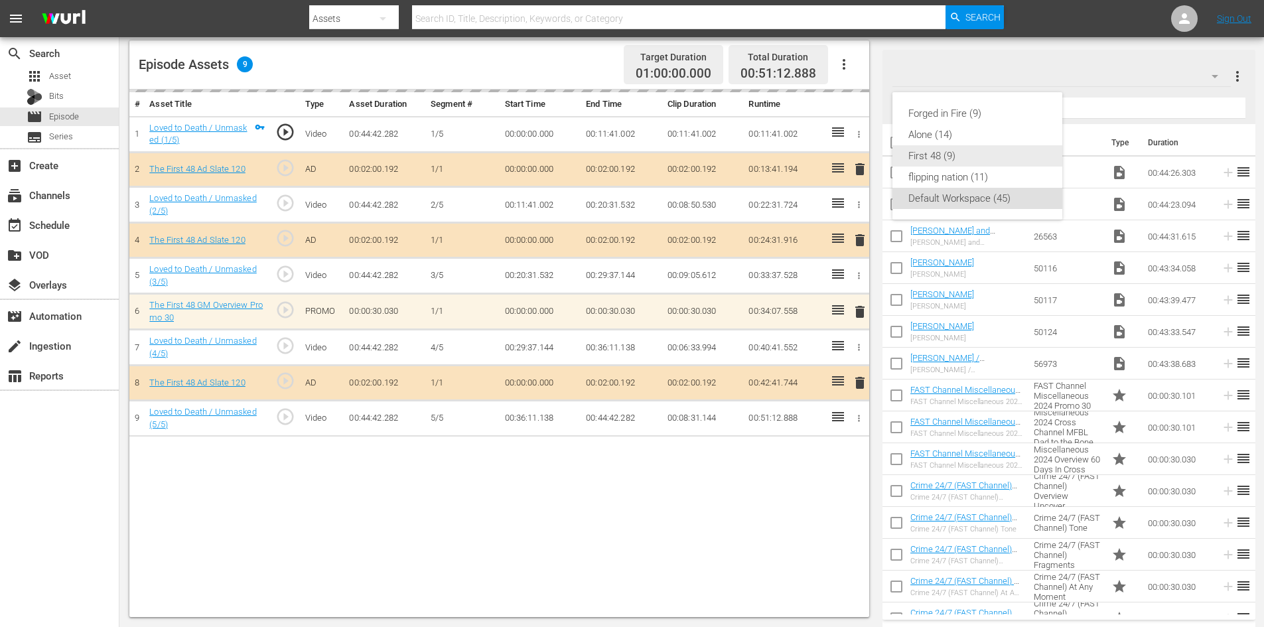
click at [930, 159] on div "First 48 (9)" at bounding box center [977, 155] width 138 height 21
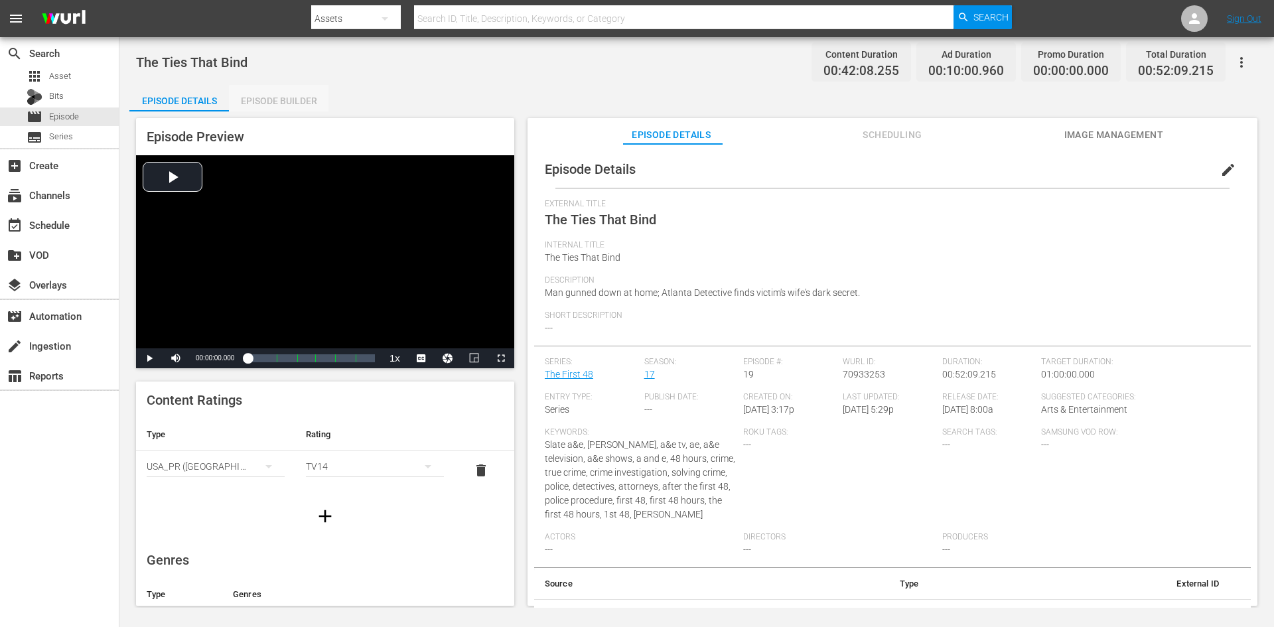
click at [288, 111] on div "Episode Builder" at bounding box center [279, 101] width 100 height 32
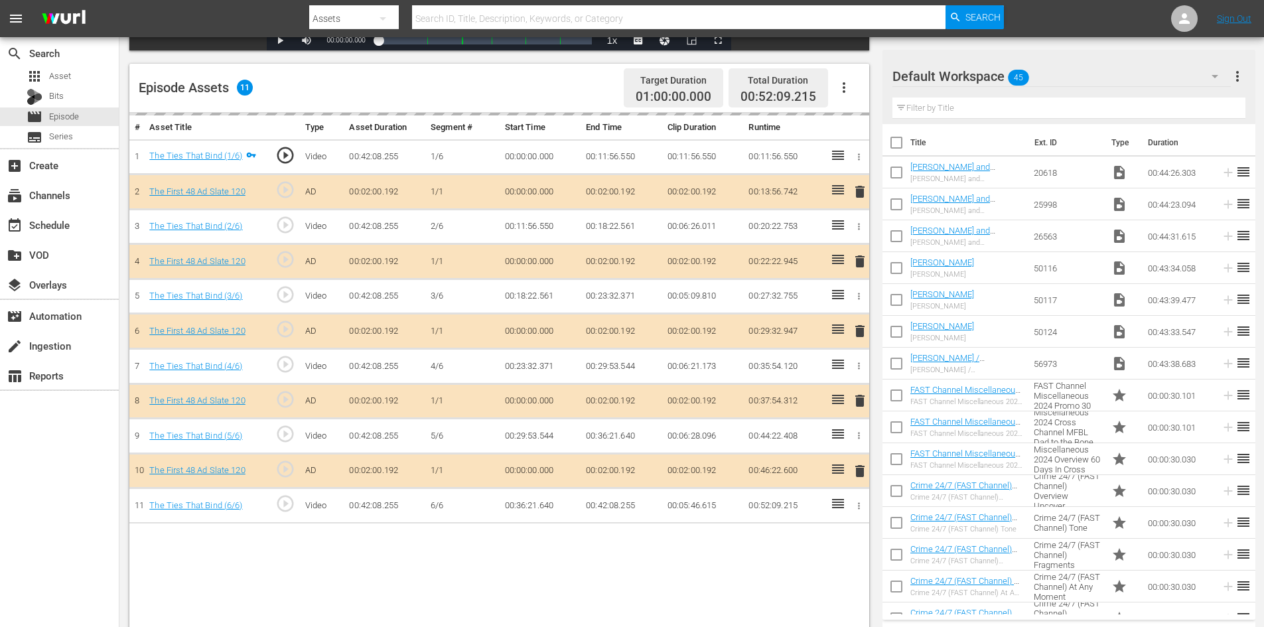
scroll to position [346, 0]
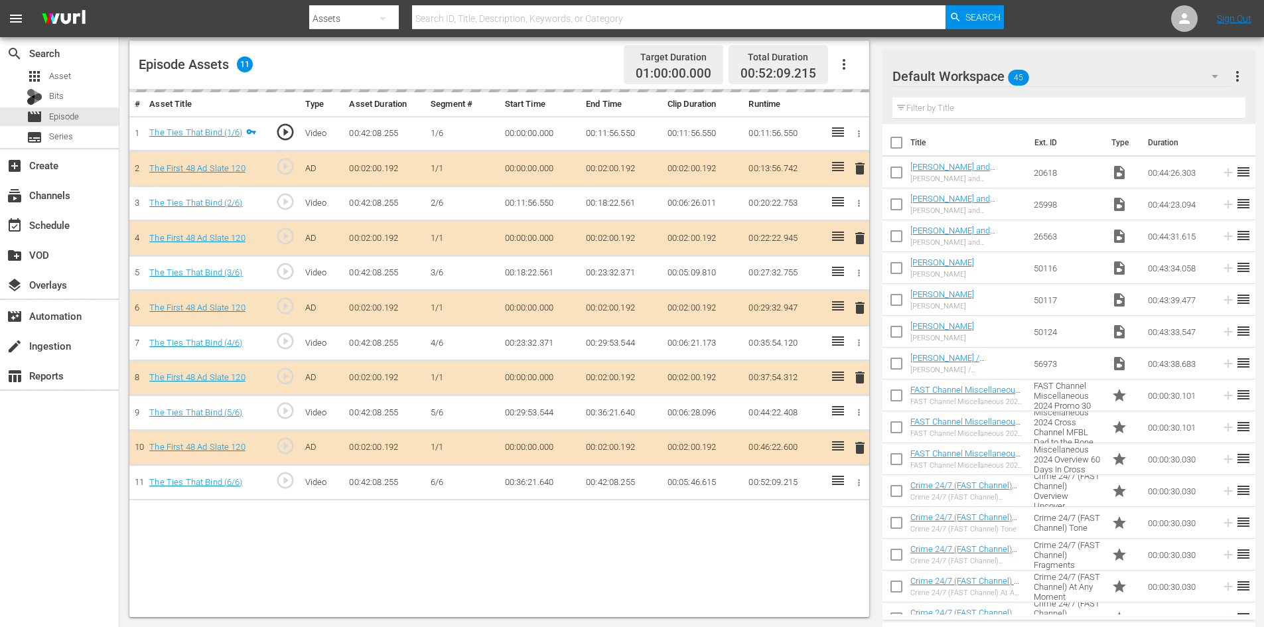
click at [1072, 83] on div "Default Workspace 45" at bounding box center [1061, 76] width 338 height 37
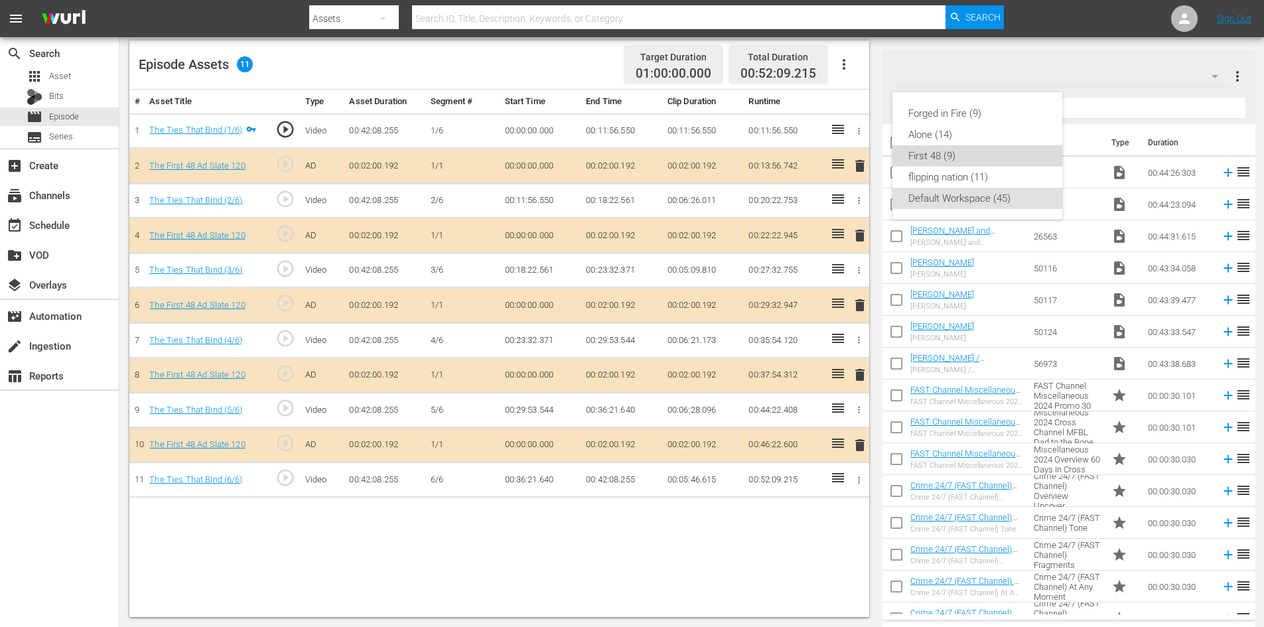
click at [928, 146] on div "First 48 (9)" at bounding box center [977, 155] width 138 height 21
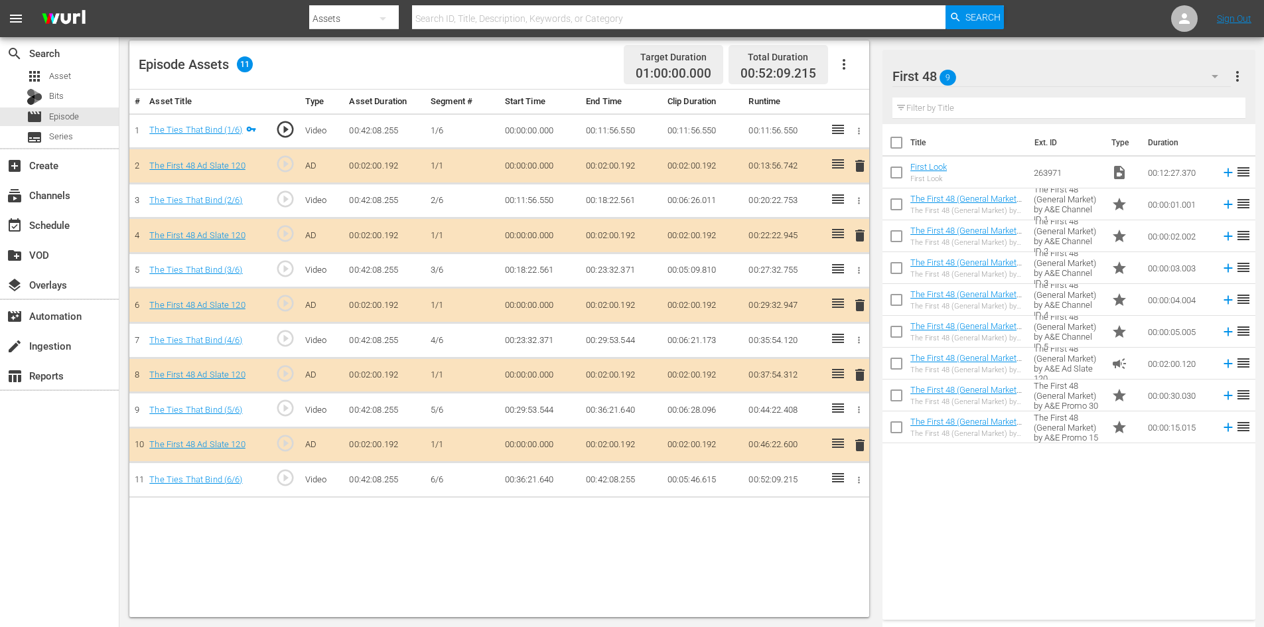
click at [855, 372] on span "delete" at bounding box center [860, 375] width 16 height 16
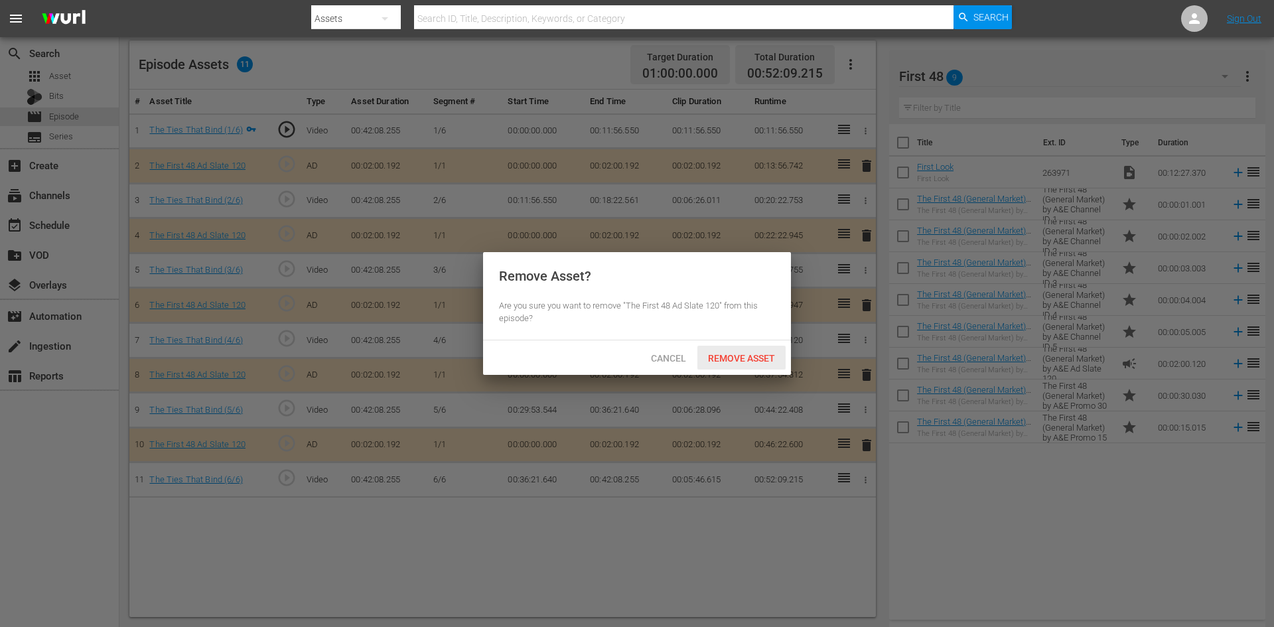
click at [722, 356] on span "Remove Asset" at bounding box center [741, 358] width 88 height 11
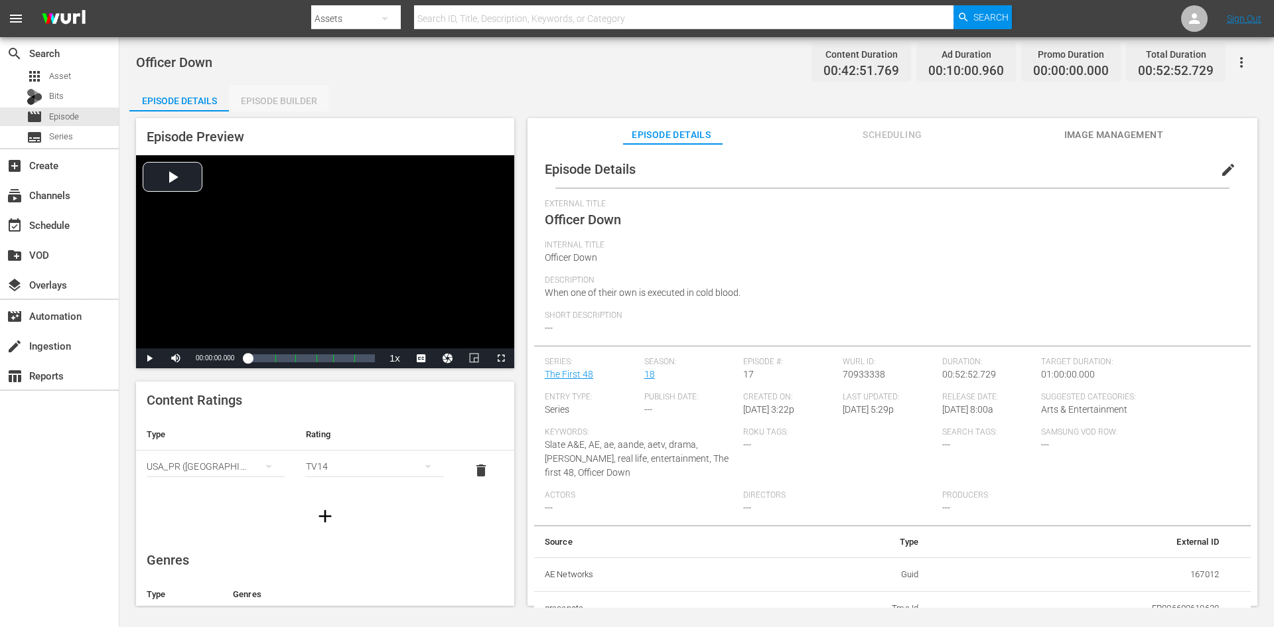
click at [303, 94] on div "Episode Builder" at bounding box center [279, 101] width 100 height 32
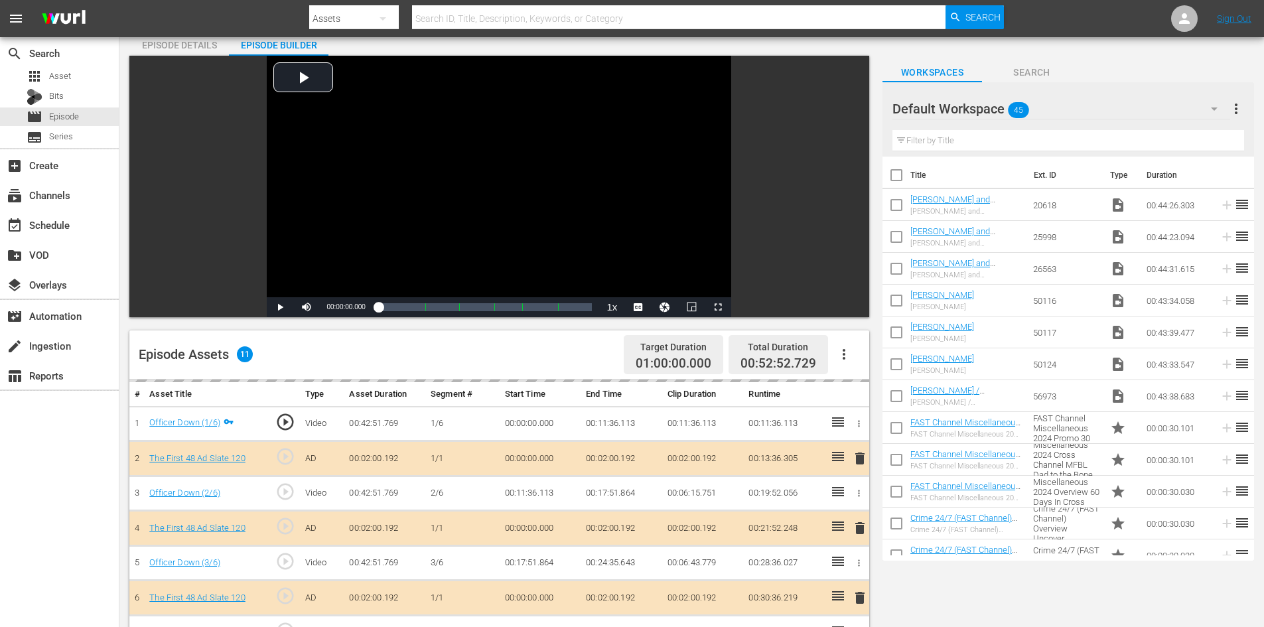
scroll to position [346, 0]
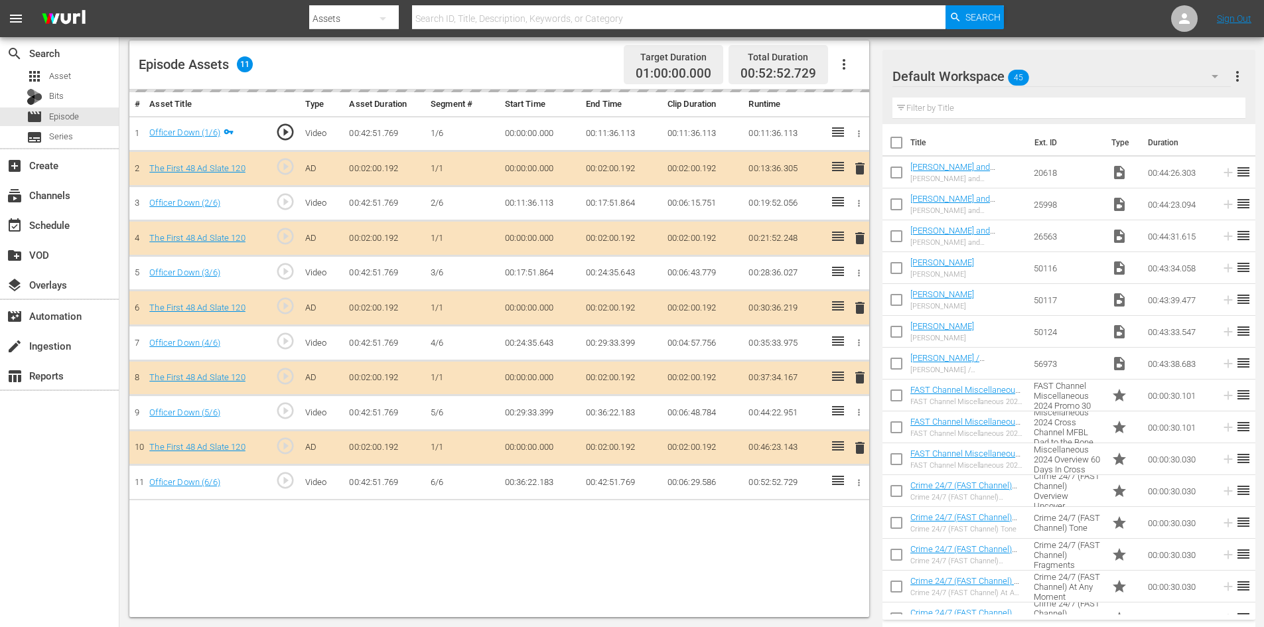
click at [1092, 72] on div "Default Workspace 45" at bounding box center [1061, 76] width 338 height 37
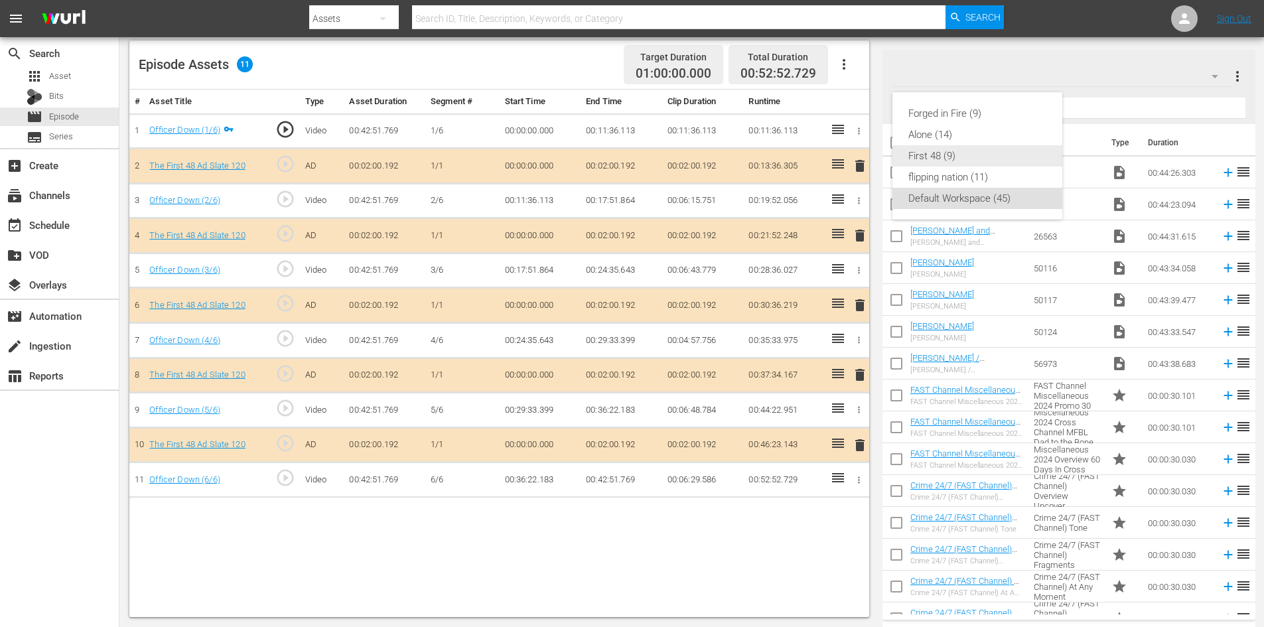
click at [938, 149] on div "First 48 (9)" at bounding box center [977, 155] width 138 height 21
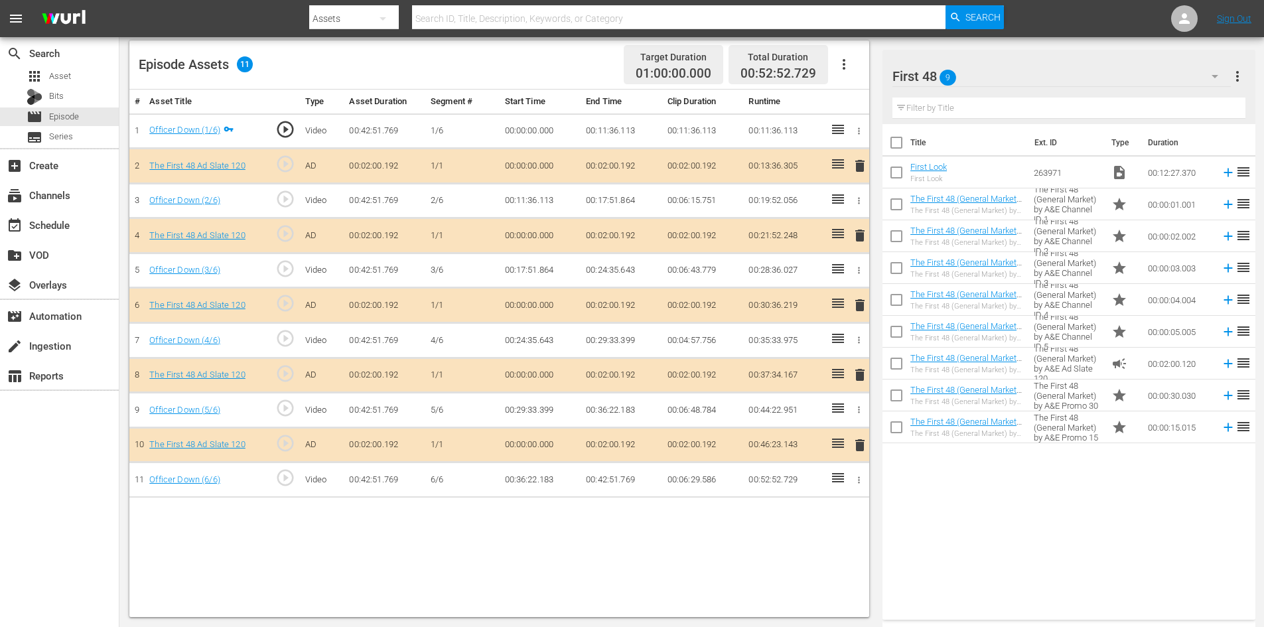
click at [856, 376] on span "delete" at bounding box center [860, 375] width 16 height 16
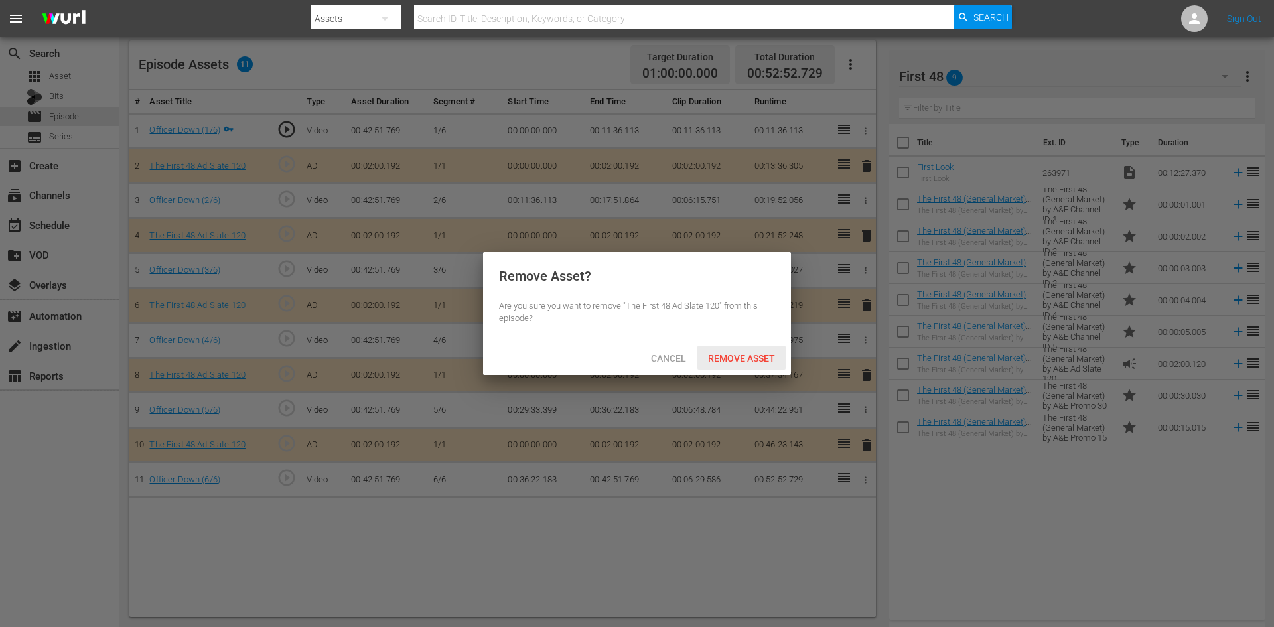
click at [723, 357] on span "Remove Asset" at bounding box center [741, 358] width 88 height 11
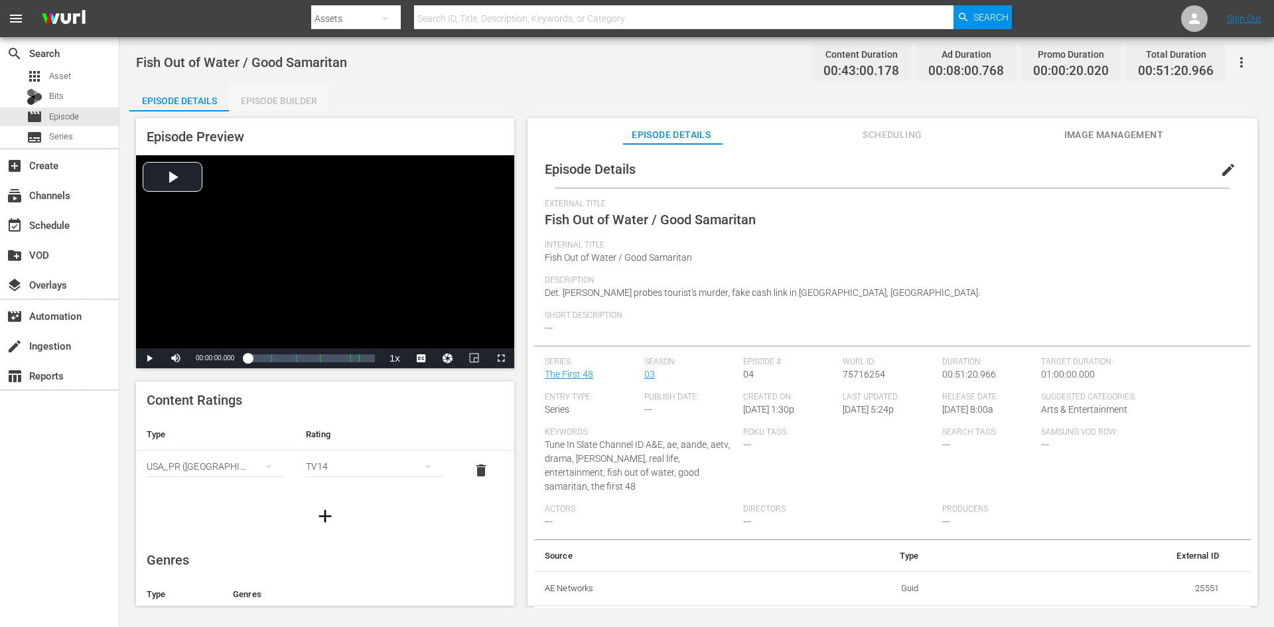
click at [299, 96] on div "Episode Builder" at bounding box center [279, 101] width 100 height 32
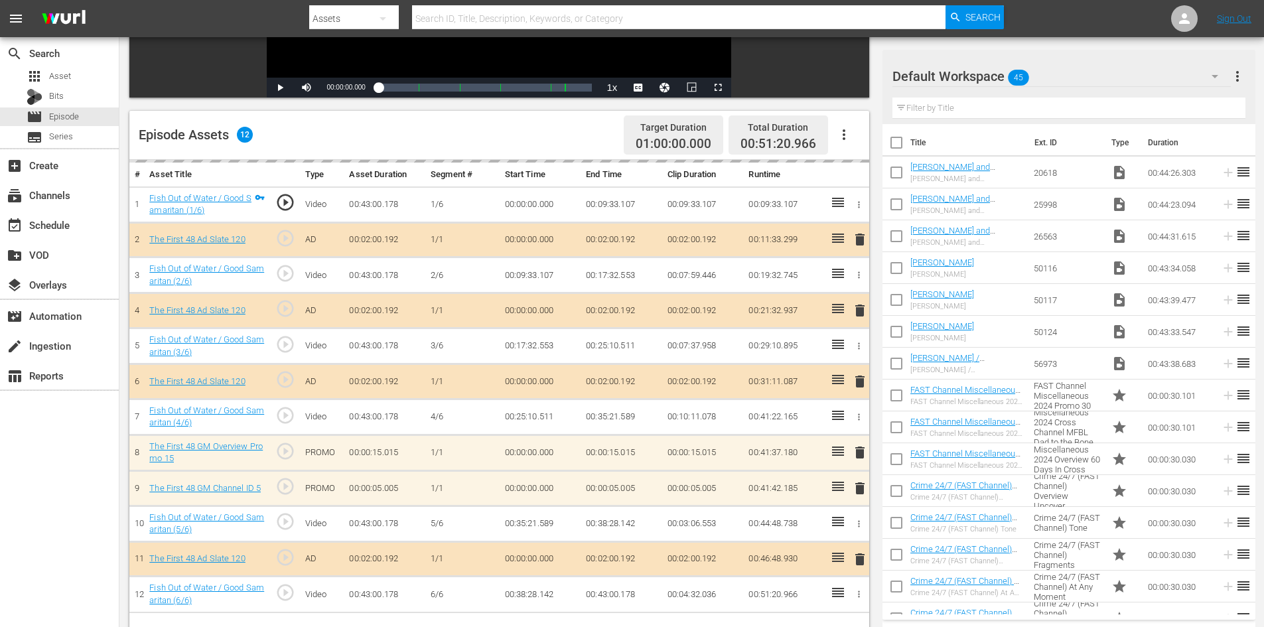
scroll to position [332, 0]
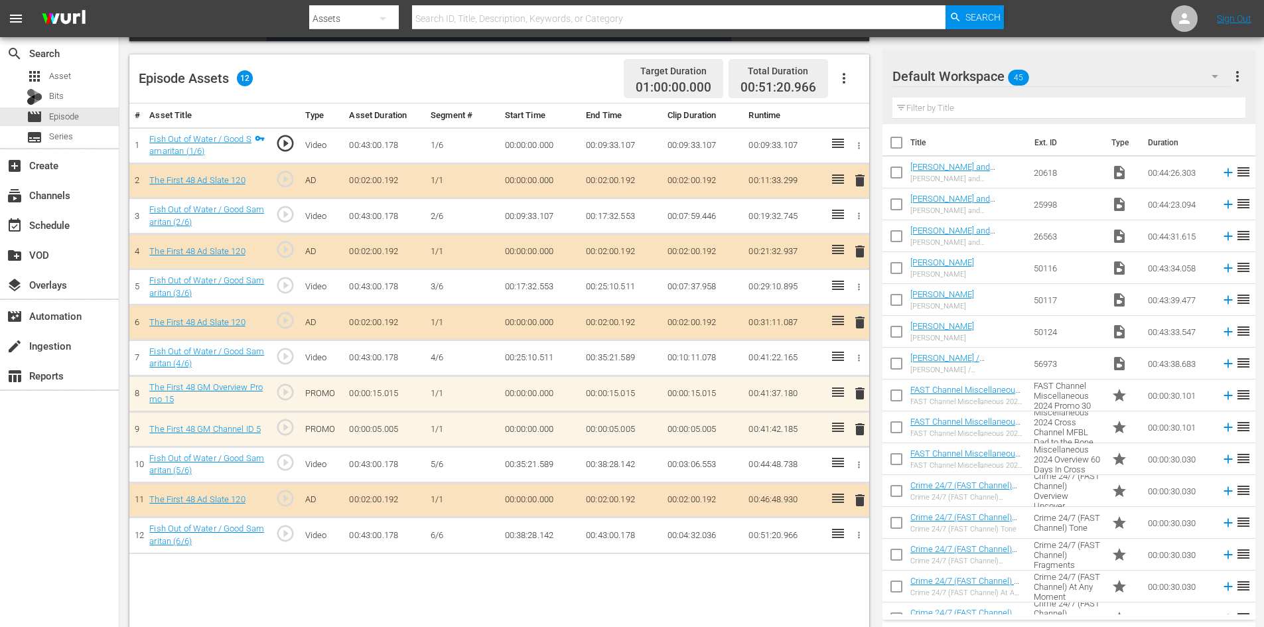
click at [863, 431] on span "delete" at bounding box center [860, 429] width 16 height 16
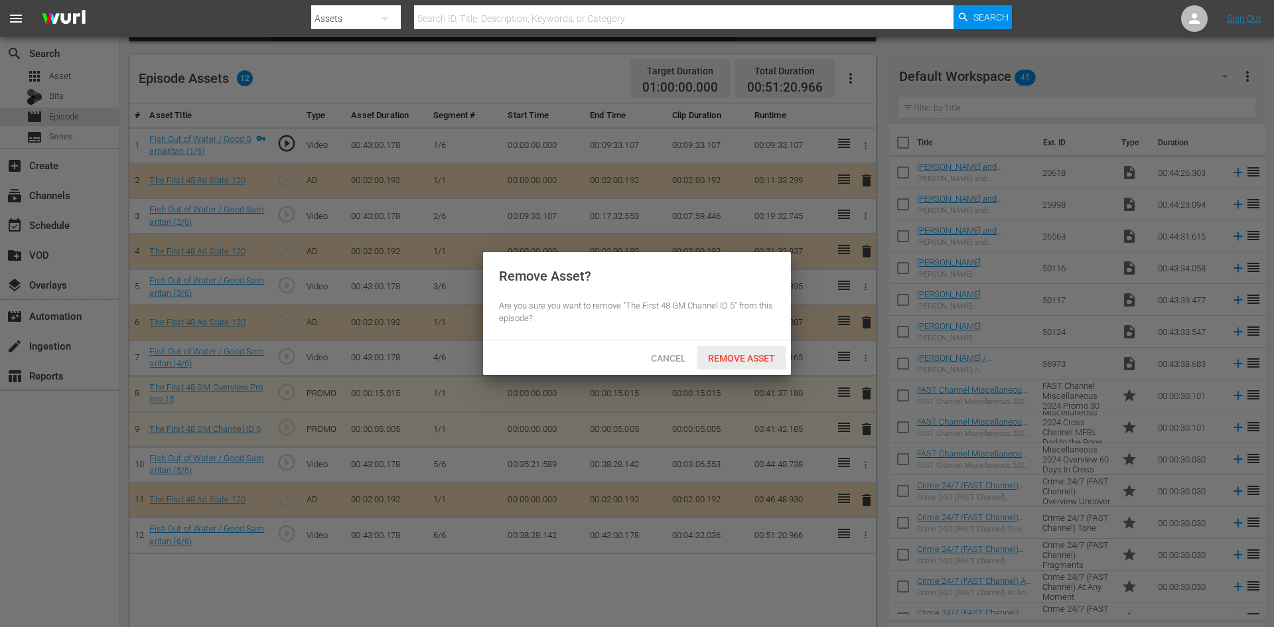
click at [748, 359] on span "Remove Asset" at bounding box center [741, 358] width 88 height 11
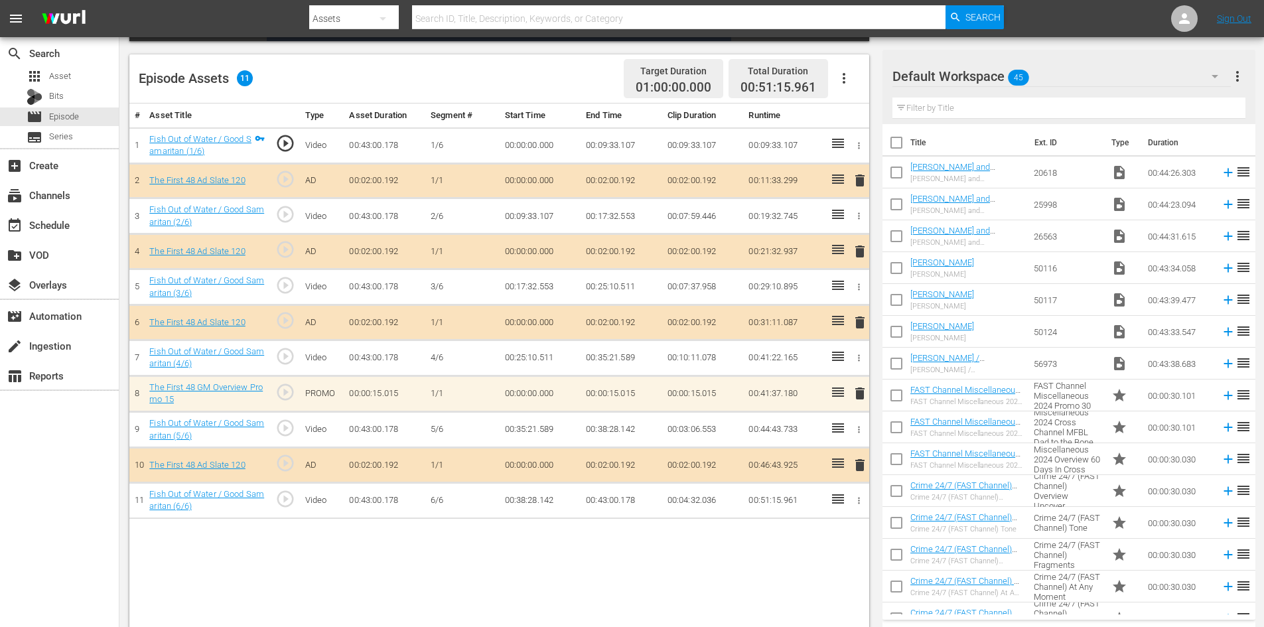
scroll to position [346, 0]
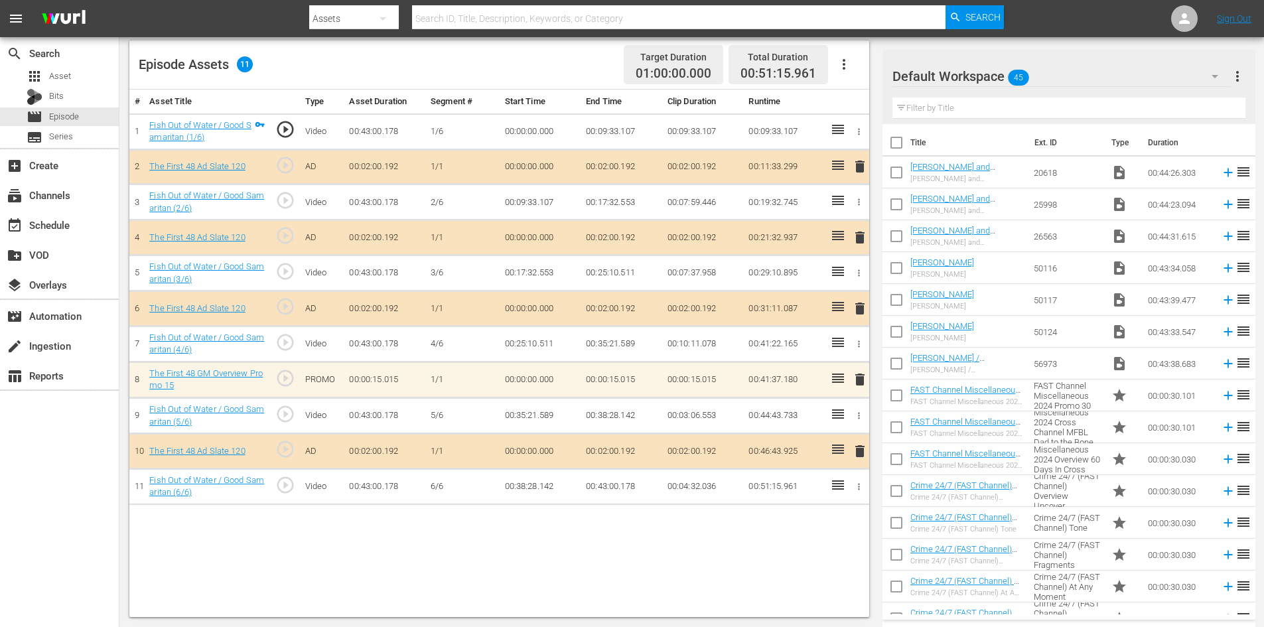
click at [864, 384] on span "delete" at bounding box center [860, 380] width 16 height 16
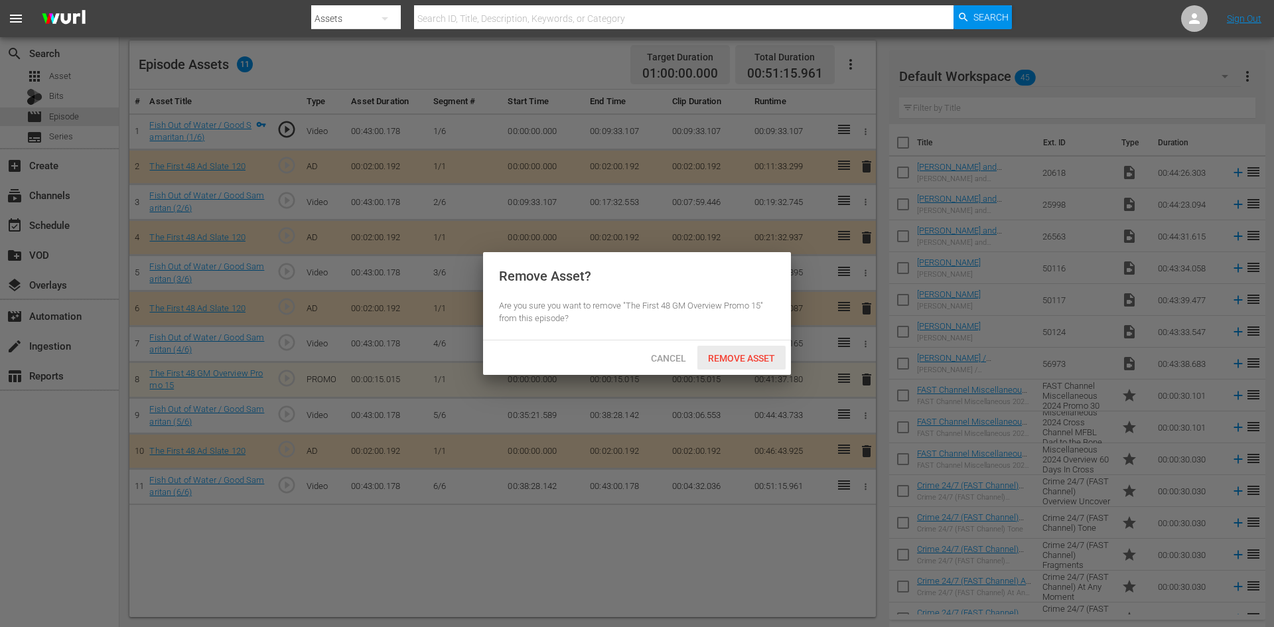
click at [709, 356] on span "Remove Asset" at bounding box center [741, 358] width 88 height 11
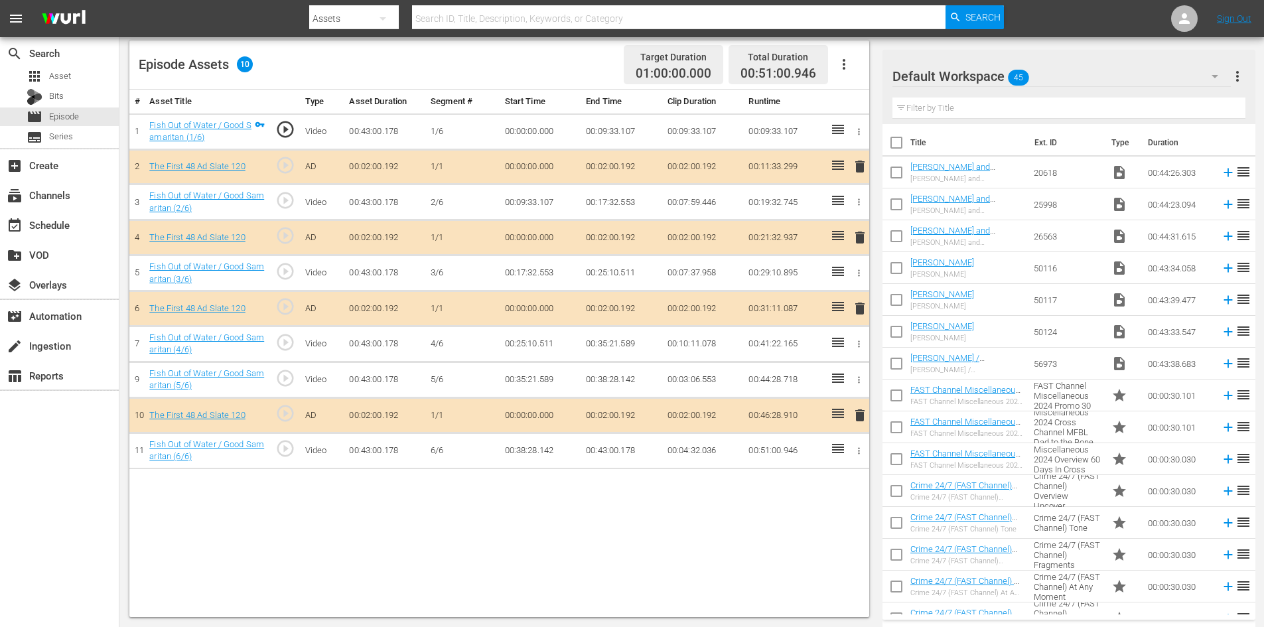
click at [1058, 76] on div "Default Workspace 45" at bounding box center [1061, 76] width 338 height 37
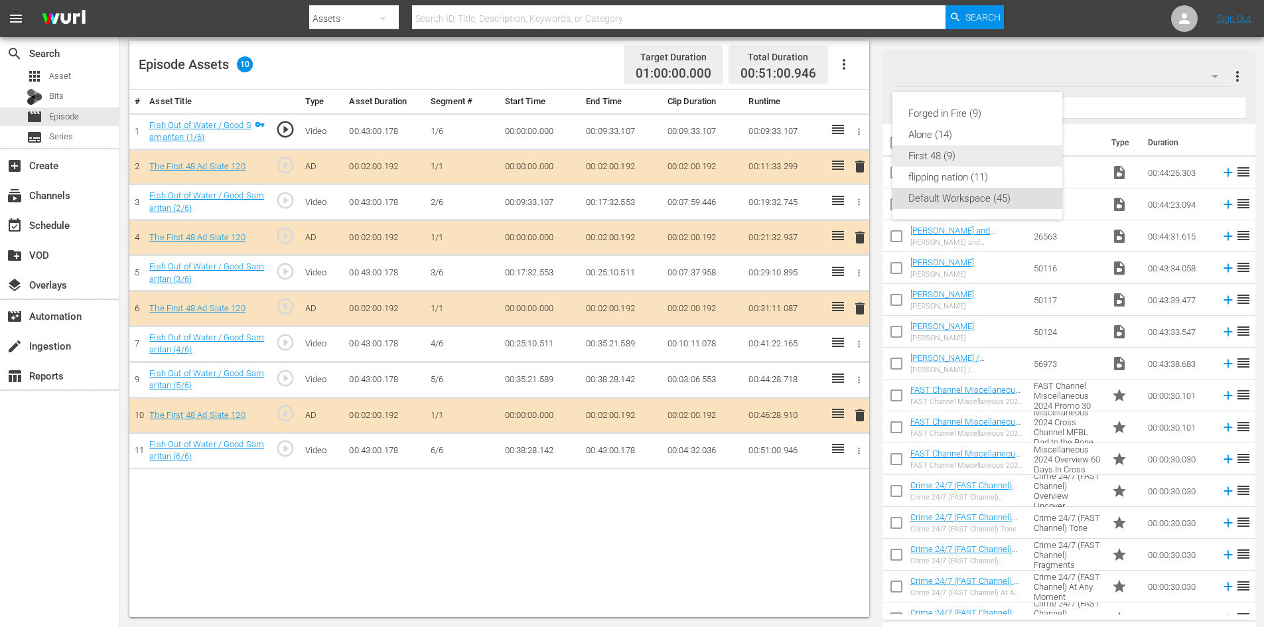
click at [958, 157] on div "First 48 (9)" at bounding box center [977, 155] width 138 height 21
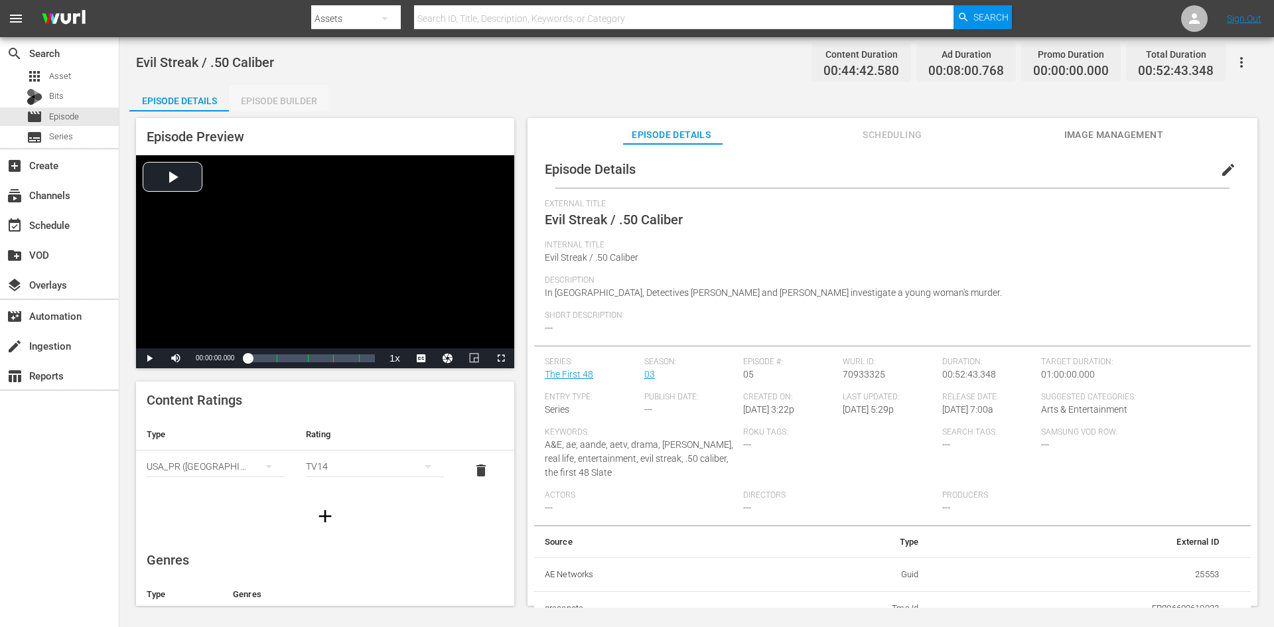
click at [273, 96] on div "Episode Builder" at bounding box center [279, 101] width 100 height 32
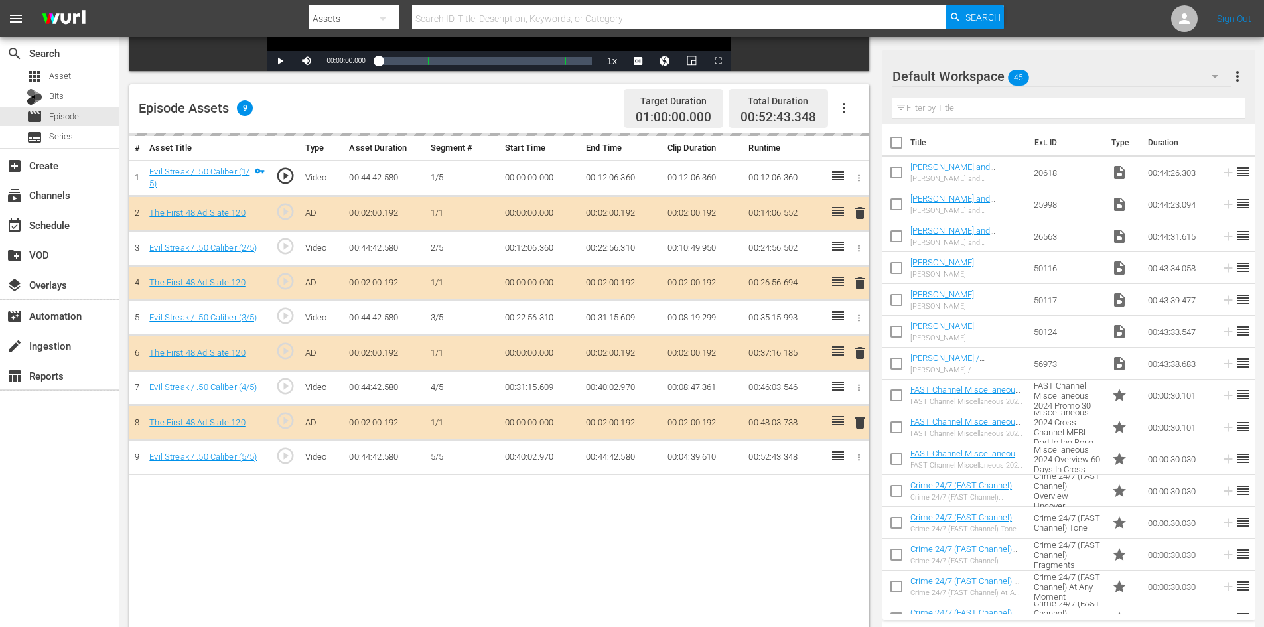
scroll to position [346, 0]
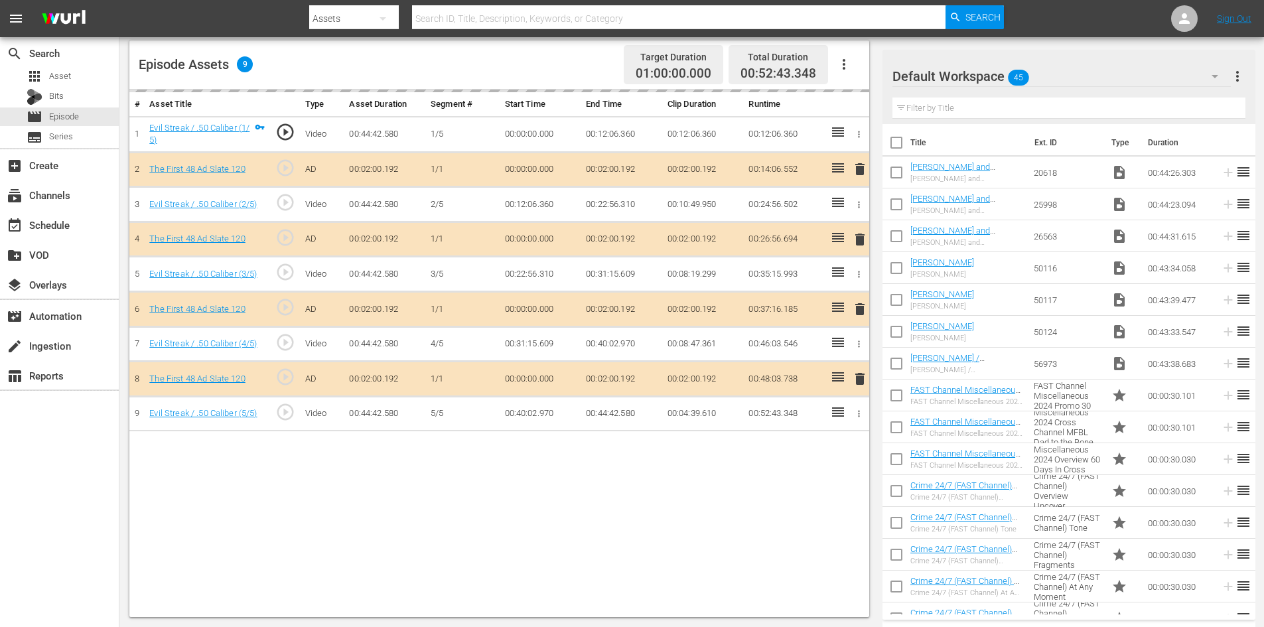
click at [1074, 73] on div "Default Workspace 45" at bounding box center [1061, 76] width 338 height 37
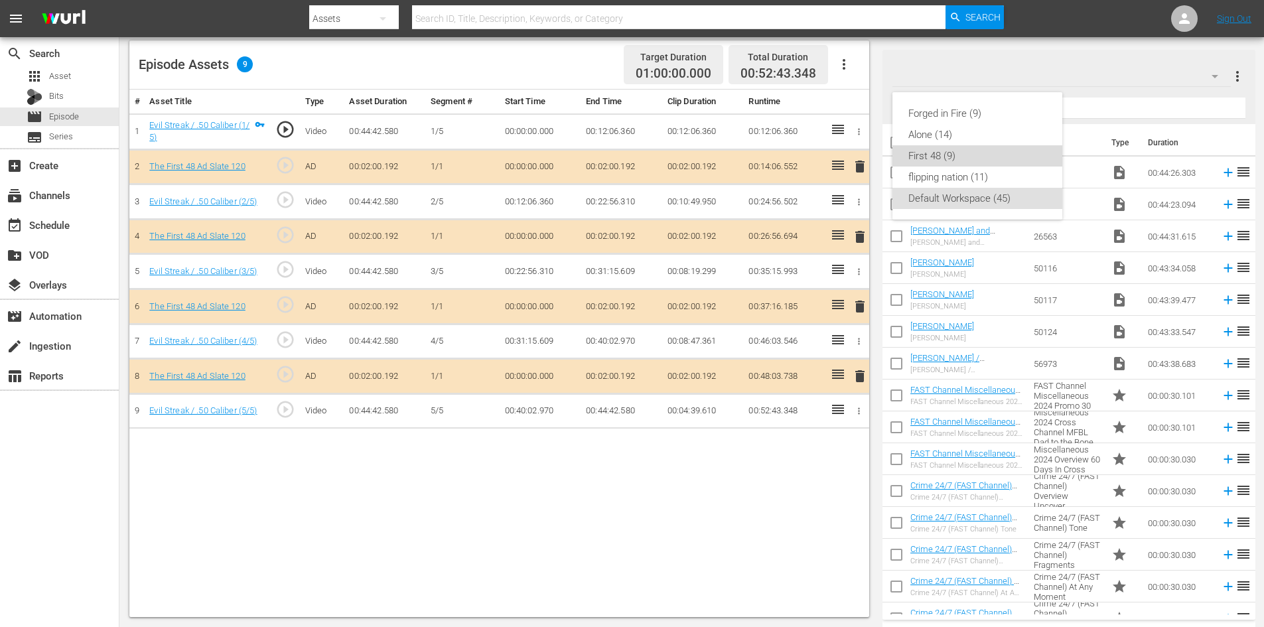
drag, startPoint x: 940, startPoint y: 156, endPoint x: 904, endPoint y: 153, distance: 36.6
click at [939, 156] on div "First 48 (9)" at bounding box center [977, 155] width 138 height 21
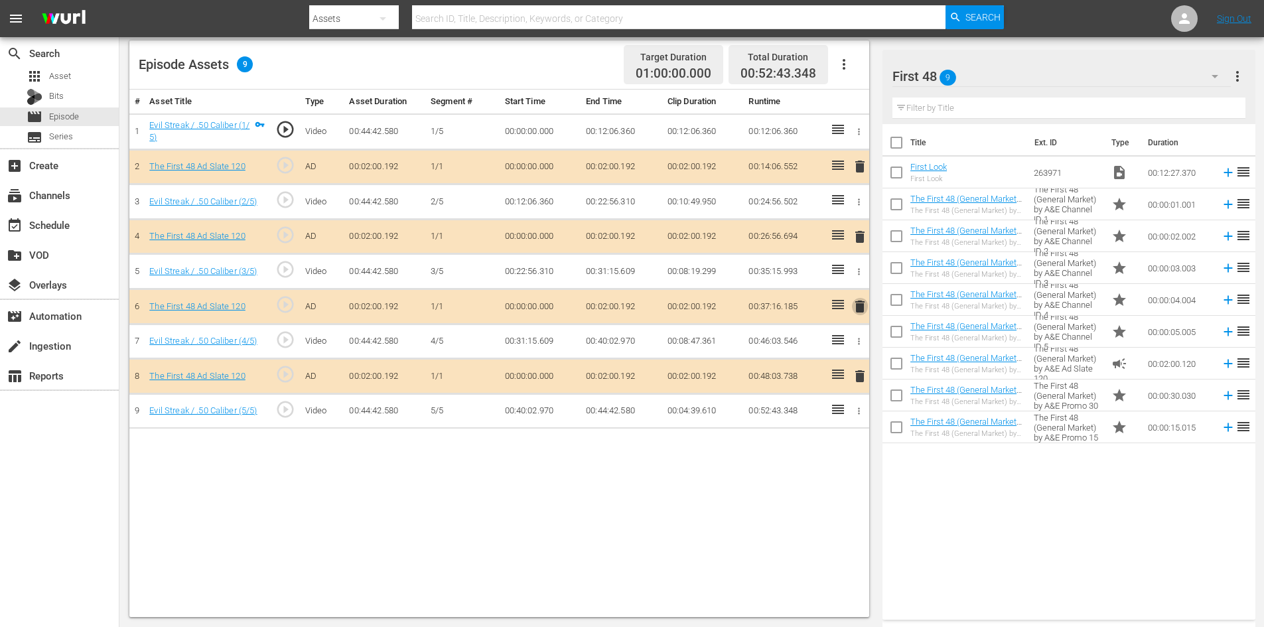
click at [859, 306] on span "delete" at bounding box center [860, 307] width 16 height 16
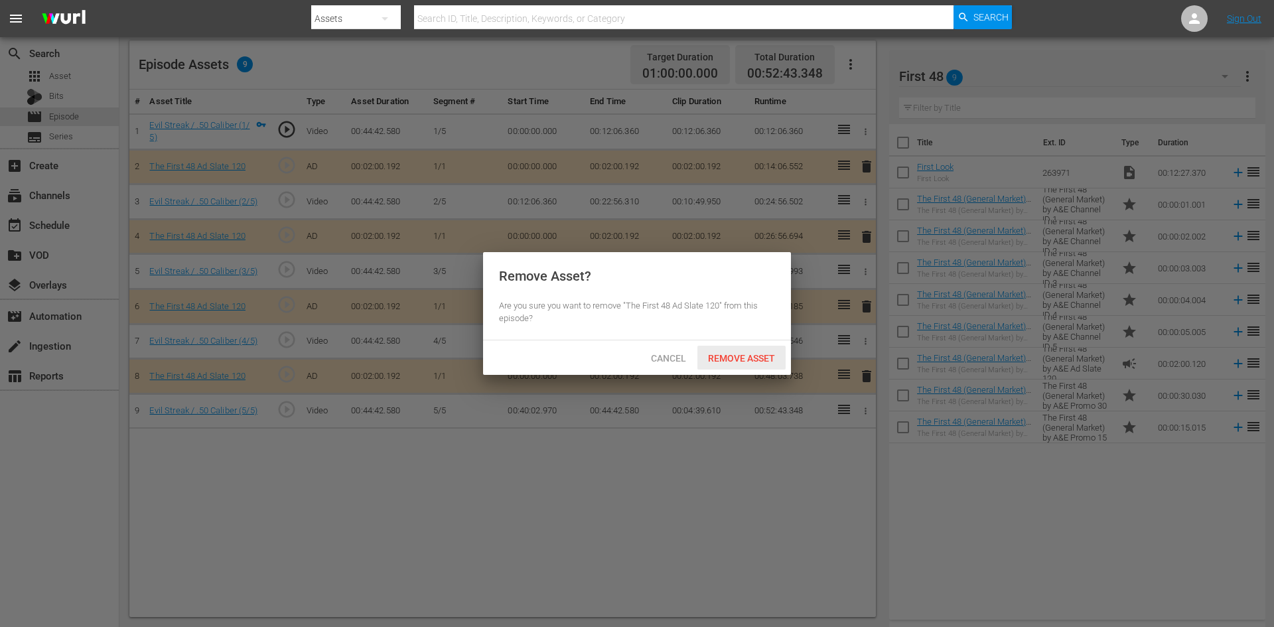
click at [715, 353] on span "Remove Asset" at bounding box center [741, 358] width 88 height 11
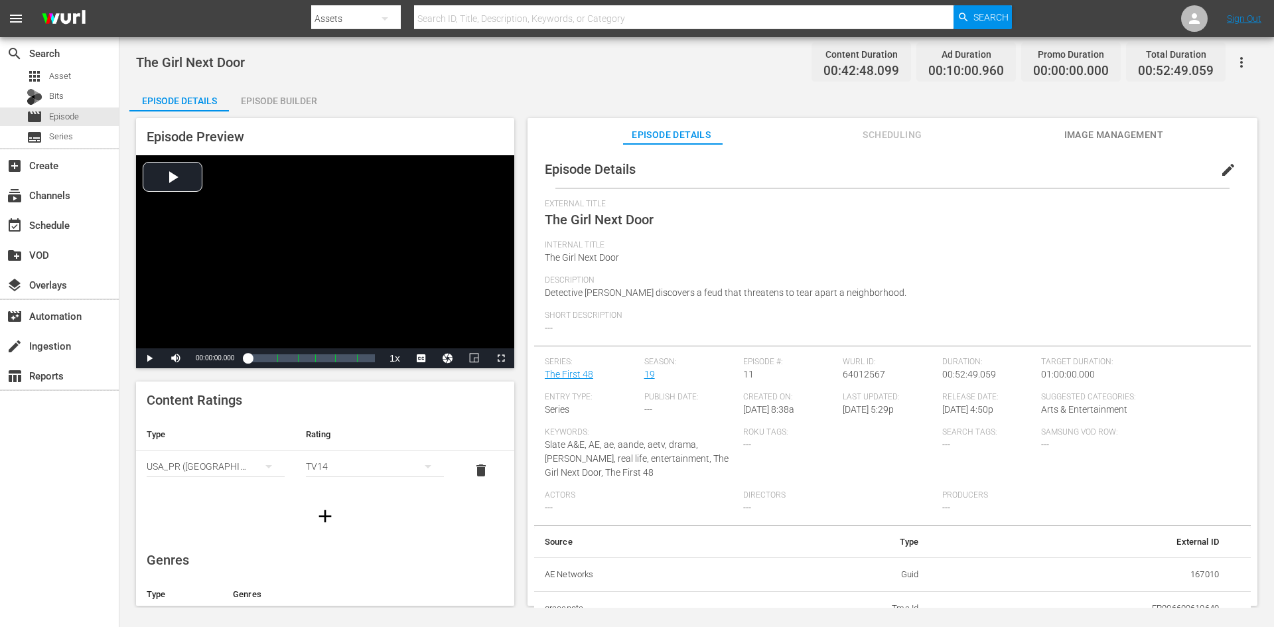
click at [289, 96] on div "Episode Builder" at bounding box center [279, 101] width 100 height 32
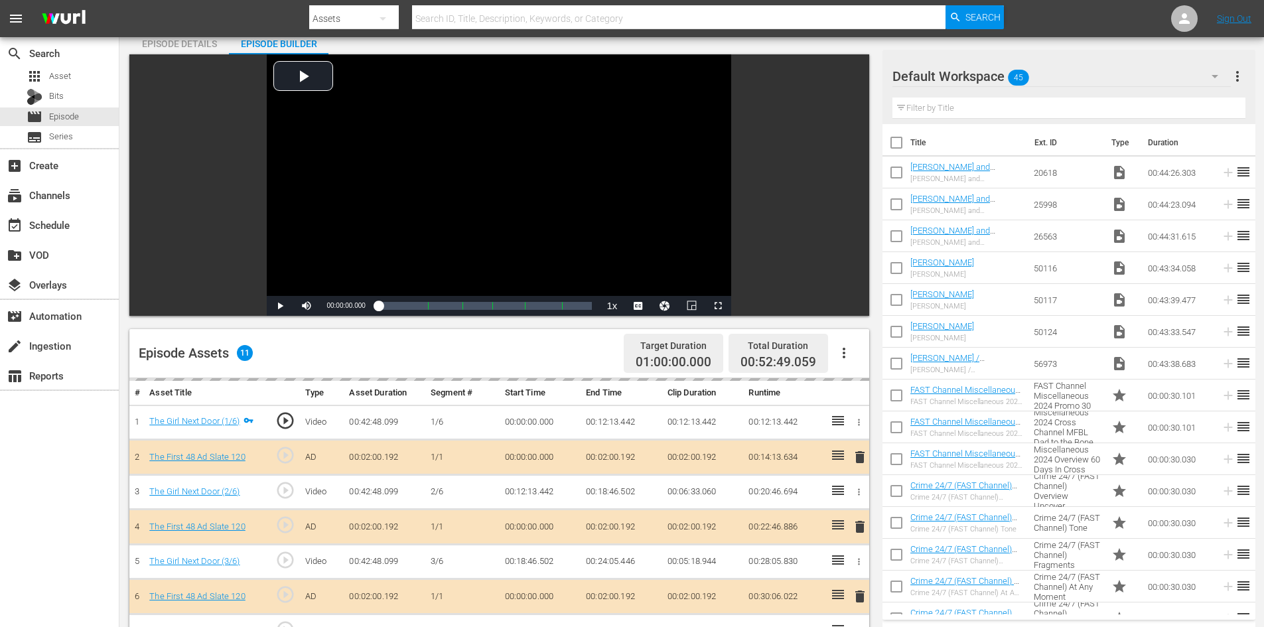
scroll to position [346, 0]
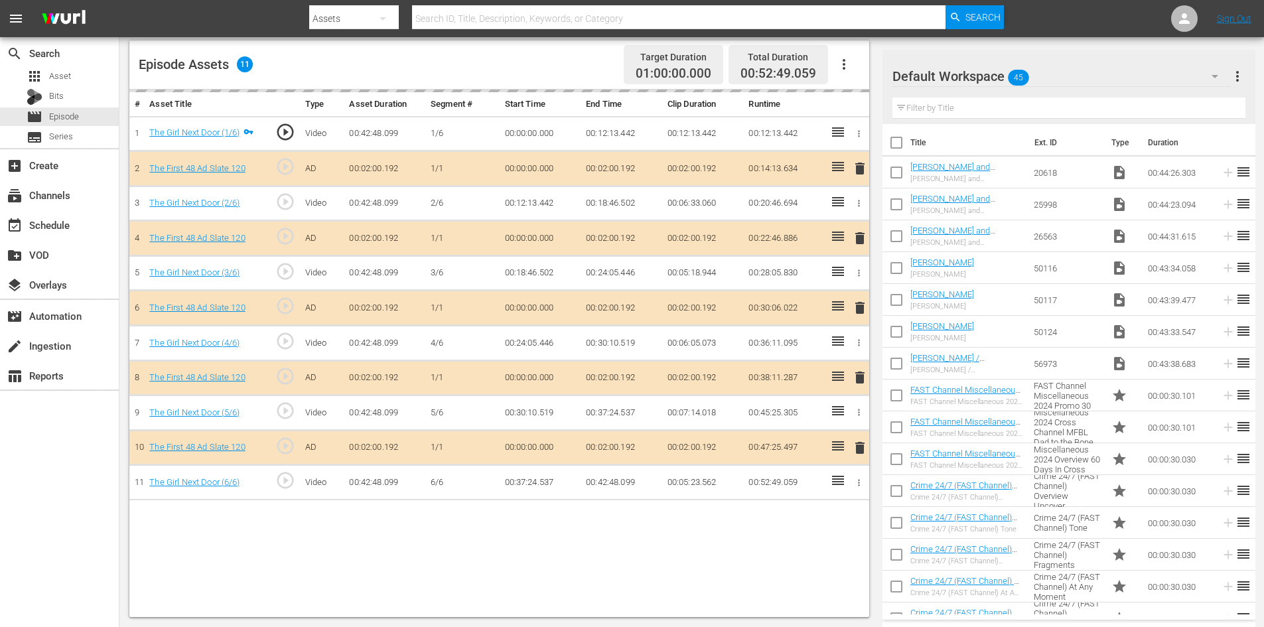
click at [1072, 69] on div "Default Workspace 45" at bounding box center [1061, 76] width 338 height 37
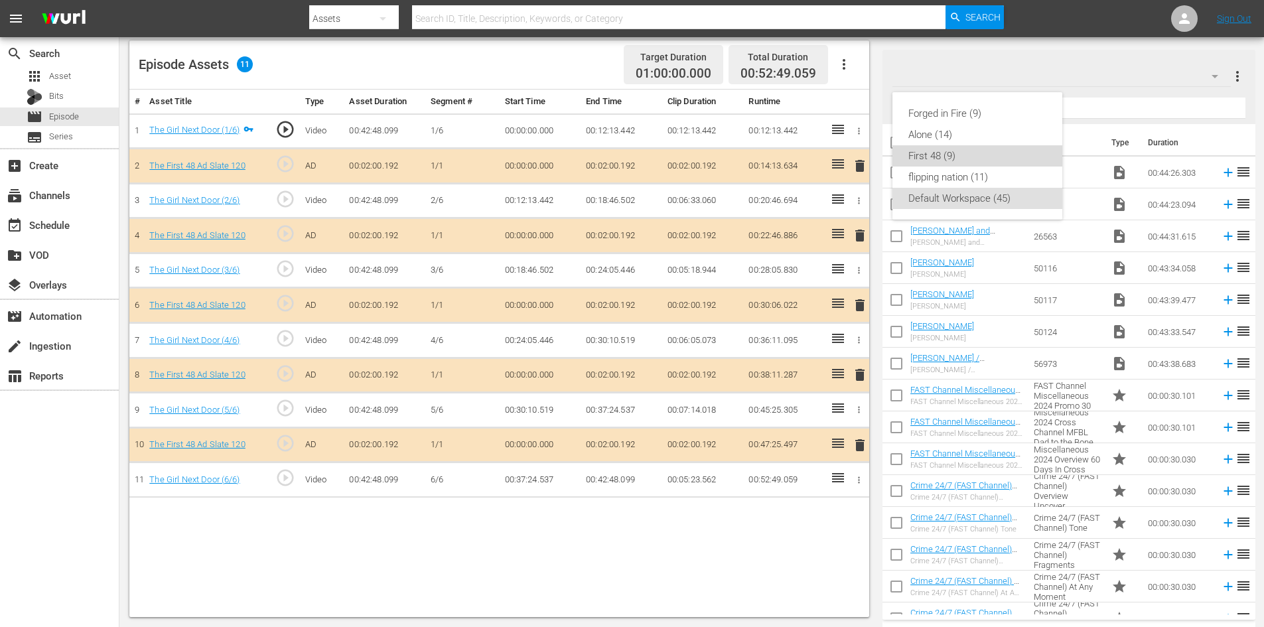
click at [938, 156] on div "First 48 (9)" at bounding box center [977, 155] width 138 height 21
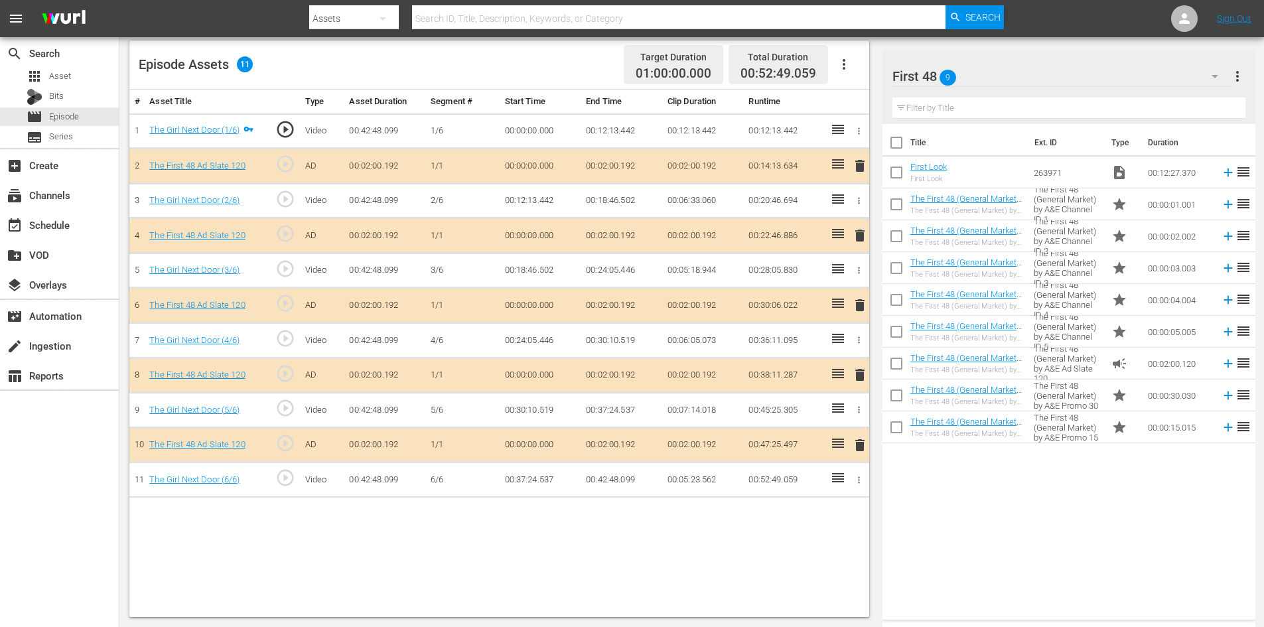
click at [857, 374] on span "delete" at bounding box center [860, 375] width 16 height 16
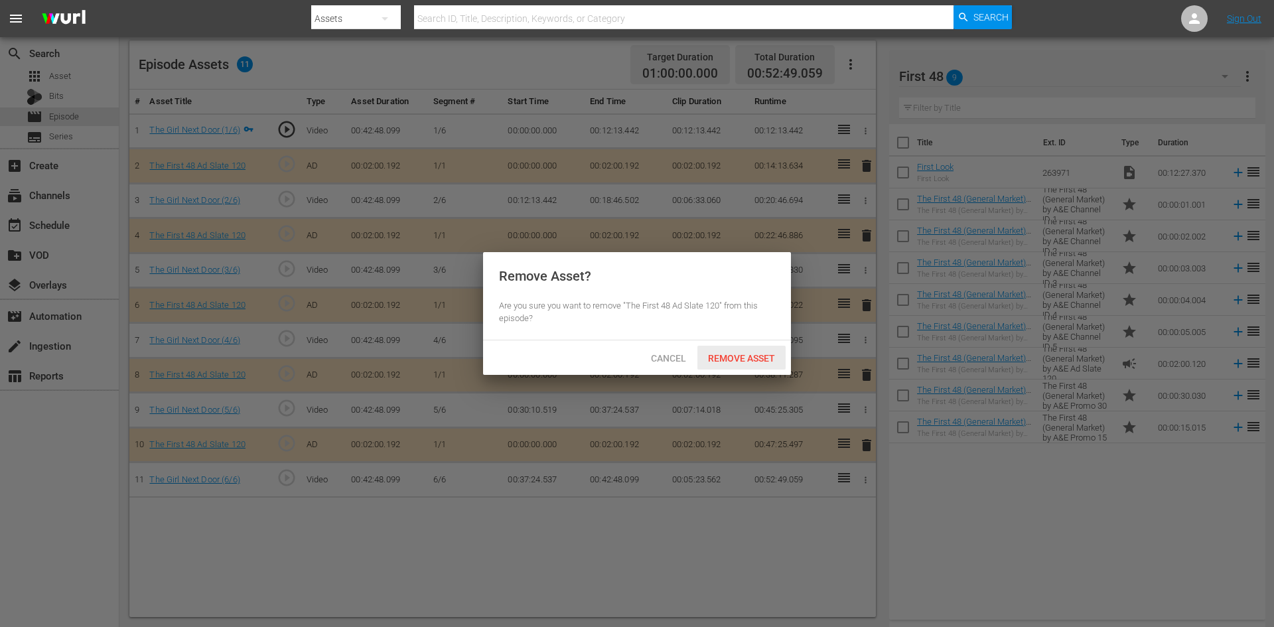
click at [747, 358] on span "Remove Asset" at bounding box center [741, 358] width 88 height 11
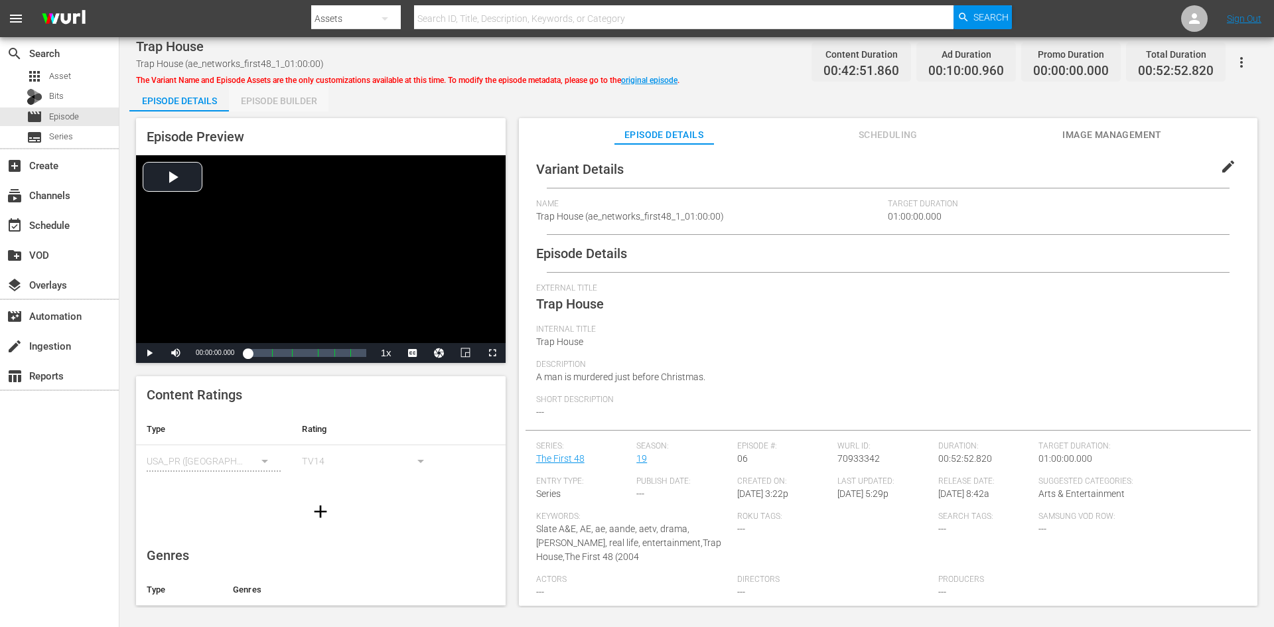
click at [304, 104] on div "Episode Builder" at bounding box center [279, 101] width 100 height 32
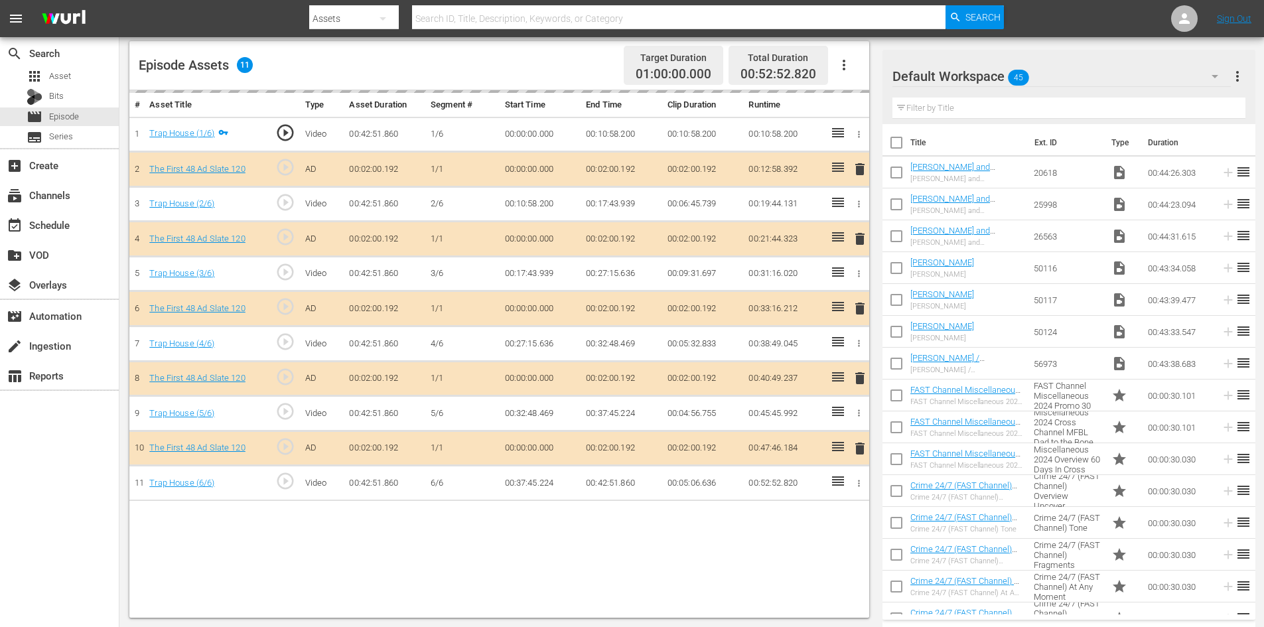
scroll to position [346, 0]
click at [1056, 76] on div "Default Workspace 45" at bounding box center [1061, 76] width 338 height 37
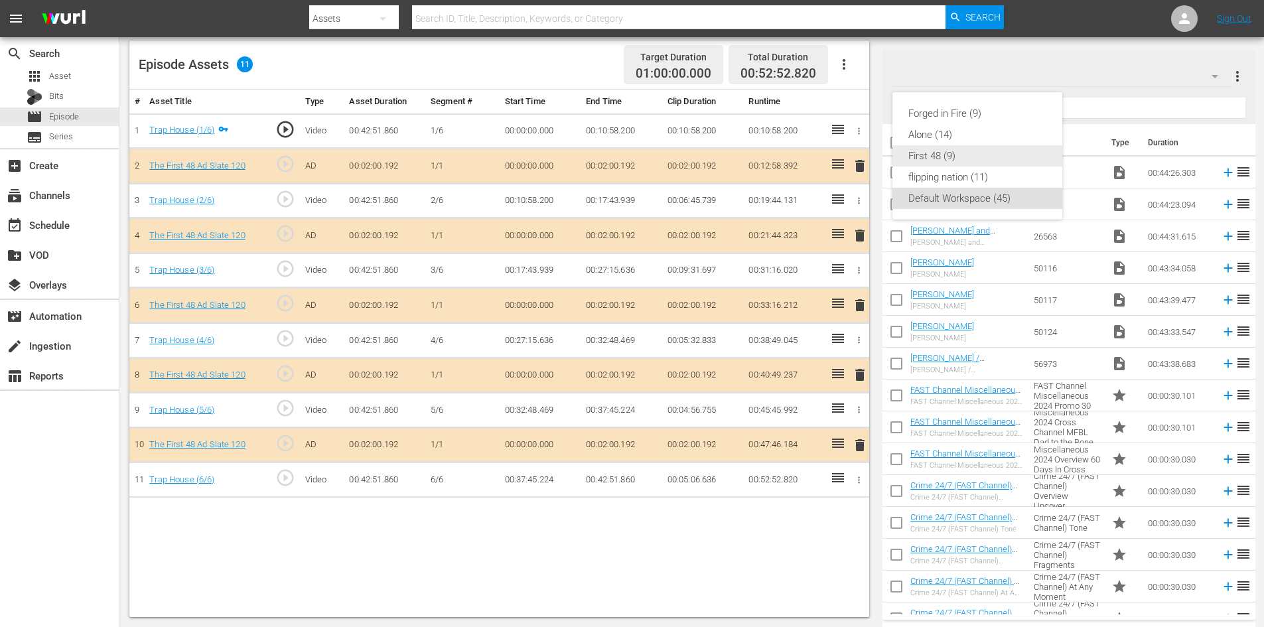
click at [934, 155] on div "First 48 (9)" at bounding box center [977, 155] width 138 height 21
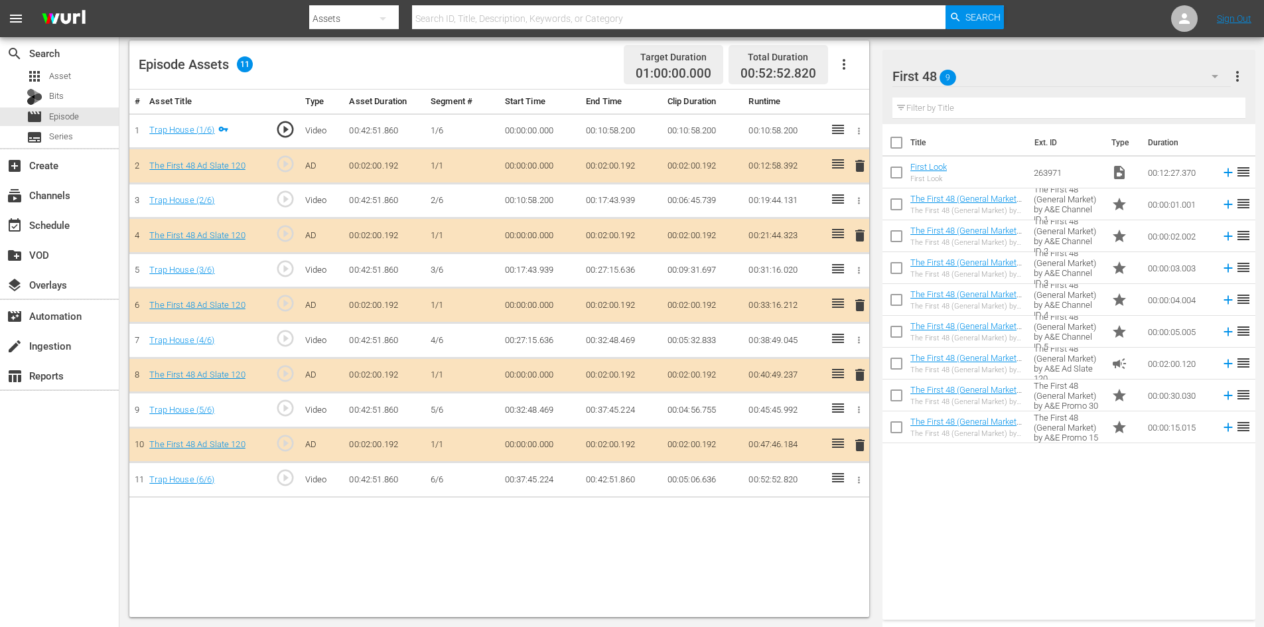
click at [859, 376] on span "delete" at bounding box center [860, 375] width 16 height 16
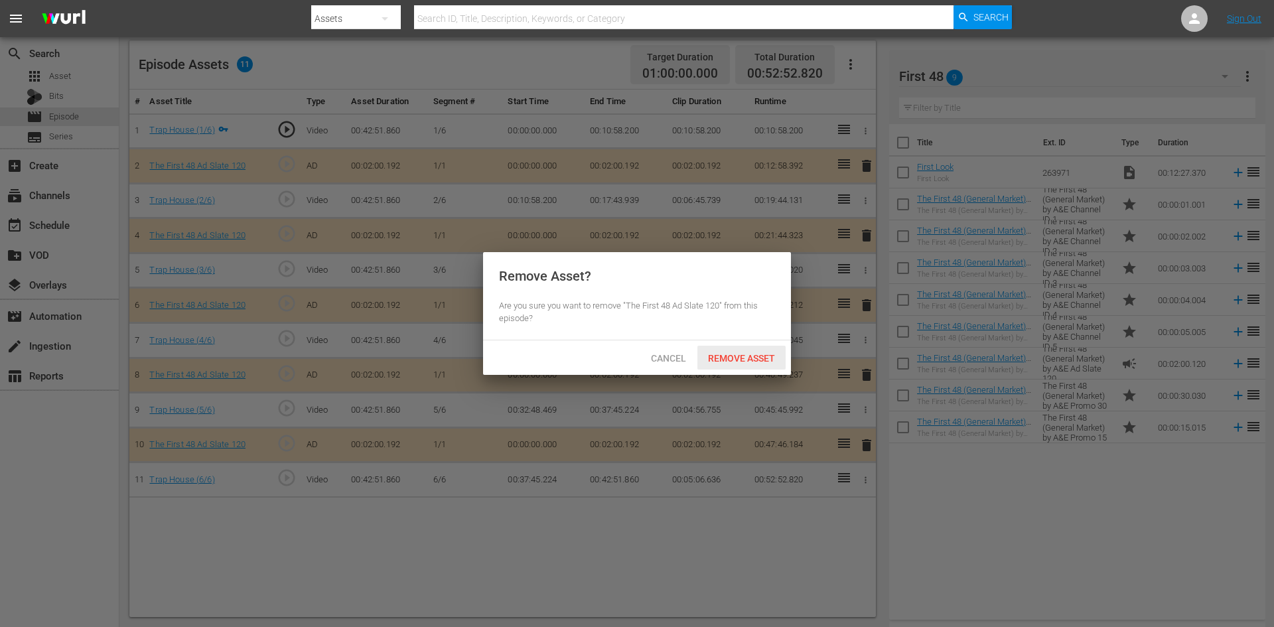
click at [755, 354] on span "Remove Asset" at bounding box center [741, 358] width 88 height 11
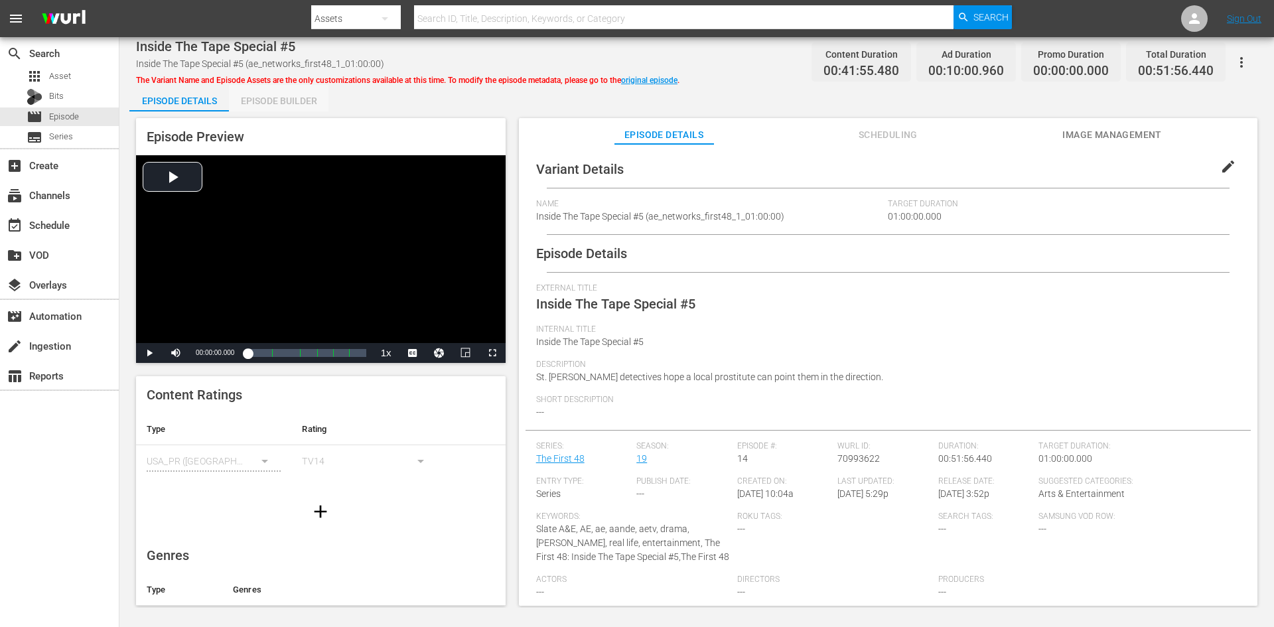
click at [282, 95] on div "Episode Builder" at bounding box center [279, 101] width 100 height 32
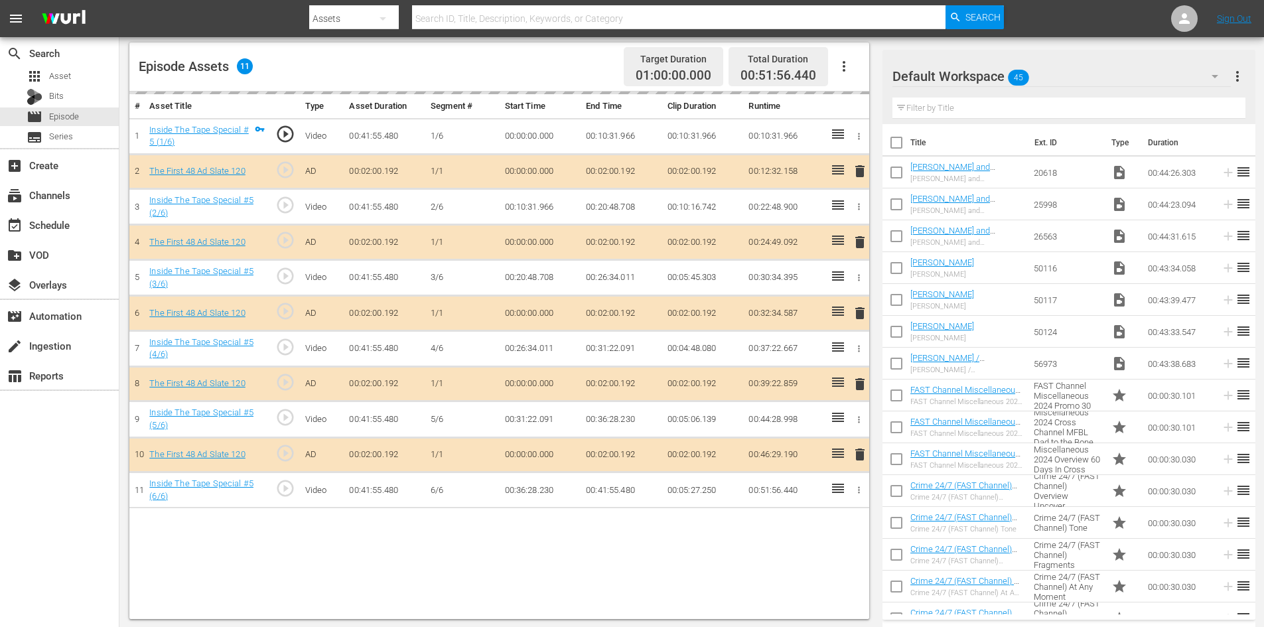
scroll to position [346, 0]
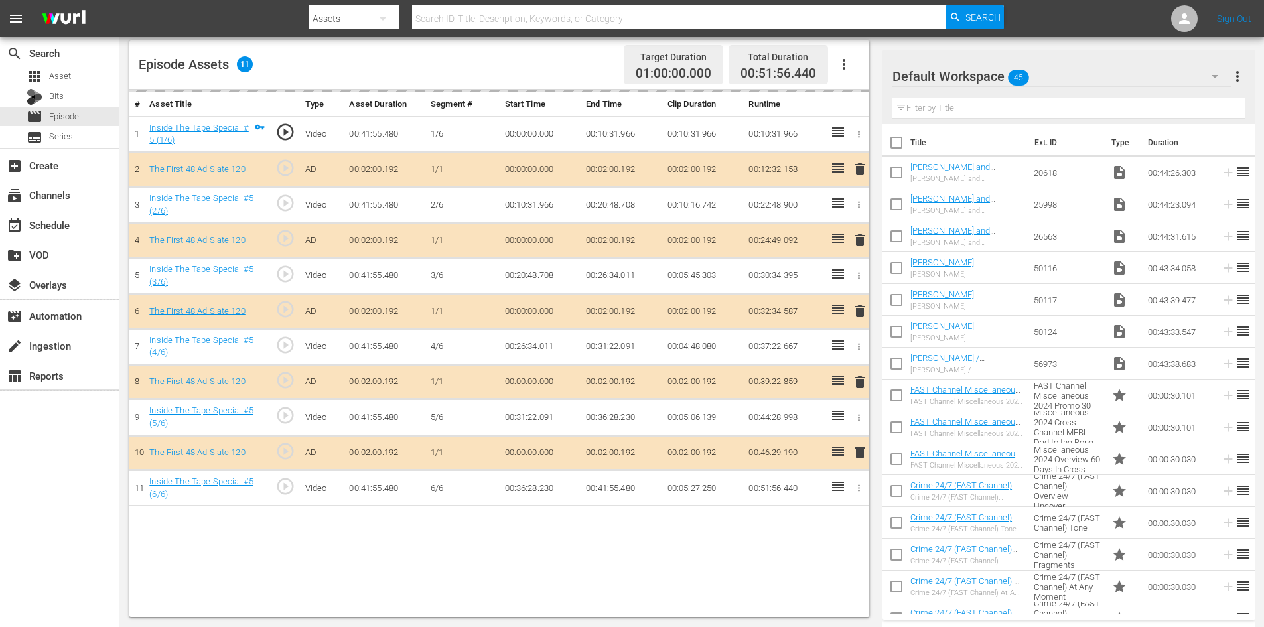
click at [1102, 74] on div "Default Workspace 45" at bounding box center [1061, 76] width 338 height 37
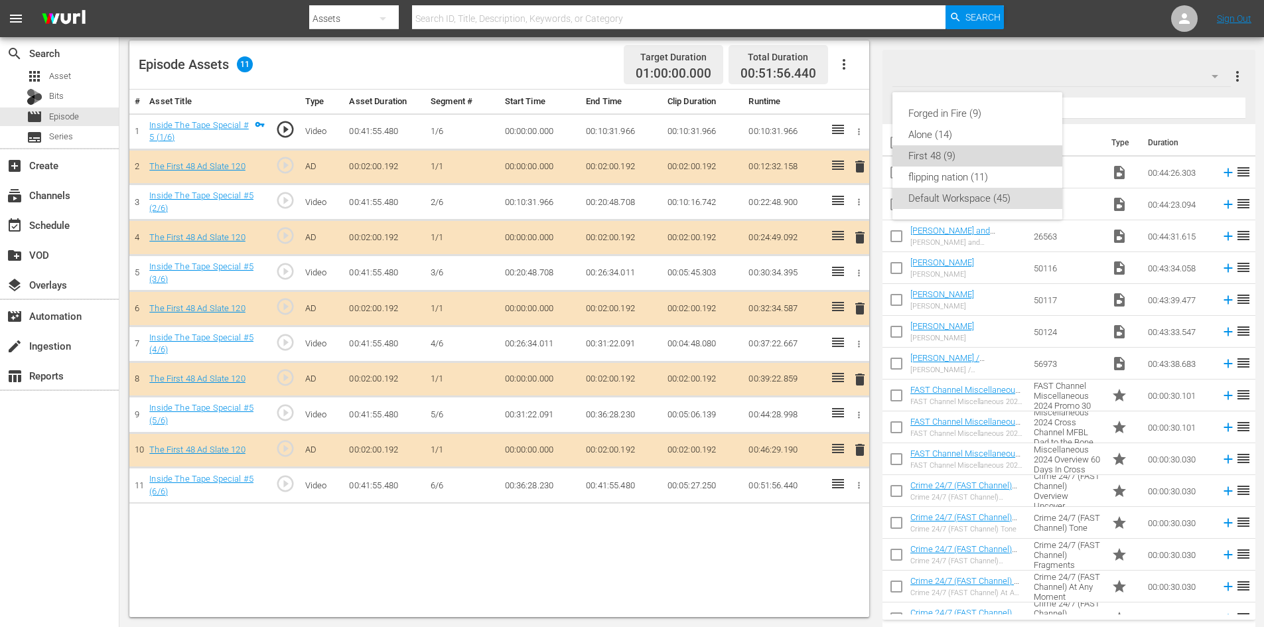
click at [941, 155] on div "First 48 (9)" at bounding box center [977, 155] width 138 height 21
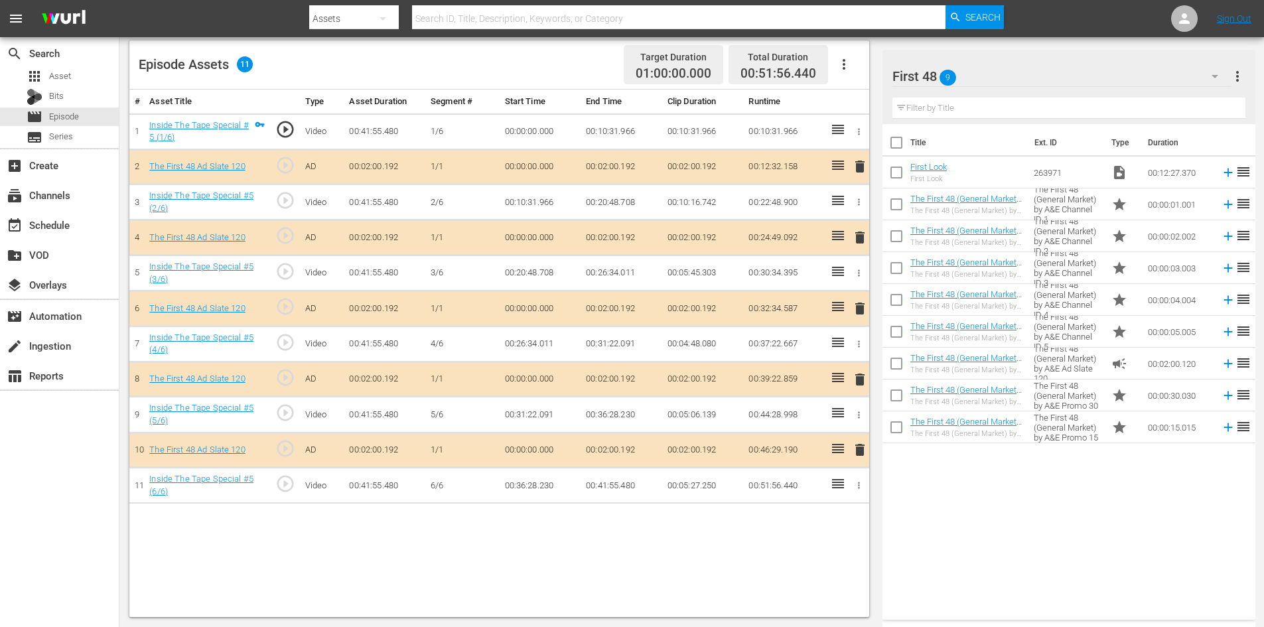
click at [861, 380] on span "delete" at bounding box center [860, 380] width 16 height 16
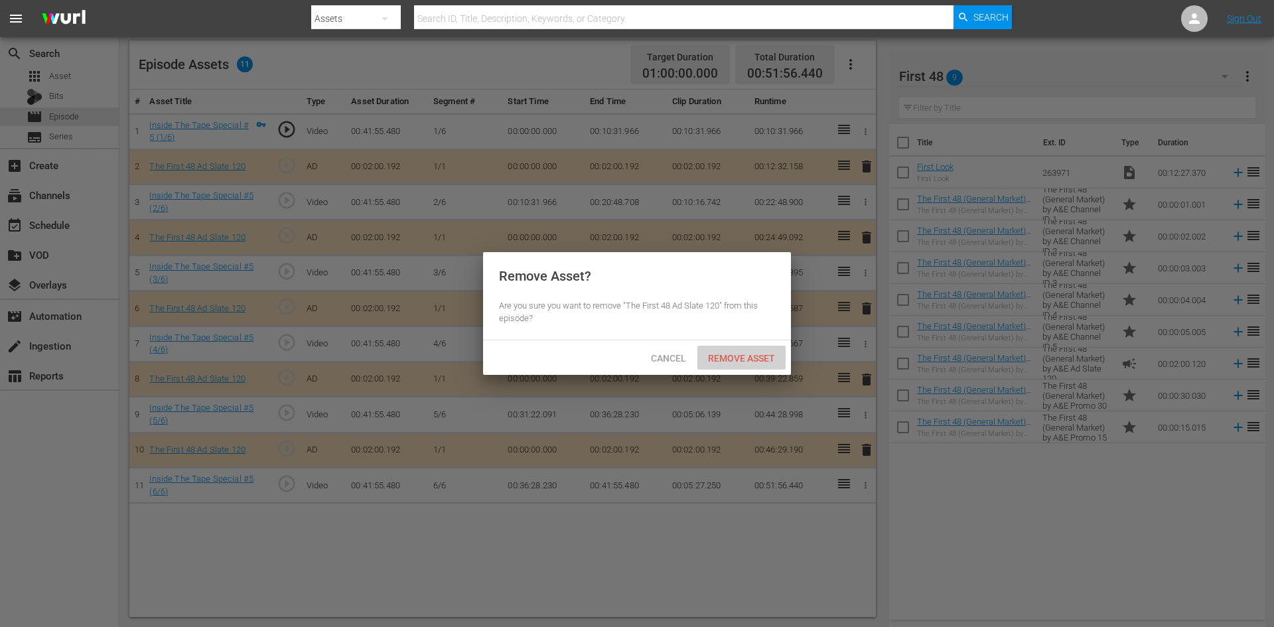
click at [757, 356] on span "Remove Asset" at bounding box center [741, 358] width 88 height 11
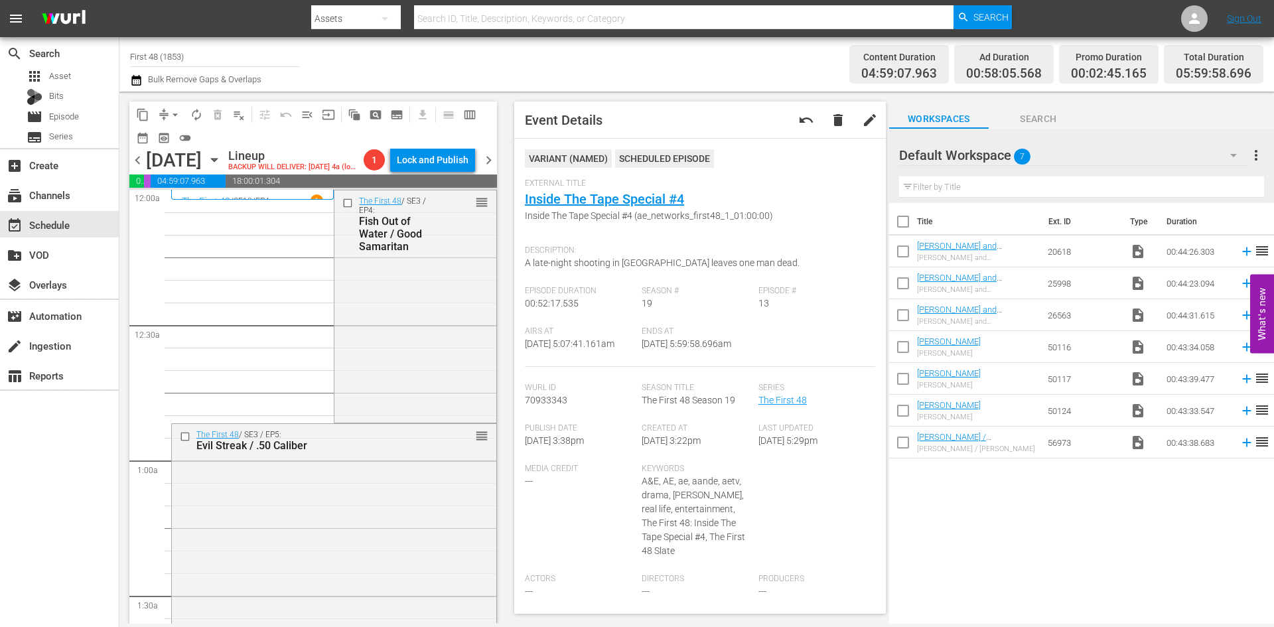
scroll to position [1327, 0]
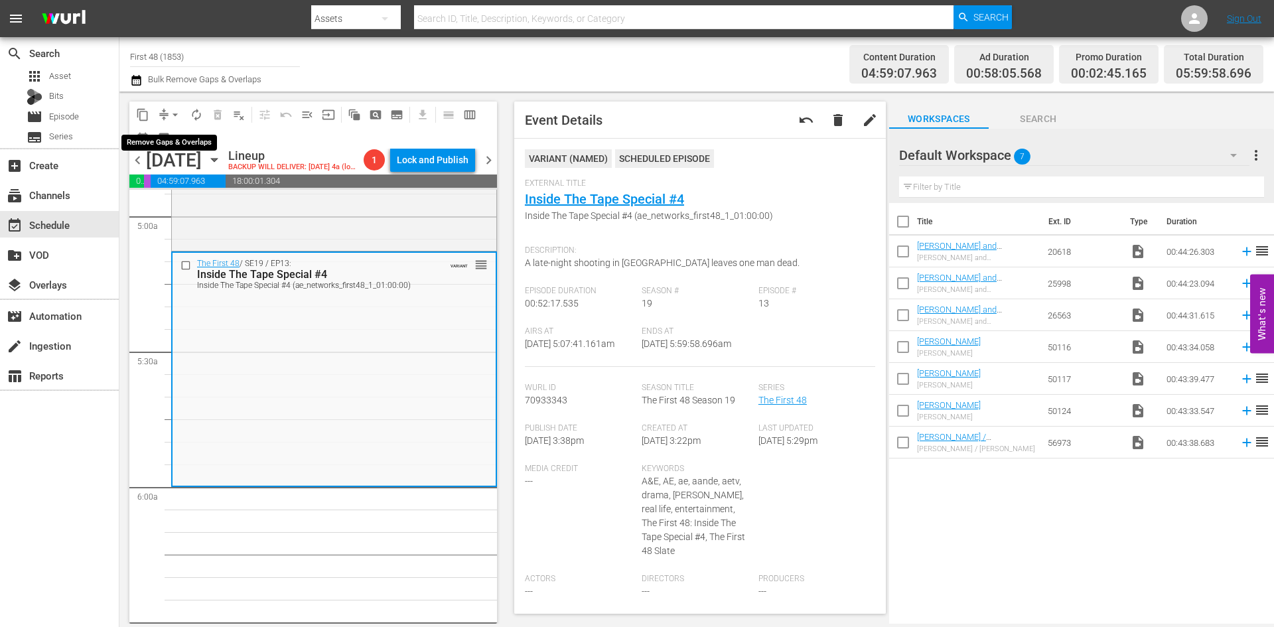
click at [179, 117] on span "arrow_drop_down" at bounding box center [175, 114] width 13 height 13
click at [172, 138] on li "Align to Midnight" at bounding box center [175, 142] width 139 height 22
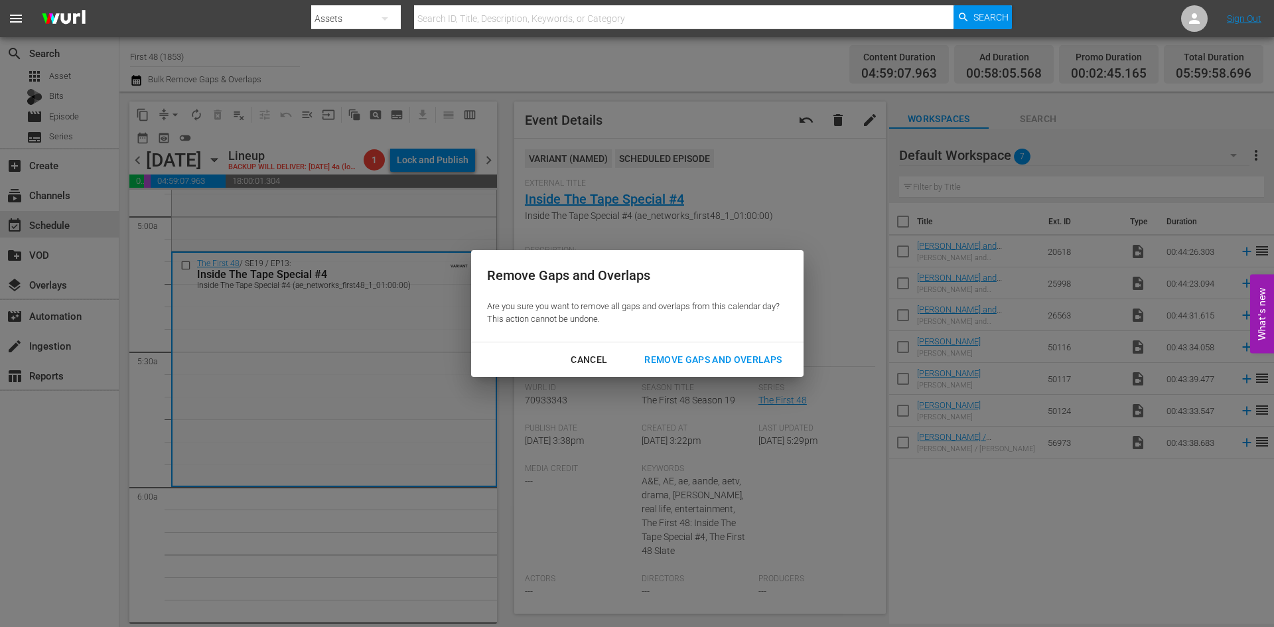
click at [733, 359] on div "Remove Gaps and Overlaps" at bounding box center [713, 360] width 159 height 17
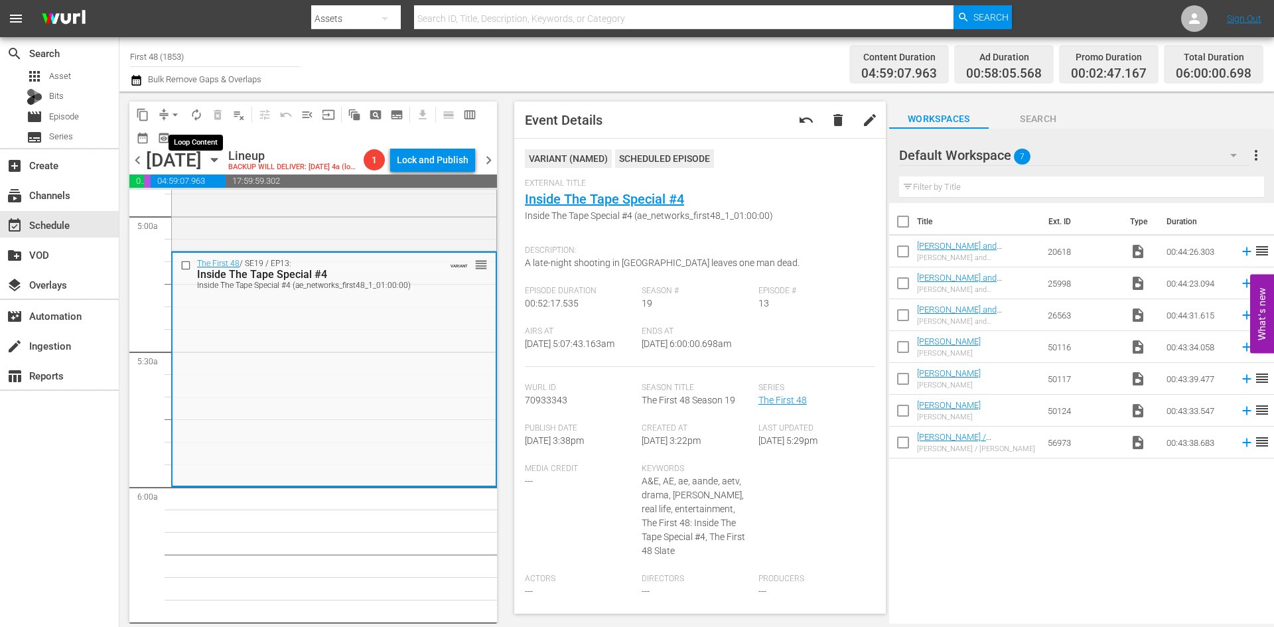
click at [198, 118] on span "autorenew_outlined" at bounding box center [196, 114] width 13 height 13
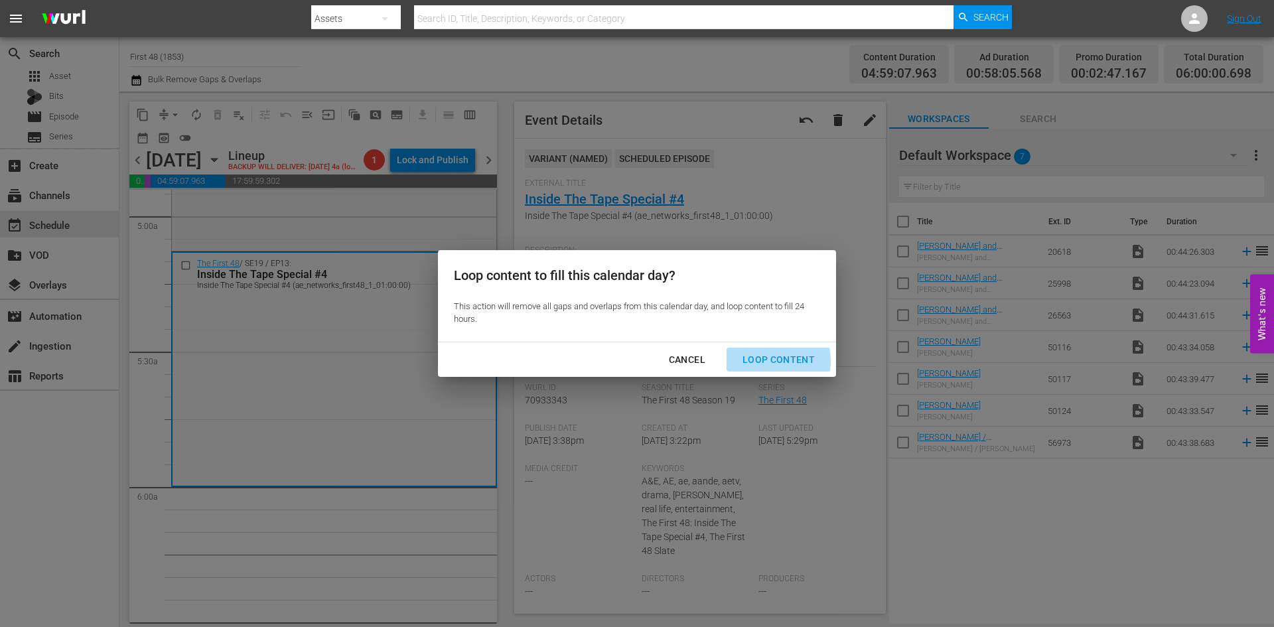
click at [761, 361] on div "Loop Content" at bounding box center [779, 360] width 94 height 17
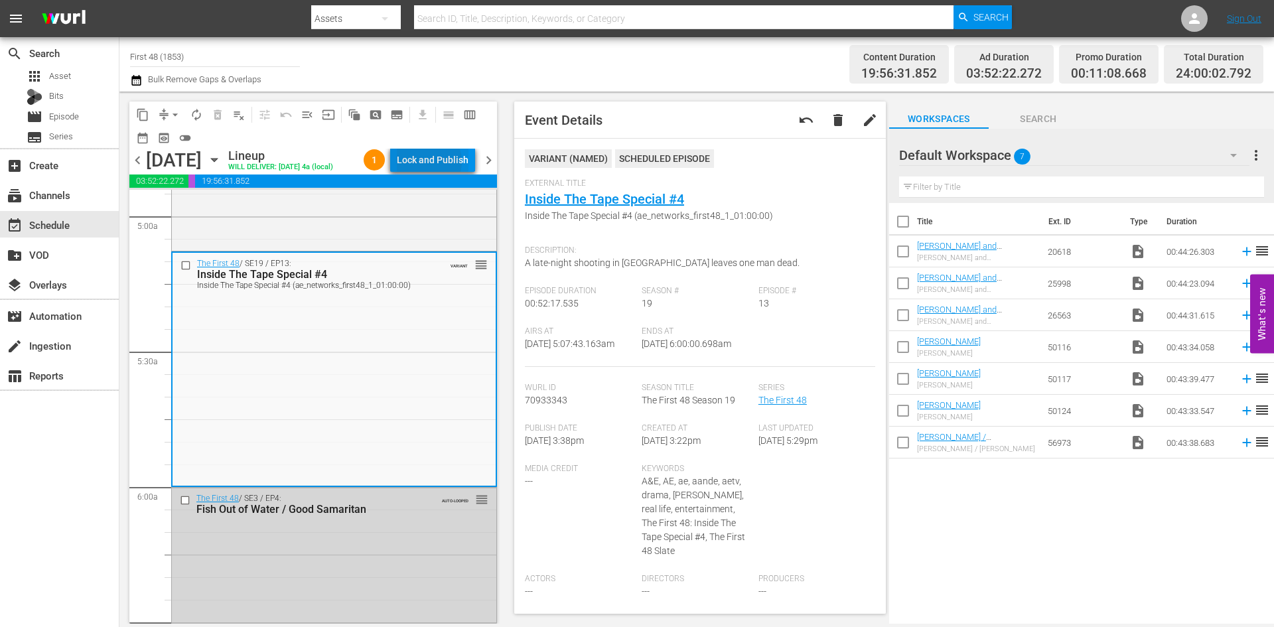
click at [436, 164] on div "Lock and Publish" at bounding box center [433, 160] width 72 height 24
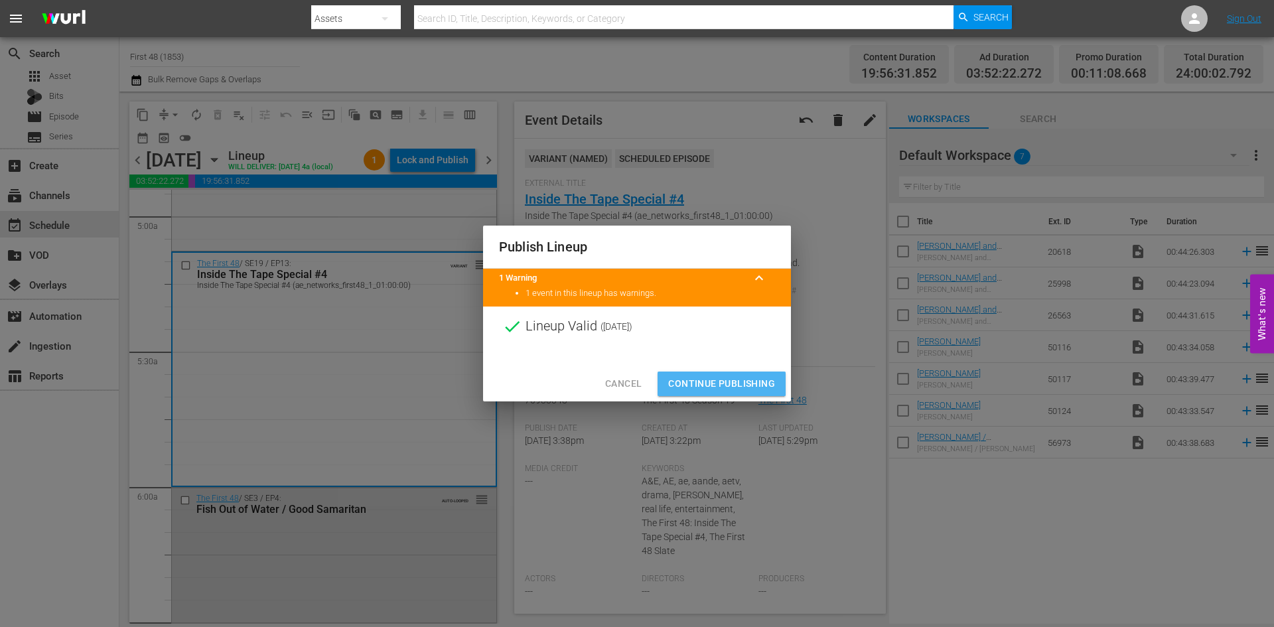
click at [705, 384] on span "Continue Publishing" at bounding box center [721, 384] width 107 height 17
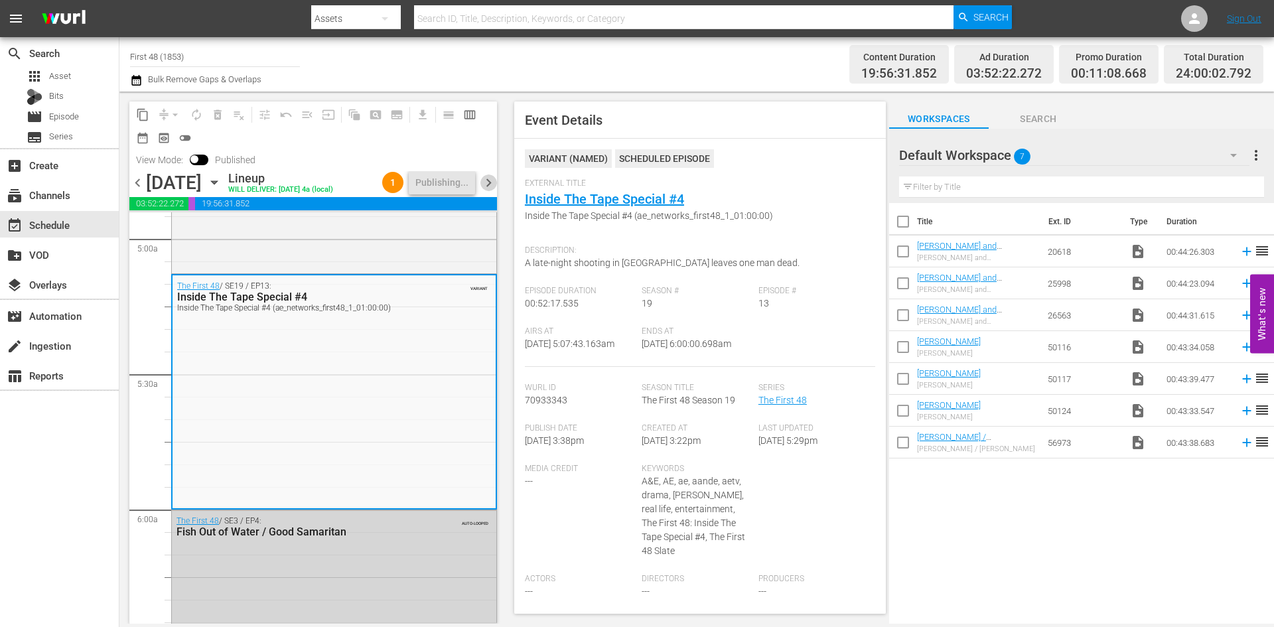
click at [486, 184] on span "chevron_right" at bounding box center [488, 183] width 17 height 17
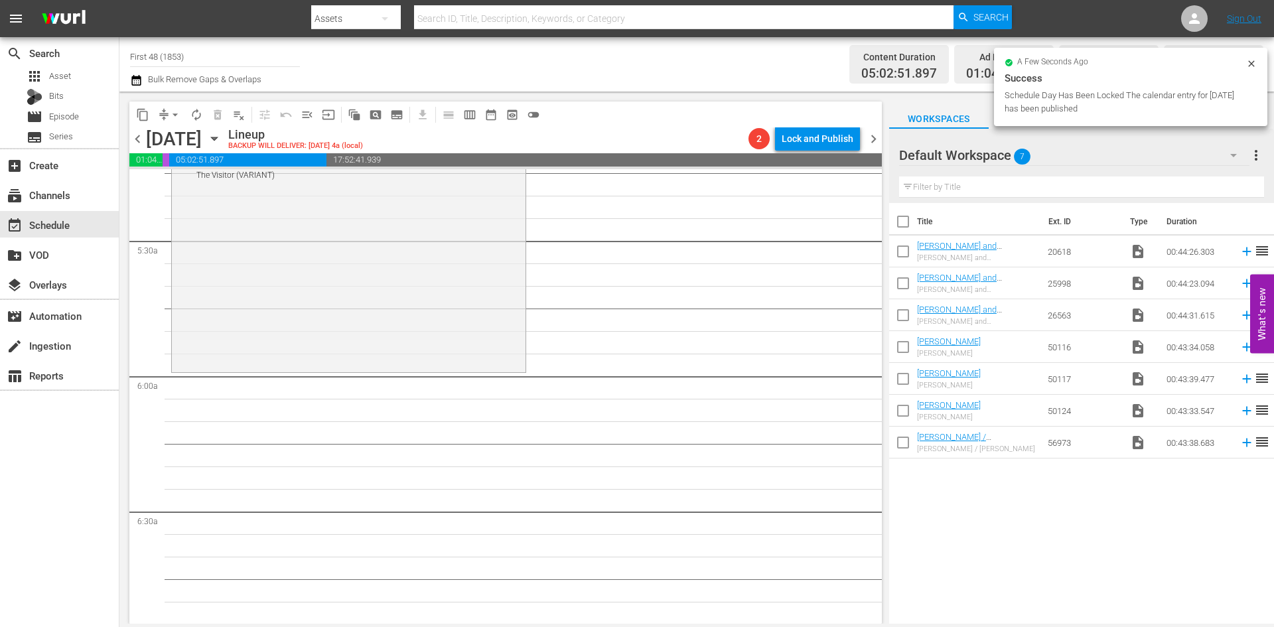
scroll to position [1350, 0]
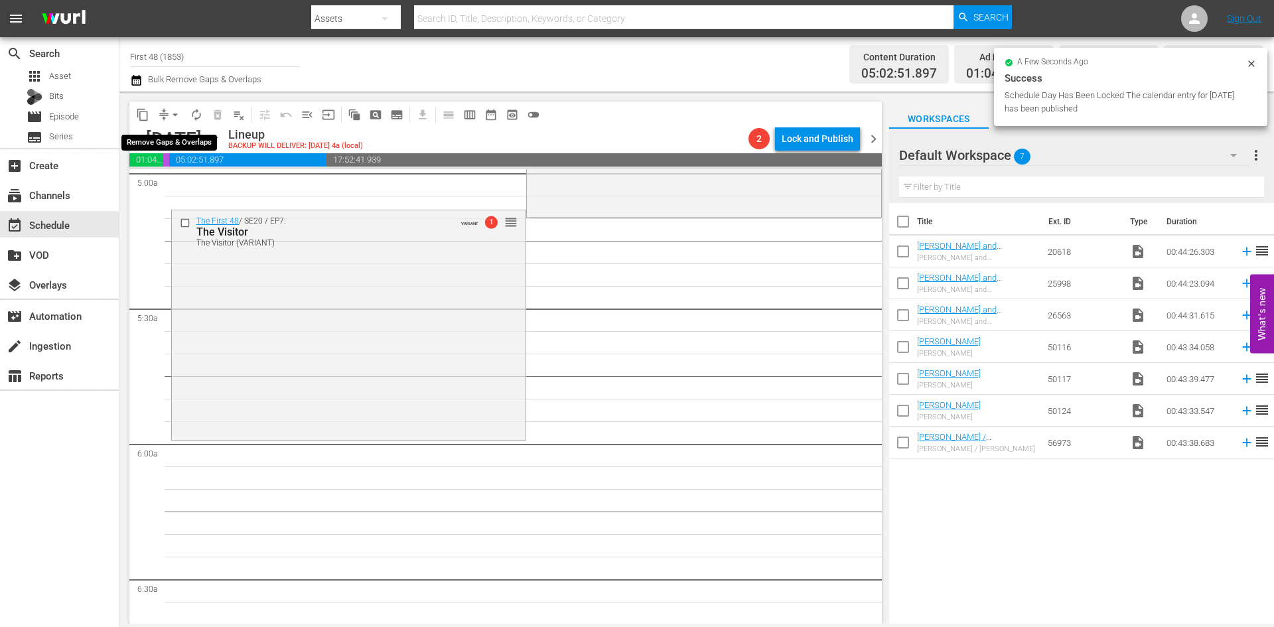
click at [173, 114] on span "arrow_drop_down" at bounding box center [175, 114] width 13 height 13
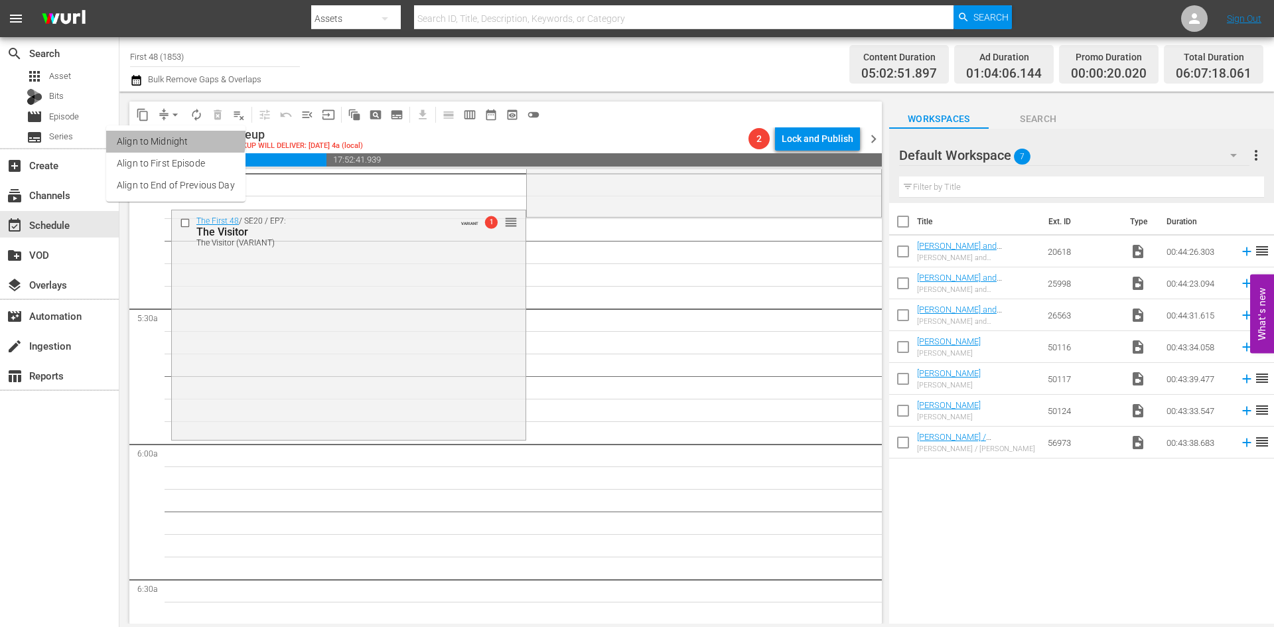
click at [173, 137] on li "Align to Midnight" at bounding box center [175, 142] width 139 height 22
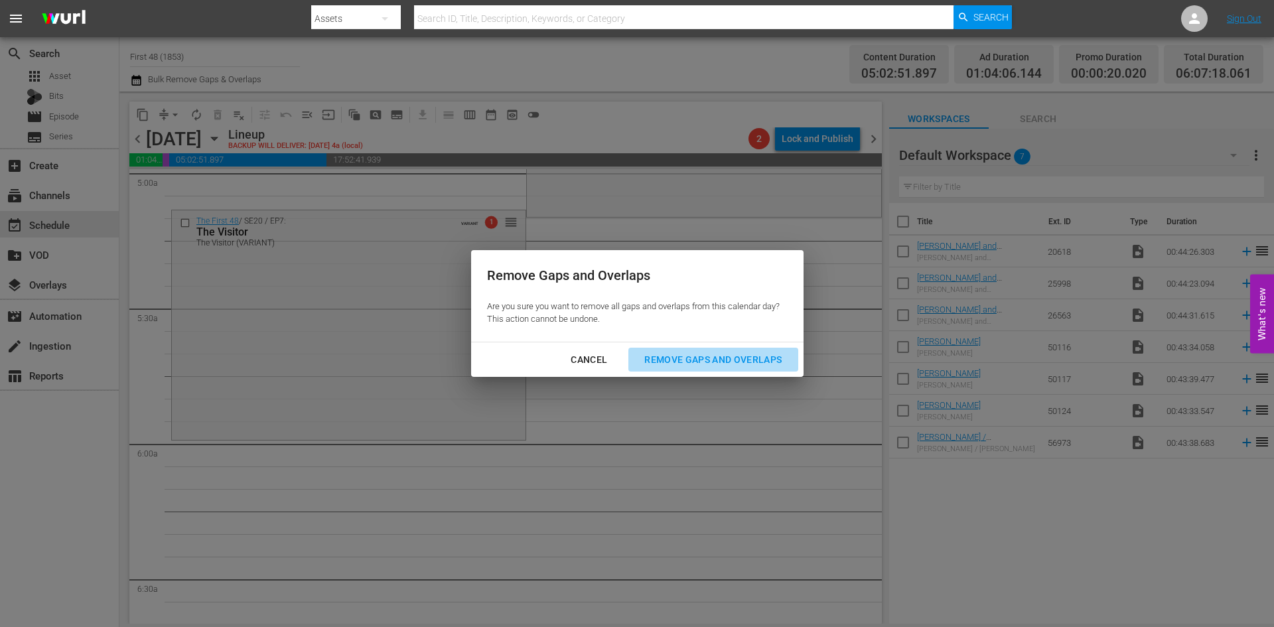
click at [677, 356] on div "Remove Gaps and Overlaps" at bounding box center [713, 360] width 159 height 17
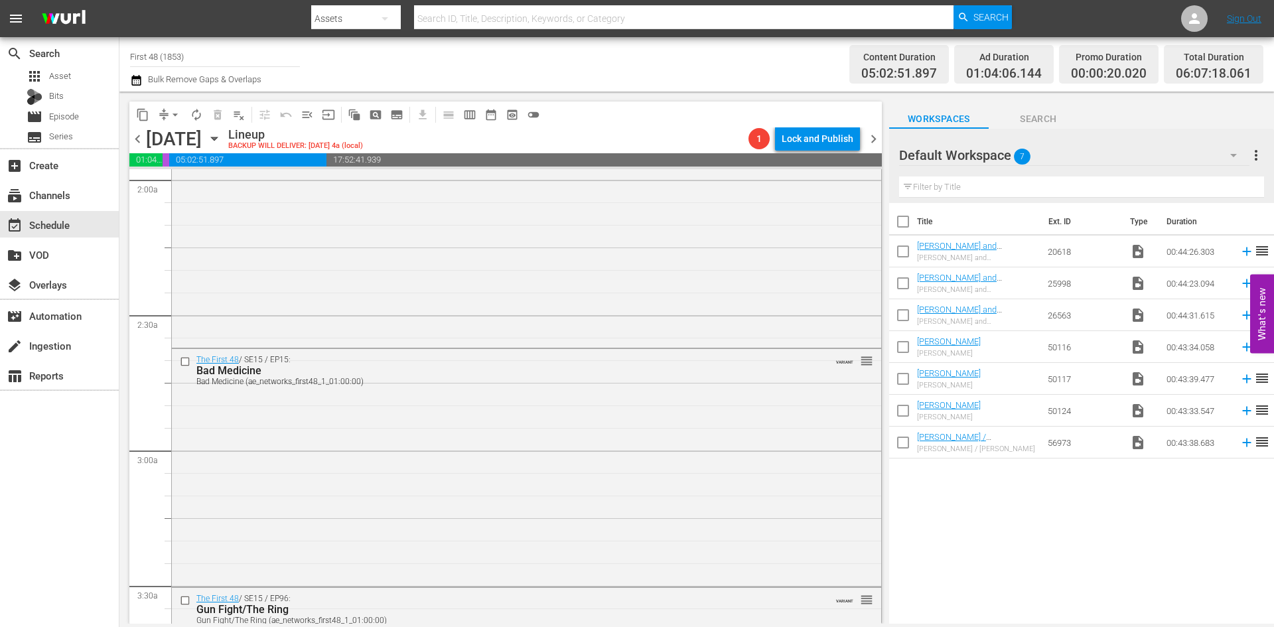
scroll to position [0, 0]
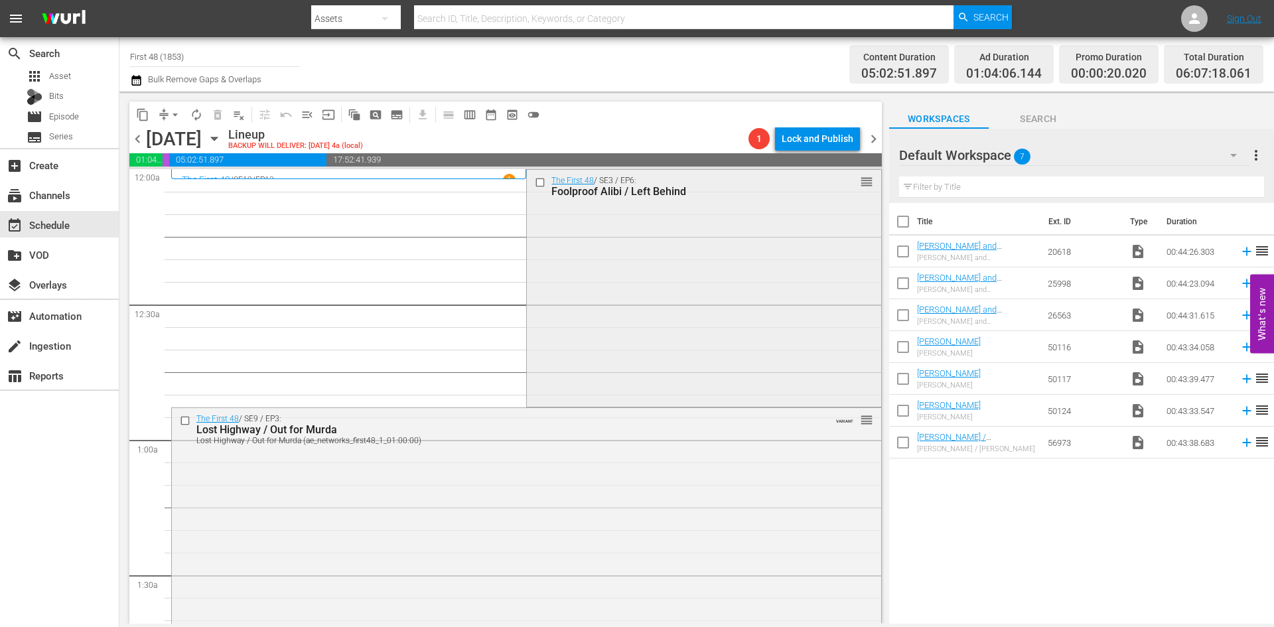
click at [616, 266] on div "The First 48 / SE3 / EP6: Foolproof Alibi / Left Behind reorder" at bounding box center [704, 287] width 354 height 235
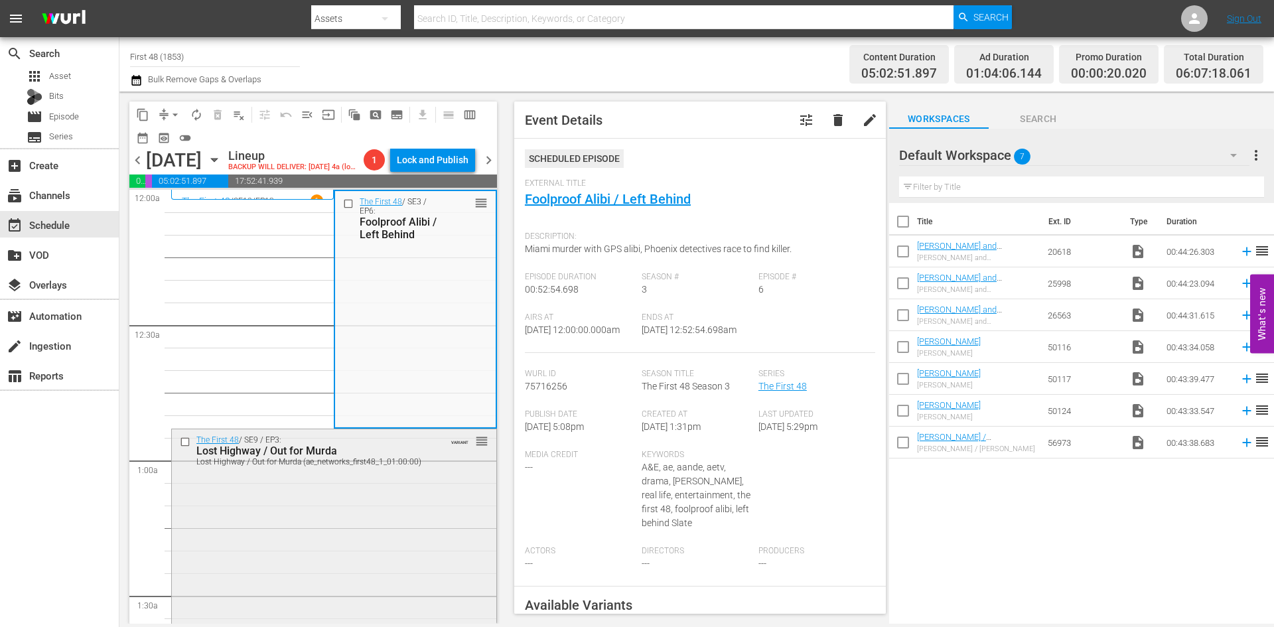
click at [333, 569] on div "The First 48 / SE9 / EP3: Lost Highway / Out for Murda Lost Highway / Out for M…" at bounding box center [334, 546] width 324 height 234
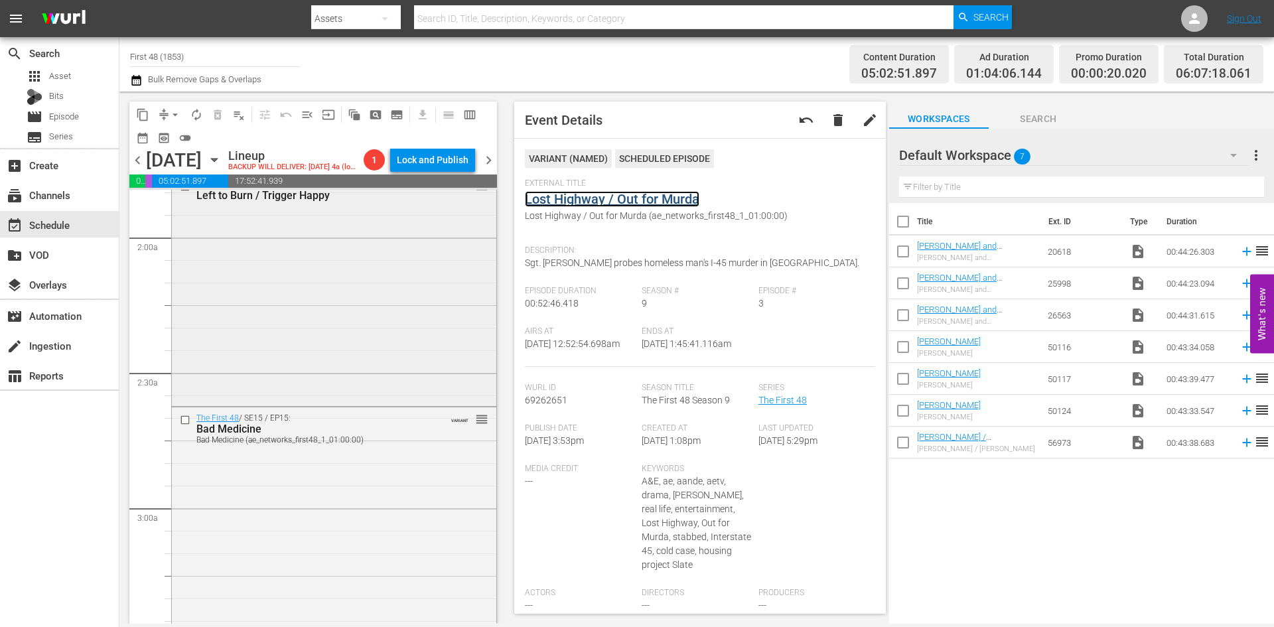
scroll to position [531, 0]
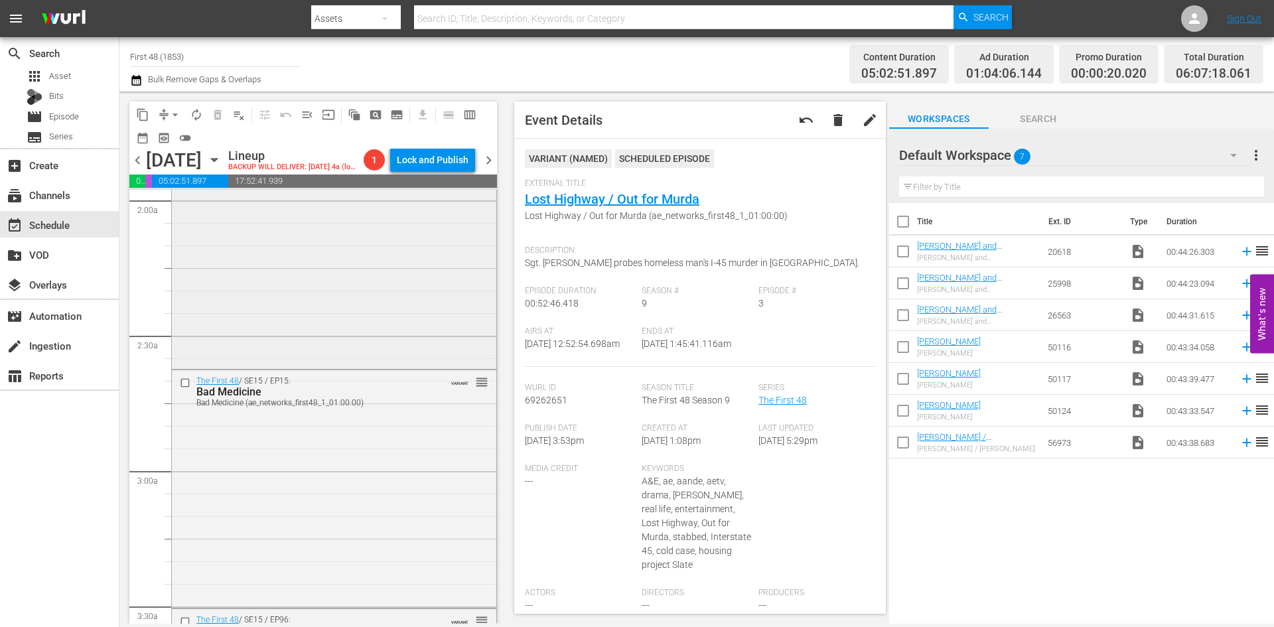
click at [393, 317] on div "The First 48 / SE10 / EP9: Left to Burn / Trigger Happy reorder" at bounding box center [334, 252] width 324 height 230
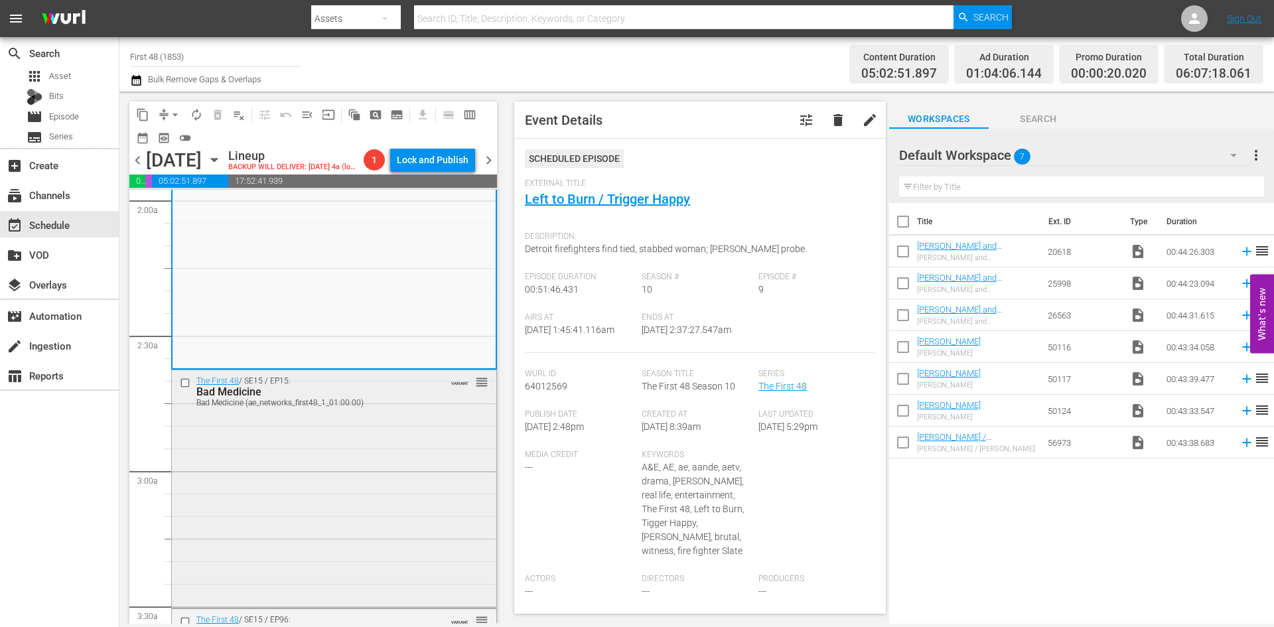
click at [430, 441] on div "The First 48 / SE15 / EP15: Bad Medicine Bad Medicine (ae_networks_first48_1_01…" at bounding box center [334, 487] width 324 height 235
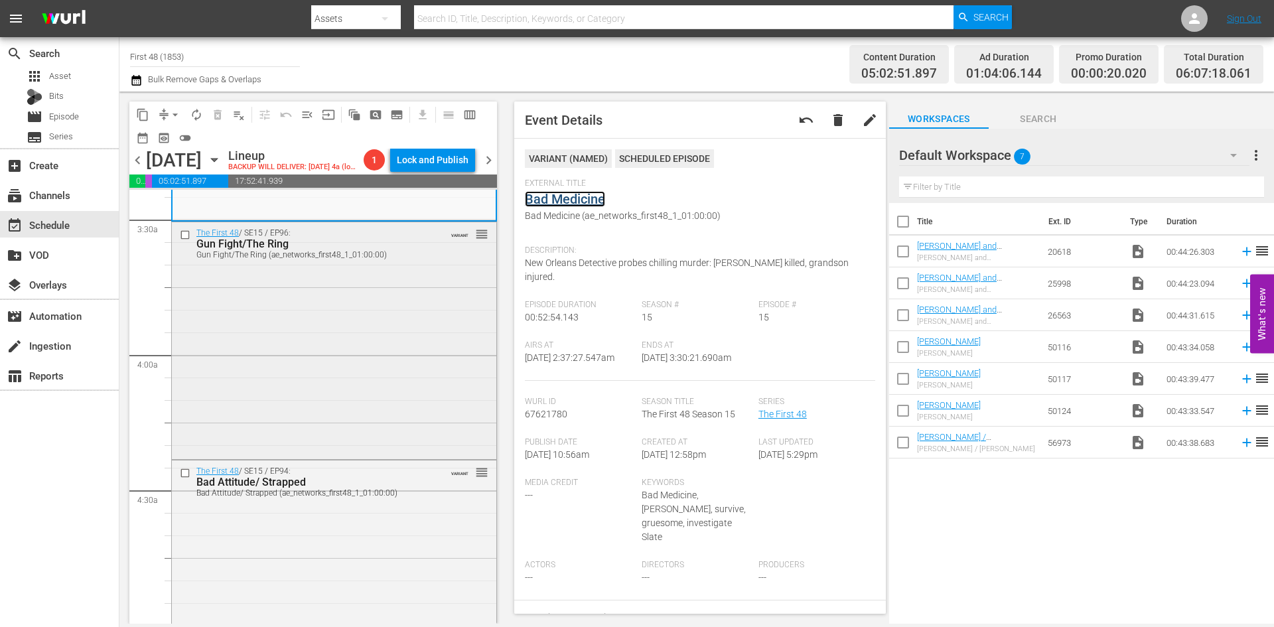
scroll to position [929, 0]
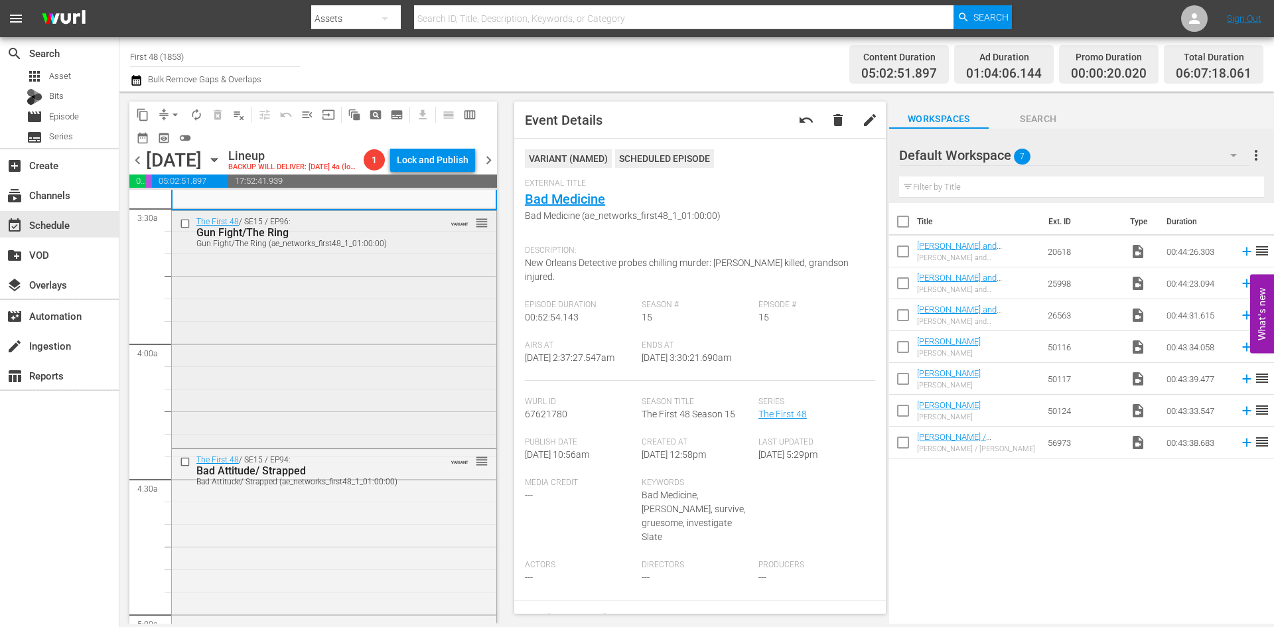
click at [397, 416] on div "The First 48 / SE15 / EP96: Gun Fight/The Ring Gun Fight/The Ring (ae_networks_…" at bounding box center [334, 328] width 324 height 235
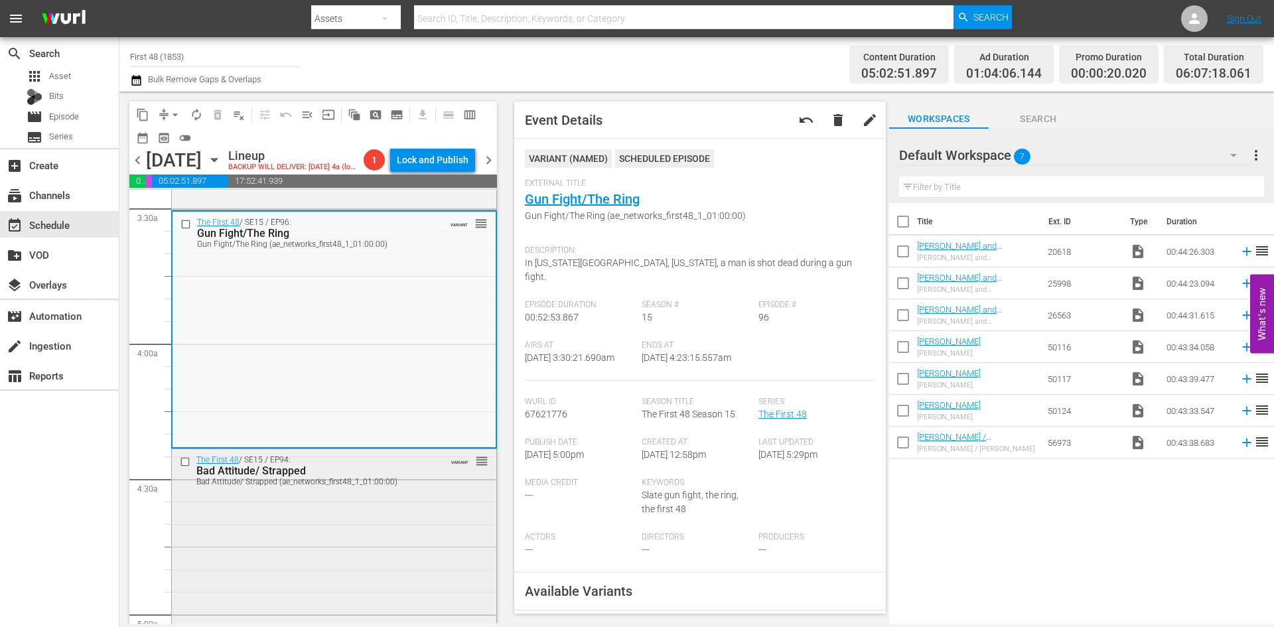
click at [397, 545] on div "The First 48 / SE15 / EP94: Bad Attitude/ Strapped Bad Attitude/ Strapped (ae_n…" at bounding box center [334, 566] width 324 height 235
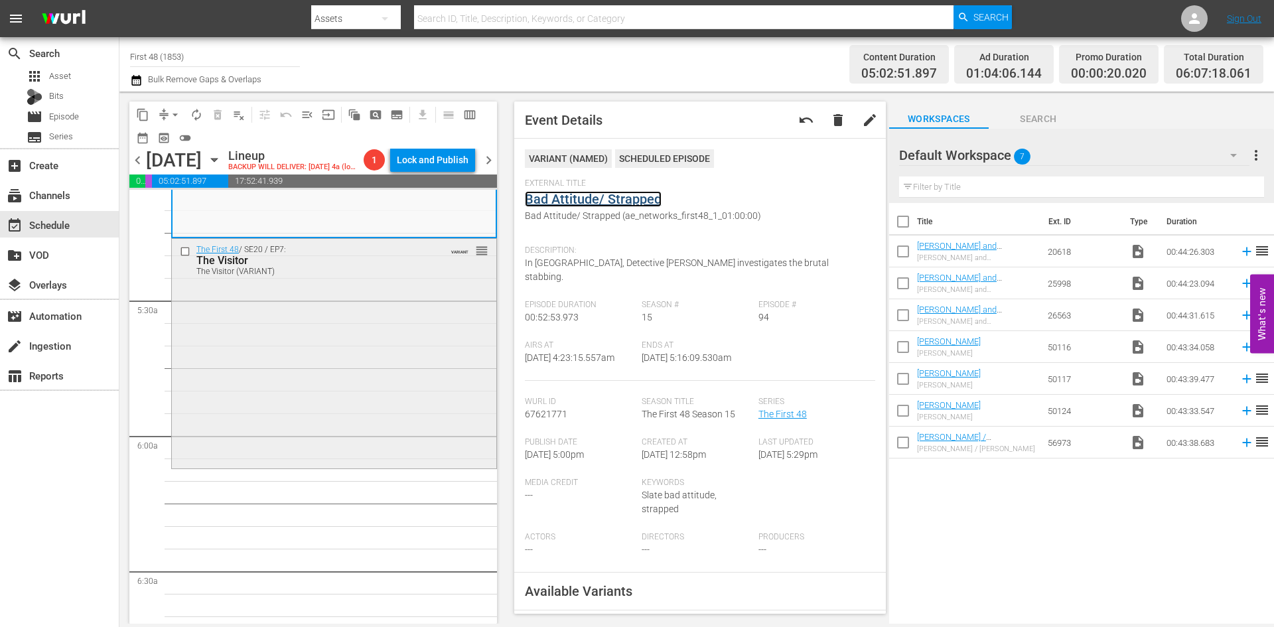
scroll to position [1393, 0]
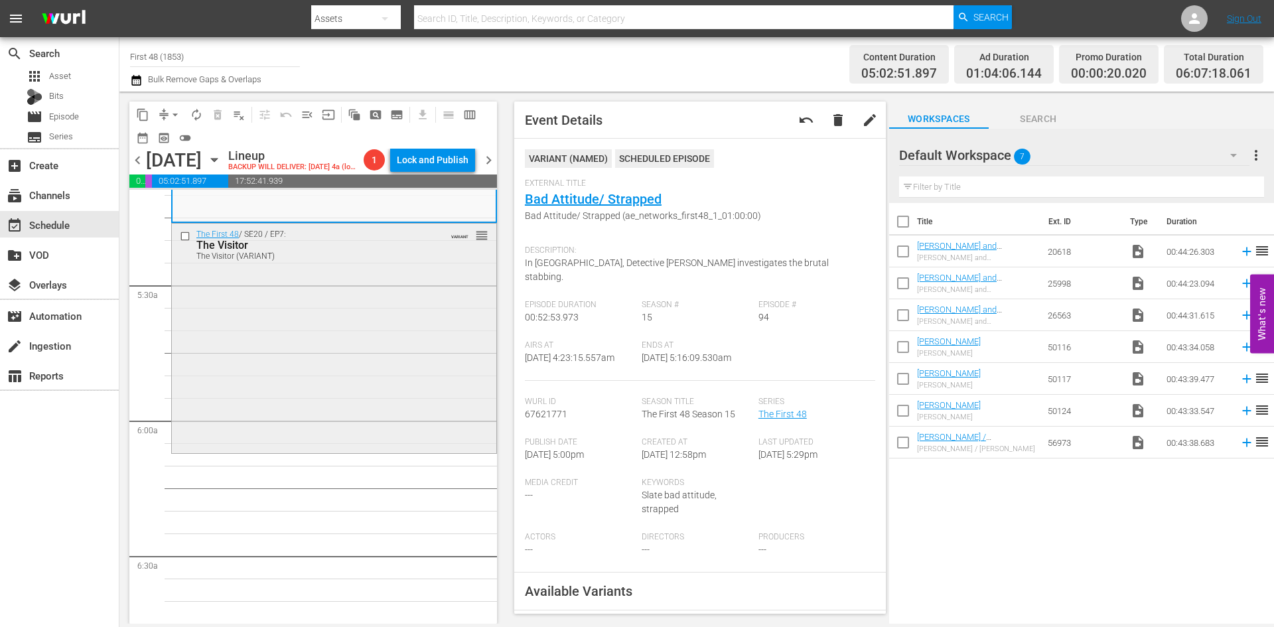
click at [388, 340] on div "The First 48 / SE20 / EP7: The Visitor The Visitor (VARIANT) VARIANT reorder" at bounding box center [334, 337] width 324 height 227
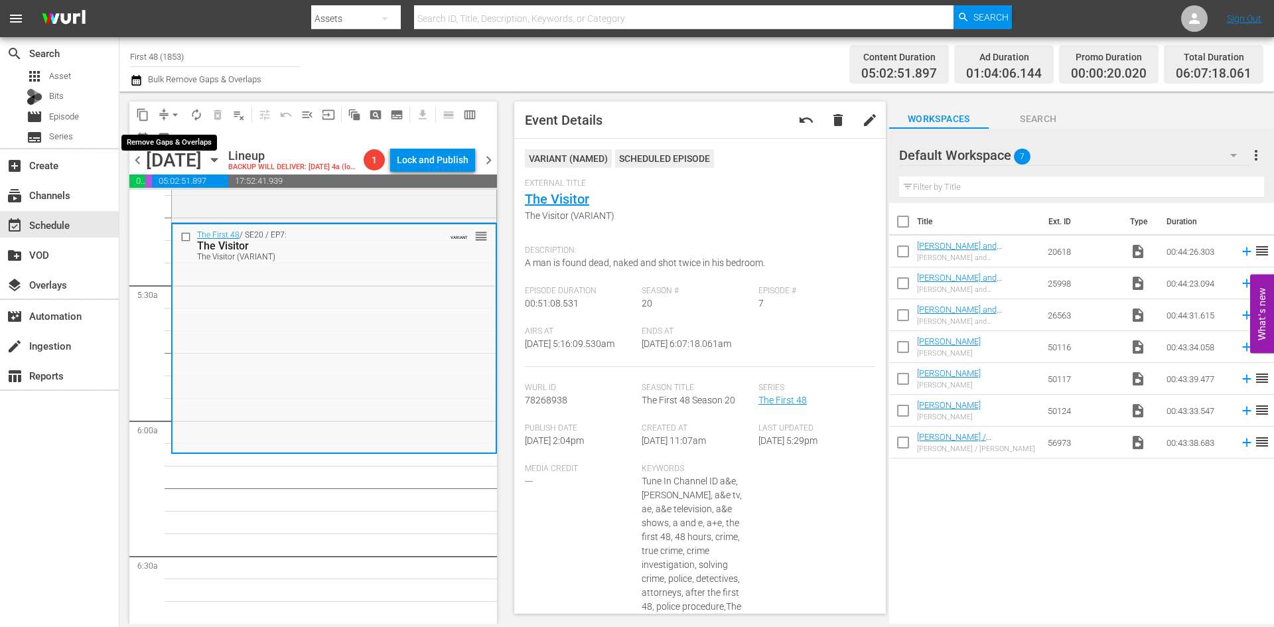
click at [176, 114] on span "arrow_drop_down" at bounding box center [175, 114] width 13 height 13
click at [167, 144] on li "Align to Midnight" at bounding box center [175, 142] width 139 height 22
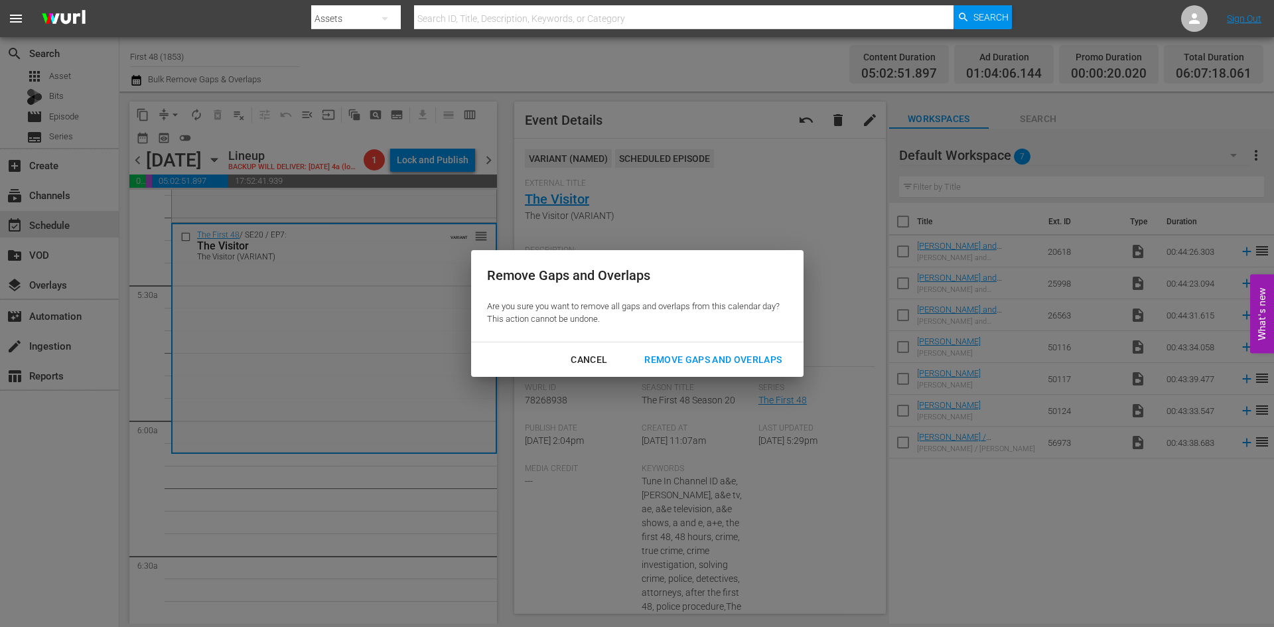
click at [711, 360] on div "Remove Gaps and Overlaps" at bounding box center [713, 360] width 159 height 17
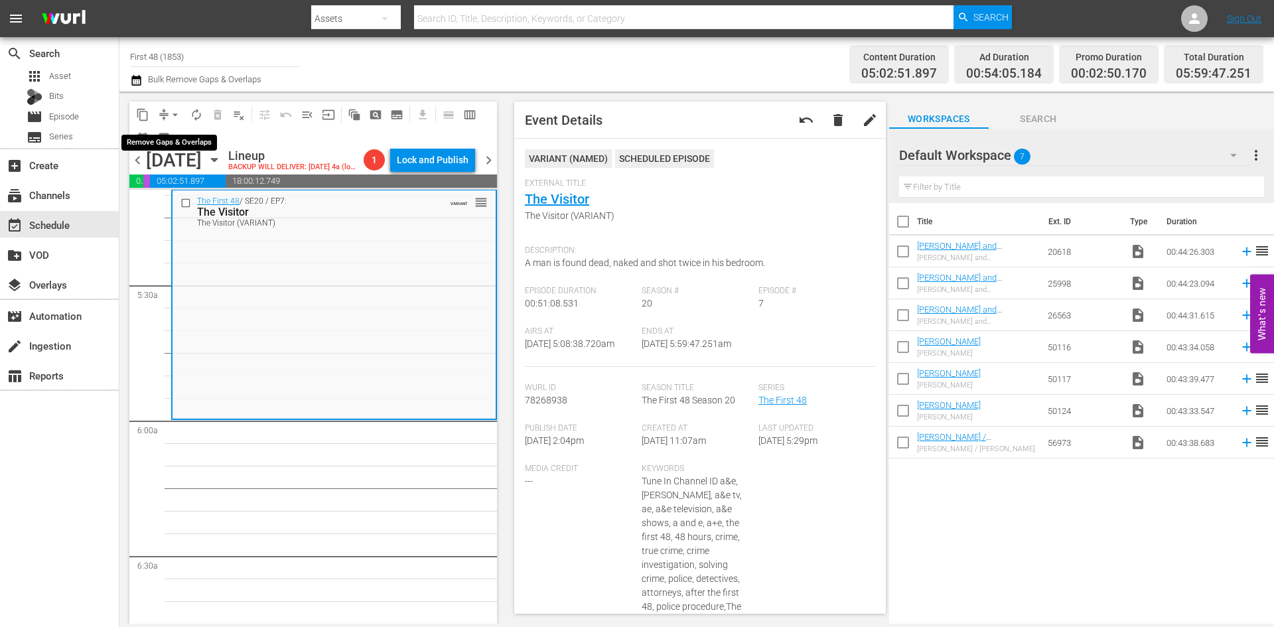
click at [173, 115] on span "arrow_drop_down" at bounding box center [175, 114] width 13 height 13
click at [165, 140] on li "Align to Midnight" at bounding box center [175, 142] width 139 height 22
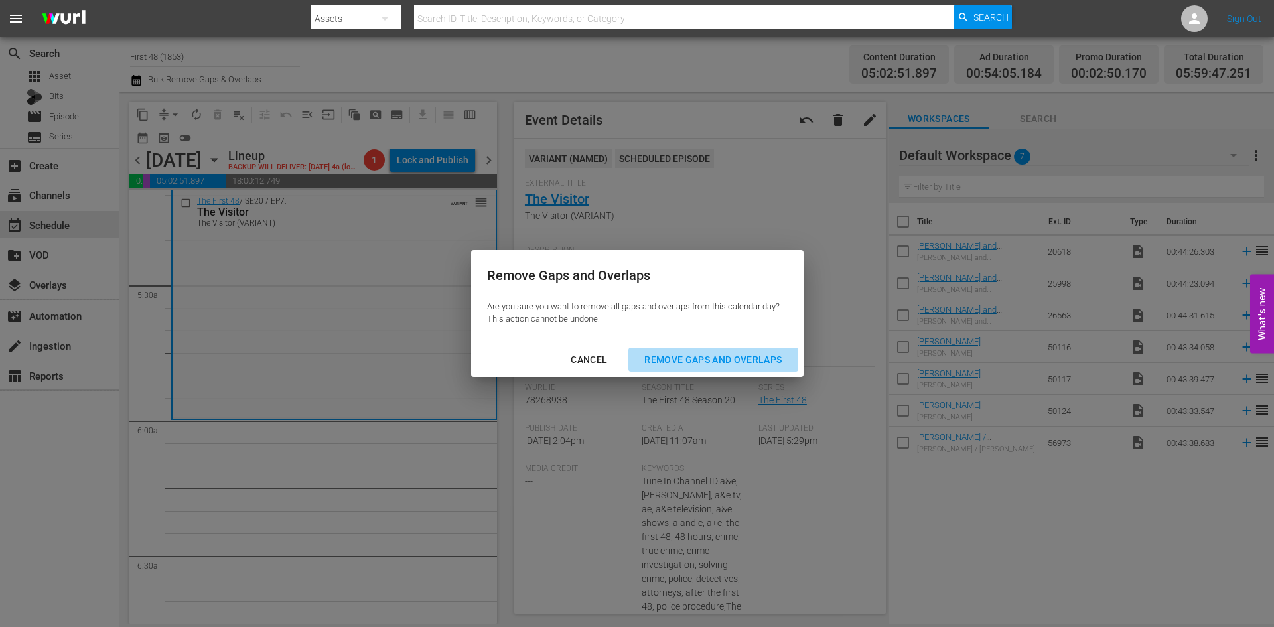
click at [693, 363] on div "Remove Gaps and Overlaps" at bounding box center [713, 360] width 159 height 17
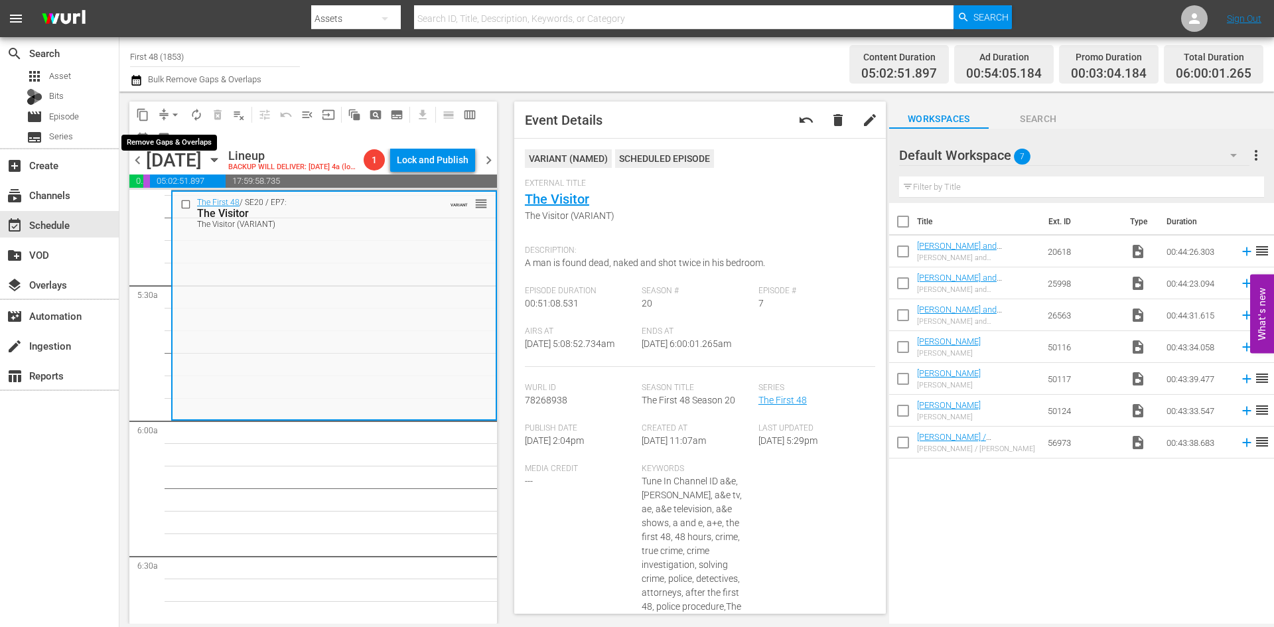
click at [169, 113] on span "arrow_drop_down" at bounding box center [175, 114] width 13 height 13
click at [165, 143] on li "Align to Midnight" at bounding box center [175, 142] width 139 height 22
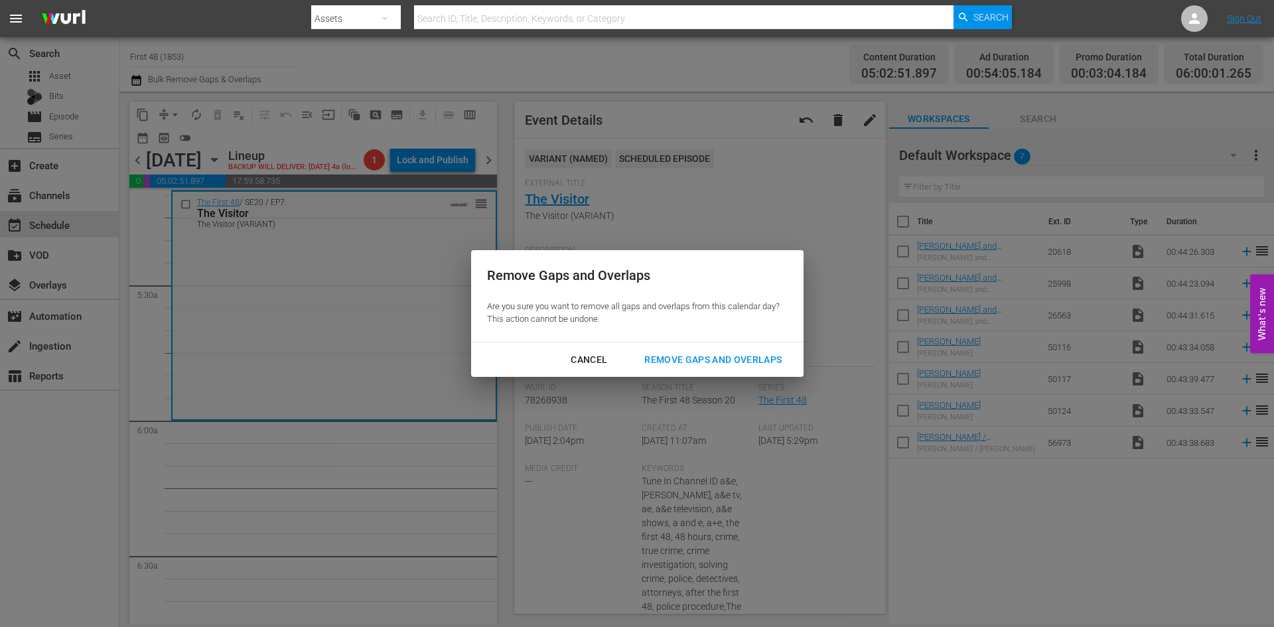
click at [711, 348] on button "Remove Gaps and Overlaps" at bounding box center [712, 360] width 169 height 25
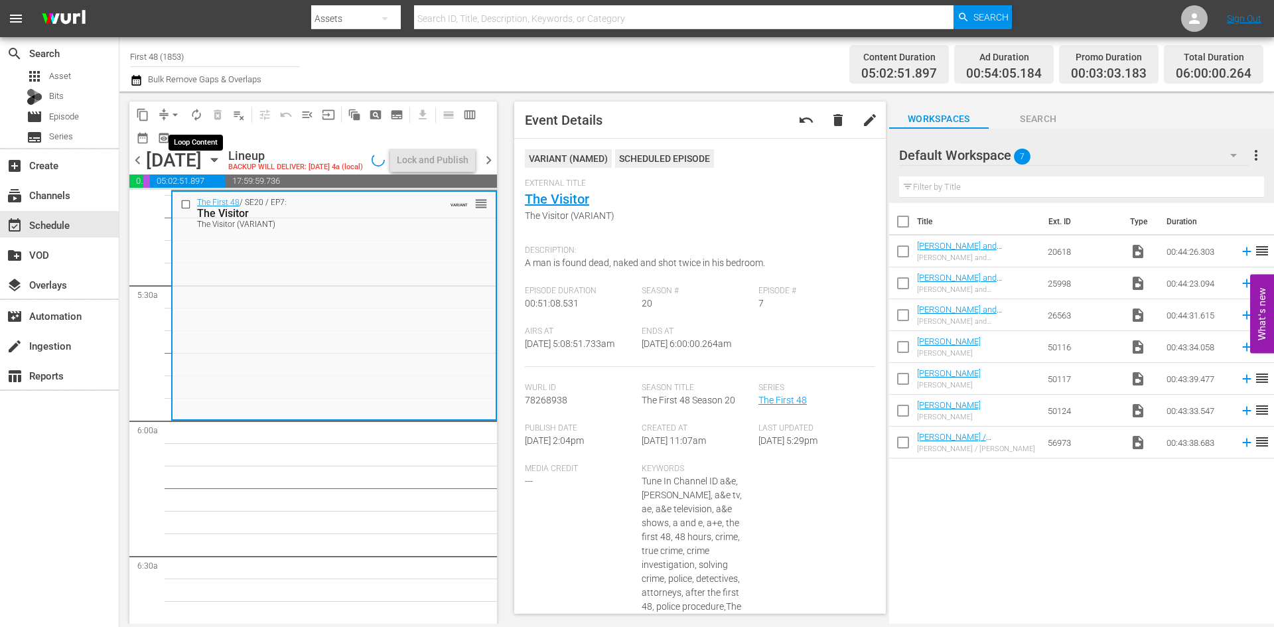
click at [194, 115] on span "autorenew_outlined" at bounding box center [196, 114] width 13 height 13
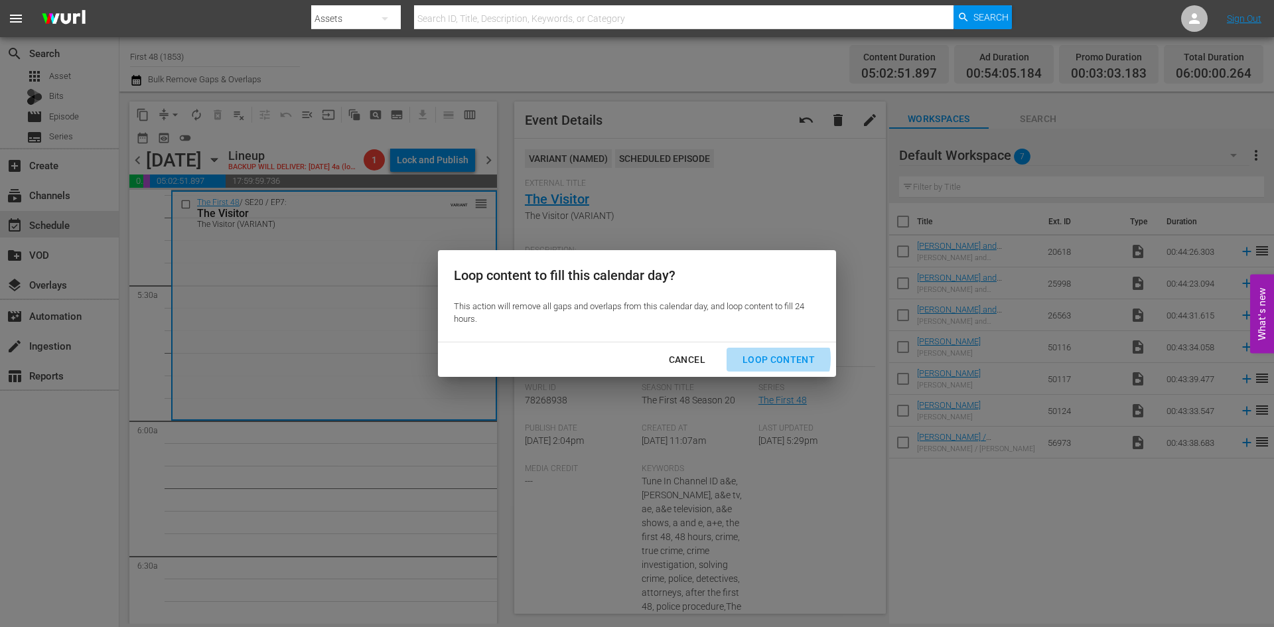
click at [770, 359] on div "Loop Content" at bounding box center [779, 360] width 94 height 17
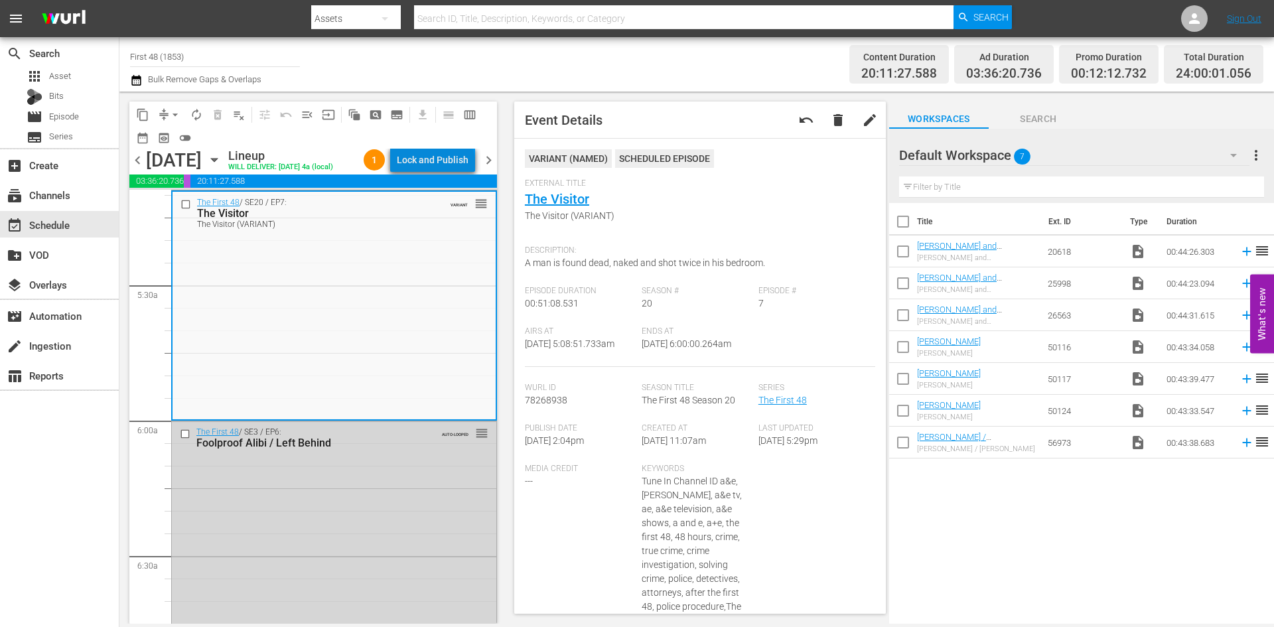
click at [440, 166] on div "Lock and Publish" at bounding box center [433, 160] width 72 height 24
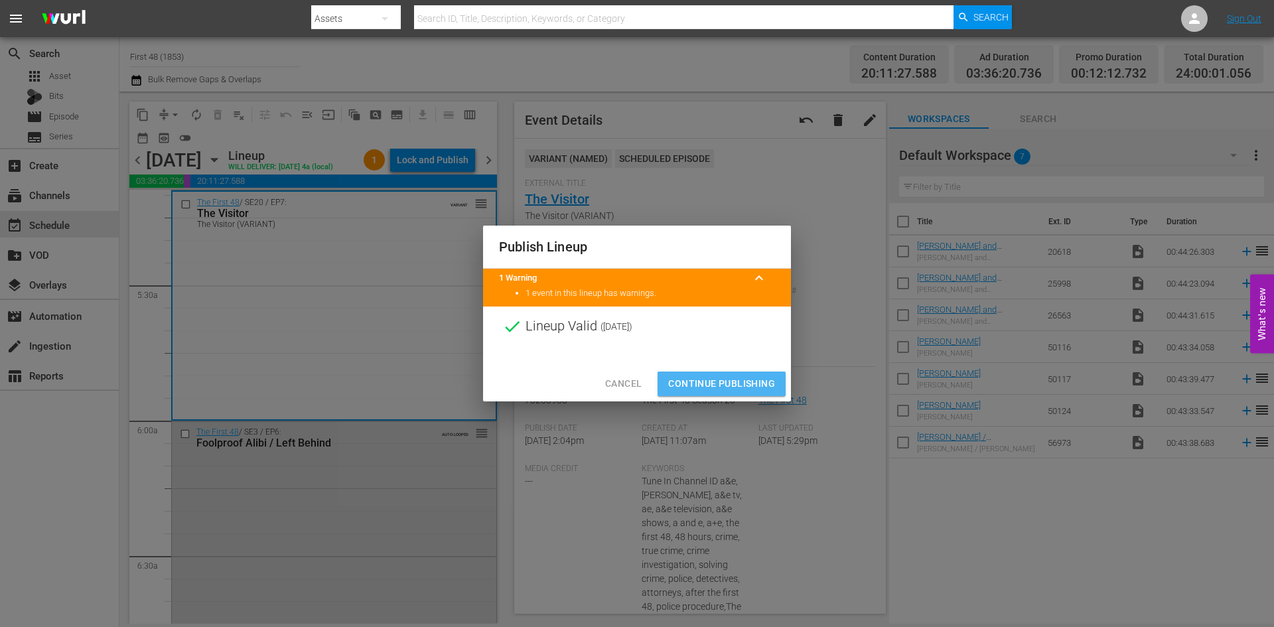
click at [730, 380] on span "Continue Publishing" at bounding box center [721, 384] width 107 height 17
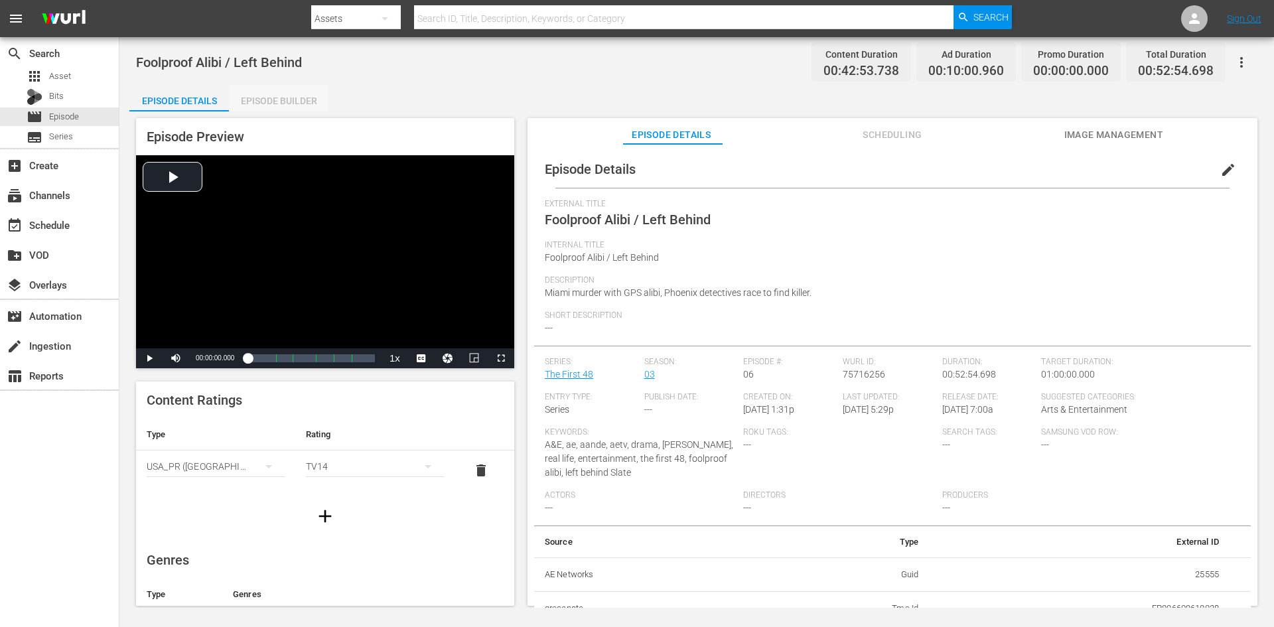
click at [285, 94] on div "Episode Builder" at bounding box center [279, 101] width 100 height 32
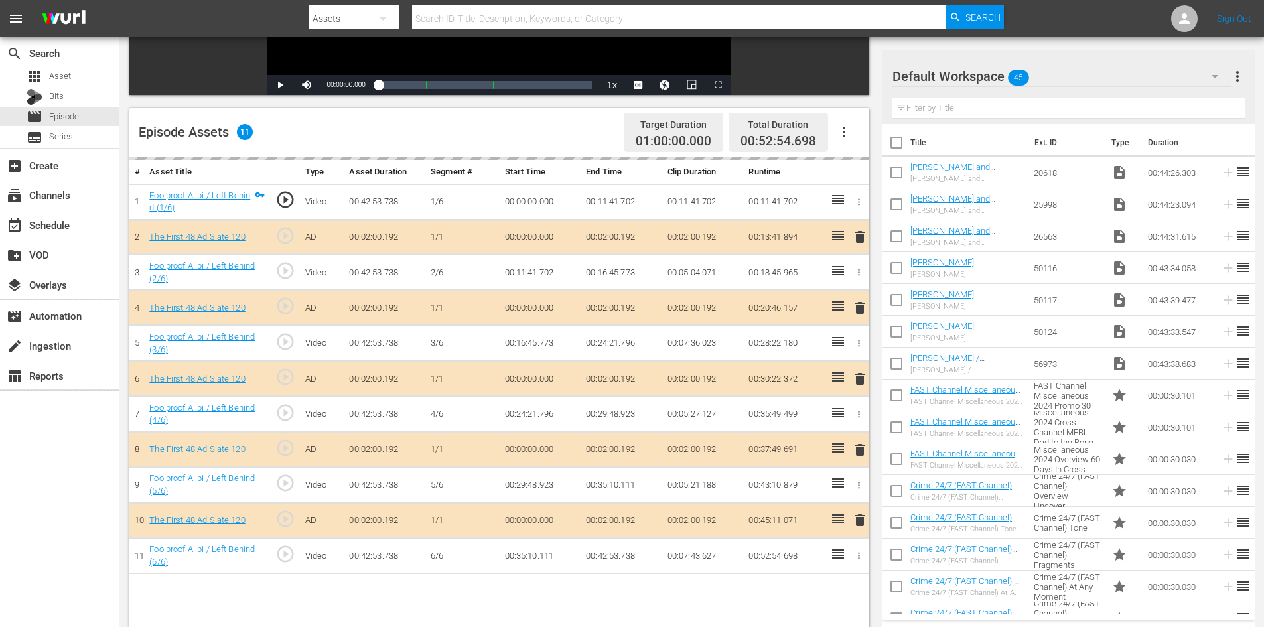
scroll to position [346, 0]
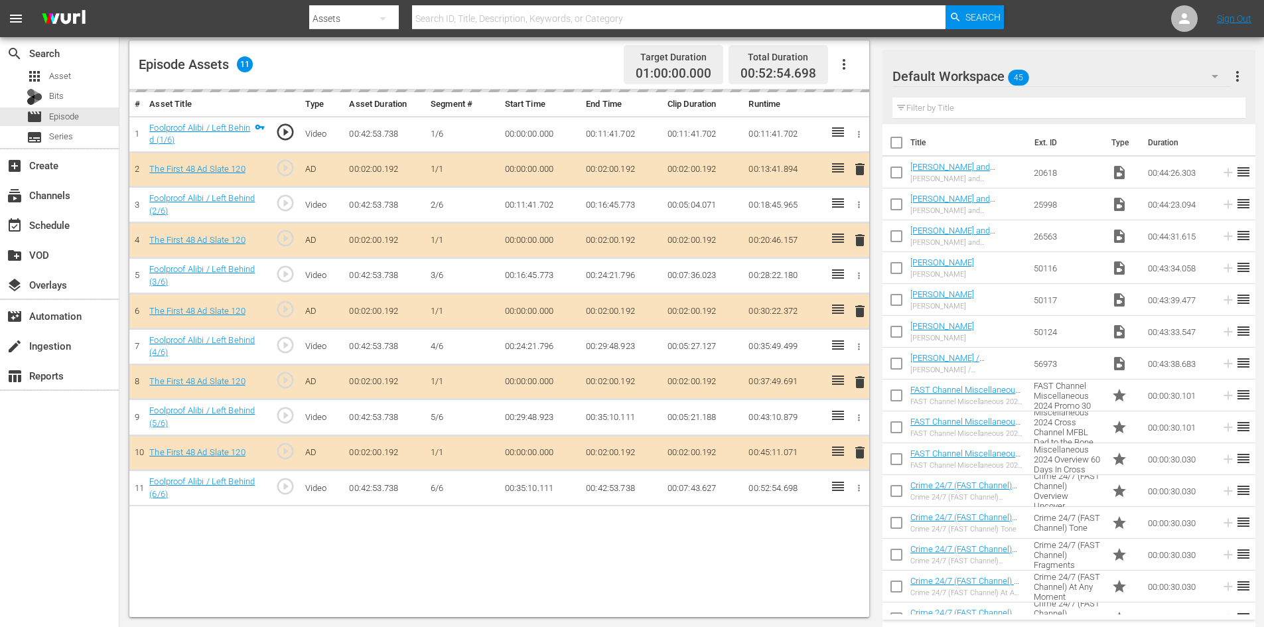
click at [1114, 72] on div "Default Workspace 45" at bounding box center [1061, 76] width 338 height 37
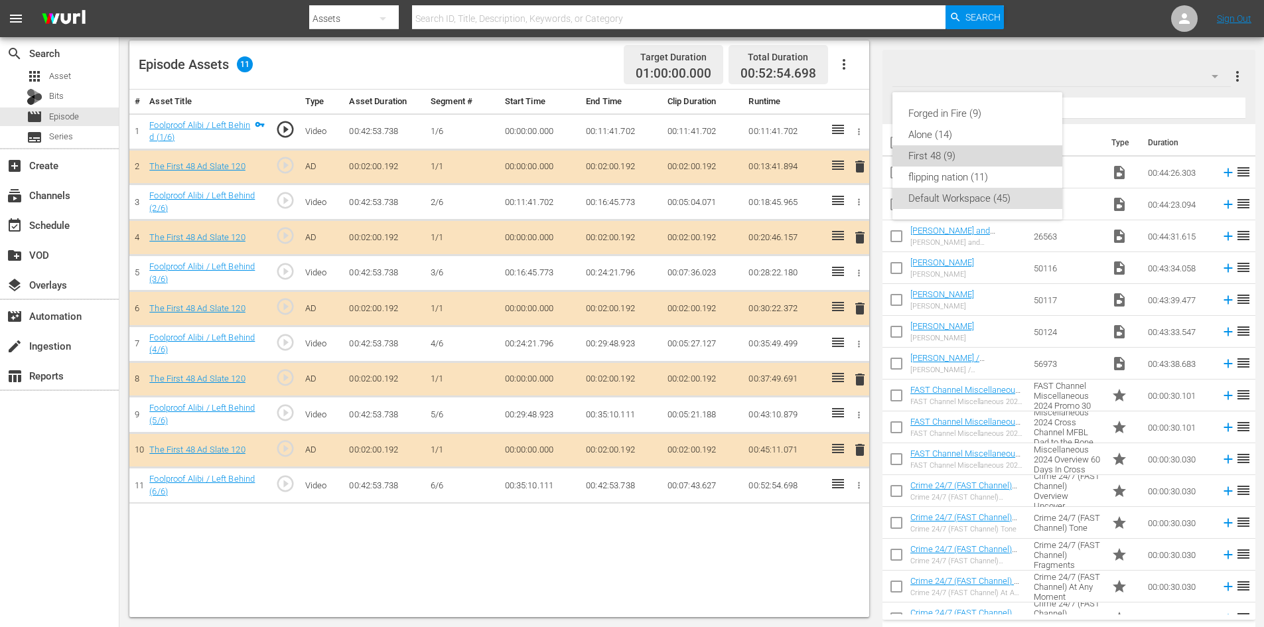
click at [932, 160] on div "First 48 (9)" at bounding box center [977, 155] width 138 height 21
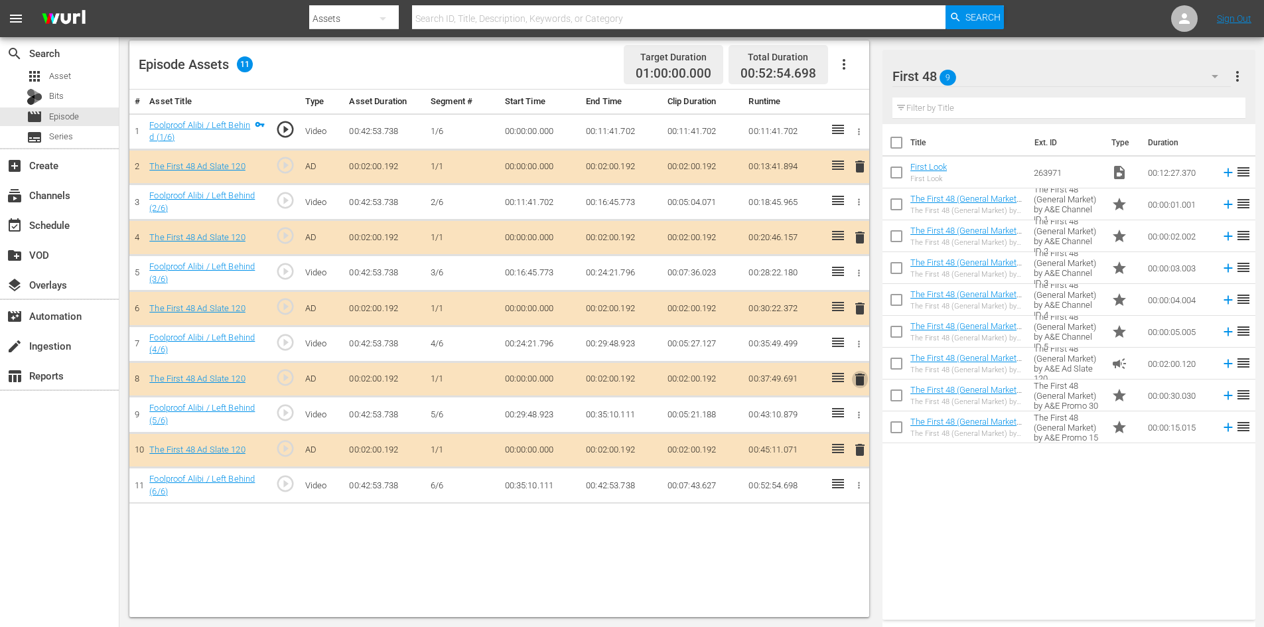
click at [859, 382] on span "delete" at bounding box center [860, 380] width 16 height 16
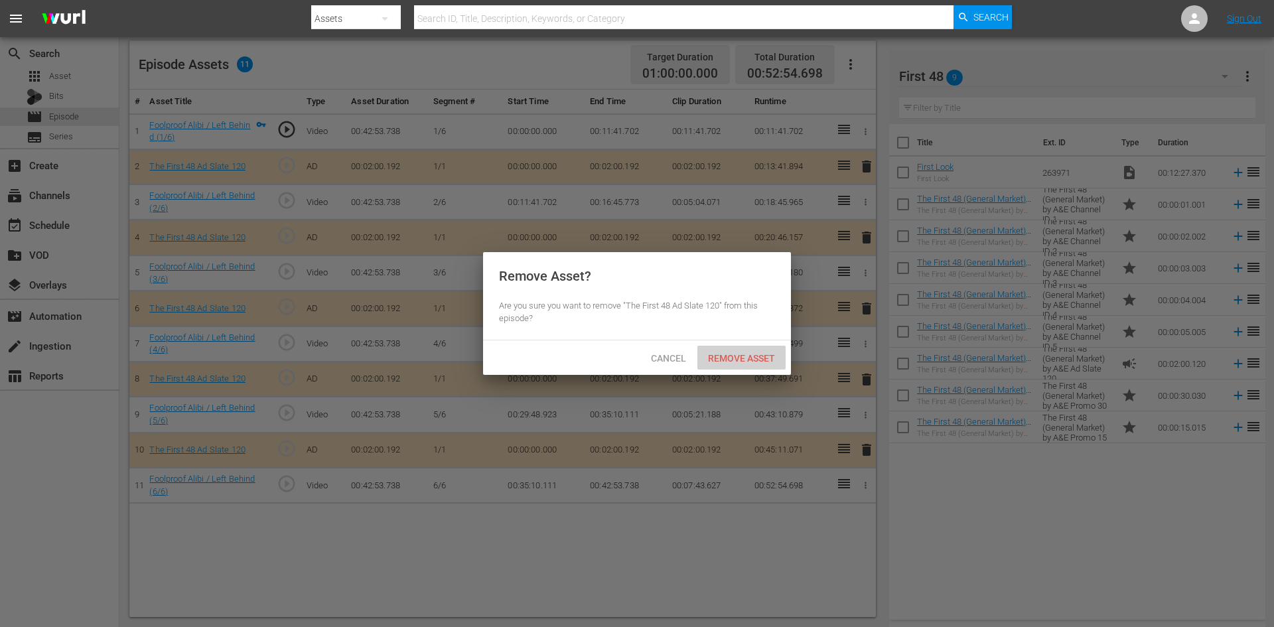
click at [735, 356] on span "Remove Asset" at bounding box center [741, 358] width 88 height 11
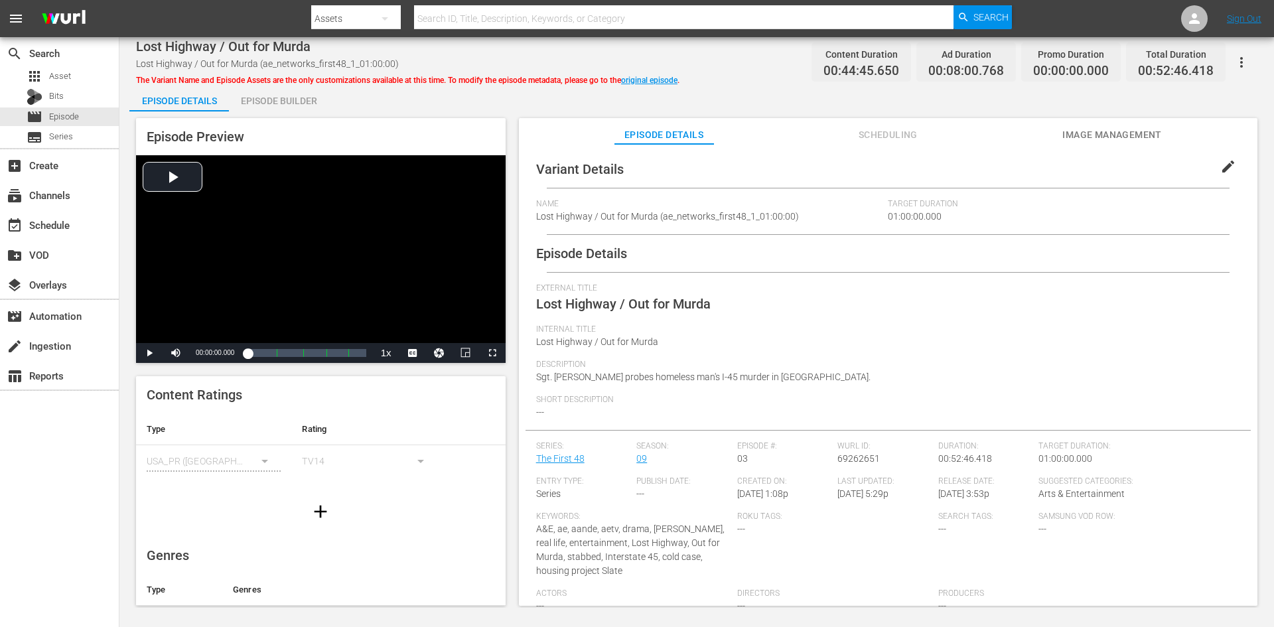
click at [271, 96] on div "Episode Builder" at bounding box center [279, 101] width 100 height 32
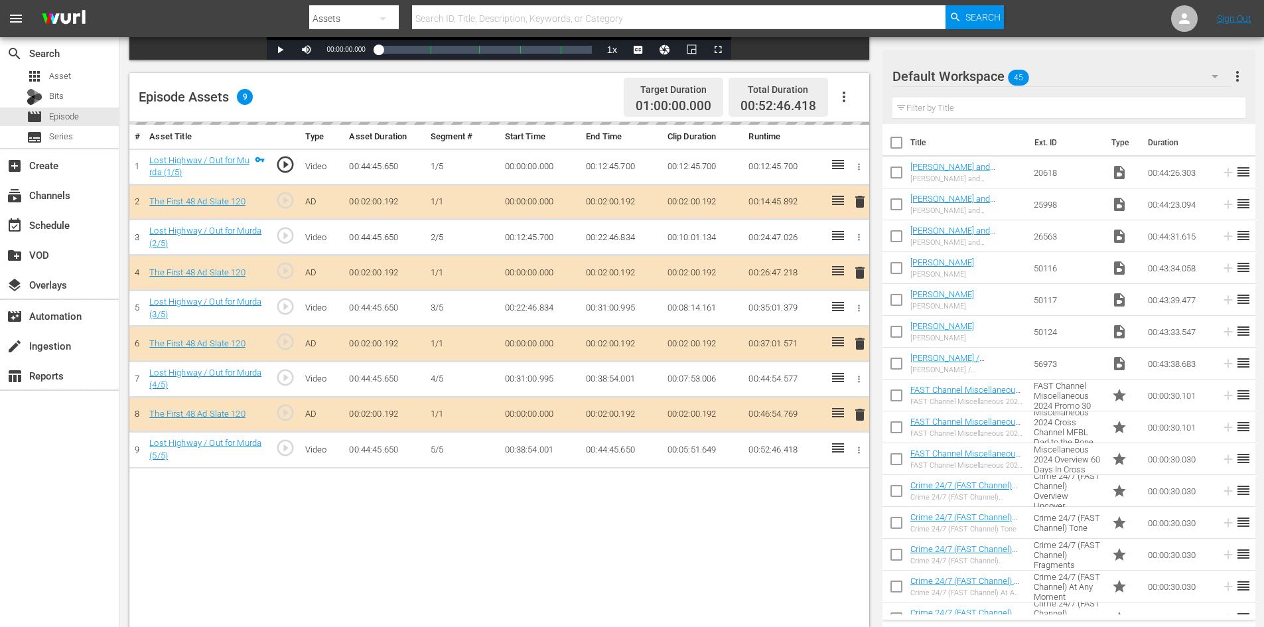
scroll to position [346, 0]
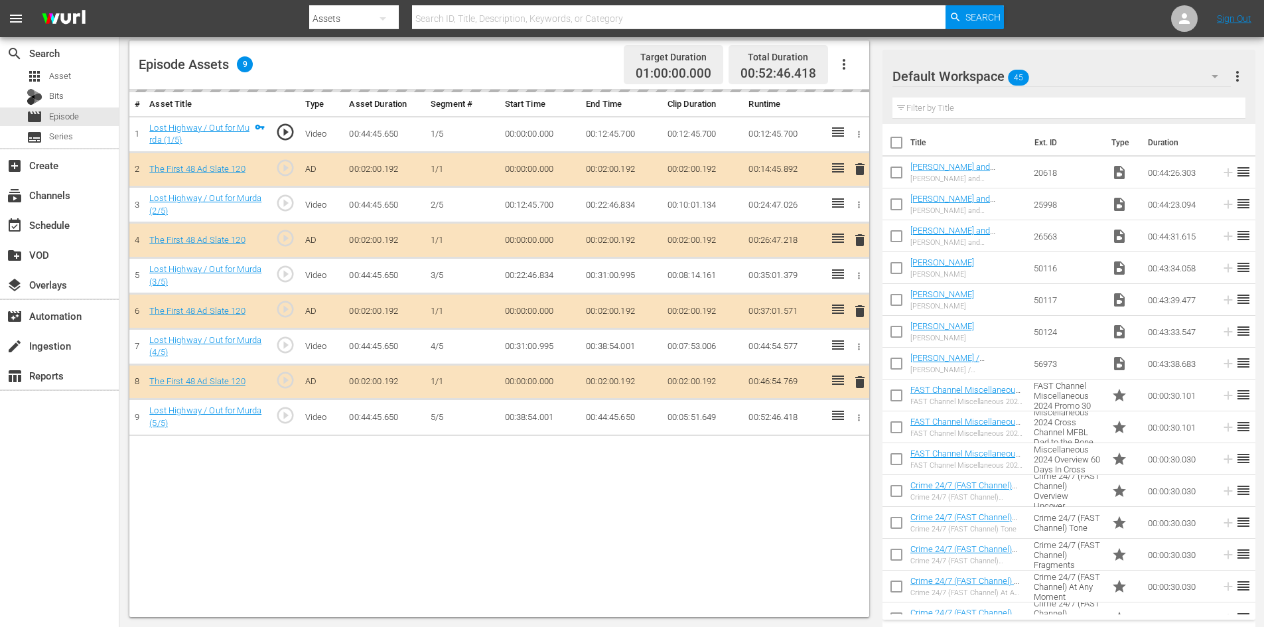
click at [1068, 80] on div "Default Workspace 45" at bounding box center [1061, 76] width 338 height 37
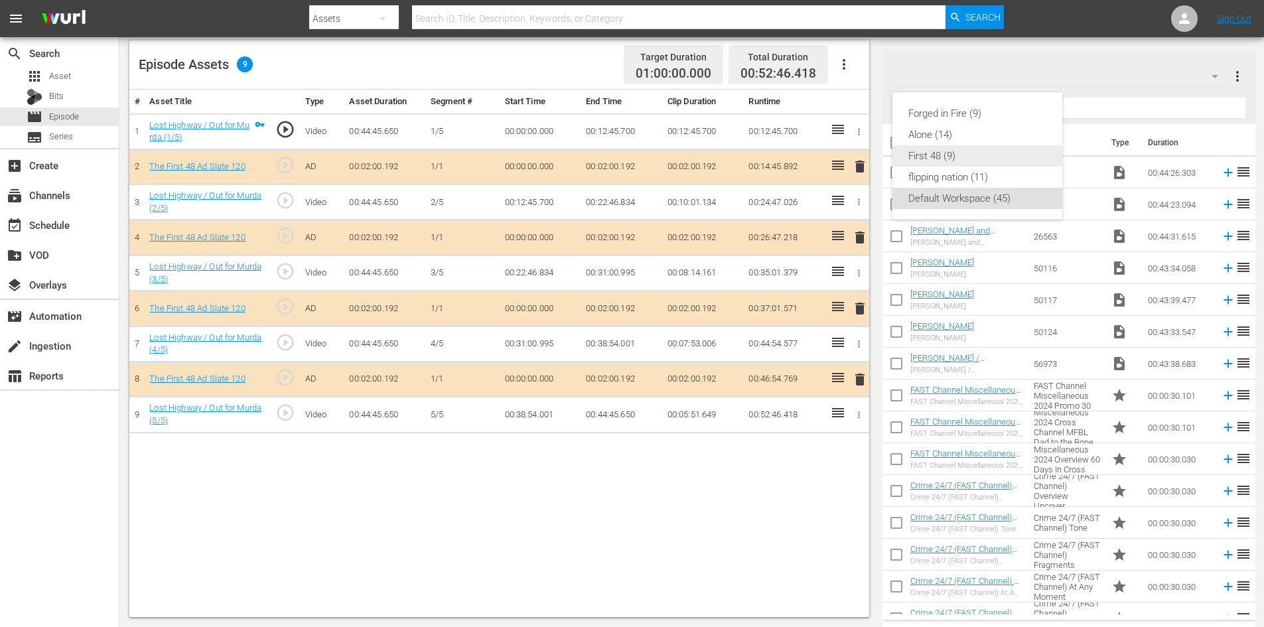
click at [930, 157] on div "First 48 (9)" at bounding box center [977, 155] width 138 height 21
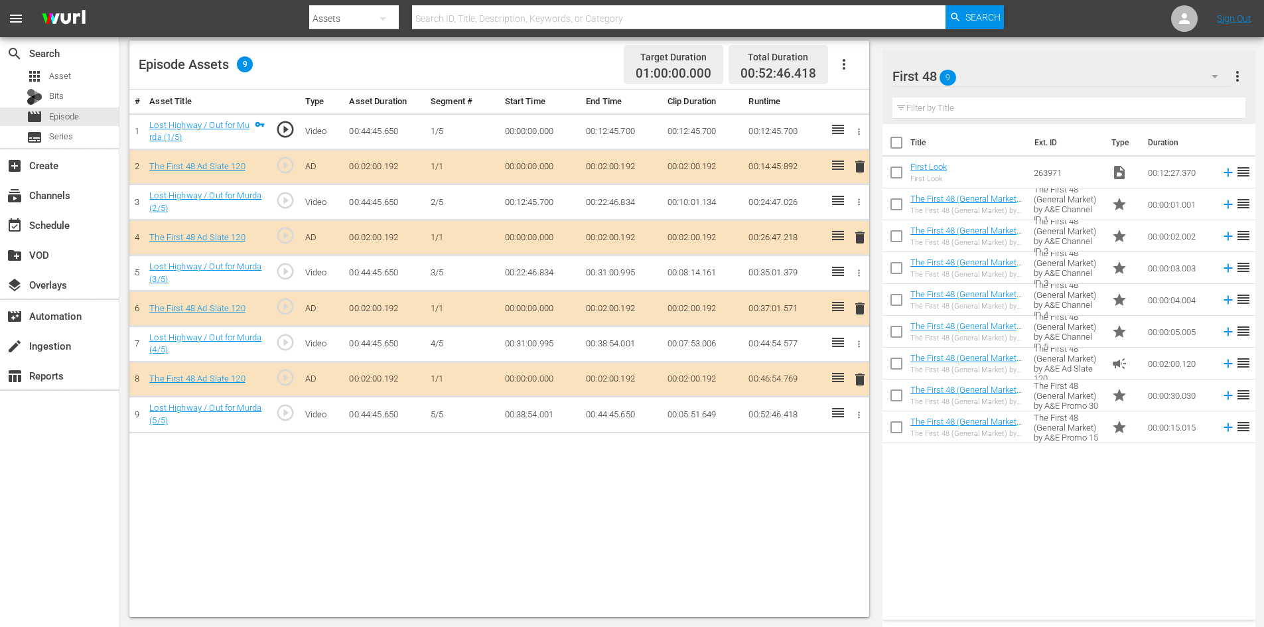
click at [856, 305] on span "delete" at bounding box center [860, 309] width 16 height 16
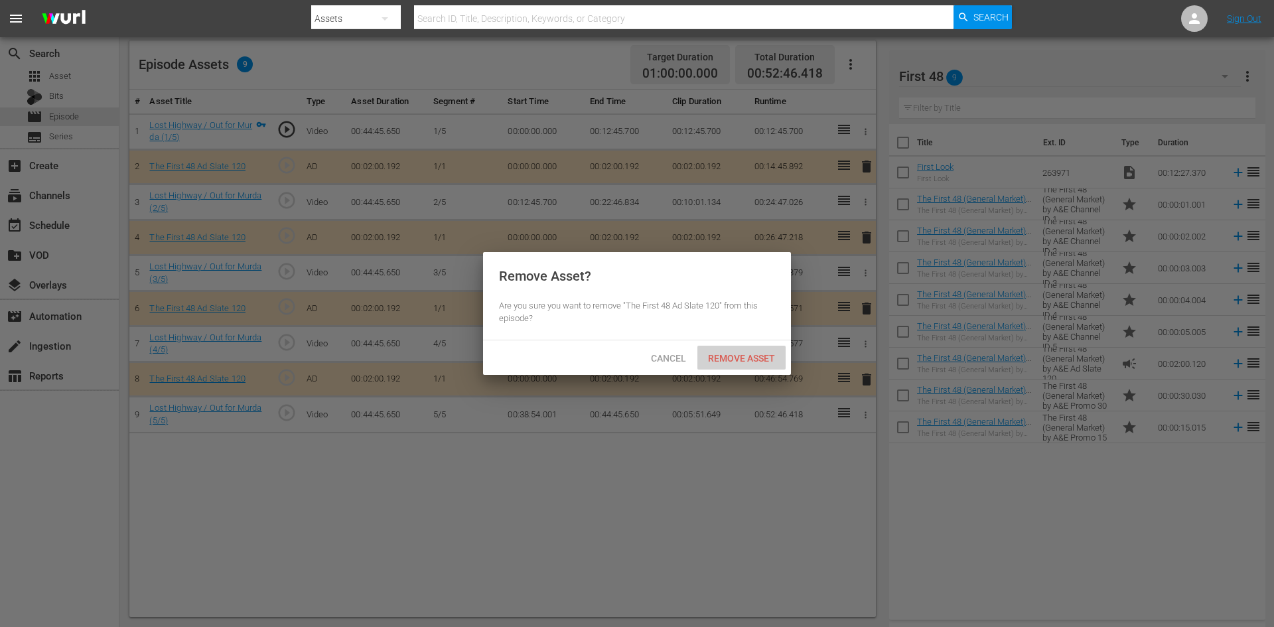
click at [750, 353] on span "Remove Asset" at bounding box center [741, 358] width 88 height 11
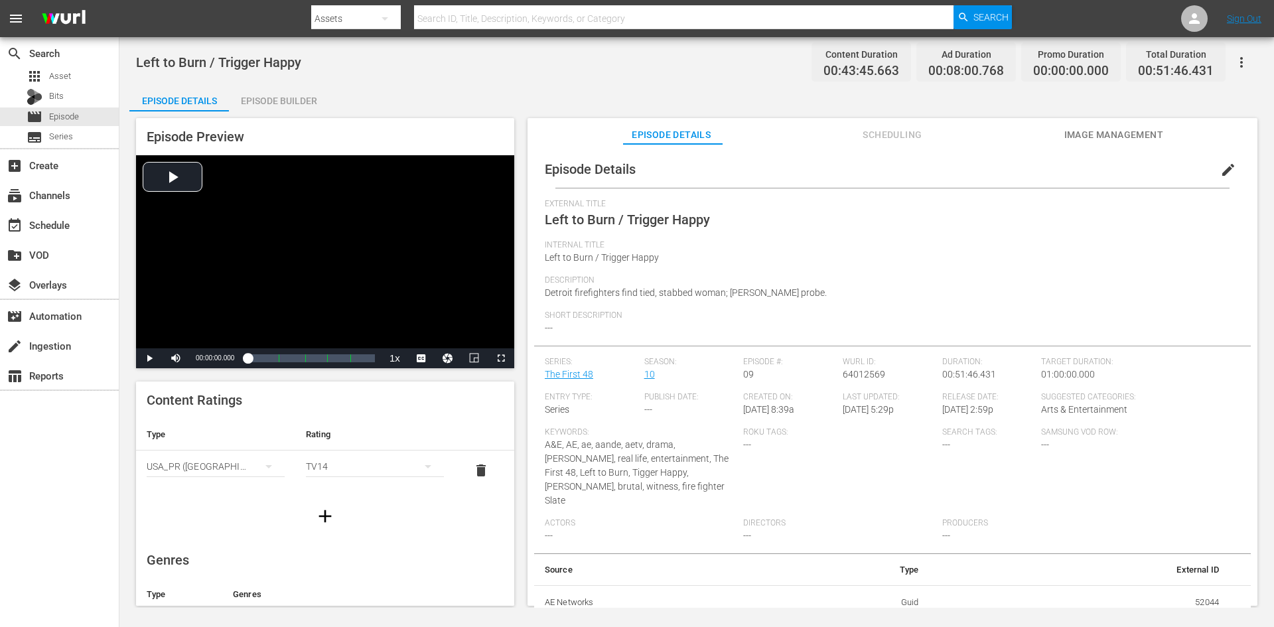
drag, startPoint x: 289, startPoint y: 97, endPoint x: 299, endPoint y: 100, distance: 9.7
click at [290, 98] on div "Episode Builder" at bounding box center [279, 101] width 100 height 32
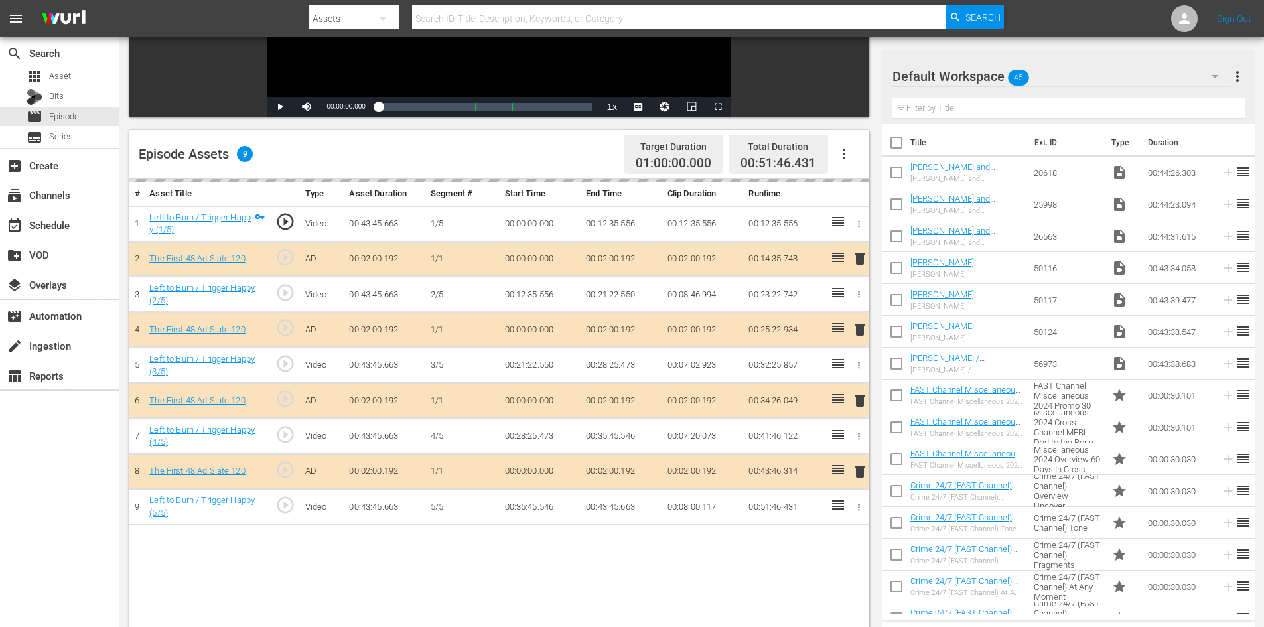
scroll to position [346, 0]
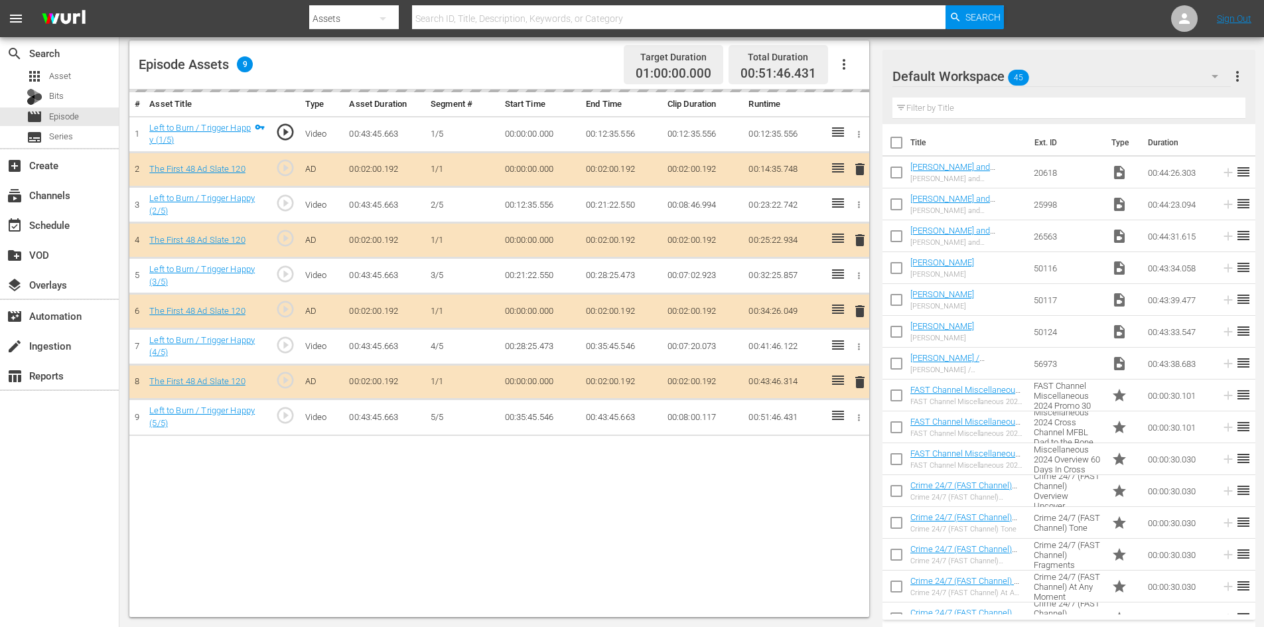
click at [1093, 80] on div "Default Workspace 45" at bounding box center [1061, 76] width 338 height 37
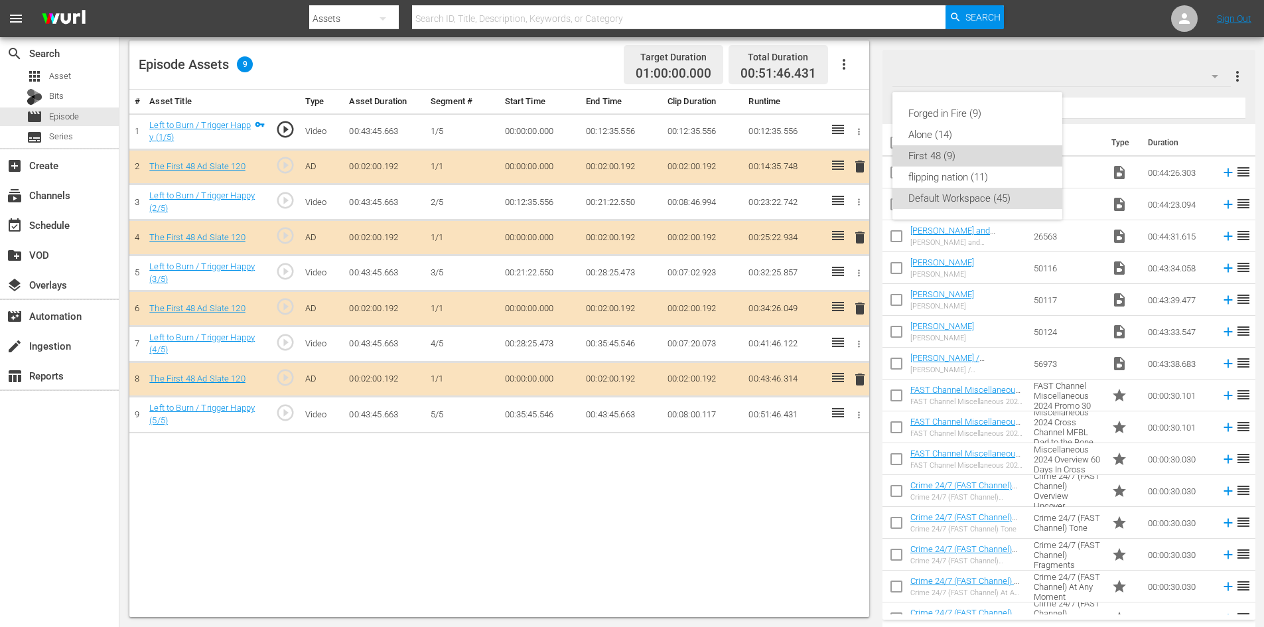
drag, startPoint x: 924, startPoint y: 158, endPoint x: 845, endPoint y: 128, distance: 84.4
click at [923, 157] on div "First 48 (9)" at bounding box center [977, 155] width 138 height 21
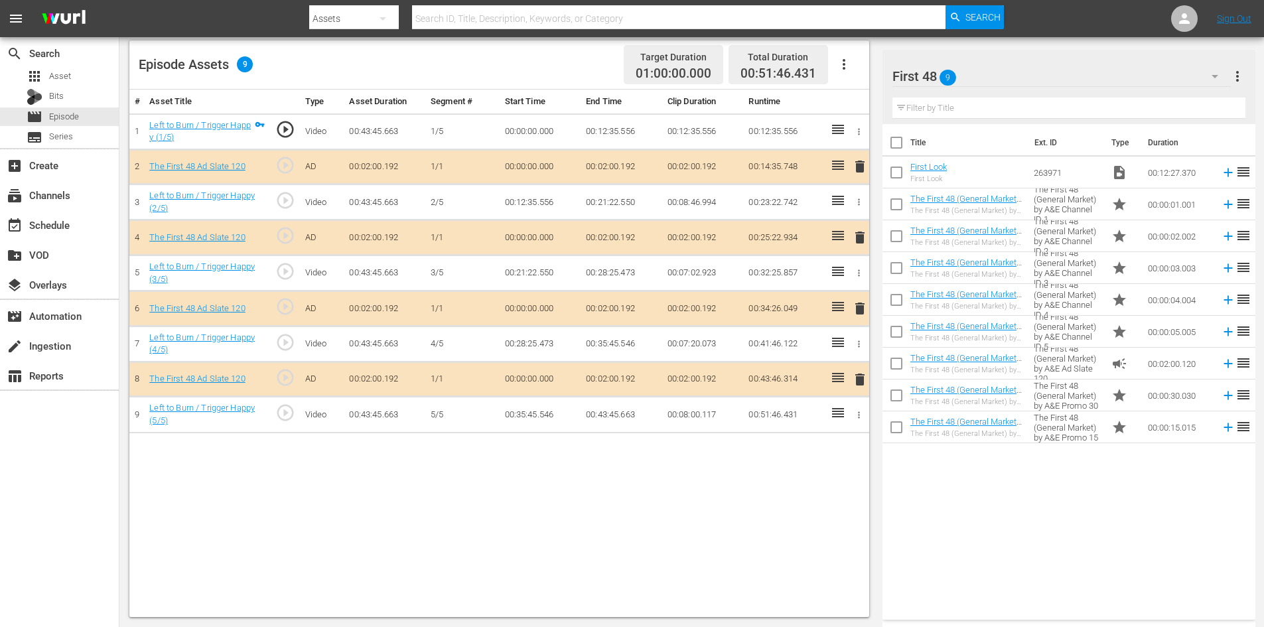
click at [861, 308] on span "delete" at bounding box center [860, 309] width 16 height 16
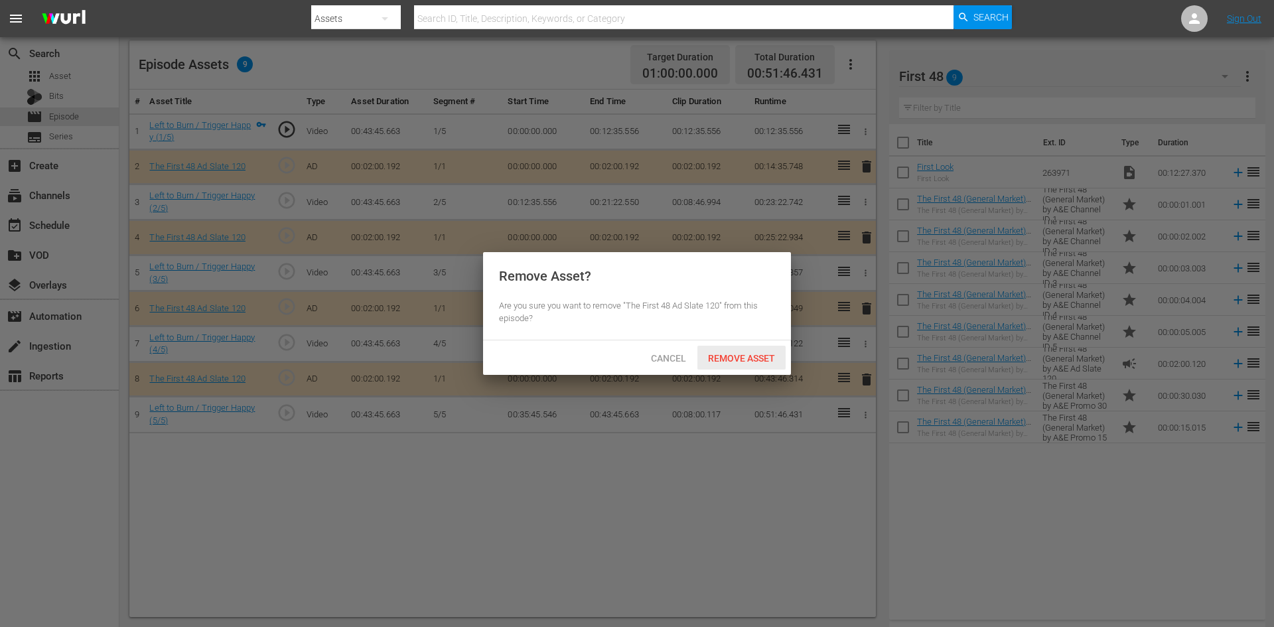
click at [745, 353] on span "Remove Asset" at bounding box center [741, 358] width 88 height 11
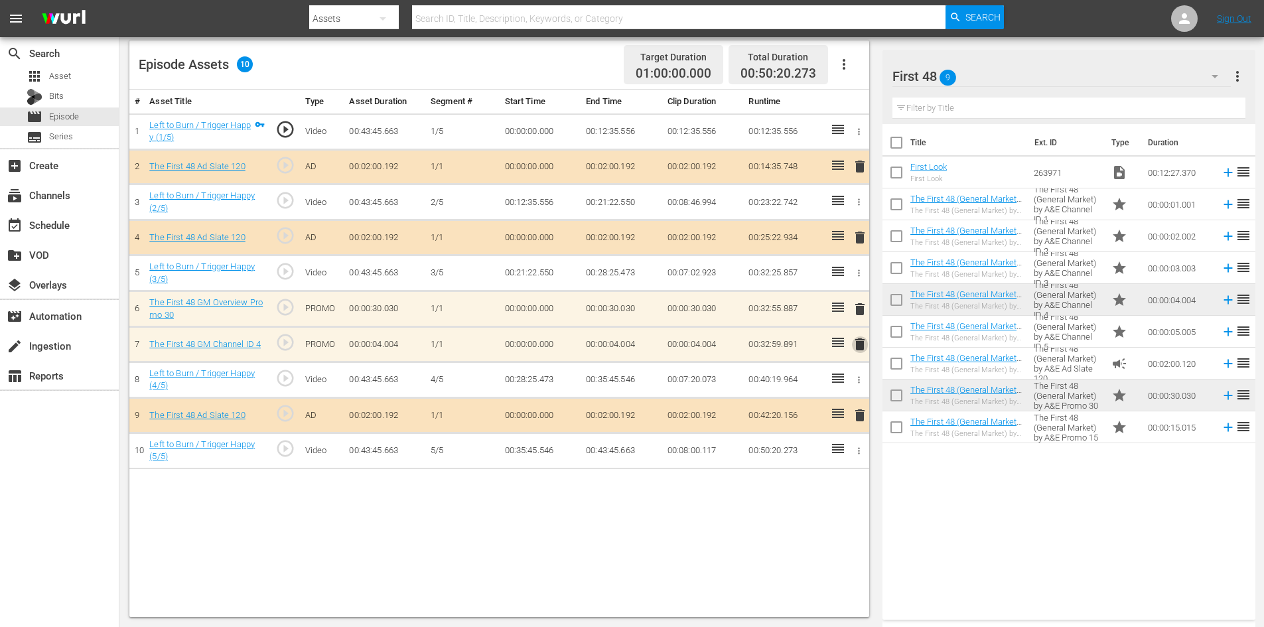
click at [857, 342] on span "delete" at bounding box center [860, 344] width 16 height 16
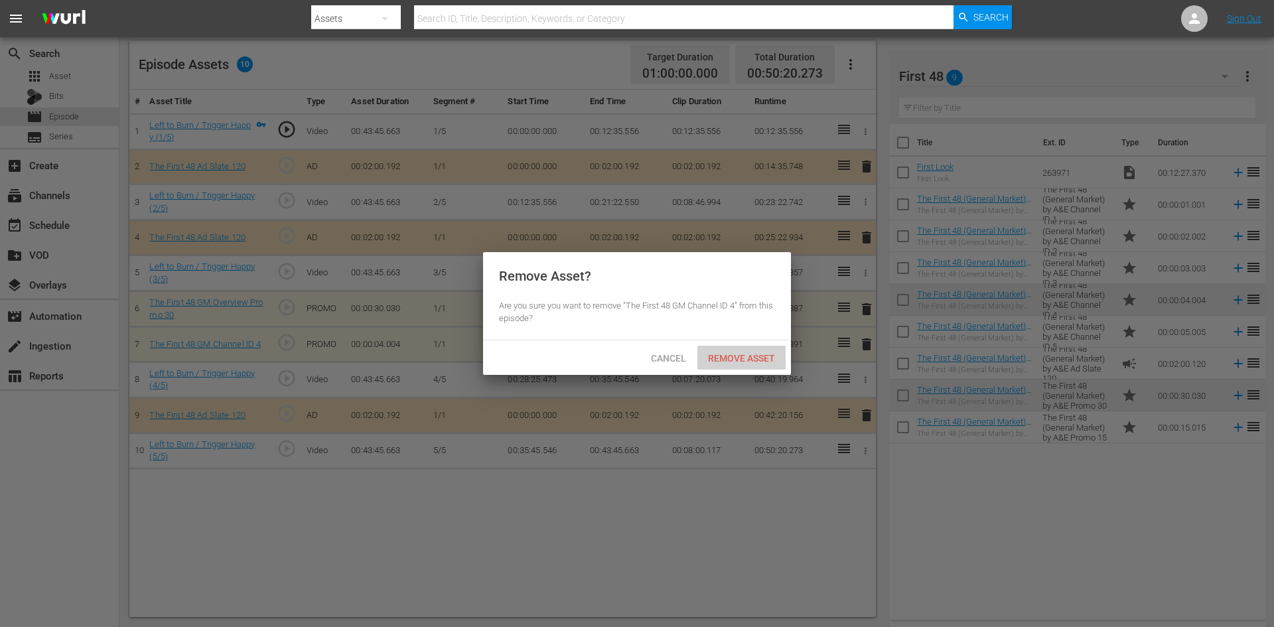
click at [742, 355] on span "Remove Asset" at bounding box center [741, 358] width 88 height 11
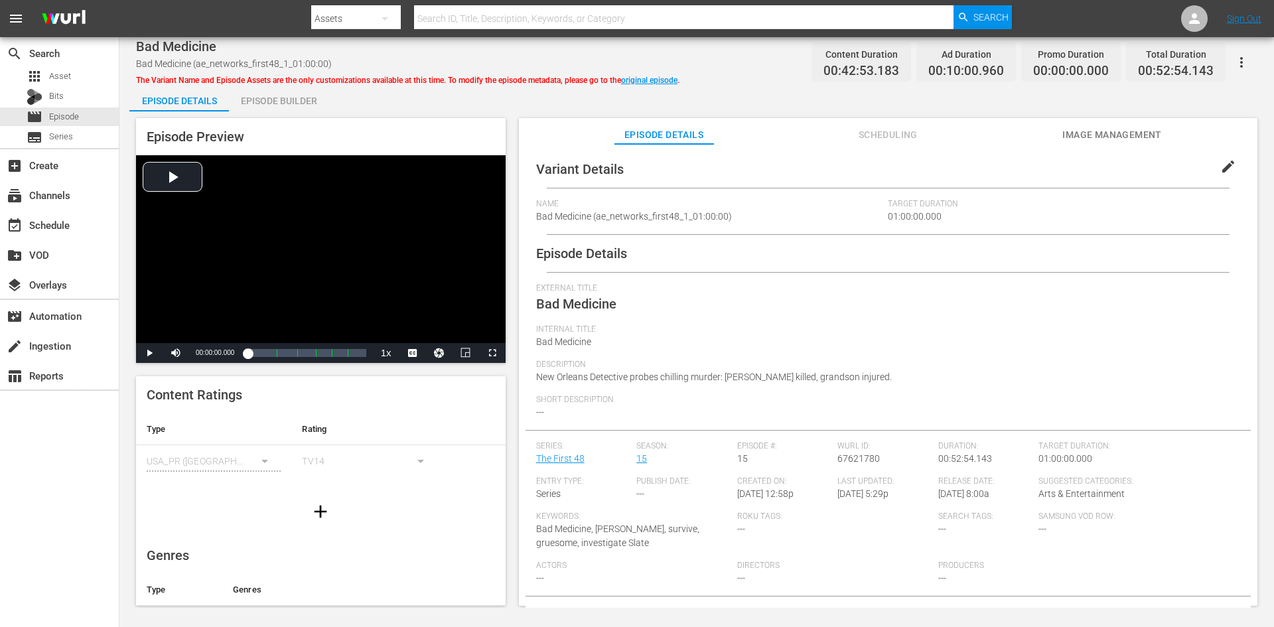
click at [297, 102] on div "Episode Builder" at bounding box center [279, 101] width 100 height 32
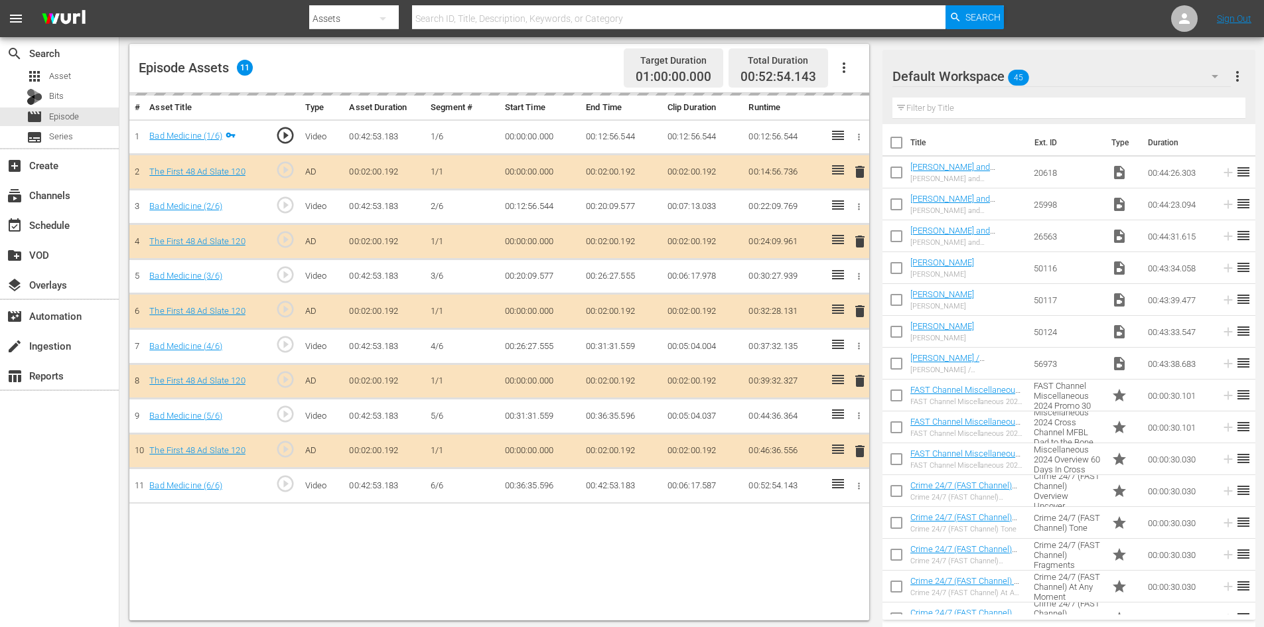
scroll to position [346, 0]
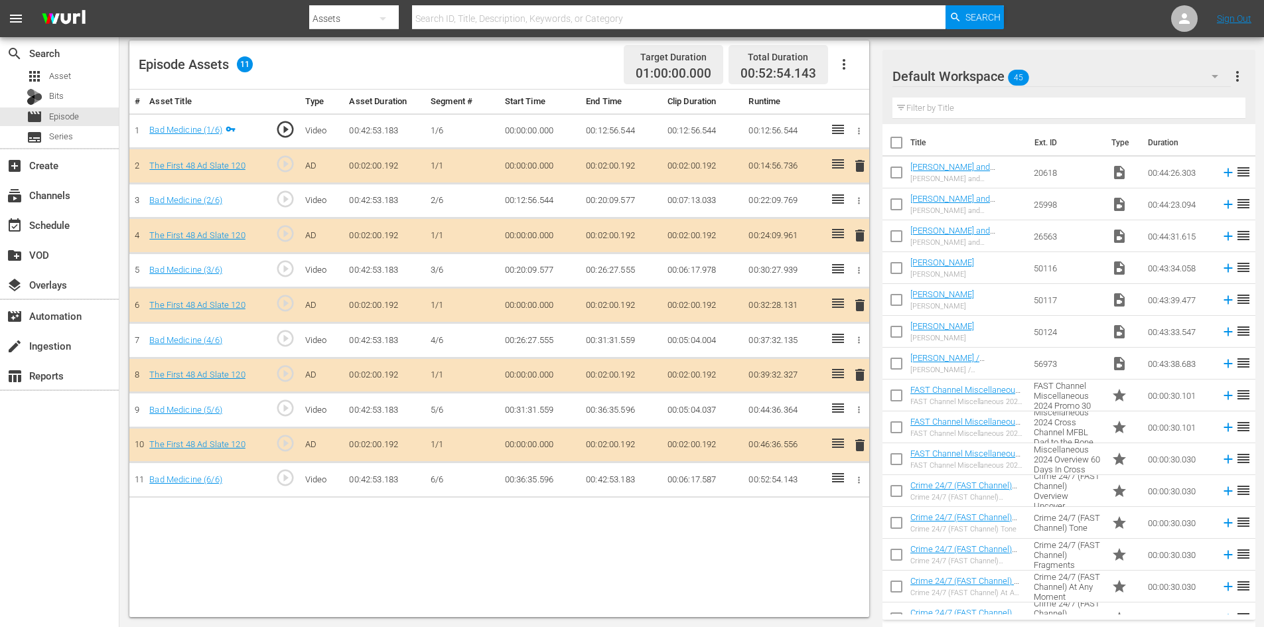
click at [1081, 80] on div "Default Workspace 45" at bounding box center [1061, 76] width 338 height 37
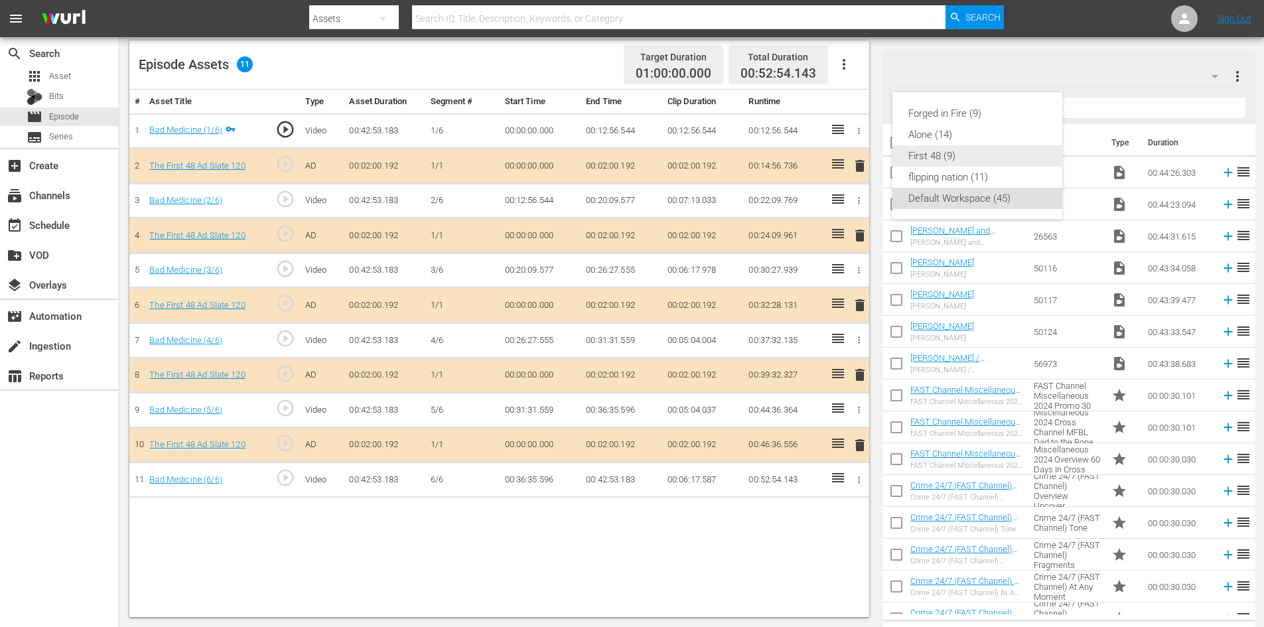
click at [934, 160] on div "First 48 (9)" at bounding box center [977, 155] width 138 height 21
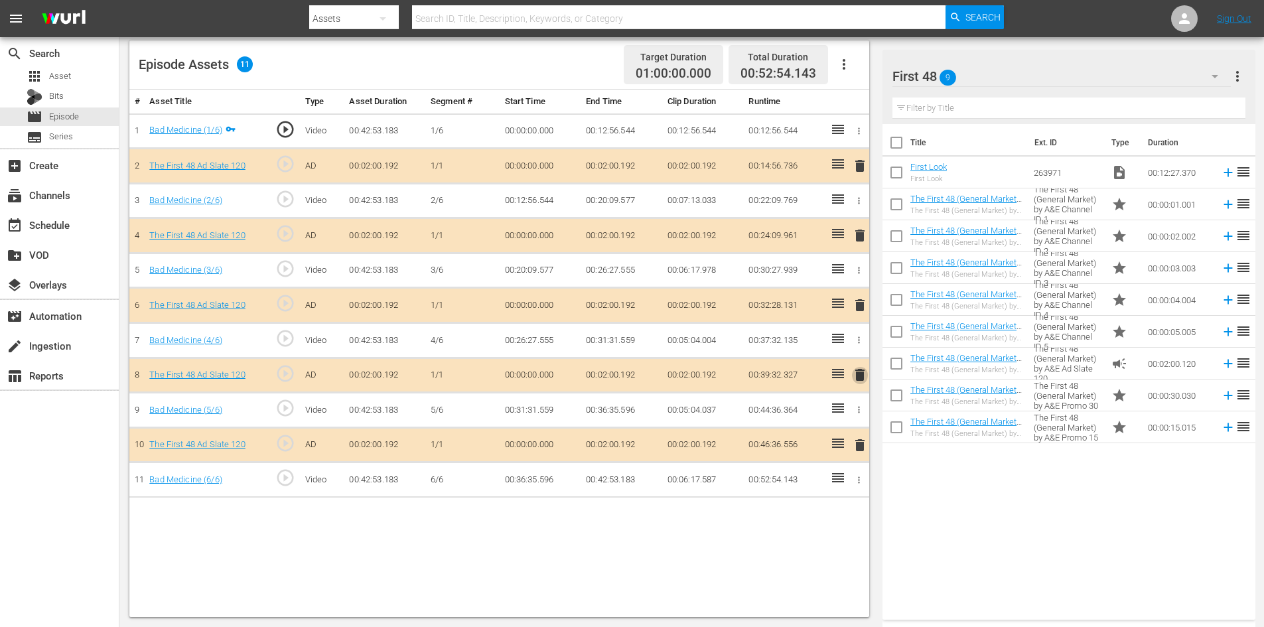
click at [861, 370] on span "delete" at bounding box center [860, 375] width 16 height 16
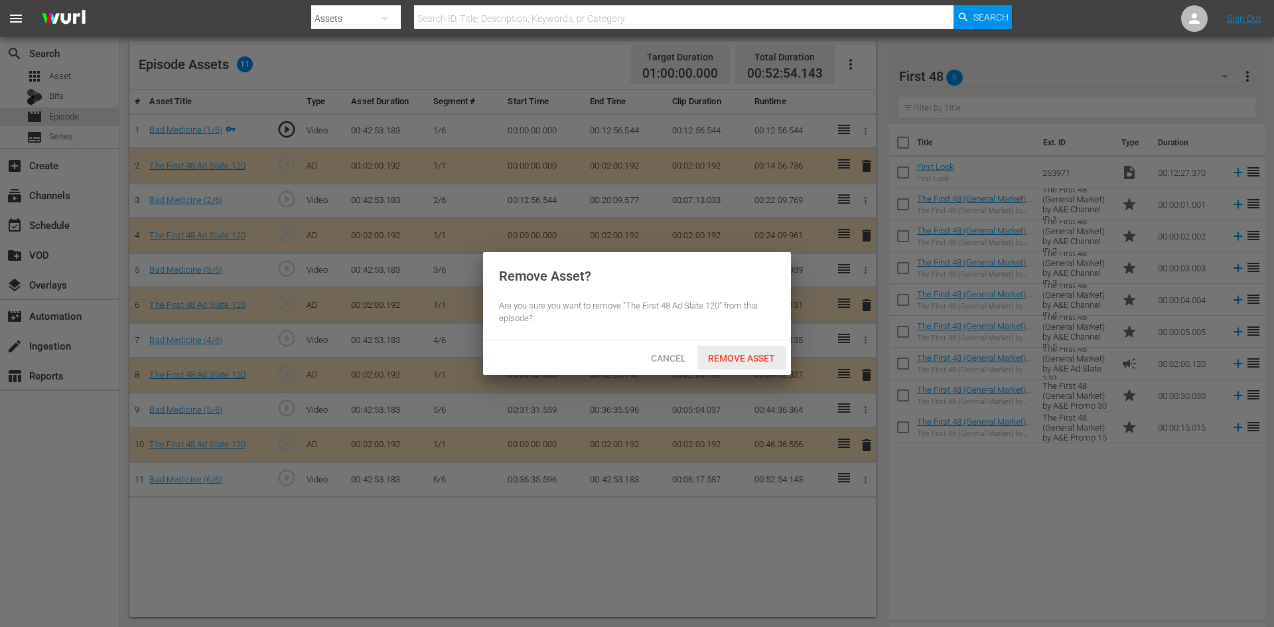
click at [767, 353] on span "Remove Asset" at bounding box center [741, 358] width 88 height 11
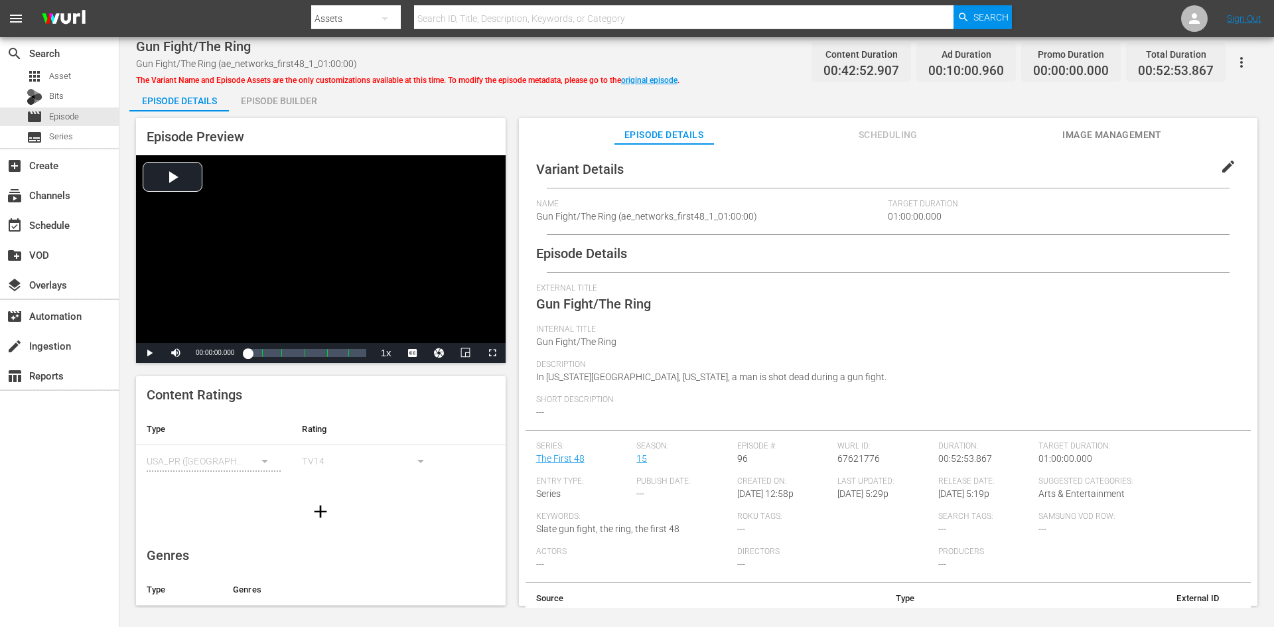
click at [288, 99] on div "Episode Builder" at bounding box center [279, 101] width 100 height 32
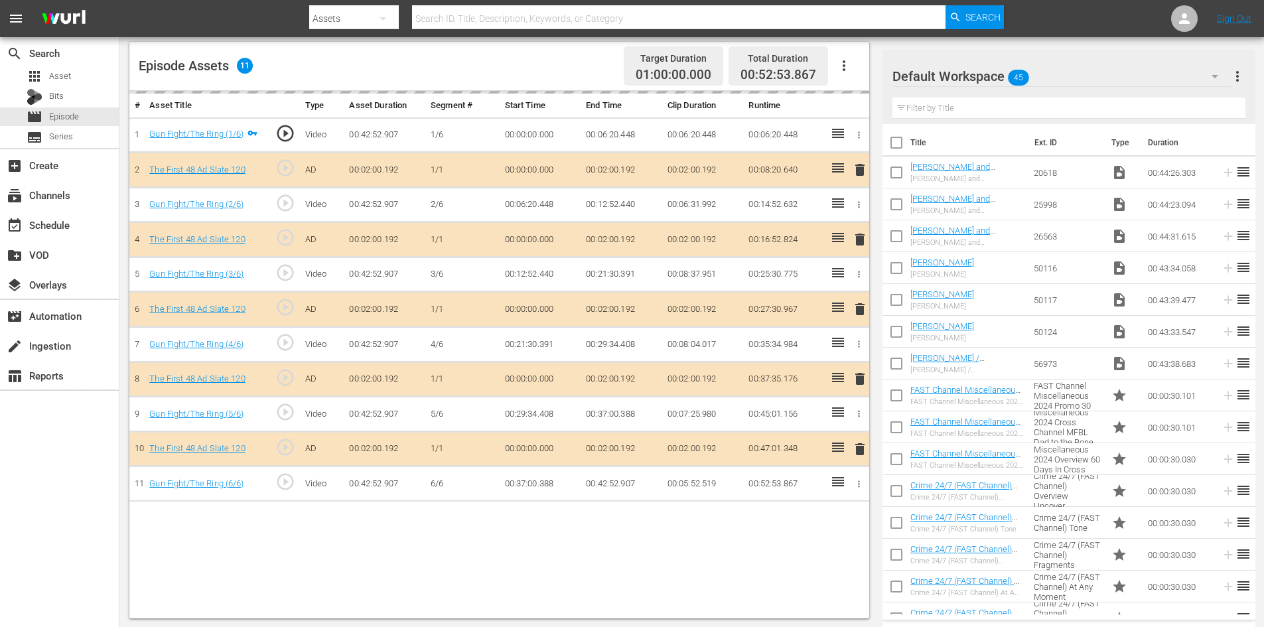
scroll to position [346, 0]
click at [1066, 81] on div "Default Workspace 45" at bounding box center [1061, 76] width 338 height 37
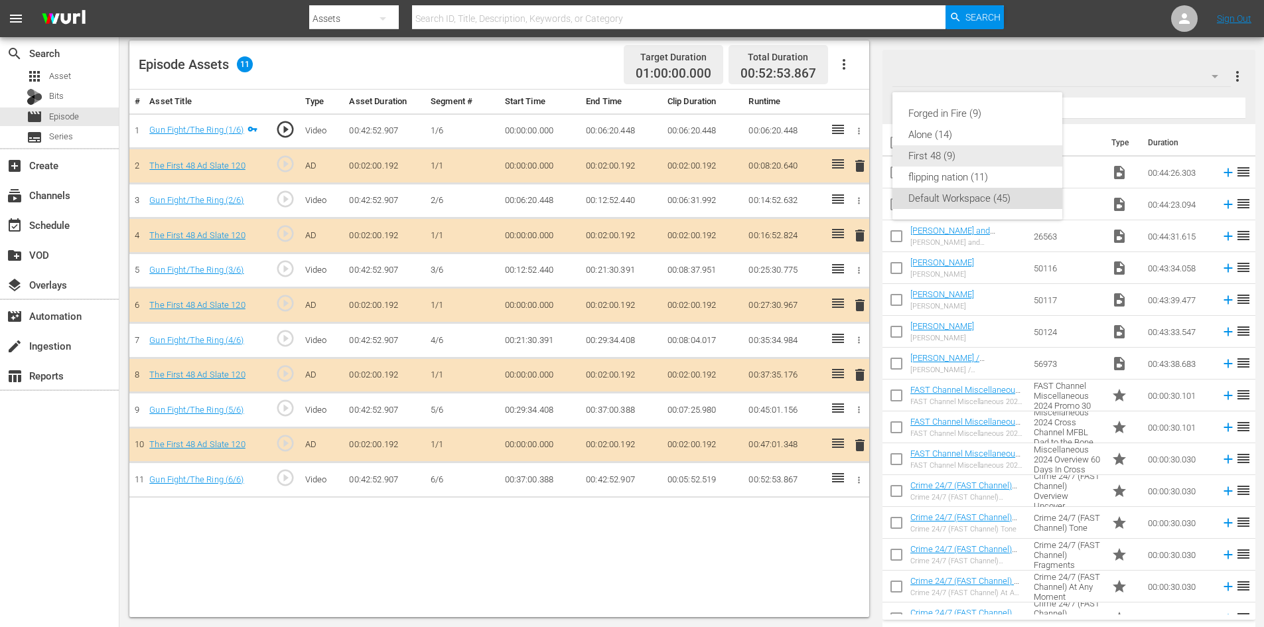
click at [929, 158] on div "First 48 (9)" at bounding box center [977, 155] width 138 height 21
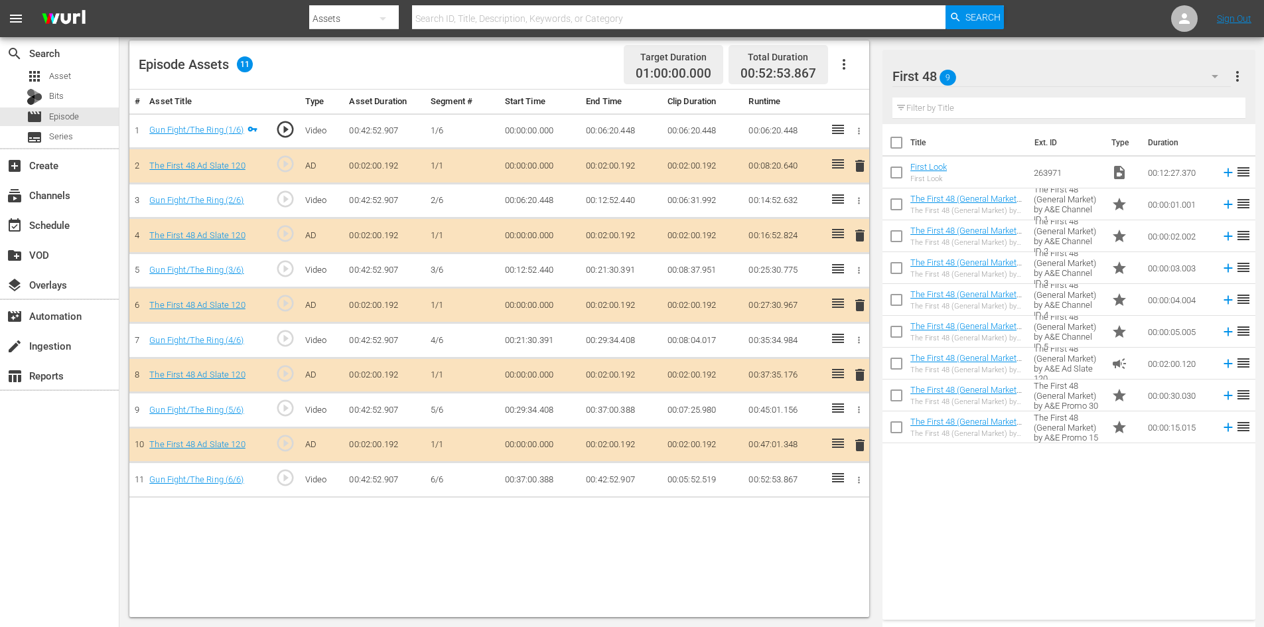
click at [854, 372] on span "delete" at bounding box center [860, 375] width 16 height 16
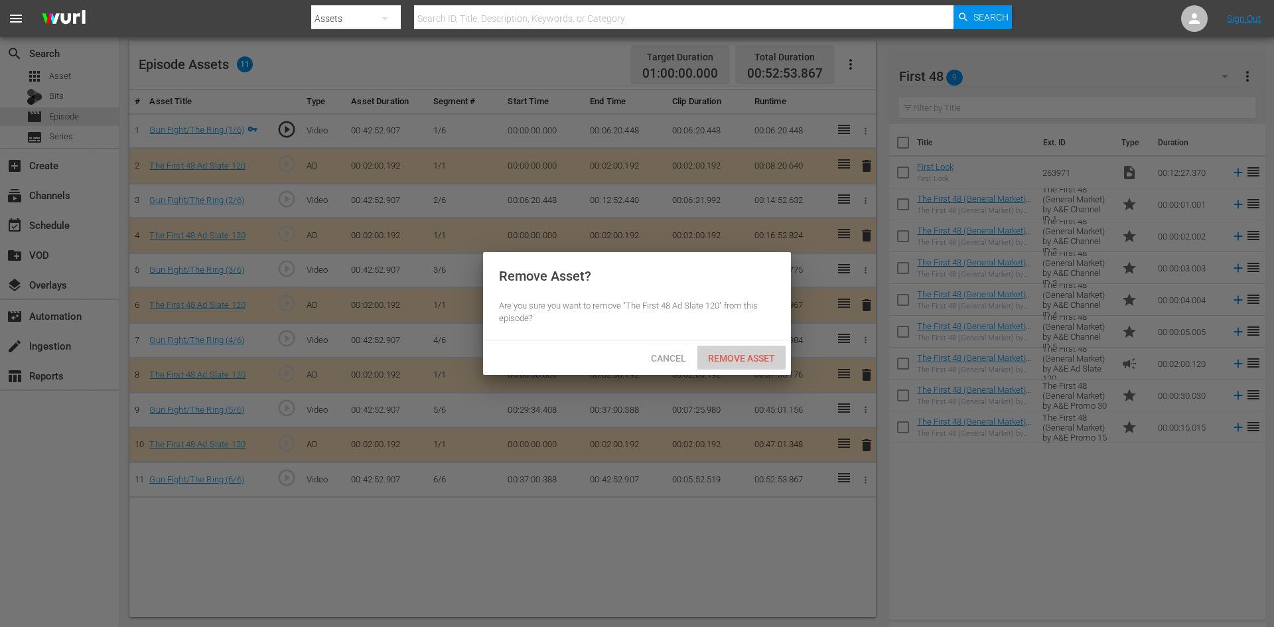
click at [744, 350] on div "Remove Asset" at bounding box center [741, 358] width 88 height 25
